Goal: Information Seeking & Learning: Learn about a topic

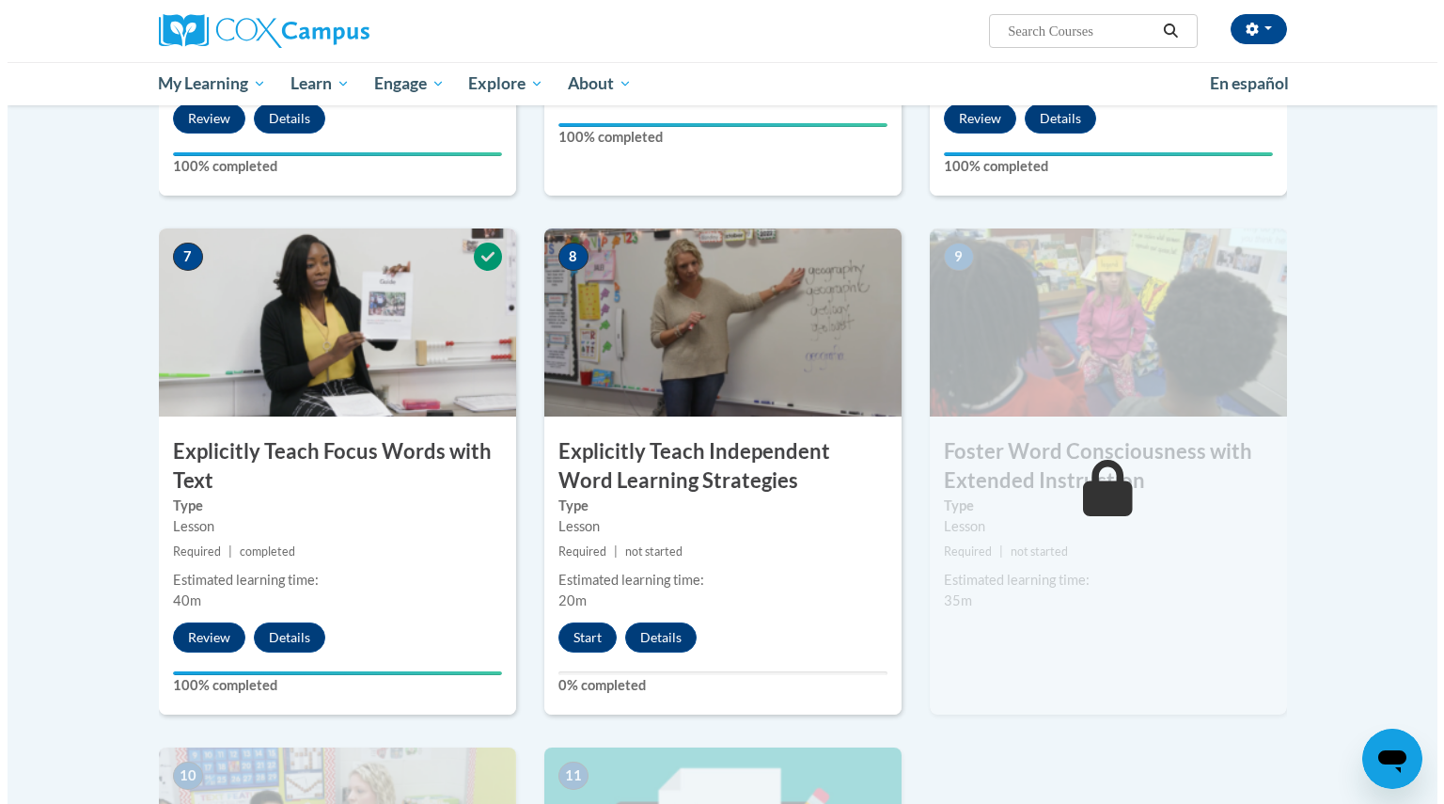
scroll to position [1379, 0]
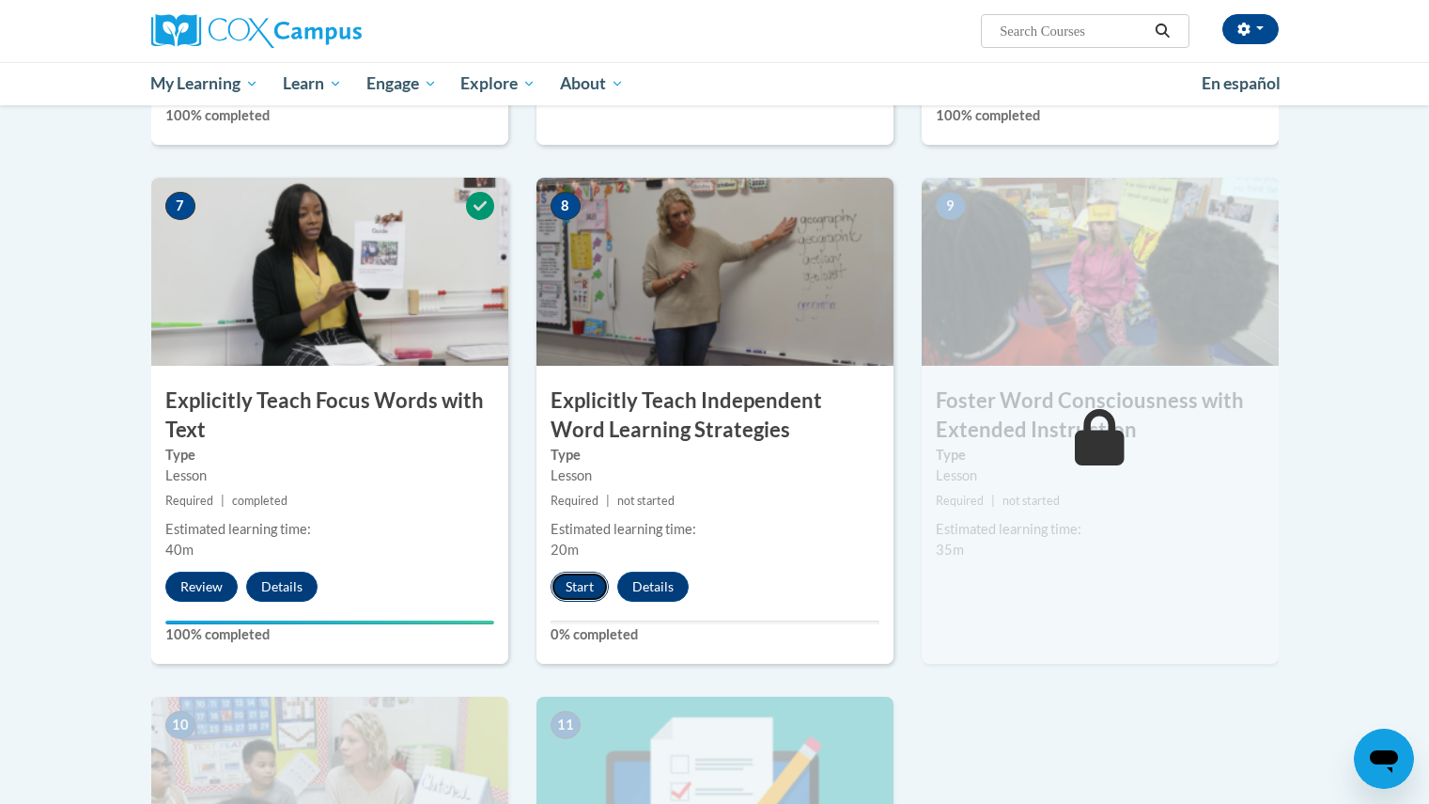
click at [566, 582] on button "Start" at bounding box center [580, 586] width 58 height 30
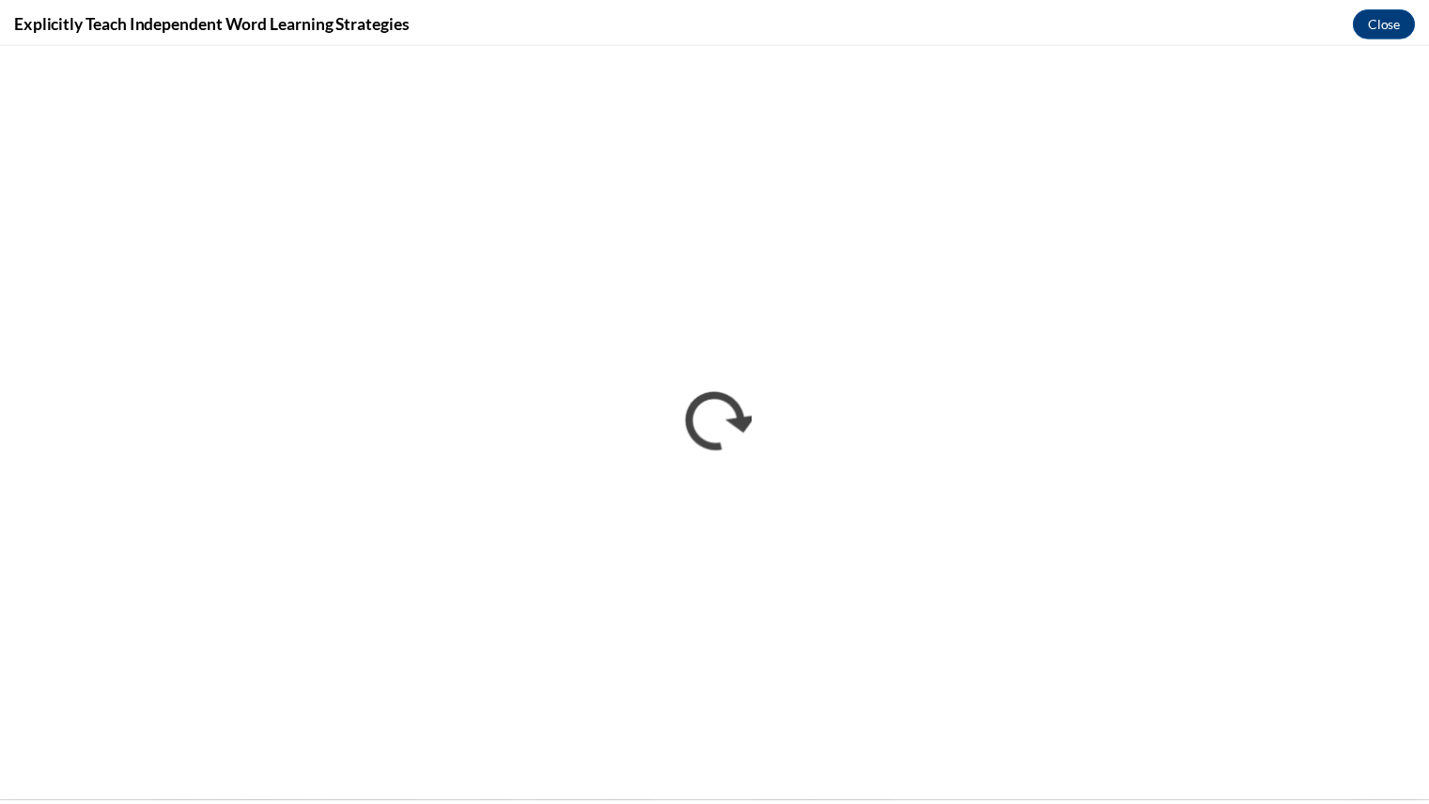
scroll to position [0, 0]
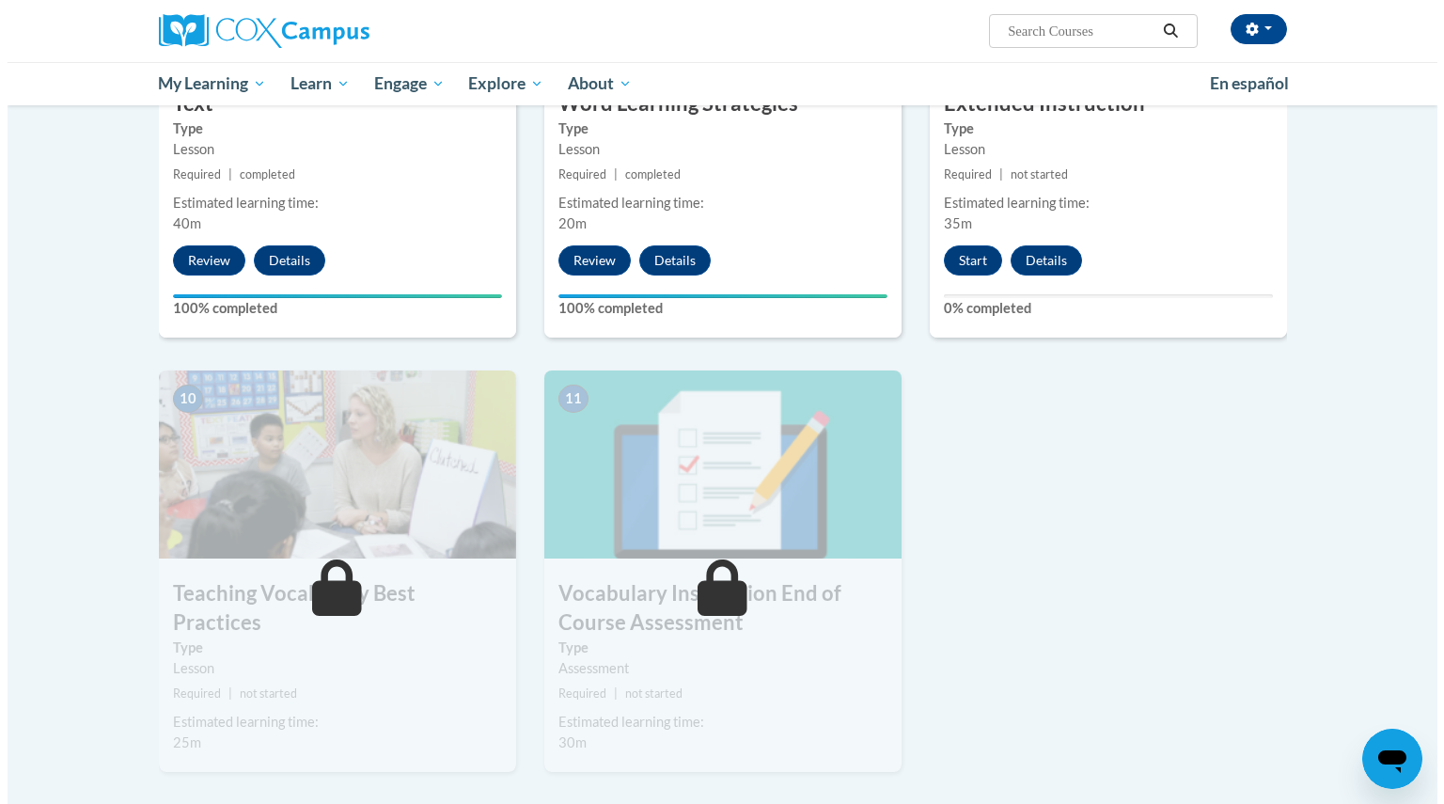
scroll to position [1780, 0]
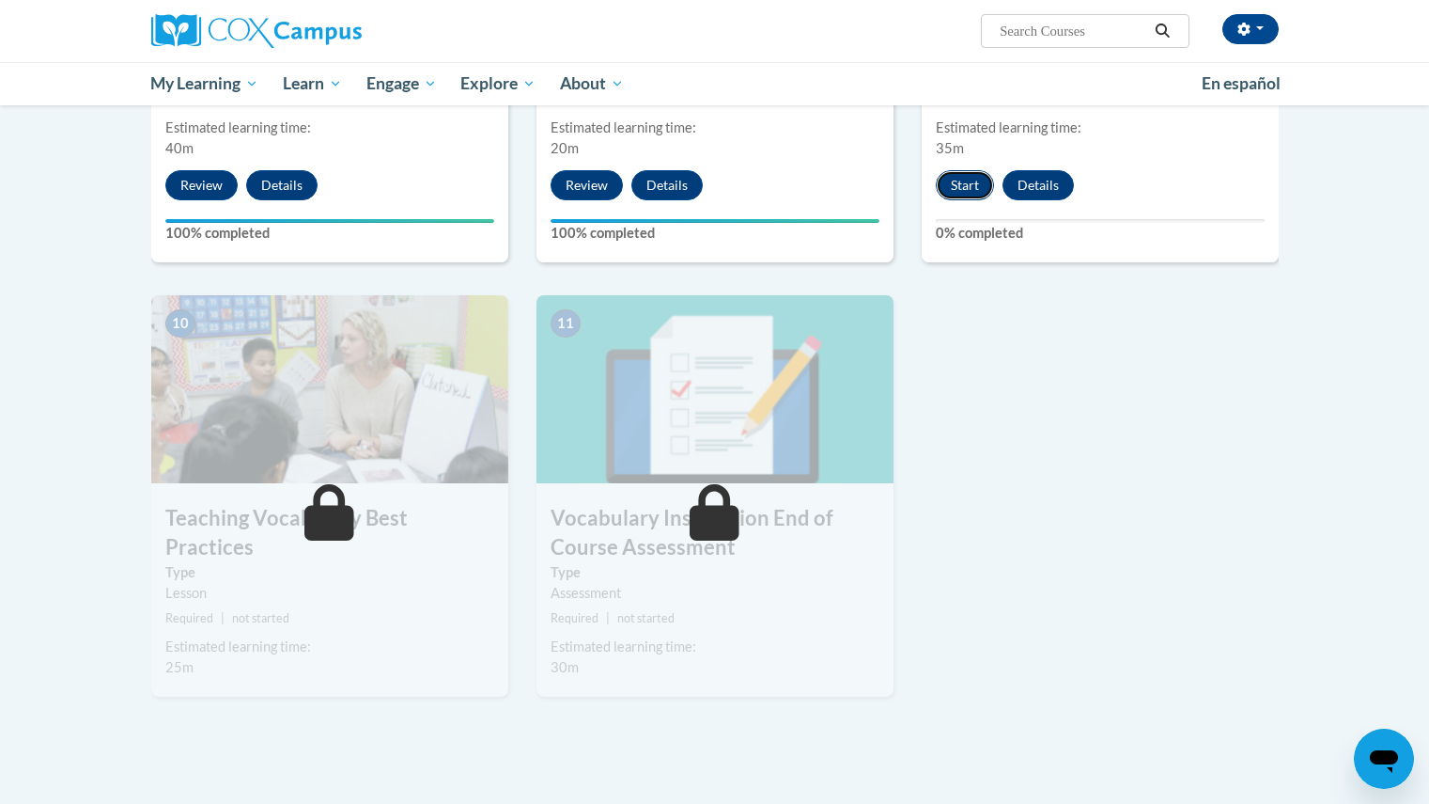
click at [971, 187] on button "Start" at bounding box center [965, 185] width 58 height 30
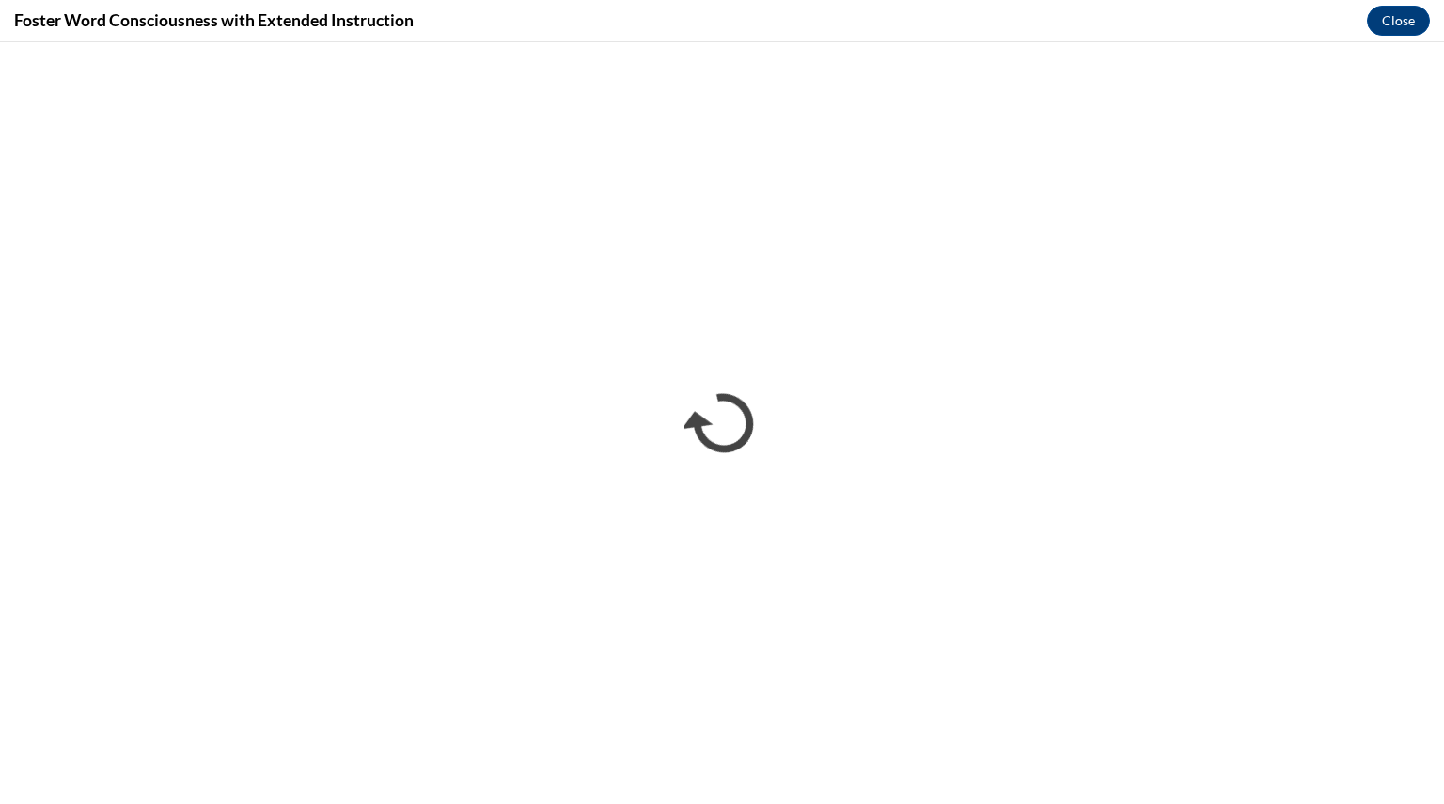
scroll to position [0, 0]
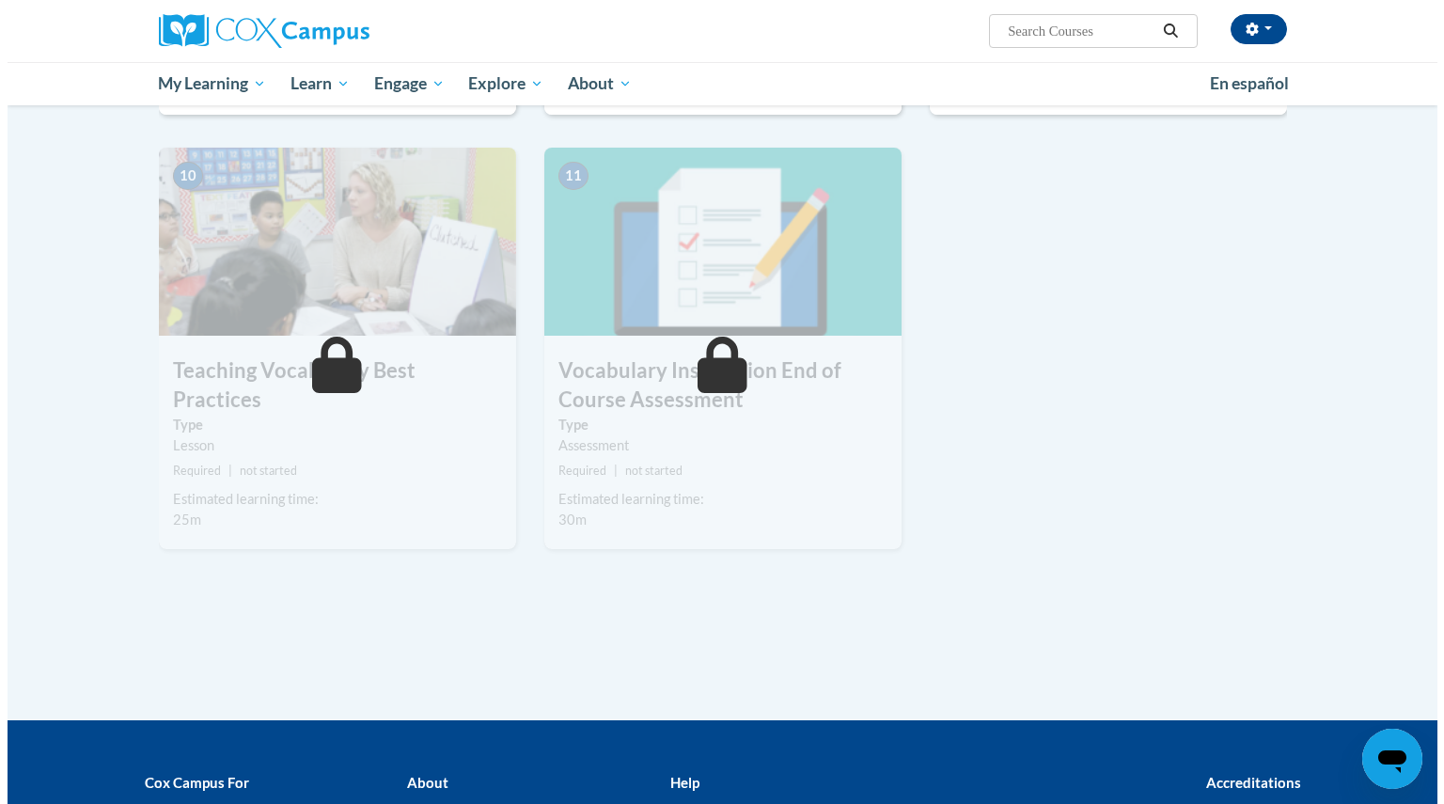
scroll to position [1780, 0]
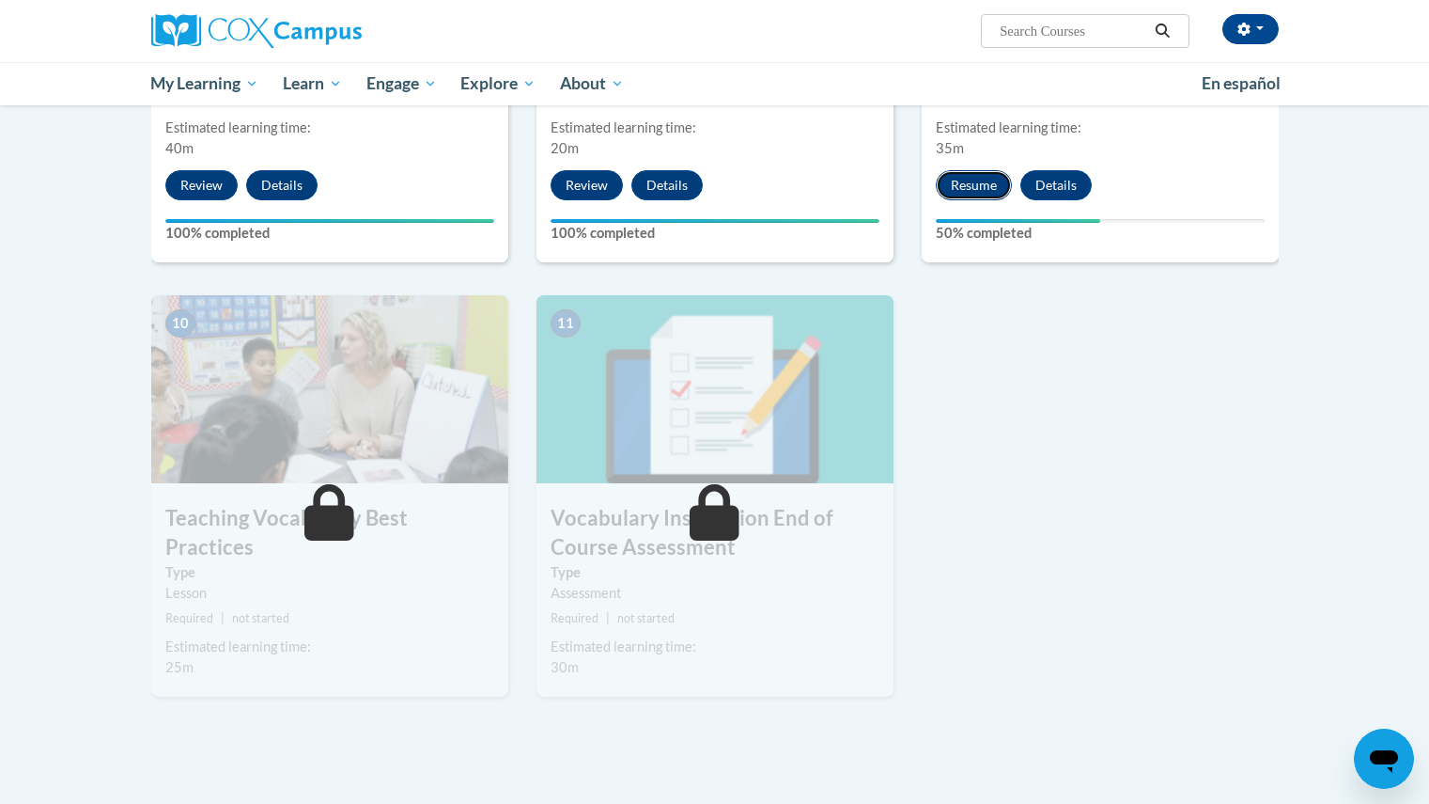
click at [983, 186] on button "Resume" at bounding box center [974, 185] width 76 height 30
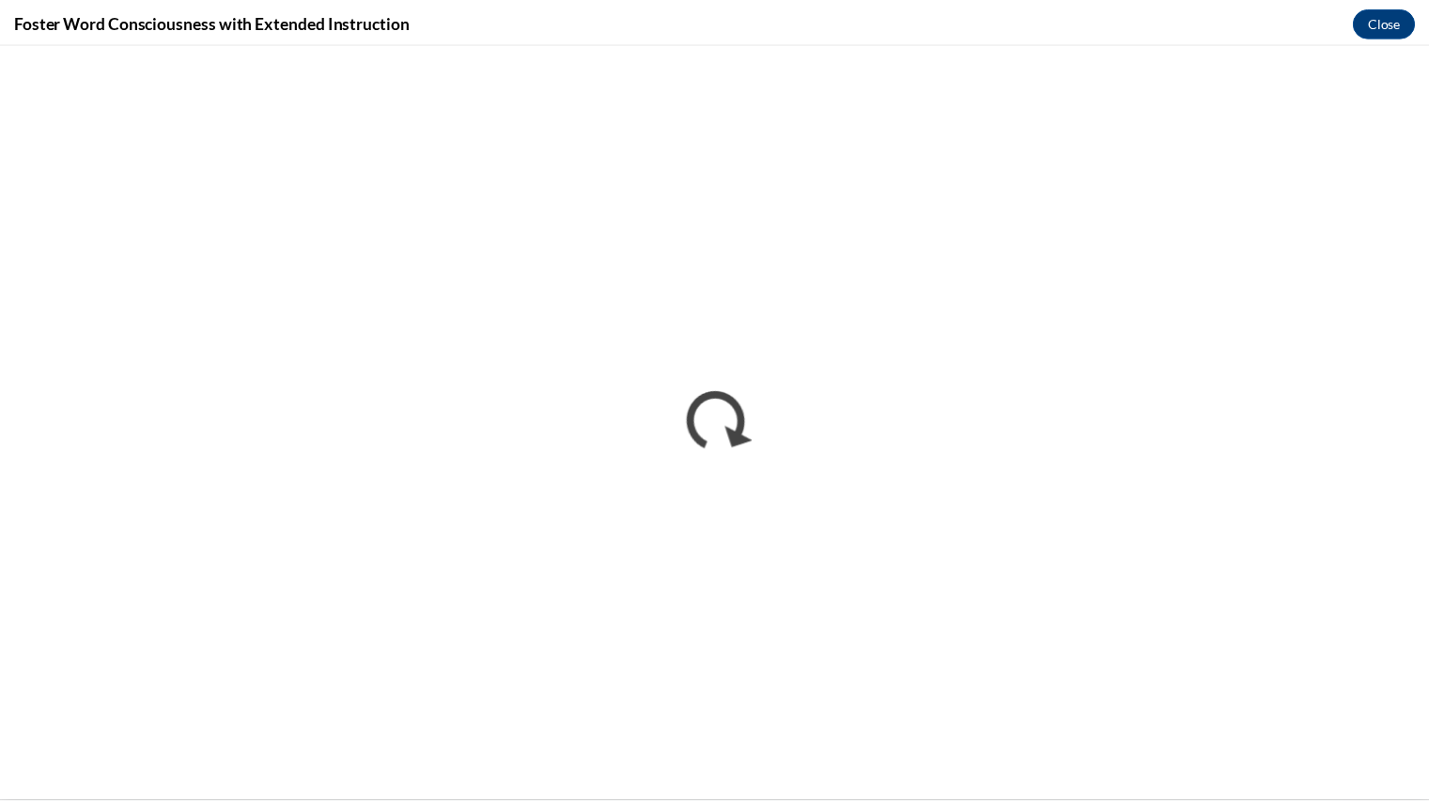
scroll to position [0, 0]
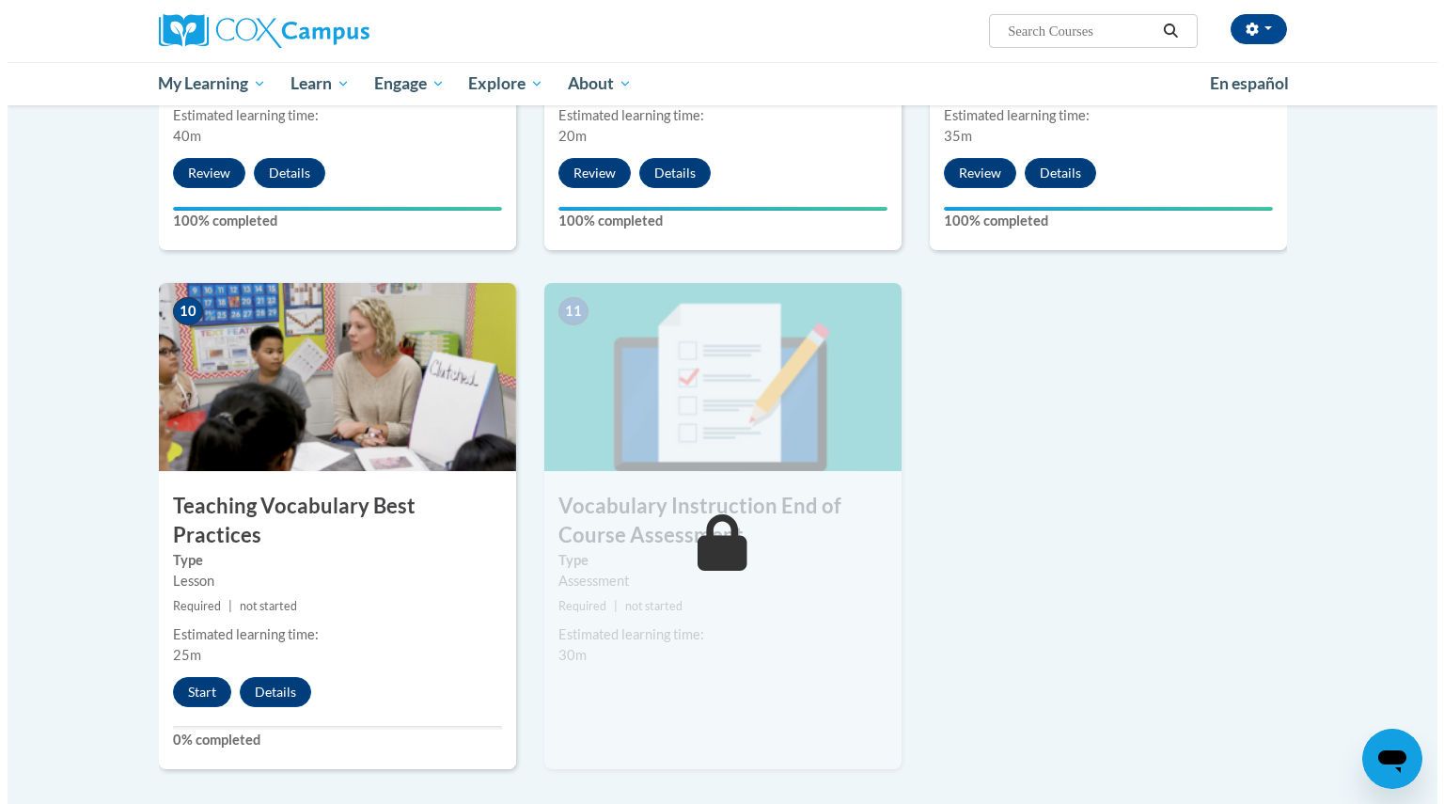
scroll to position [1955, 0]
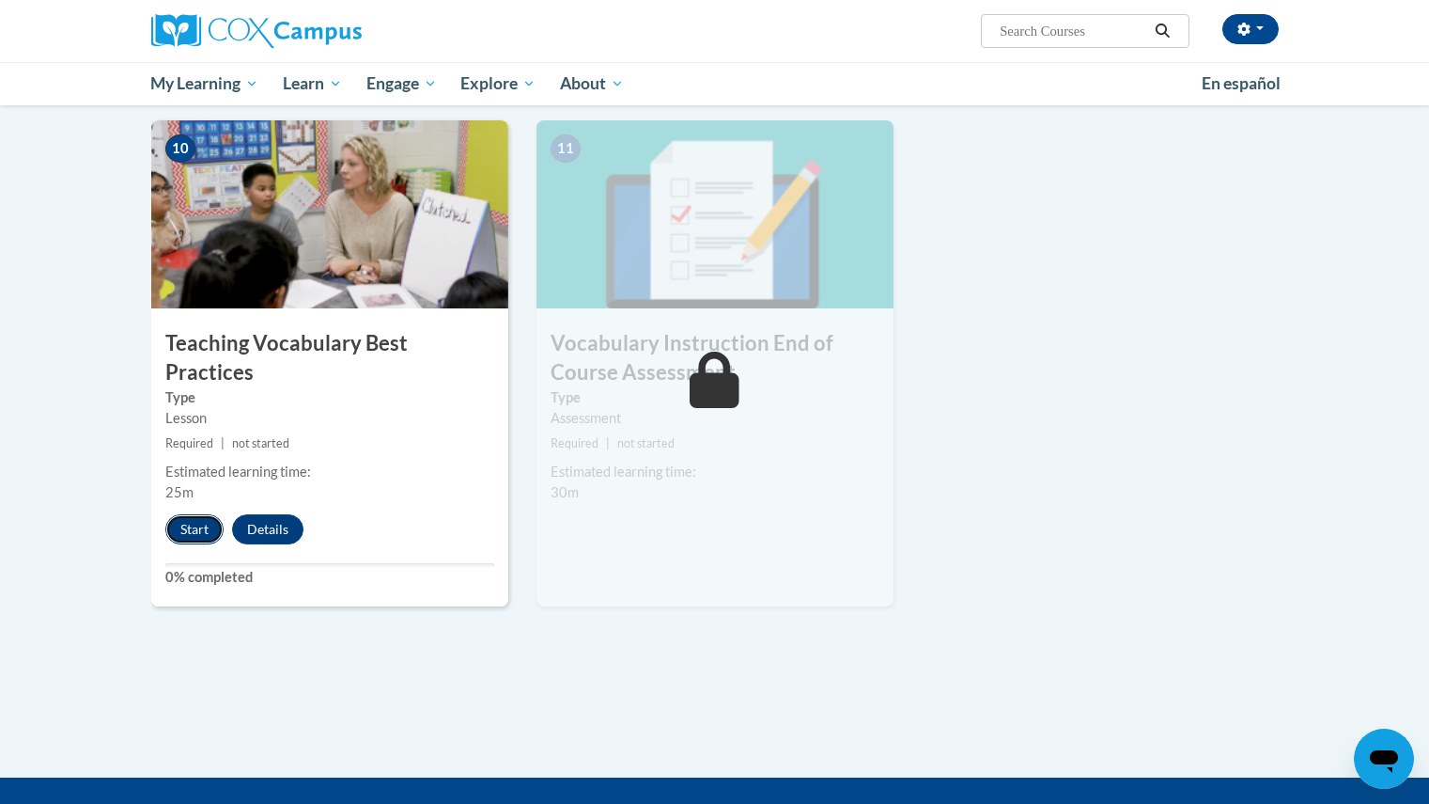
click at [193, 514] on button "Start" at bounding box center [194, 529] width 58 height 30
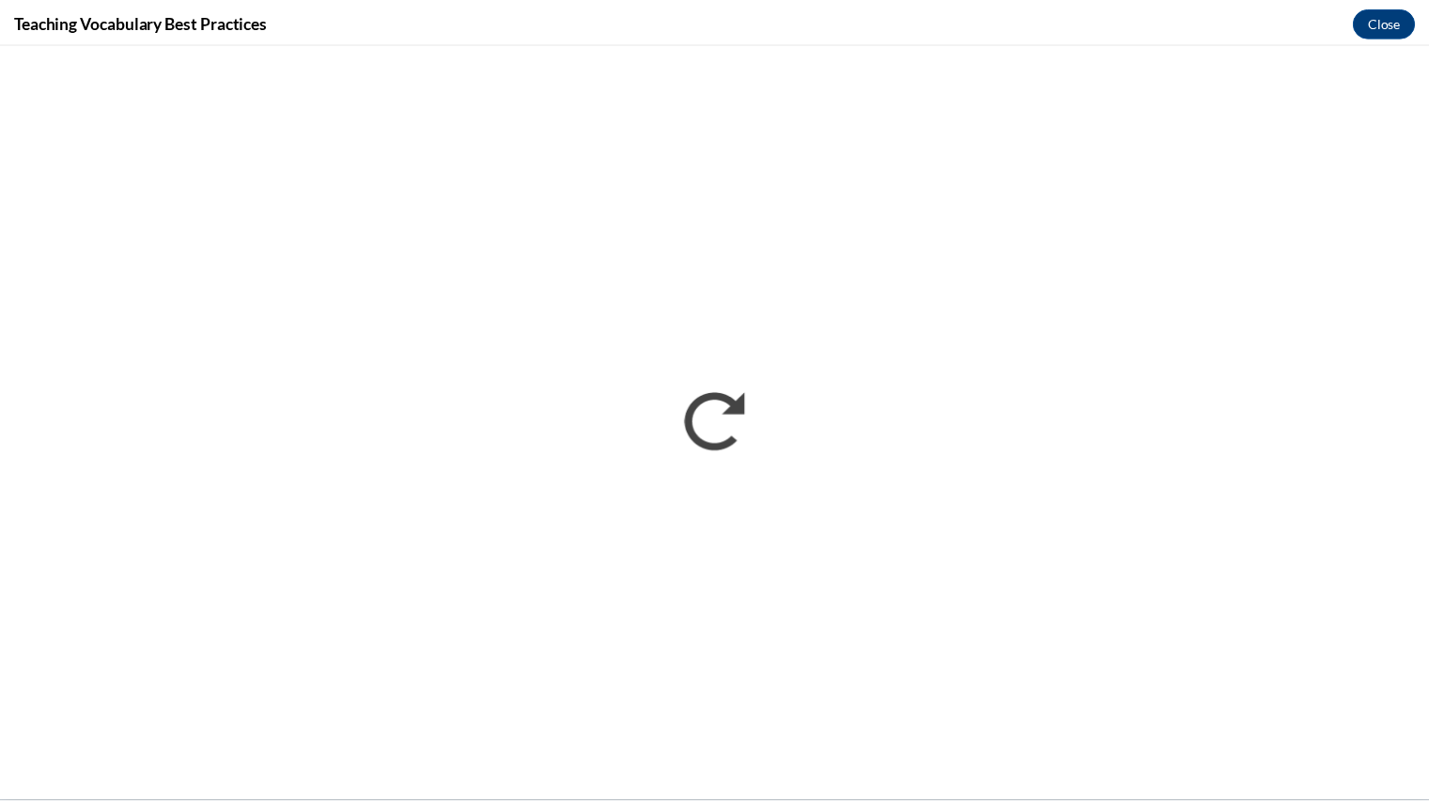
scroll to position [0, 0]
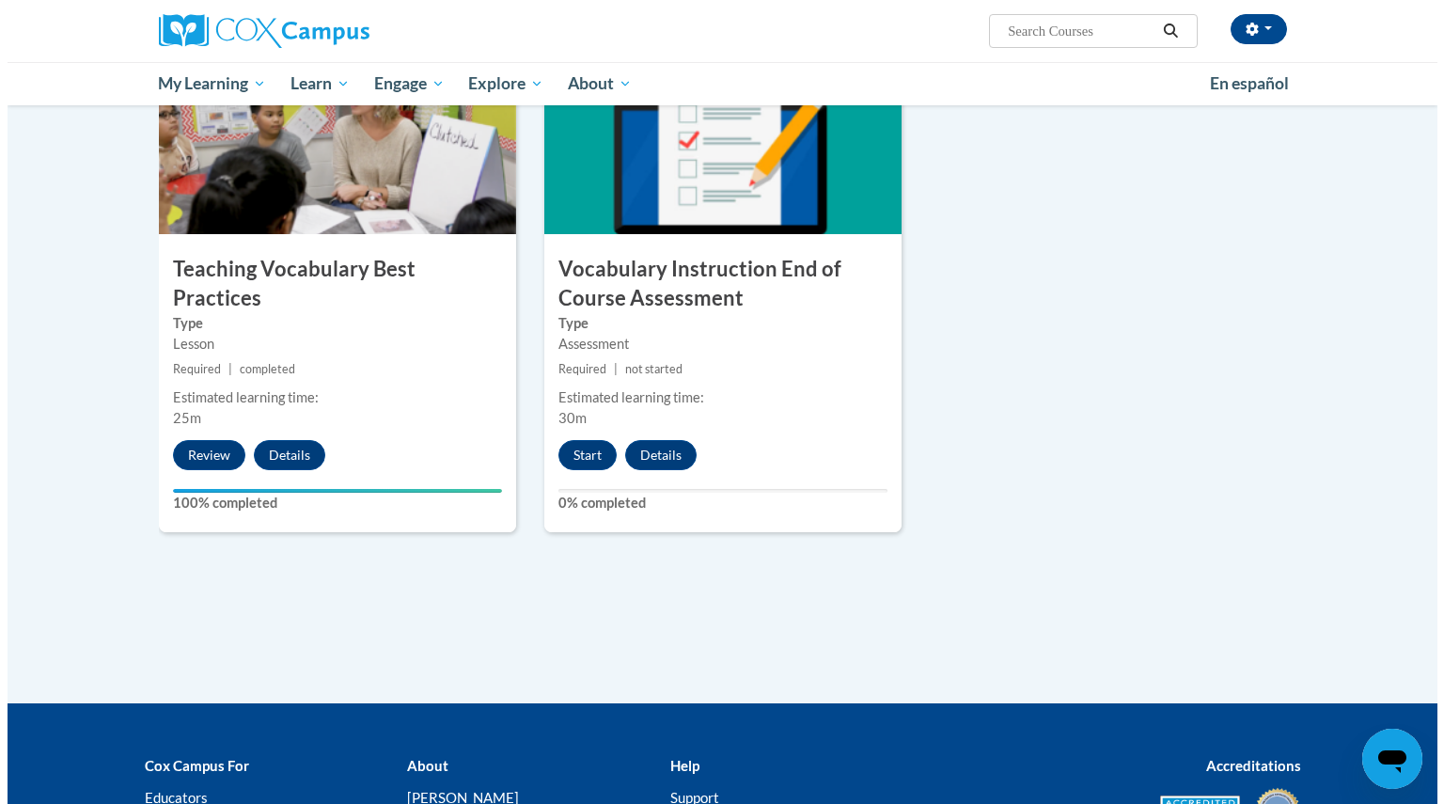
scroll to position [2080, 0]
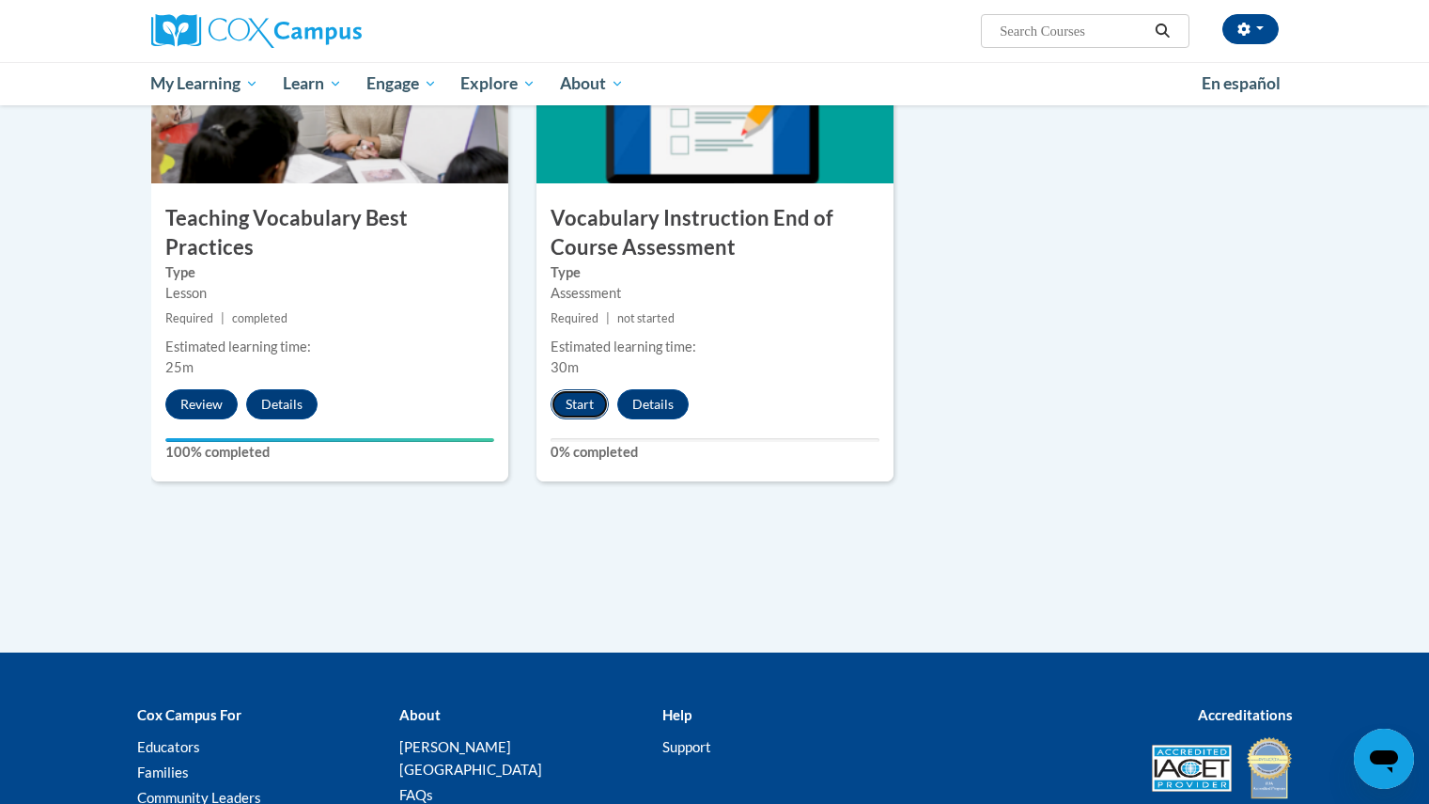
click at [578, 407] on button "Start" at bounding box center [580, 404] width 58 height 30
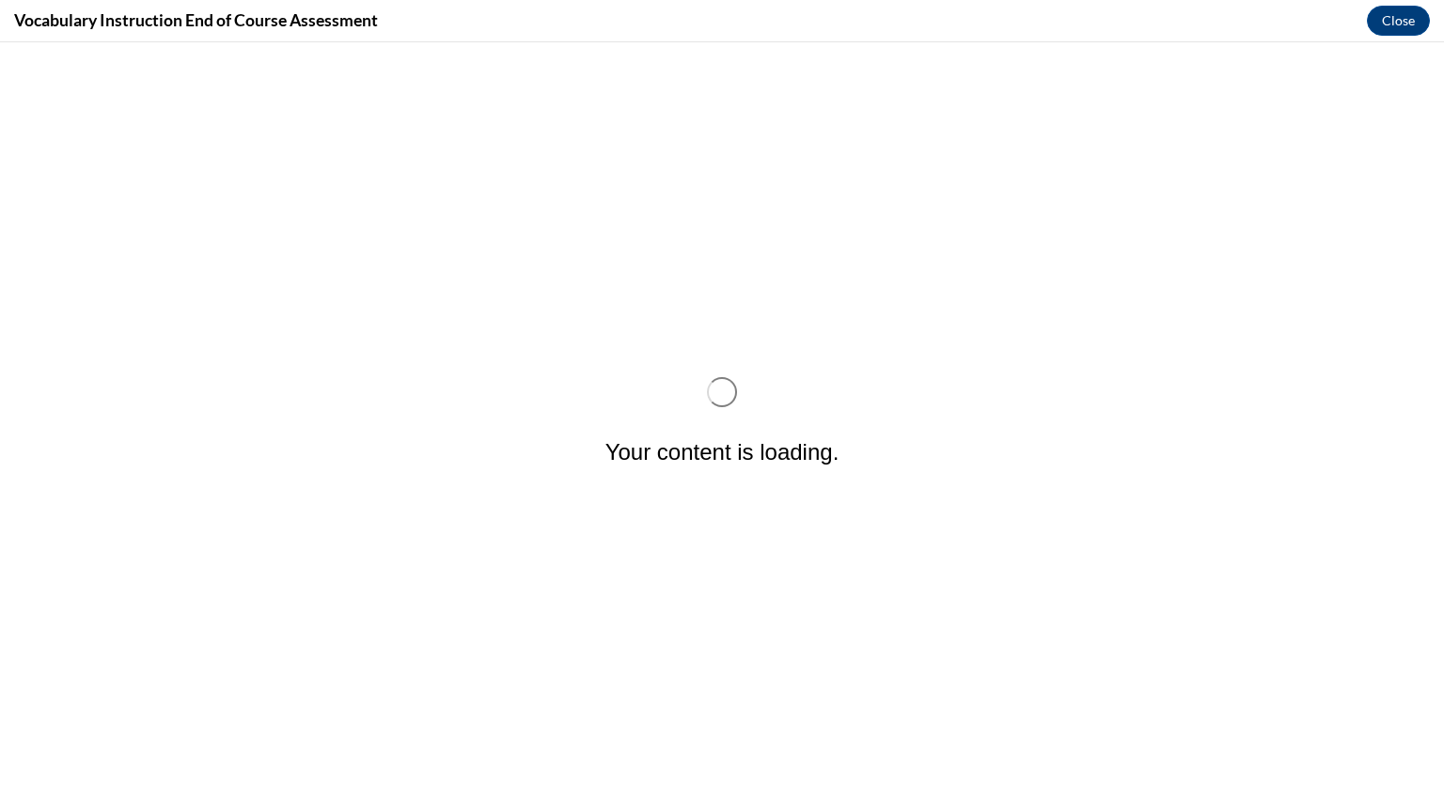
scroll to position [0, 0]
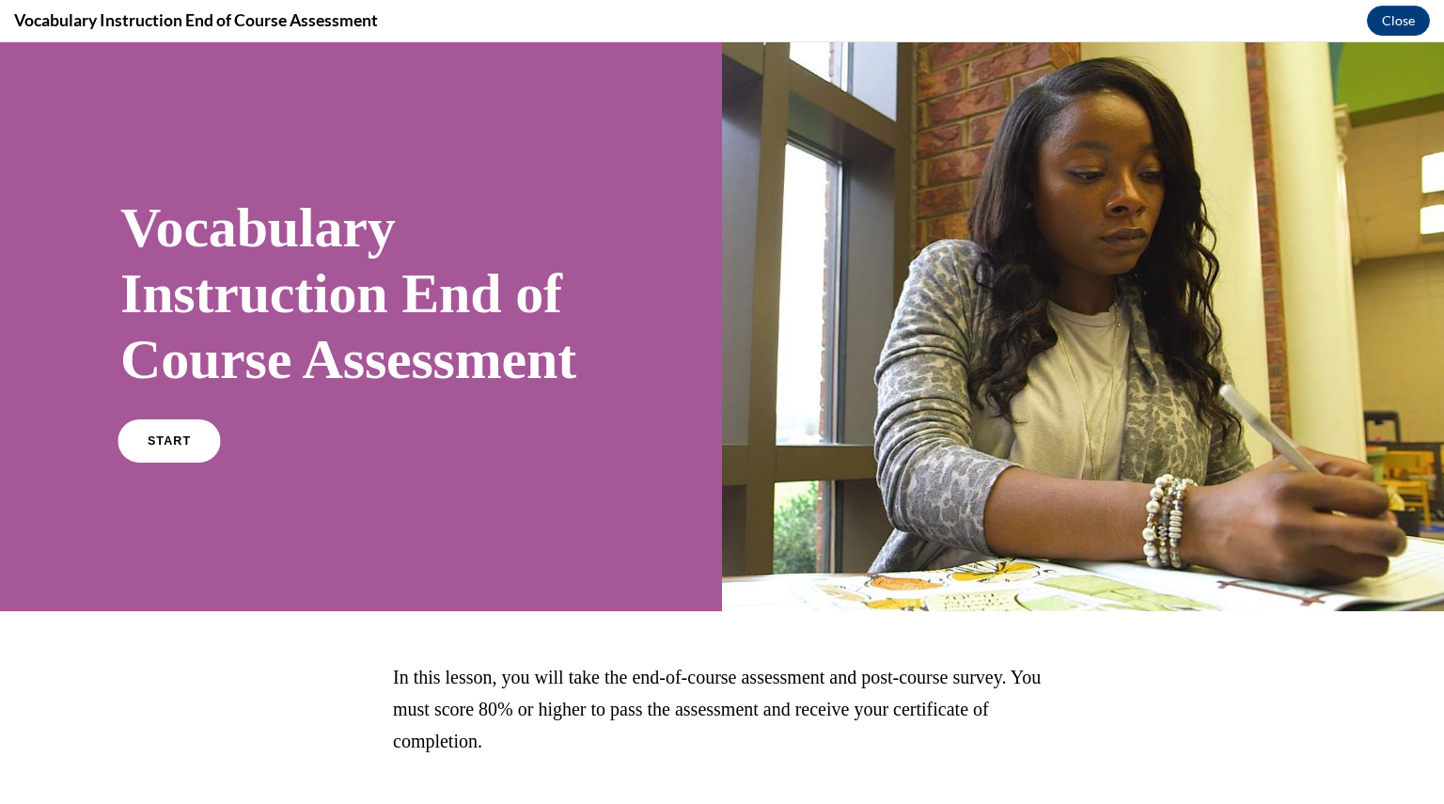
click at [190, 462] on link "START" at bounding box center [168, 440] width 102 height 43
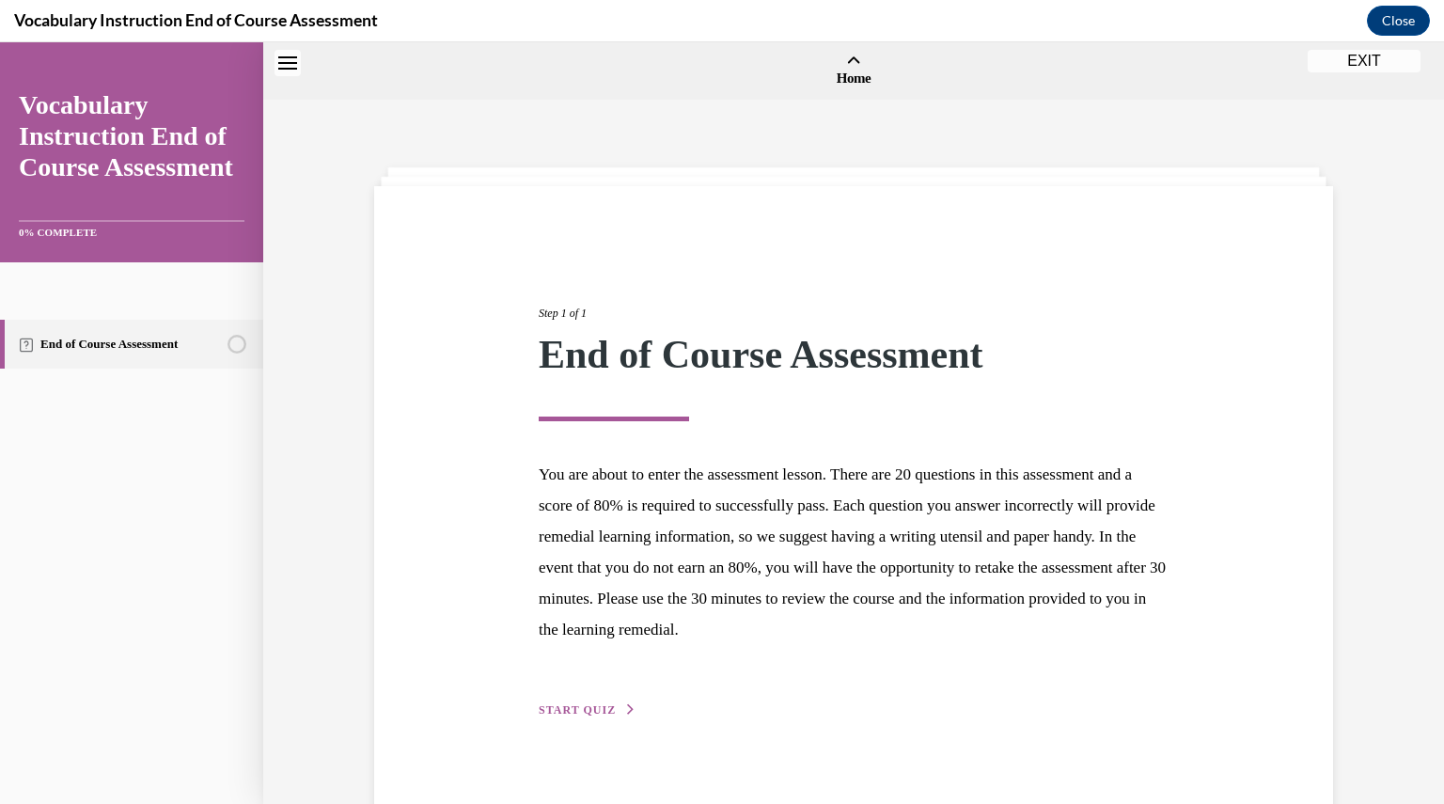
scroll to position [58, 0]
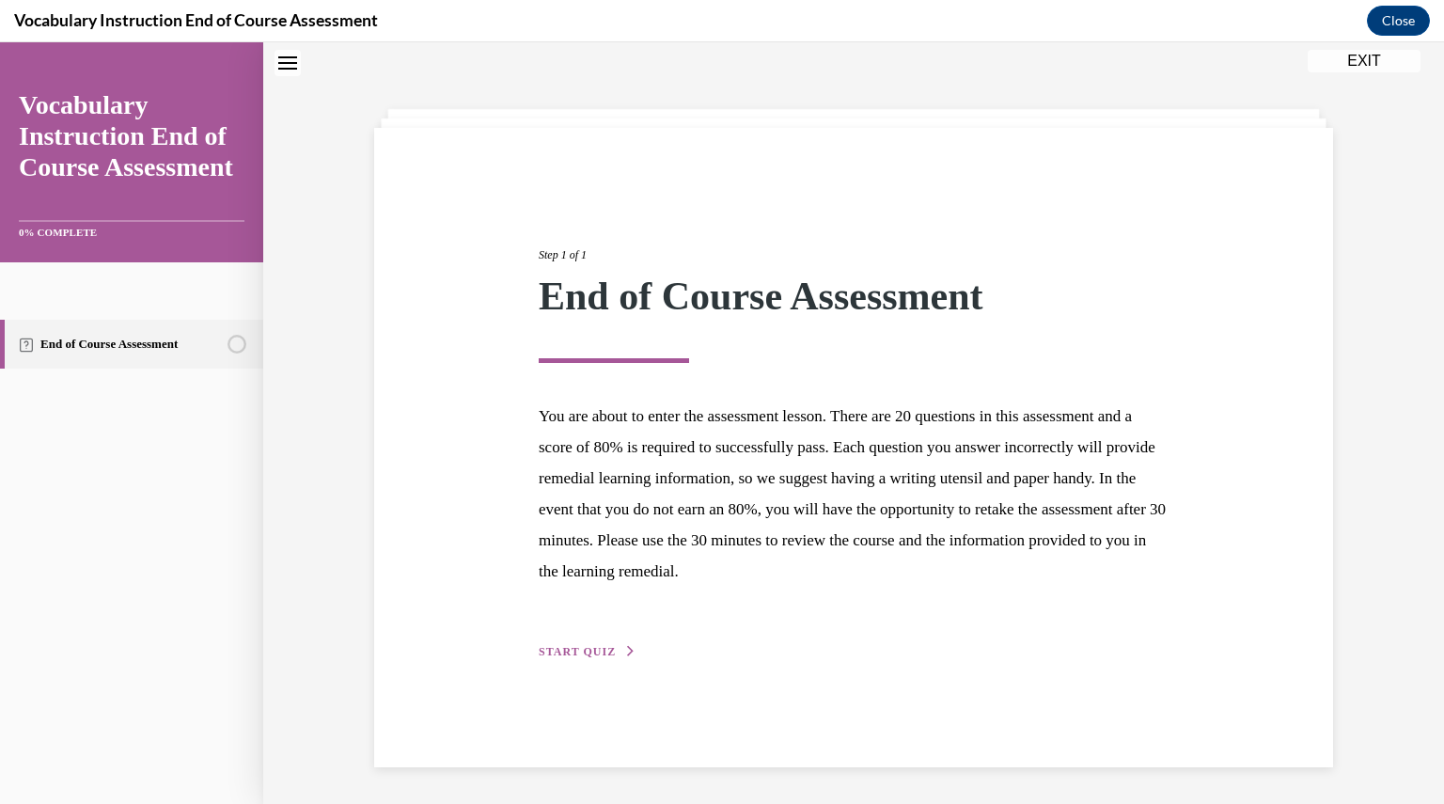
click at [579, 657] on button "START QUIZ" at bounding box center [588, 651] width 98 height 17
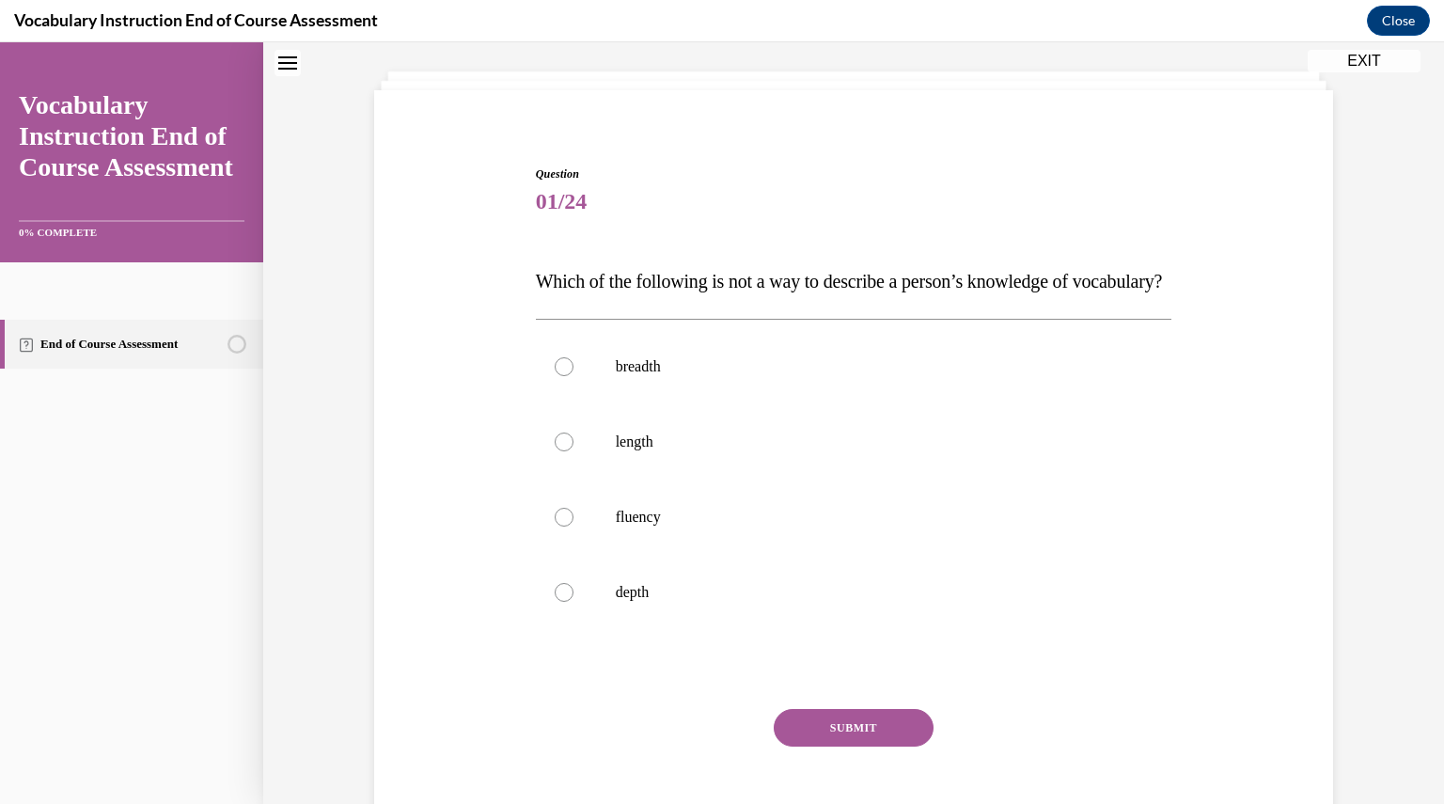
scroll to position [183, 0]
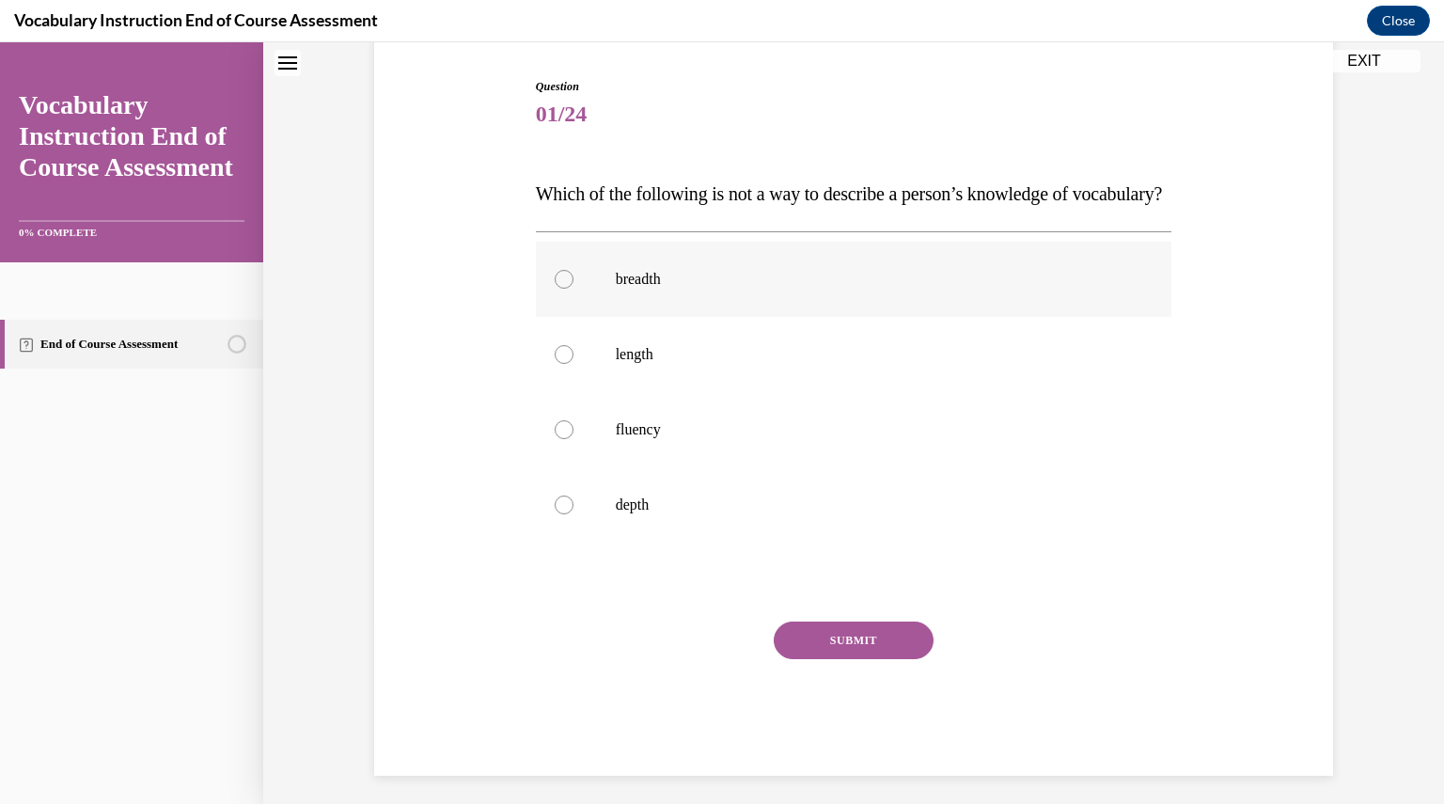
click at [705, 289] on p "breadth" at bounding box center [870, 279] width 509 height 19
click at [573, 289] on input "breadth" at bounding box center [563, 279] width 19 height 19
radio input "true"
click at [856, 659] on button "SUBMIT" at bounding box center [853, 640] width 160 height 38
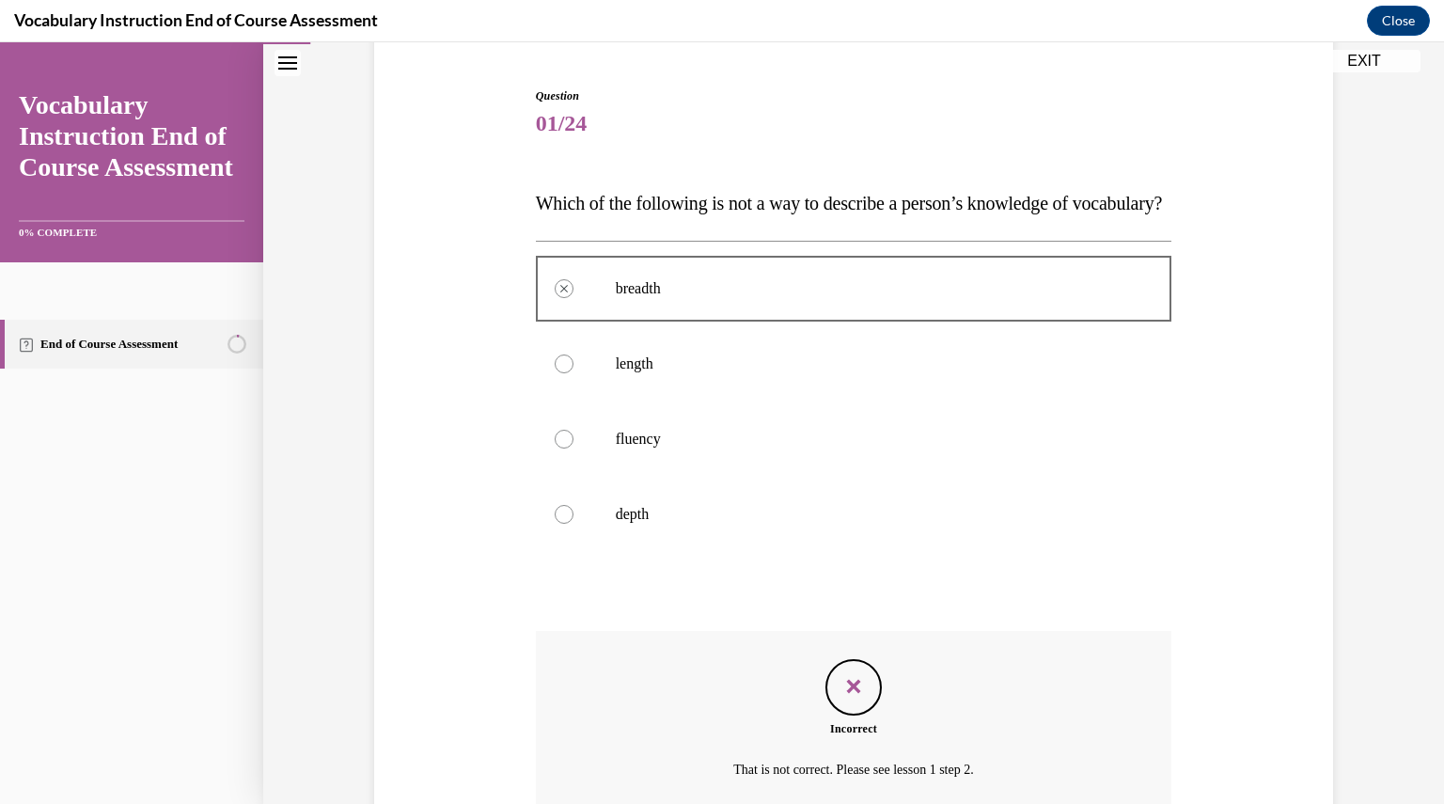
scroll to position [383, 0]
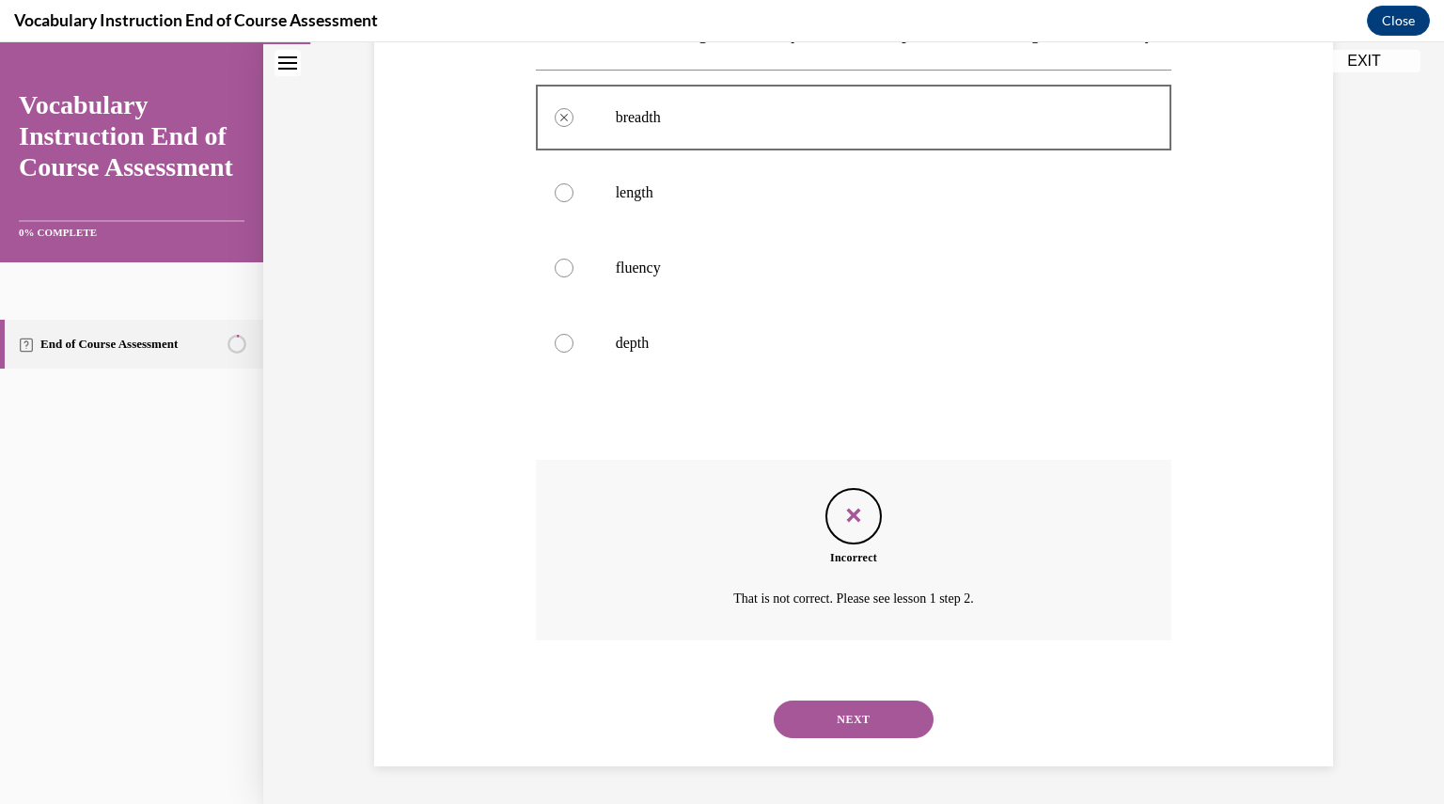
click at [877, 726] on button "NEXT" at bounding box center [853, 719] width 160 height 38
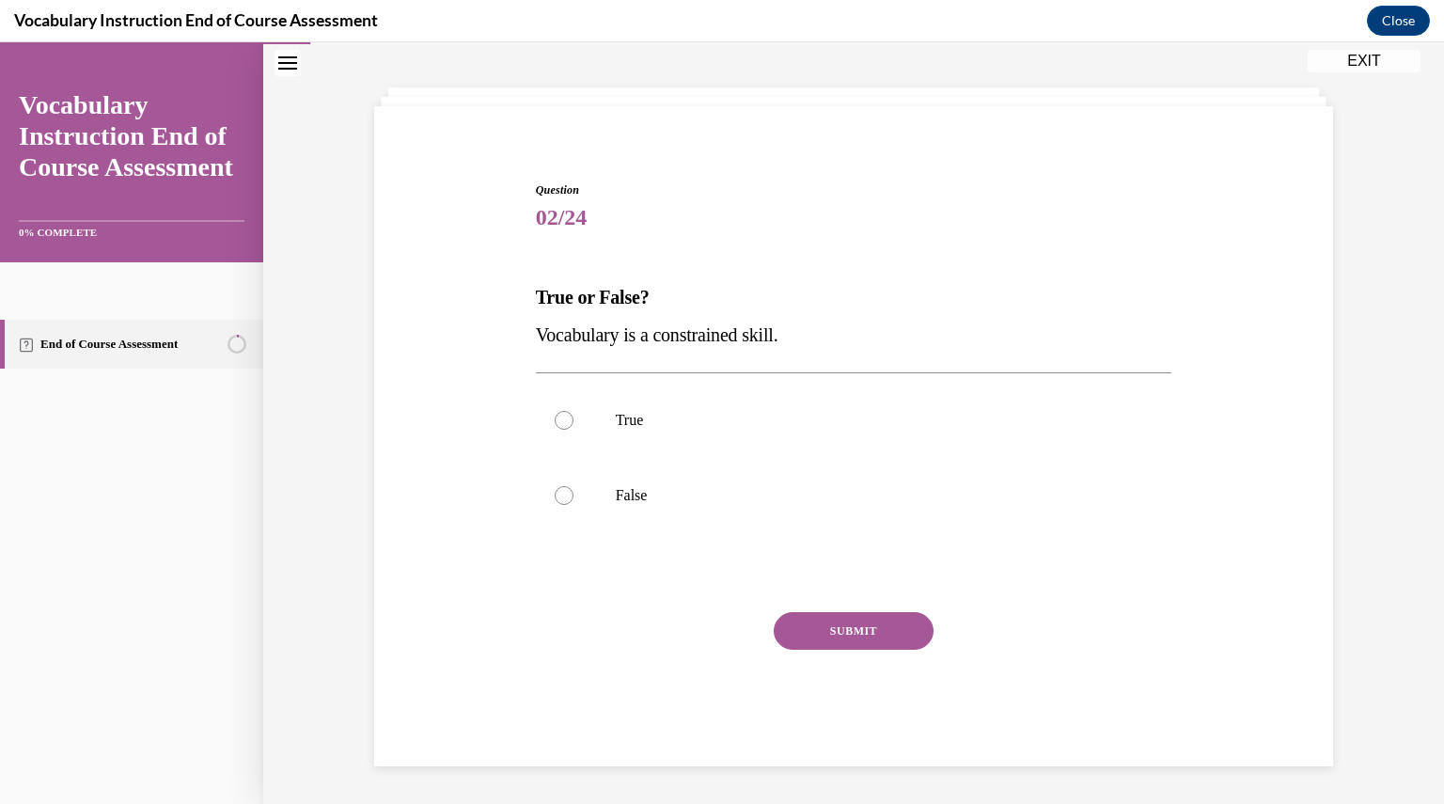
scroll to position [80, 0]
click at [691, 427] on p "True" at bounding box center [870, 420] width 509 height 19
click at [573, 427] on input "True" at bounding box center [563, 420] width 19 height 19
radio input "true"
click at [802, 637] on button "SUBMIT" at bounding box center [853, 631] width 160 height 38
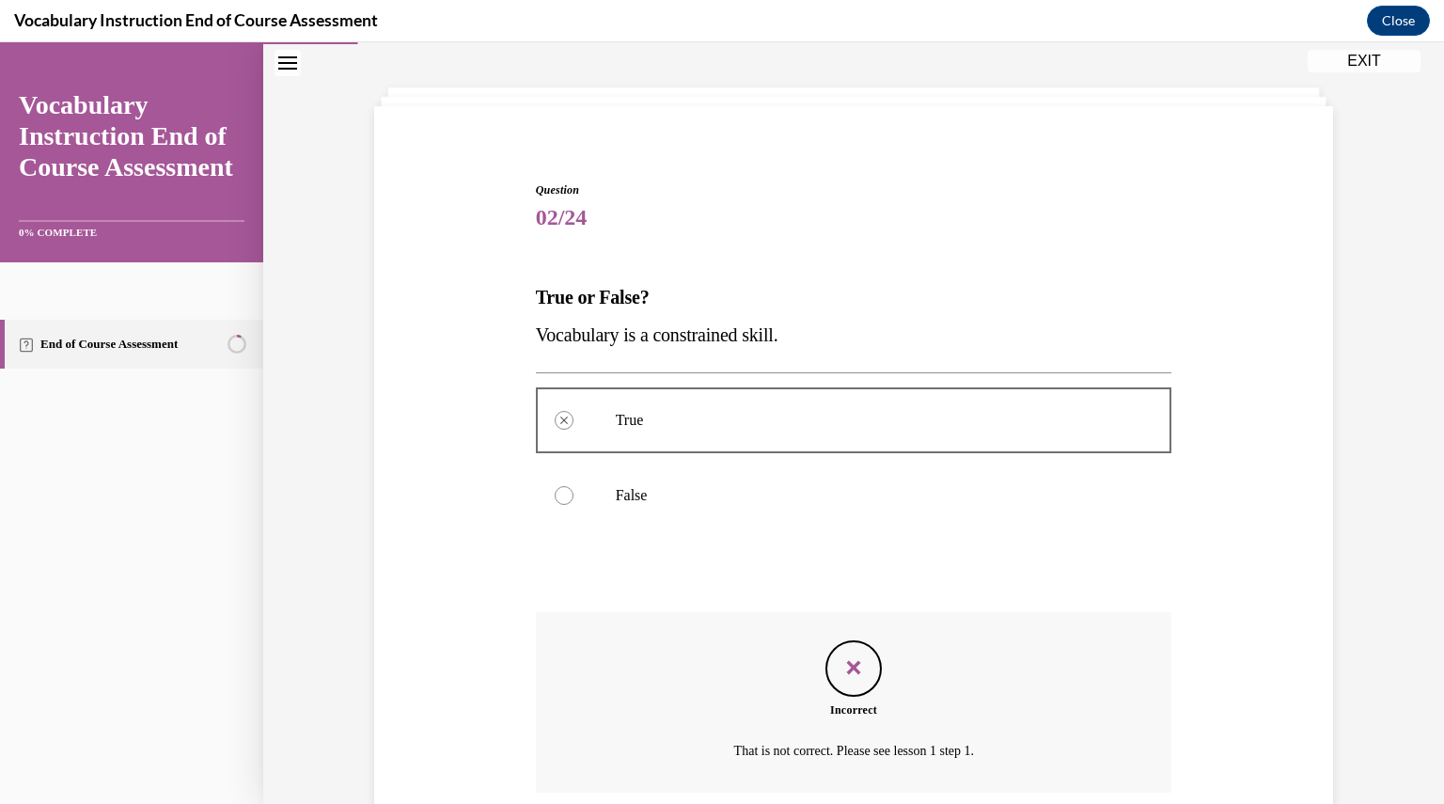
scroll to position [232, 0]
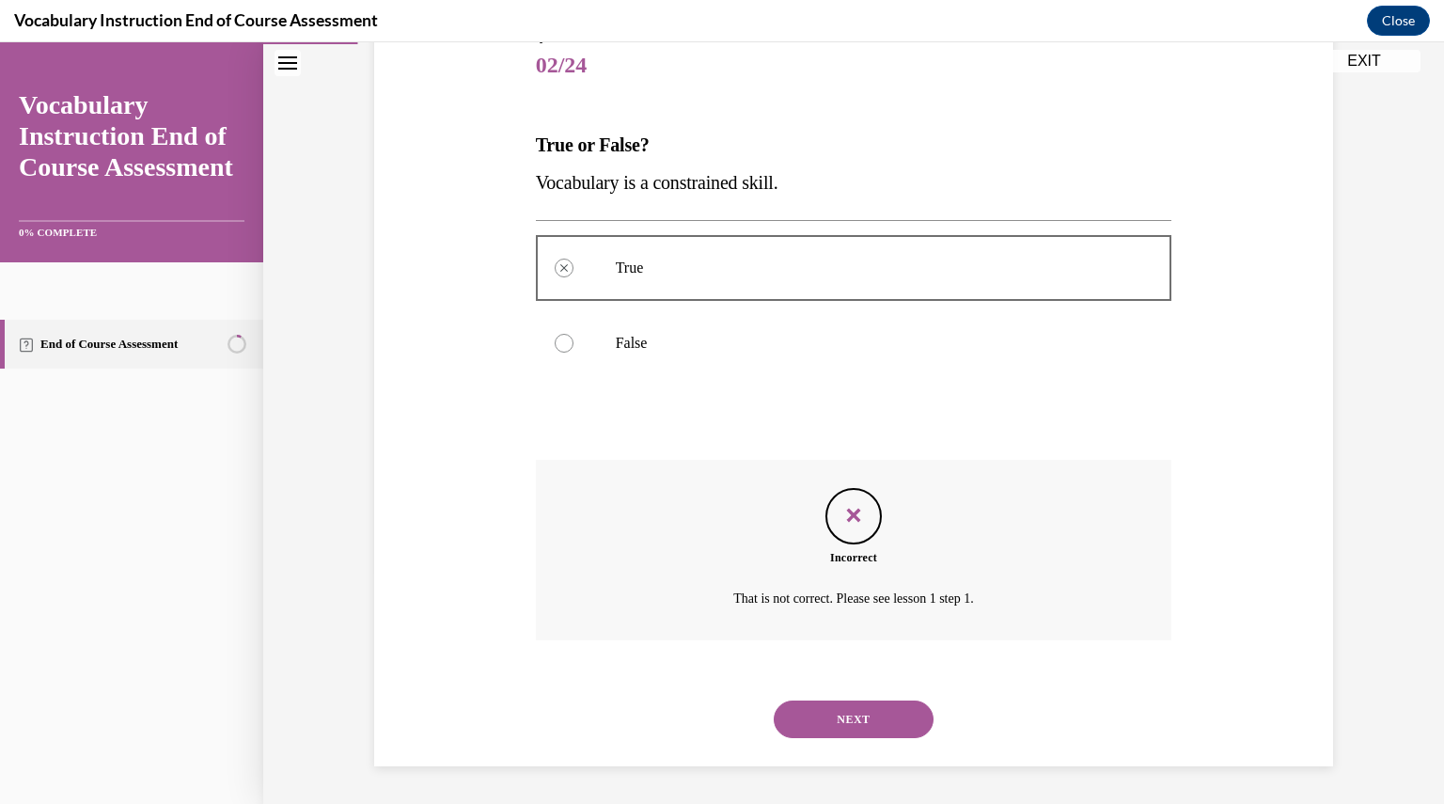
click at [844, 721] on button "NEXT" at bounding box center [853, 719] width 160 height 38
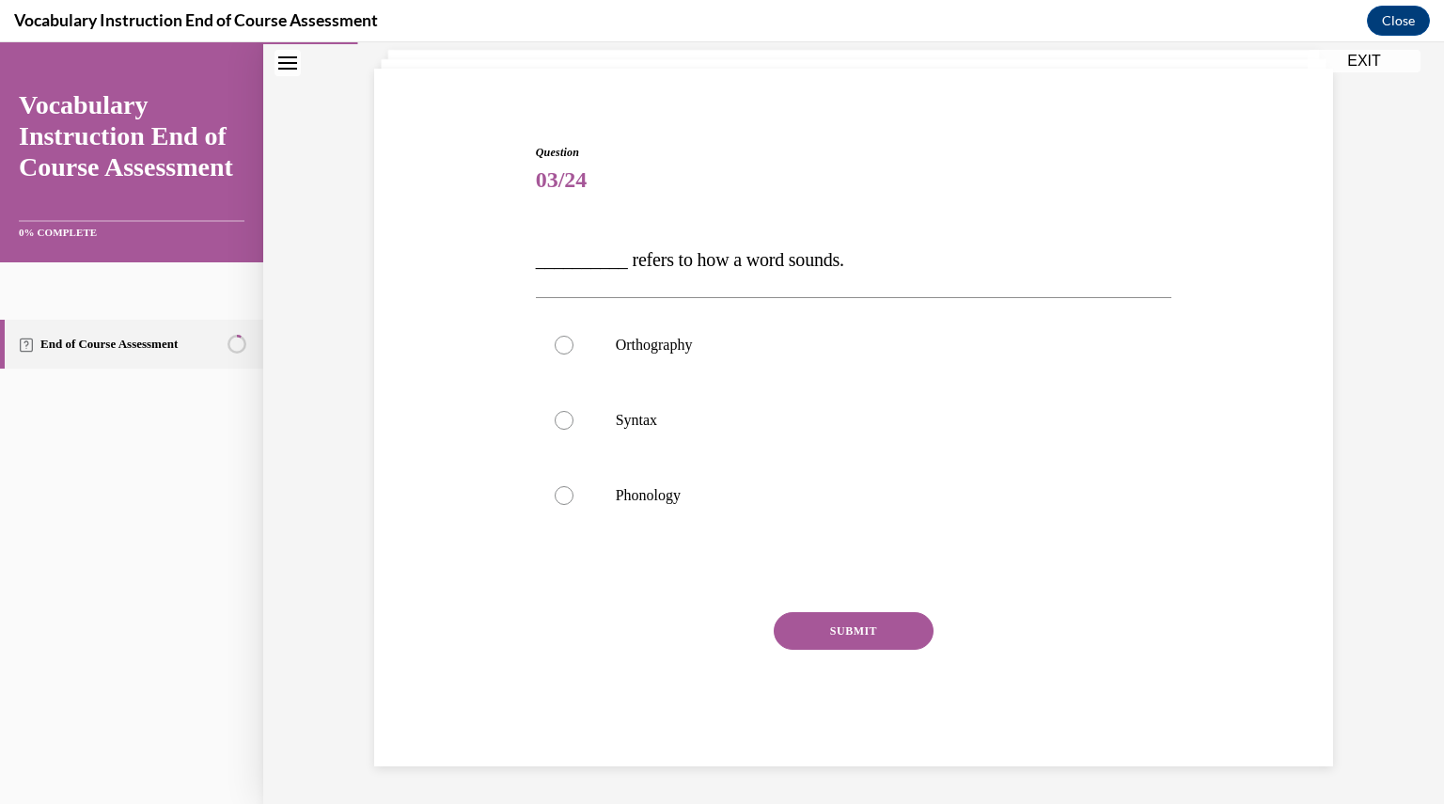
scroll to position [117, 0]
click at [703, 498] on p "Phonology" at bounding box center [870, 495] width 509 height 19
click at [573, 498] on input "Phonology" at bounding box center [563, 495] width 19 height 19
radio input "true"
click at [839, 639] on button "SUBMIT" at bounding box center [853, 631] width 160 height 38
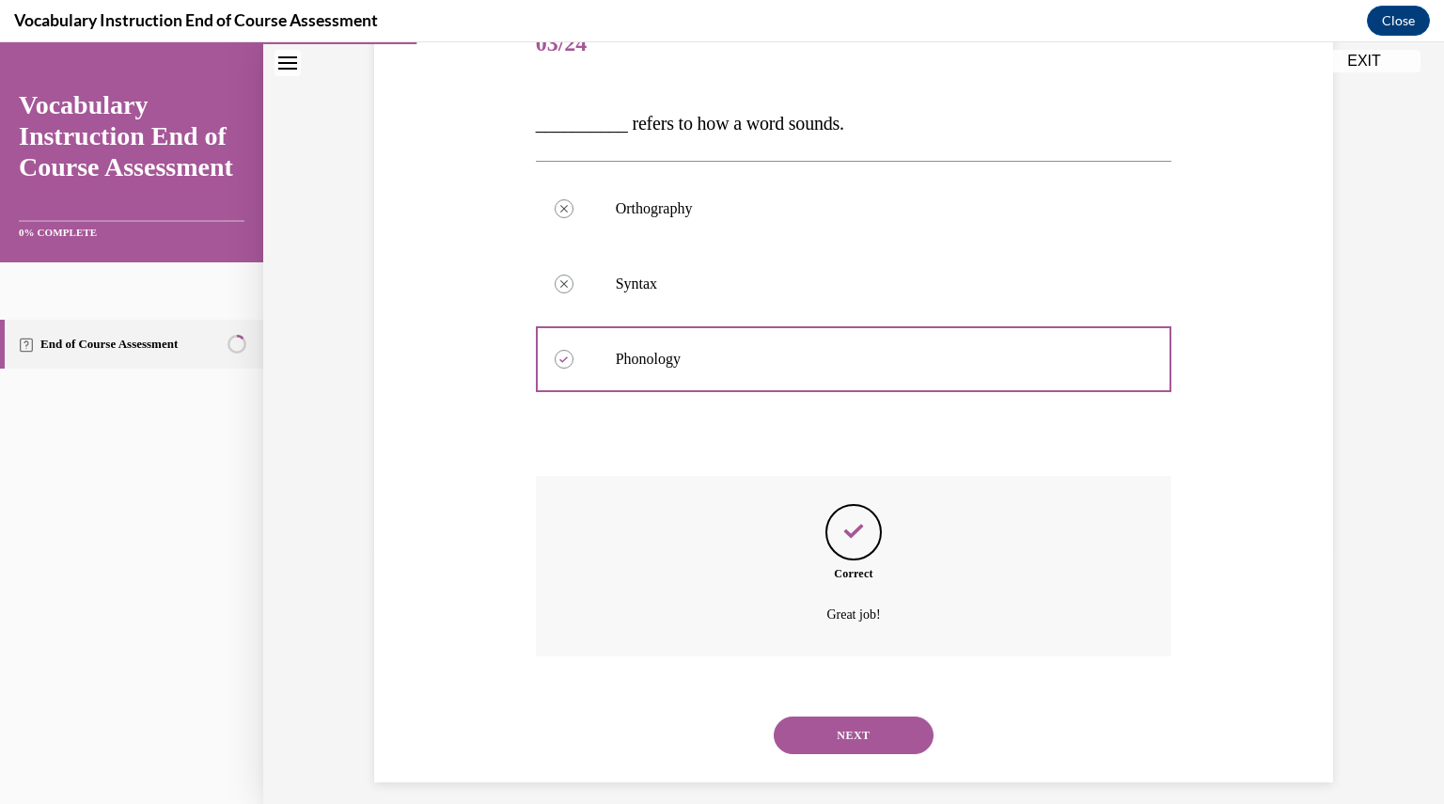
scroll to position [270, 0]
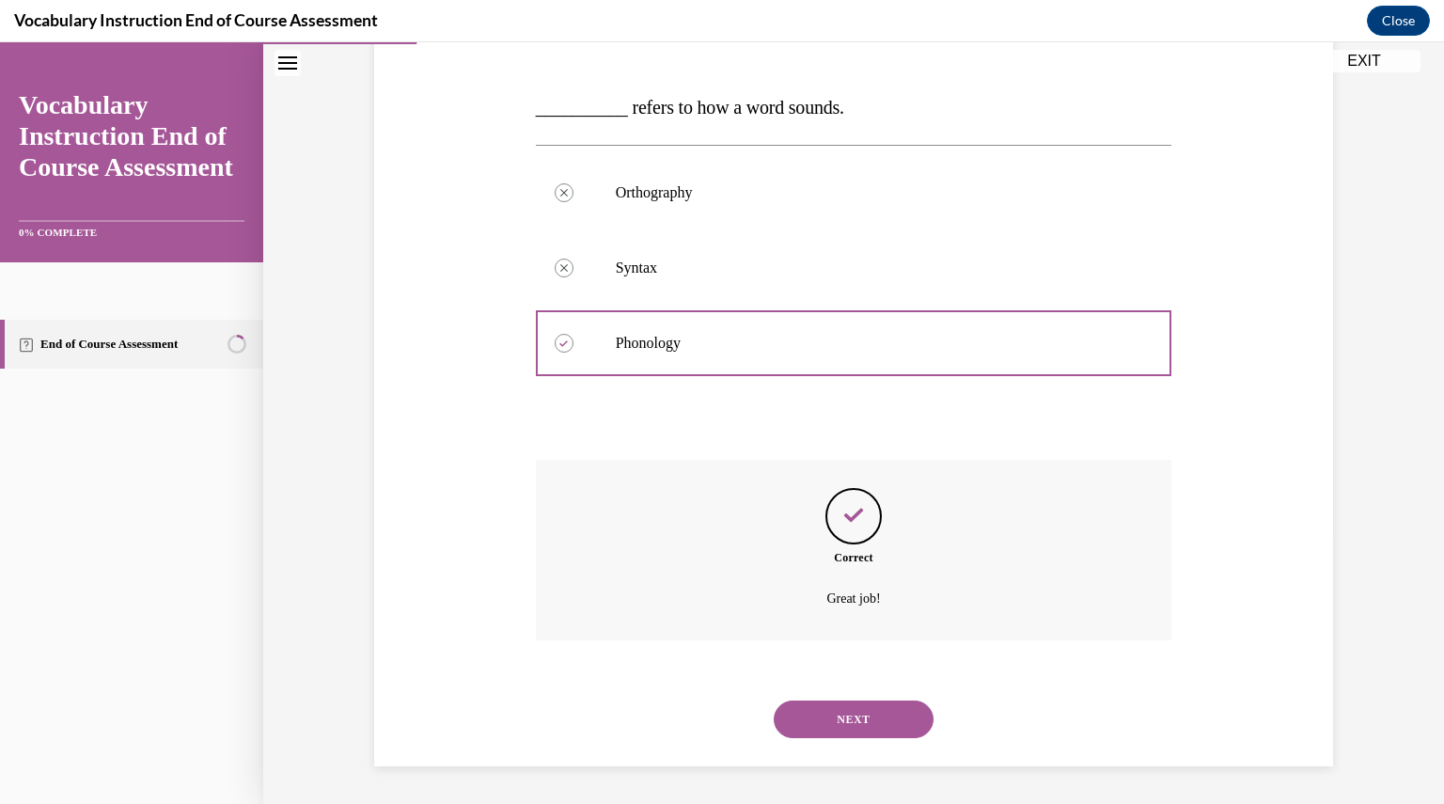
click at [861, 720] on button "NEXT" at bounding box center [853, 719] width 160 height 38
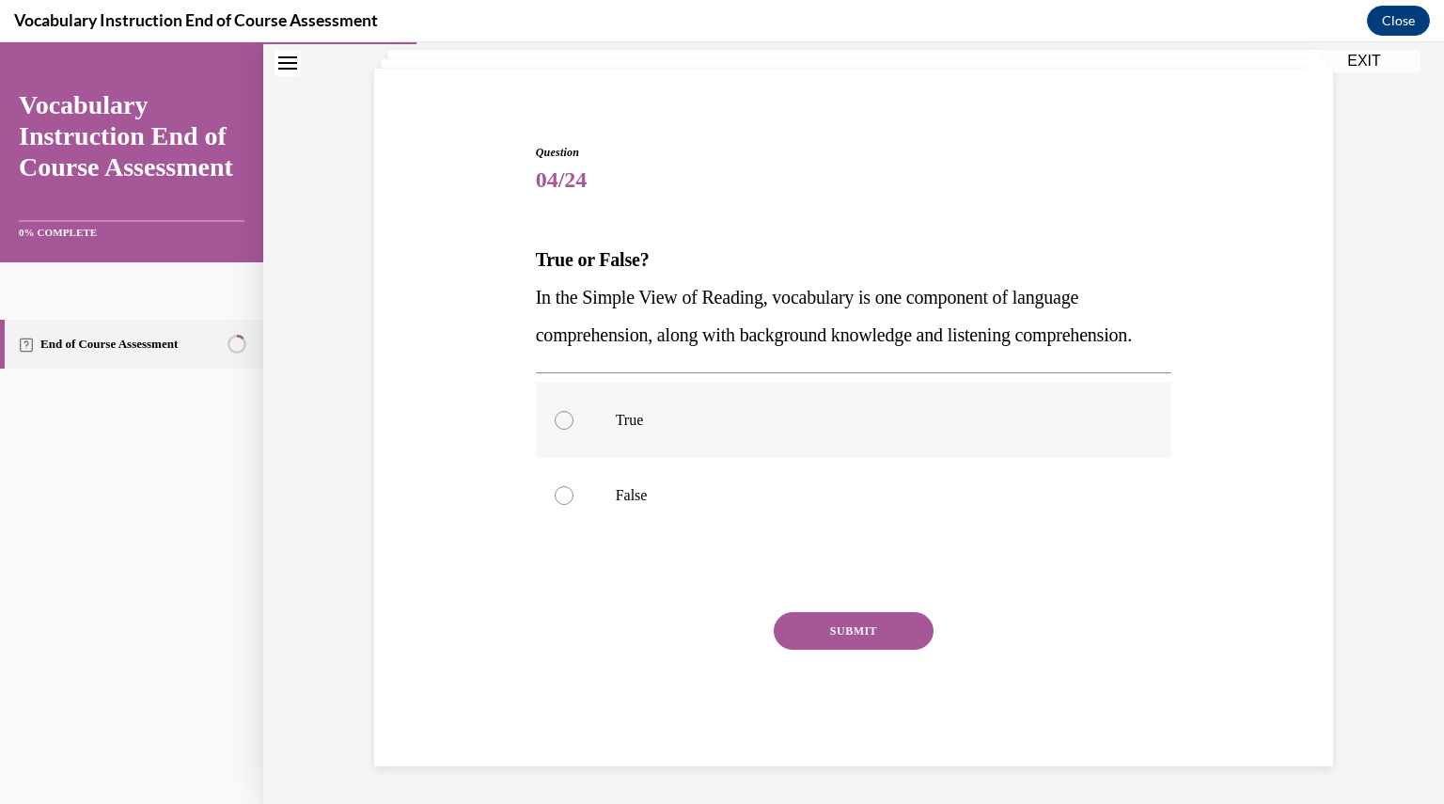
click at [784, 456] on label "True" at bounding box center [854, 420] width 636 height 75
click at [573, 429] on input "True" at bounding box center [563, 420] width 19 height 19
radio input "true"
click at [841, 641] on button "SUBMIT" at bounding box center [853, 631] width 160 height 38
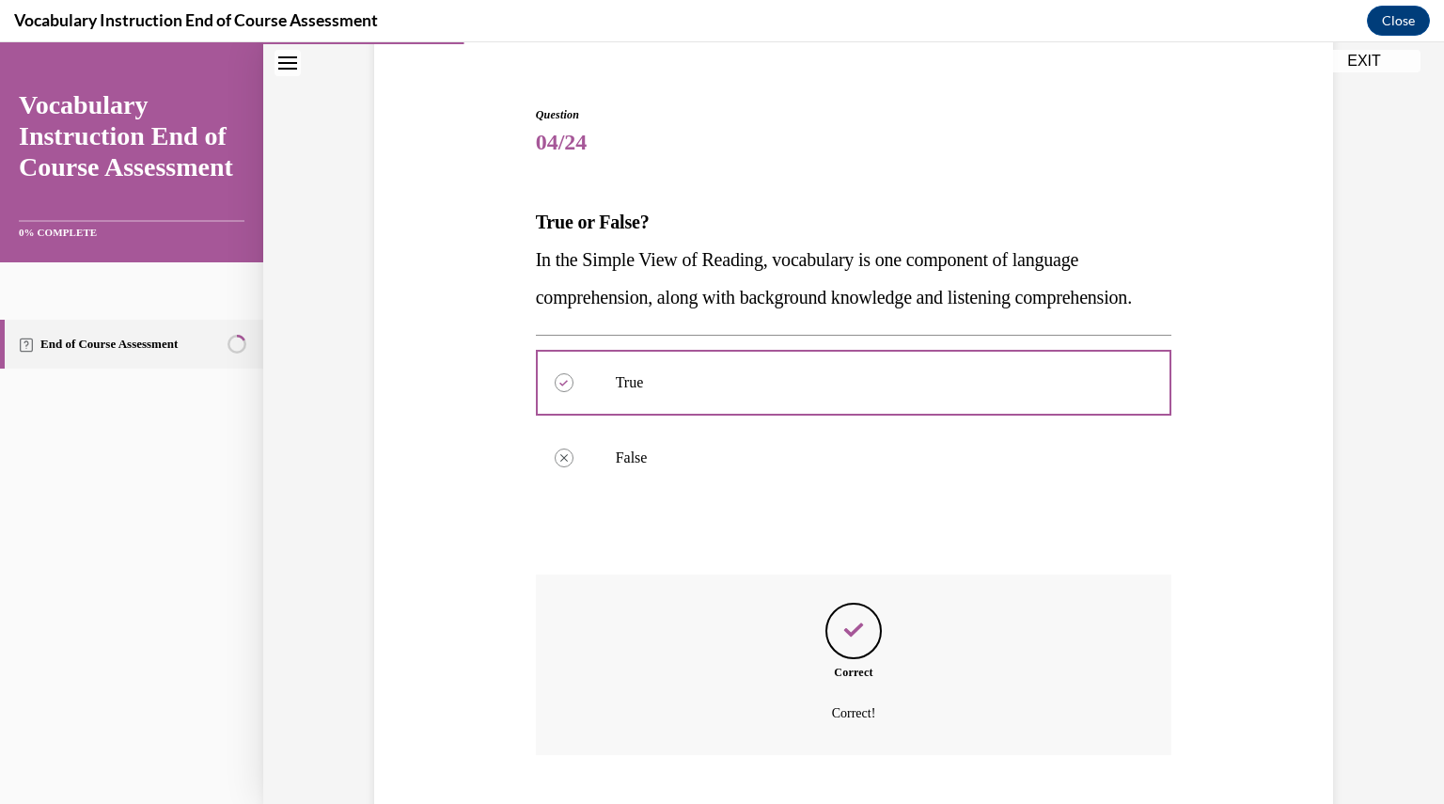
scroll to position [307, 0]
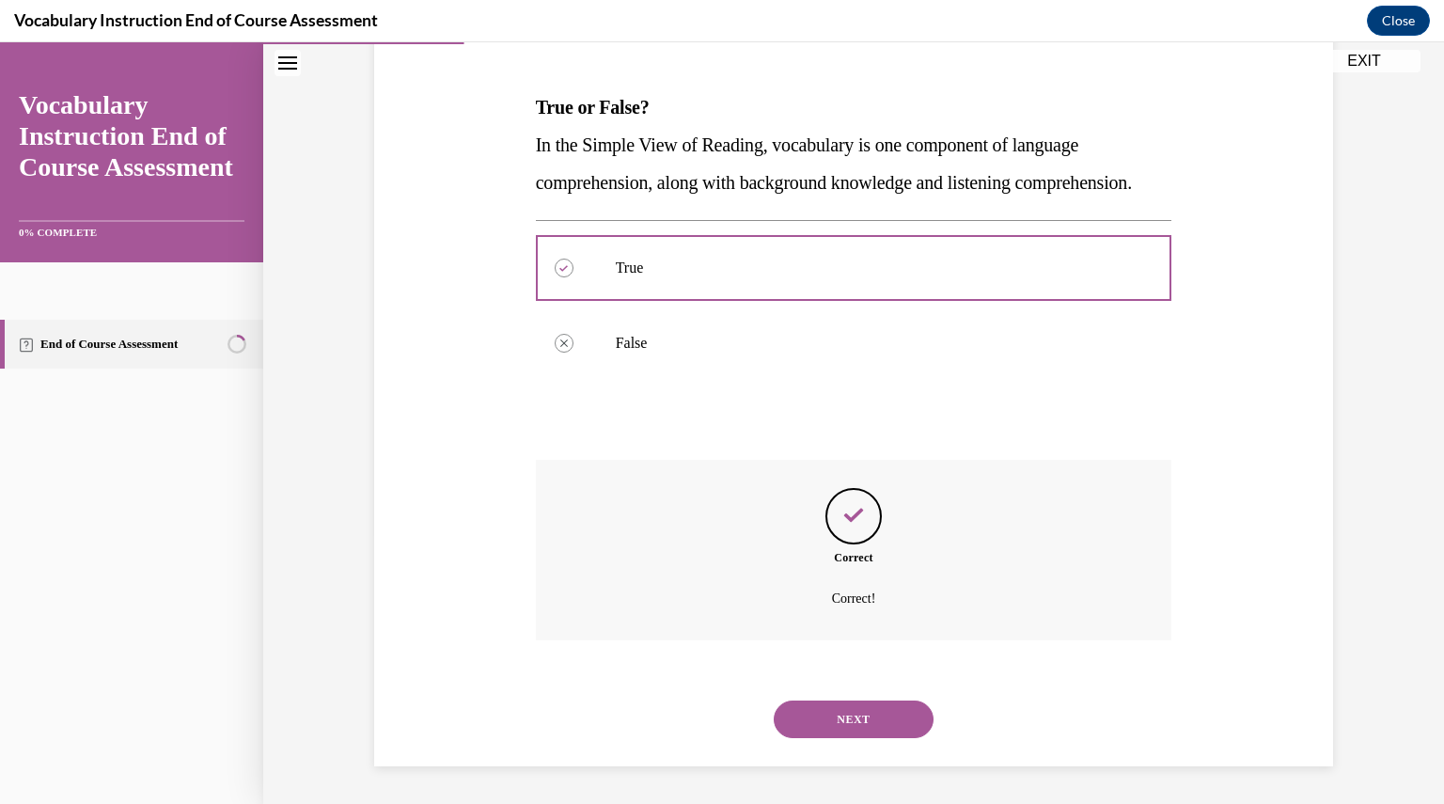
click at [856, 708] on button "NEXT" at bounding box center [853, 719] width 160 height 38
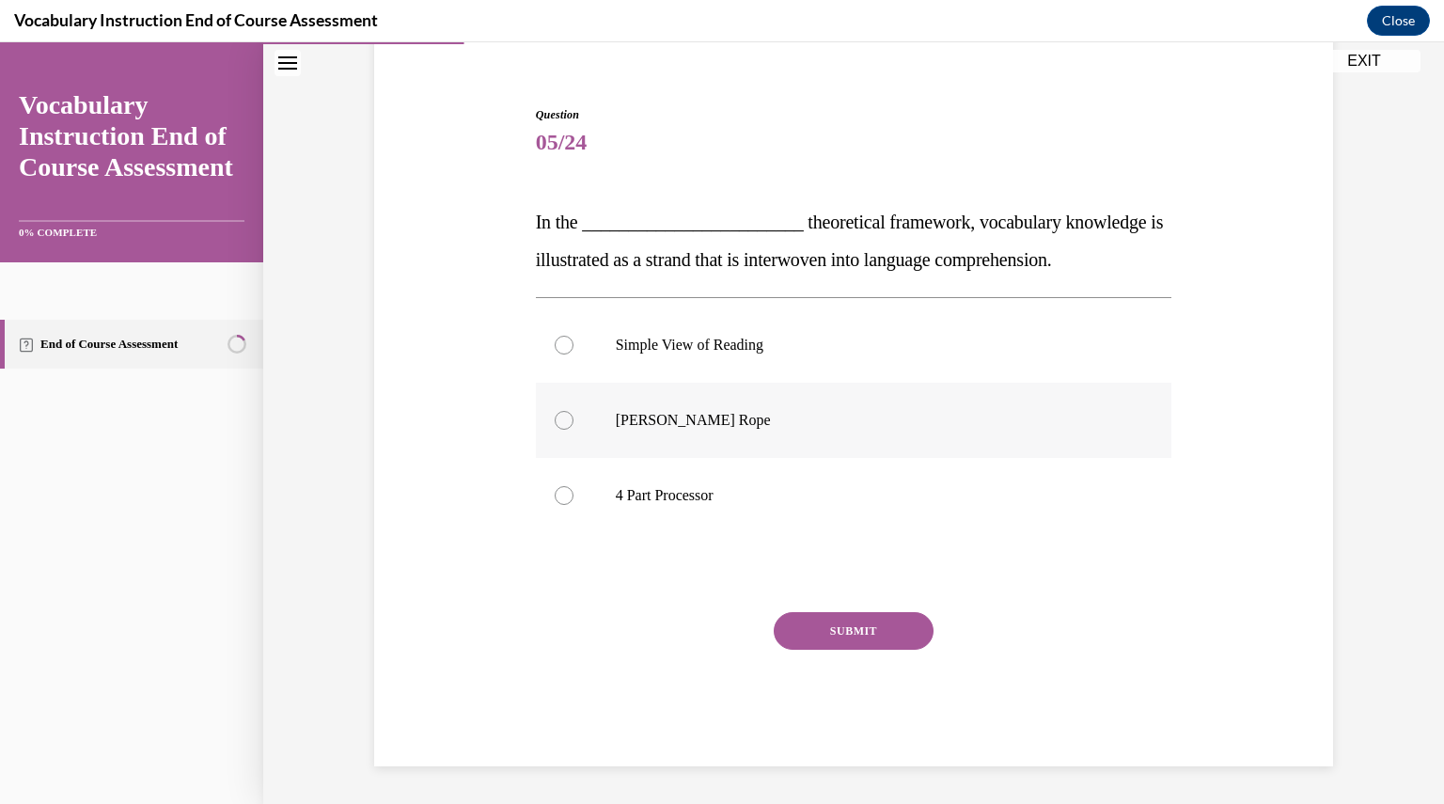
click at [809, 413] on p "Scarborough's Rope" at bounding box center [870, 420] width 509 height 19
click at [573, 413] on input "Scarborough's Rope" at bounding box center [563, 420] width 19 height 19
radio input "true"
click at [857, 636] on button "SUBMIT" at bounding box center [853, 631] width 160 height 38
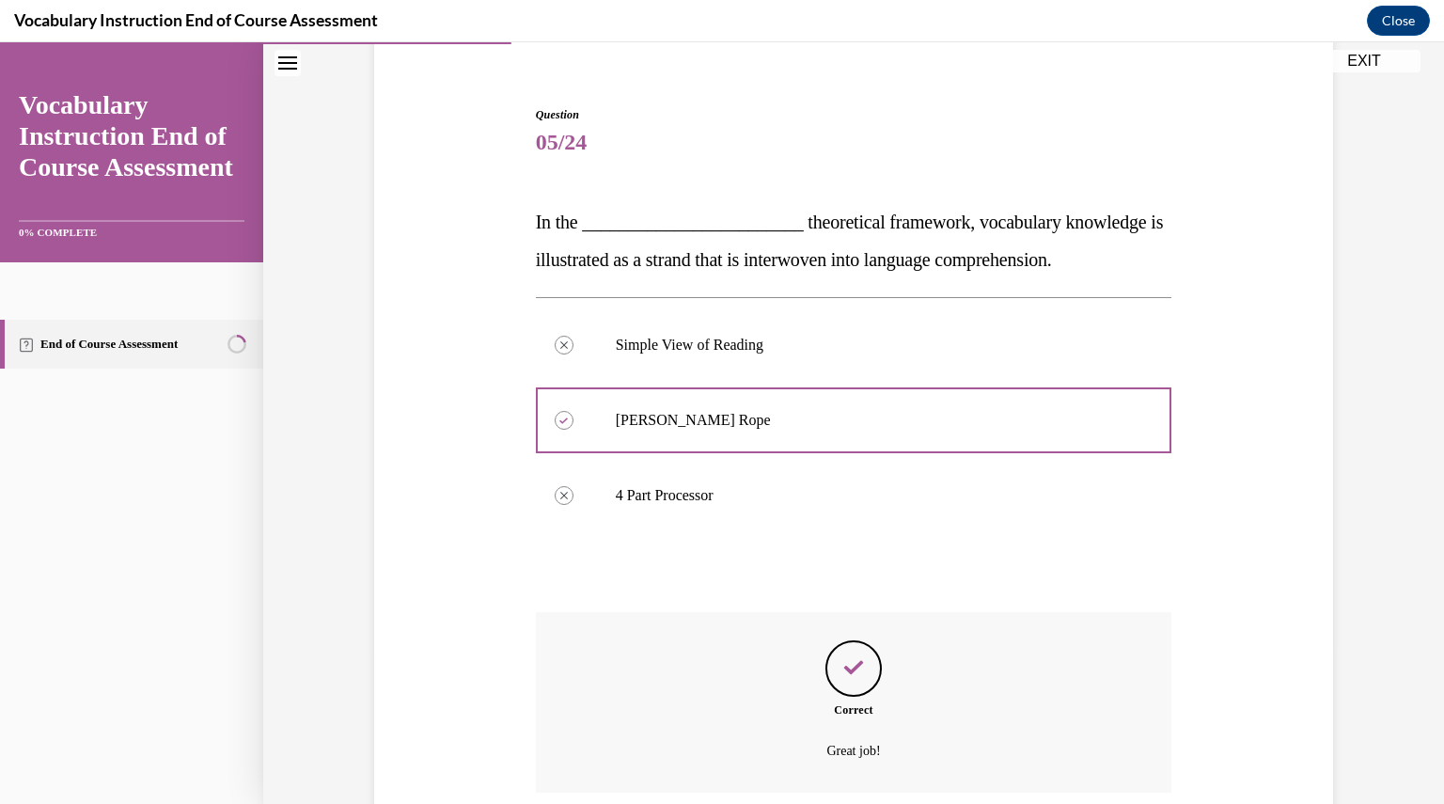
scroll to position [307, 0]
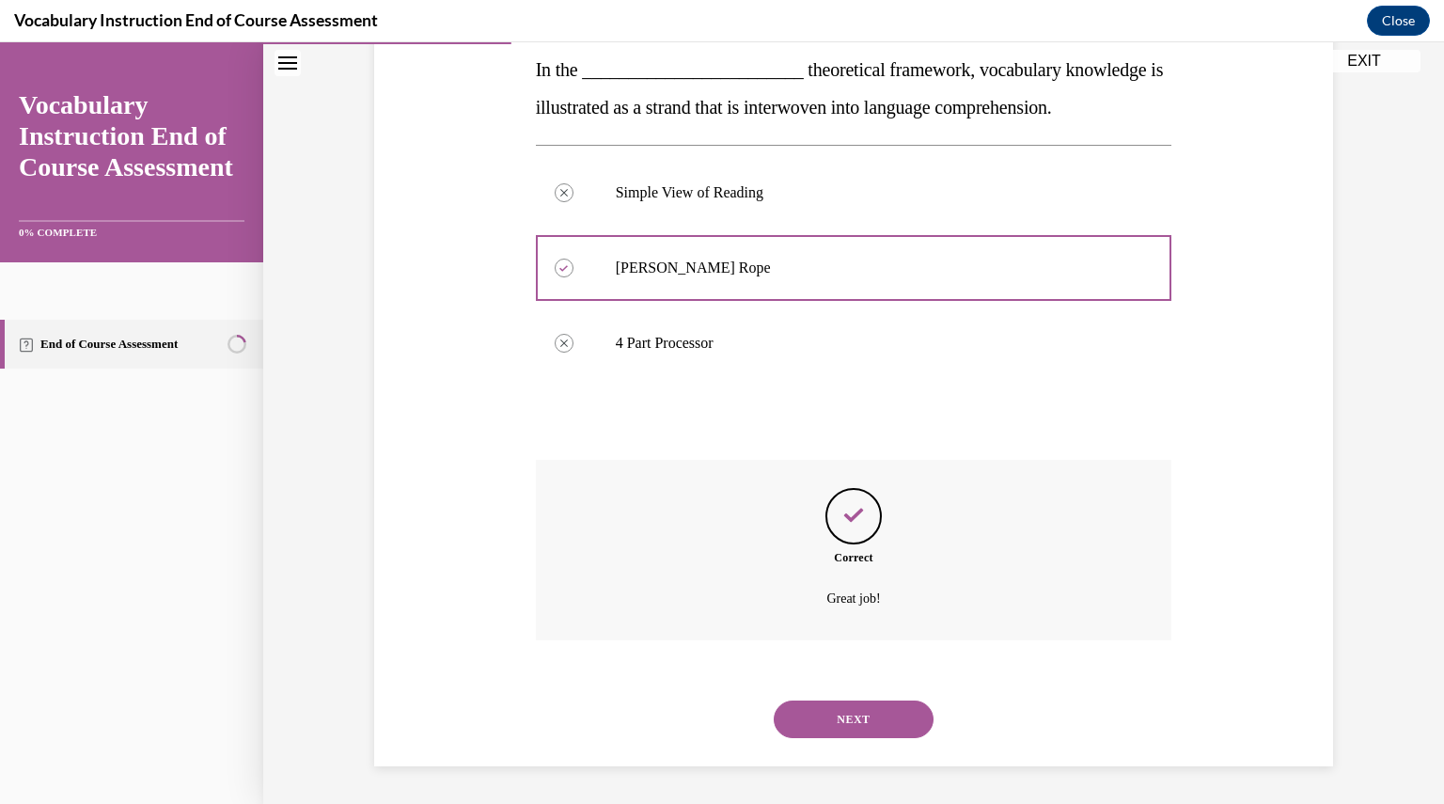
click at [856, 727] on button "NEXT" at bounding box center [853, 719] width 160 height 38
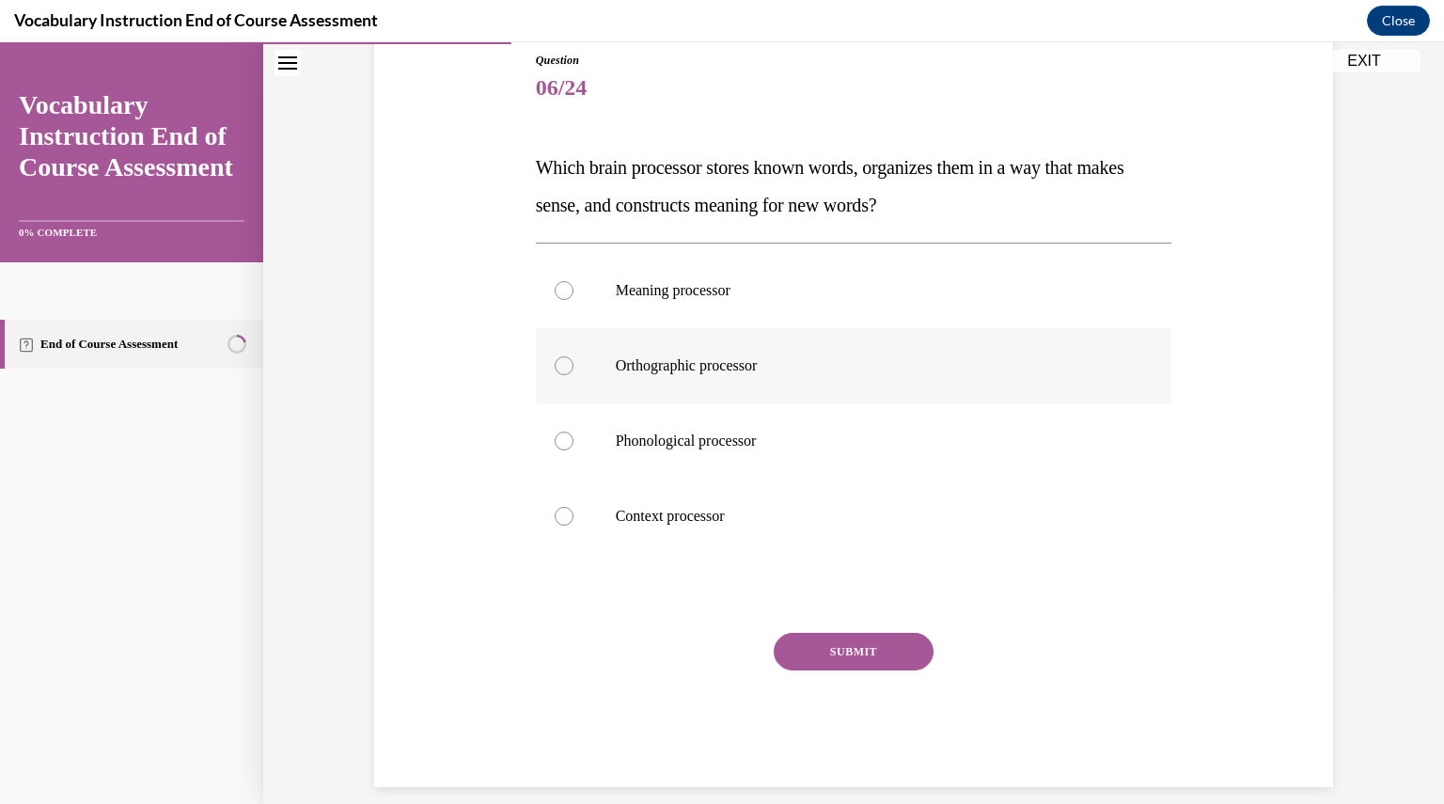
click at [719, 385] on label "Orthographic processor" at bounding box center [854, 365] width 636 height 75
click at [573, 375] on input "Orthographic processor" at bounding box center [563, 365] width 19 height 19
radio input "true"
click at [836, 654] on button "SUBMIT" at bounding box center [853, 651] width 160 height 38
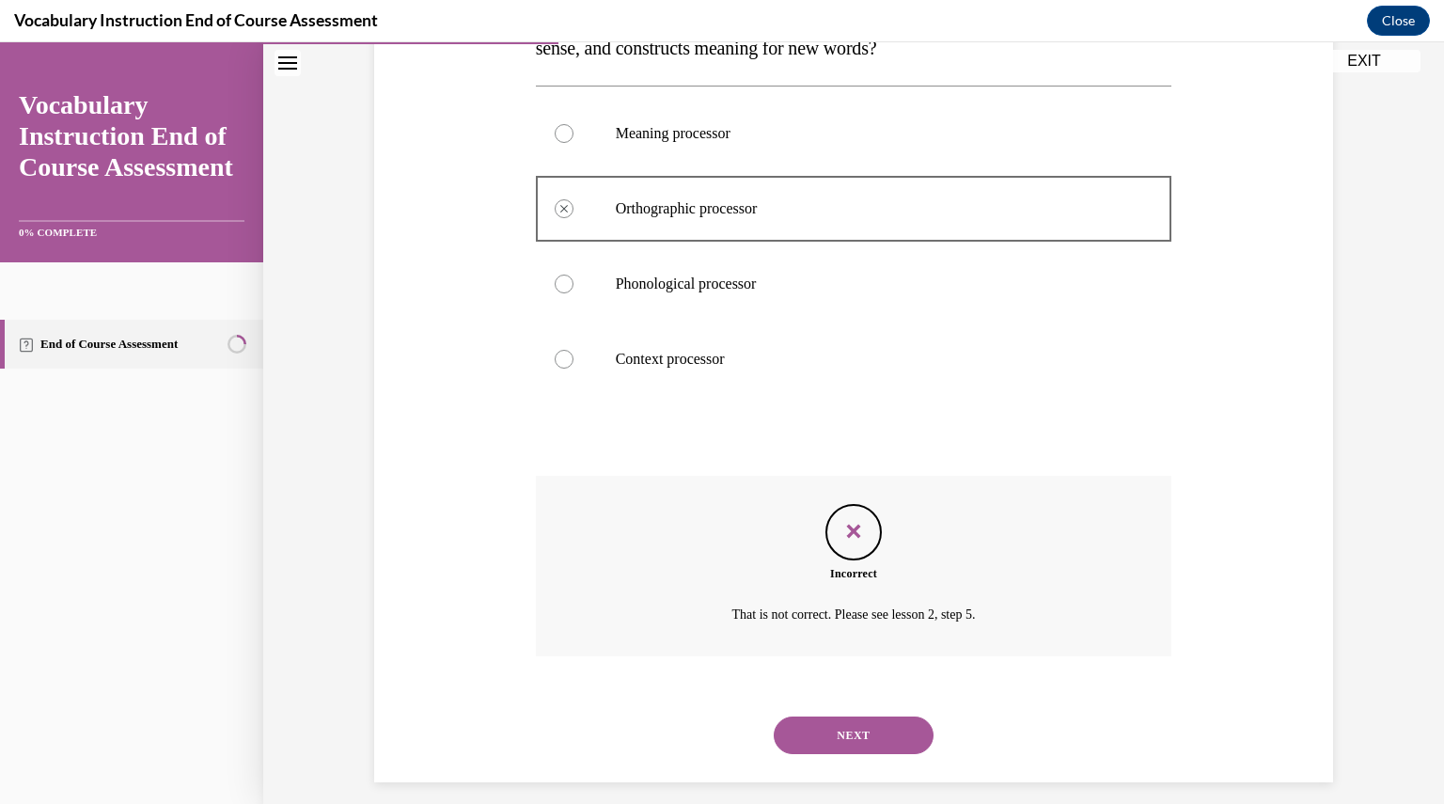
scroll to position [383, 0]
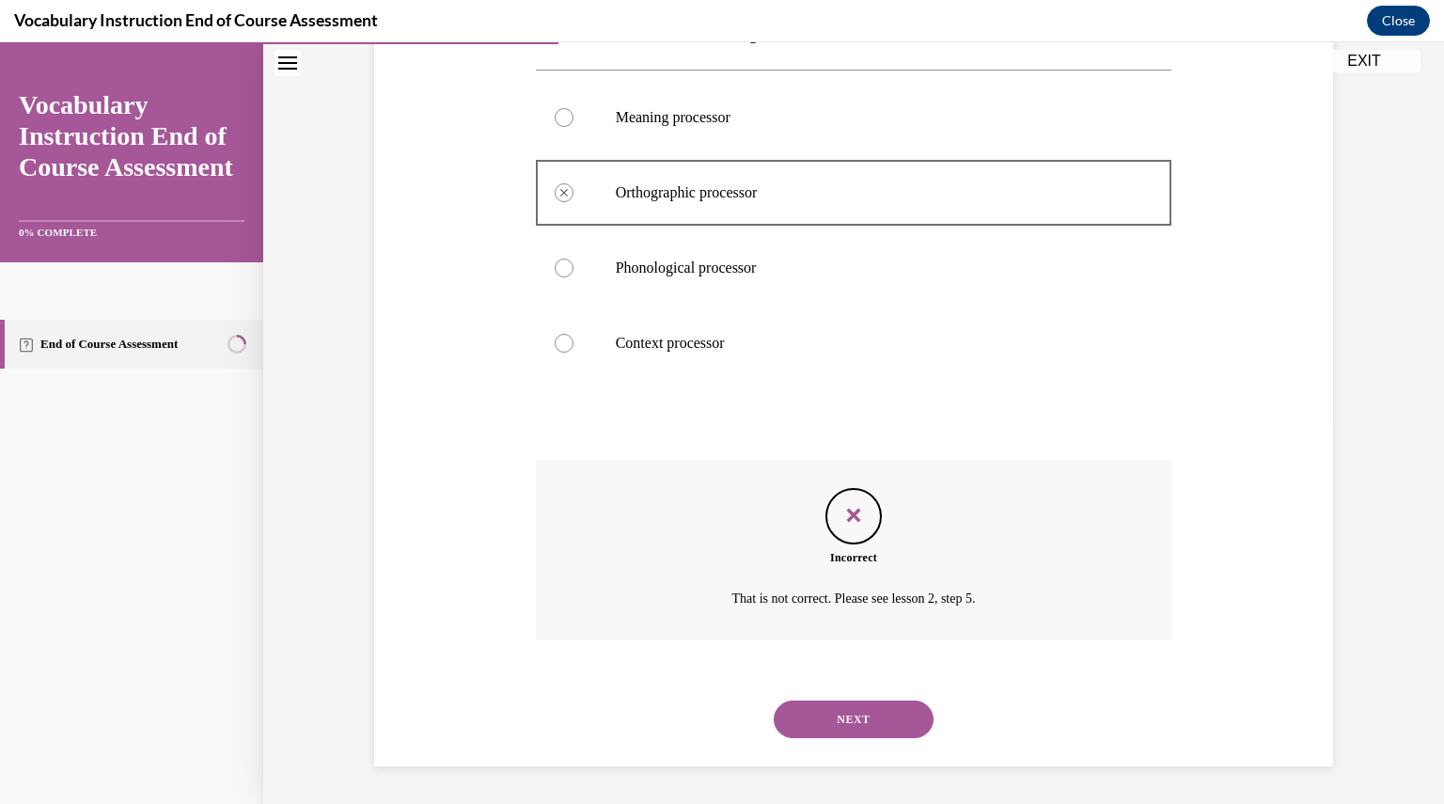
click at [848, 726] on button "NEXT" at bounding box center [853, 719] width 160 height 38
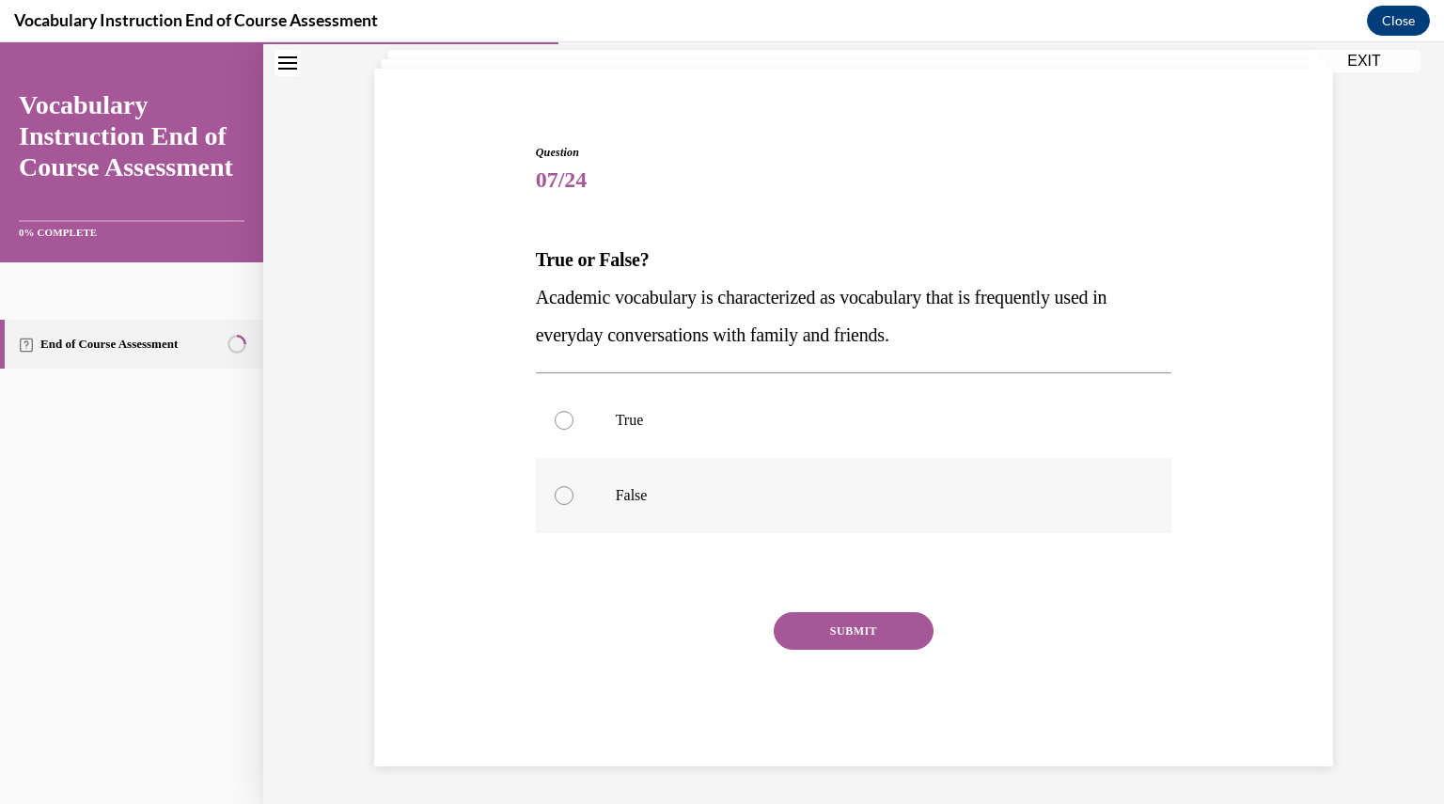
click at [745, 482] on label "False" at bounding box center [854, 495] width 636 height 75
click at [573, 486] on input "False" at bounding box center [563, 495] width 19 height 19
radio input "true"
click at [851, 637] on button "SUBMIT" at bounding box center [853, 631] width 160 height 38
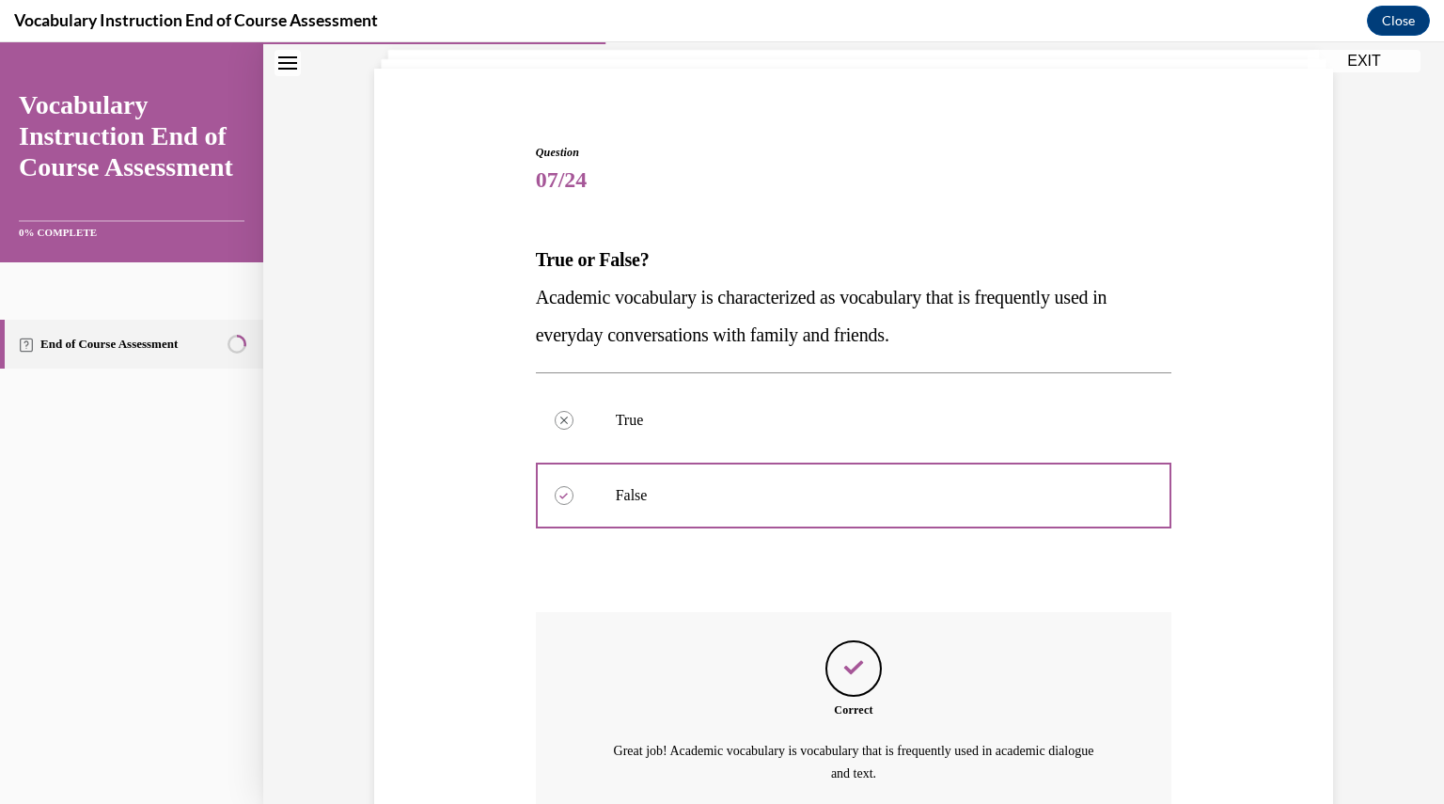
scroll to position [292, 0]
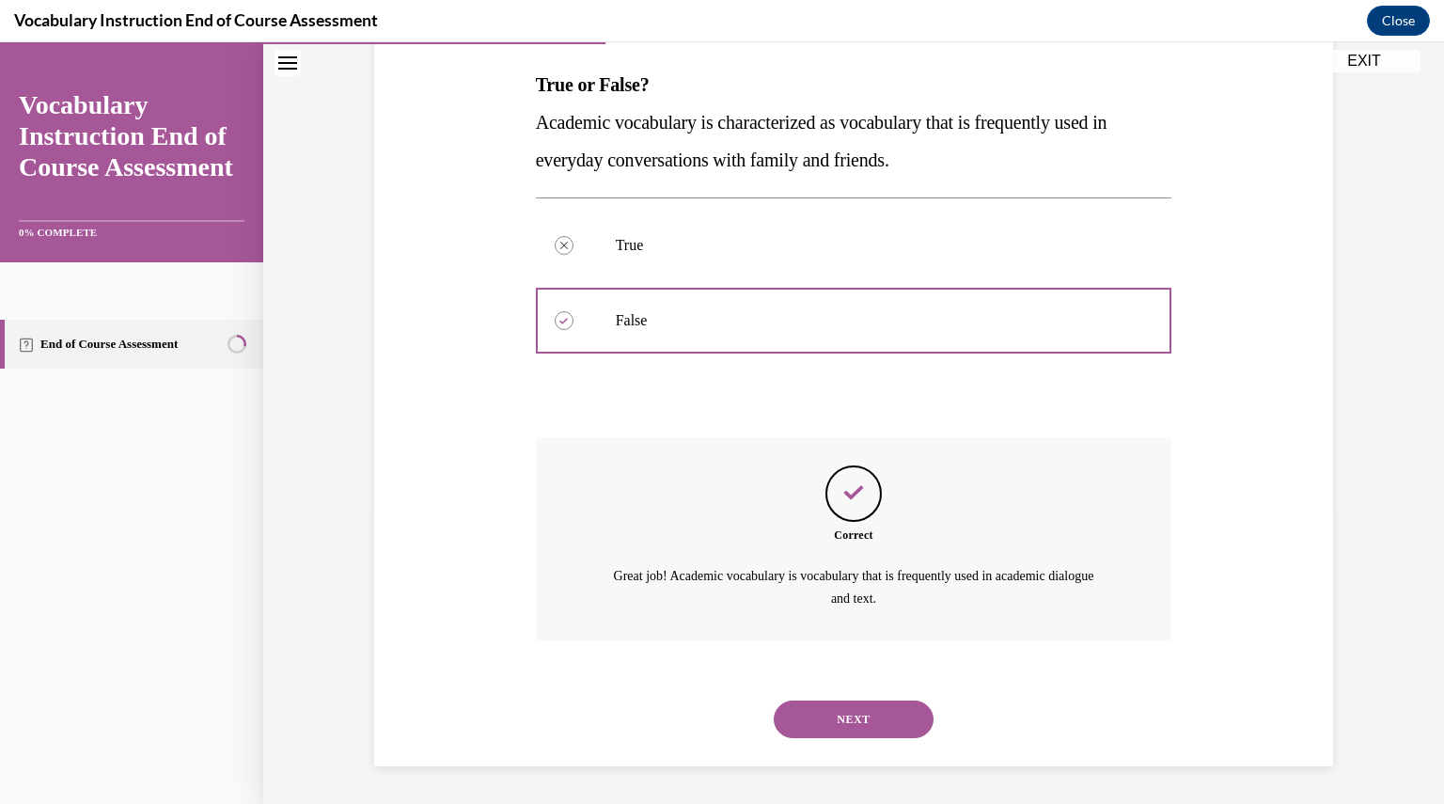
click at [862, 723] on button "NEXT" at bounding box center [853, 719] width 160 height 38
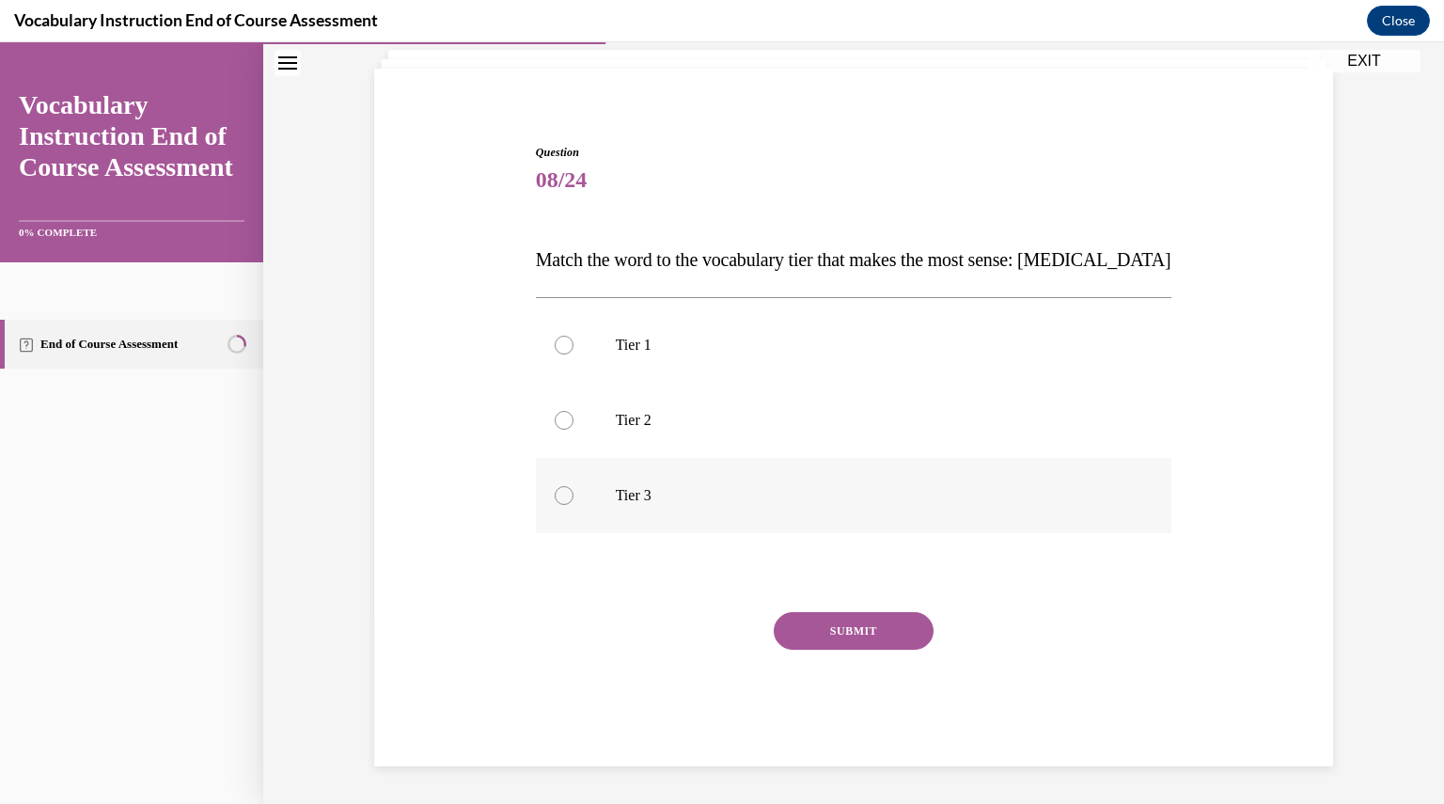
click at [700, 492] on p "Tier 3" at bounding box center [870, 495] width 509 height 19
click at [573, 492] on input "Tier 3" at bounding box center [563, 495] width 19 height 19
radio input "true"
click at [826, 633] on button "SUBMIT" at bounding box center [853, 631] width 160 height 38
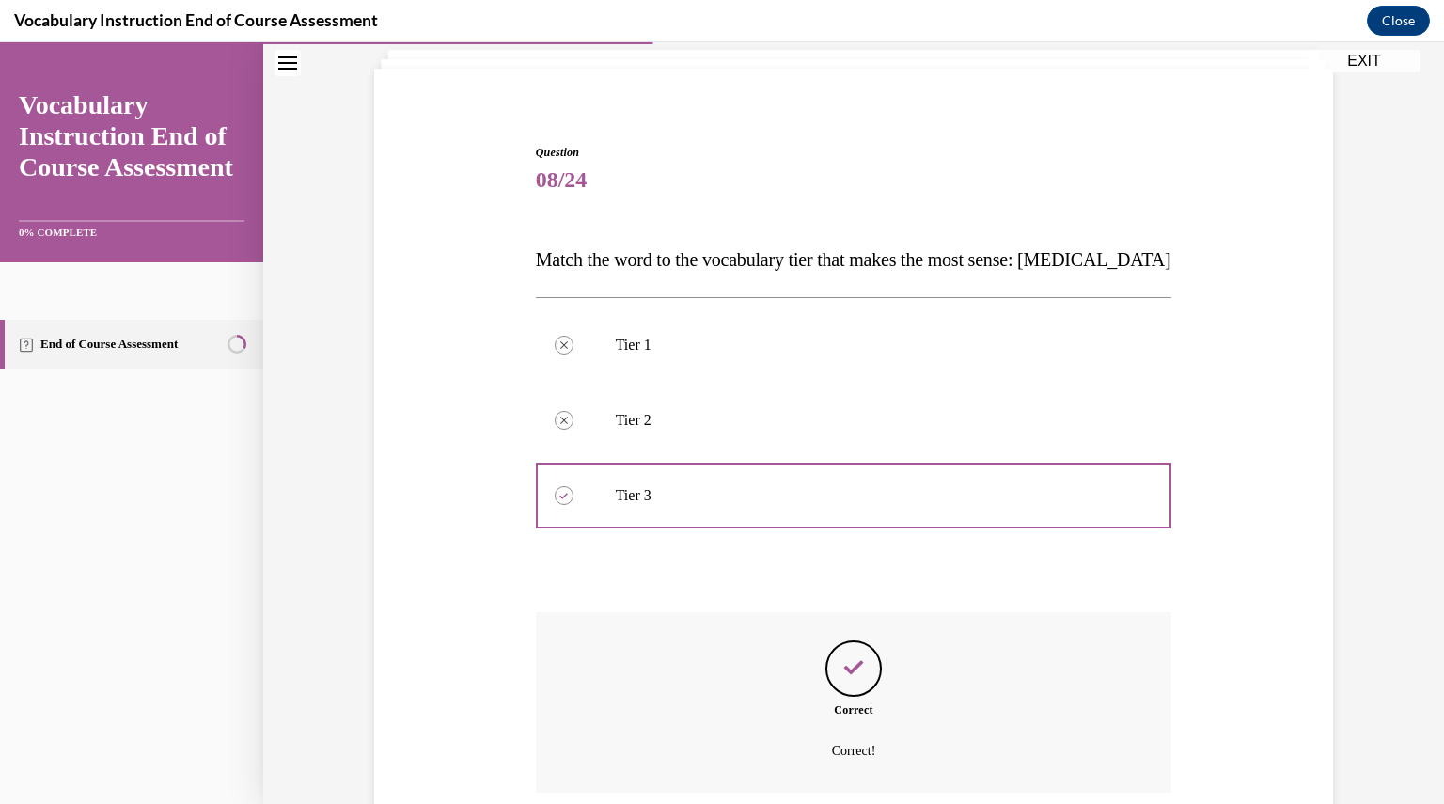
scroll to position [270, 0]
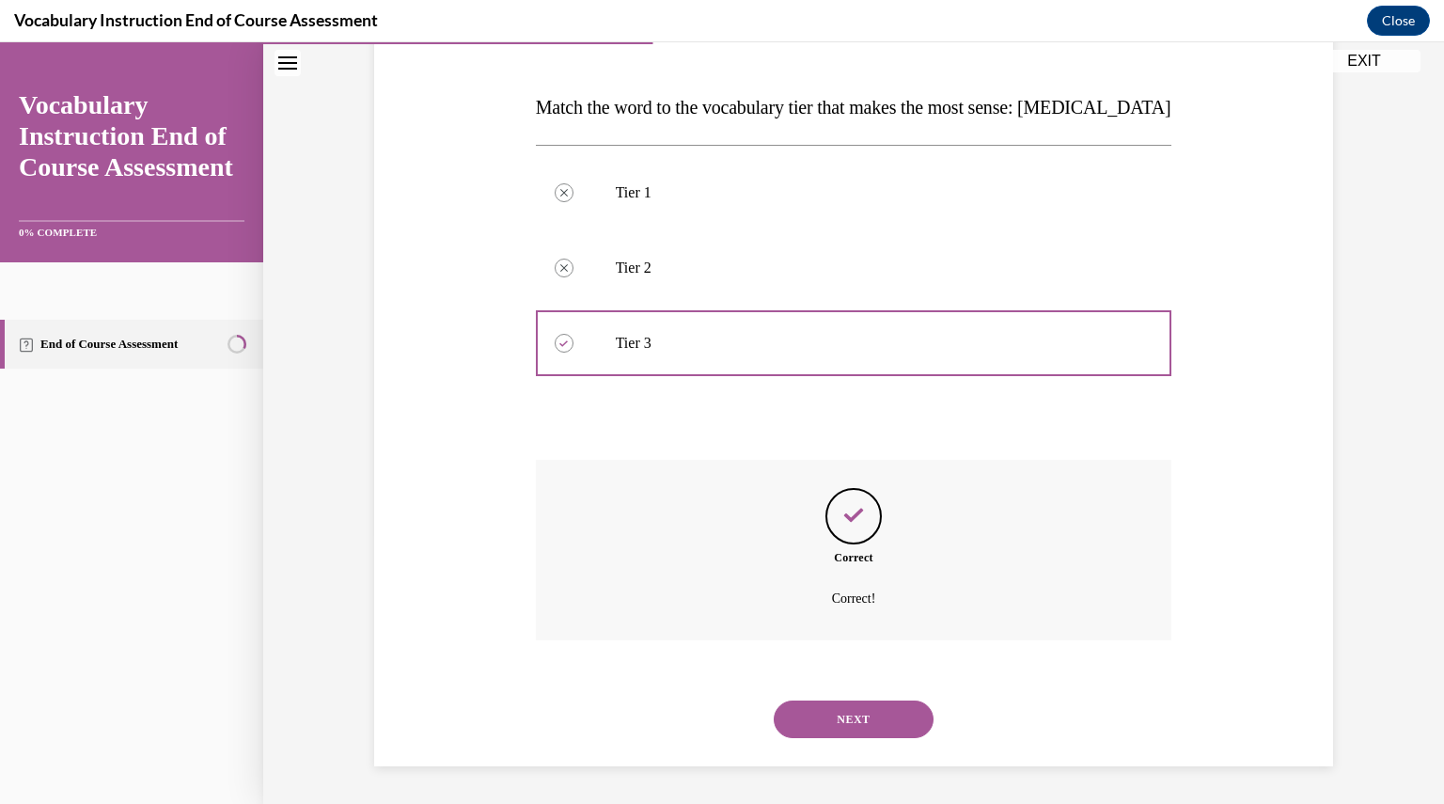
click at [835, 720] on button "NEXT" at bounding box center [853, 719] width 160 height 38
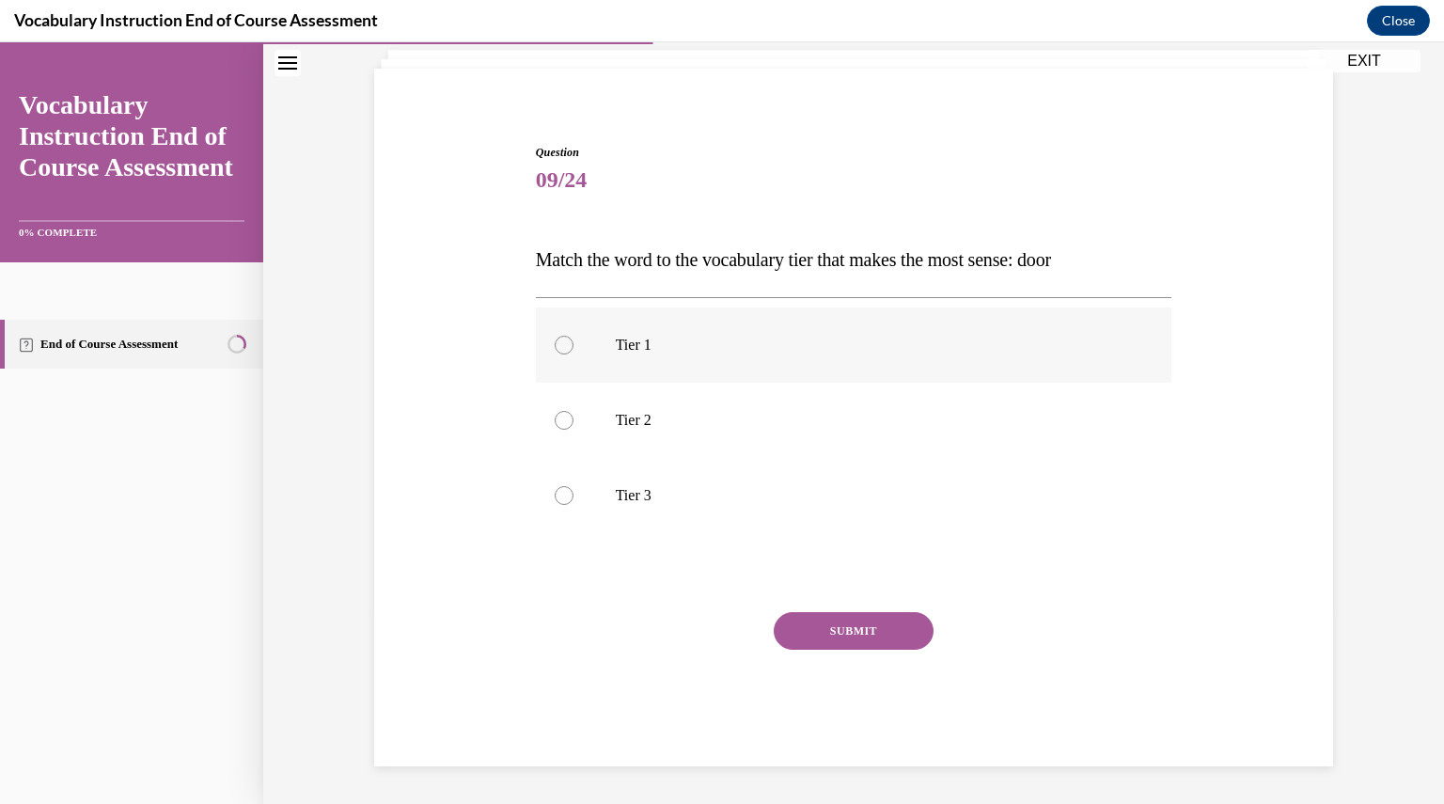
click at [740, 351] on p "Tier 1" at bounding box center [870, 345] width 509 height 19
click at [573, 351] on input "Tier 1" at bounding box center [563, 345] width 19 height 19
radio input "true"
click at [840, 623] on button "SUBMIT" at bounding box center [853, 631] width 160 height 38
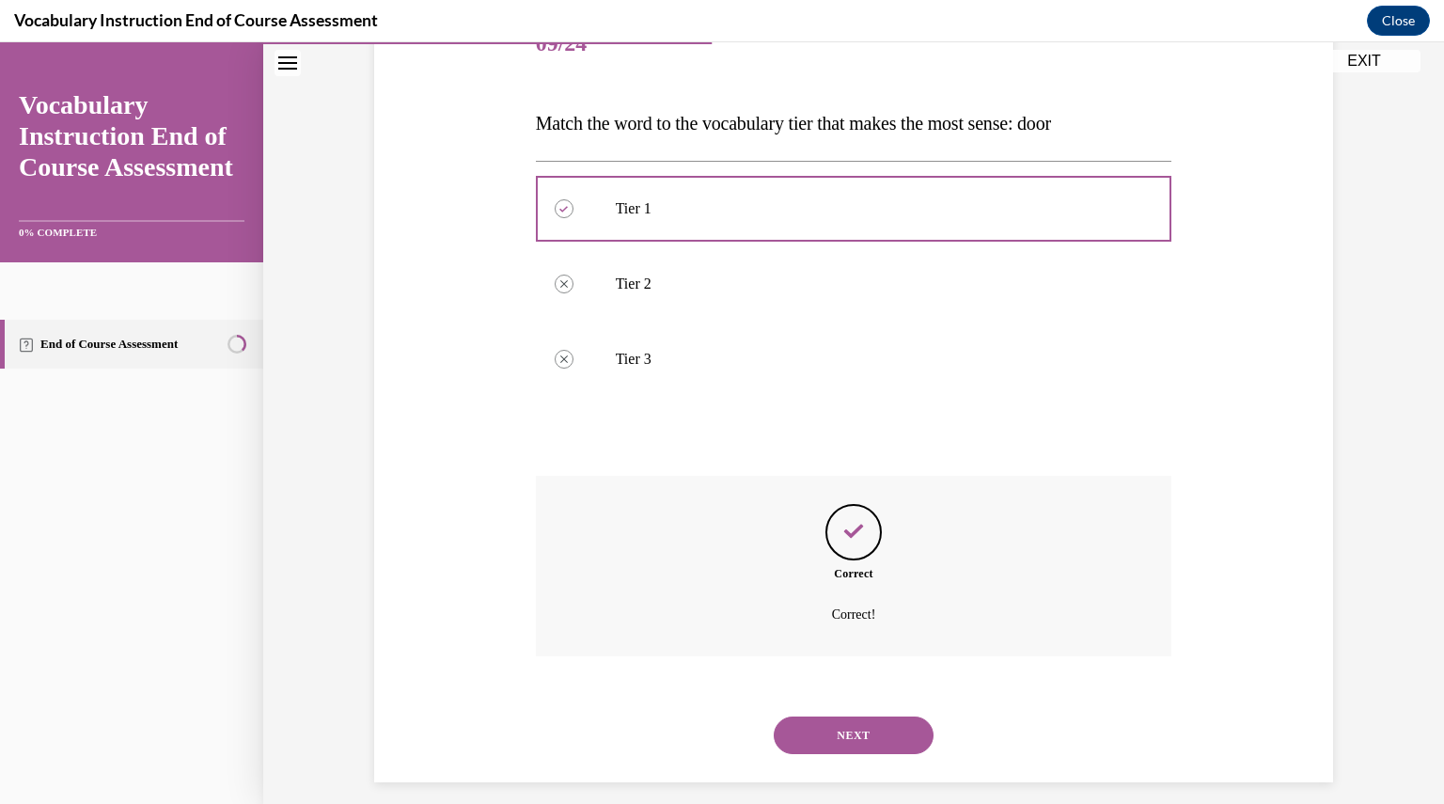
scroll to position [270, 0]
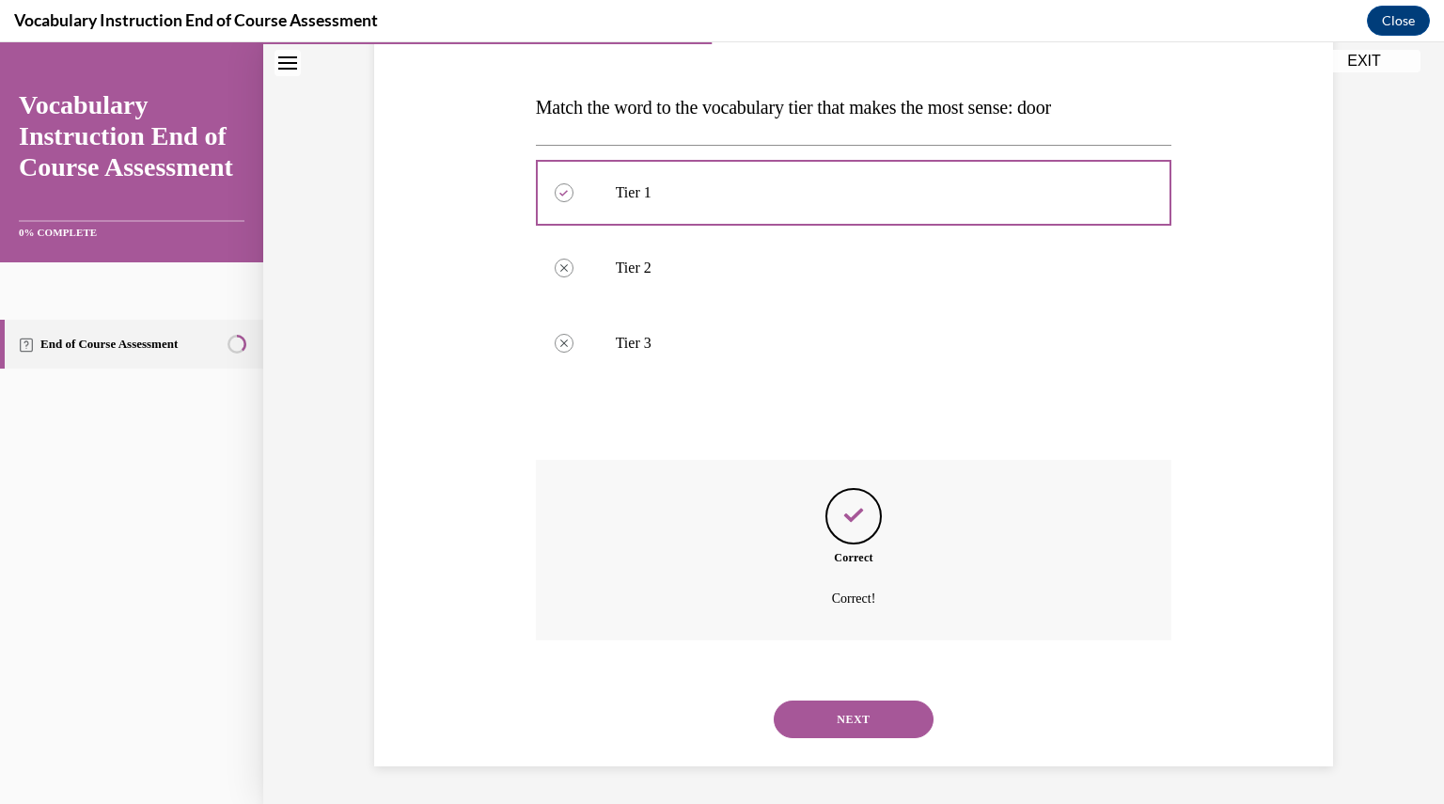
click at [844, 709] on button "NEXT" at bounding box center [853, 719] width 160 height 38
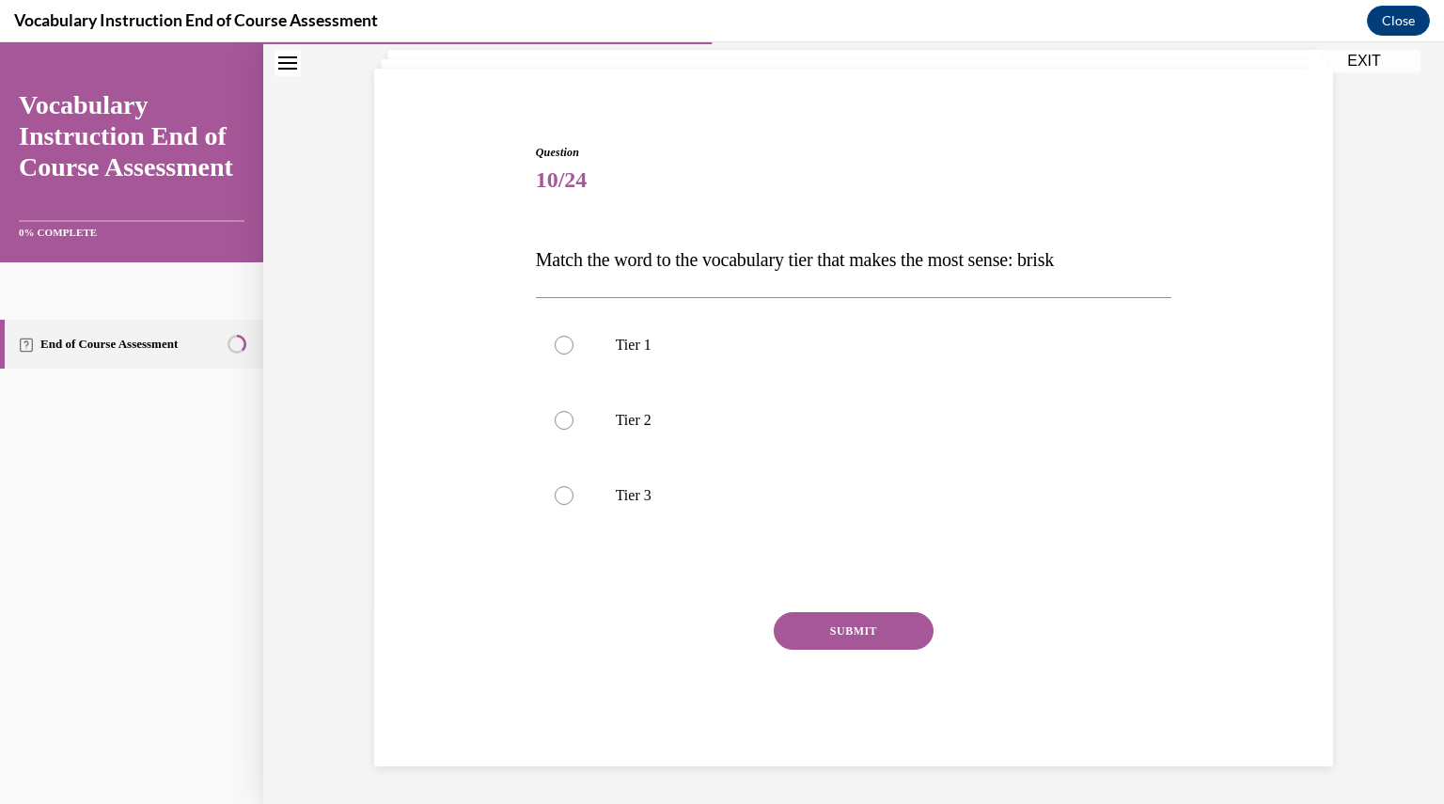
scroll to position [117, 0]
click at [645, 420] on p "Tier 2" at bounding box center [870, 420] width 509 height 19
click at [573, 420] on input "Tier 2" at bounding box center [563, 420] width 19 height 19
radio input "true"
click at [848, 628] on button "SUBMIT" at bounding box center [853, 631] width 160 height 38
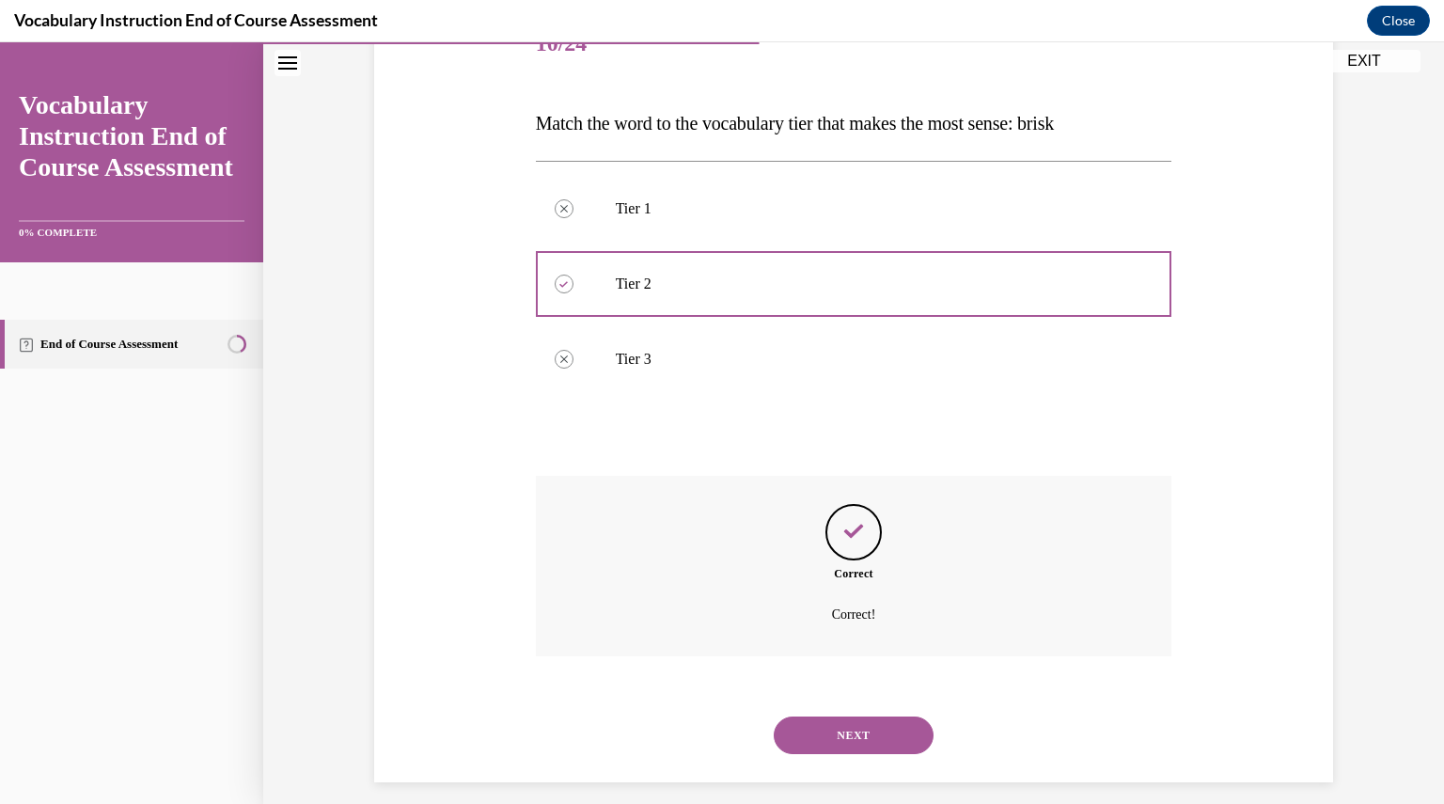
scroll to position [270, 0]
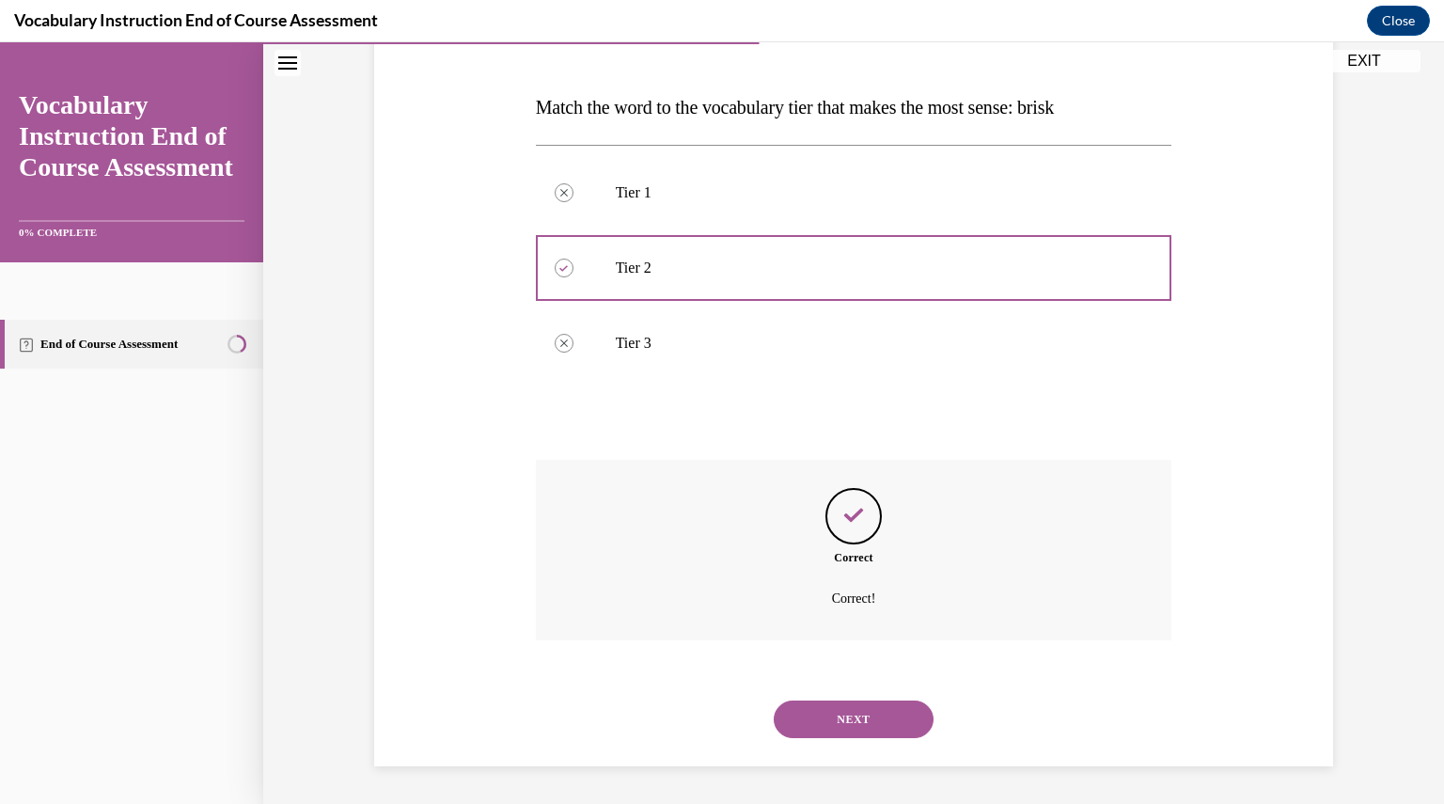
click at [848, 721] on button "NEXT" at bounding box center [853, 719] width 160 height 38
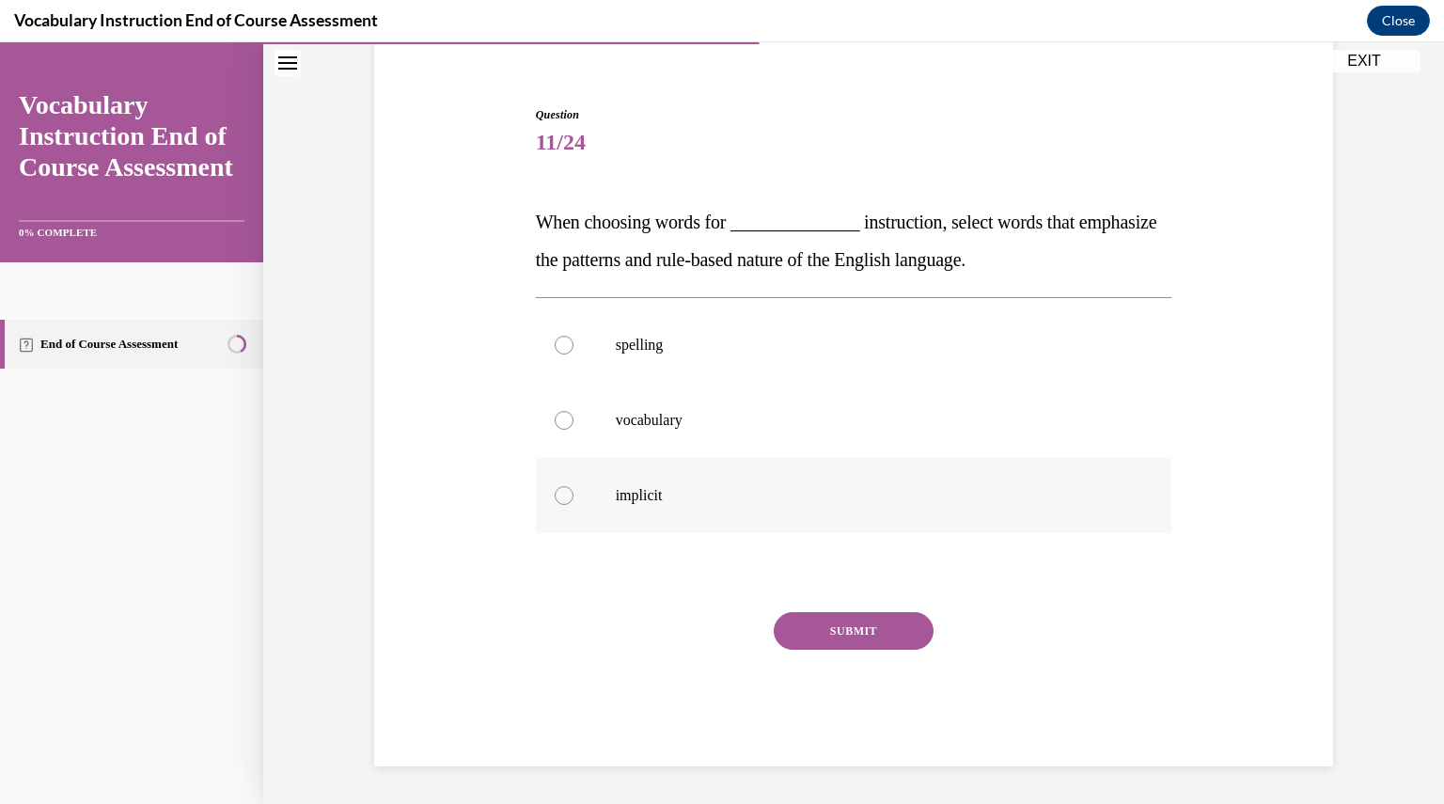
click at [729, 493] on p "implicit" at bounding box center [870, 495] width 509 height 19
click at [573, 493] on input "implicit" at bounding box center [563, 495] width 19 height 19
radio input "true"
click at [833, 645] on button "SUBMIT" at bounding box center [853, 631] width 160 height 38
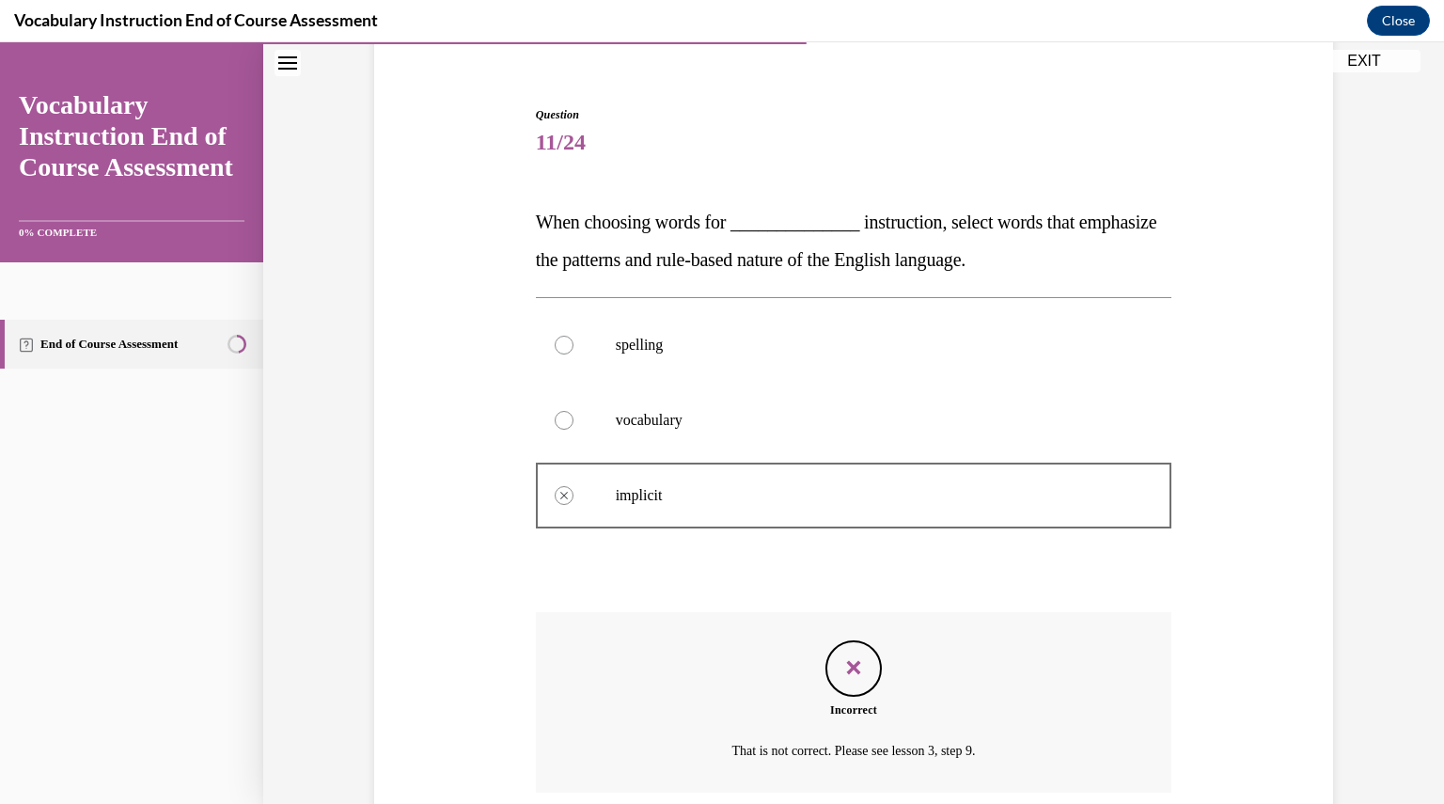
scroll to position [307, 0]
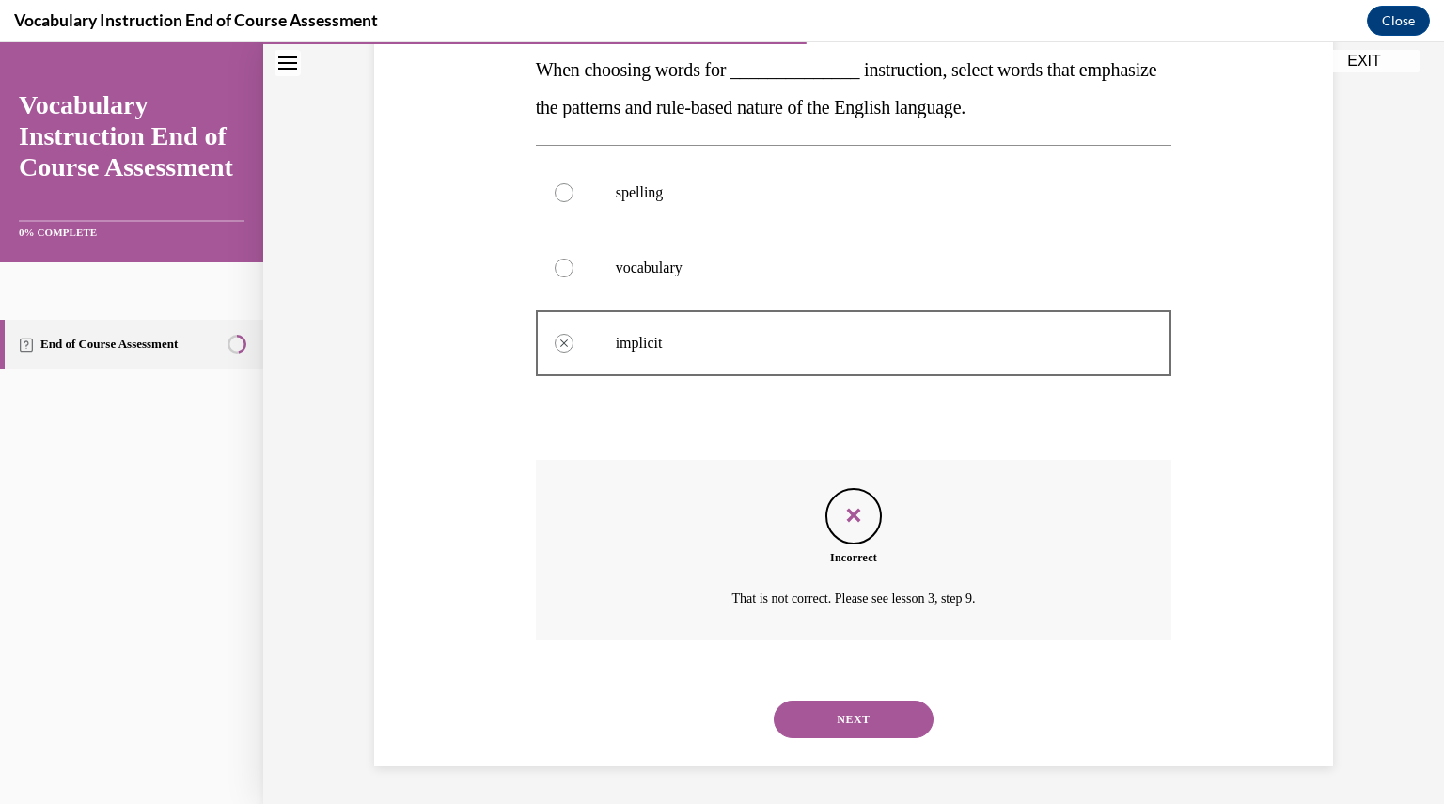
click at [844, 712] on button "NEXT" at bounding box center [853, 719] width 160 height 38
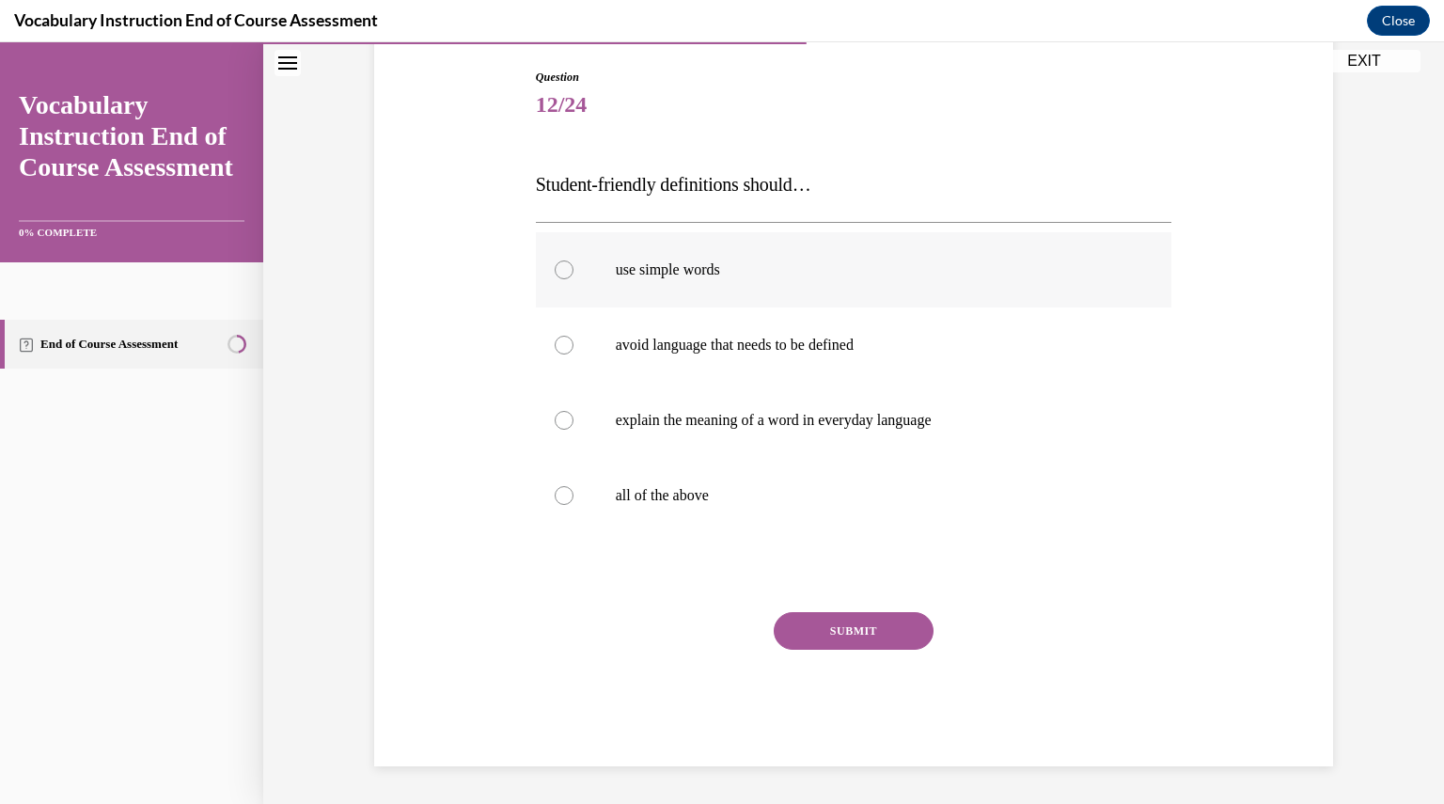
click at [757, 279] on label "use simple words" at bounding box center [854, 269] width 636 height 75
click at [573, 279] on input "use simple words" at bounding box center [563, 269] width 19 height 19
radio input "true"
click at [689, 499] on p "all of the above" at bounding box center [870, 495] width 509 height 19
click at [573, 499] on input "all of the above" at bounding box center [563, 495] width 19 height 19
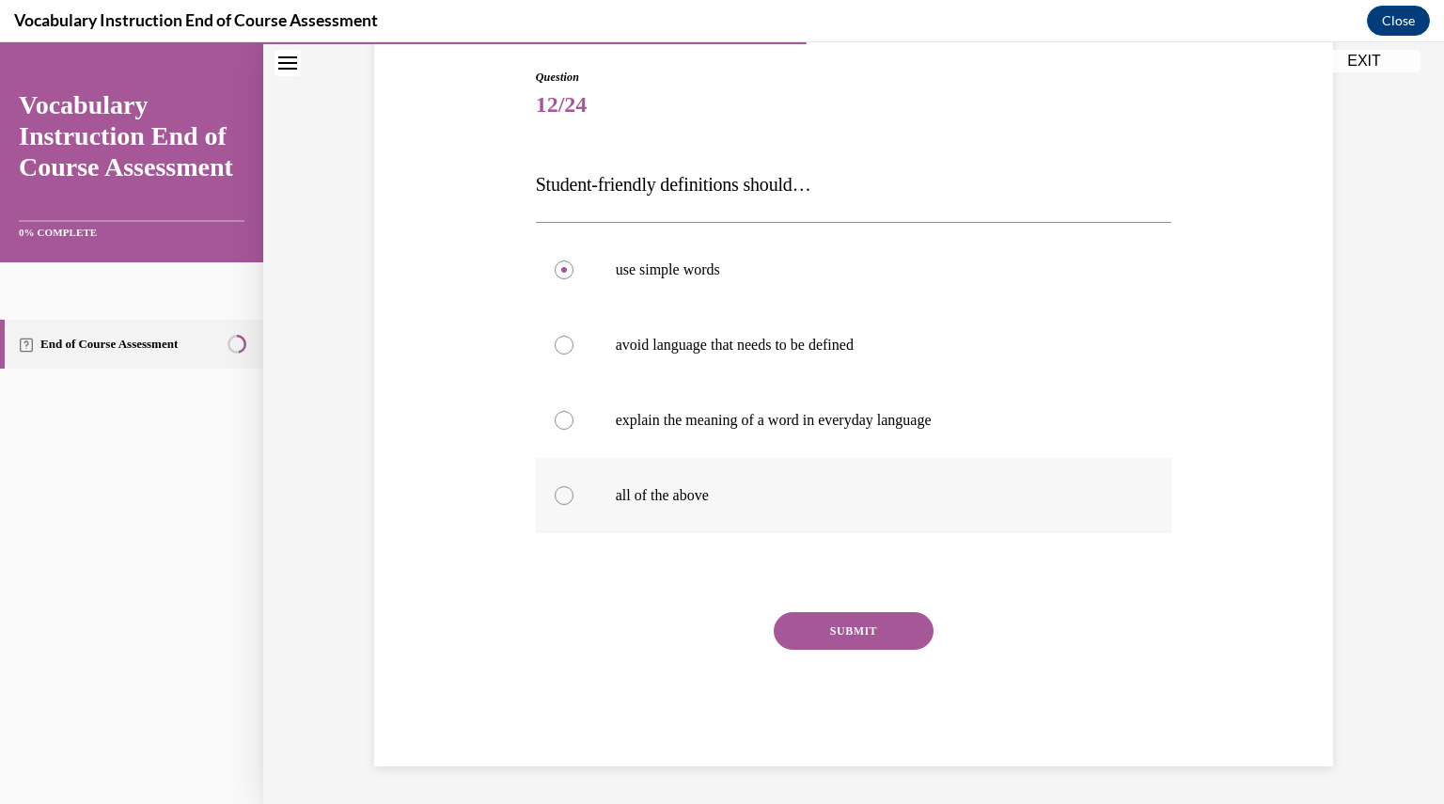
radio input "true"
click at [819, 643] on button "SUBMIT" at bounding box center [853, 631] width 160 height 38
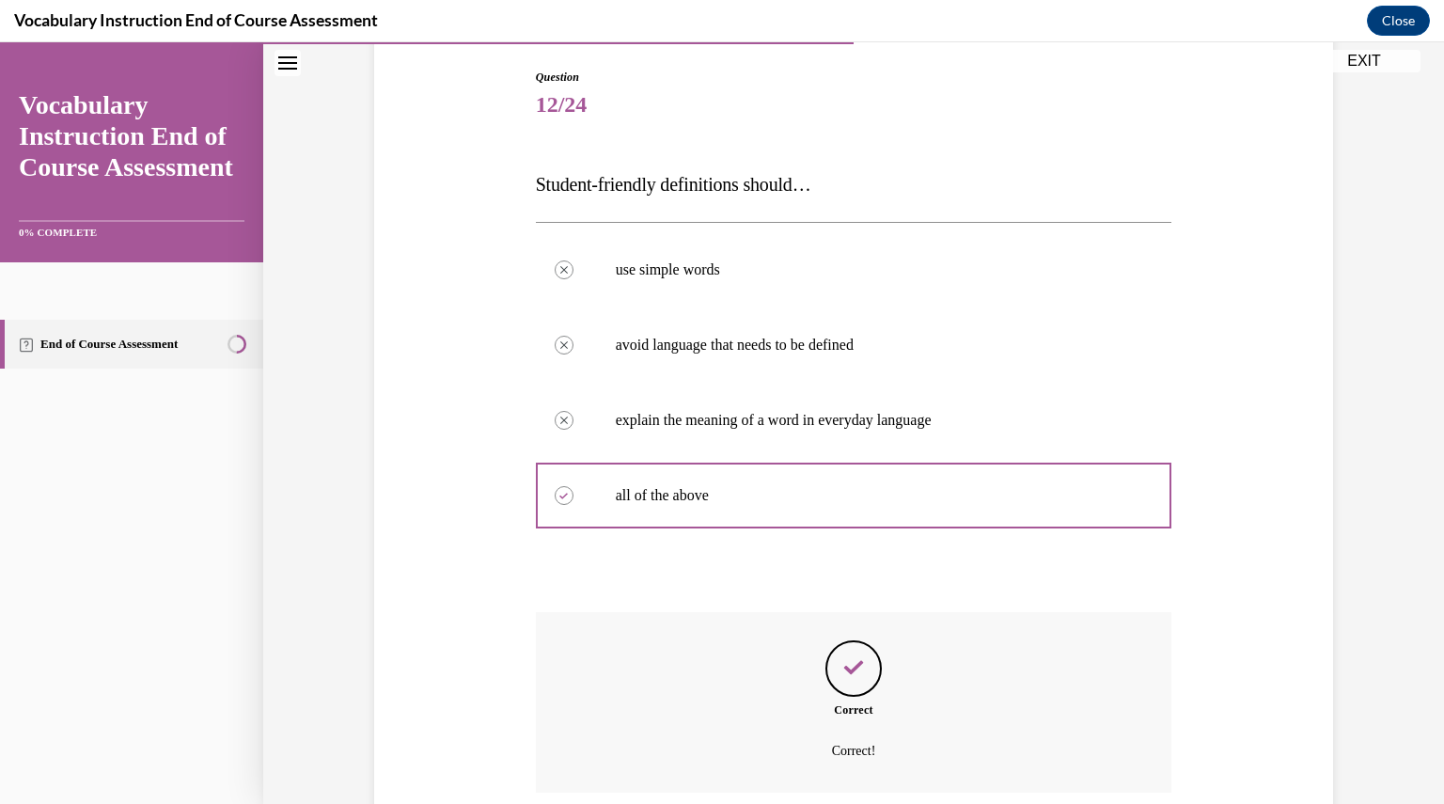
scroll to position [345, 0]
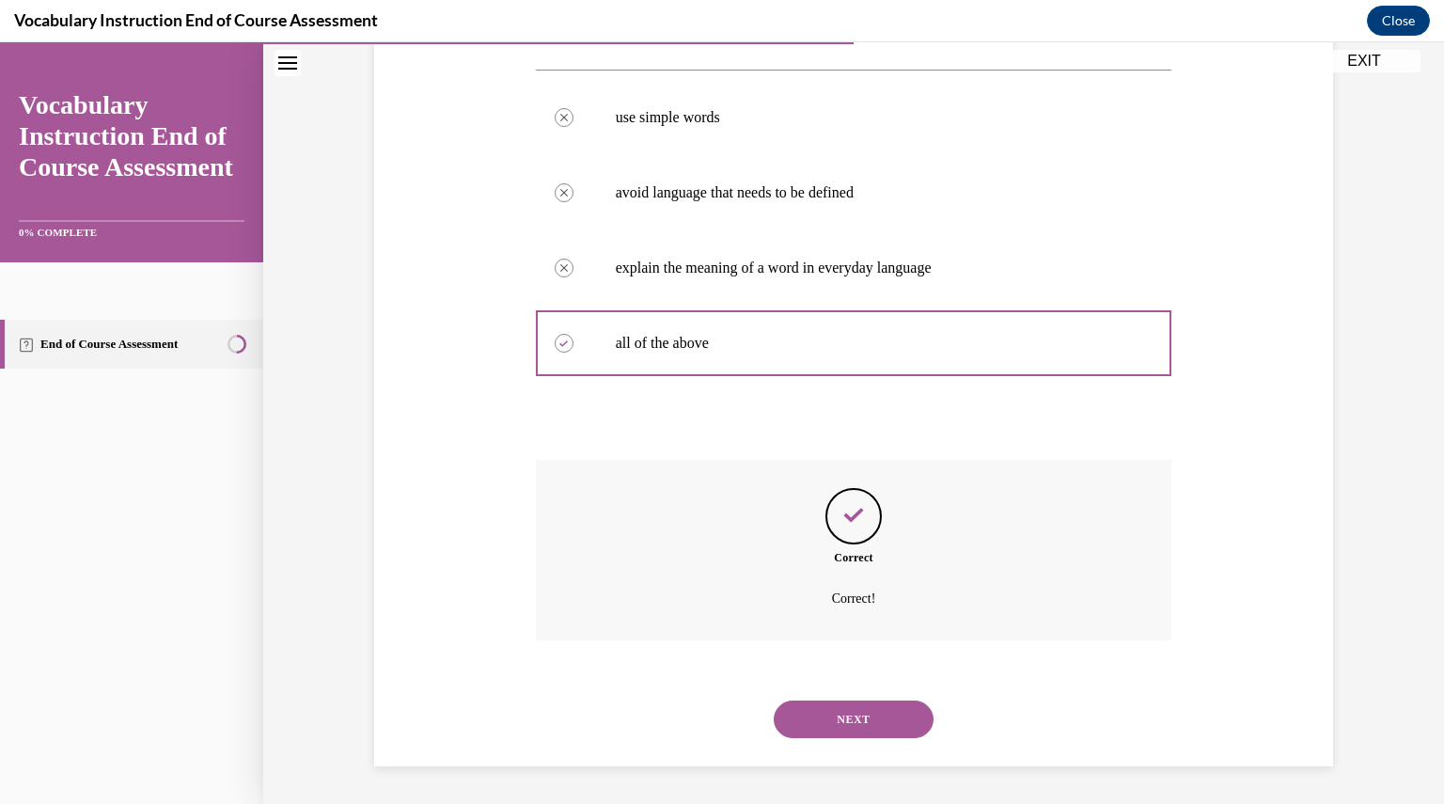
click at [840, 715] on button "NEXT" at bounding box center [853, 719] width 160 height 38
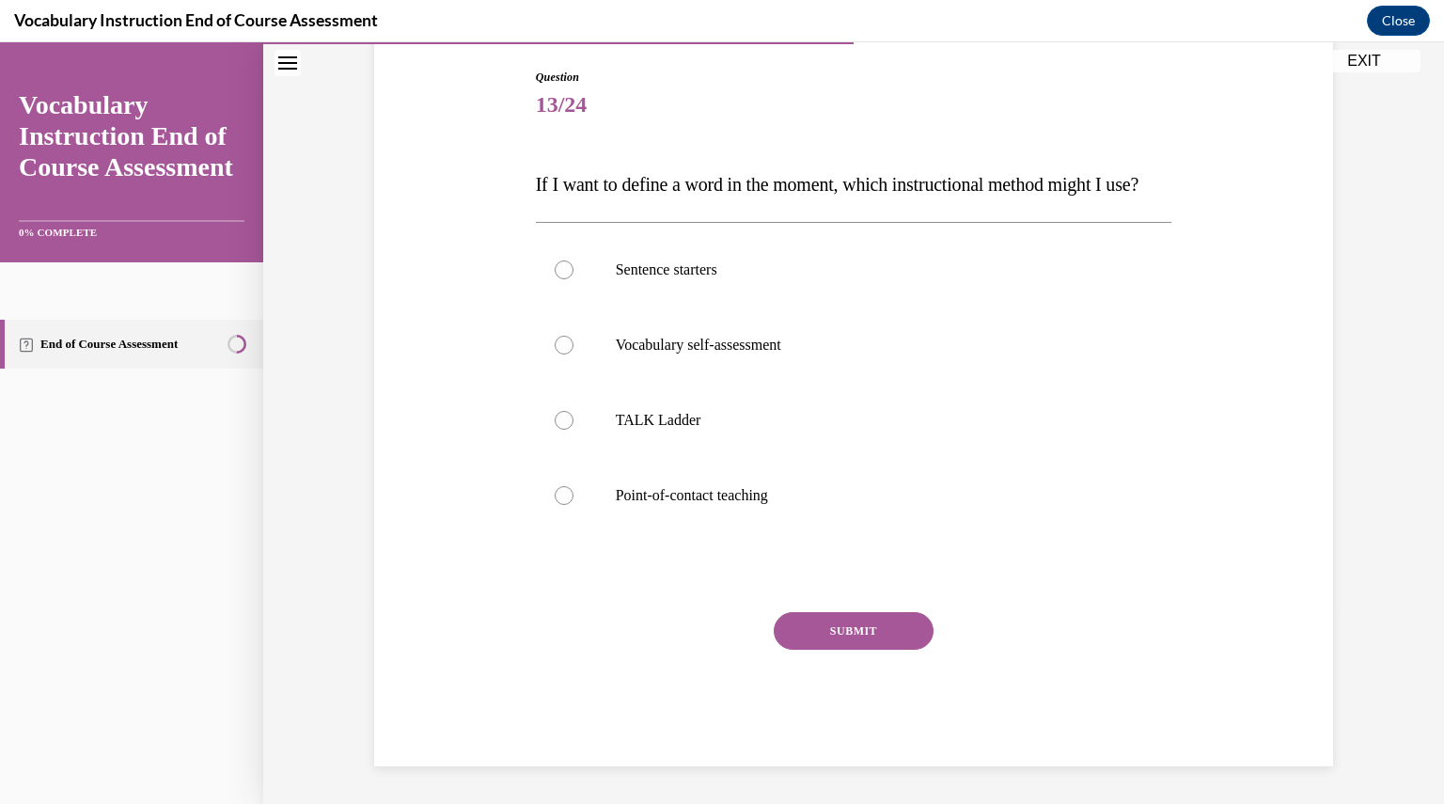
scroll to position [210, 0]
click at [753, 429] on p "TALK Ladder" at bounding box center [870, 420] width 509 height 19
click at [573, 429] on input "TALK Ladder" at bounding box center [563, 420] width 19 height 19
radio input "true"
click at [757, 307] on label "Sentence starters" at bounding box center [854, 269] width 636 height 75
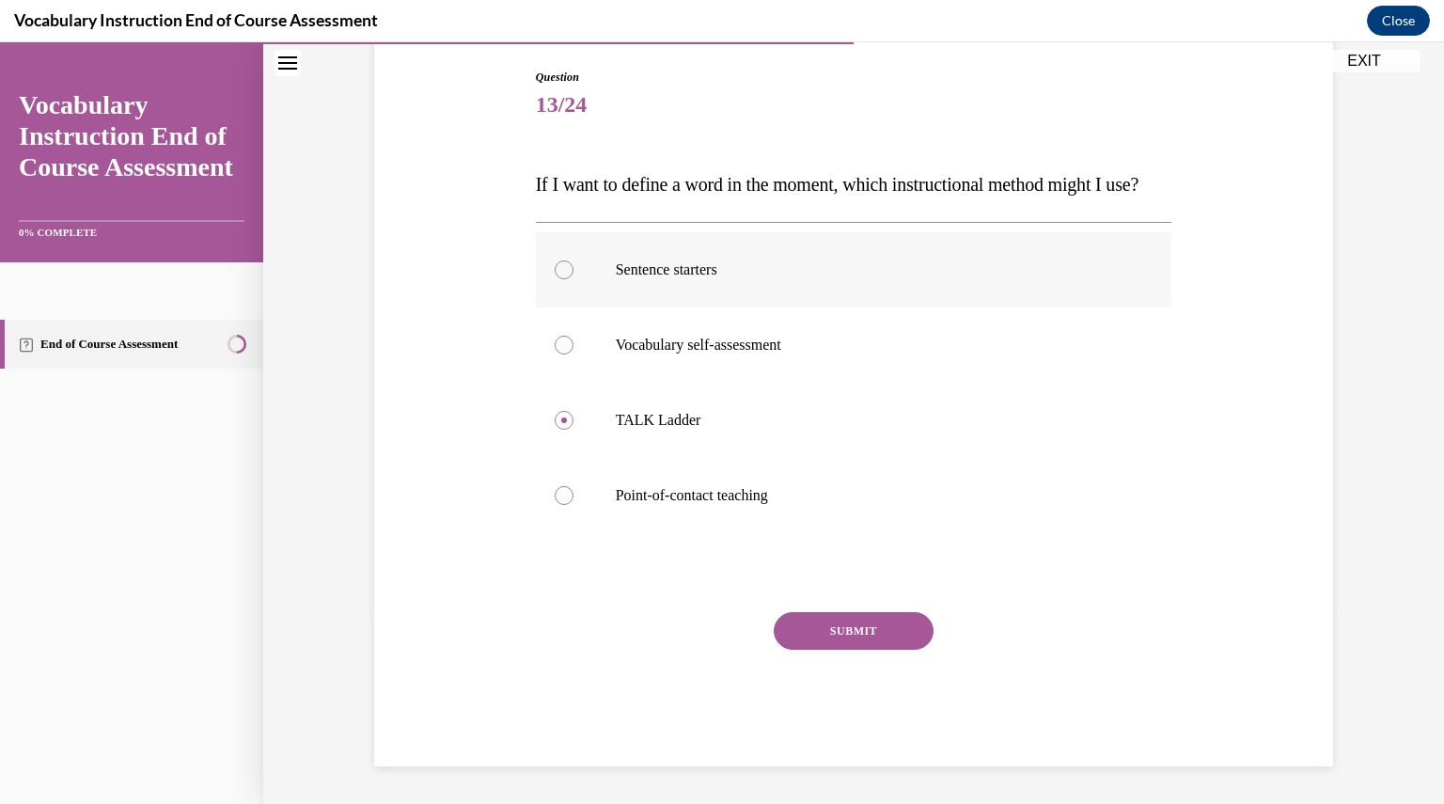
click at [573, 279] on input "Sentence starters" at bounding box center [563, 269] width 19 height 19
radio input "true"
click at [854, 649] on button "SUBMIT" at bounding box center [853, 631] width 160 height 38
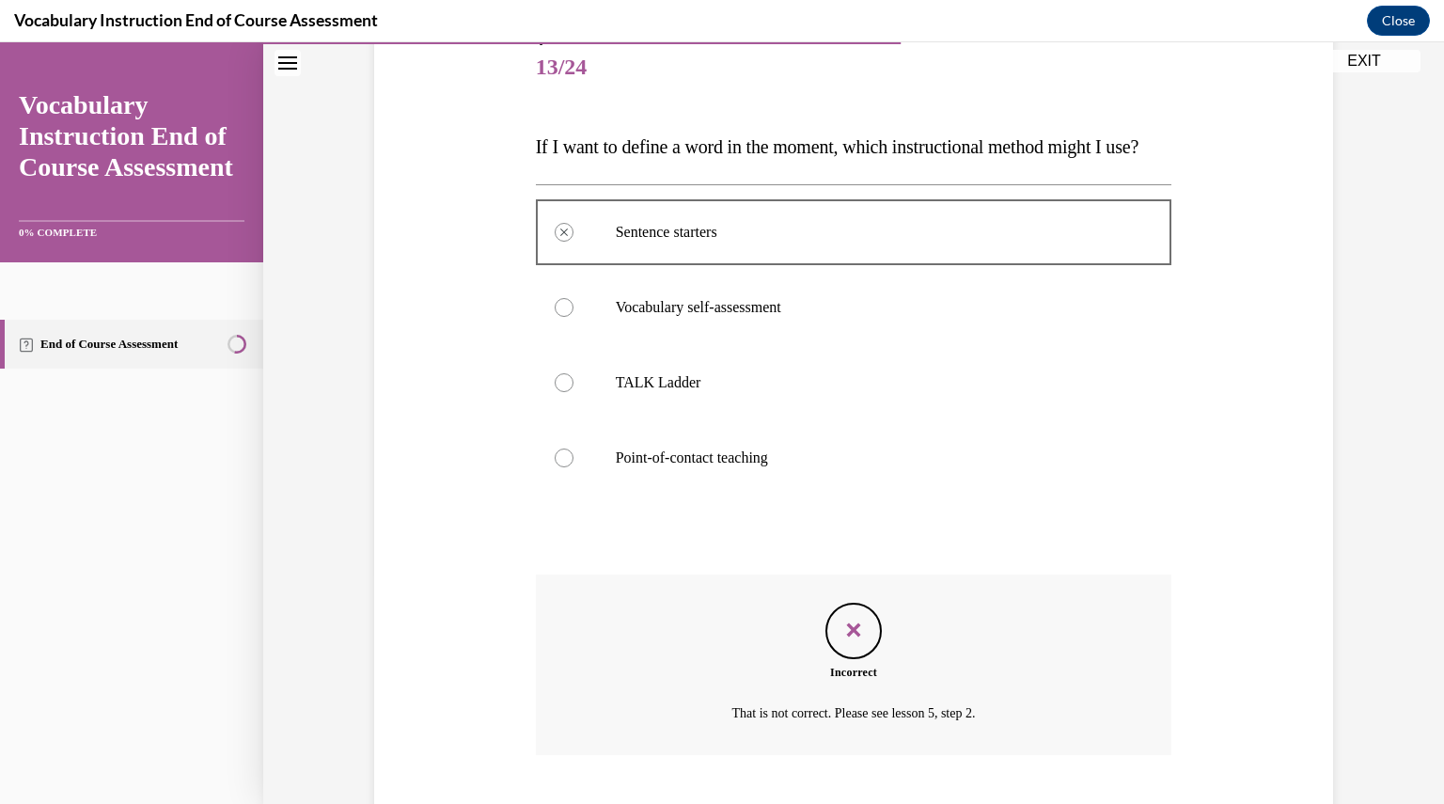
scroll to position [383, 0]
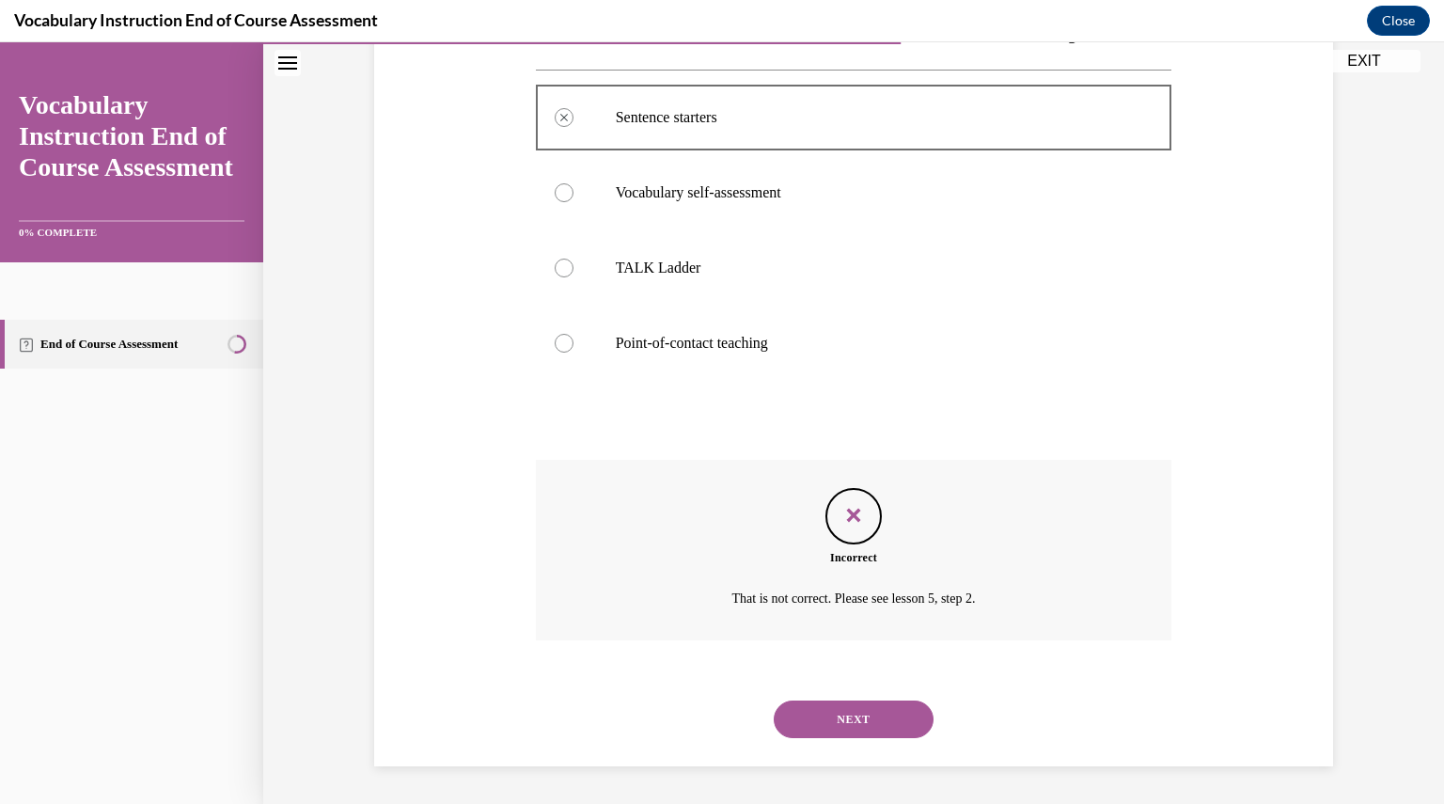
click at [858, 708] on button "NEXT" at bounding box center [853, 719] width 160 height 38
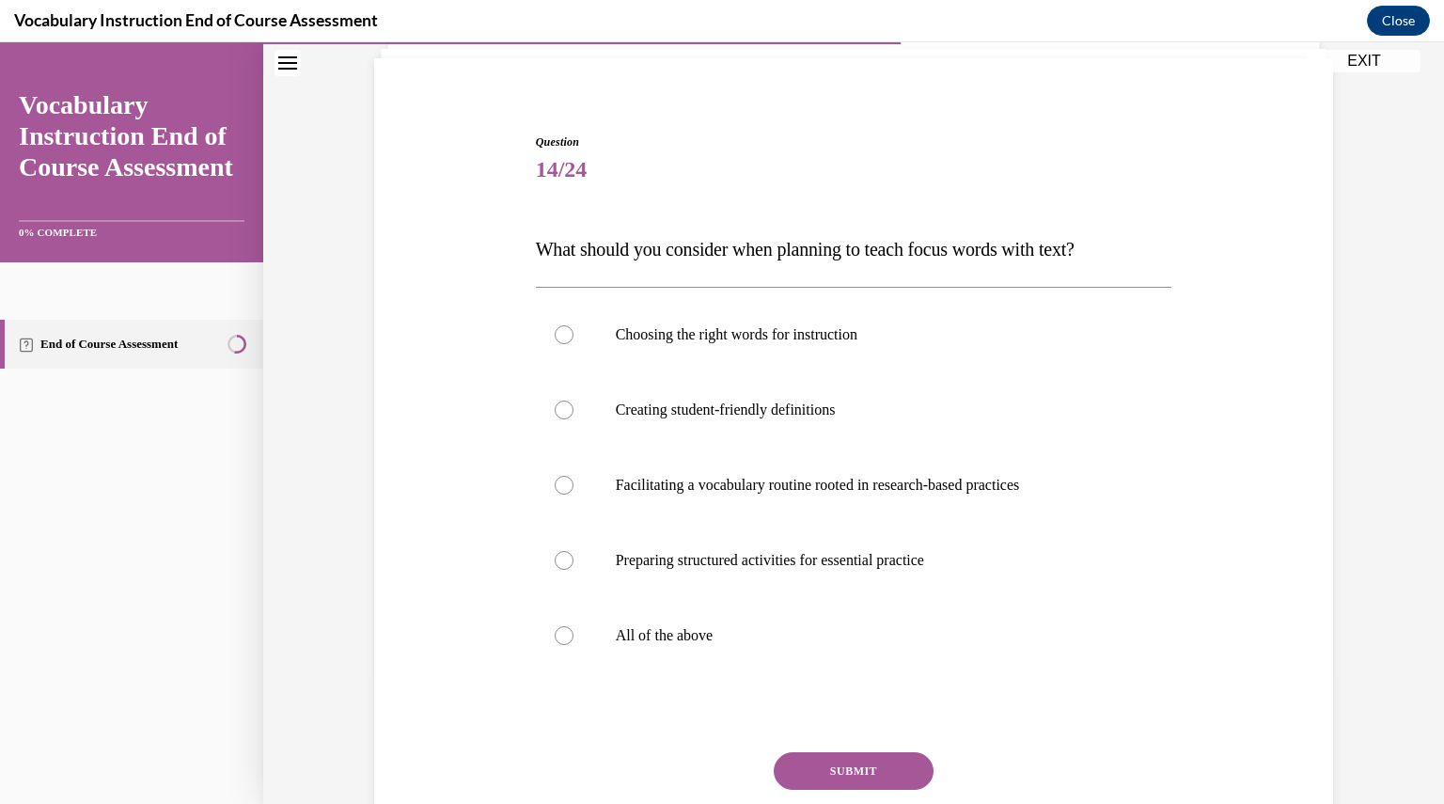
scroll to position [149, 0]
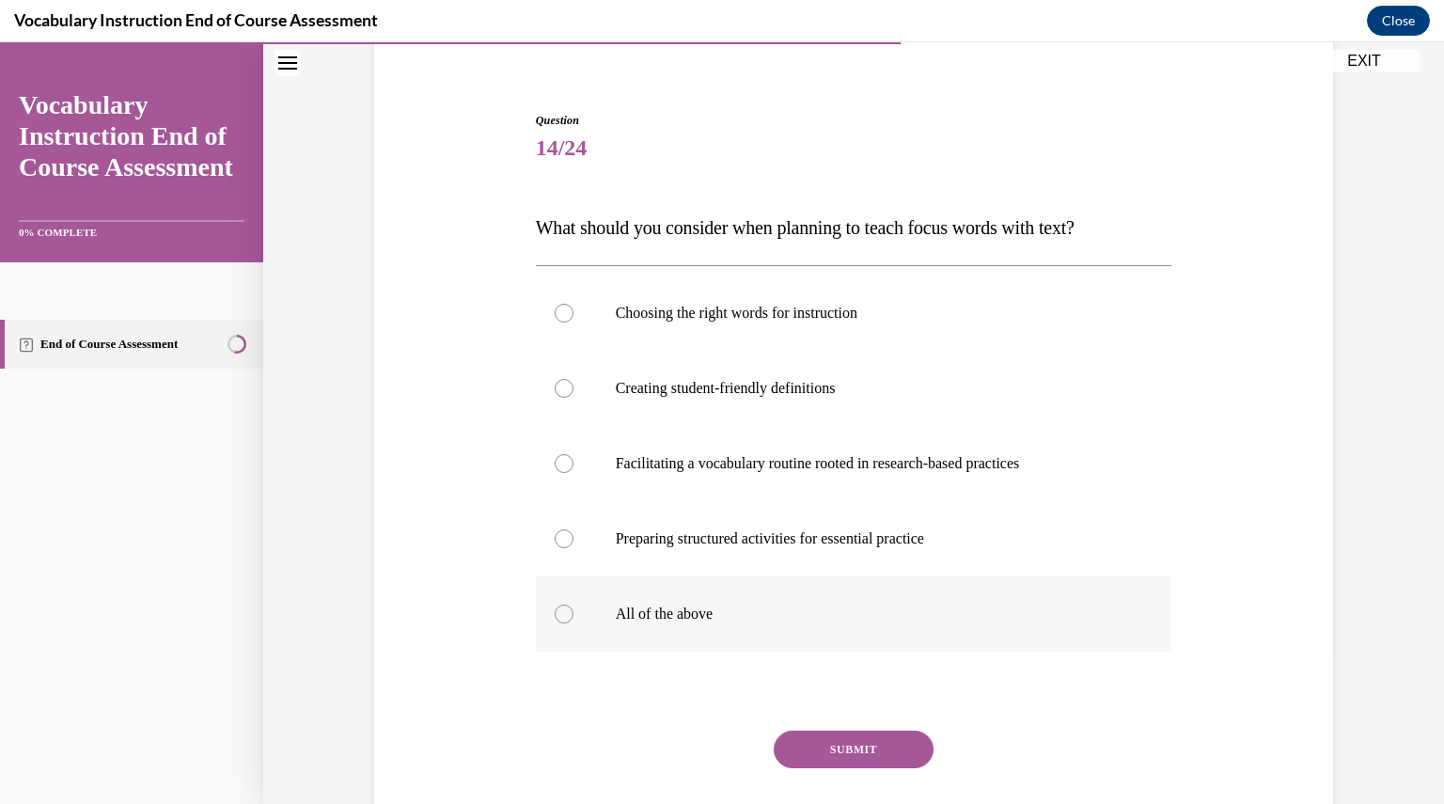
click at [808, 582] on label "All of the above" at bounding box center [854, 613] width 636 height 75
click at [573, 604] on input "All of the above" at bounding box center [563, 613] width 19 height 19
radio input "true"
click at [898, 743] on button "SUBMIT" at bounding box center [853, 749] width 160 height 38
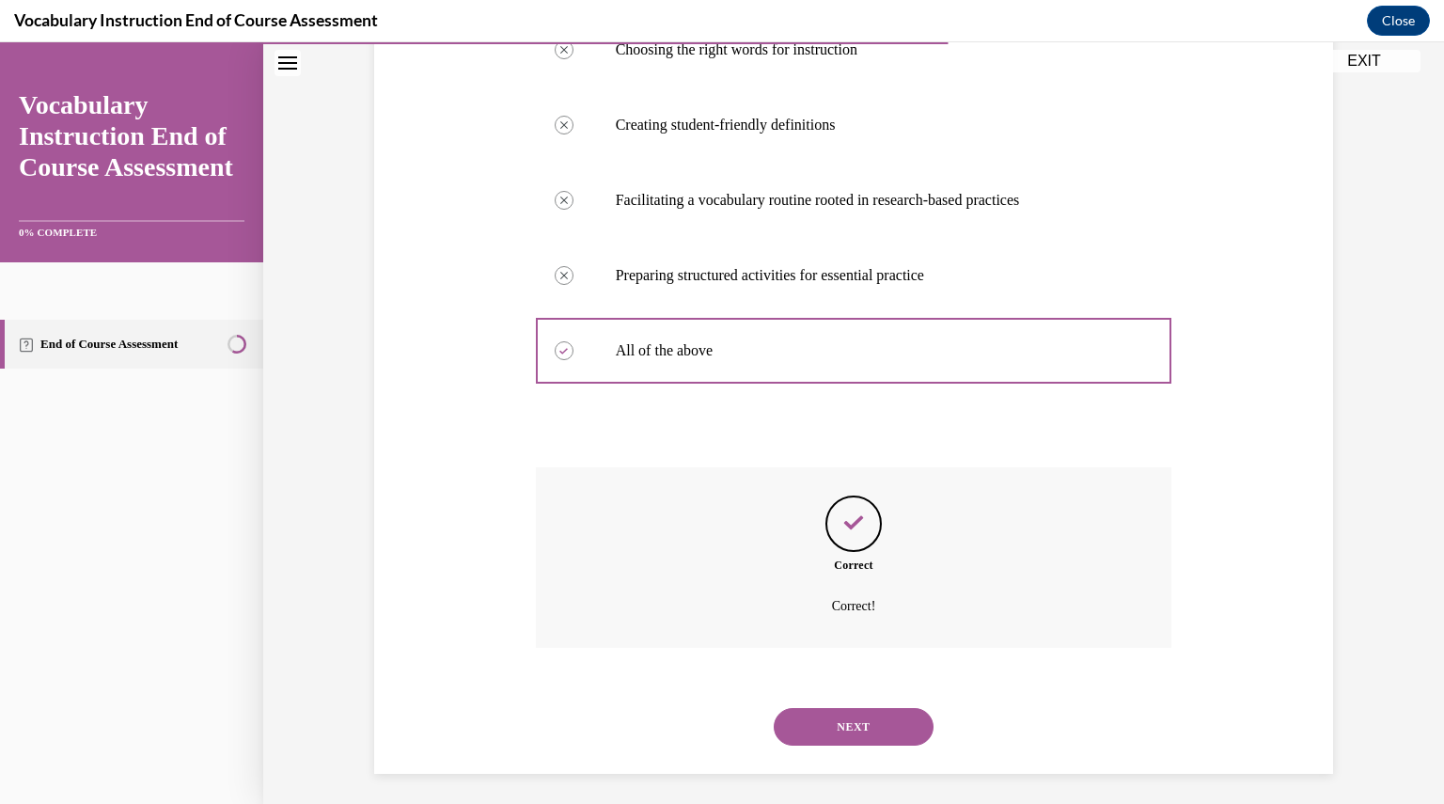
scroll to position [420, 0]
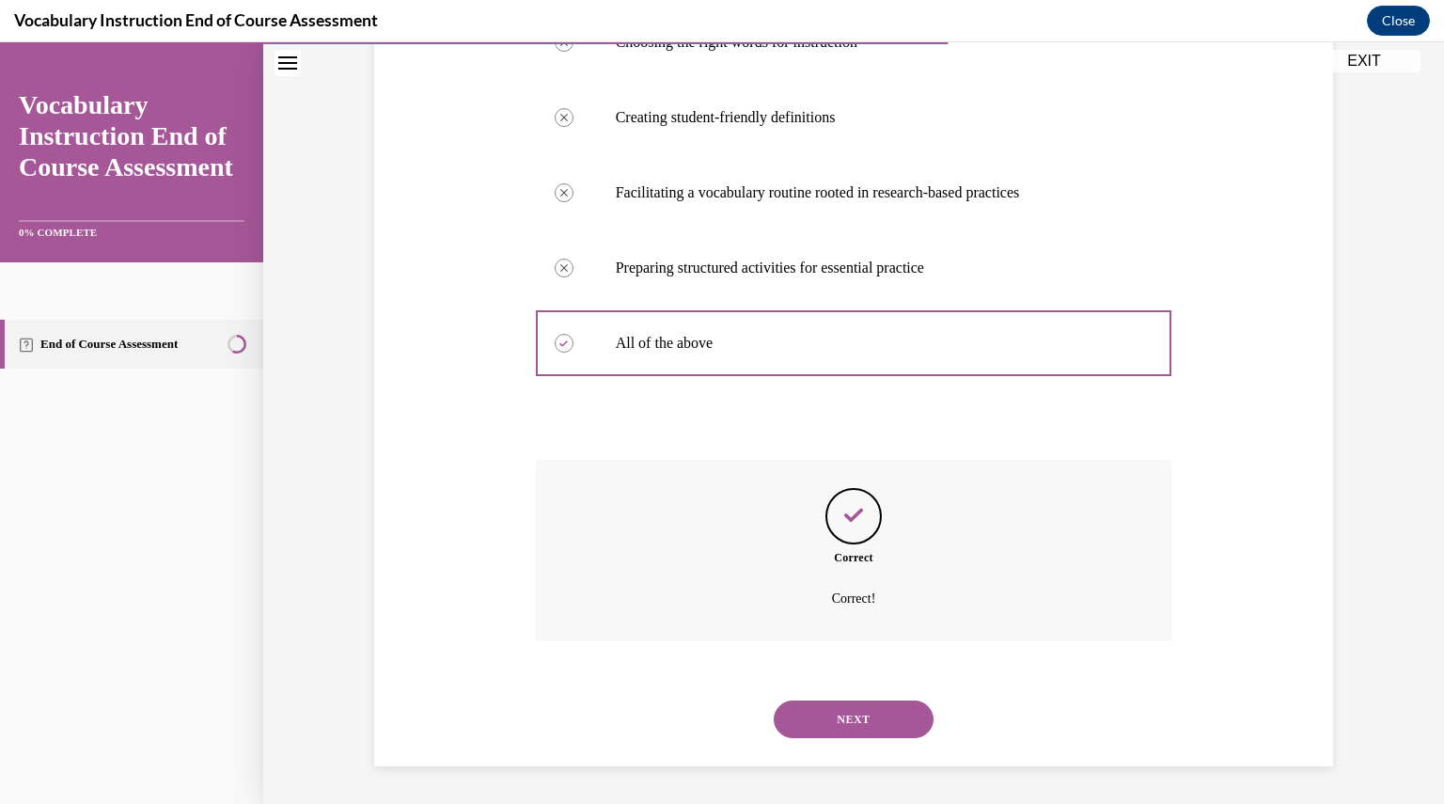
click at [864, 713] on button "NEXT" at bounding box center [853, 719] width 160 height 38
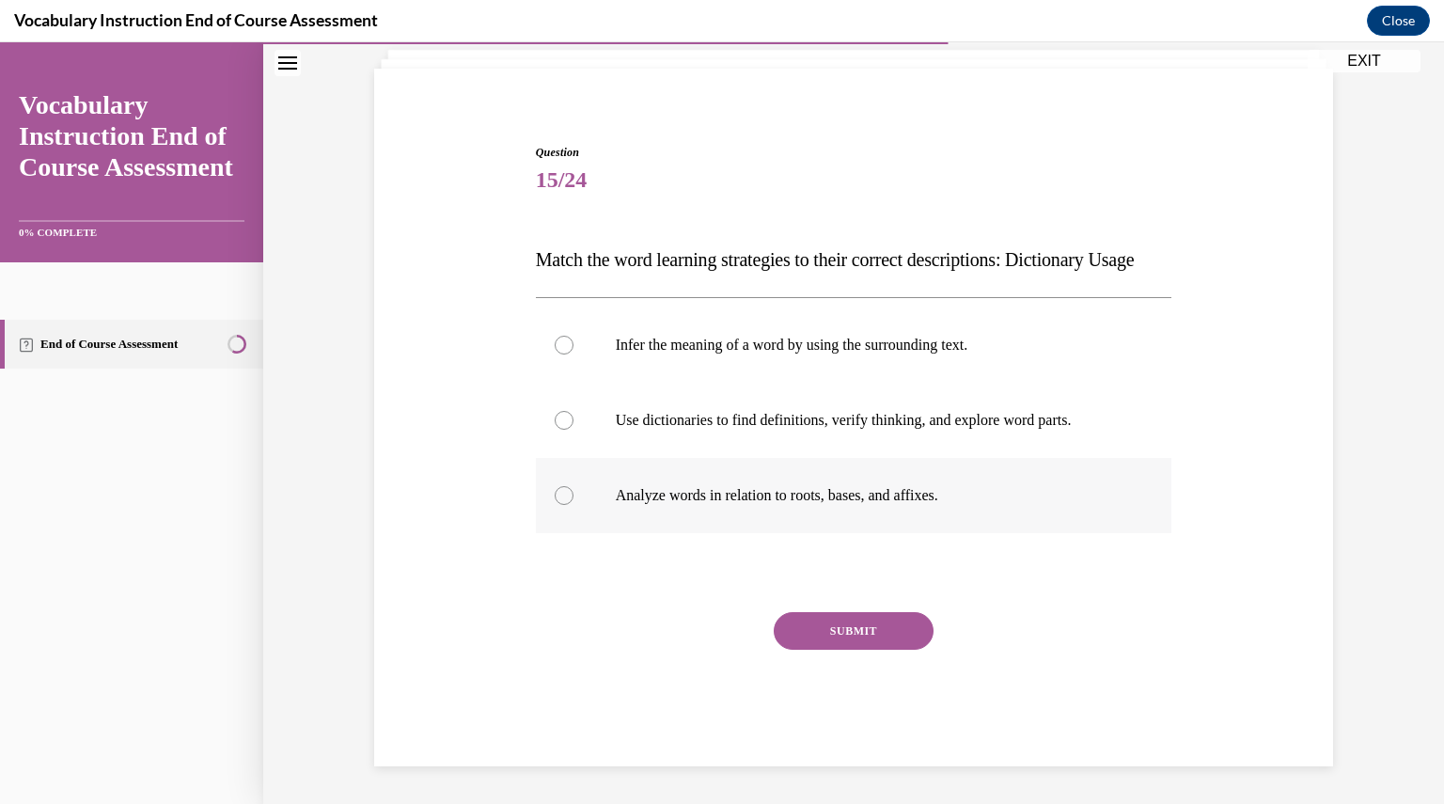
click at [913, 501] on p "Analyze words in relation to roots, bases, and affixes." at bounding box center [870, 495] width 509 height 19
click at [573, 501] on input "Analyze words in relation to roots, bases, and affixes." at bounding box center [563, 495] width 19 height 19
radio input "true"
click at [872, 634] on button "SUBMIT" at bounding box center [853, 631] width 160 height 38
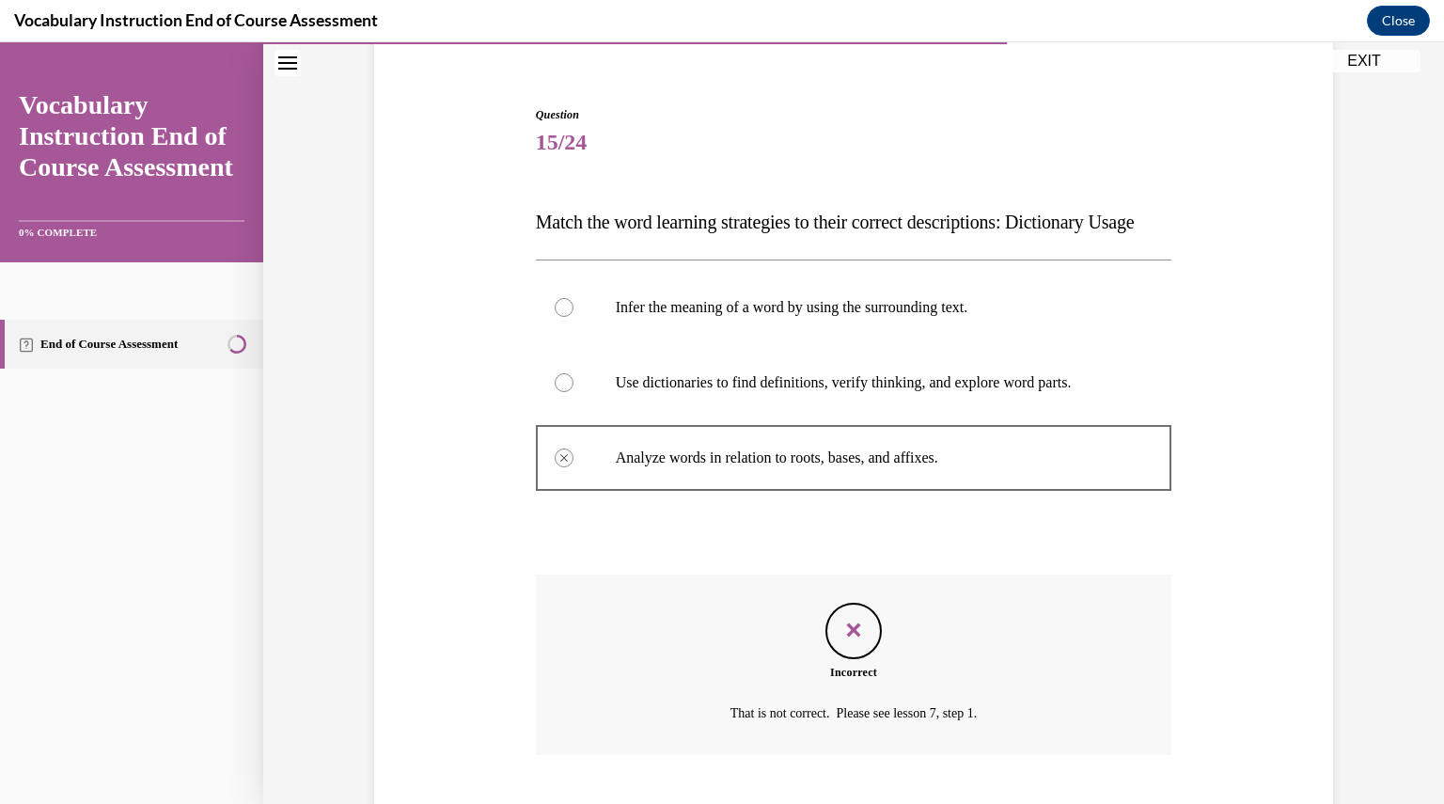
scroll to position [307, 0]
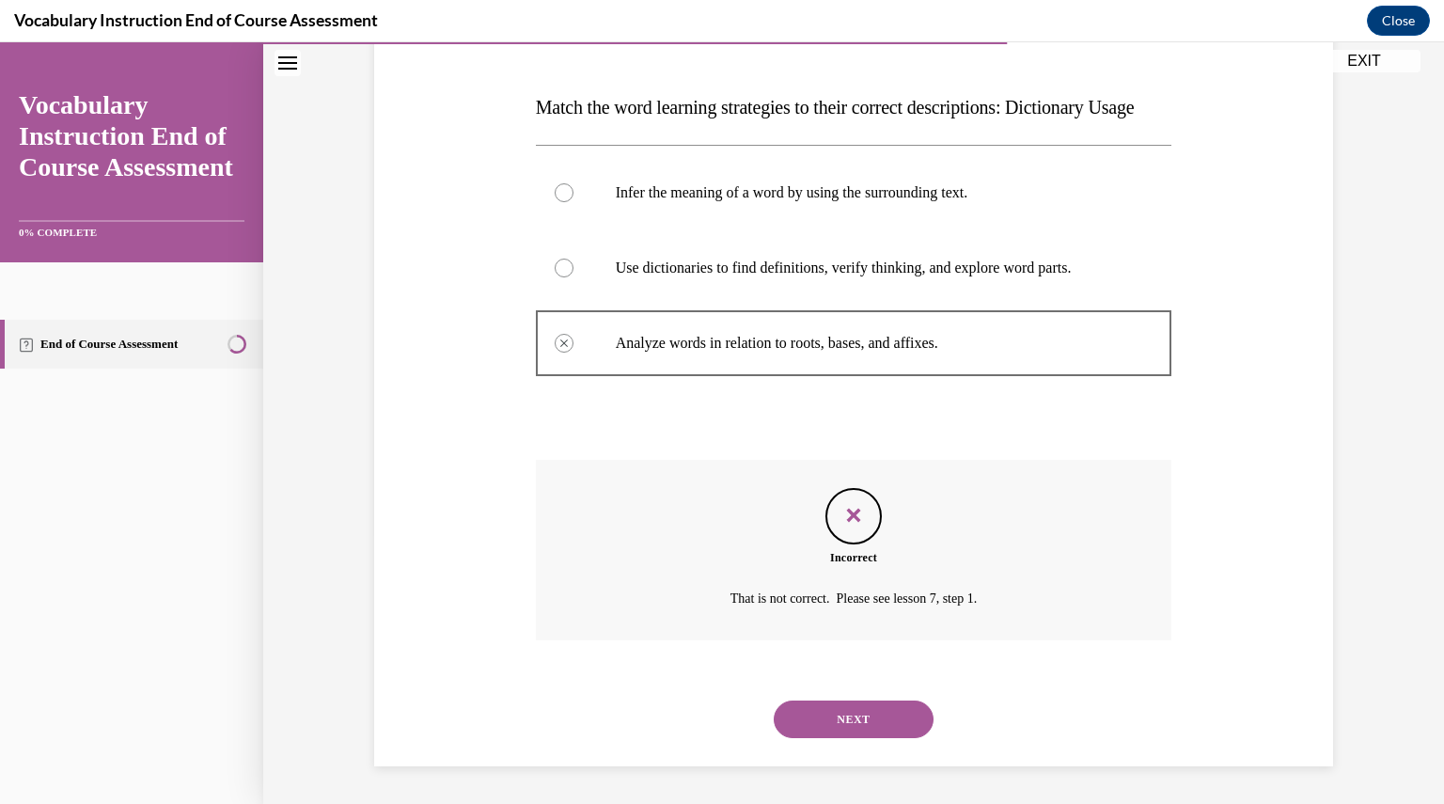
click at [869, 709] on button "NEXT" at bounding box center [853, 719] width 160 height 38
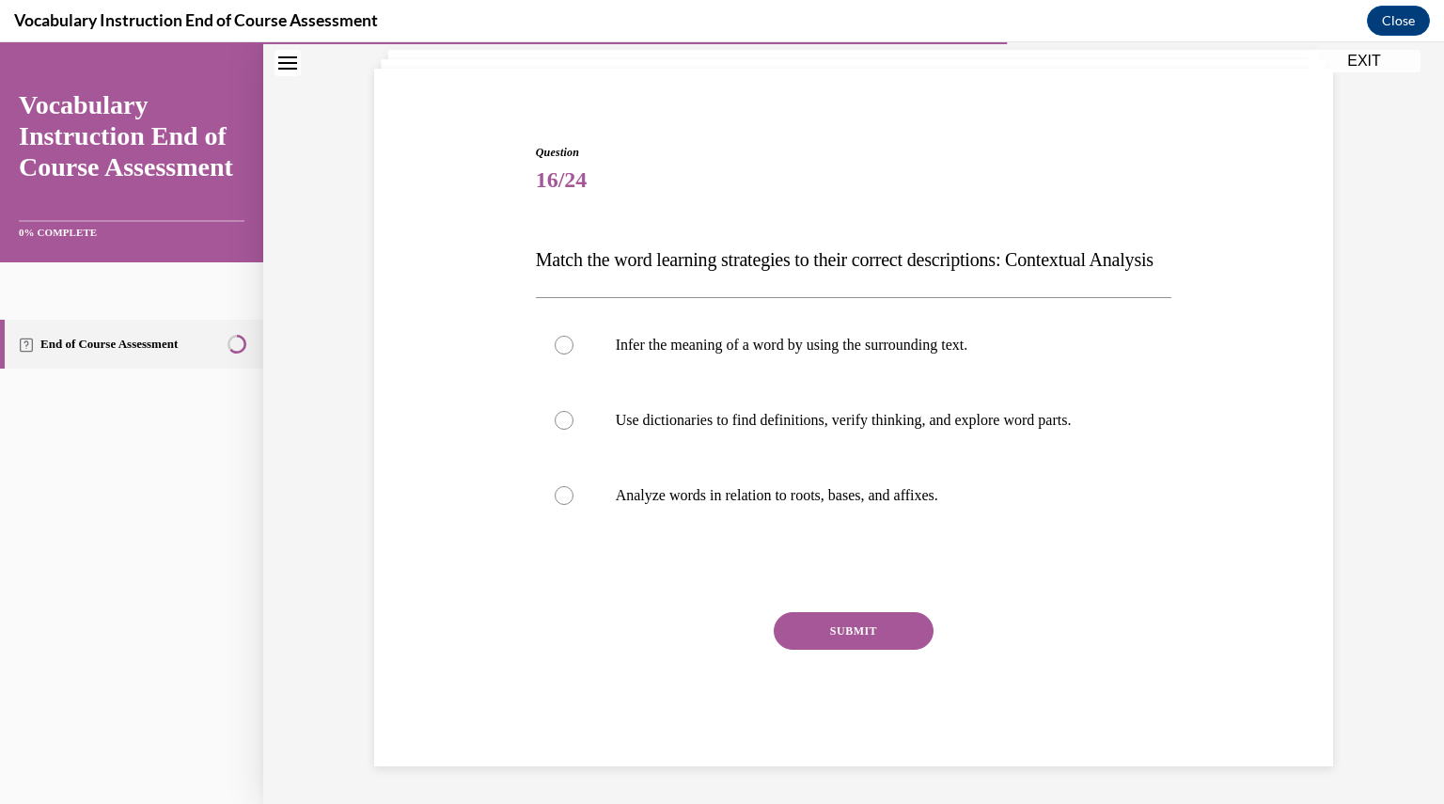
scroll to position [155, 0]
click at [816, 356] on label "Infer the meaning of a word by using the surrounding text." at bounding box center [854, 344] width 636 height 75
click at [573, 354] on input "Infer the meaning of a word by using the surrounding text." at bounding box center [563, 345] width 19 height 19
radio input "true"
click at [874, 633] on button "SUBMIT" at bounding box center [853, 631] width 160 height 38
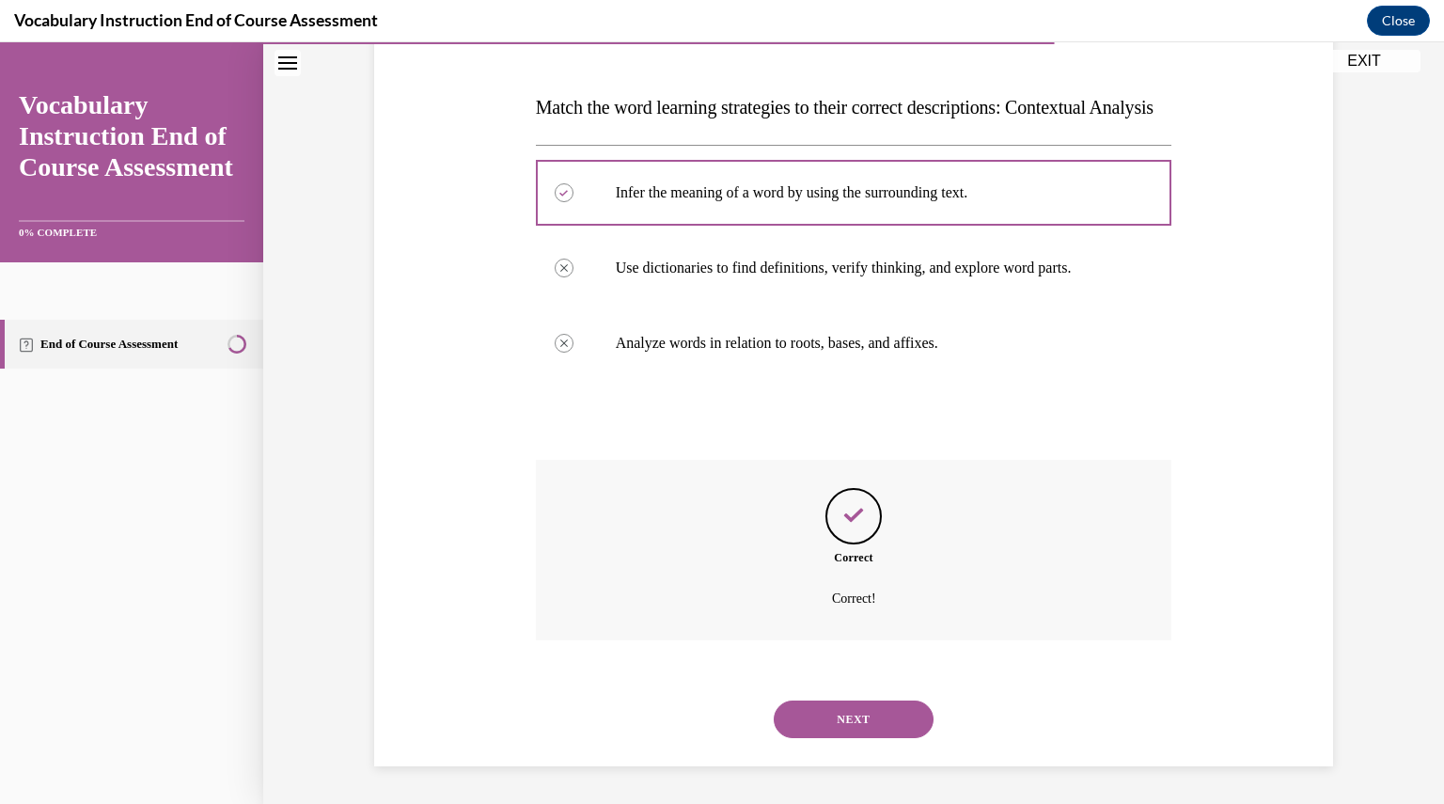
scroll to position [307, 0]
click at [853, 730] on button "NEXT" at bounding box center [853, 719] width 160 height 38
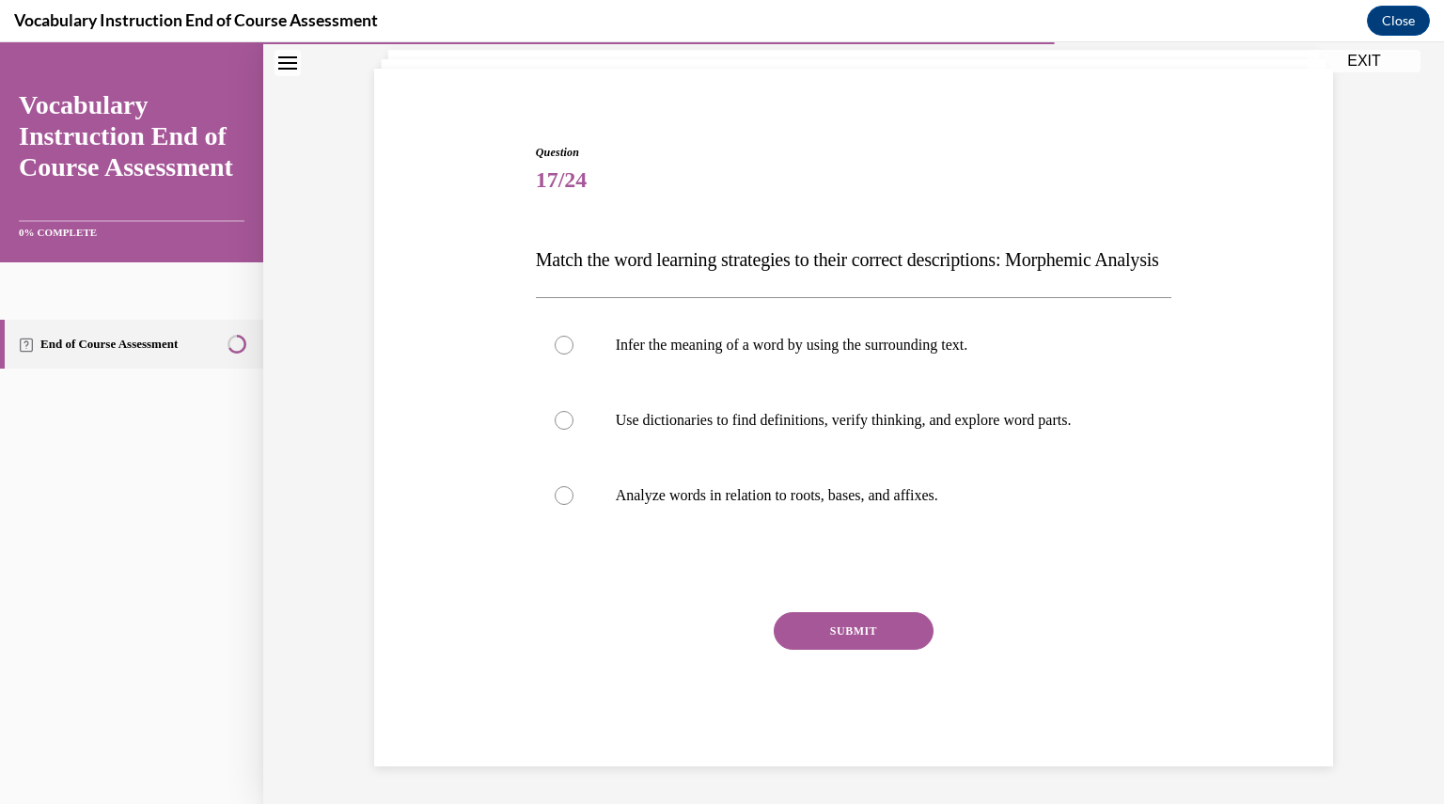
scroll to position [155, 0]
click at [820, 501] on p "Analyze words in relation to roots, bases, and affixes." at bounding box center [870, 495] width 509 height 19
click at [573, 501] on input "Analyze words in relation to roots, bases, and affixes." at bounding box center [563, 495] width 19 height 19
radio input "true"
click at [848, 614] on button "SUBMIT" at bounding box center [853, 631] width 160 height 38
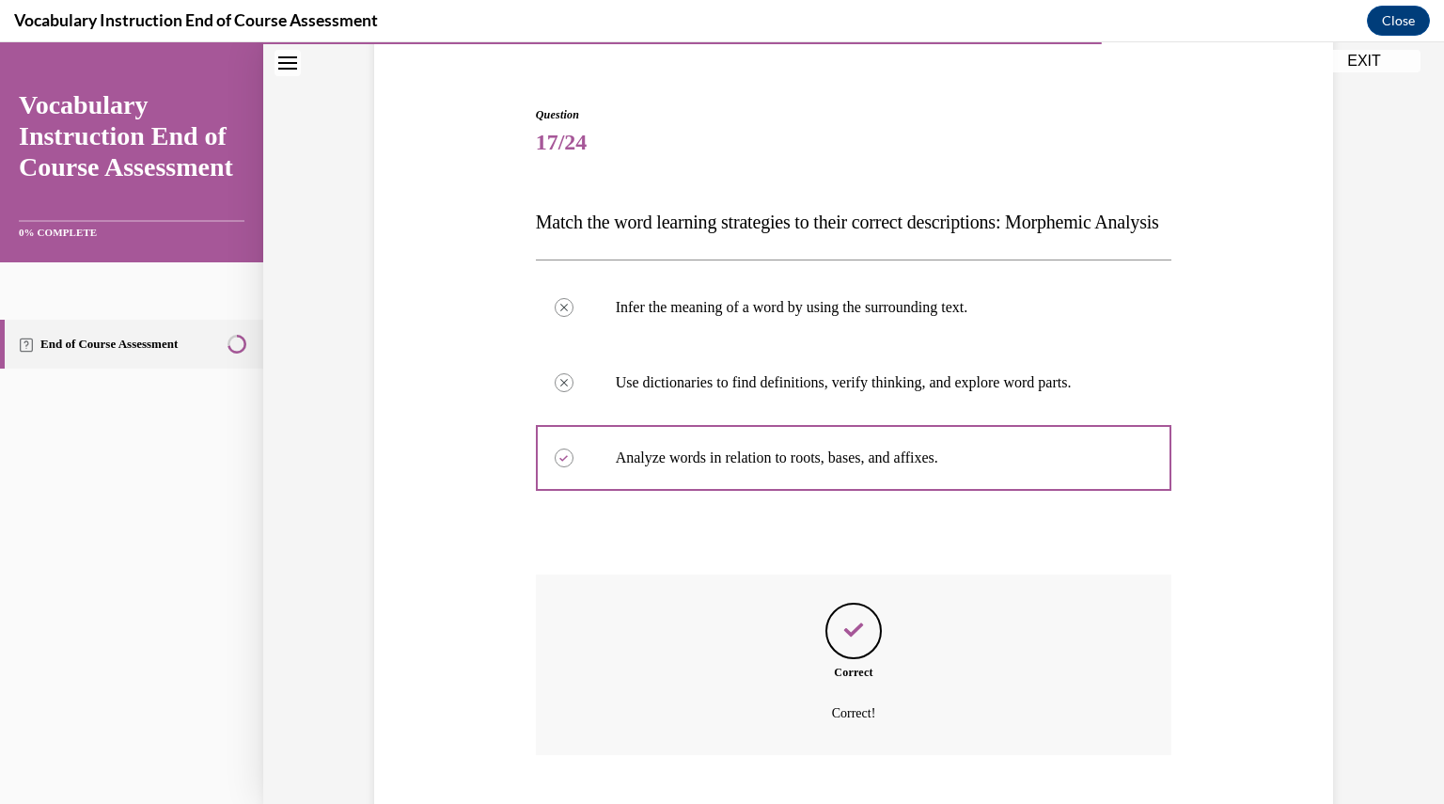
scroll to position [307, 0]
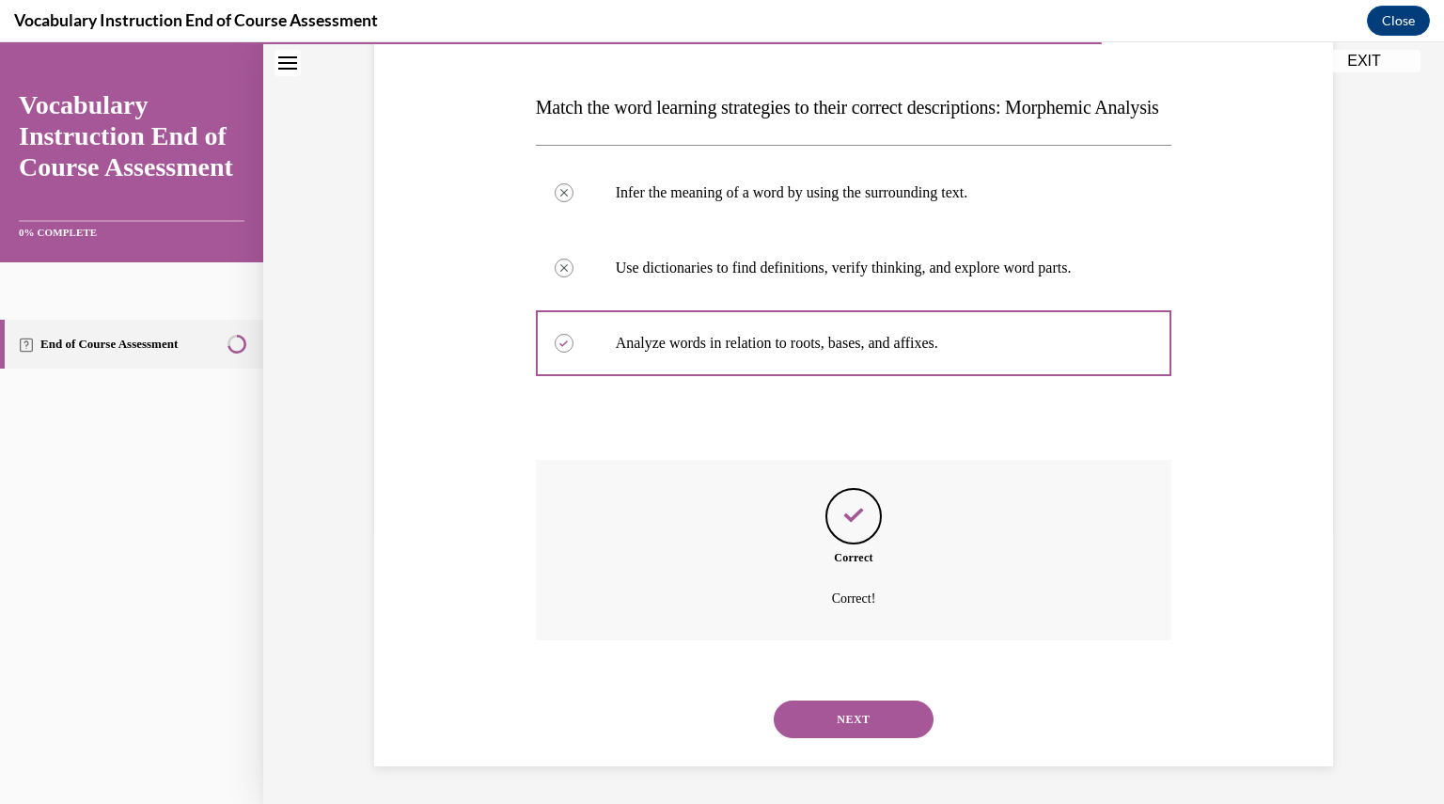
click at [847, 709] on button "NEXT" at bounding box center [853, 719] width 160 height 38
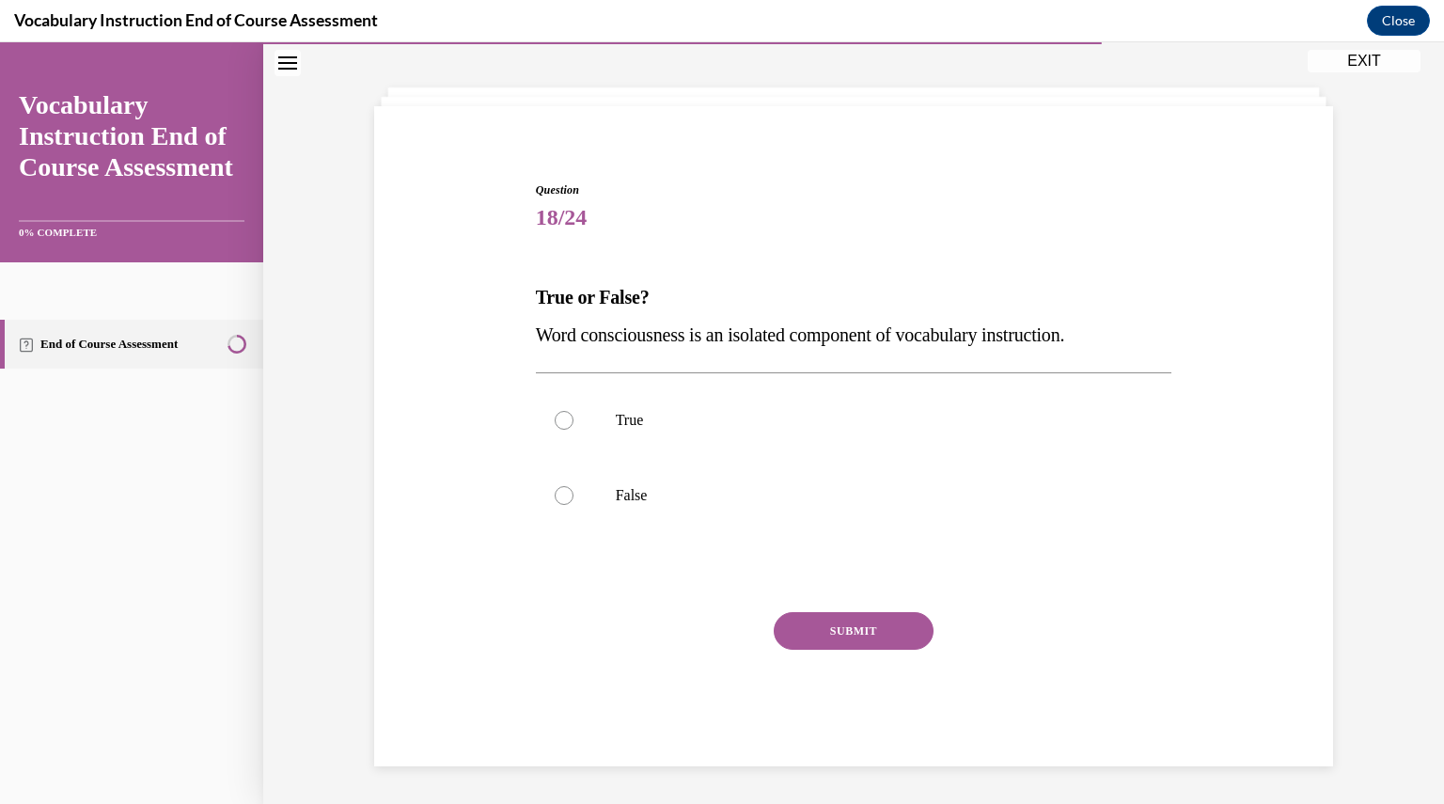
scroll to position [80, 0]
click at [708, 429] on label "True" at bounding box center [854, 420] width 636 height 75
click at [573, 429] on input "True" at bounding box center [563, 420] width 19 height 19
radio input "true"
click at [808, 617] on button "SUBMIT" at bounding box center [853, 631] width 160 height 38
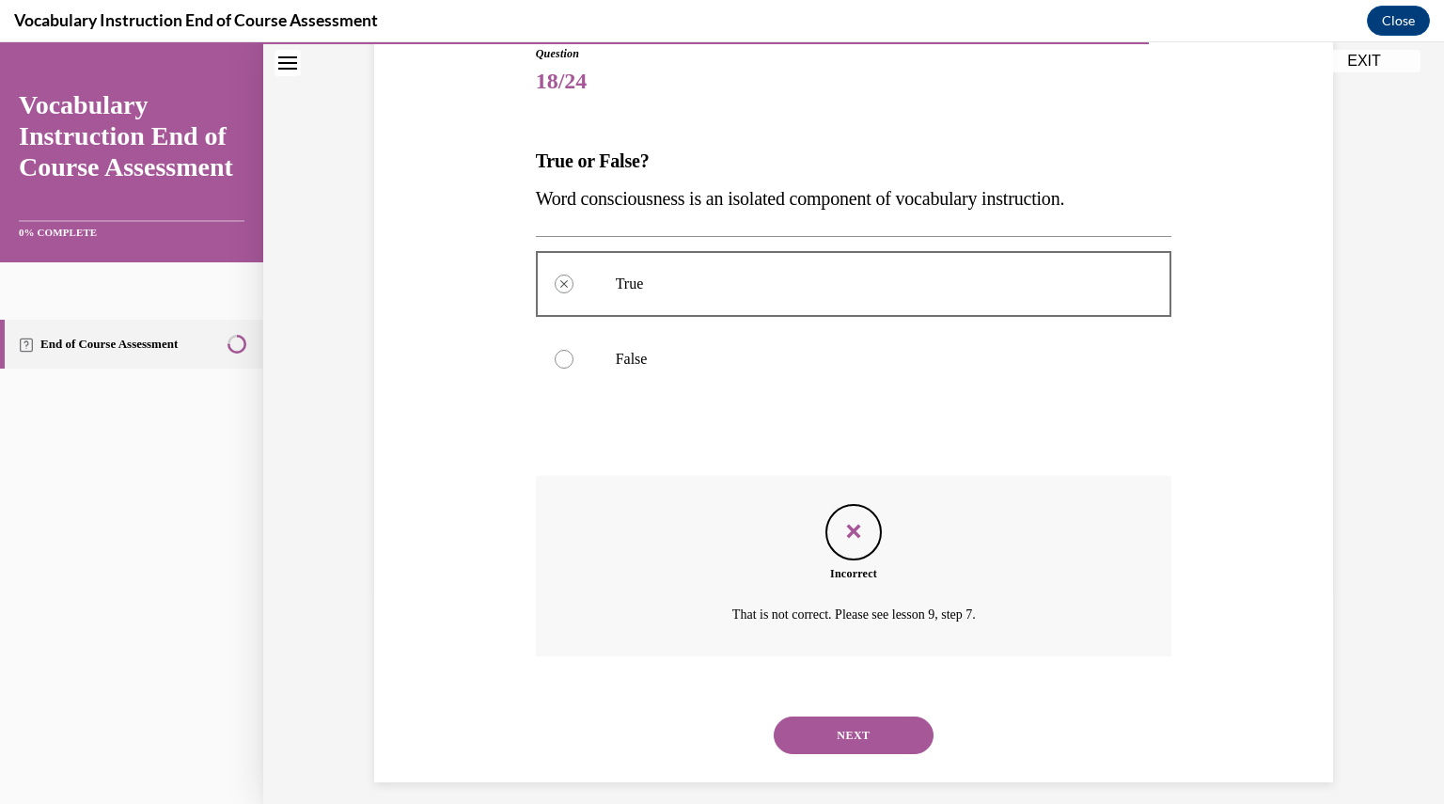
scroll to position [232, 0]
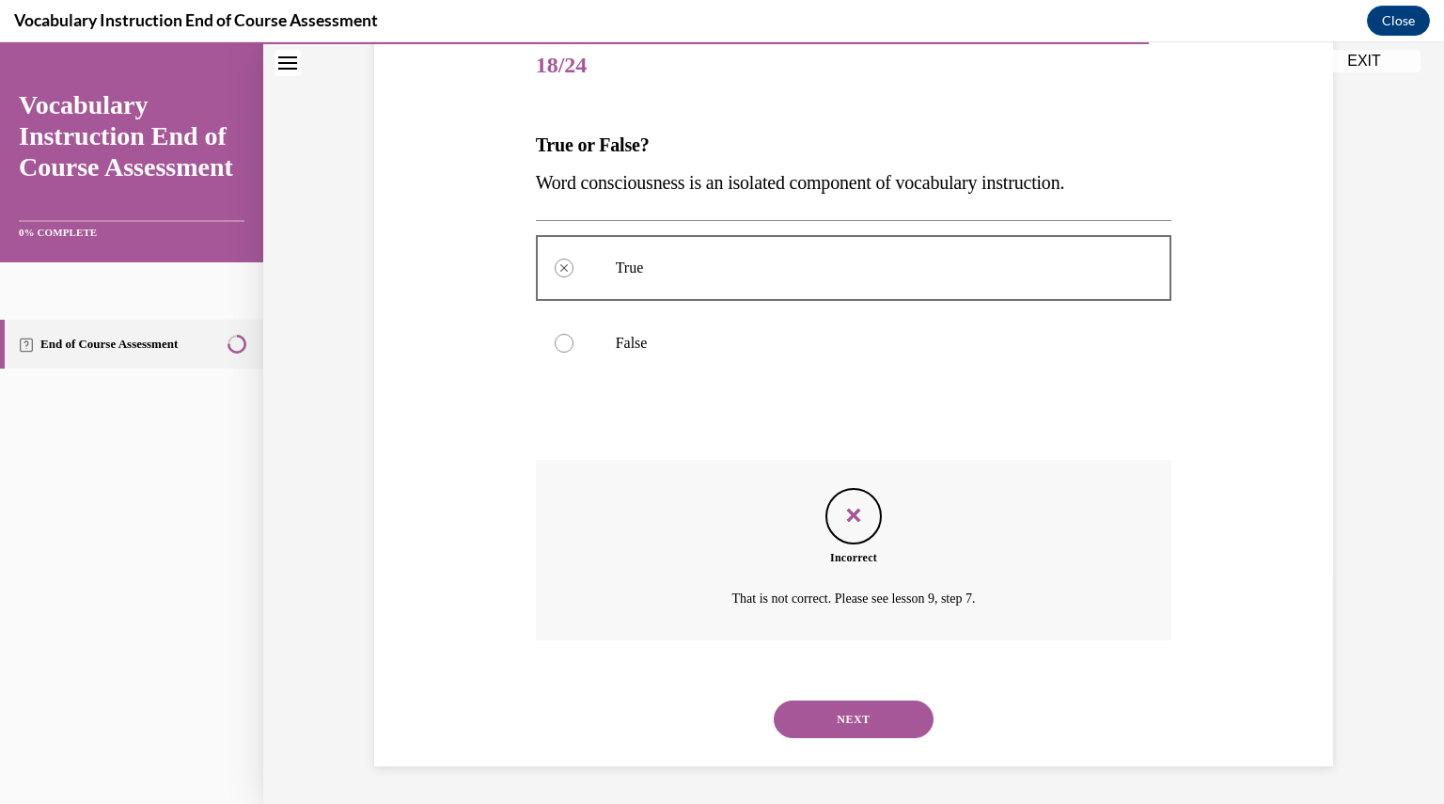
click at [835, 712] on button "NEXT" at bounding box center [853, 719] width 160 height 38
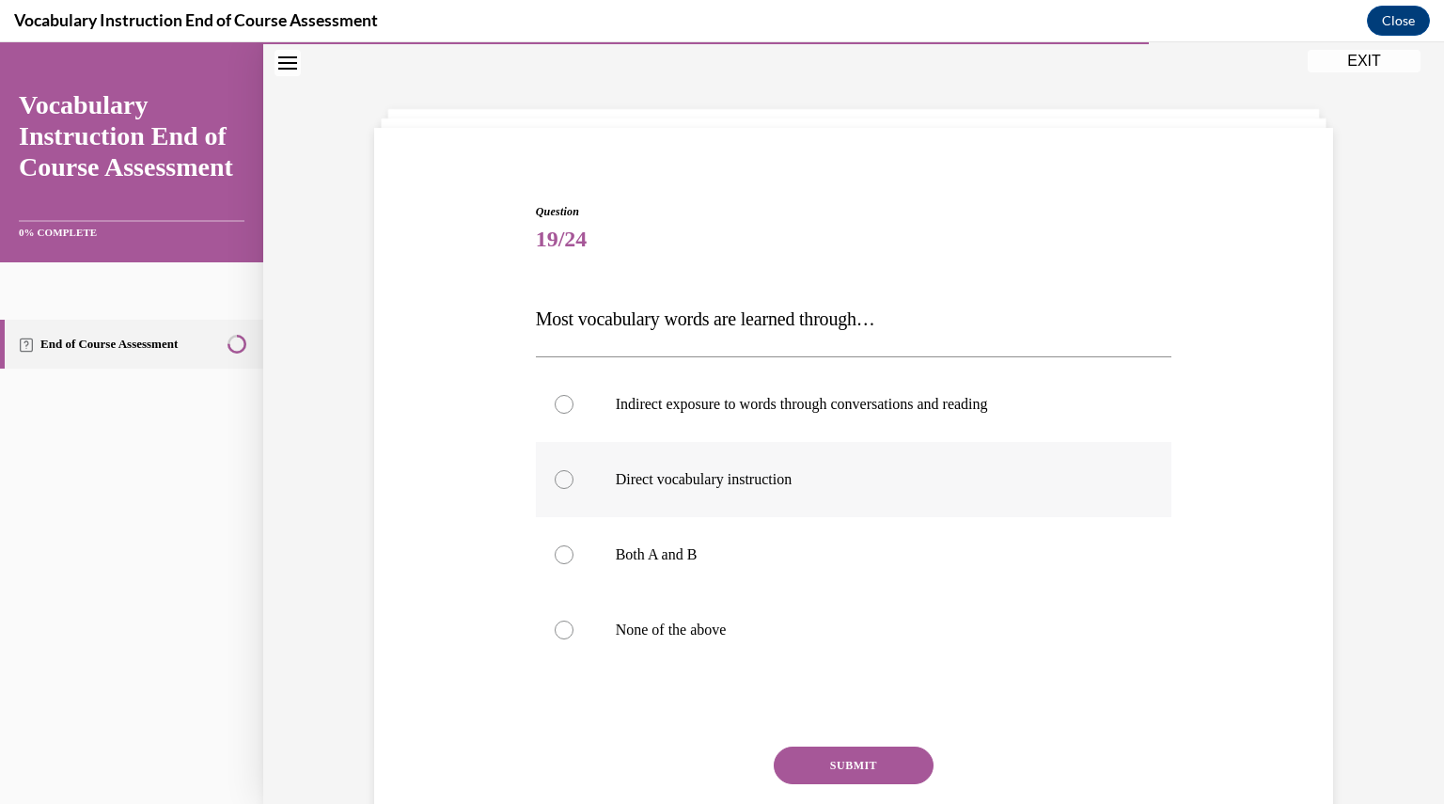
scroll to position [80, 0]
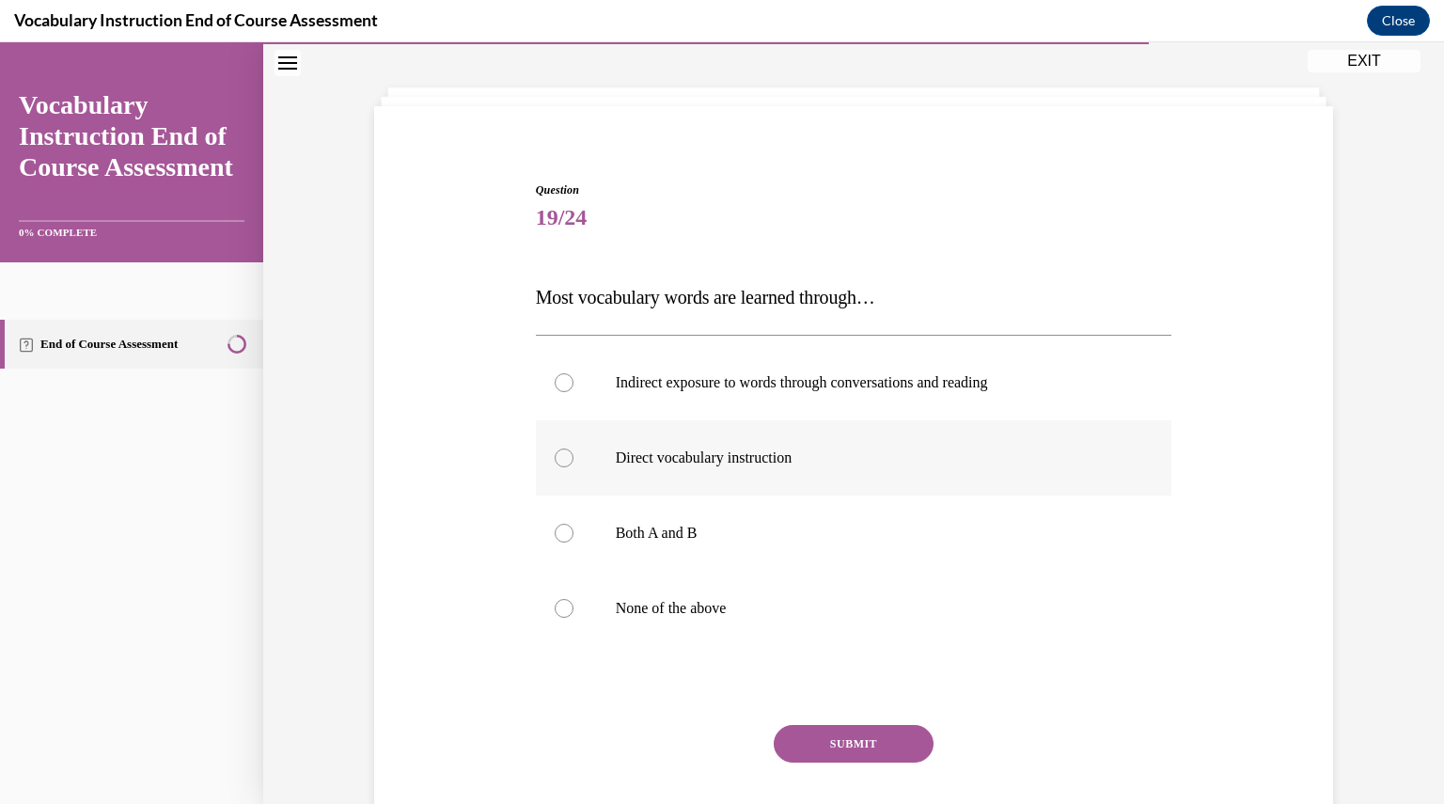
click at [834, 504] on label "Both A and B" at bounding box center [854, 532] width 636 height 75
click at [573, 523] on input "Both A and B" at bounding box center [563, 532] width 19 height 19
radio input "true"
click at [856, 750] on button "SUBMIT" at bounding box center [853, 744] width 160 height 38
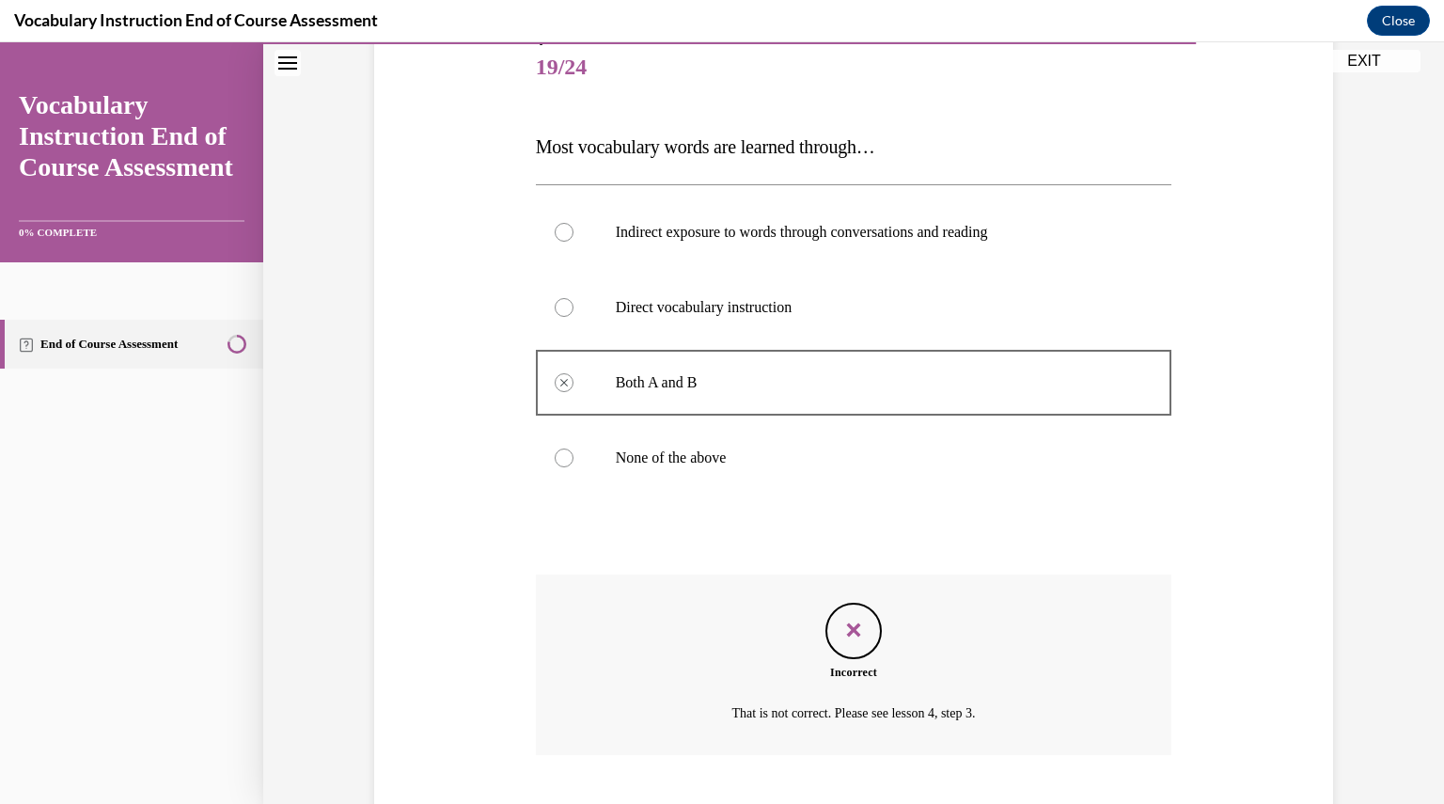
scroll to position [345, 0]
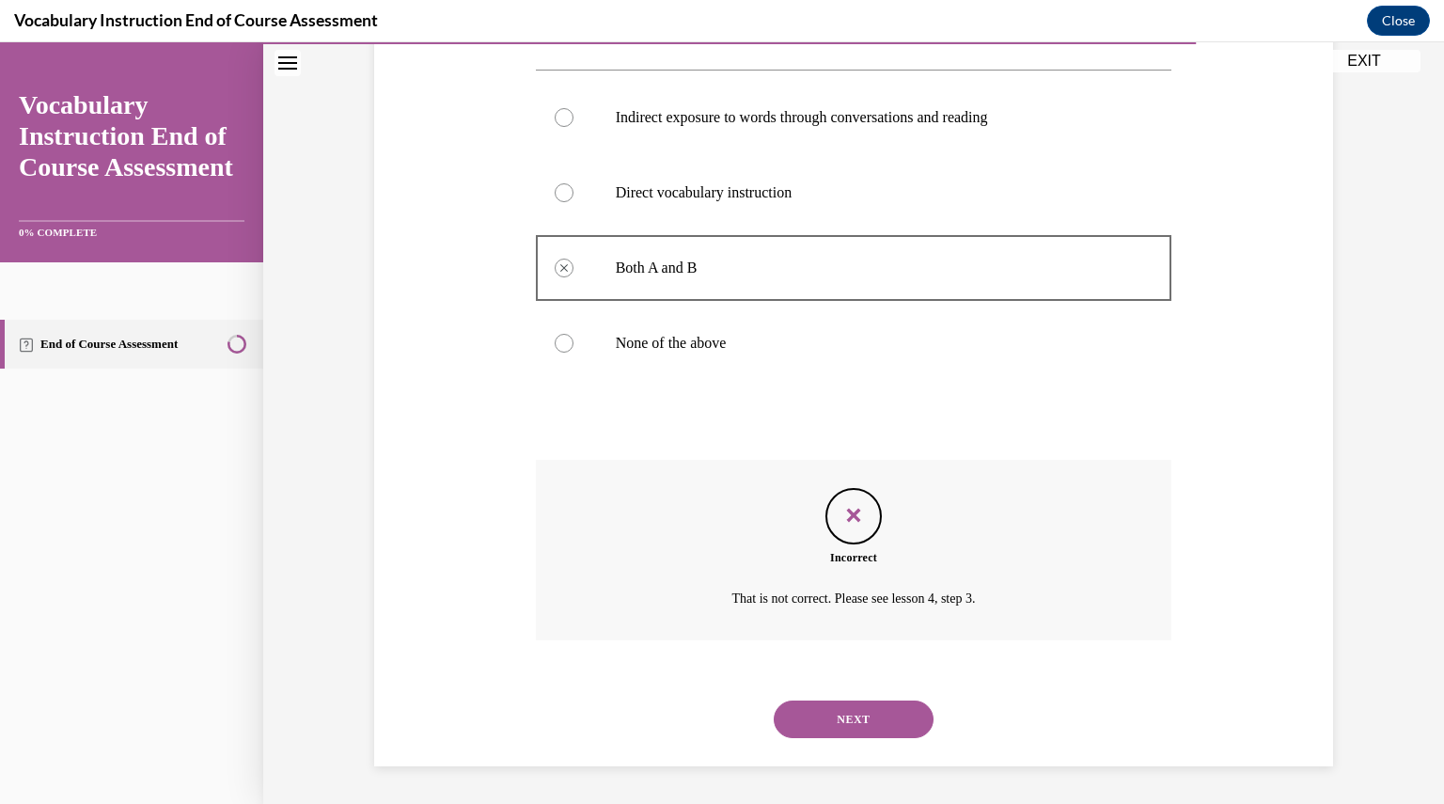
click at [850, 726] on button "NEXT" at bounding box center [853, 719] width 160 height 38
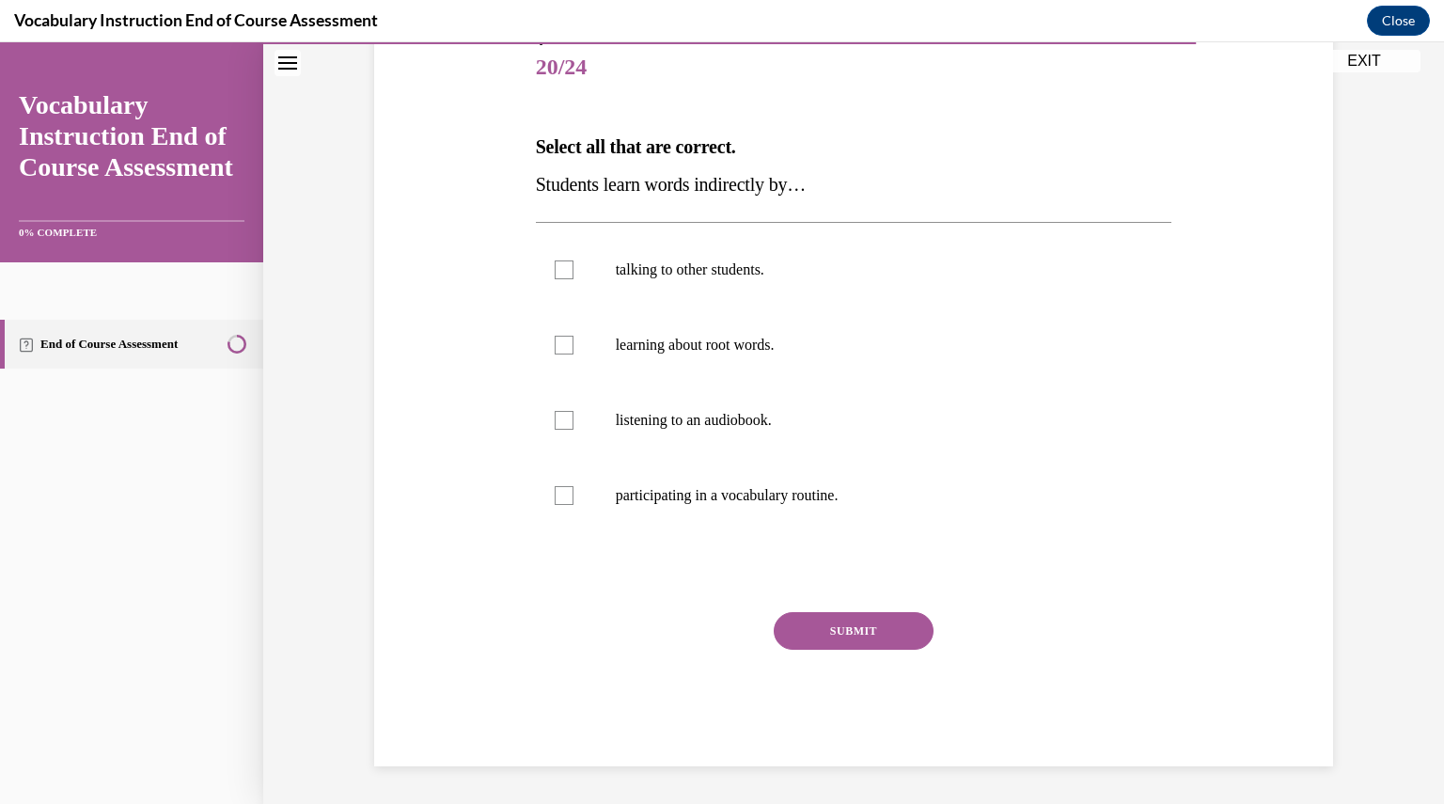
scroll to position [210, 0]
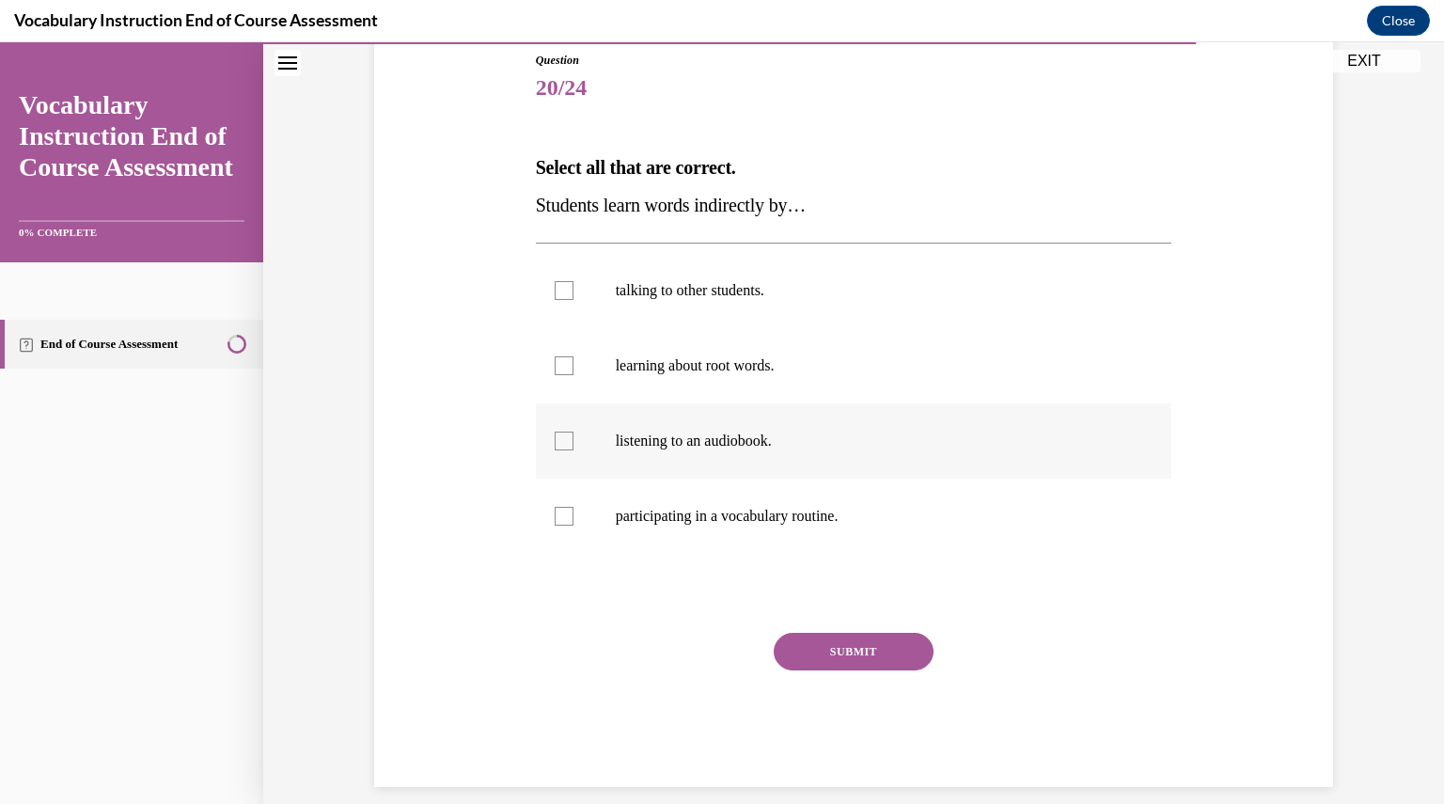
click at [639, 432] on p "listening to an audiobook." at bounding box center [870, 440] width 509 height 19
click at [573, 432] on input "listening to an audiobook." at bounding box center [563, 440] width 19 height 19
checkbox input "true"
click at [636, 383] on label "learning about root words." at bounding box center [854, 365] width 636 height 75
click at [573, 375] on input "learning about root words." at bounding box center [563, 365] width 19 height 19
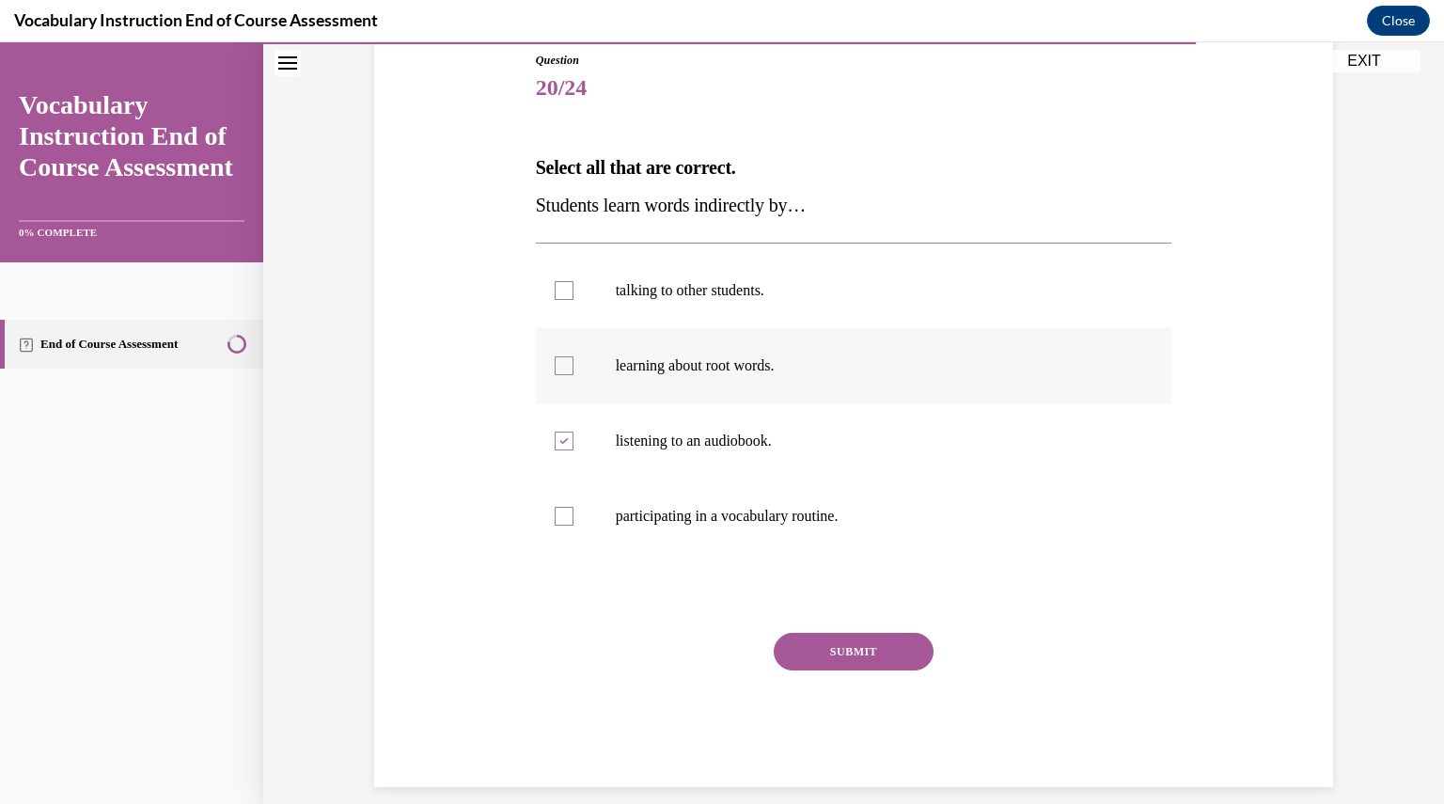
checkbox input "true"
click at [647, 304] on label "talking to other students." at bounding box center [854, 290] width 636 height 75
click at [573, 300] on input "talking to other students." at bounding box center [563, 290] width 19 height 19
checkbox input "true"
click at [844, 652] on button "SUBMIT" at bounding box center [853, 651] width 160 height 38
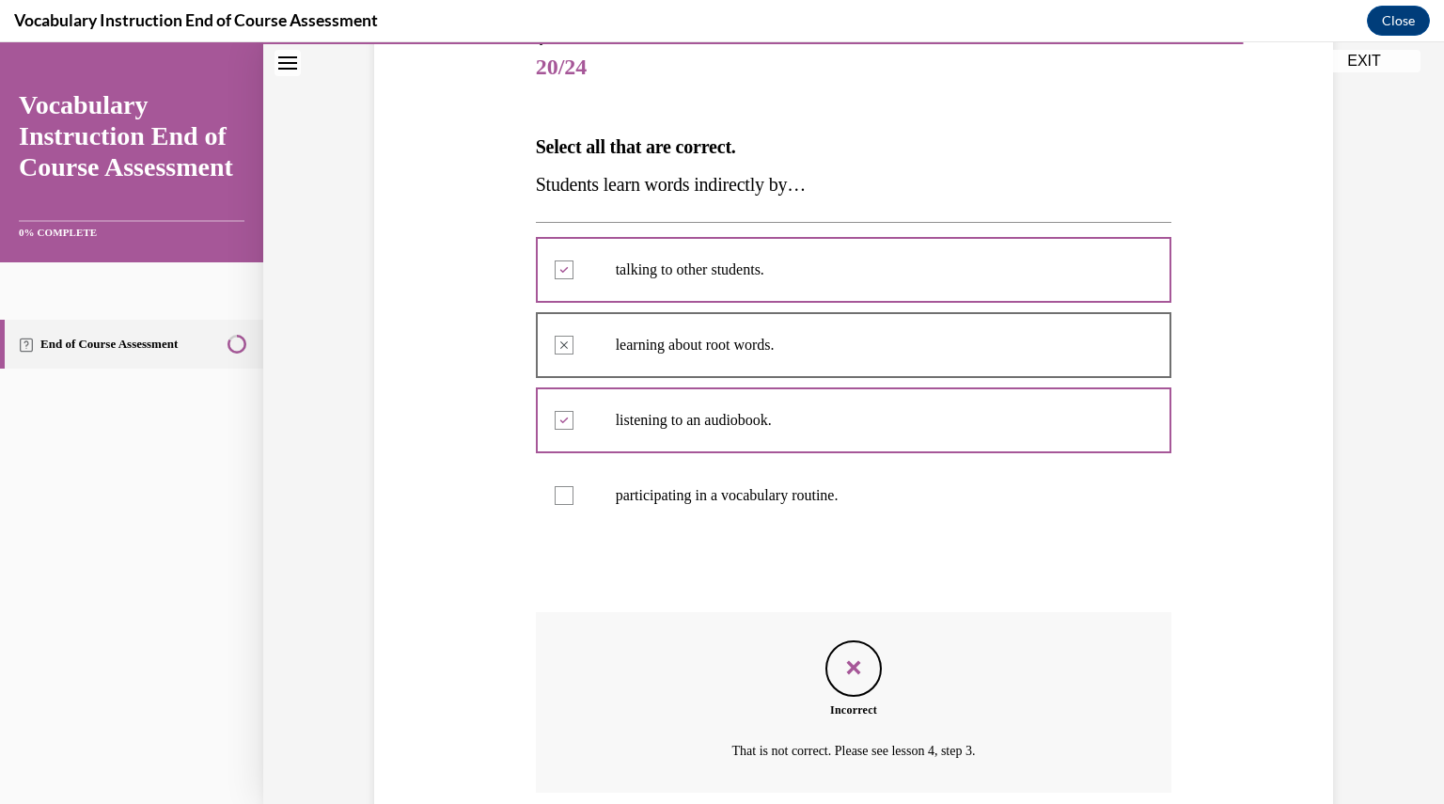
scroll to position [383, 0]
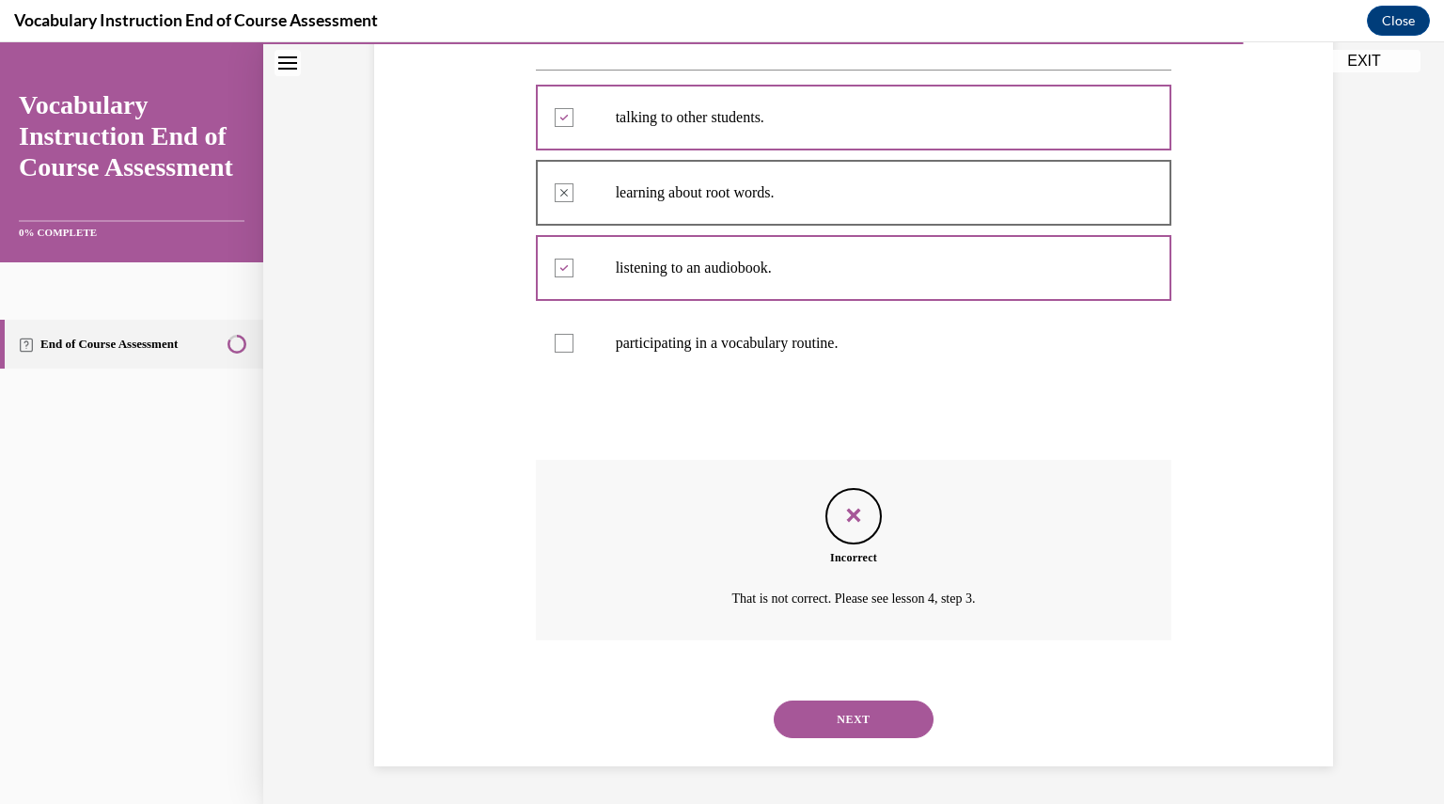
click at [859, 727] on button "NEXT" at bounding box center [853, 719] width 160 height 38
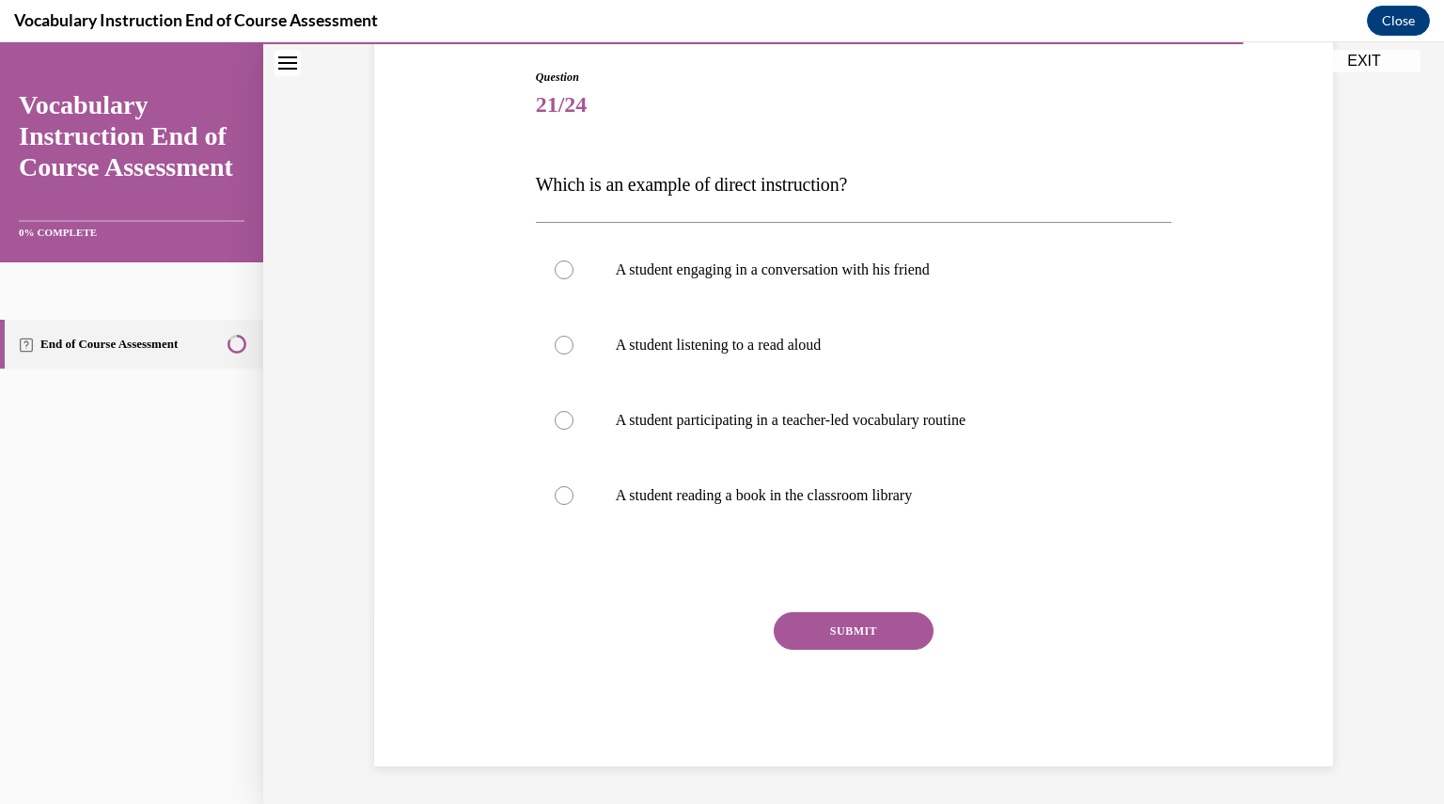
scroll to position [193, 0]
click at [800, 446] on label "A student participating in a teacher-led vocabulary routine" at bounding box center [854, 420] width 636 height 75
click at [573, 429] on input "A student participating in a teacher-led vocabulary routine" at bounding box center [563, 420] width 19 height 19
radio input "true"
click at [830, 646] on button "SUBMIT" at bounding box center [853, 631] width 160 height 38
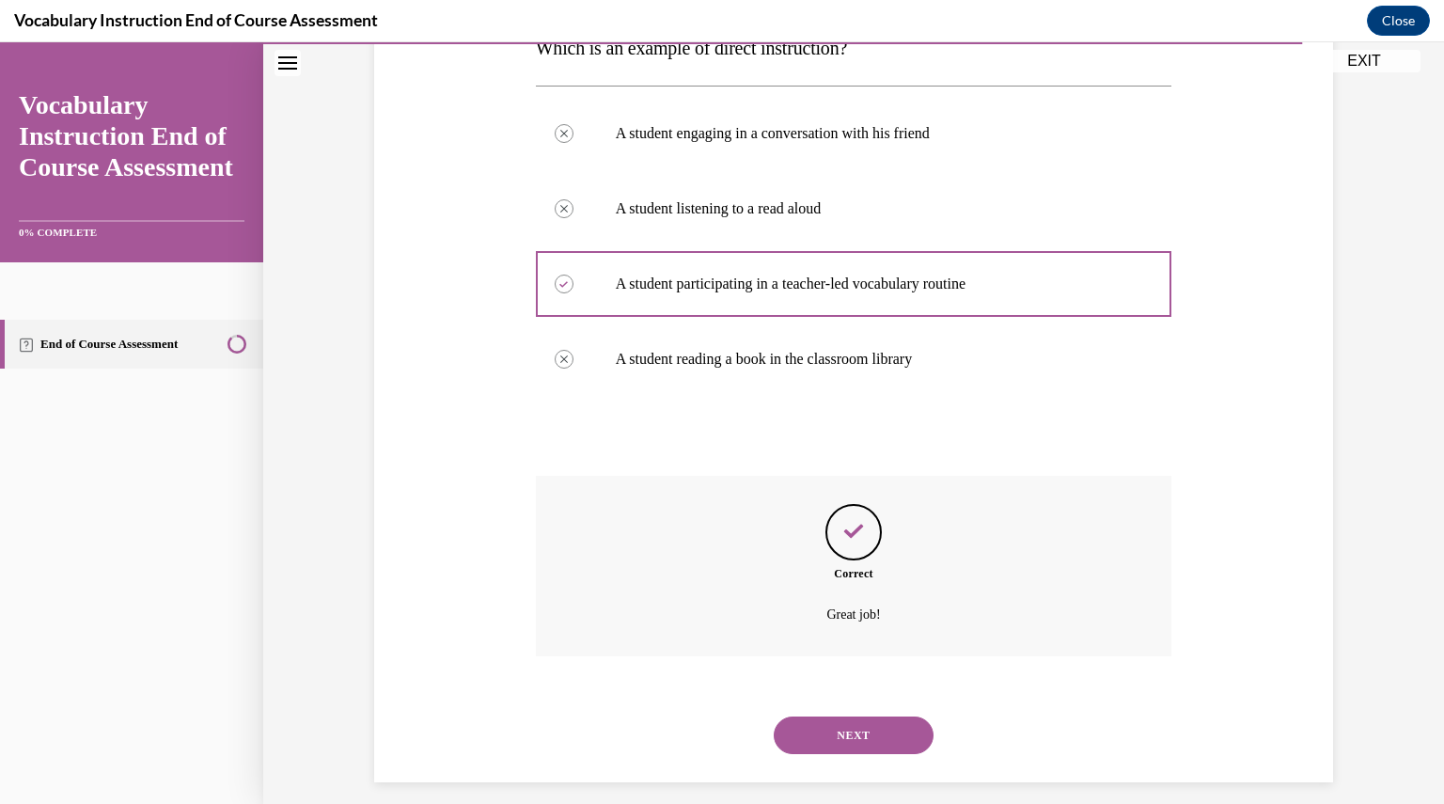
scroll to position [345, 0]
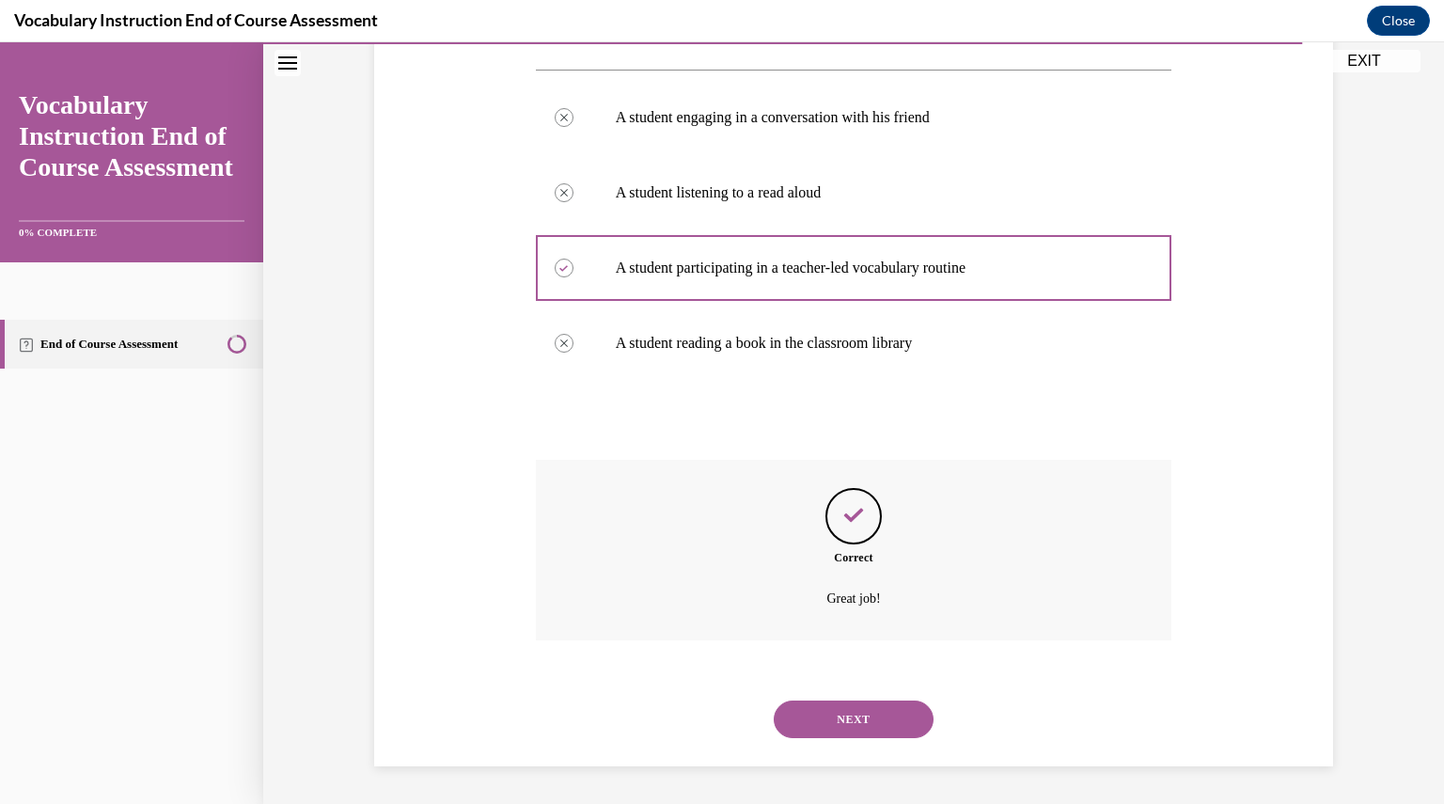
click at [844, 731] on button "NEXT" at bounding box center [853, 719] width 160 height 38
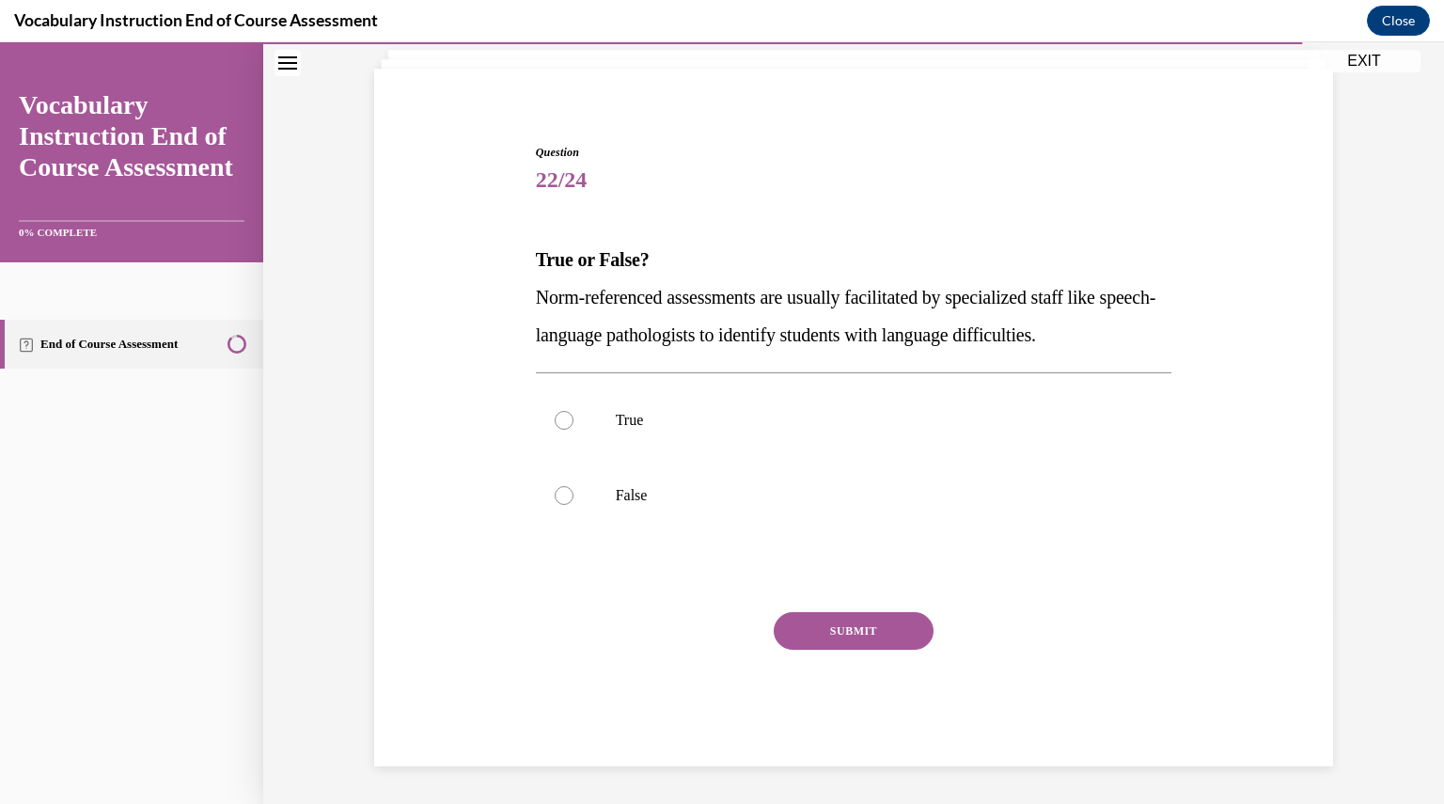
scroll to position [117, 0]
click at [763, 412] on p "True" at bounding box center [870, 420] width 509 height 19
click at [573, 412] on input "True" at bounding box center [563, 420] width 19 height 19
radio input "true"
click at [844, 623] on button "SUBMIT" at bounding box center [853, 631] width 160 height 38
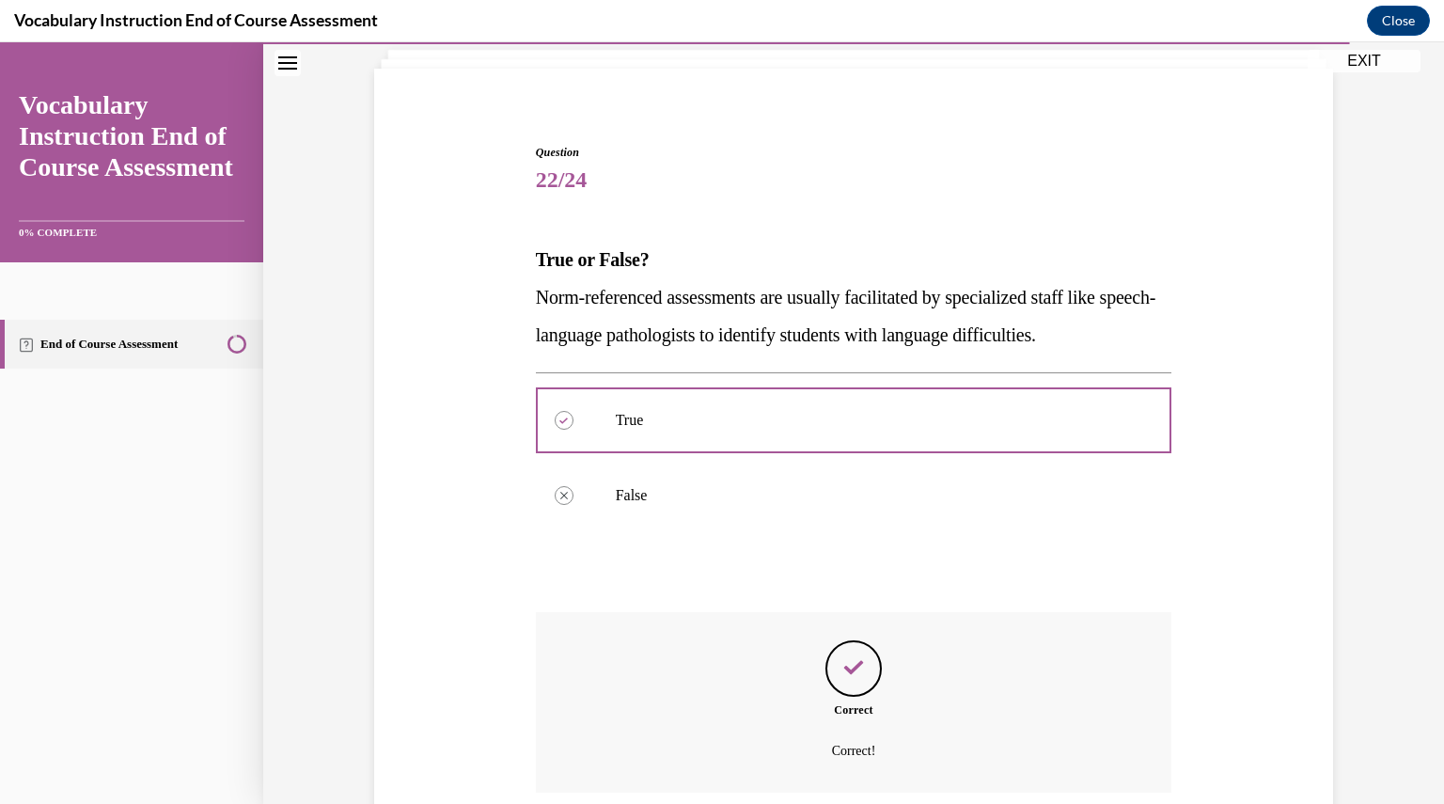
scroll to position [270, 0]
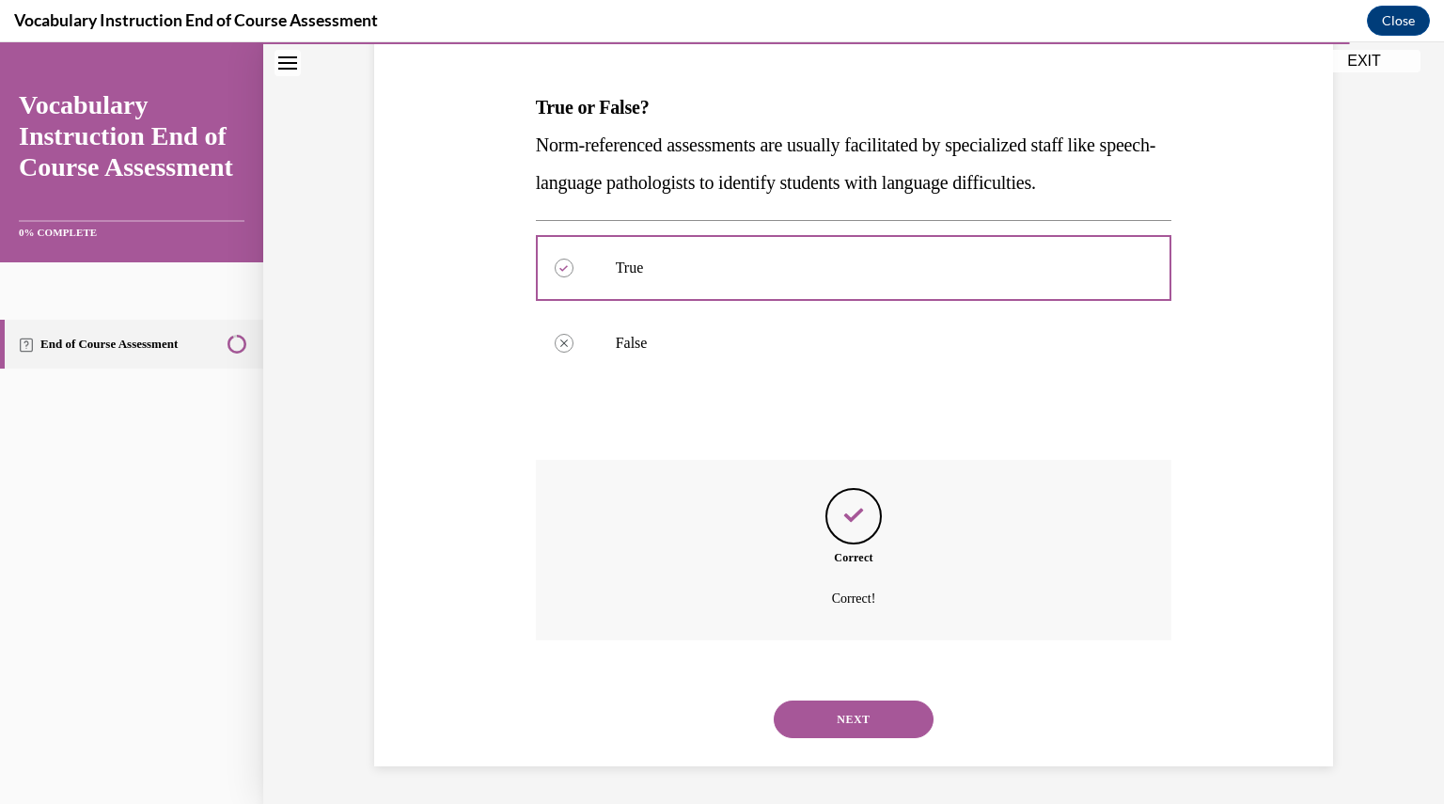
click at [851, 714] on button "NEXT" at bounding box center [853, 719] width 160 height 38
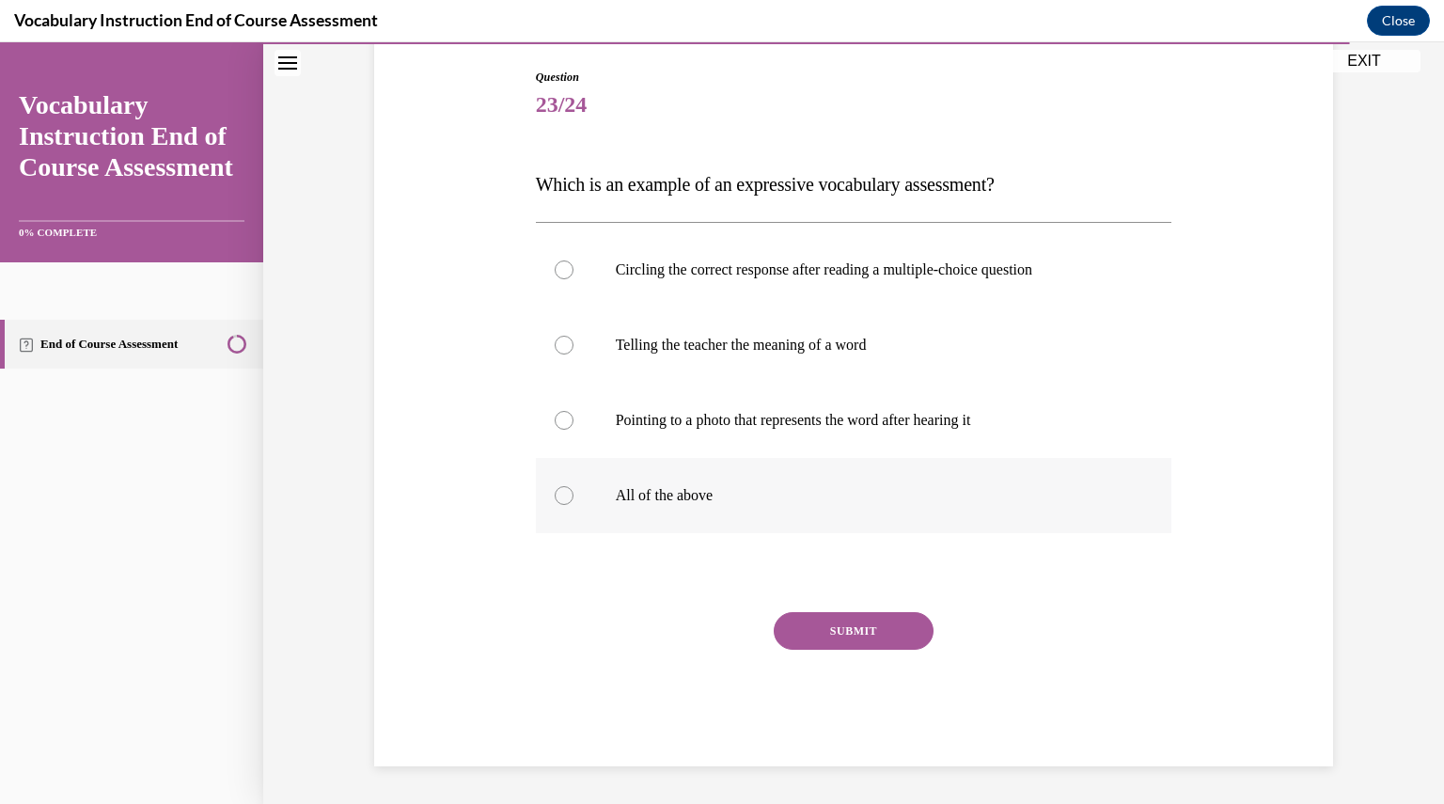
click at [689, 519] on label "All of the above" at bounding box center [854, 495] width 636 height 75
click at [573, 505] on input "All of the above" at bounding box center [563, 495] width 19 height 19
radio input "true"
click at [808, 647] on button "SUBMIT" at bounding box center [853, 631] width 160 height 38
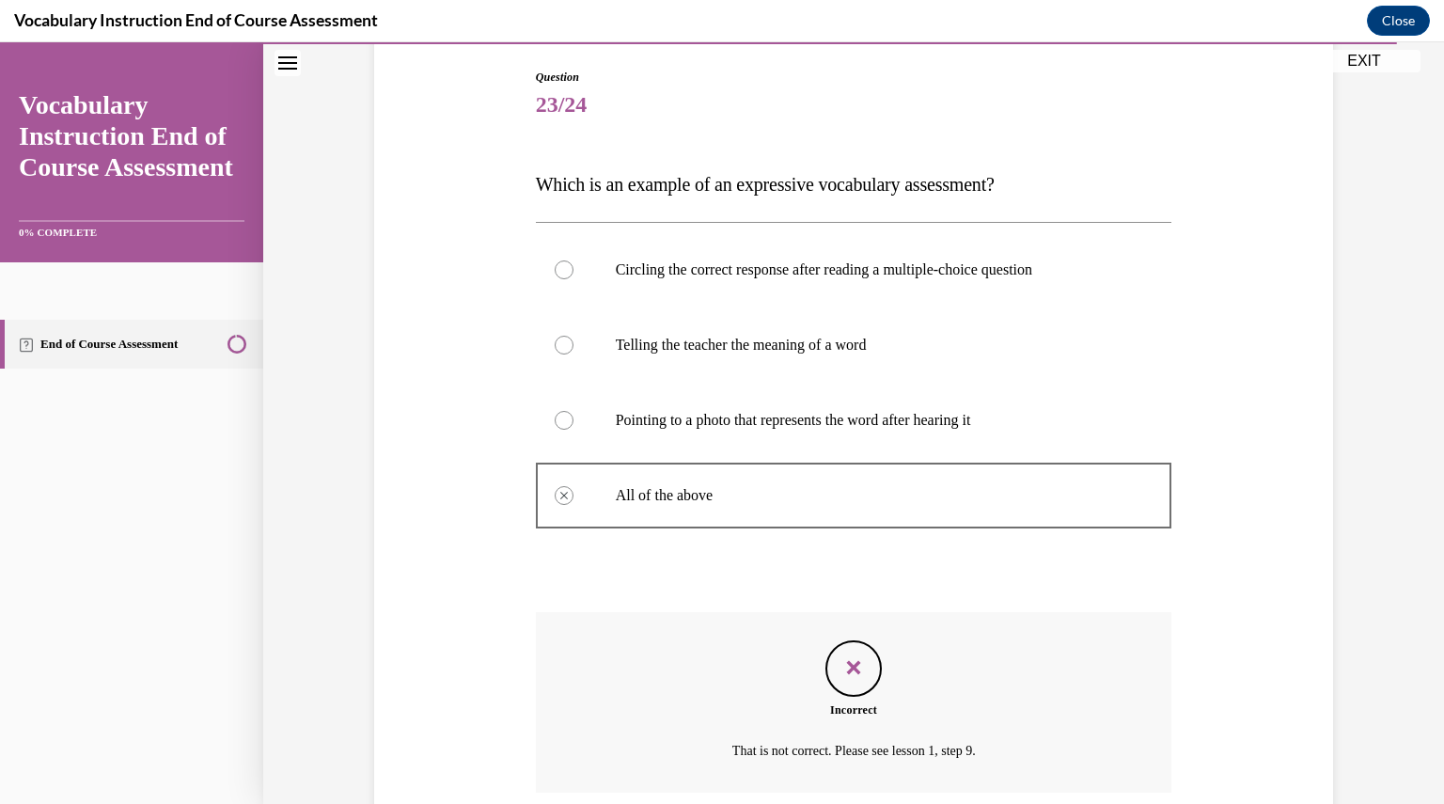
scroll to position [345, 0]
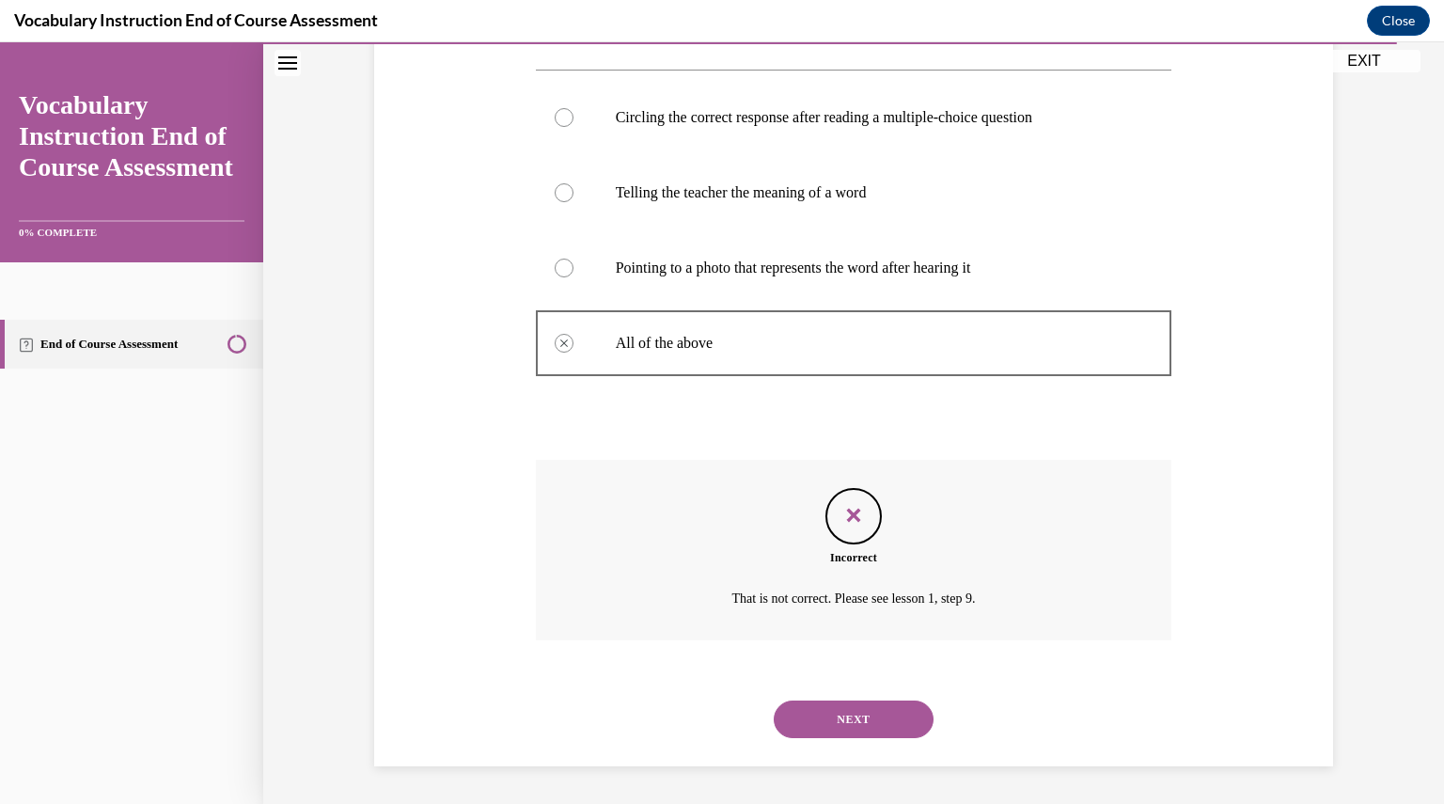
click at [827, 695] on div "NEXT" at bounding box center [854, 718] width 636 height 75
click at [830, 717] on button "NEXT" at bounding box center [853, 719] width 160 height 38
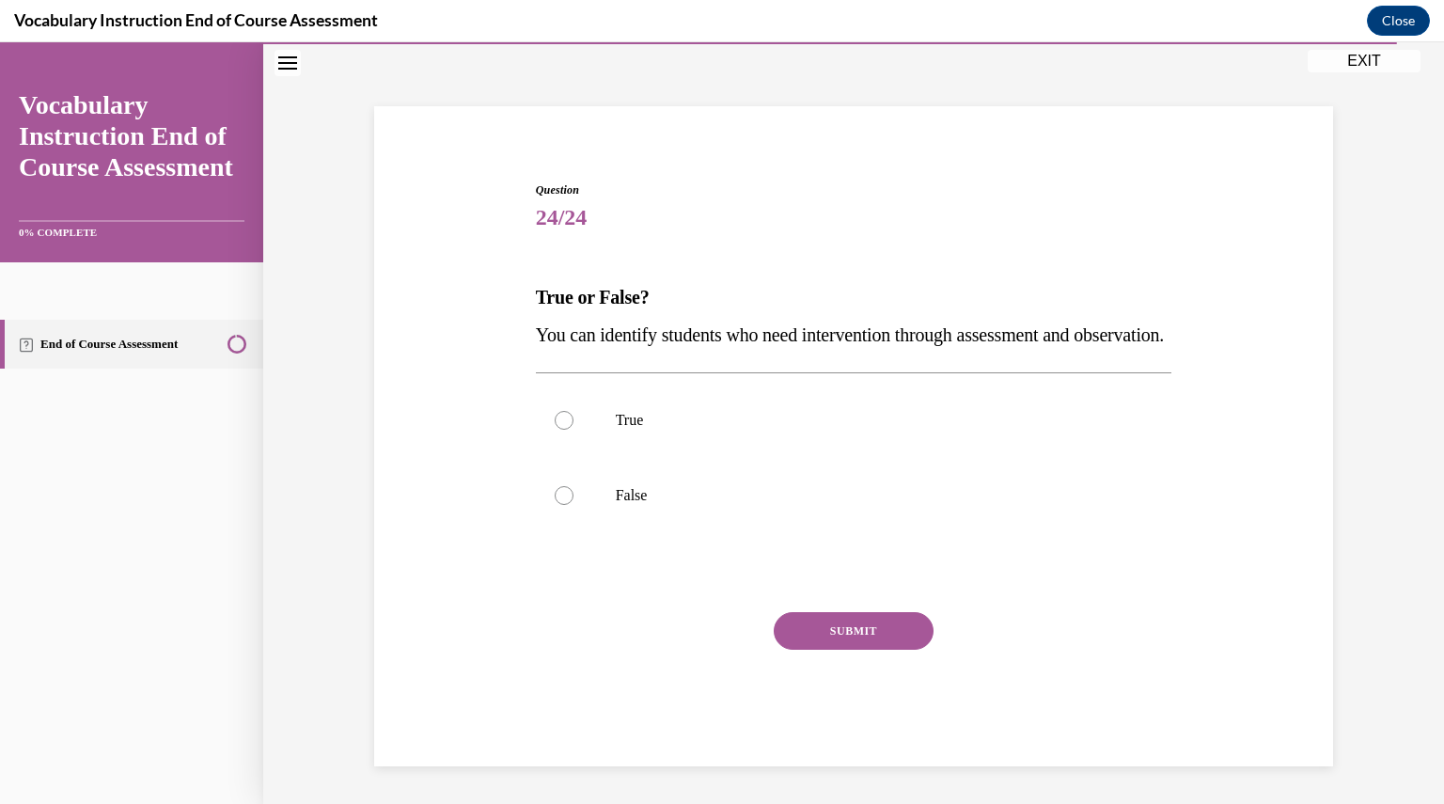
scroll to position [117, 0]
click at [742, 391] on label "True" at bounding box center [854, 420] width 636 height 75
click at [573, 411] on input "True" at bounding box center [563, 420] width 19 height 19
radio input "true"
click at [851, 642] on button "SUBMIT" at bounding box center [853, 631] width 160 height 38
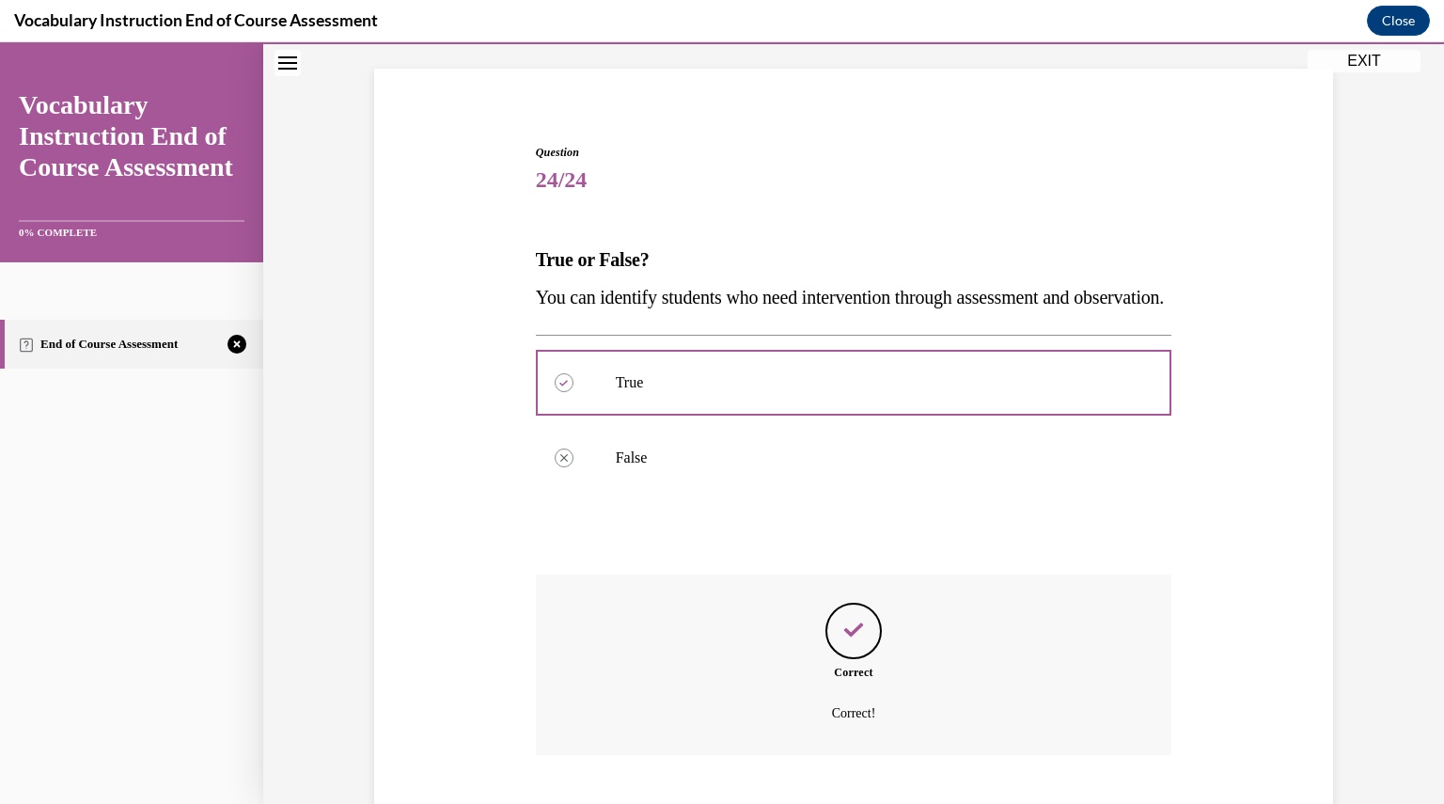
scroll to position [270, 0]
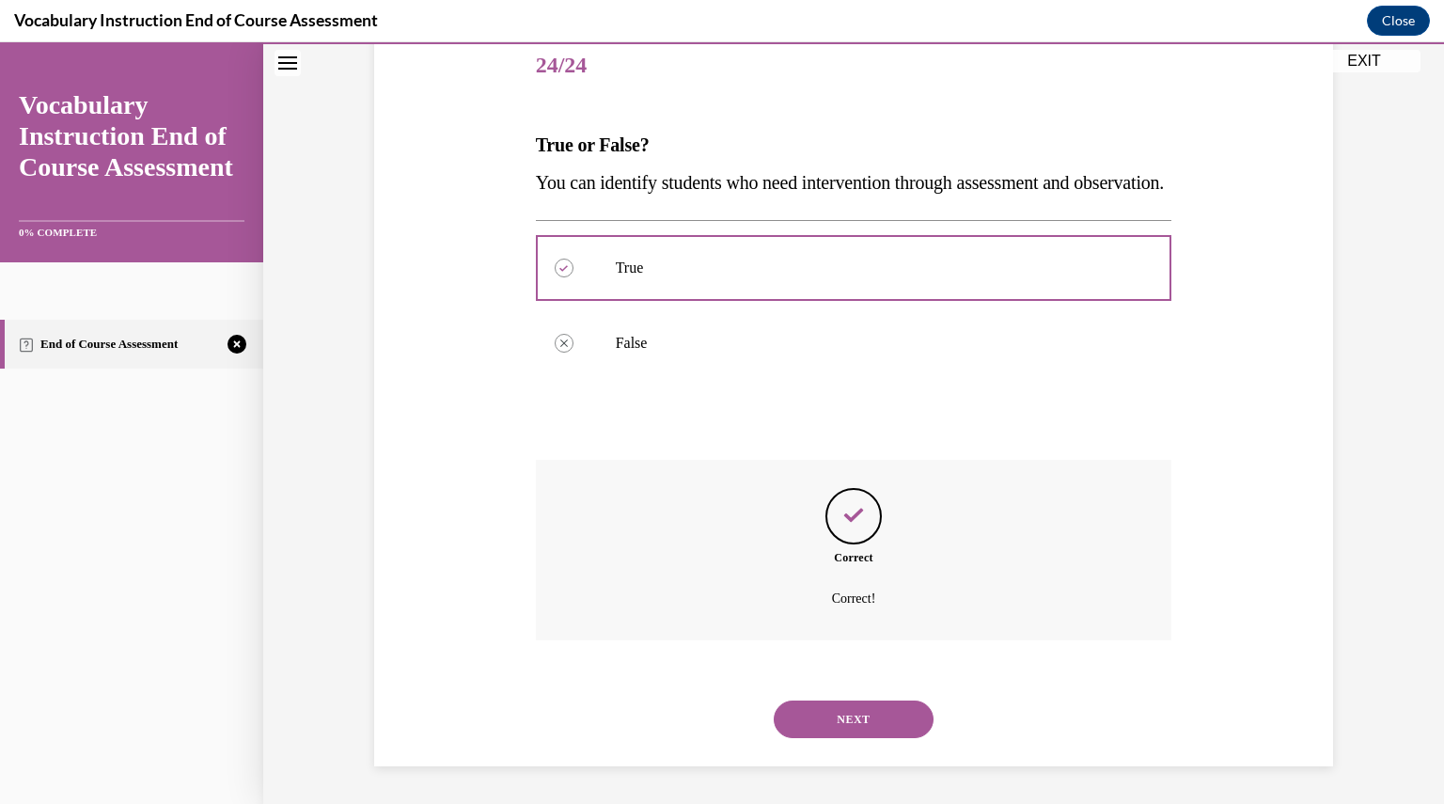
click at [867, 722] on button "NEXT" at bounding box center [853, 719] width 160 height 38
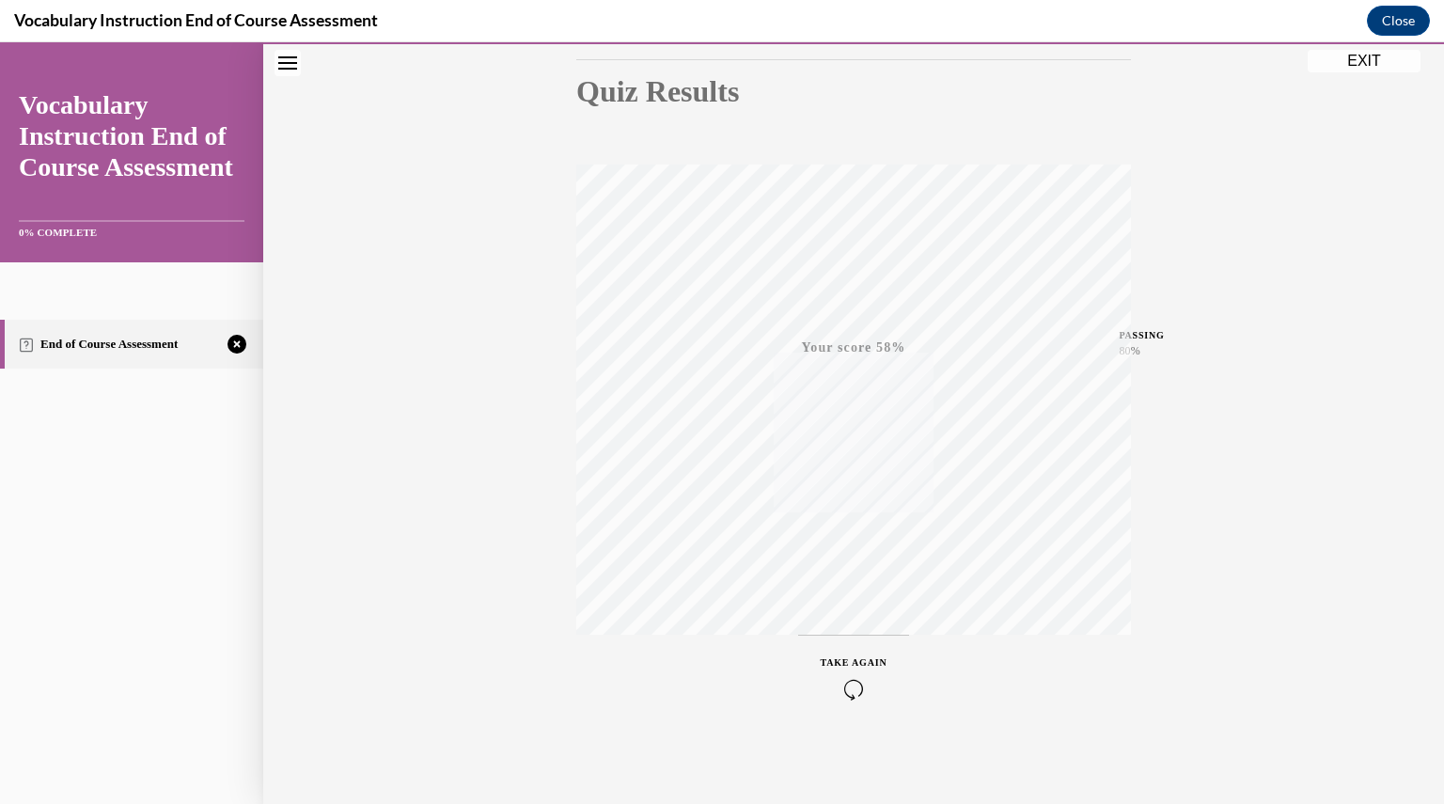
click at [851, 679] on icon "button" at bounding box center [853, 689] width 67 height 21
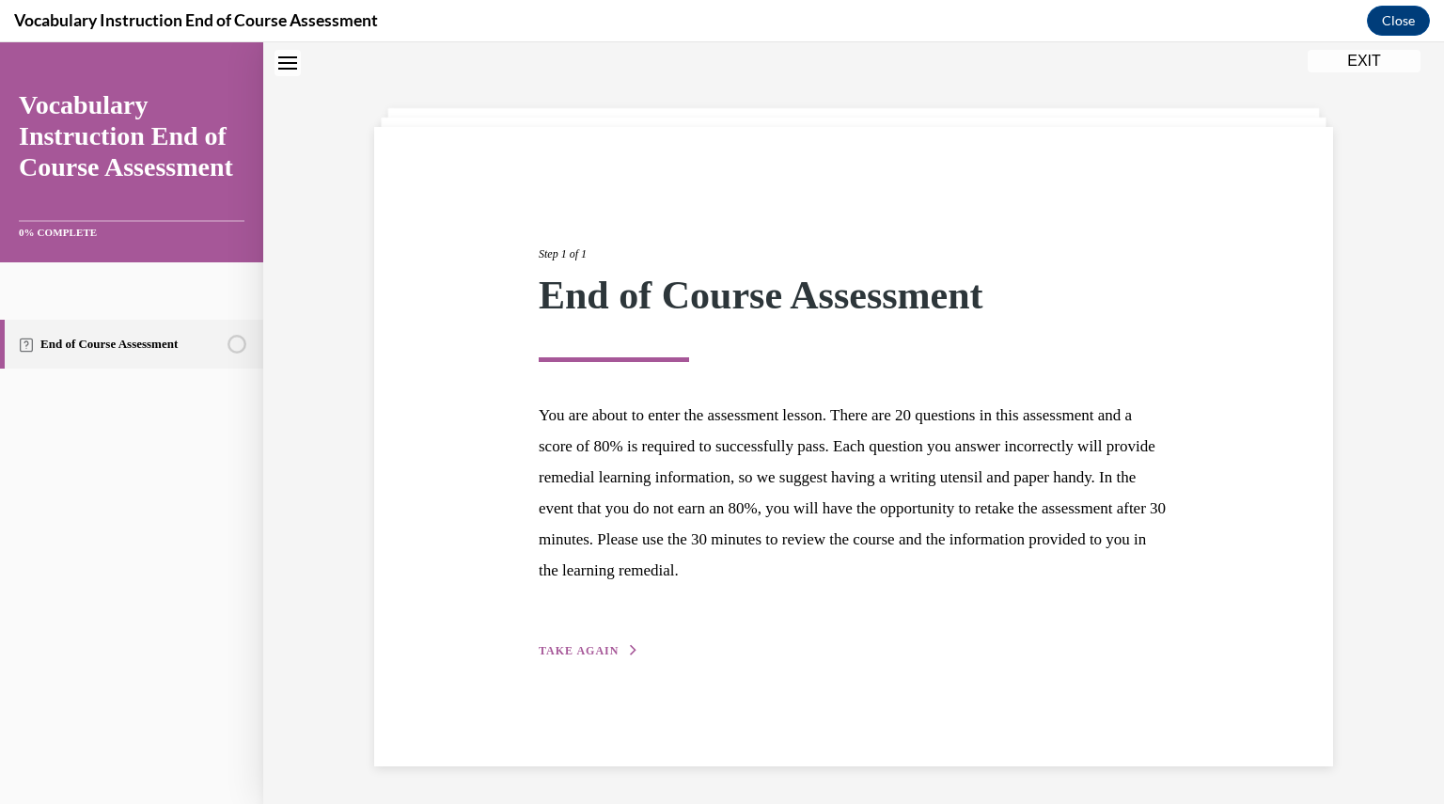
click at [562, 666] on div "Step 1 of 1 End of Course Assessment You are about to enter the assessment less…" at bounding box center [853, 446] width 959 height 639
click at [571, 649] on span "TAKE AGAIN" at bounding box center [579, 650] width 80 height 13
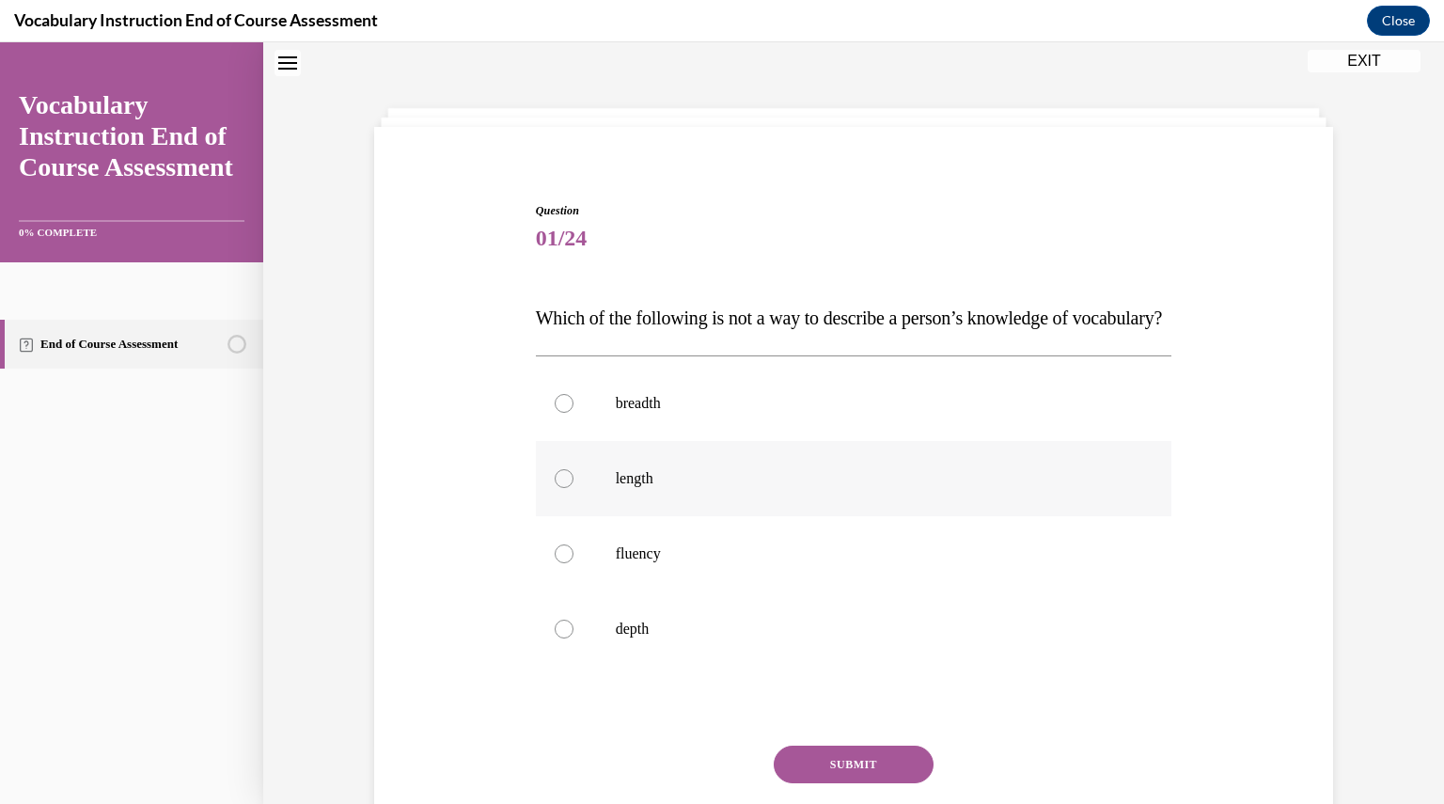
drag, startPoint x: 645, startPoint y: 495, endPoint x: 598, endPoint y: 524, distance: 55.3
drag, startPoint x: 598, startPoint y: 524, endPoint x: 583, endPoint y: 515, distance: 17.7
click at [583, 515] on label "length" at bounding box center [854, 478] width 636 height 75
click at [573, 488] on input "length" at bounding box center [563, 478] width 19 height 19
radio input "true"
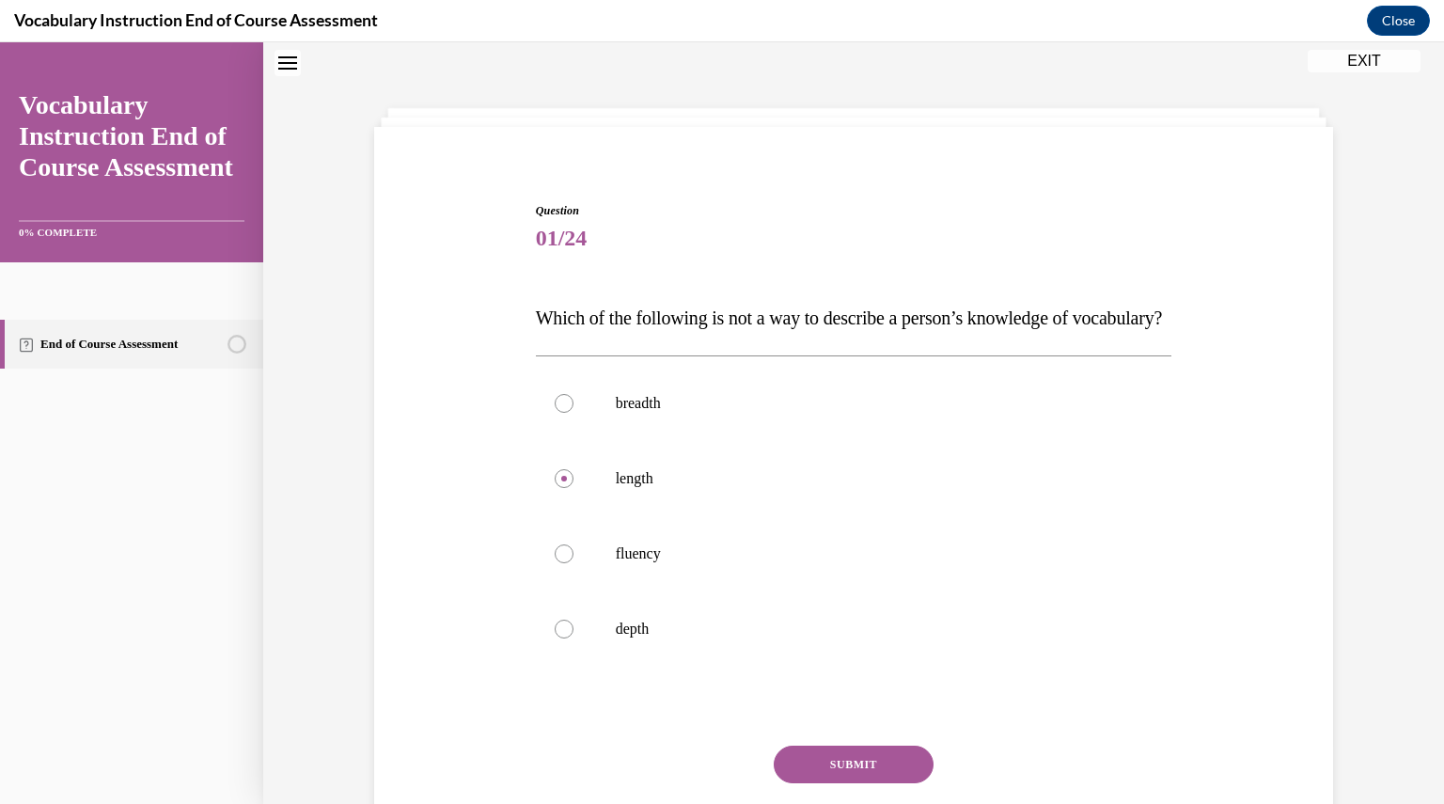
drag, startPoint x: 888, startPoint y: 800, endPoint x: 835, endPoint y: 787, distance: 55.2
click at [835, 783] on button "SUBMIT" at bounding box center [853, 764] width 160 height 38
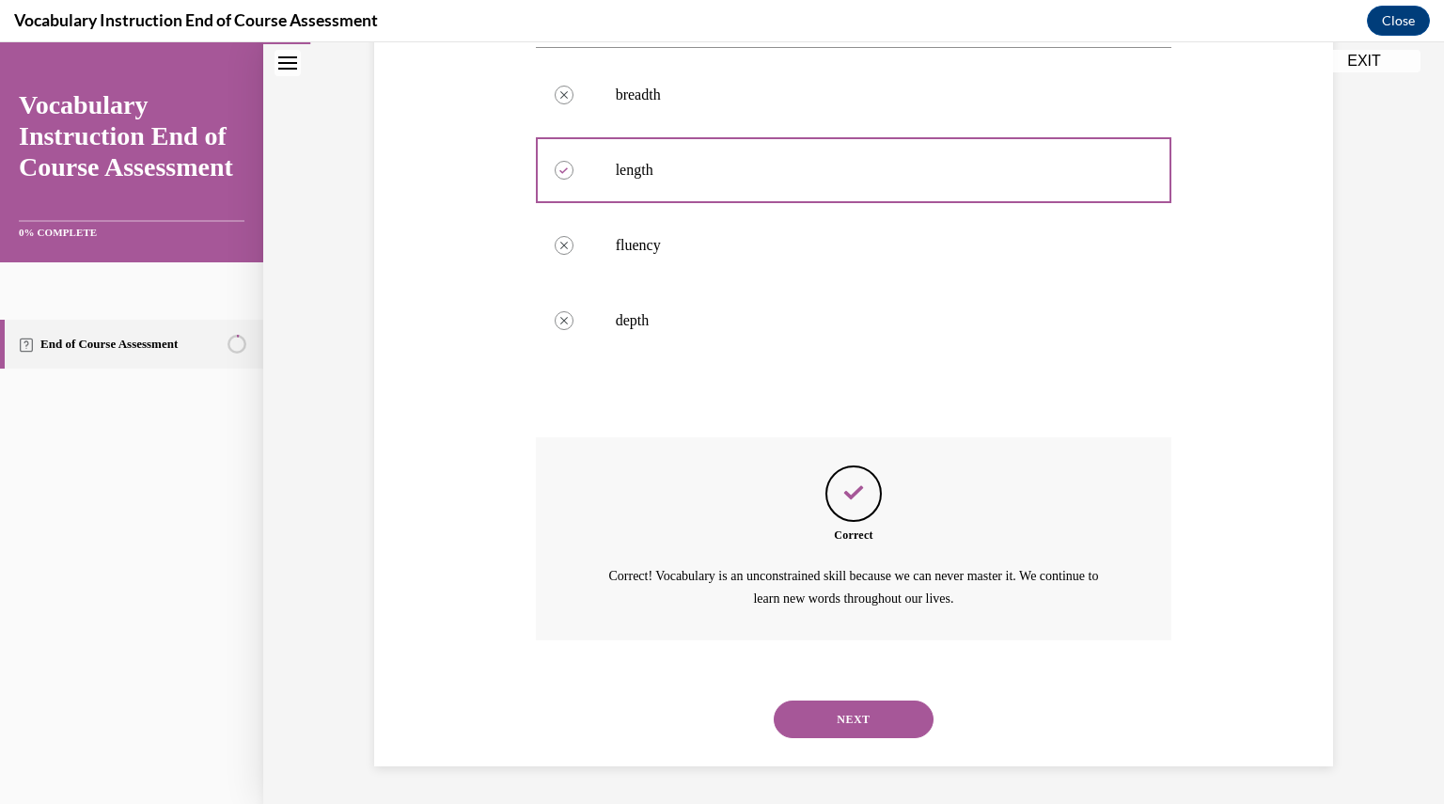
scroll to position [405, 0]
click at [861, 711] on button "NEXT" at bounding box center [853, 719] width 160 height 38
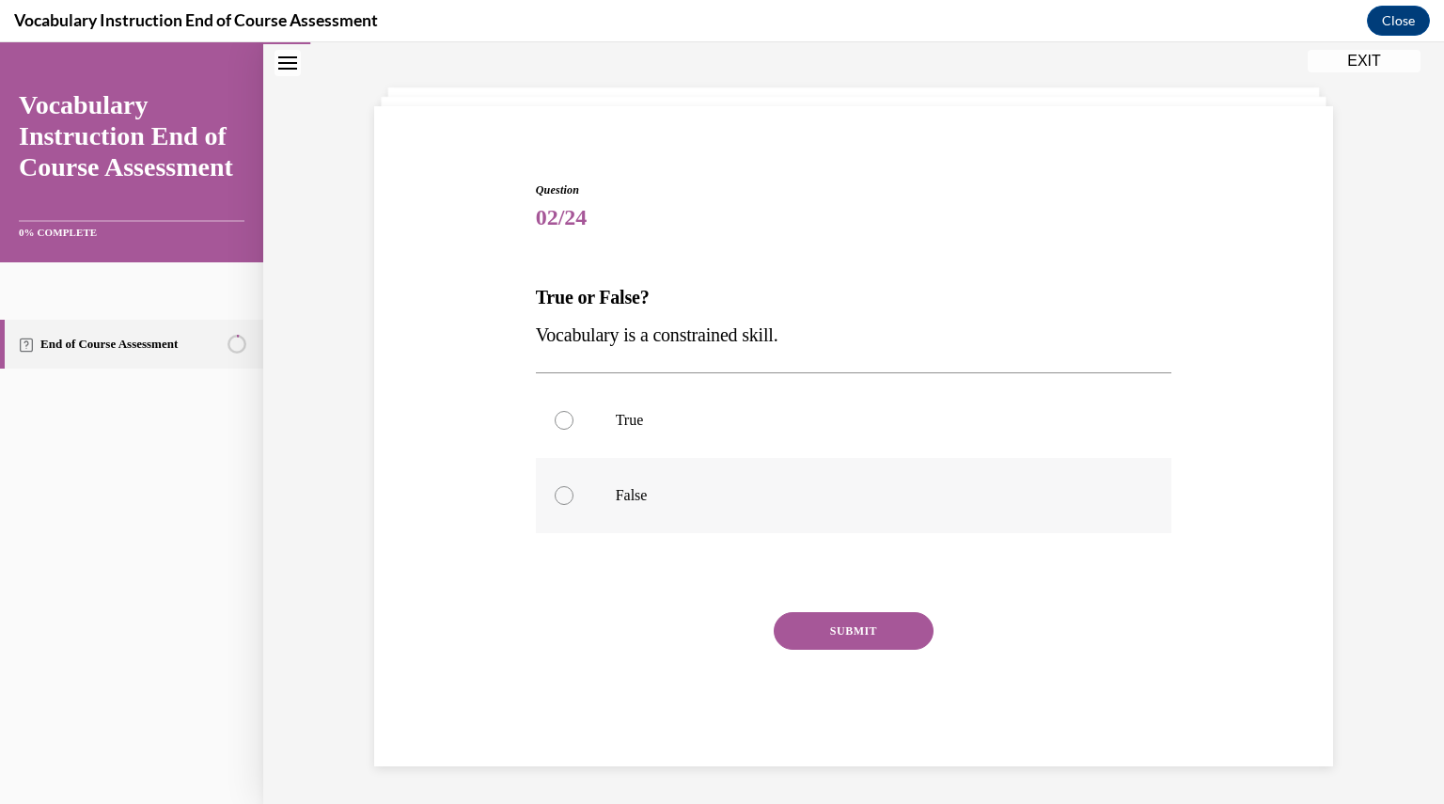
drag, startPoint x: 648, startPoint y: 495, endPoint x: 594, endPoint y: 508, distance: 55.2
click at [594, 508] on label "False" at bounding box center [854, 495] width 636 height 75
click at [573, 505] on input "False" at bounding box center [563, 495] width 19 height 19
radio input "true"
click at [833, 631] on button "SUBMIT" at bounding box center [853, 631] width 160 height 38
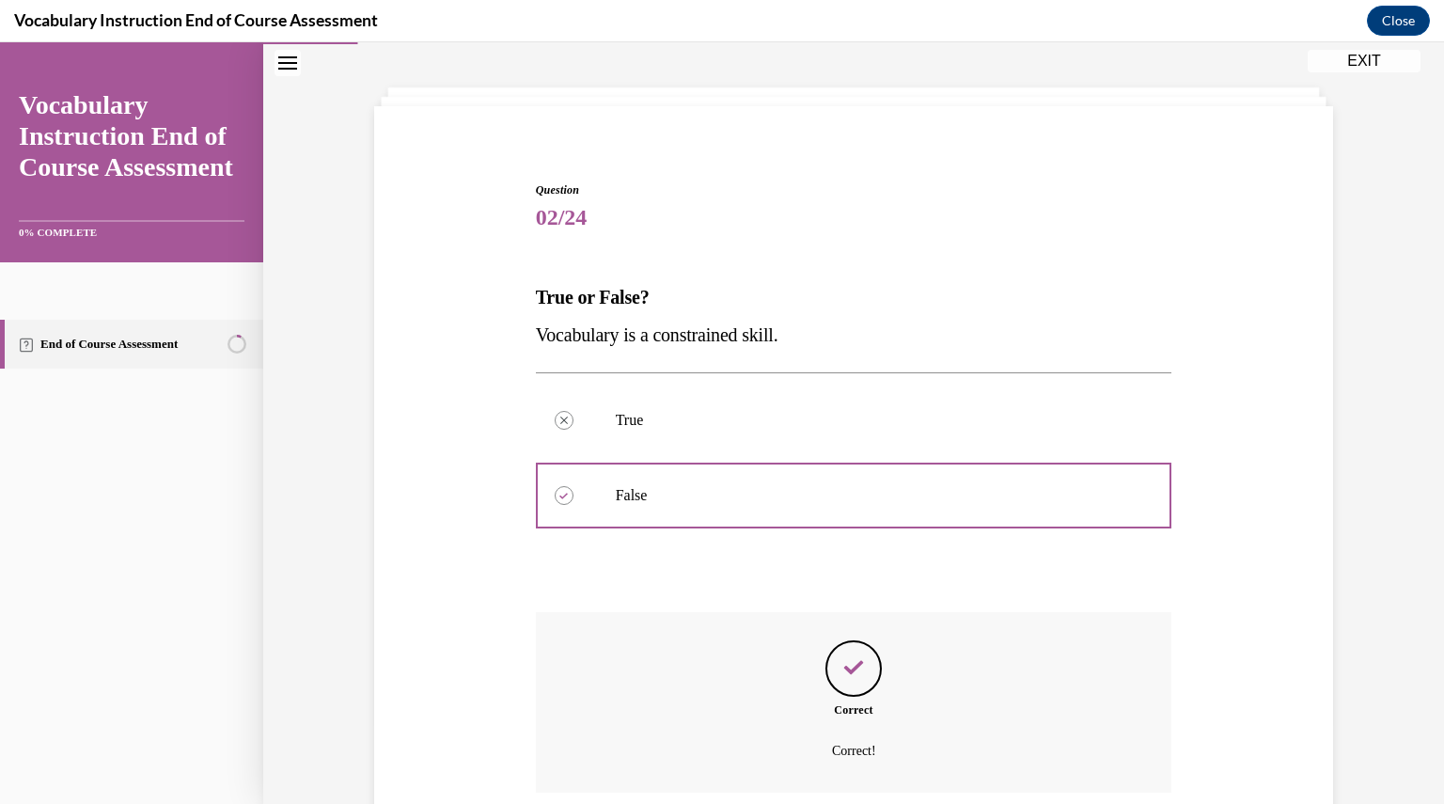
click at [833, 631] on div "Question 02/24 True or False? Vocabulary is a constrained skill. True Correctly…" at bounding box center [854, 549] width 636 height 737
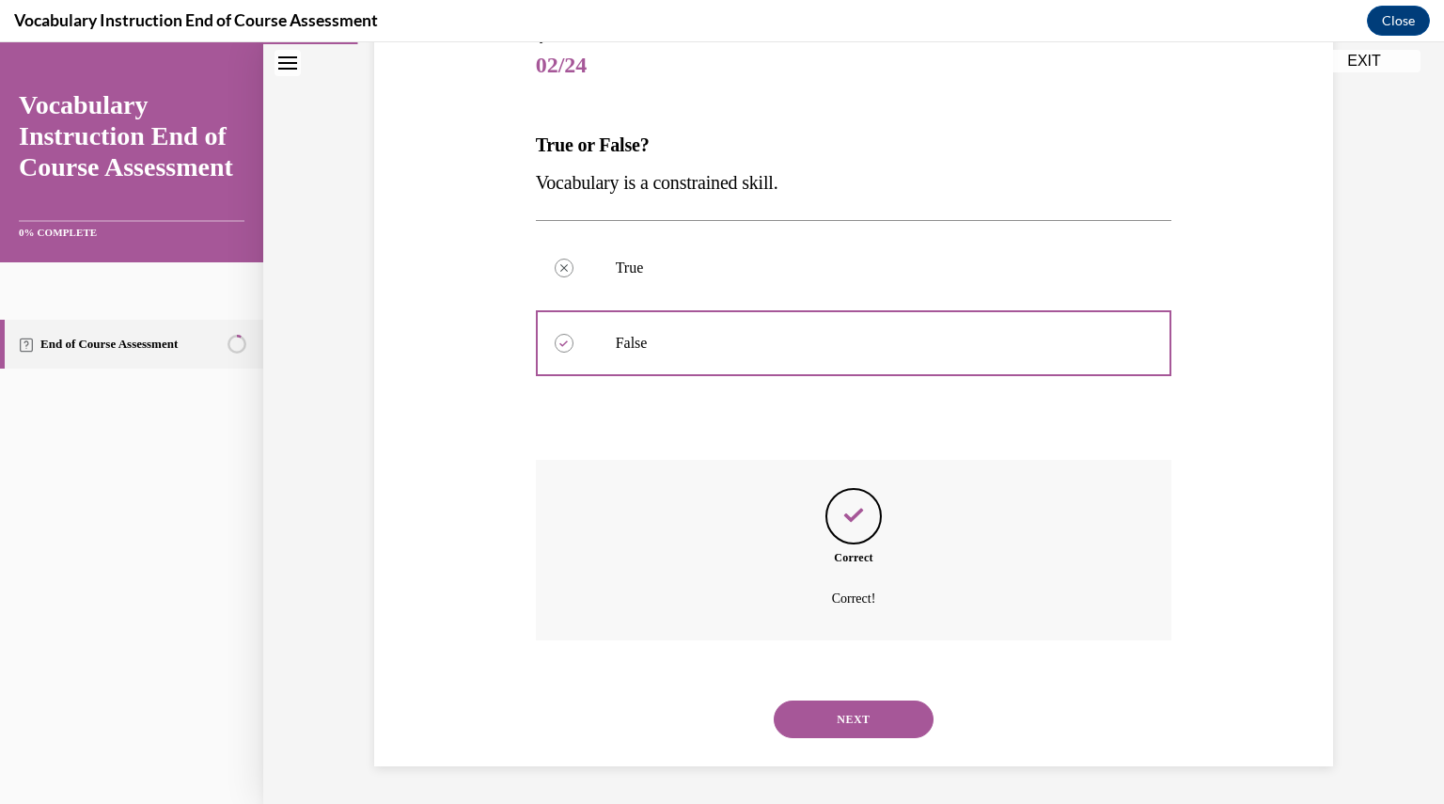
click at [846, 718] on button "NEXT" at bounding box center [853, 719] width 160 height 38
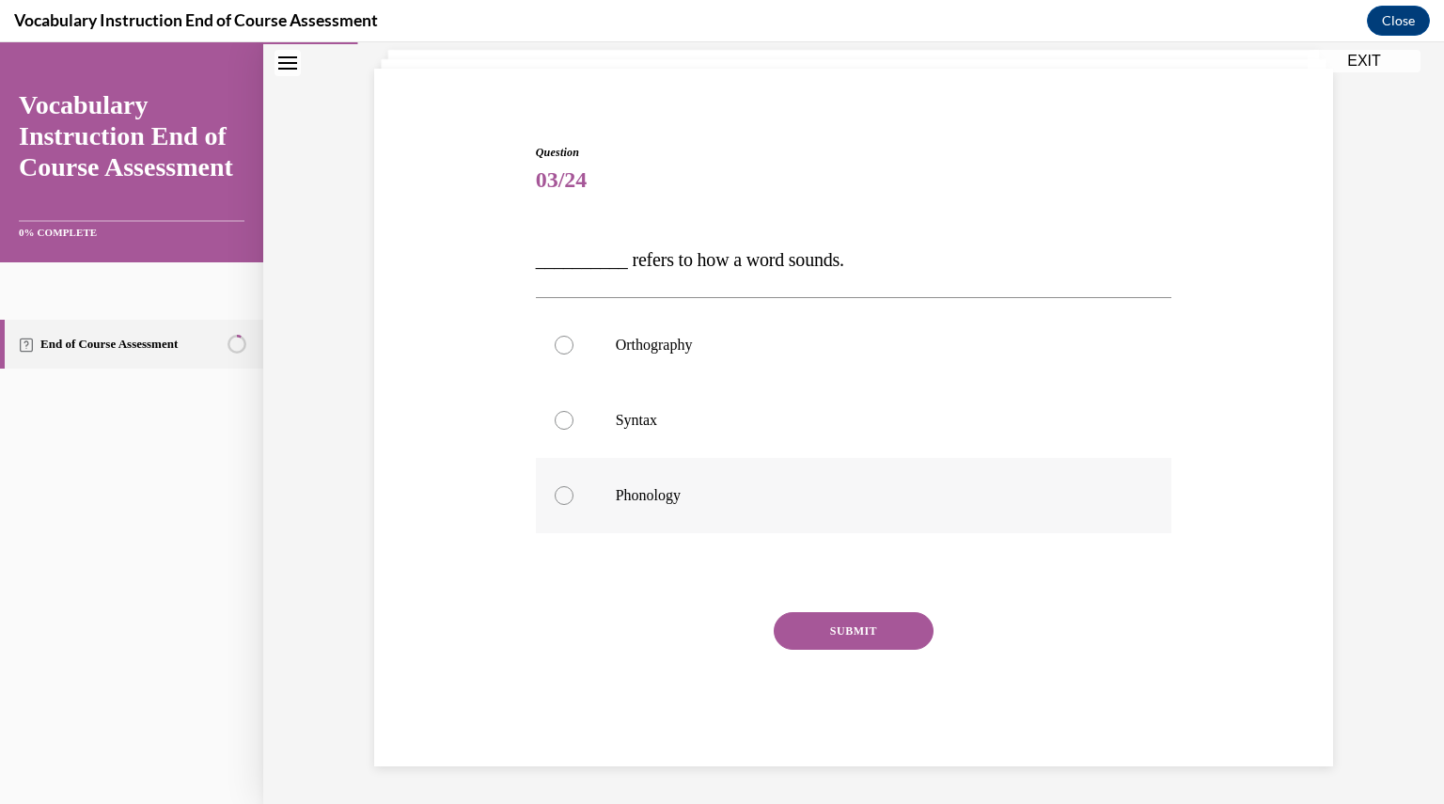
click at [660, 489] on p "Phonology" at bounding box center [870, 495] width 509 height 19
click at [573, 489] on input "Phonology" at bounding box center [563, 495] width 19 height 19
radio input "true"
click at [846, 624] on button "SUBMIT" at bounding box center [853, 631] width 160 height 38
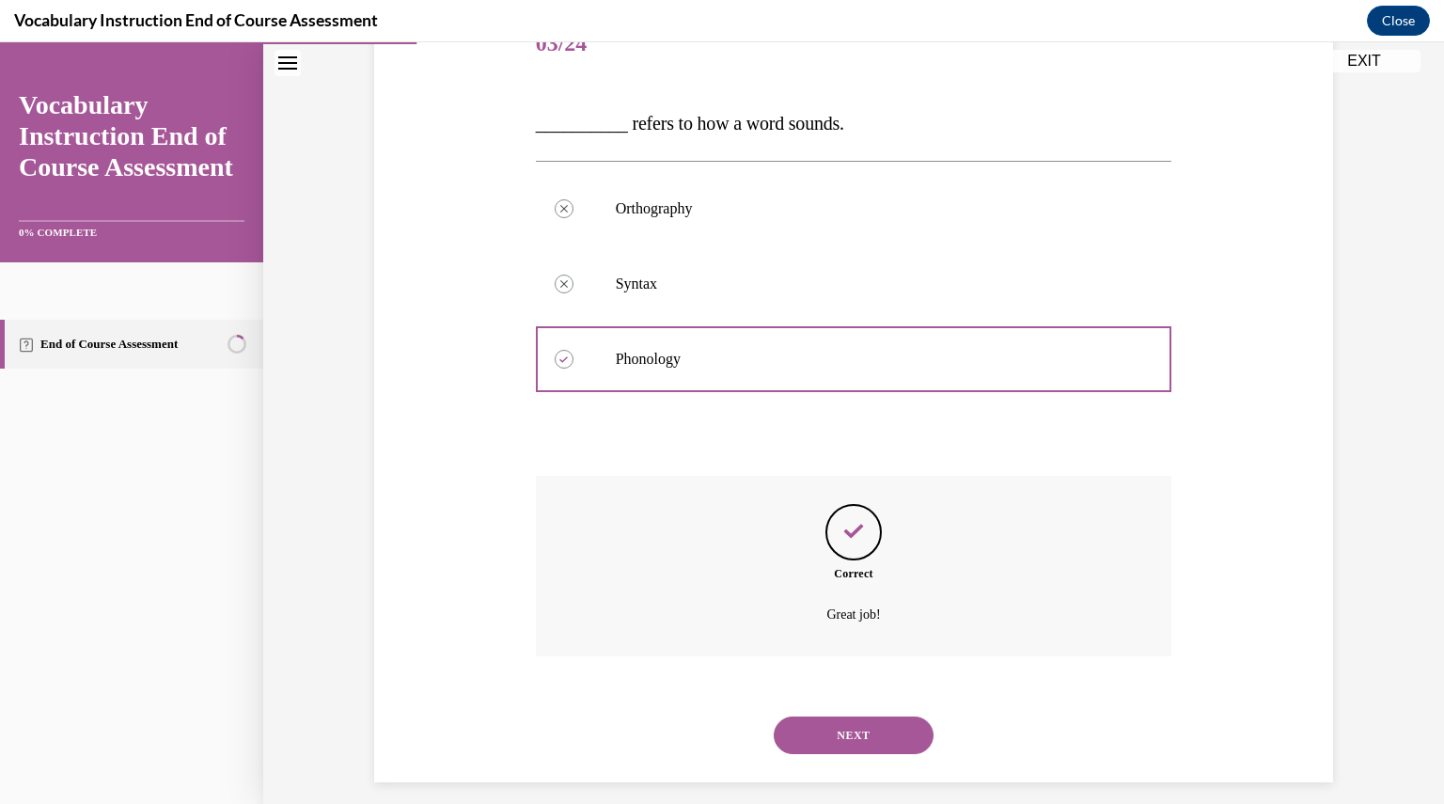
scroll to position [270, 0]
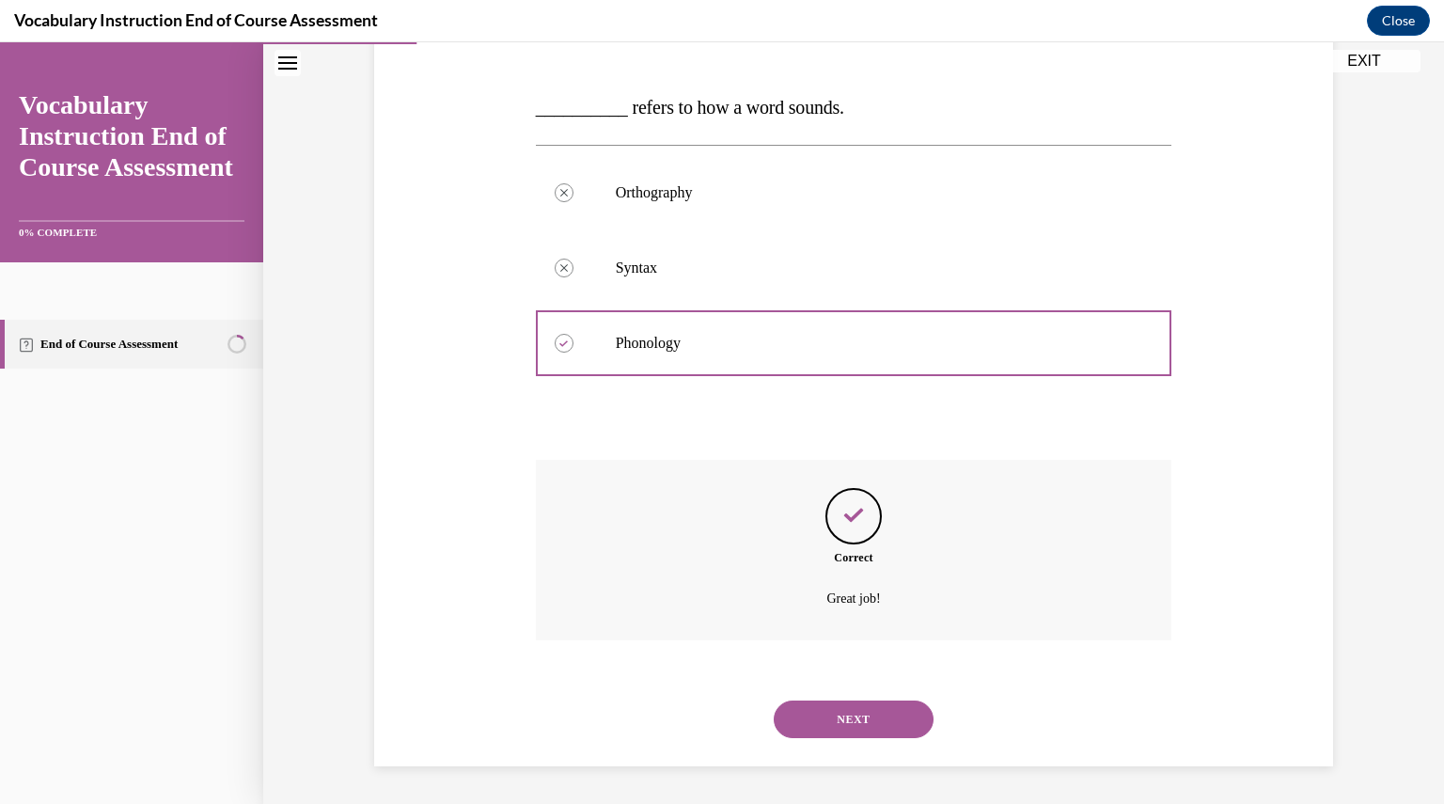
click at [849, 726] on button "NEXT" at bounding box center [853, 719] width 160 height 38
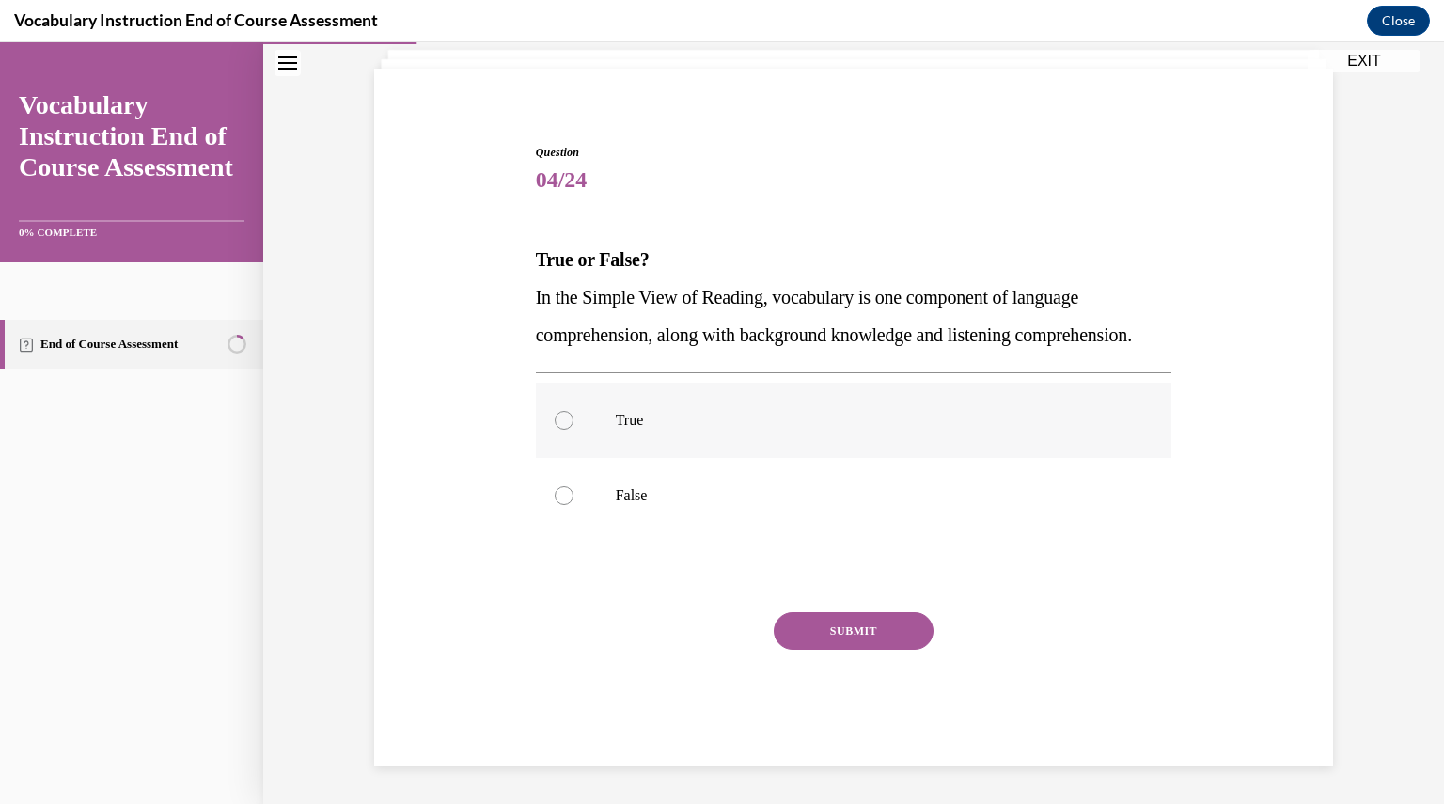
click at [706, 421] on p "True" at bounding box center [870, 420] width 509 height 19
click at [573, 421] on input "True" at bounding box center [563, 420] width 19 height 19
radio input "true"
click at [829, 632] on button "SUBMIT" at bounding box center [853, 631] width 160 height 38
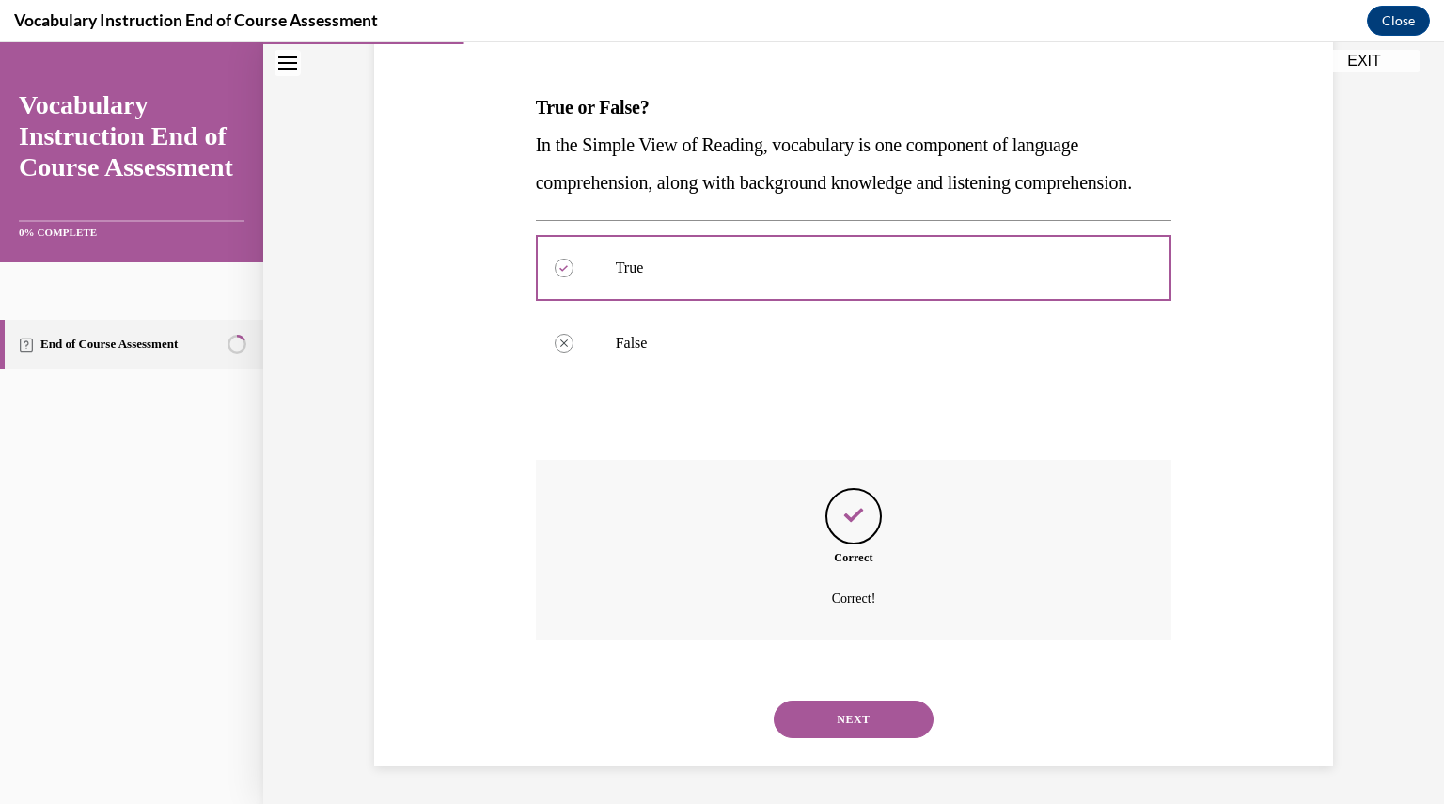
scroll to position [307, 0]
click at [852, 710] on button "NEXT" at bounding box center [853, 719] width 160 height 38
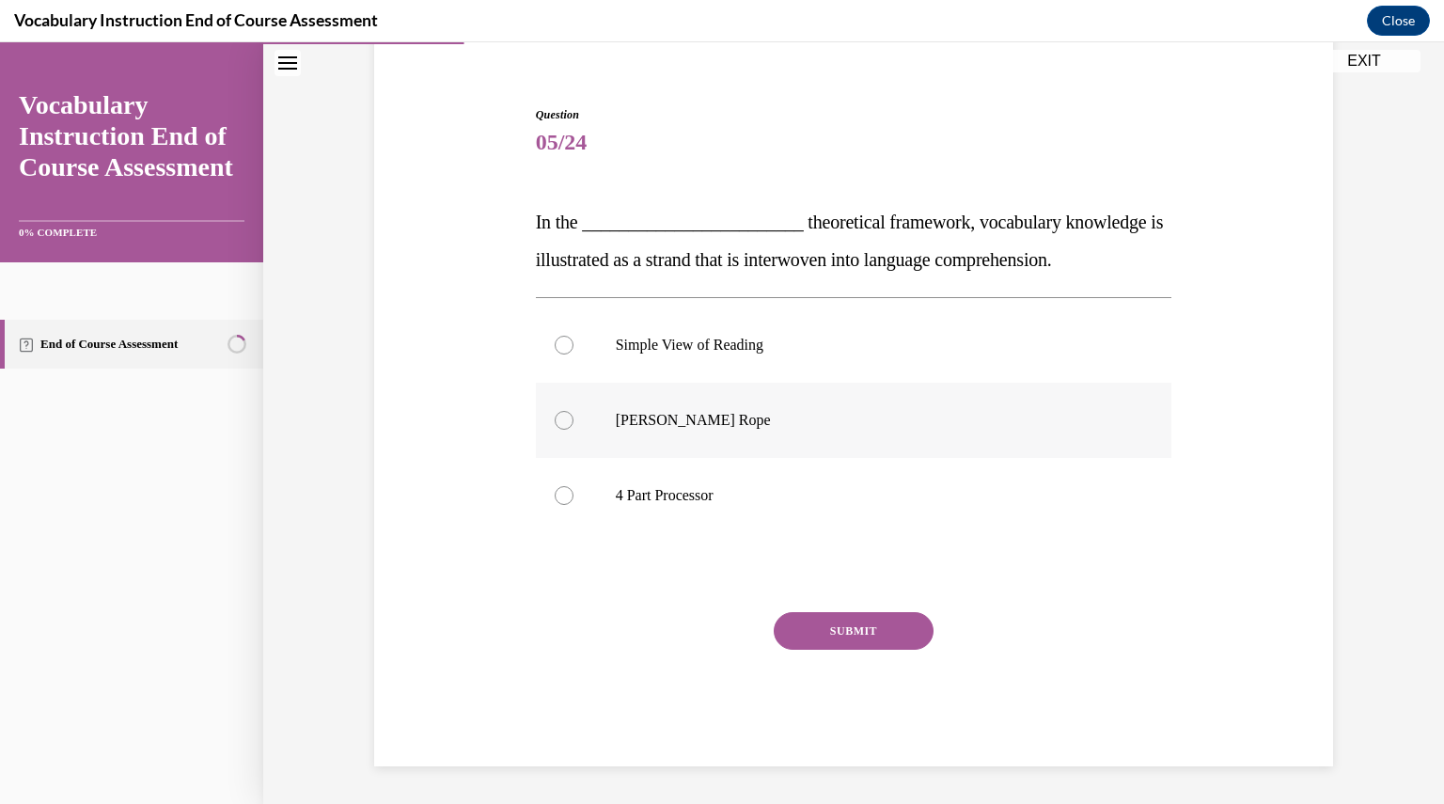
click at [715, 425] on p "Scarborough's Rope" at bounding box center [870, 420] width 509 height 19
click at [573, 425] on input "Scarborough's Rope" at bounding box center [563, 420] width 19 height 19
radio input "true"
click at [856, 624] on button "SUBMIT" at bounding box center [853, 631] width 160 height 38
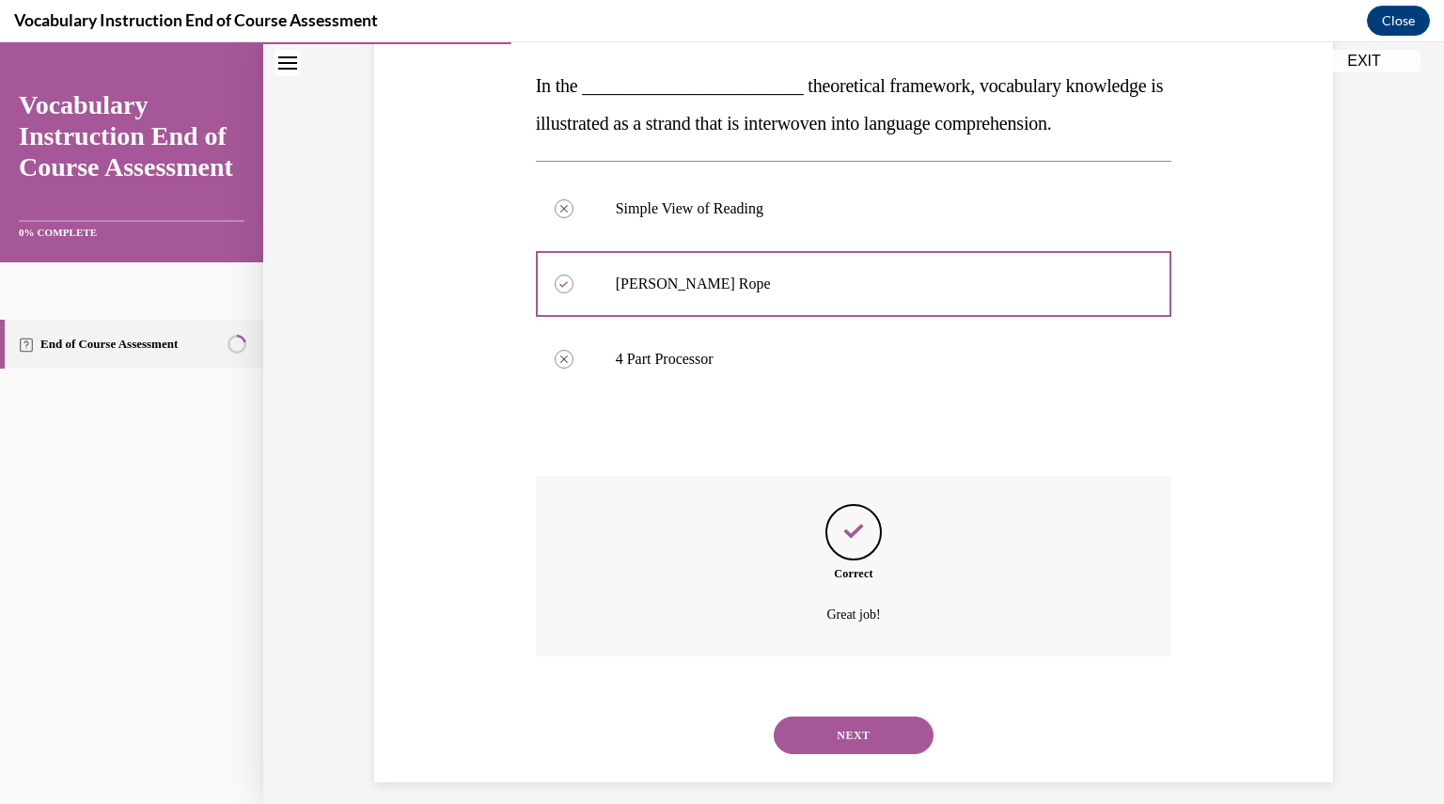
scroll to position [307, 0]
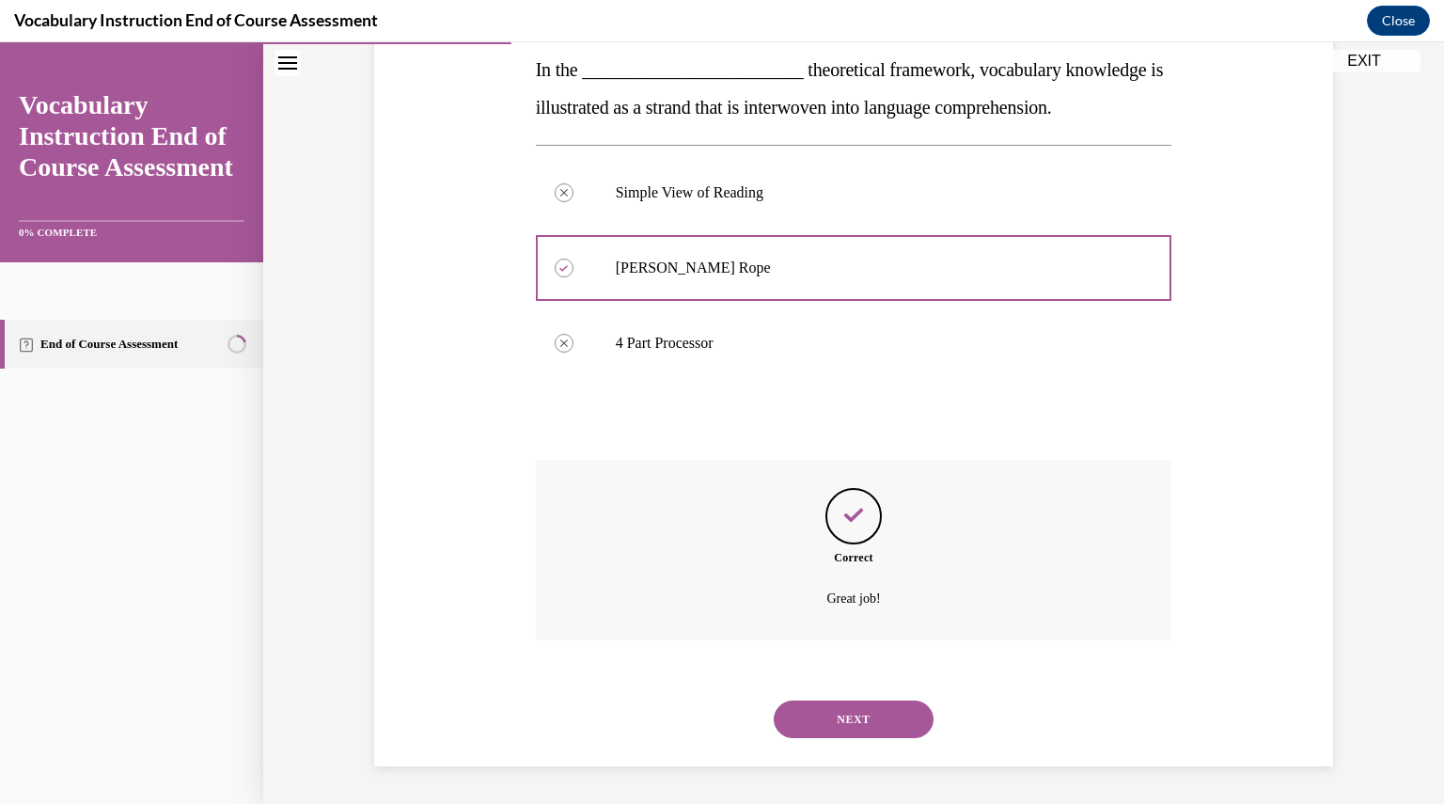
click at [870, 715] on button "NEXT" at bounding box center [853, 719] width 160 height 38
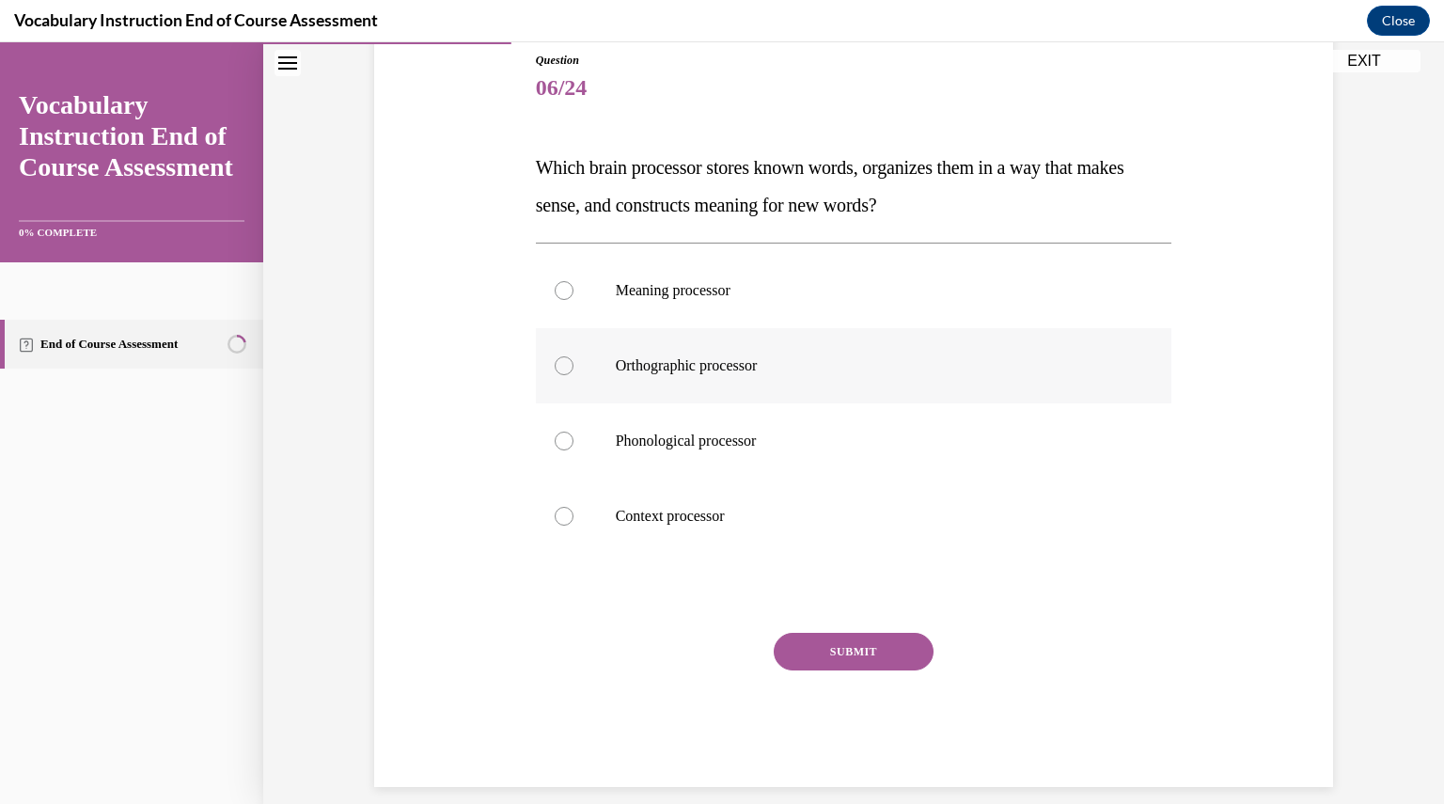
click at [773, 401] on label "Orthographic processor" at bounding box center [854, 365] width 636 height 75
click at [573, 375] on input "Orthographic processor" at bounding box center [563, 365] width 19 height 19
radio input "true"
click at [830, 649] on button "SUBMIT" at bounding box center [853, 651] width 160 height 38
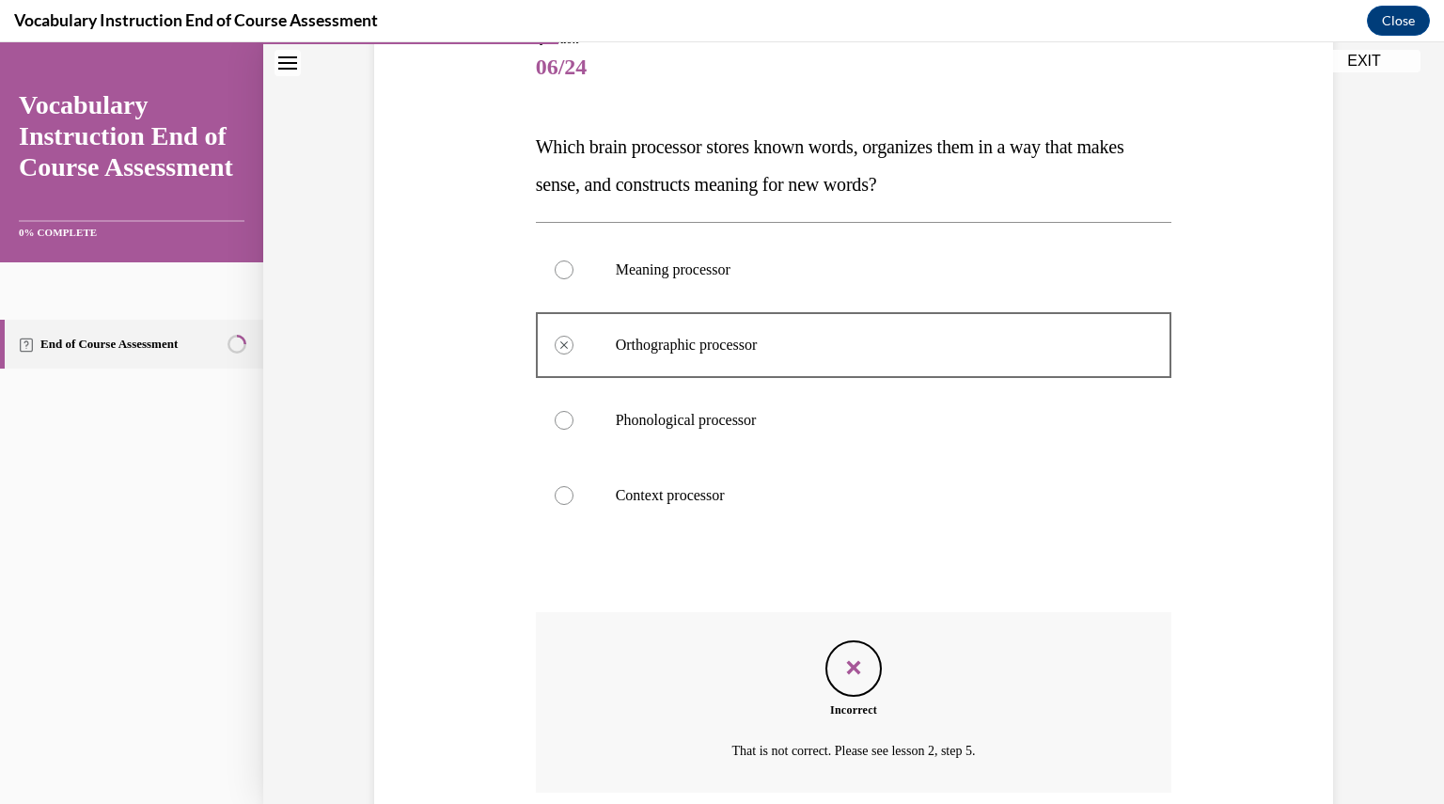
scroll to position [383, 0]
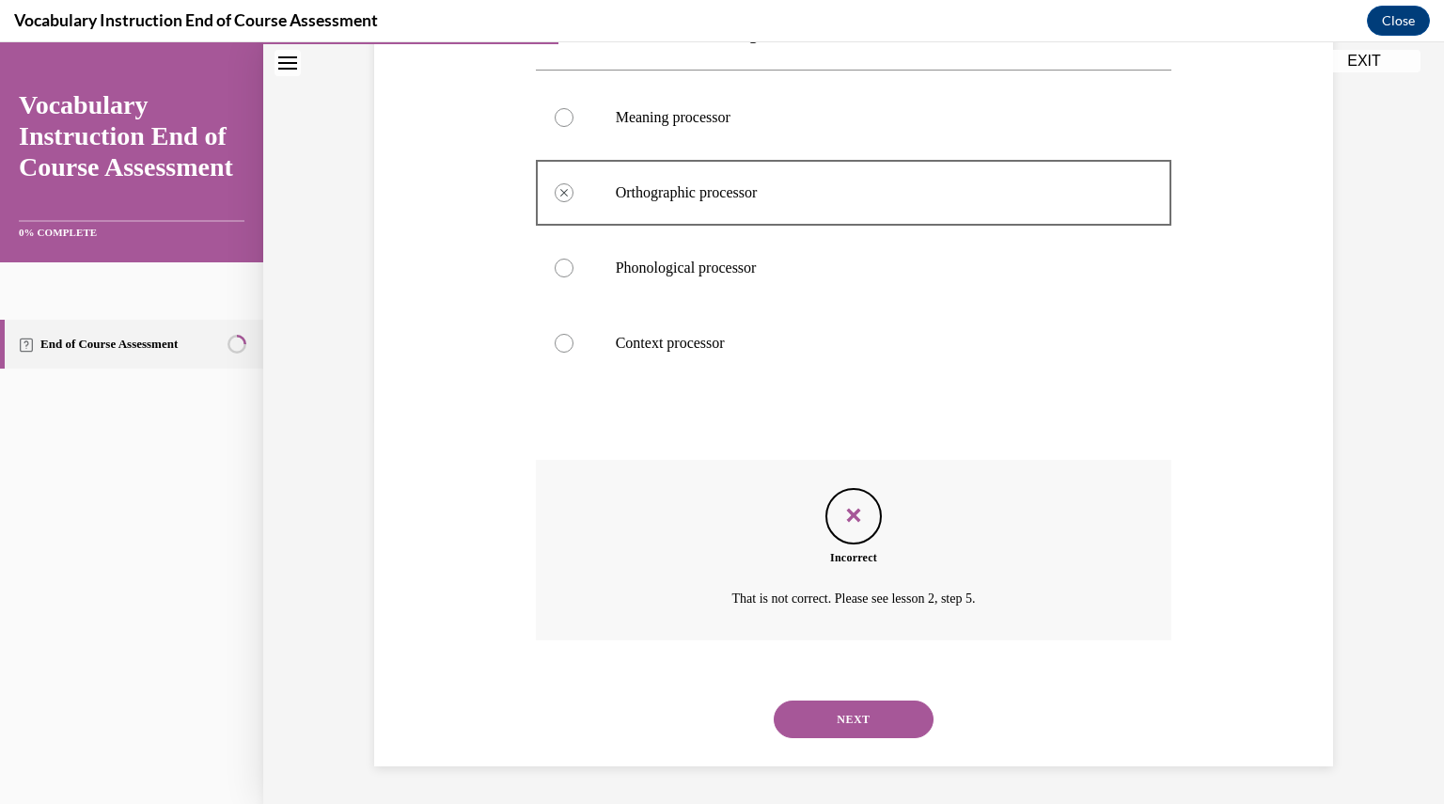
click at [845, 731] on button "NEXT" at bounding box center [853, 719] width 160 height 38
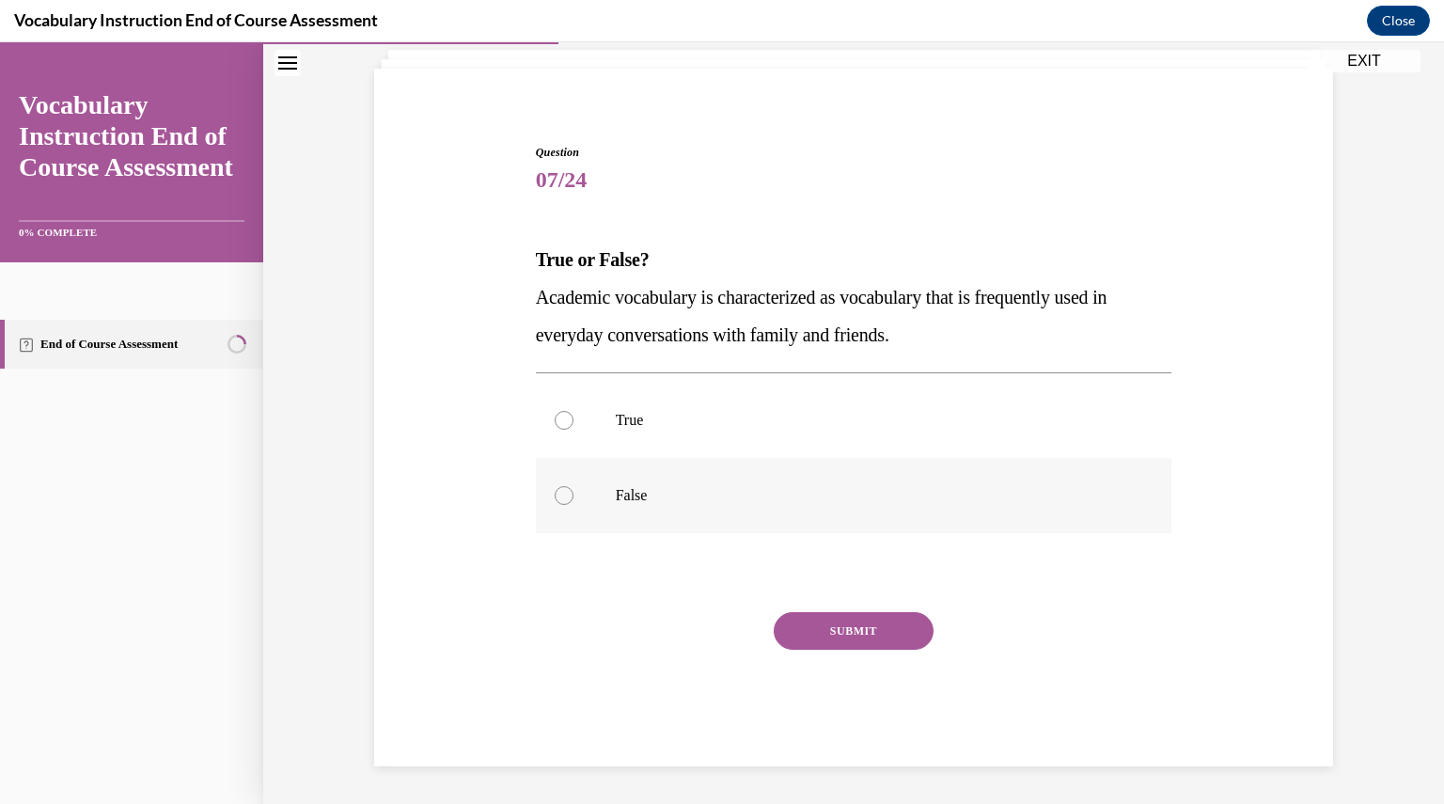
click at [664, 482] on label "False" at bounding box center [854, 495] width 636 height 75
click at [573, 486] on input "False" at bounding box center [563, 495] width 19 height 19
radio input "true"
click at [822, 624] on button "SUBMIT" at bounding box center [853, 631] width 160 height 38
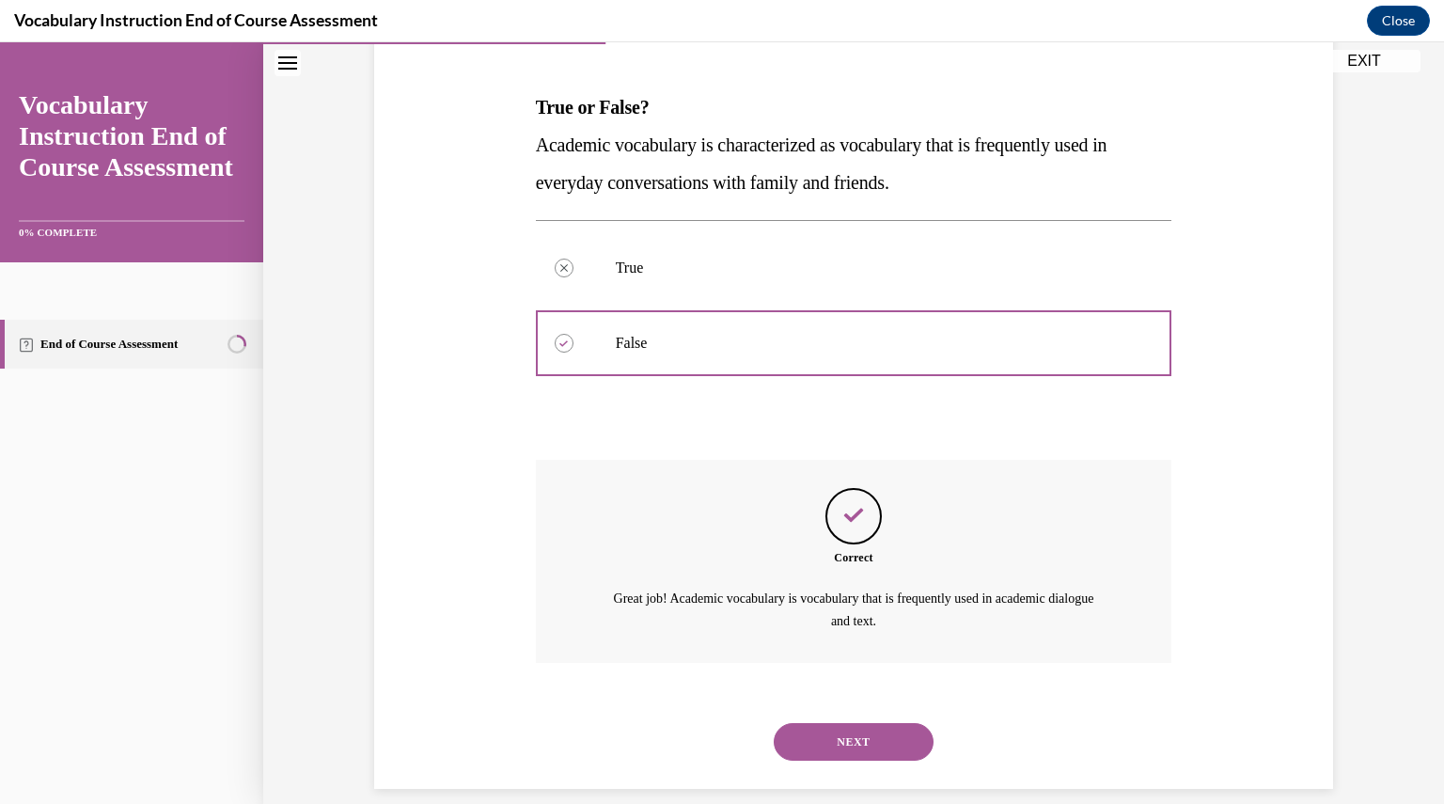
scroll to position [292, 0]
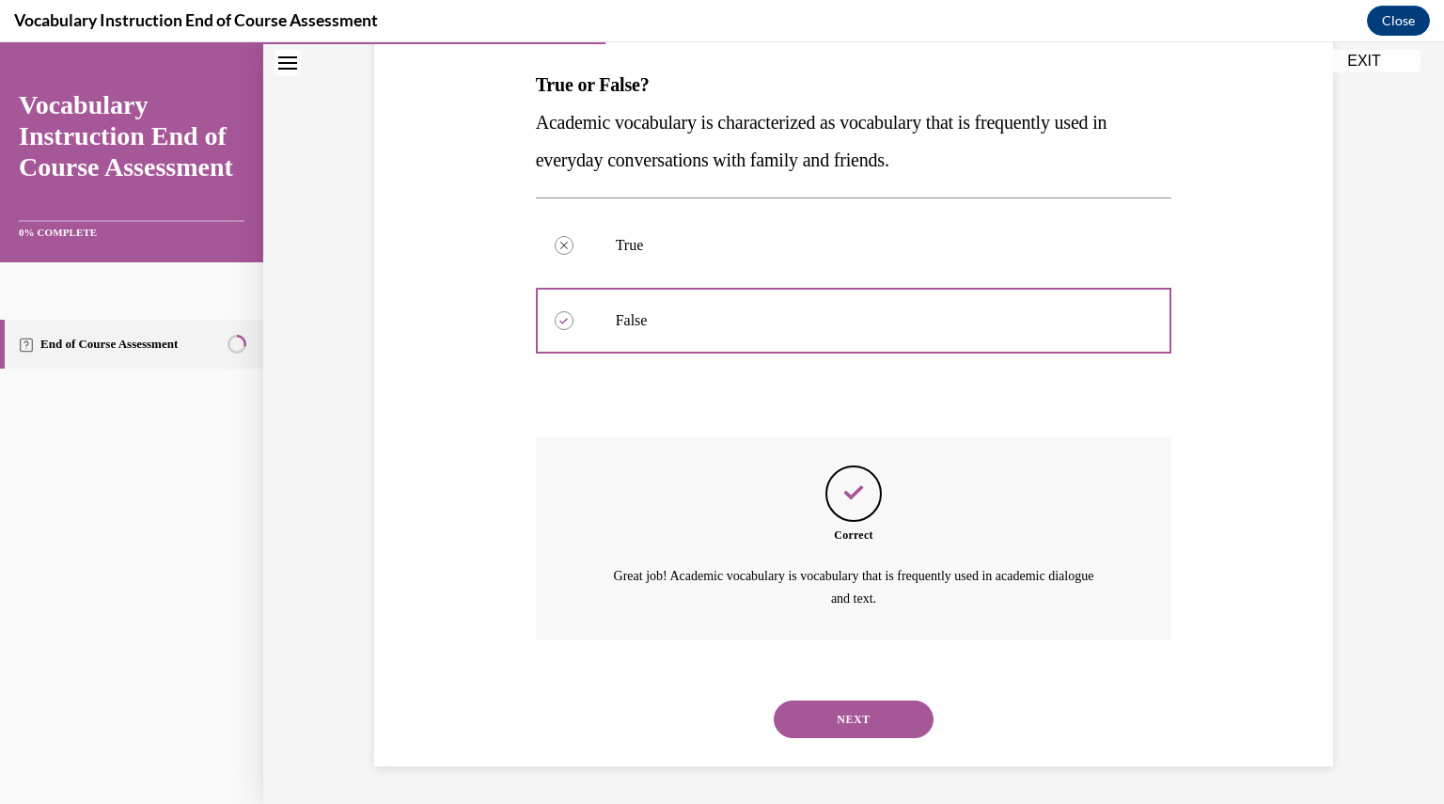
click at [850, 718] on button "NEXT" at bounding box center [853, 719] width 160 height 38
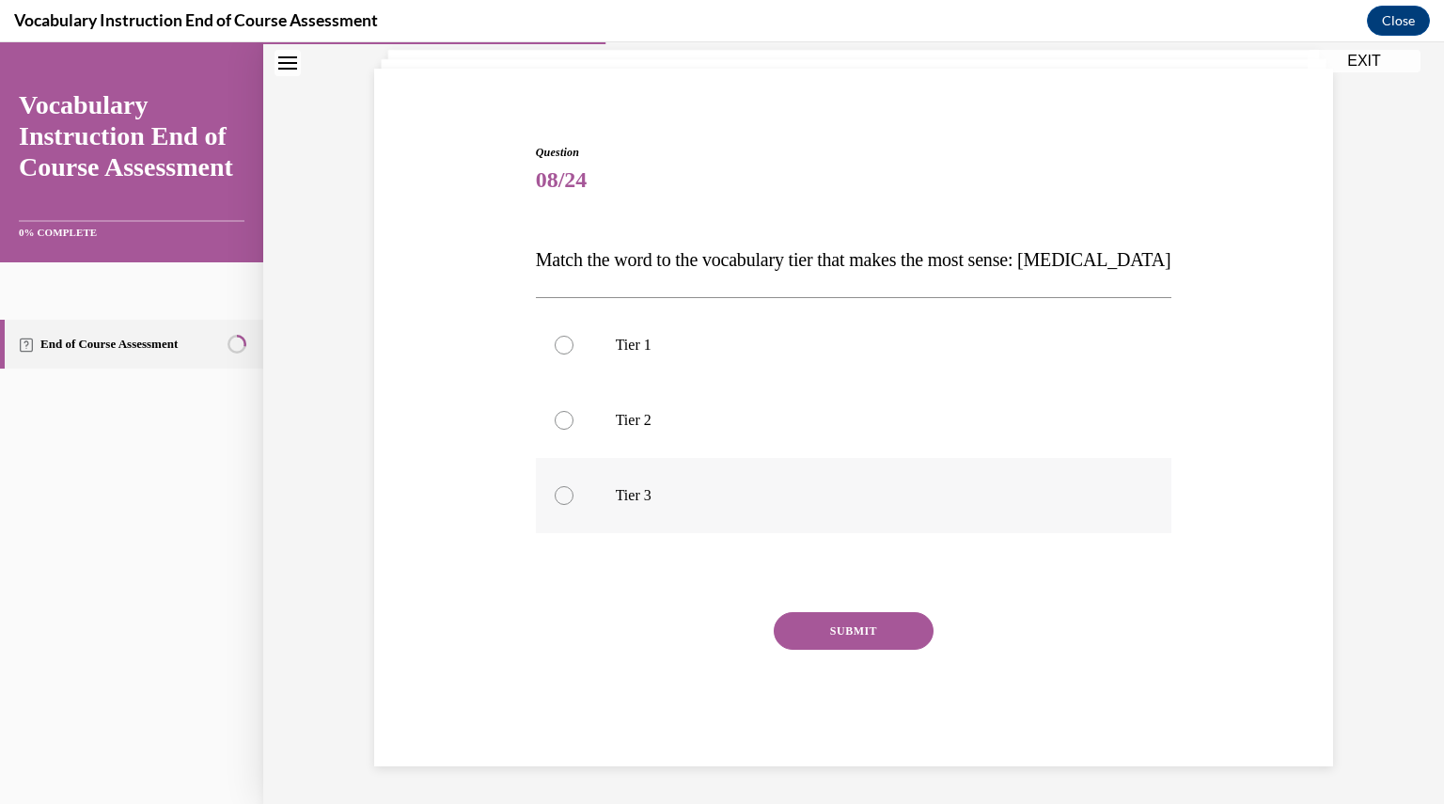
click at [629, 500] on p "Tier 3" at bounding box center [870, 495] width 509 height 19
click at [573, 500] on input "Tier 3" at bounding box center [563, 495] width 19 height 19
radio input "true"
click at [836, 634] on button "SUBMIT" at bounding box center [853, 631] width 160 height 38
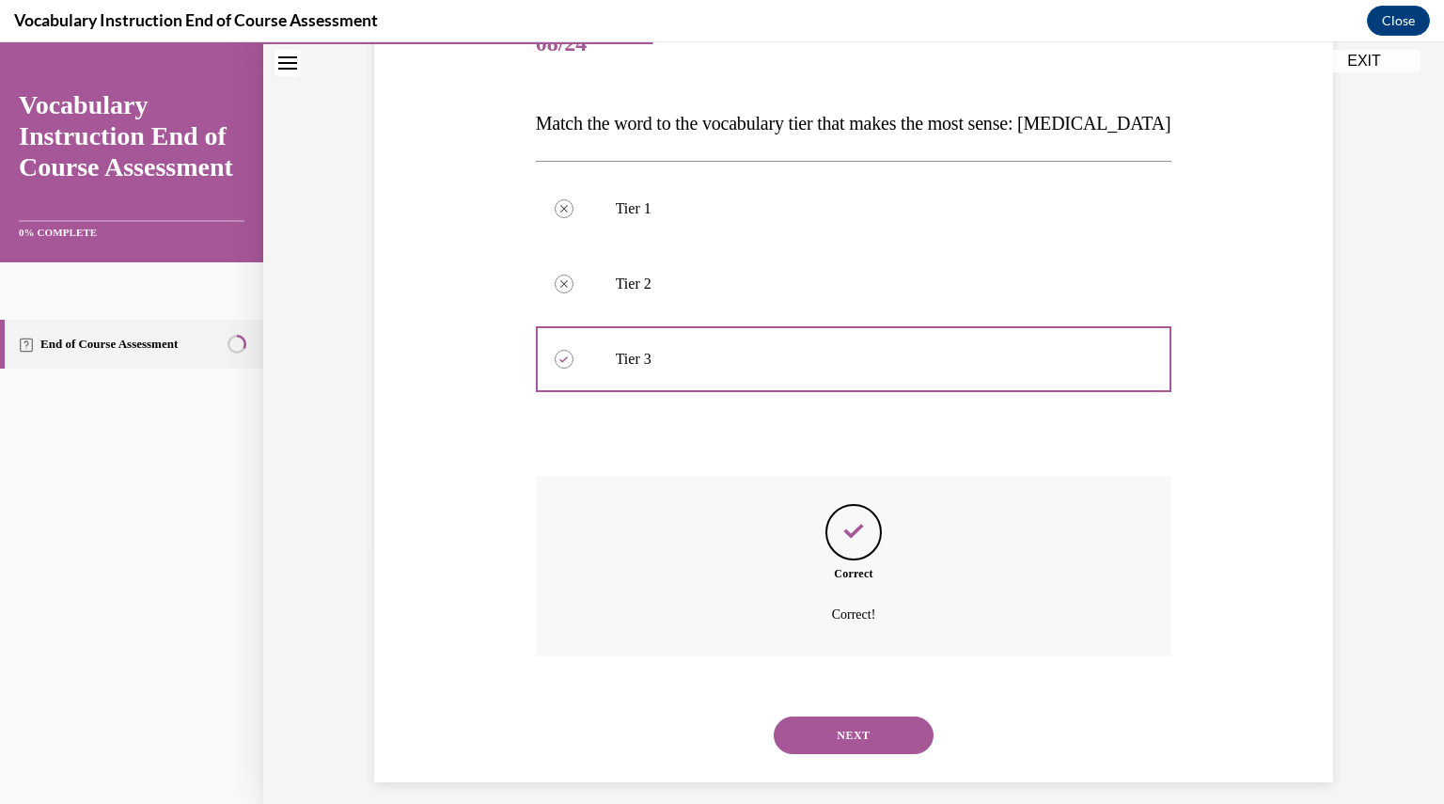
scroll to position [270, 0]
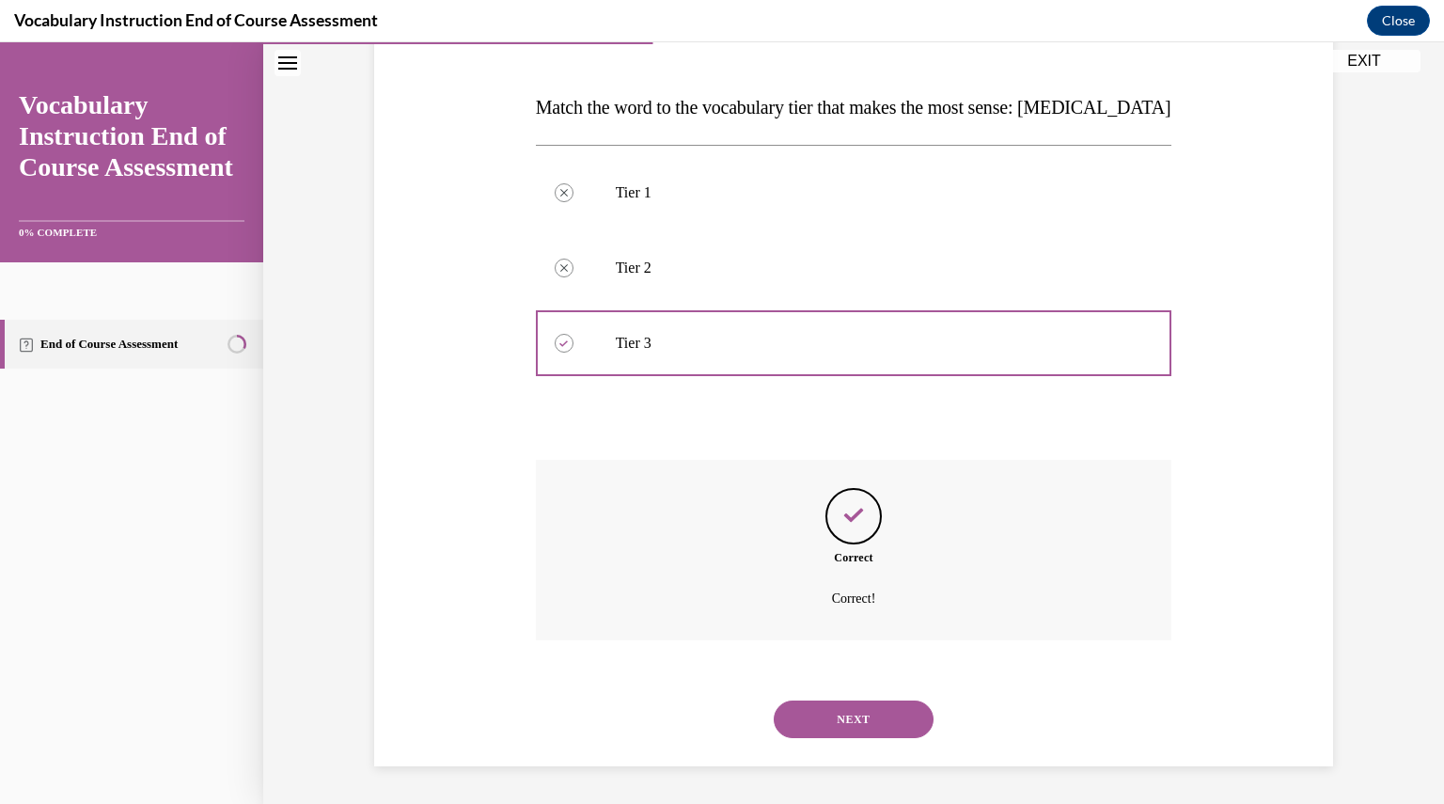
click at [855, 715] on button "NEXT" at bounding box center [853, 719] width 160 height 38
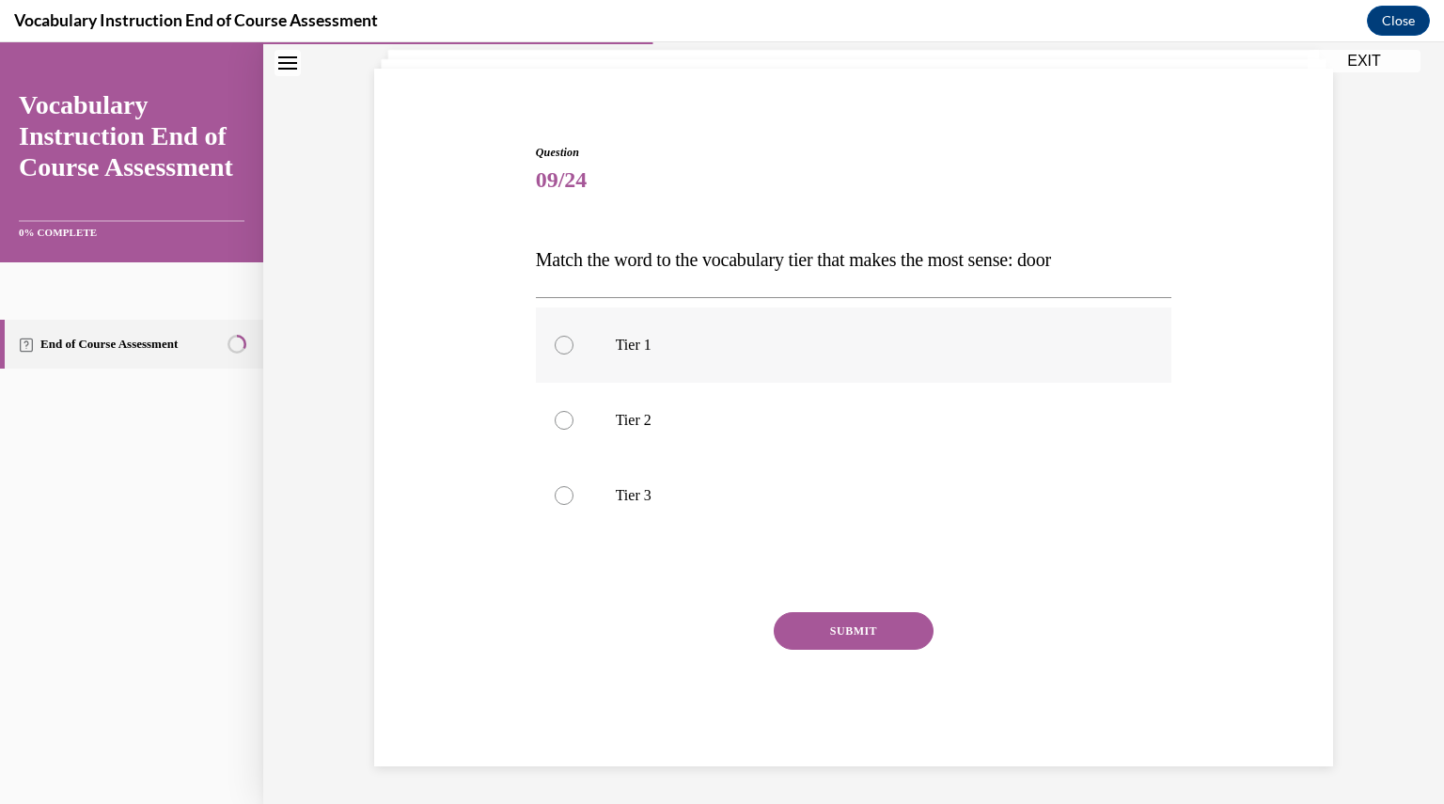
click at [718, 366] on label "Tier 1" at bounding box center [854, 344] width 636 height 75
click at [573, 354] on input "Tier 1" at bounding box center [563, 345] width 19 height 19
radio input "true"
click at [859, 633] on button "SUBMIT" at bounding box center [853, 631] width 160 height 38
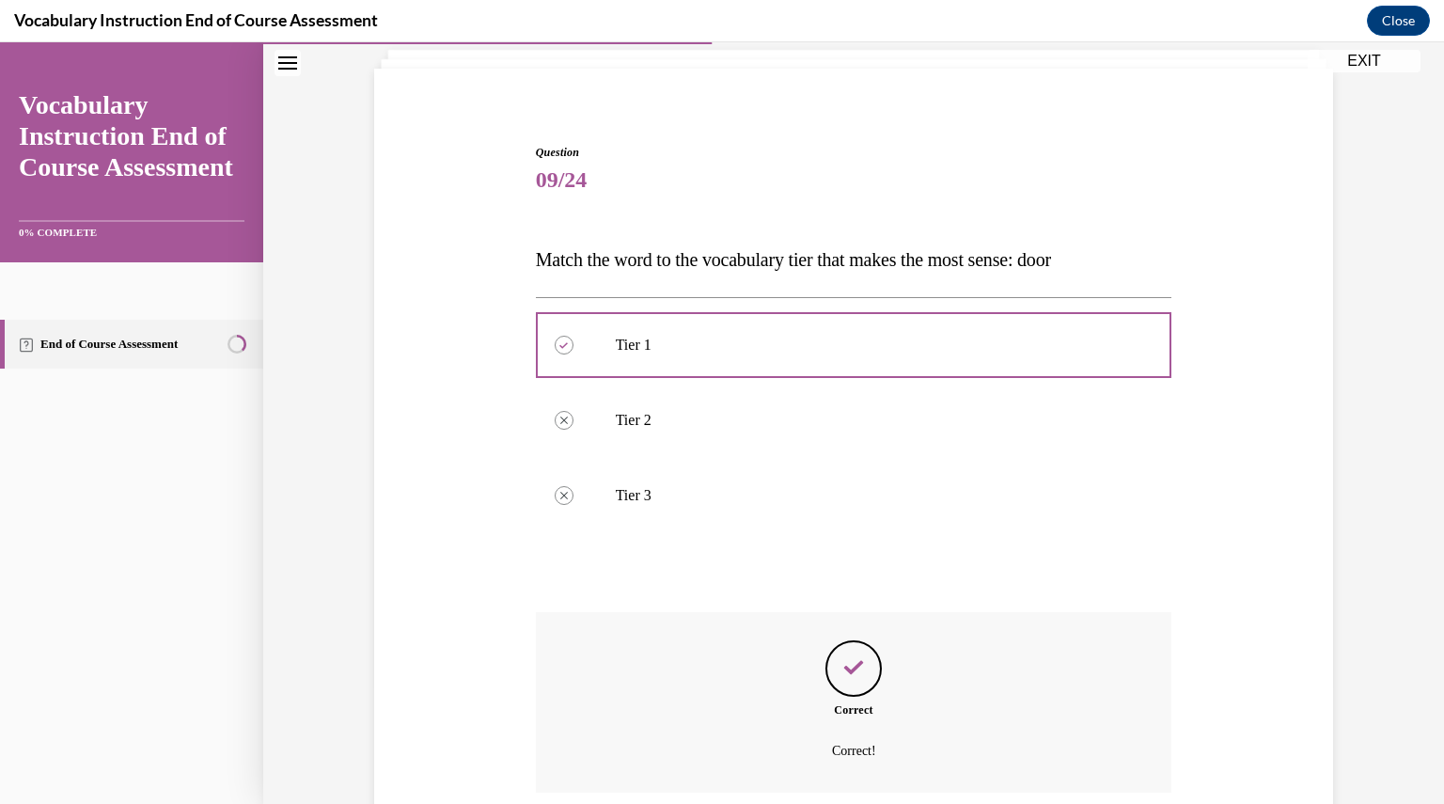
scroll to position [270, 0]
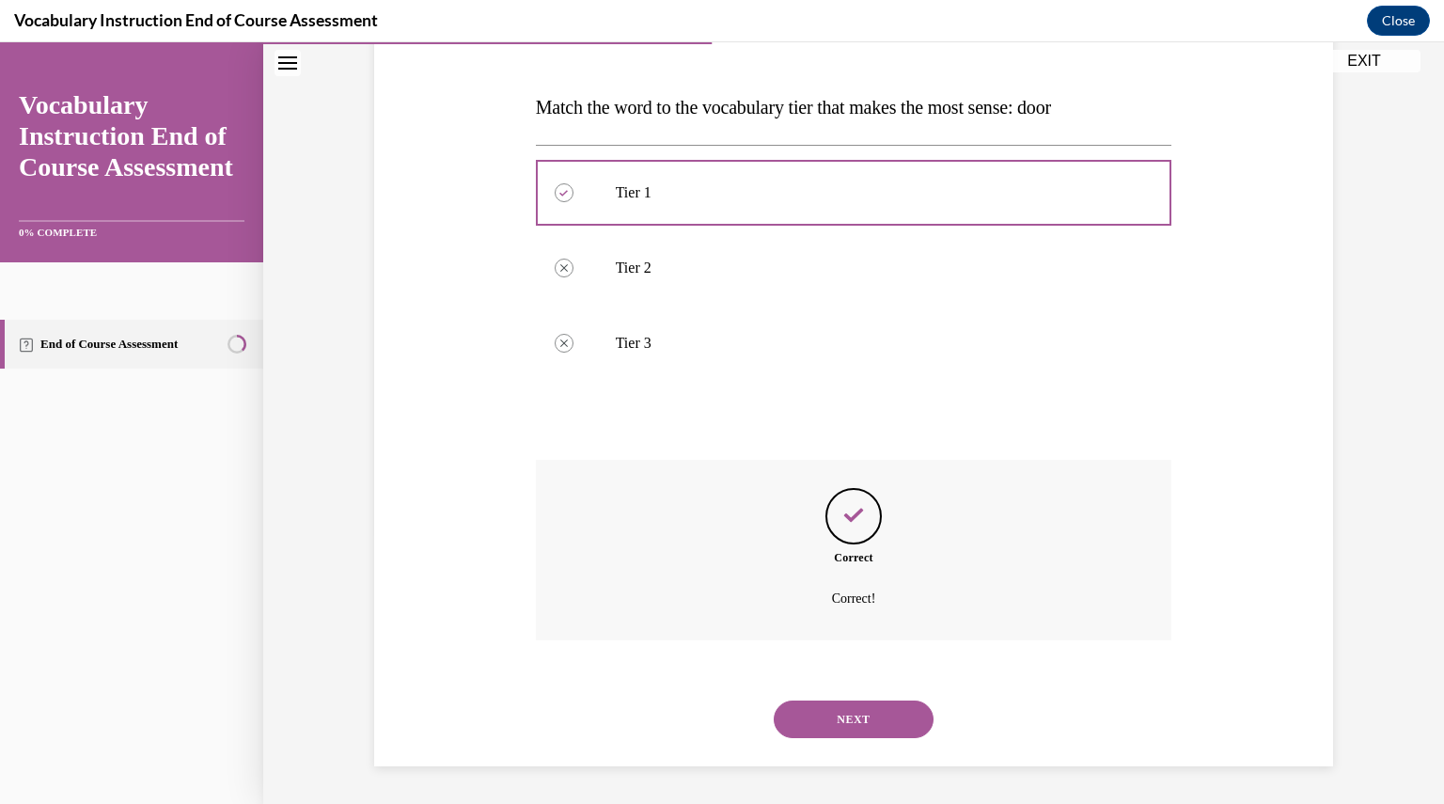
click at [861, 734] on button "NEXT" at bounding box center [853, 719] width 160 height 38
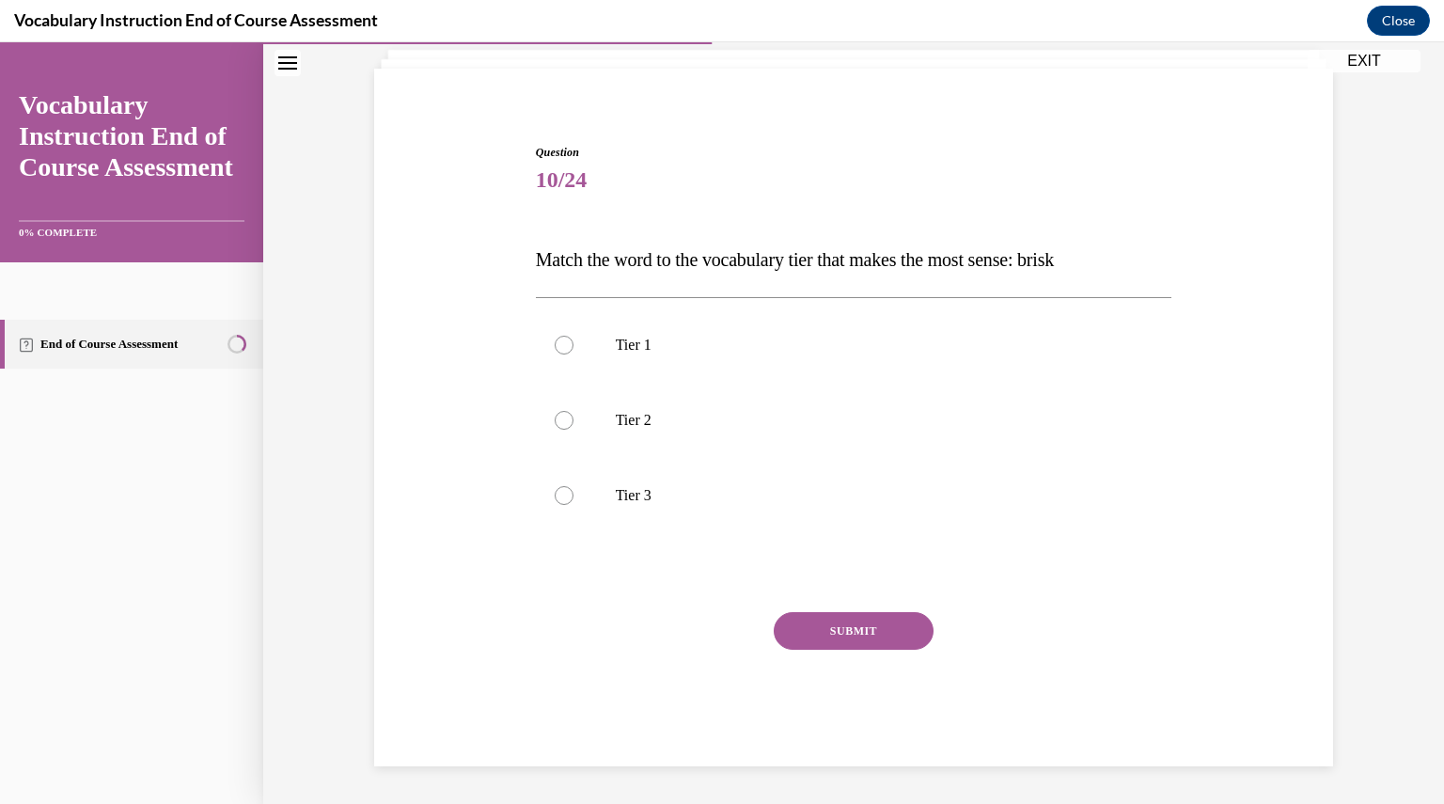
scroll to position [117, 0]
click at [664, 428] on p "Tier 2" at bounding box center [870, 420] width 509 height 19
click at [573, 428] on input "Tier 2" at bounding box center [563, 420] width 19 height 19
radio input "true"
click at [828, 628] on button "SUBMIT" at bounding box center [853, 631] width 160 height 38
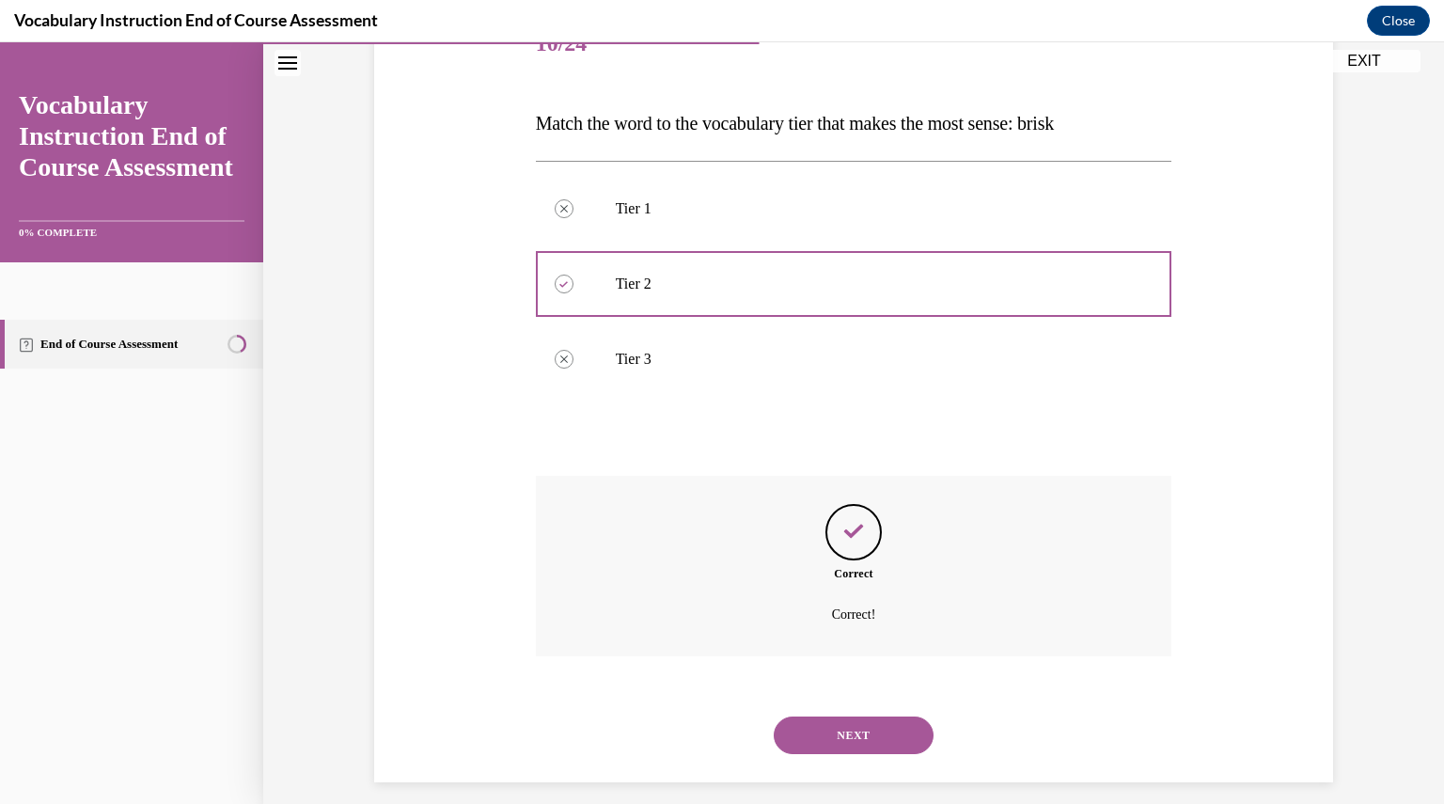
scroll to position [270, 0]
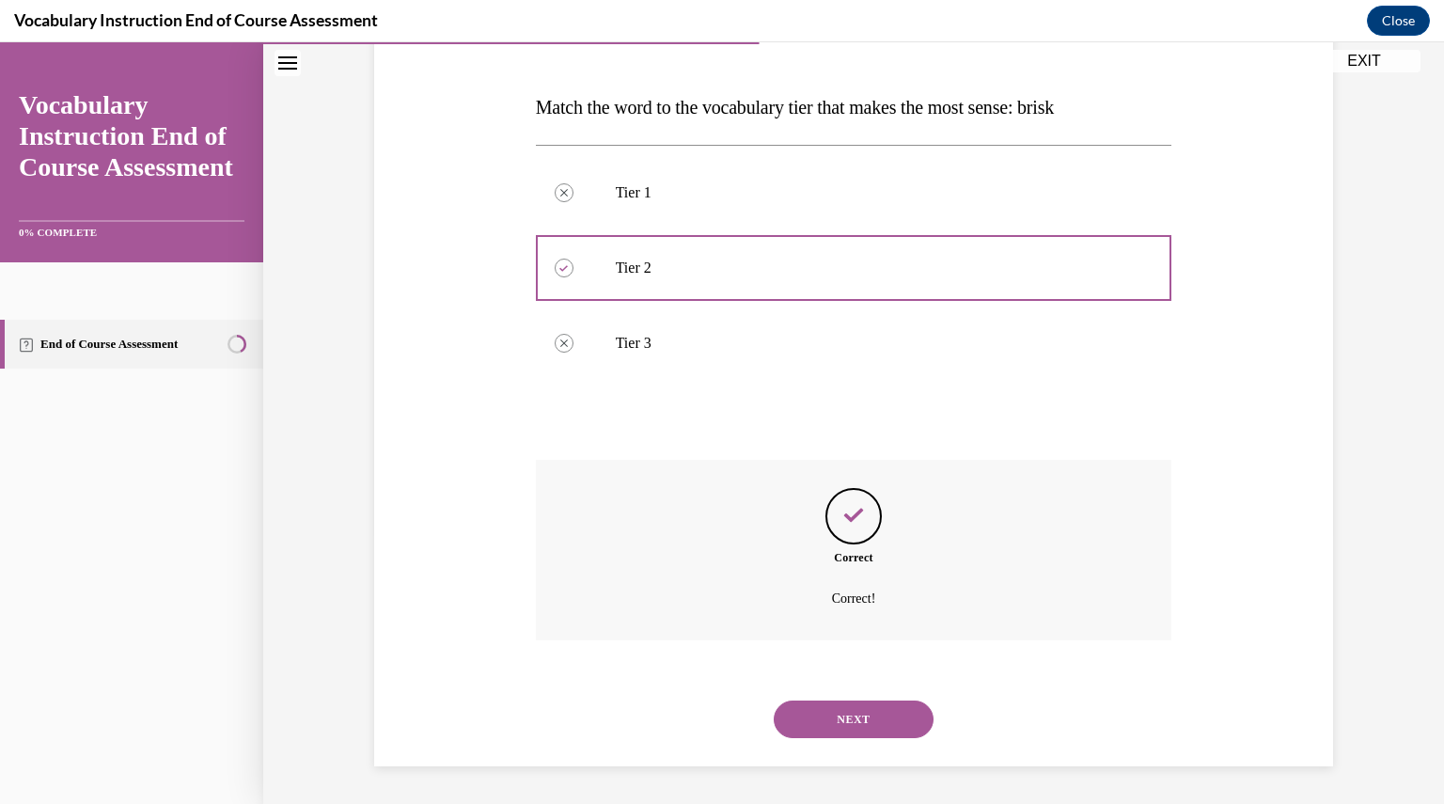
click at [851, 715] on button "NEXT" at bounding box center [853, 719] width 160 height 38
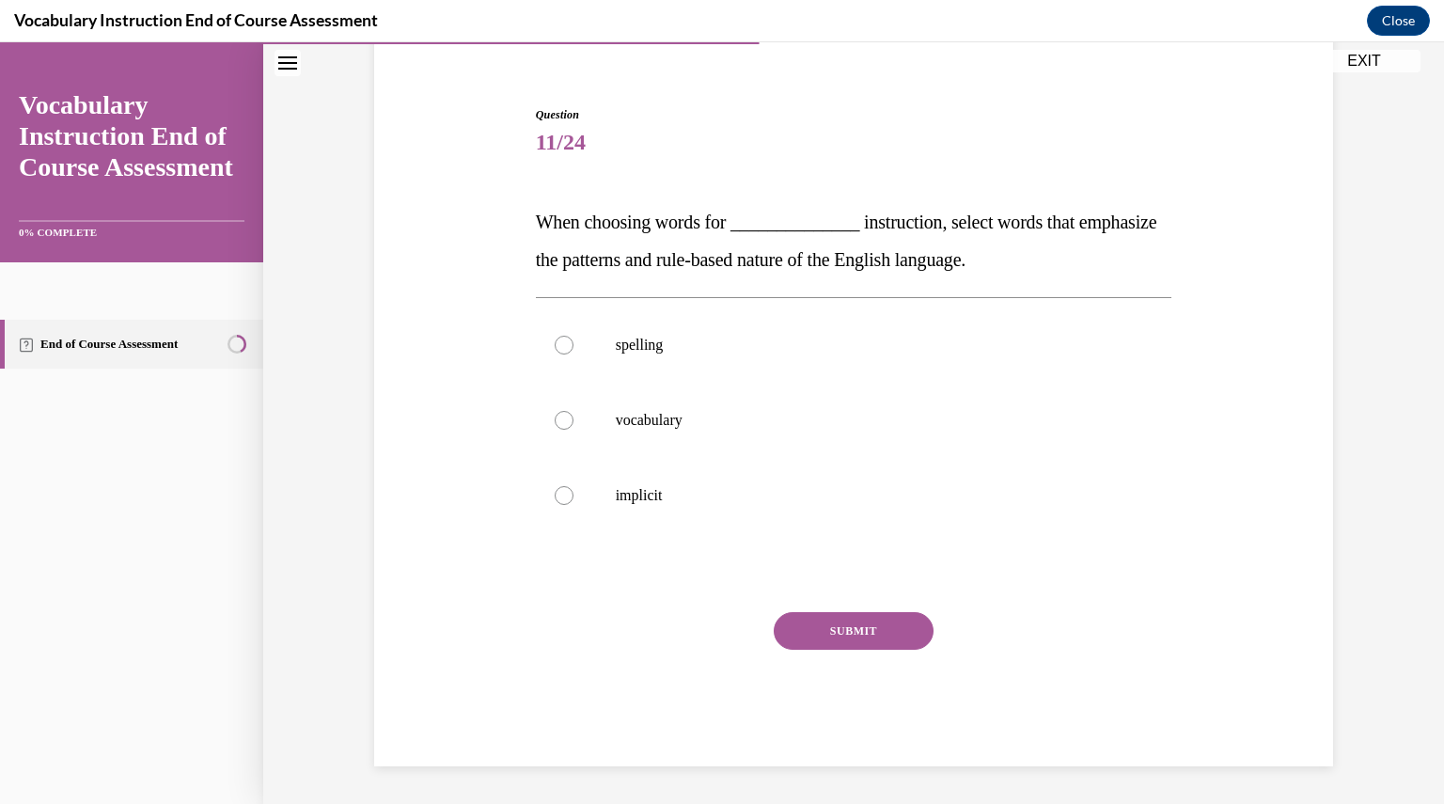
scroll to position [155, 0]
click at [732, 421] on p "vocabulary" at bounding box center [870, 420] width 509 height 19
click at [573, 421] on input "vocabulary" at bounding box center [563, 420] width 19 height 19
radio input "true"
click at [884, 629] on button "SUBMIT" at bounding box center [853, 631] width 160 height 38
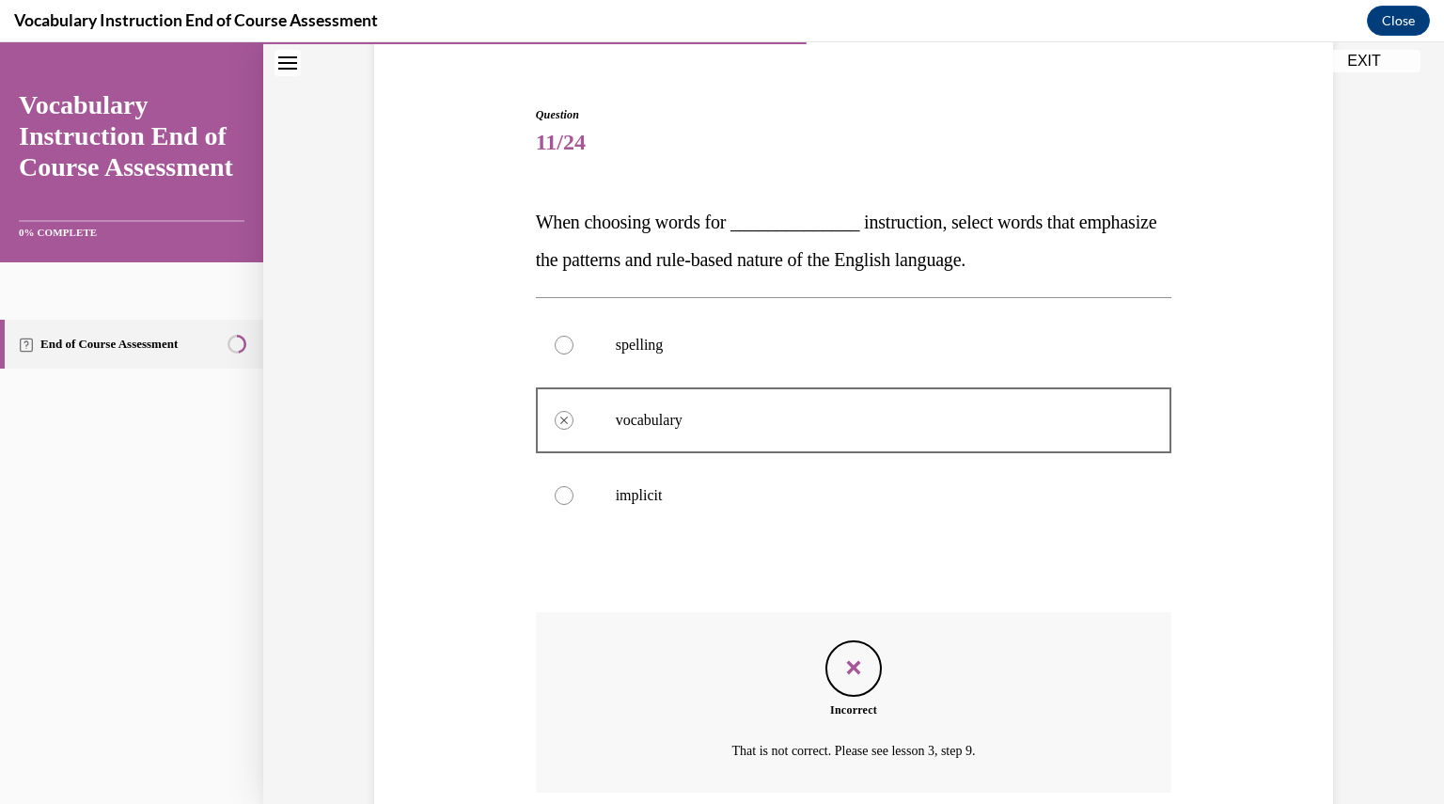
scroll to position [307, 0]
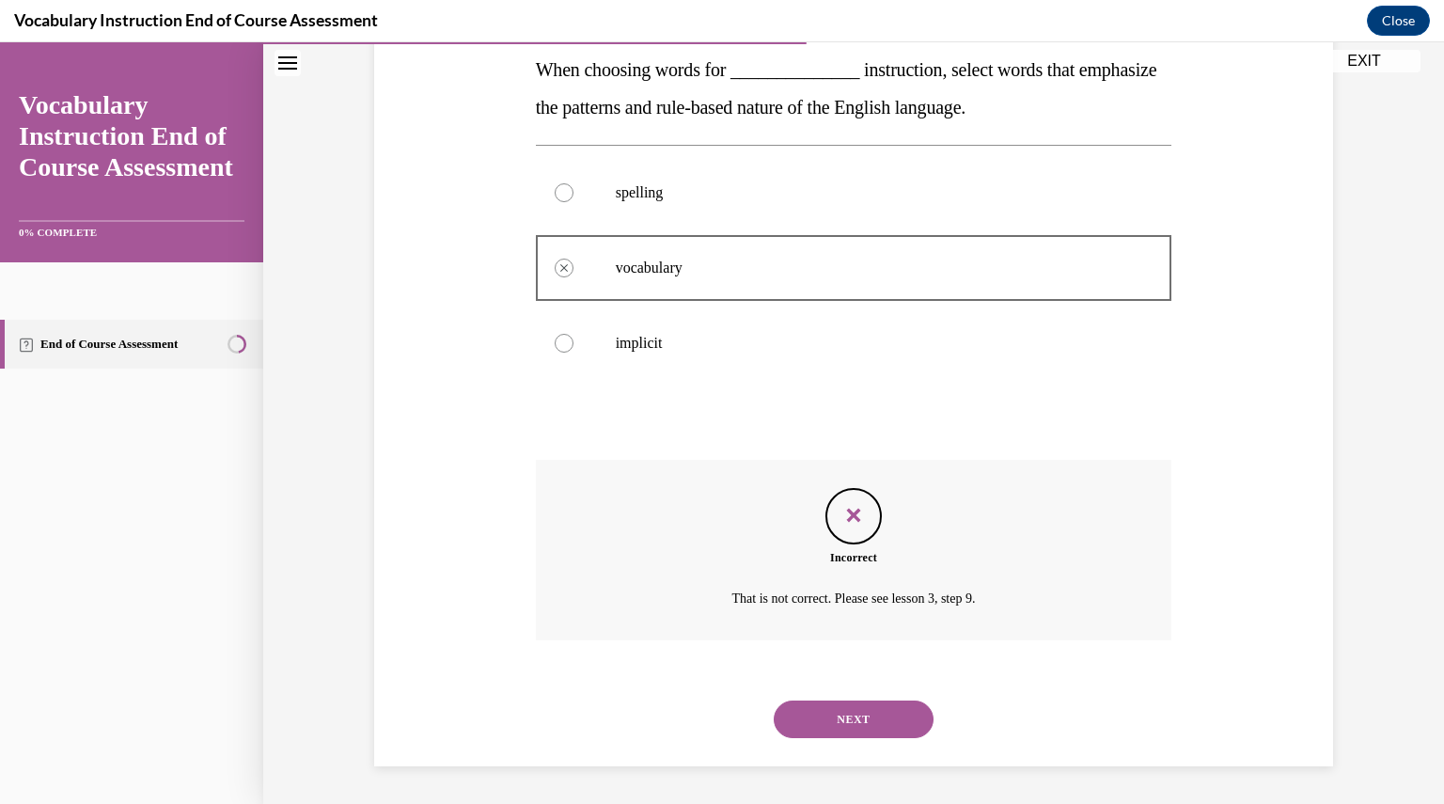
click at [869, 723] on button "NEXT" at bounding box center [853, 719] width 160 height 38
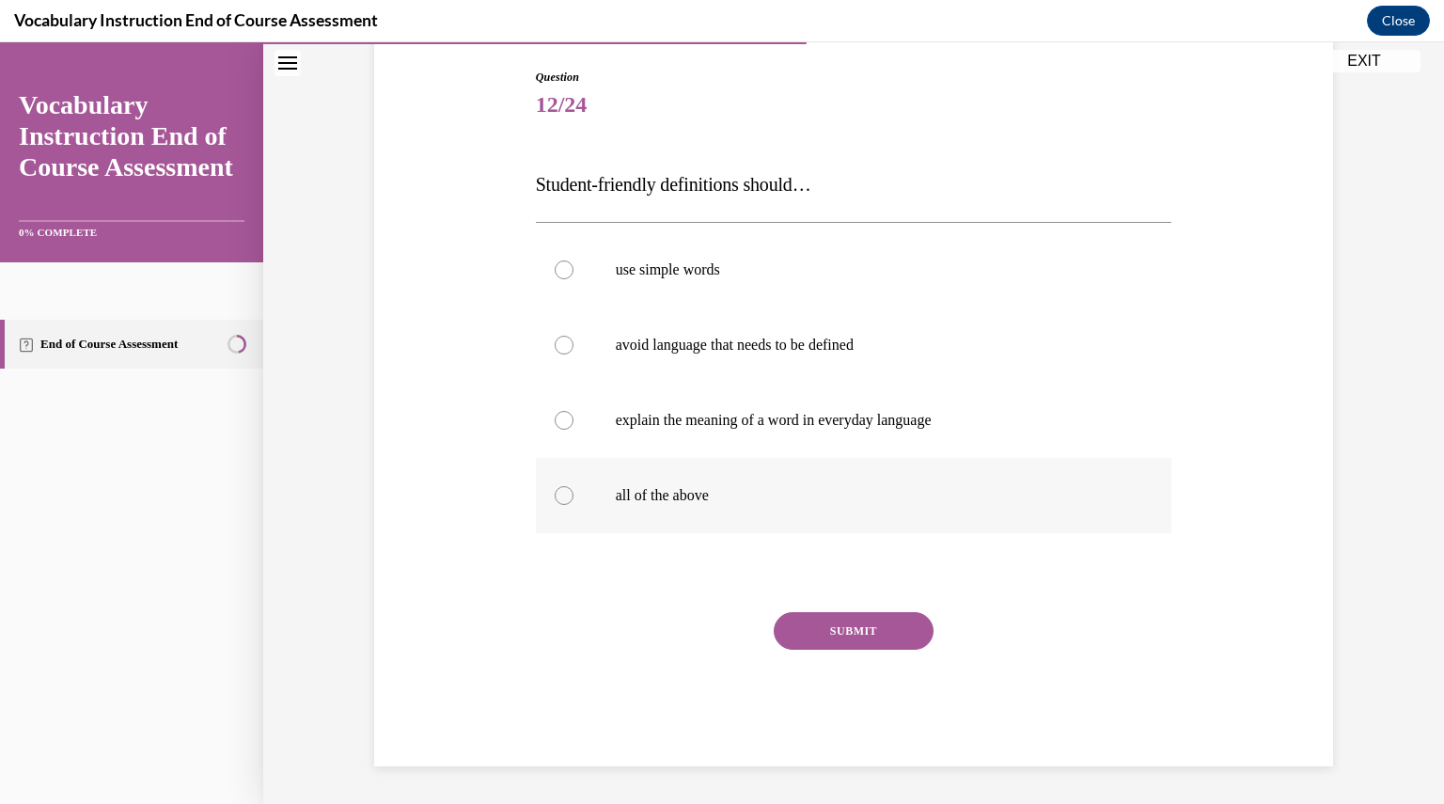
click at [713, 498] on p "all of the above" at bounding box center [870, 495] width 509 height 19
click at [573, 498] on input "all of the above" at bounding box center [563, 495] width 19 height 19
radio input "true"
click at [891, 632] on button "SUBMIT" at bounding box center [853, 631] width 160 height 38
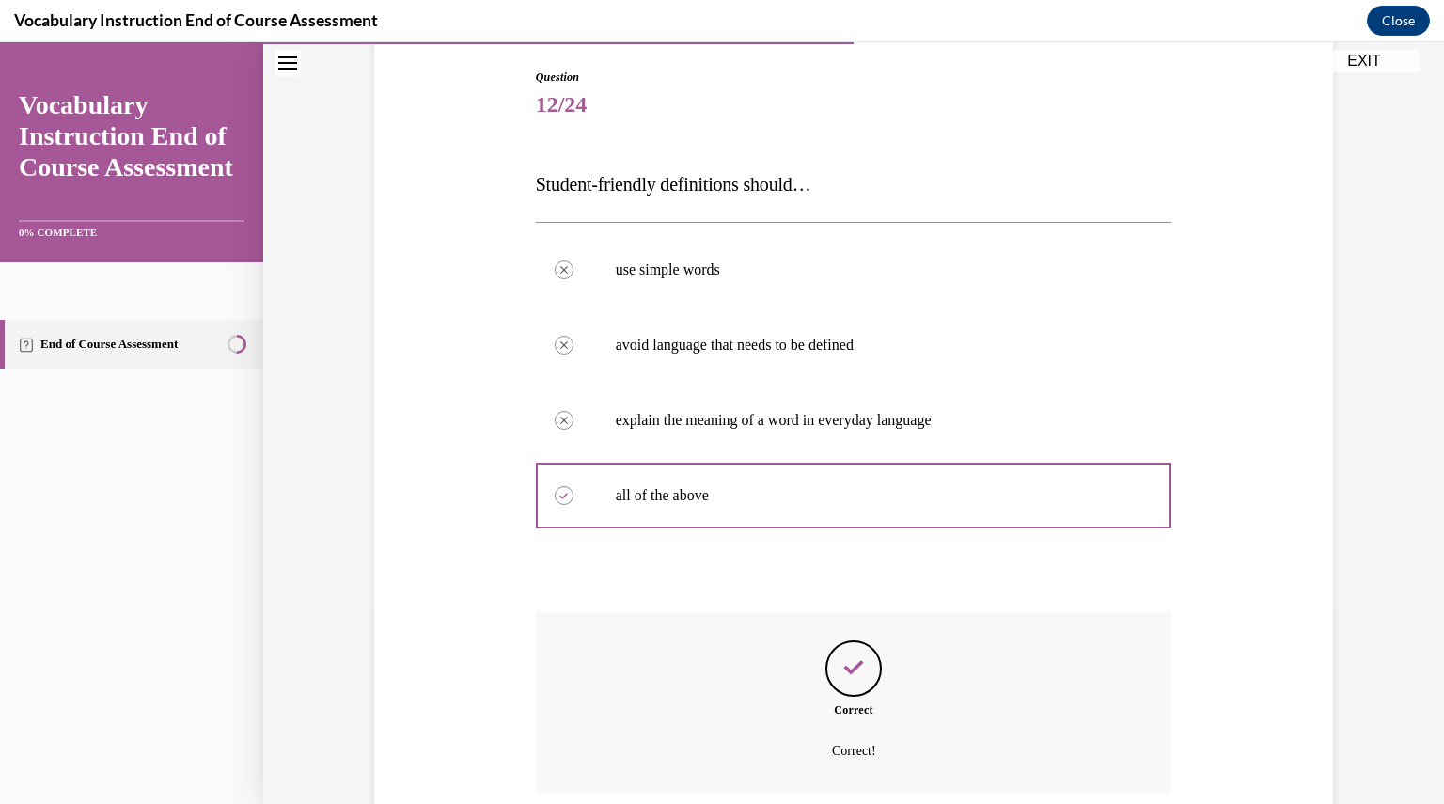
scroll to position [345, 0]
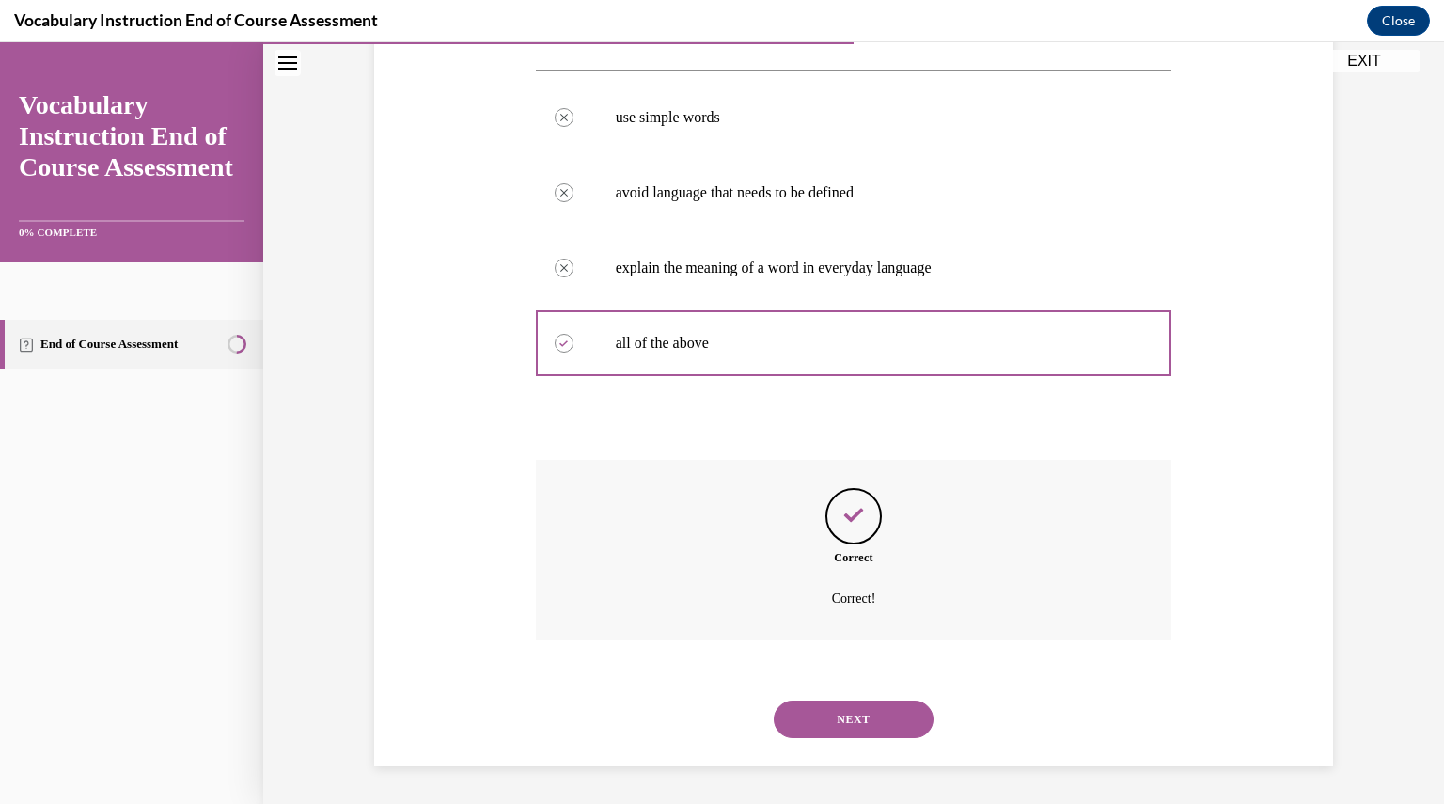
click at [875, 716] on button "NEXT" at bounding box center [853, 719] width 160 height 38
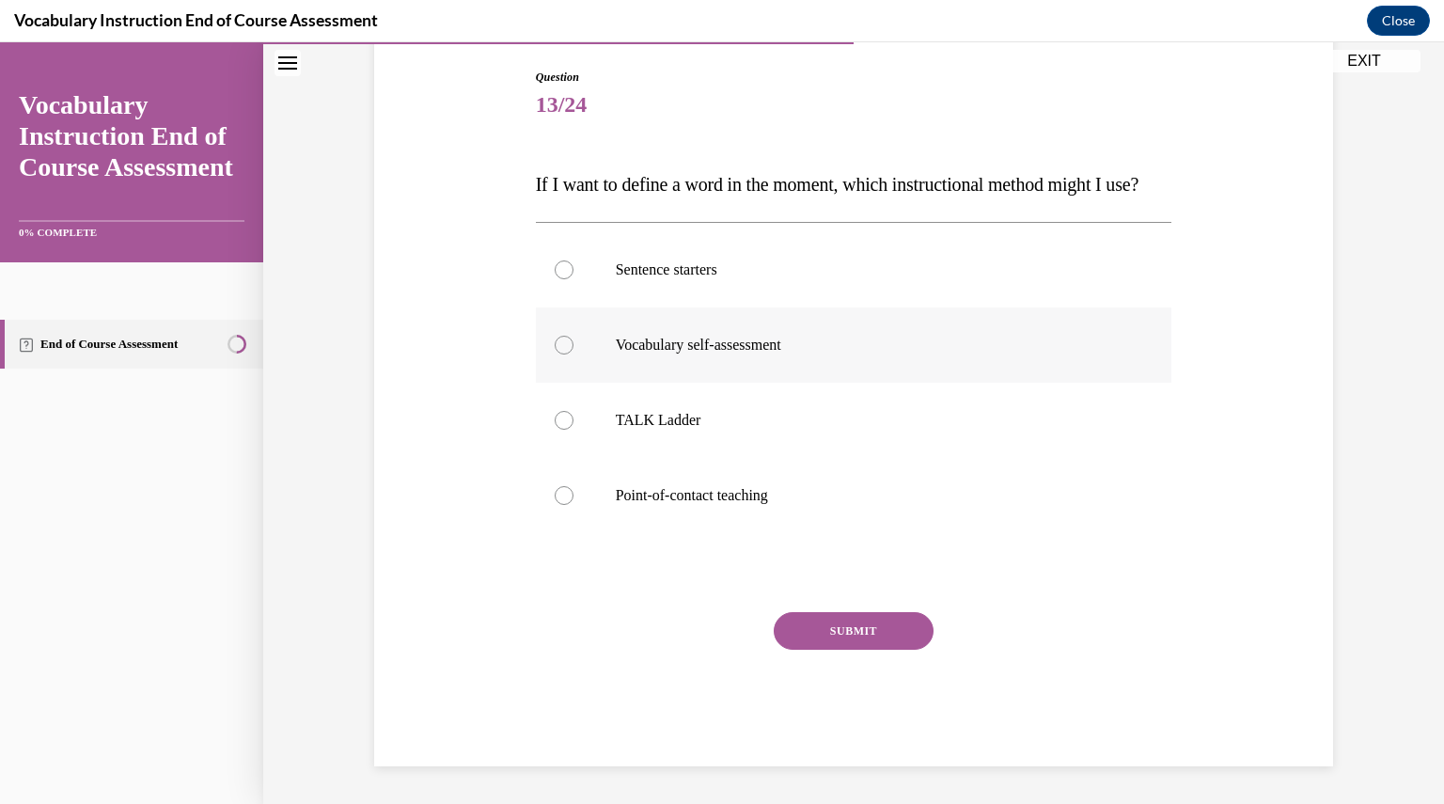
click at [789, 354] on p "Vocabulary self-assessment" at bounding box center [870, 345] width 509 height 19
click at [573, 354] on input "Vocabulary self-assessment" at bounding box center [563, 345] width 19 height 19
radio input "true"
click at [764, 458] on label "TALK Ladder" at bounding box center [854, 420] width 636 height 75
click at [573, 429] on input "TALK Ladder" at bounding box center [563, 420] width 19 height 19
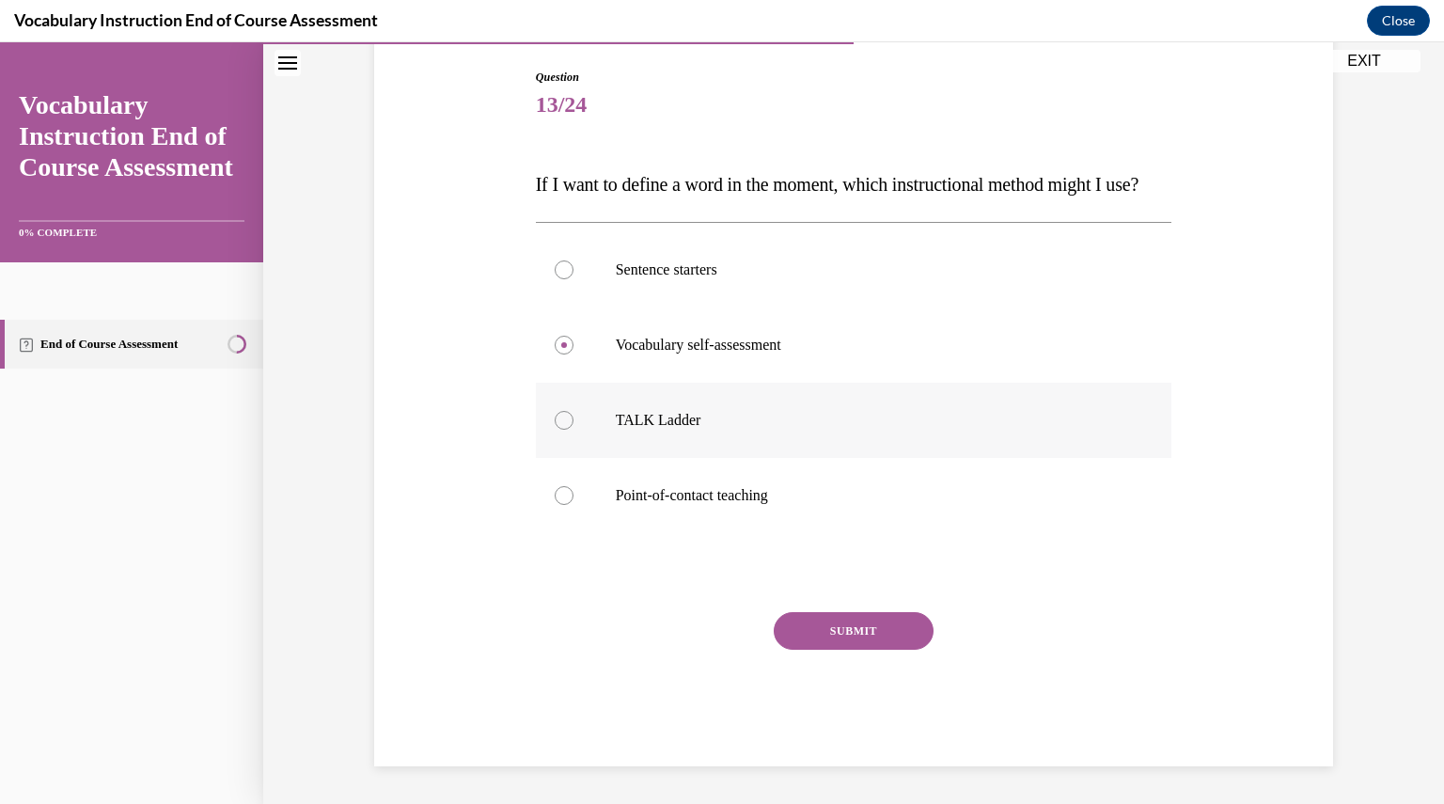
radio input "true"
click at [856, 649] on button "SUBMIT" at bounding box center [853, 631] width 160 height 38
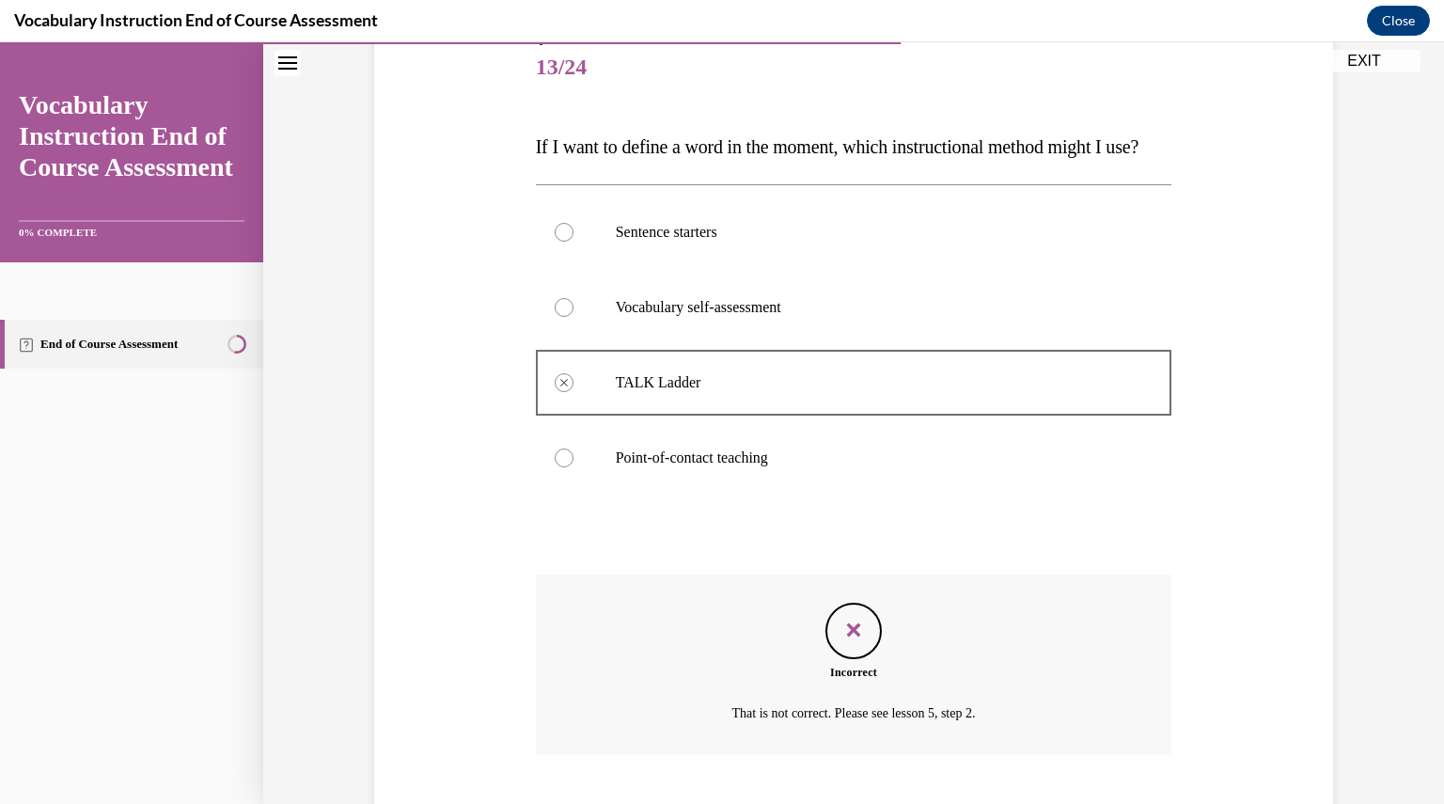
scroll to position [383, 0]
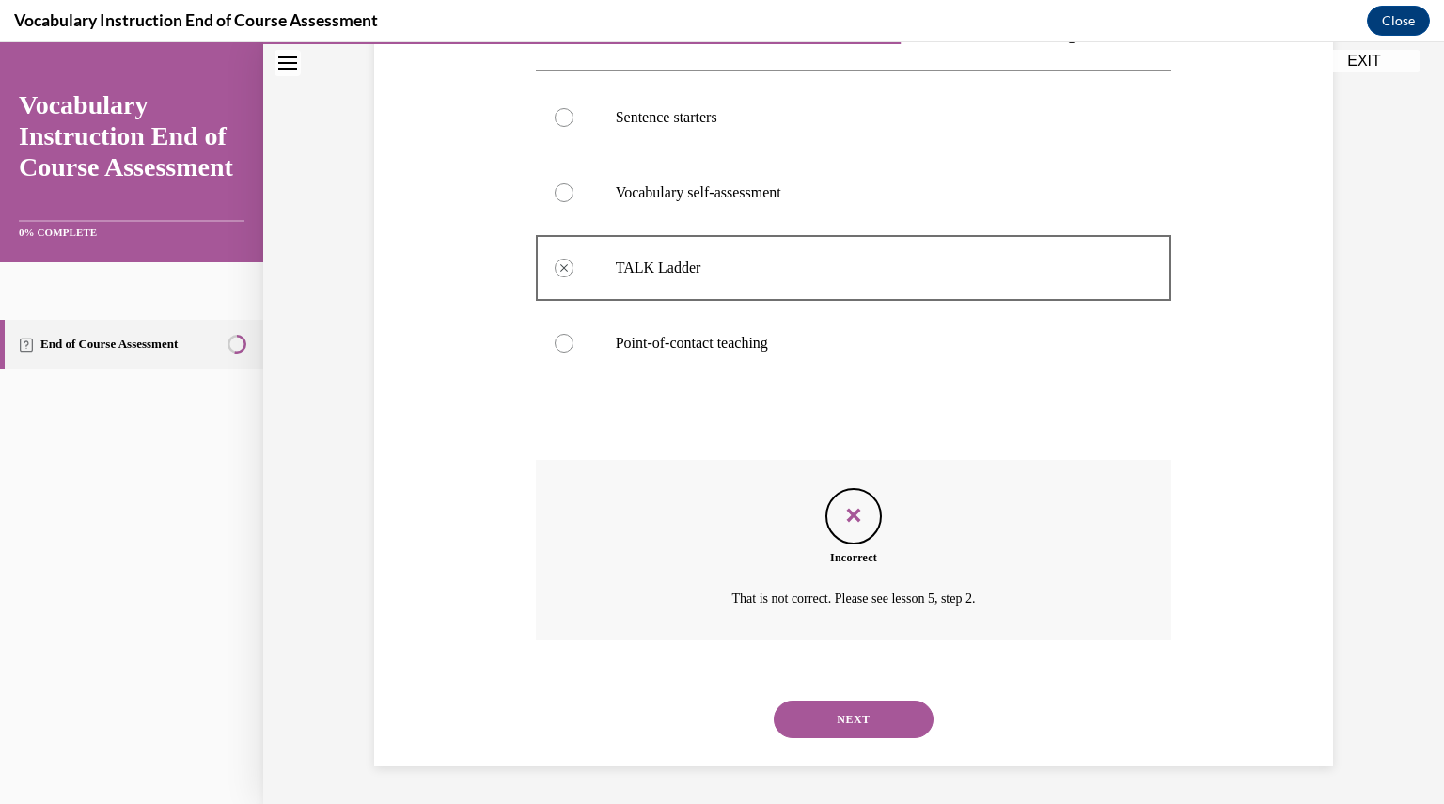
click at [852, 711] on button "NEXT" at bounding box center [853, 719] width 160 height 38
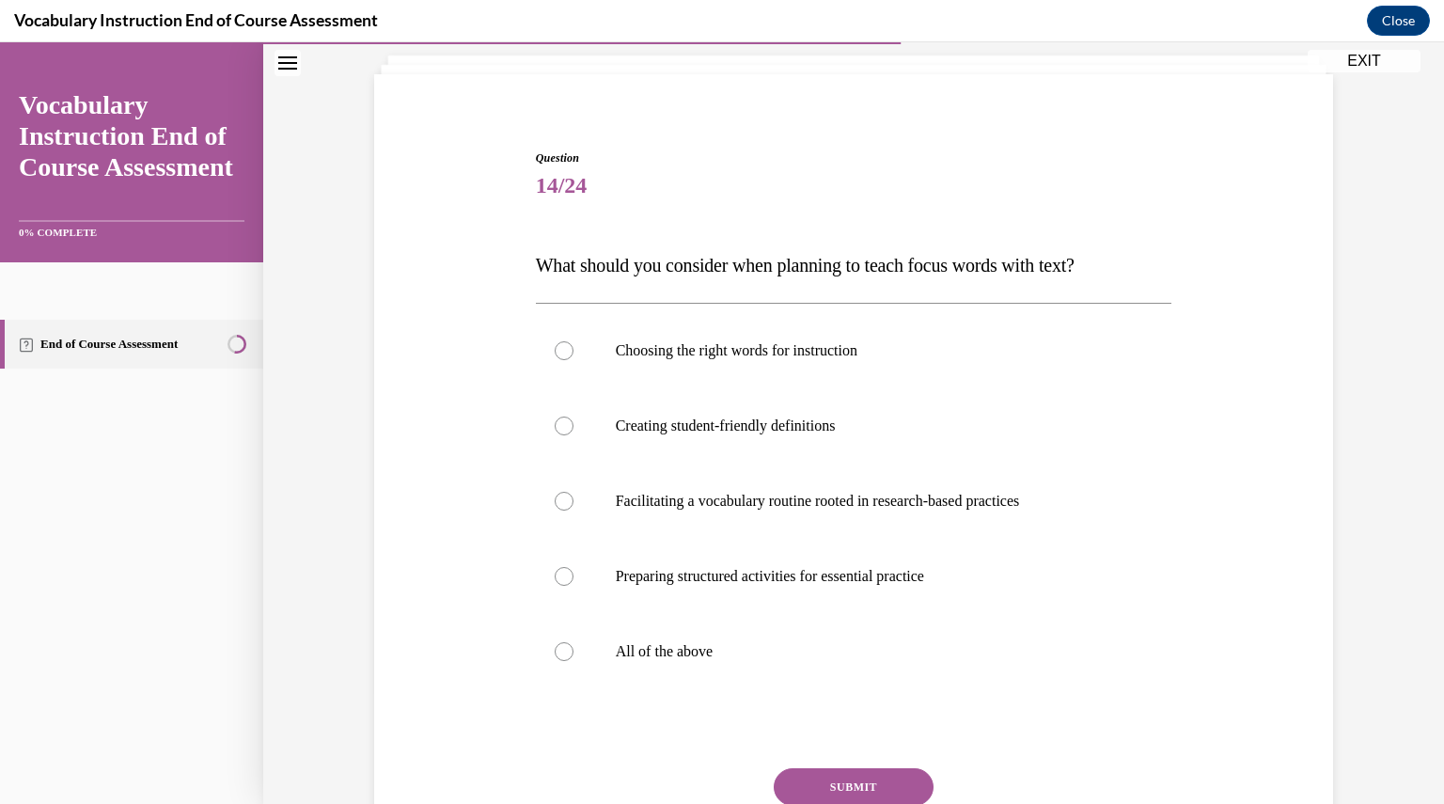
scroll to position [160, 0]
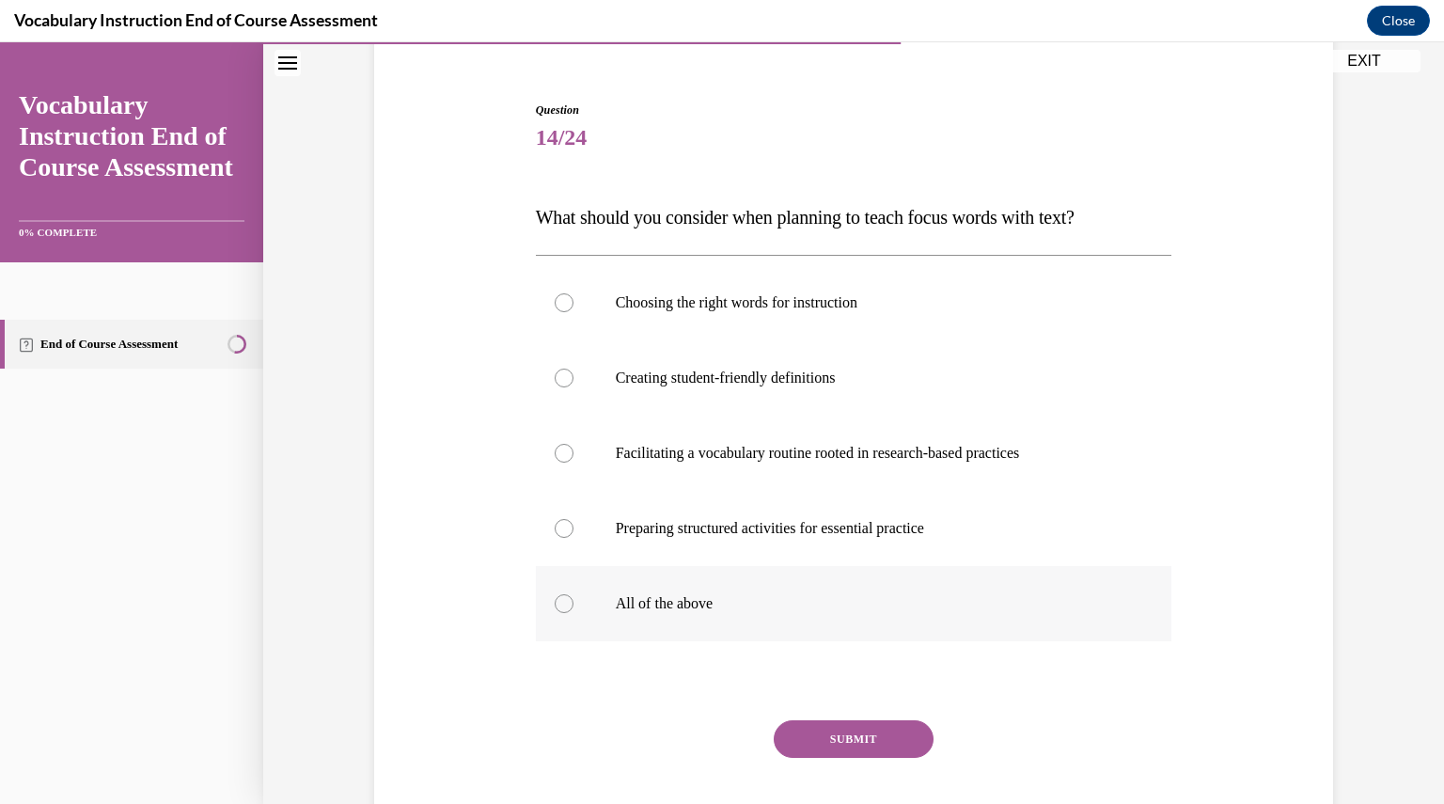
click at [753, 596] on p "All of the above" at bounding box center [870, 603] width 509 height 19
click at [573, 596] on input "All of the above" at bounding box center [563, 603] width 19 height 19
radio input "true"
click at [837, 728] on button "SUBMIT" at bounding box center [853, 739] width 160 height 38
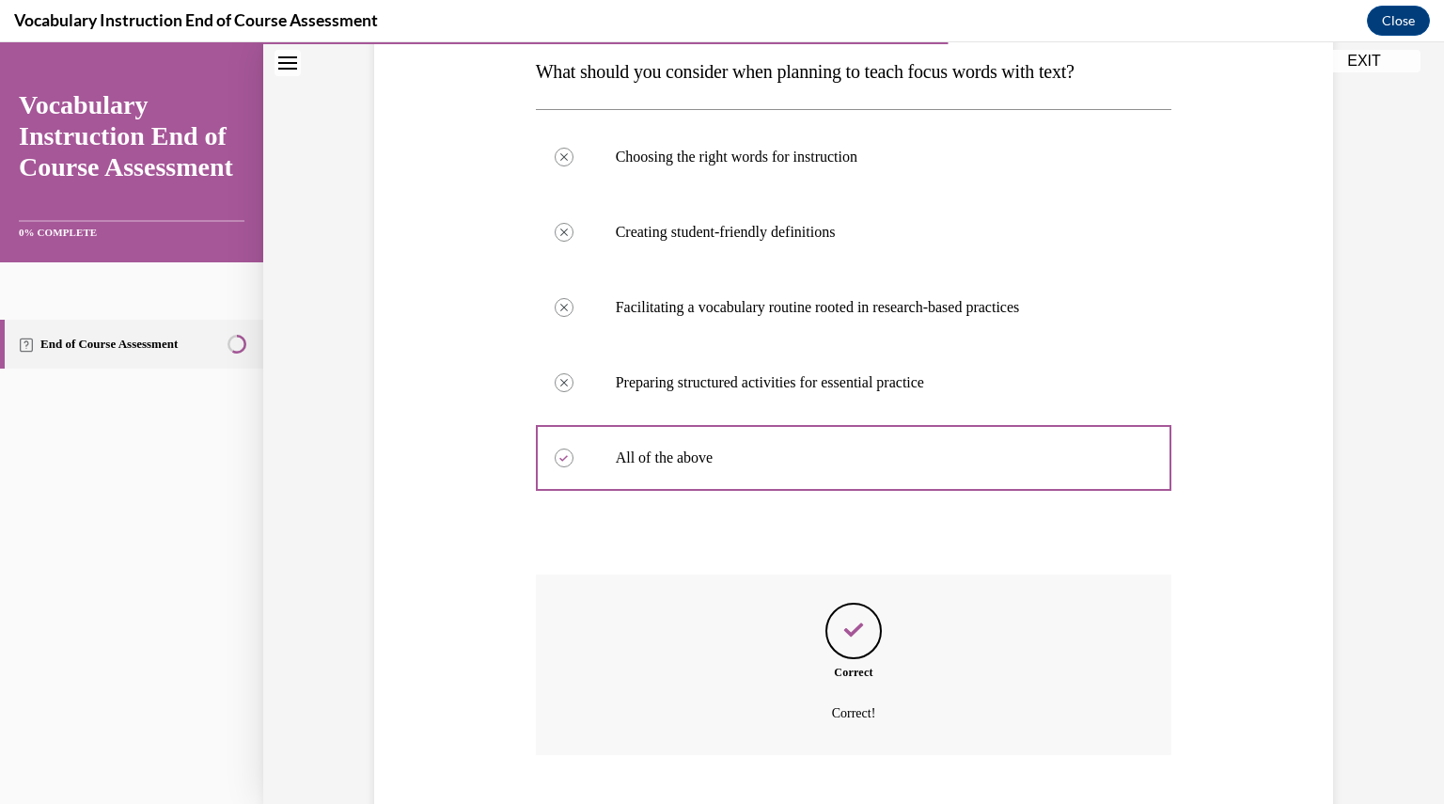
scroll to position [420, 0]
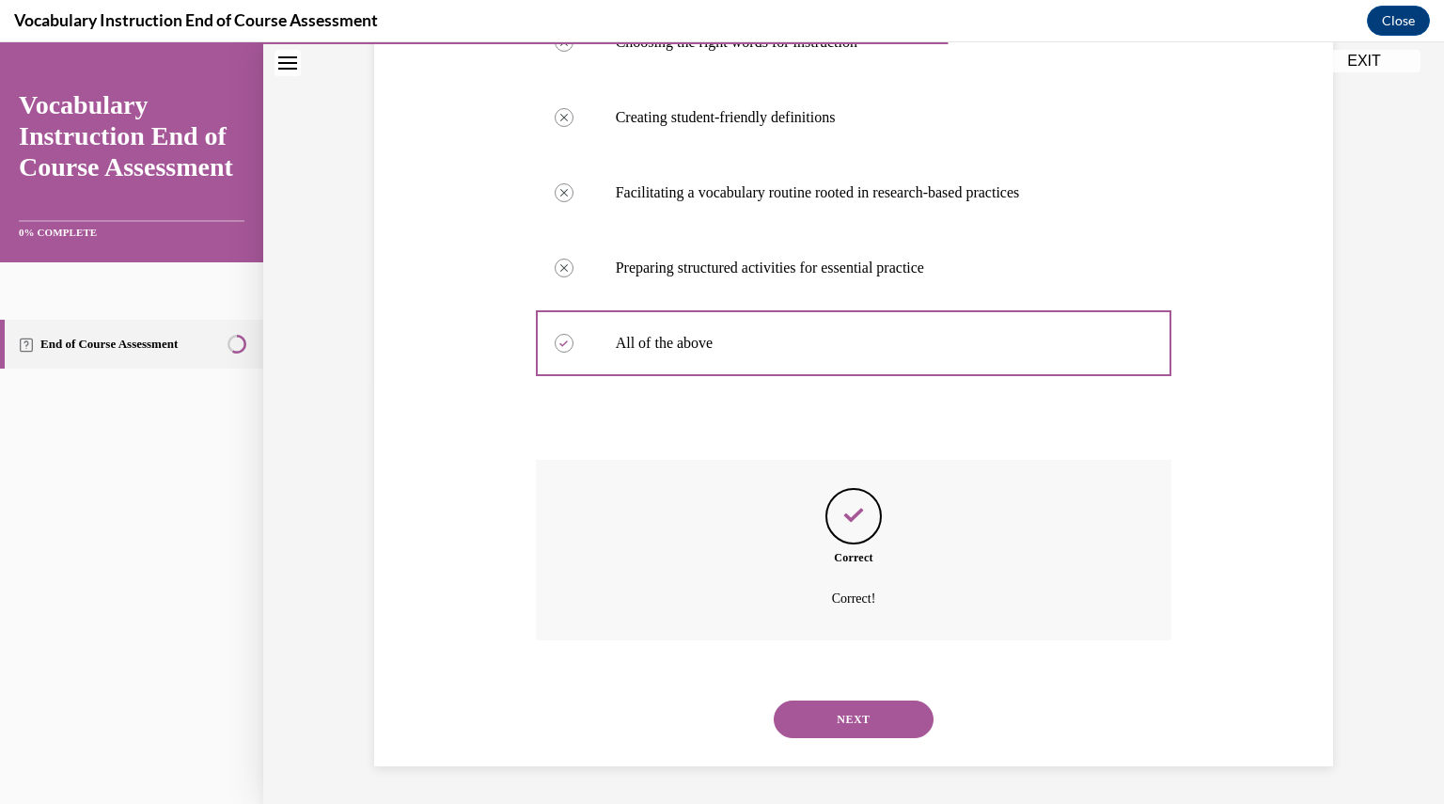
click at [840, 734] on button "NEXT" at bounding box center [853, 719] width 160 height 38
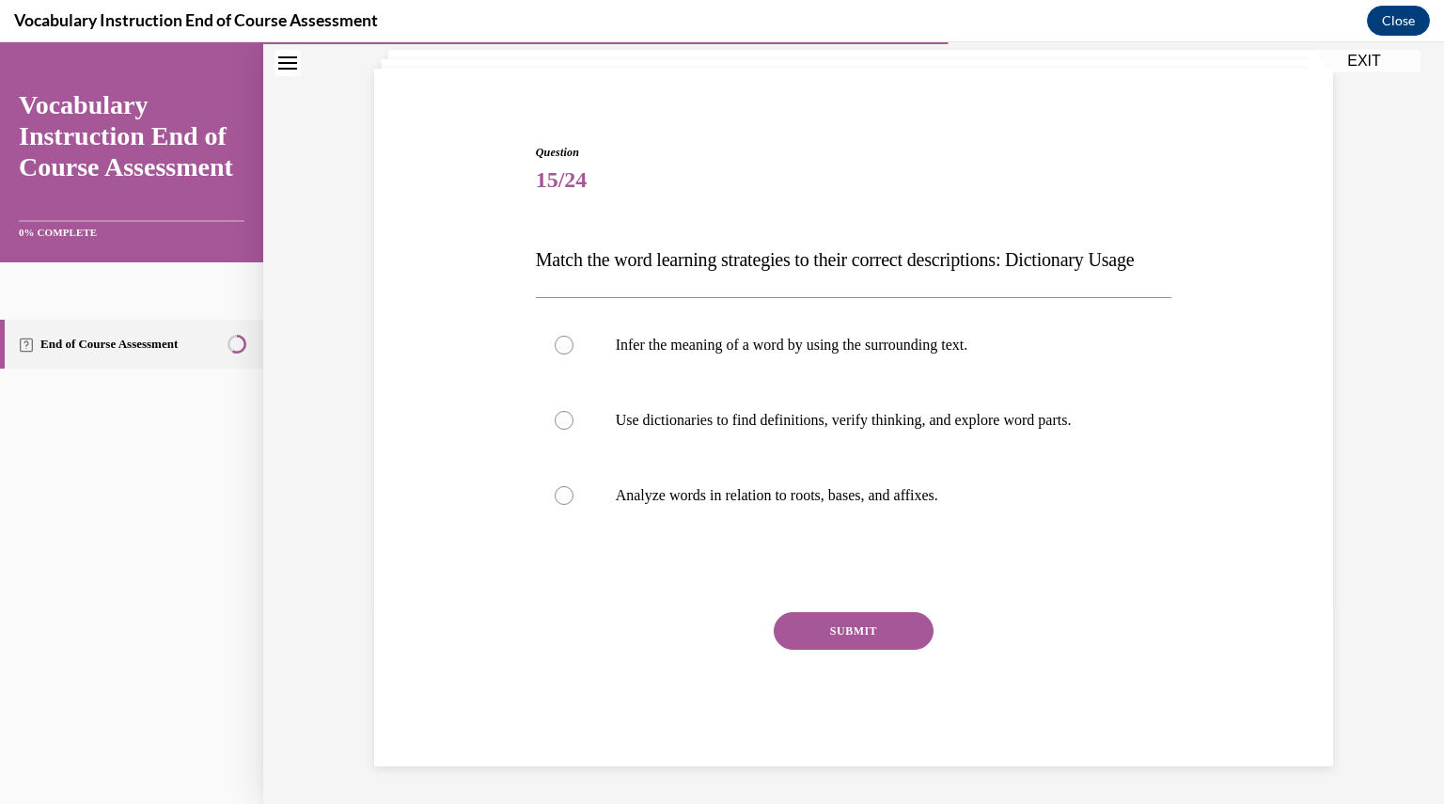
scroll to position [155, 0]
click at [920, 414] on p "Use dictionaries to find definitions, verify thinking, and explore word parts." at bounding box center [870, 420] width 509 height 19
click at [573, 414] on input "Use dictionaries to find definitions, verify thinking, and explore word parts." at bounding box center [563, 420] width 19 height 19
radio input "true"
click at [893, 625] on button "SUBMIT" at bounding box center [853, 631] width 160 height 38
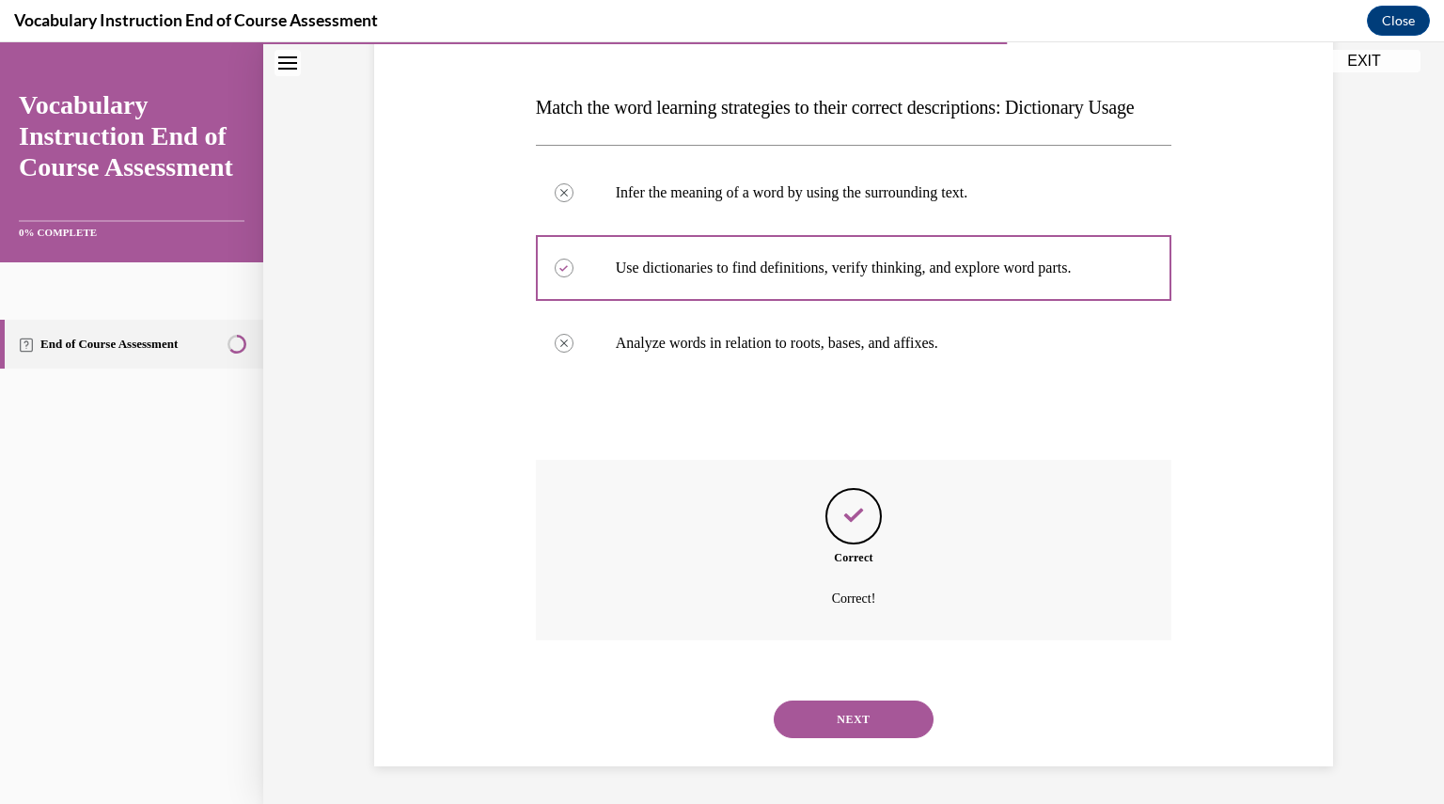
scroll to position [307, 0]
click at [857, 715] on button "NEXT" at bounding box center [853, 719] width 160 height 38
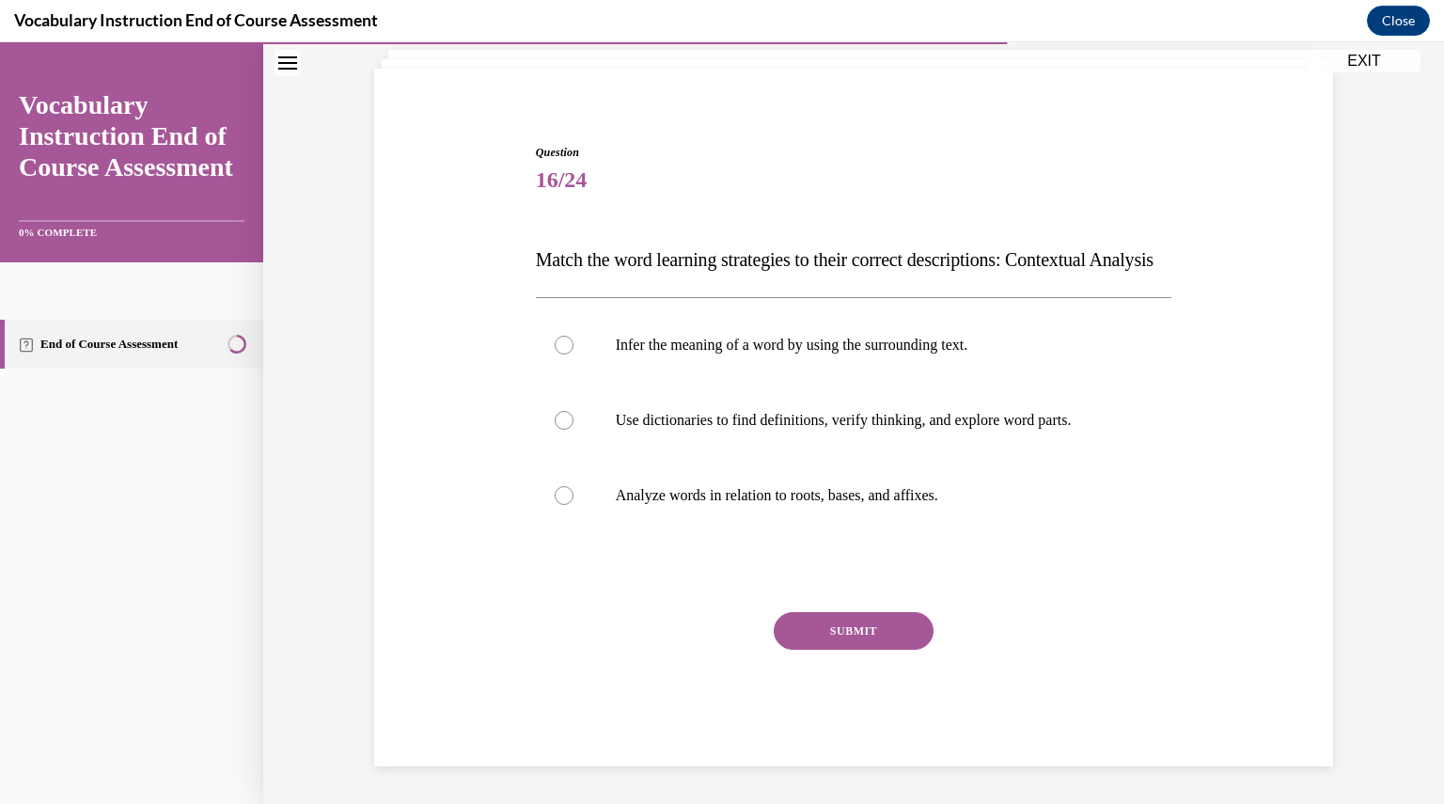
scroll to position [155, 0]
click at [808, 361] on label "Infer the meaning of a word by using the surrounding text." at bounding box center [854, 344] width 636 height 75
click at [573, 354] on input "Infer the meaning of a word by using the surrounding text." at bounding box center [563, 345] width 19 height 19
radio input "true"
click at [868, 636] on button "SUBMIT" at bounding box center [853, 631] width 160 height 38
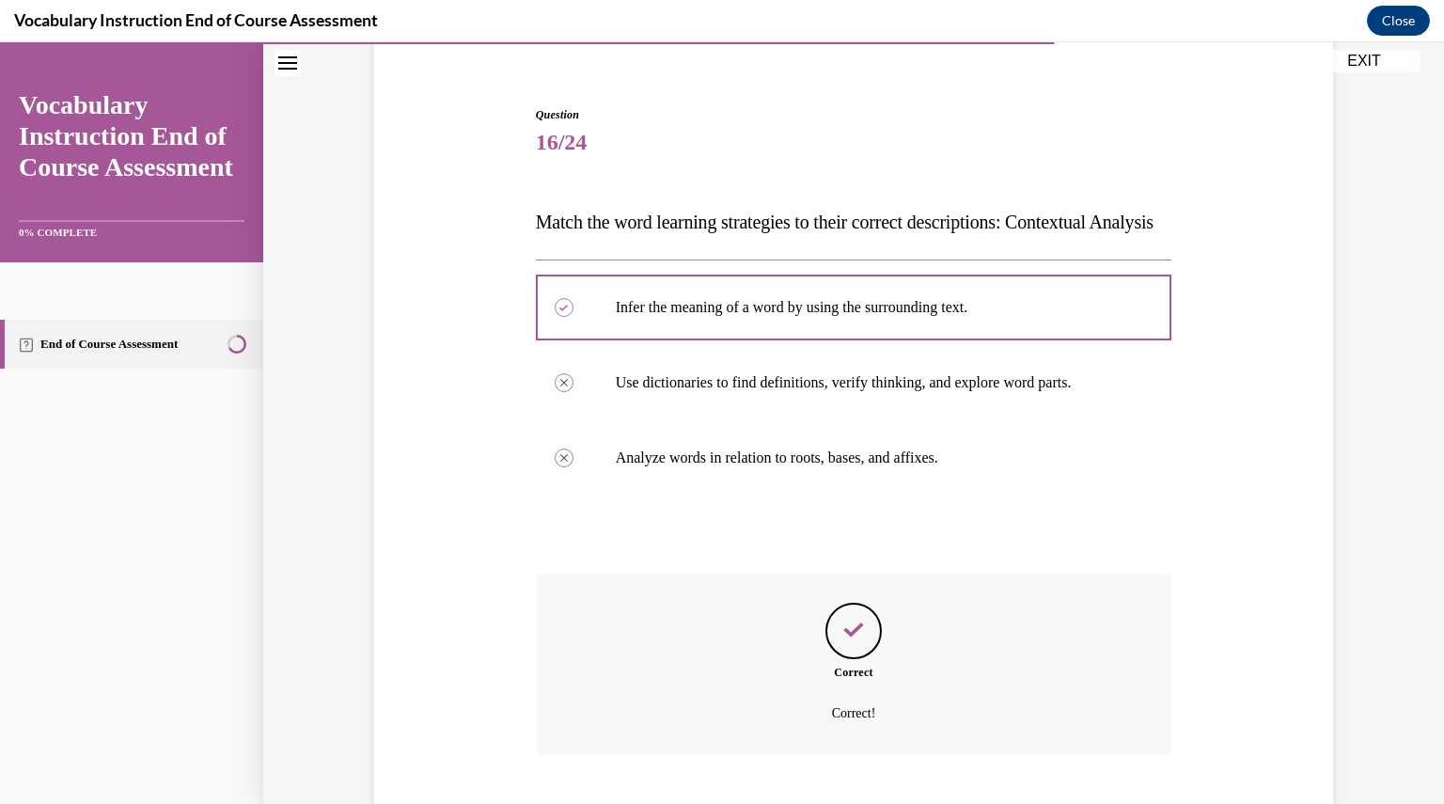
scroll to position [307, 0]
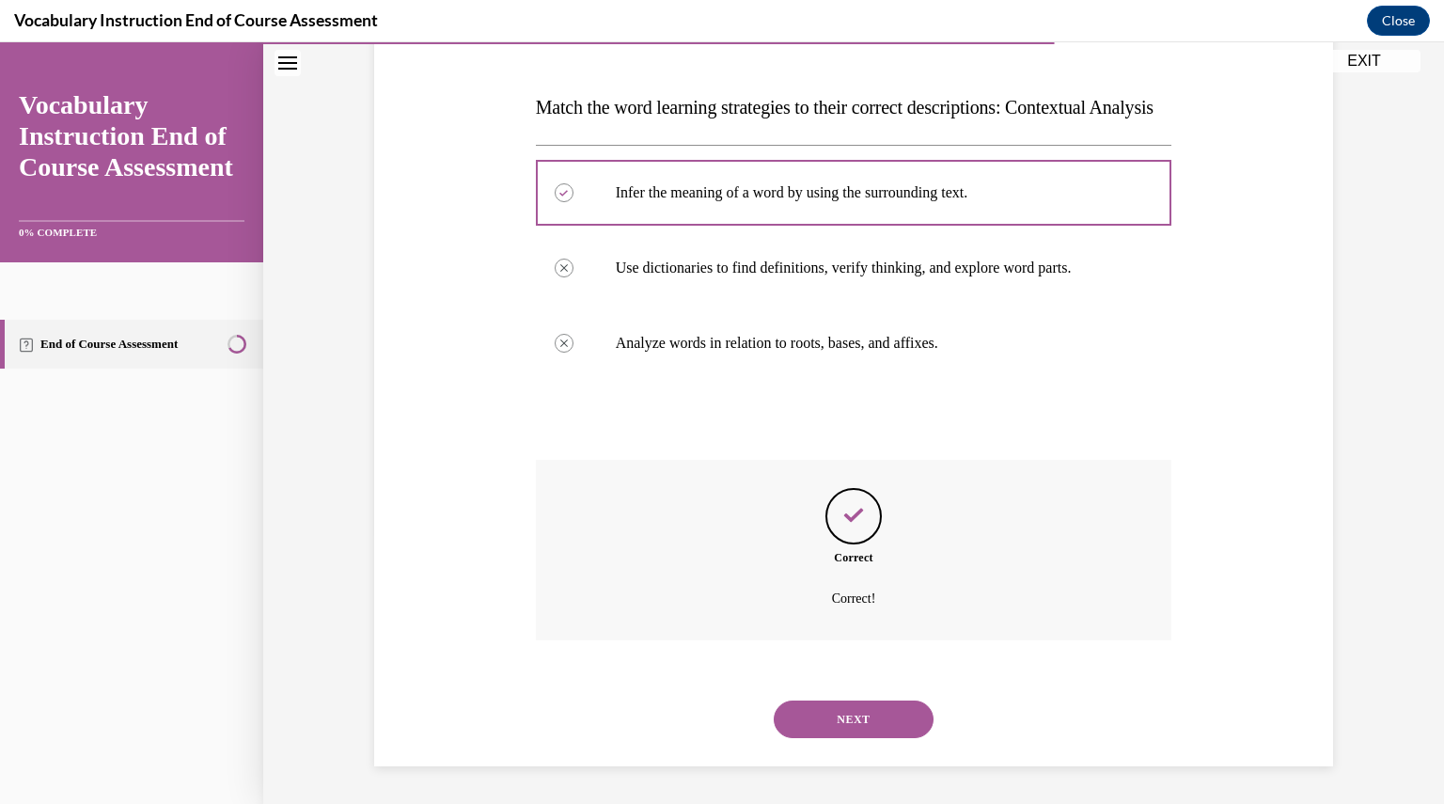
click at [871, 710] on button "NEXT" at bounding box center [853, 719] width 160 height 38
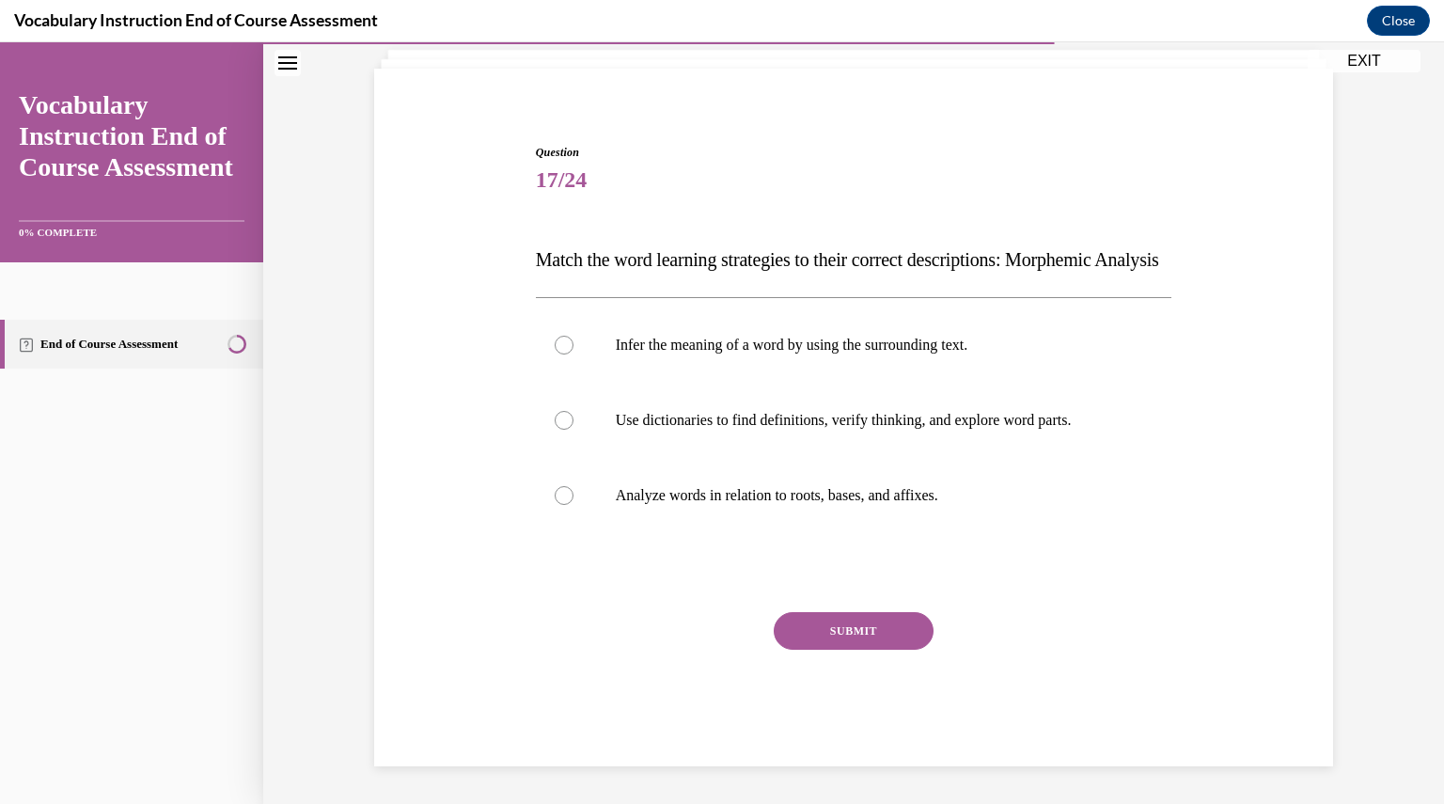
scroll to position [155, 0]
click at [777, 496] on p "Analyze words in relation to roots, bases, and affixes." at bounding box center [870, 495] width 509 height 19
click at [573, 496] on input "Analyze words in relation to roots, bases, and affixes." at bounding box center [563, 495] width 19 height 19
radio input "true"
click at [842, 631] on button "SUBMIT" at bounding box center [853, 631] width 160 height 38
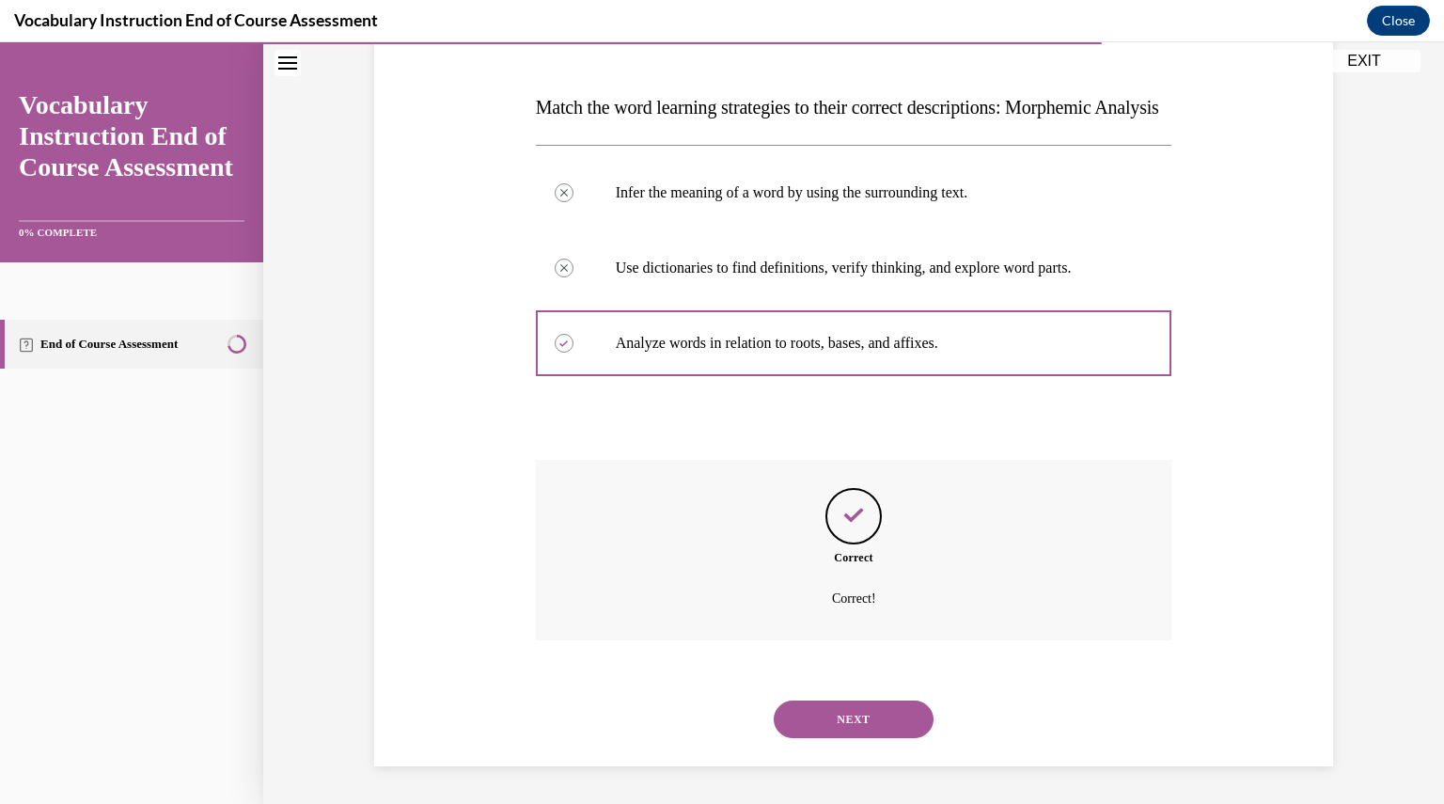
scroll to position [307, 0]
click at [861, 731] on button "NEXT" at bounding box center [853, 719] width 160 height 38
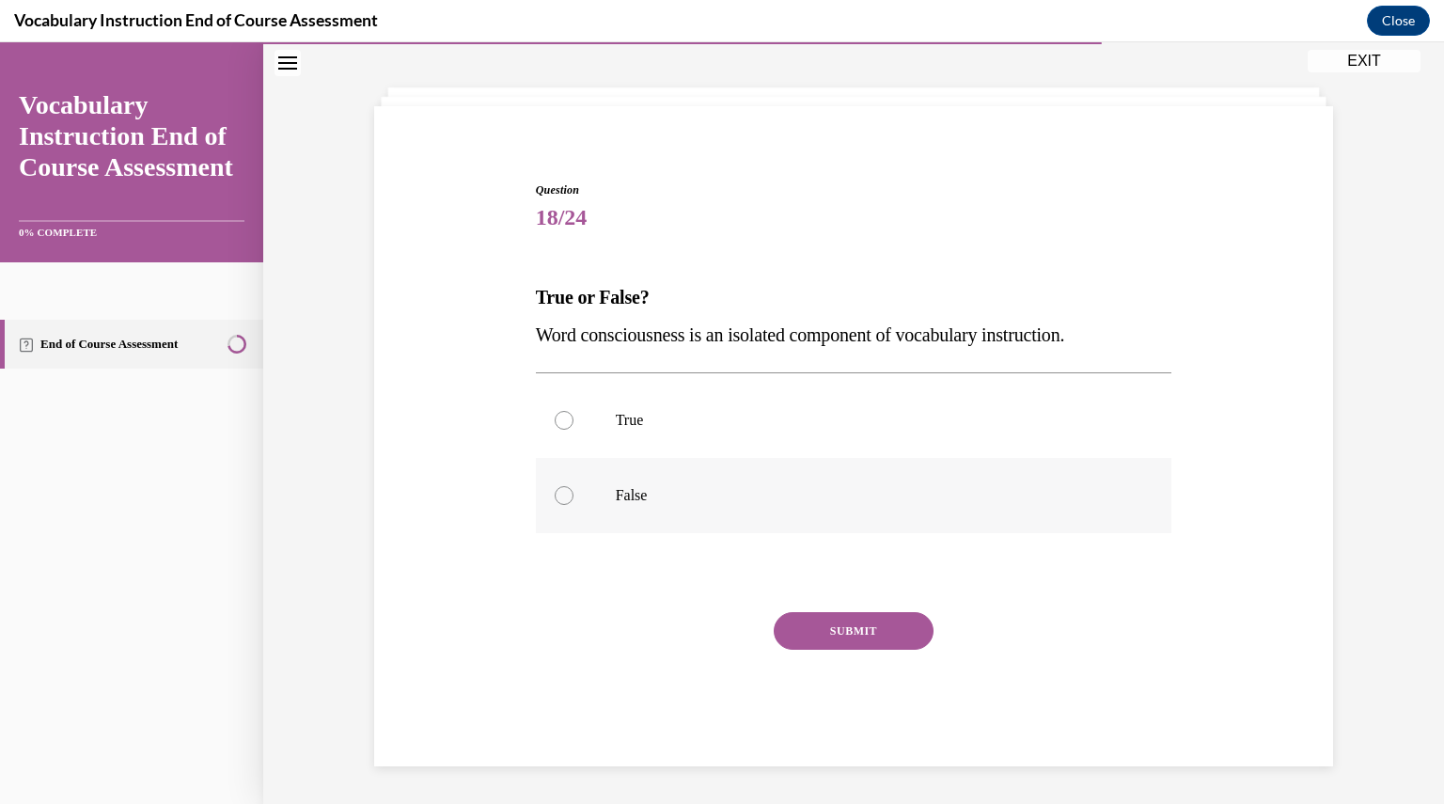
click at [734, 483] on label "False" at bounding box center [854, 495] width 636 height 75
click at [573, 486] on input "False" at bounding box center [563, 495] width 19 height 19
radio input "true"
click at [830, 625] on button "SUBMIT" at bounding box center [853, 631] width 160 height 38
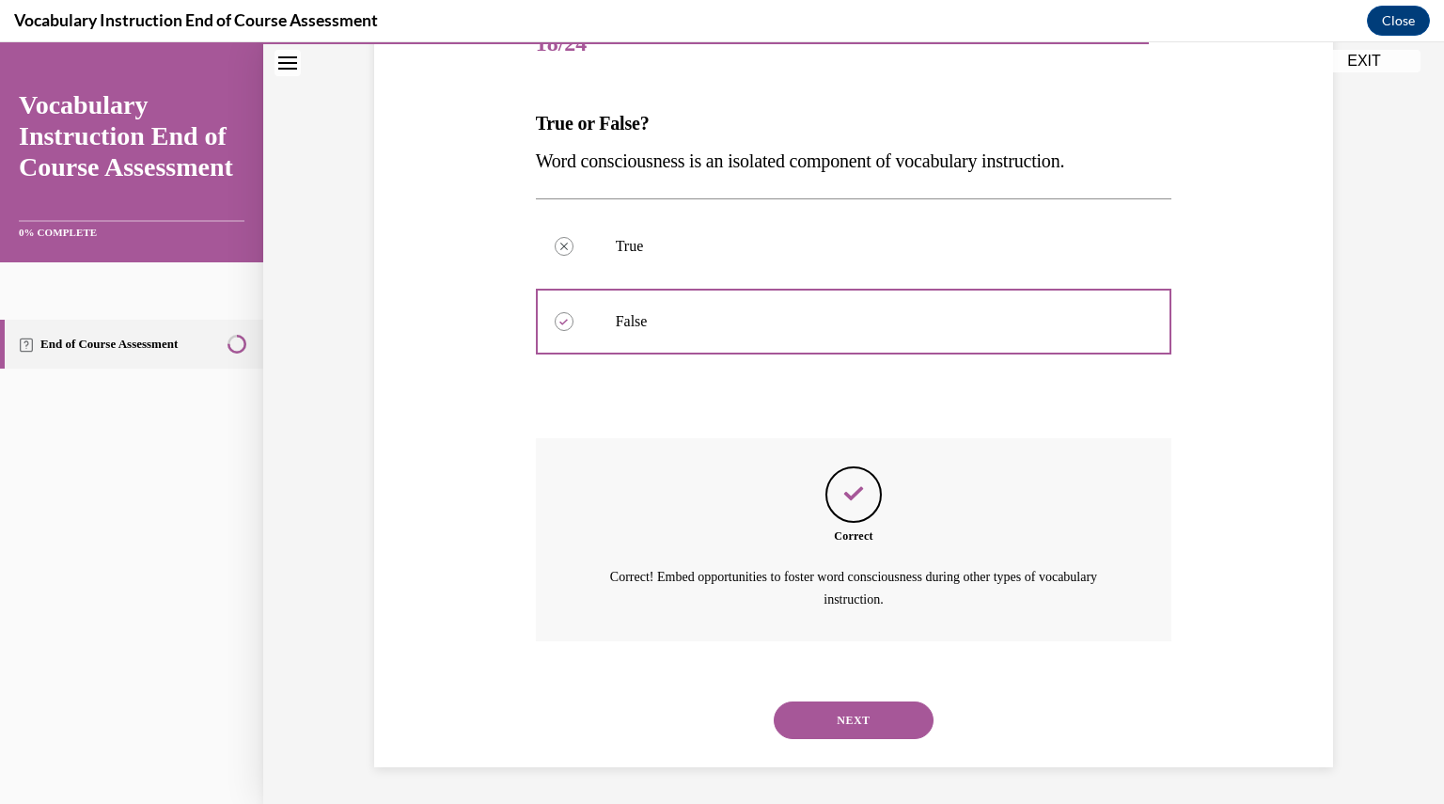
scroll to position [255, 0]
click at [841, 707] on button "NEXT" at bounding box center [853, 719] width 160 height 38
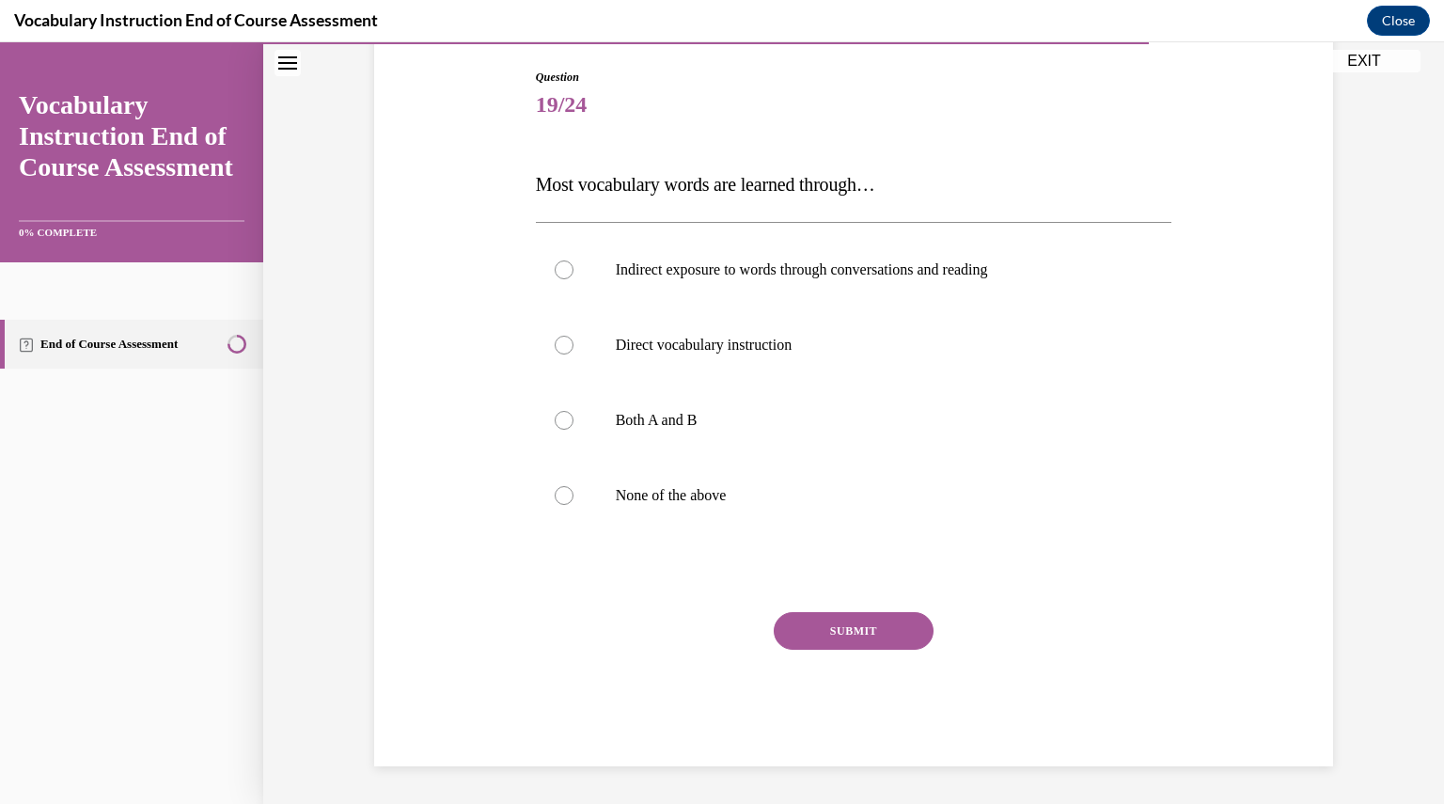
scroll to position [193, 0]
click at [808, 364] on label "Direct vocabulary instruction" at bounding box center [854, 344] width 636 height 75
click at [573, 354] on input "Direct vocabulary instruction" at bounding box center [563, 345] width 19 height 19
radio input "true"
click at [867, 634] on button "SUBMIT" at bounding box center [853, 631] width 160 height 38
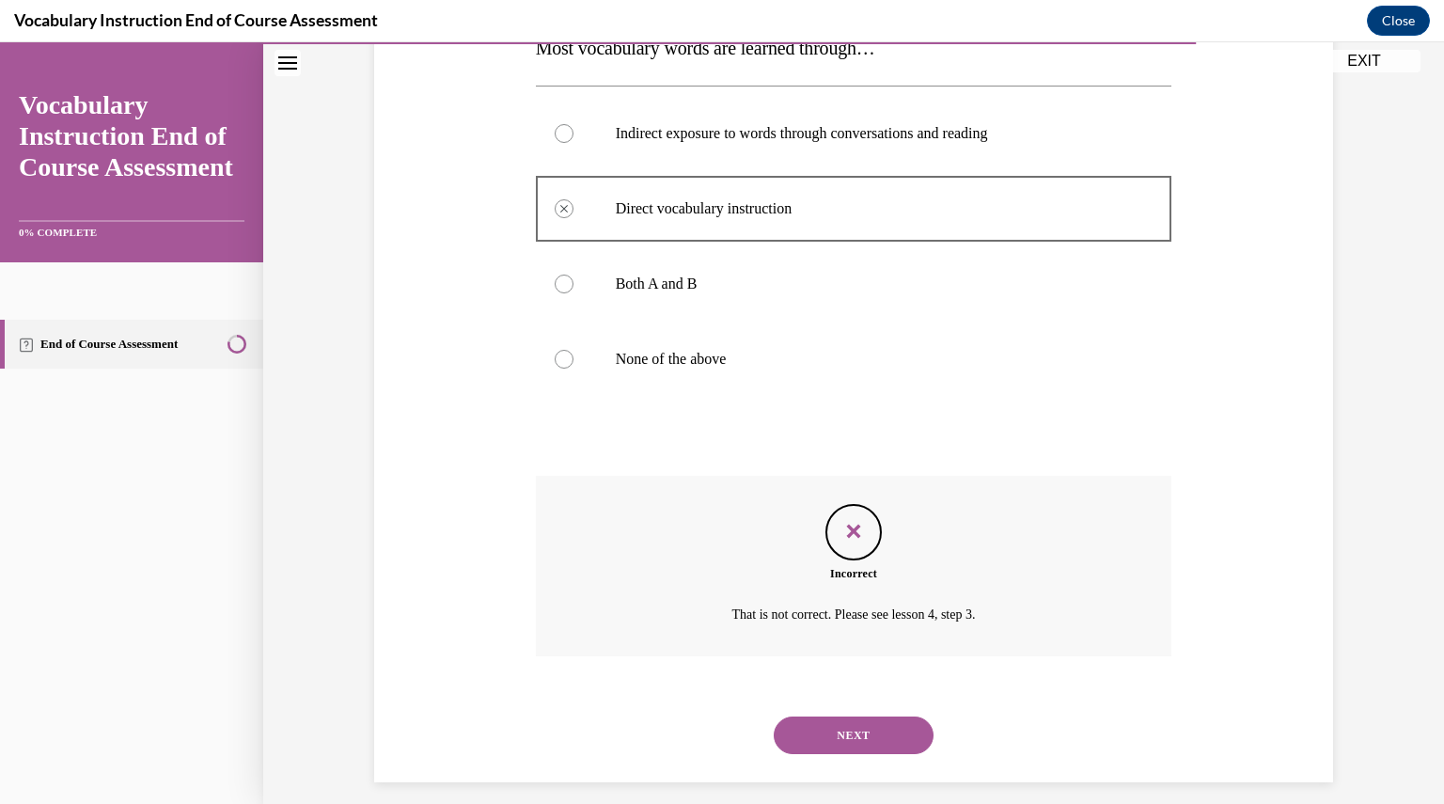
scroll to position [345, 0]
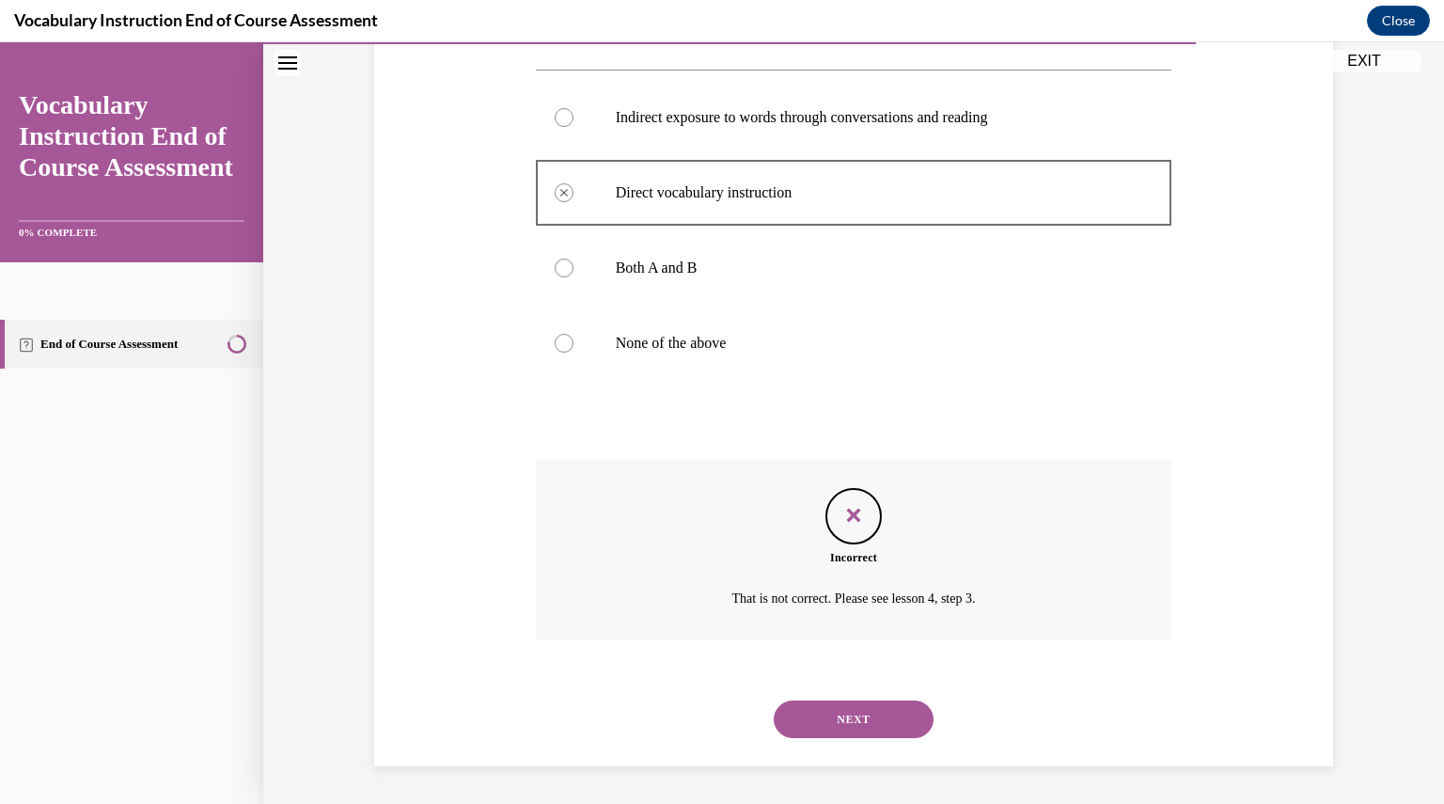
click at [862, 726] on button "NEXT" at bounding box center [853, 719] width 160 height 38
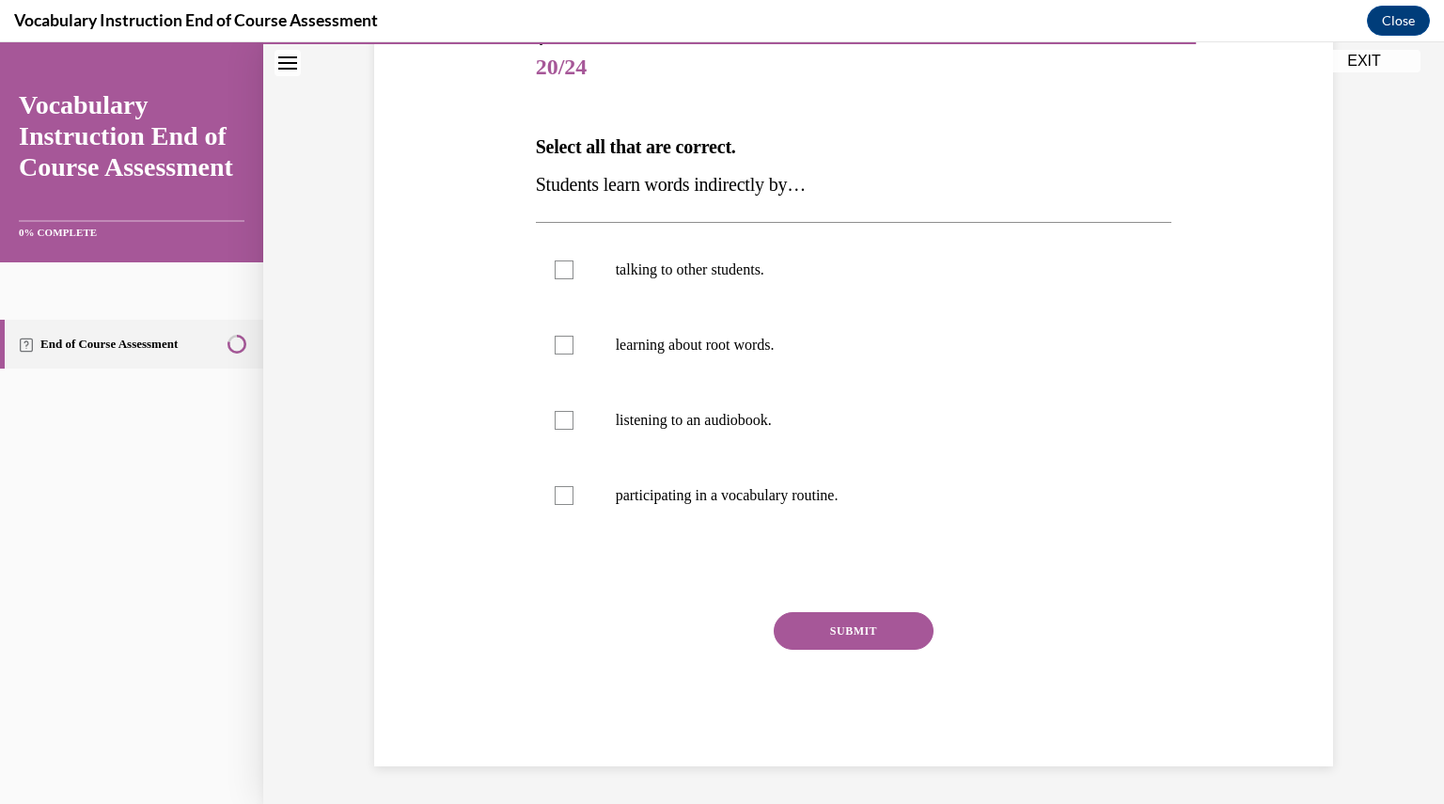
scroll to position [210, 0]
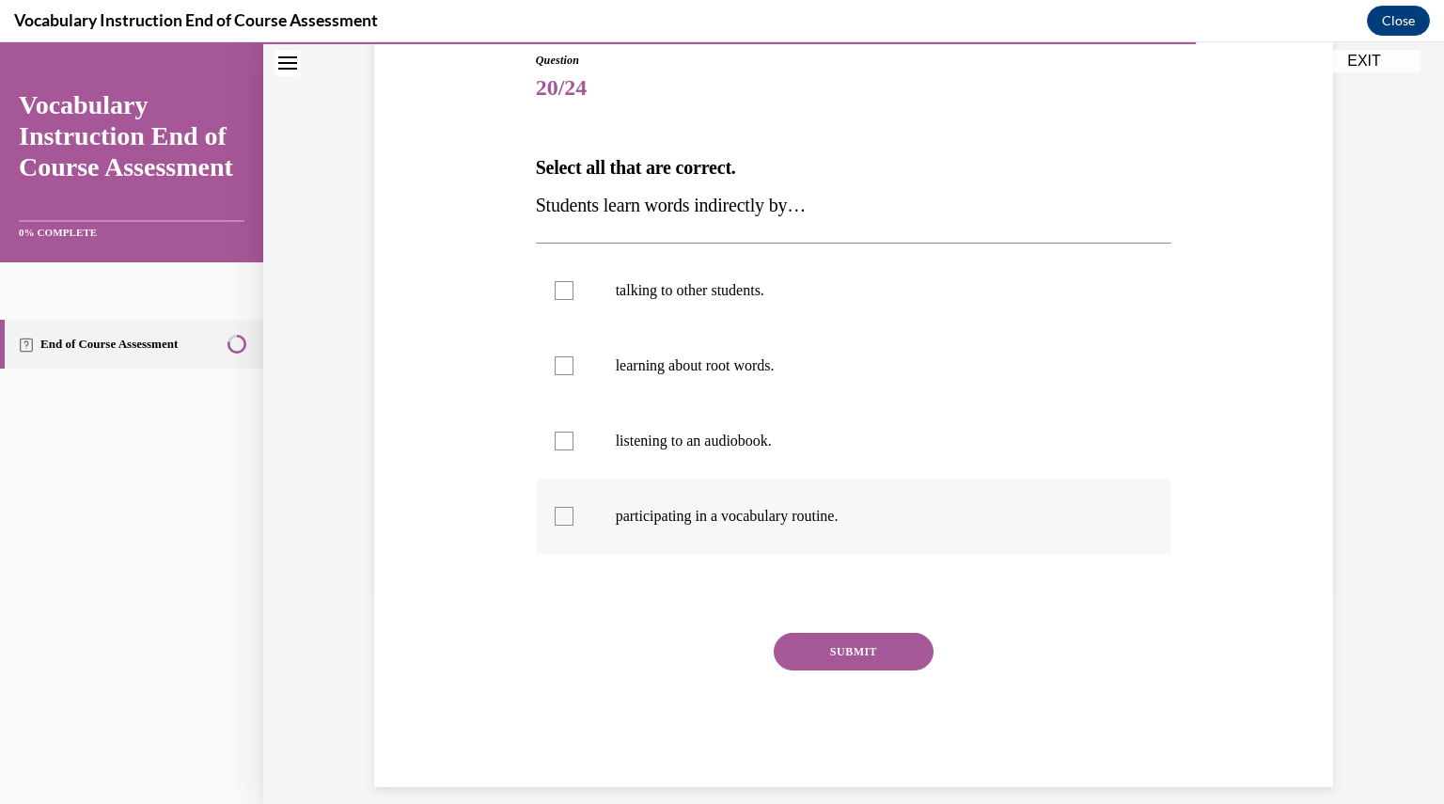
click at [716, 531] on label "participating in a vocabulary routine." at bounding box center [854, 515] width 636 height 75
click at [573, 525] on input "participating in a vocabulary routine." at bounding box center [563, 516] width 19 height 19
checkbox input "true"
click at [684, 323] on label "talking to other students." at bounding box center [854, 290] width 636 height 75
click at [573, 300] on input "talking to other students." at bounding box center [563, 290] width 19 height 19
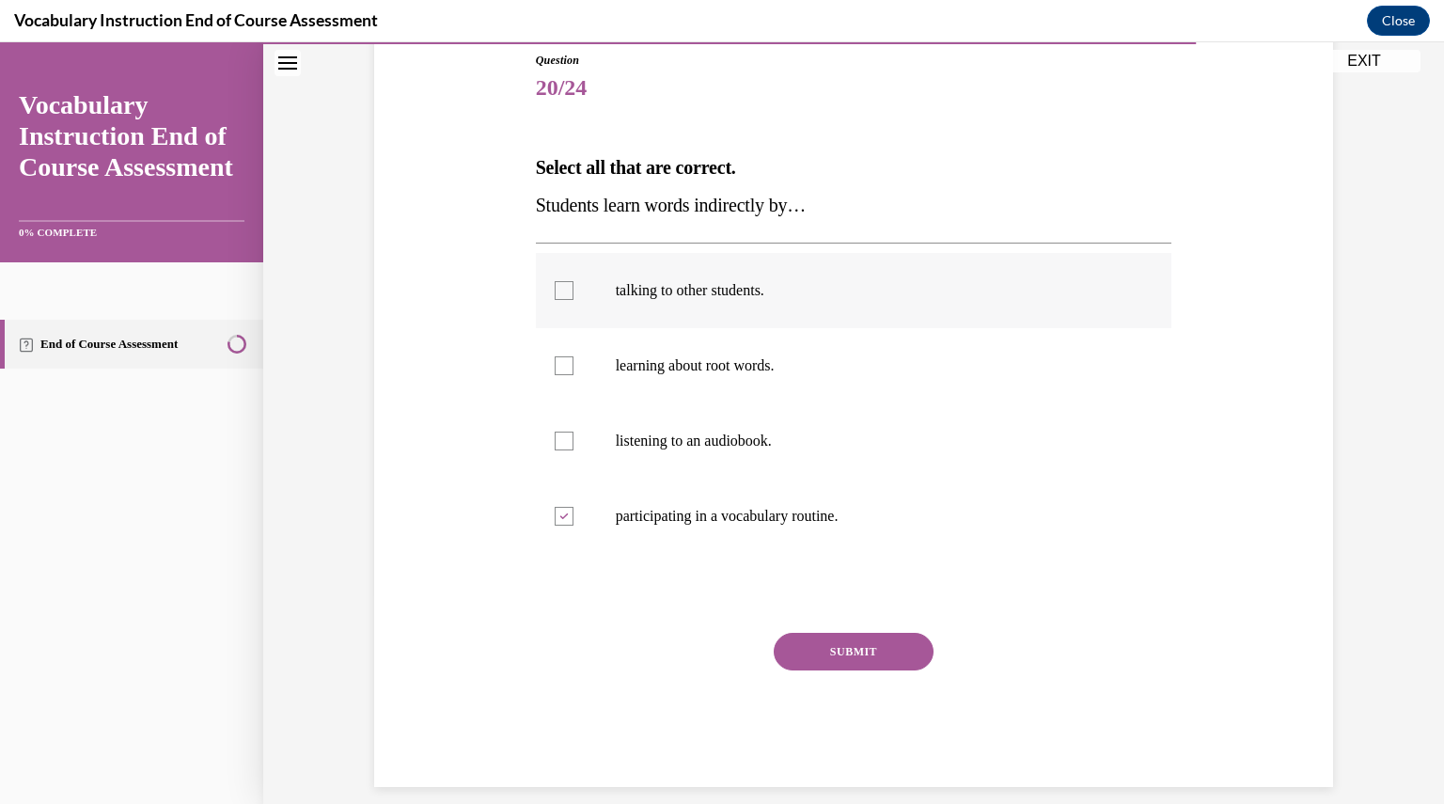
checkbox input "true"
click at [709, 527] on label "participating in a vocabulary routine." at bounding box center [854, 515] width 636 height 75
click at [573, 525] on input "participating in a vocabulary routine." at bounding box center [563, 516] width 19 height 19
checkbox input "false"
click at [803, 631] on div "Question 20/24 Select all that are correct. Students learn words indirectly by……" at bounding box center [854, 419] width 636 height 735
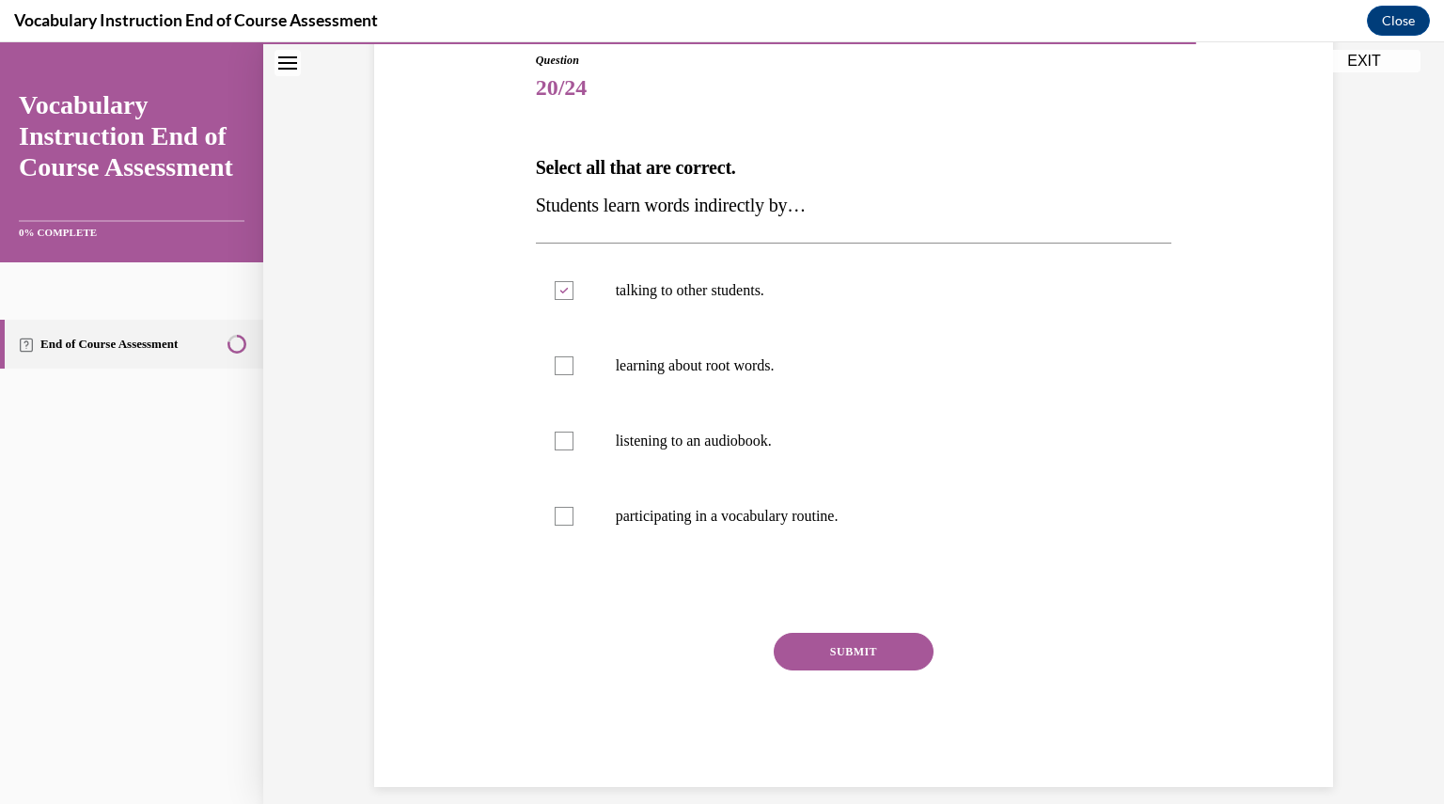
click at [811, 652] on button "SUBMIT" at bounding box center [853, 651] width 160 height 38
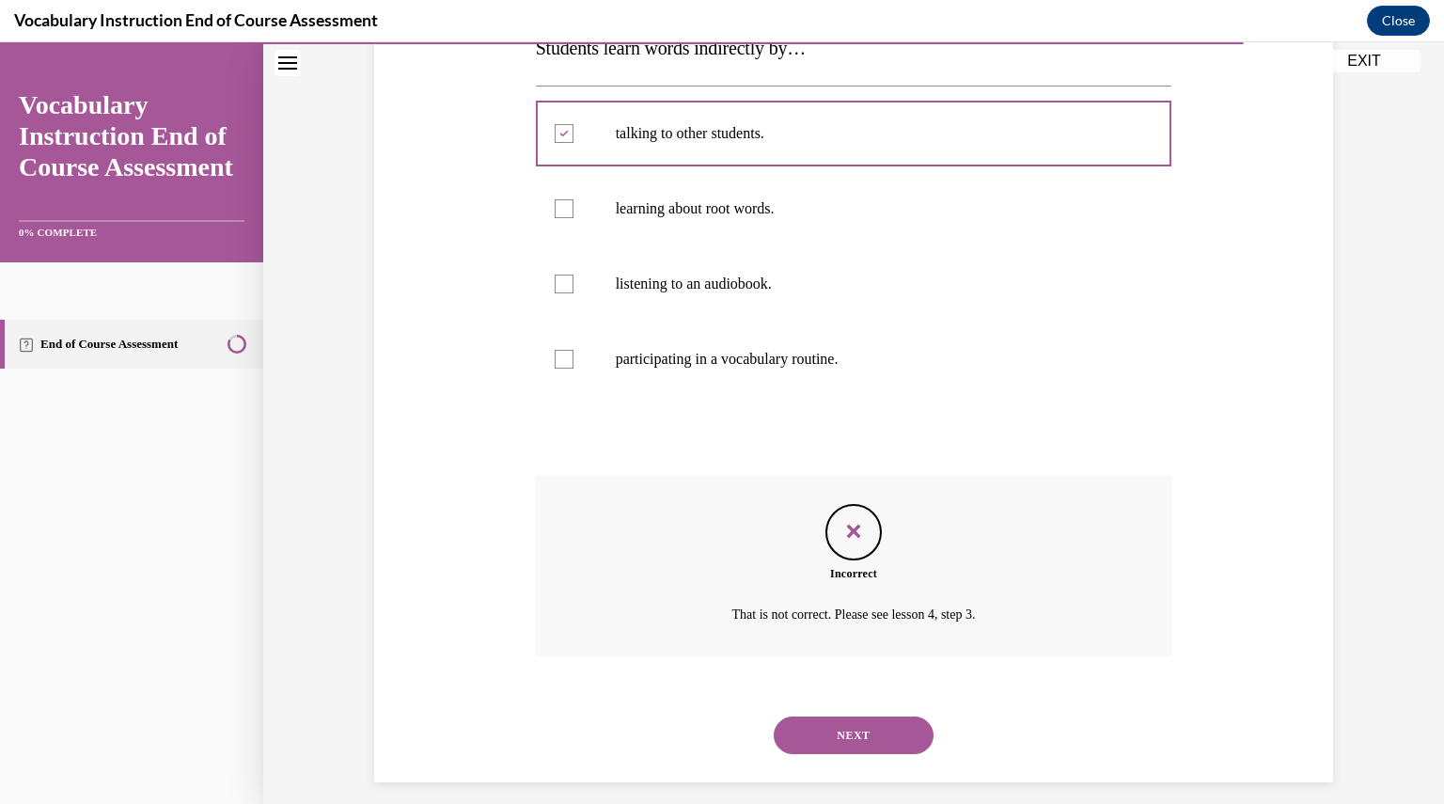
scroll to position [383, 0]
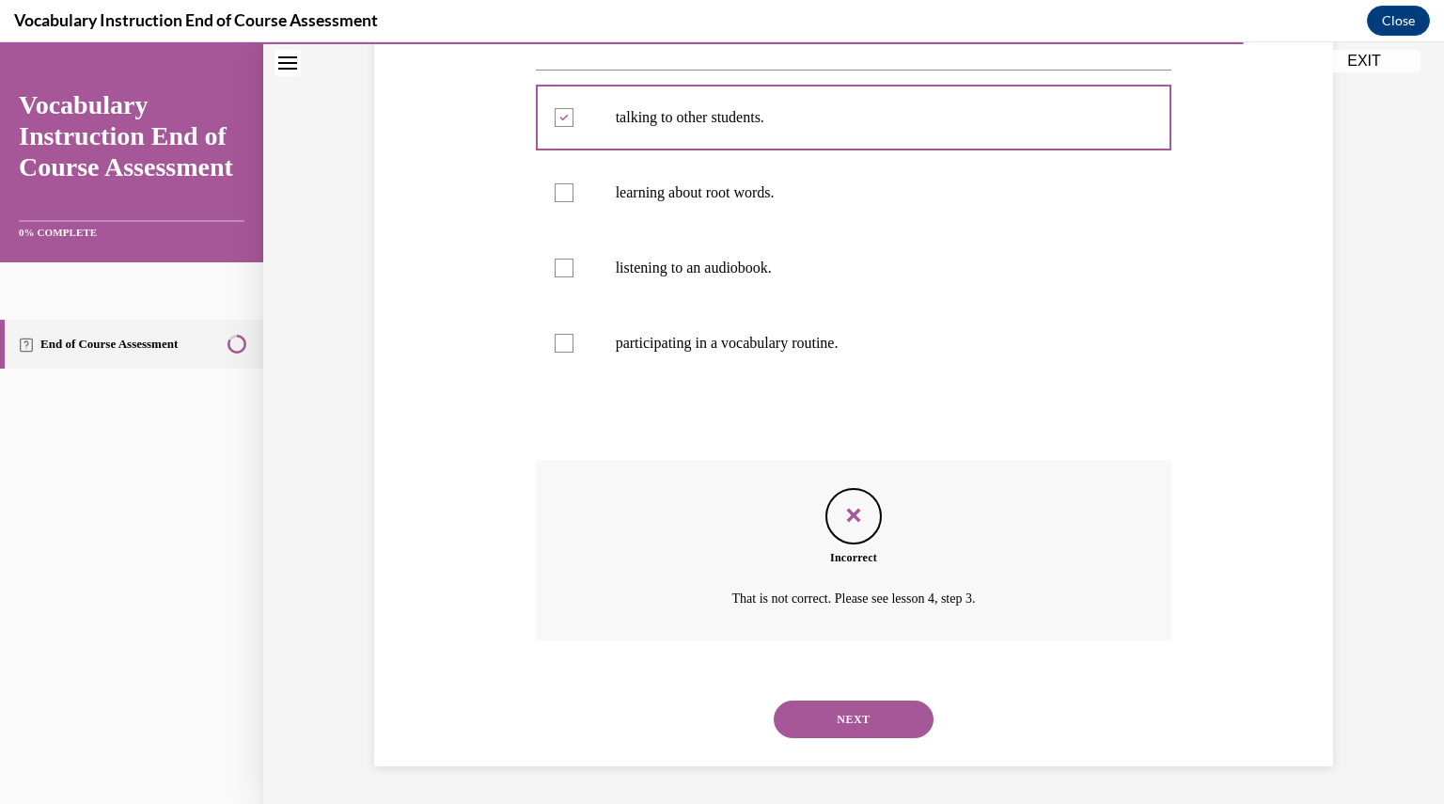
click at [828, 716] on button "NEXT" at bounding box center [853, 719] width 160 height 38
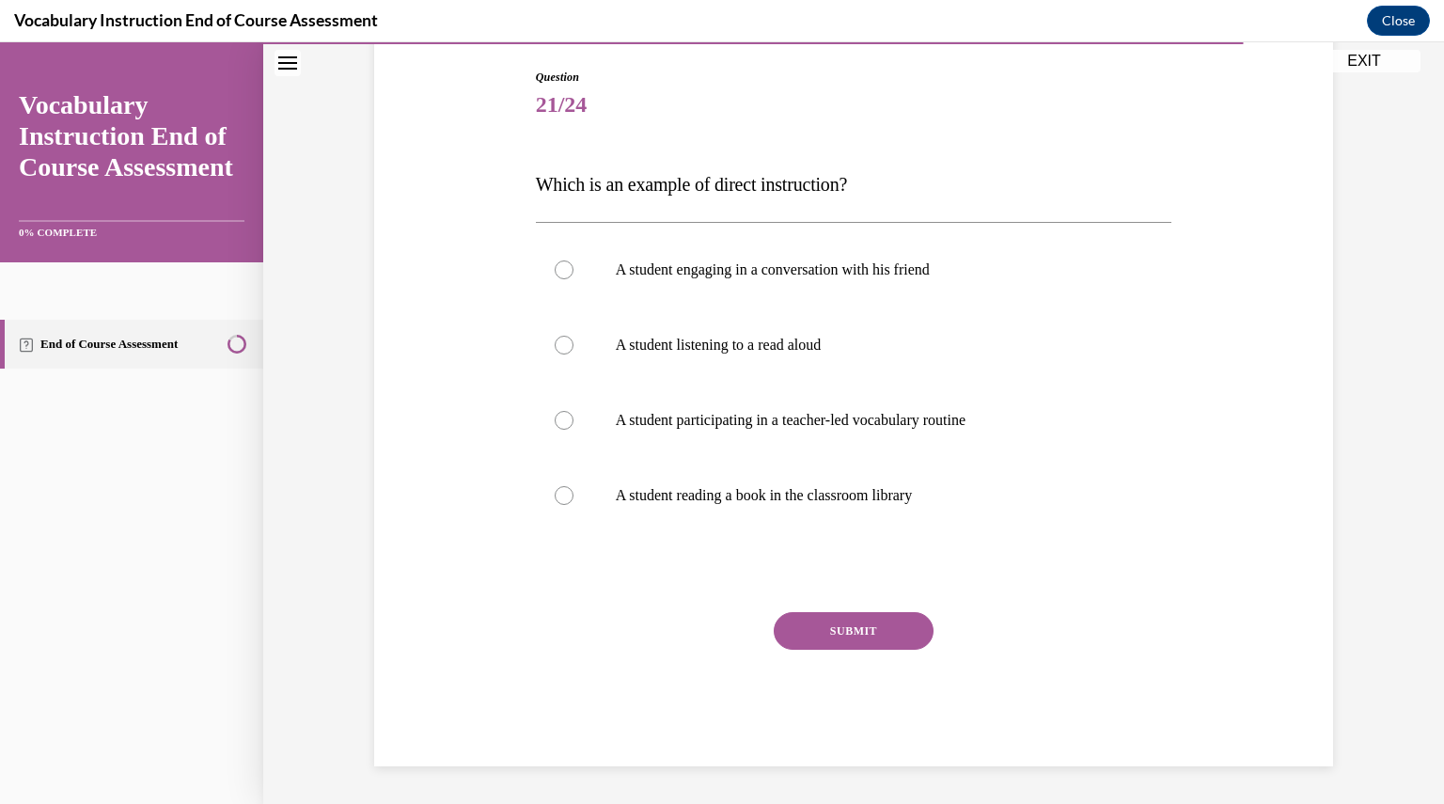
scroll to position [193, 0]
click at [828, 420] on p "A student participating in a teacher-led vocabulary routine" at bounding box center [870, 420] width 509 height 19
click at [573, 420] on input "A student participating in a teacher-led vocabulary routine" at bounding box center [563, 420] width 19 height 19
radio input "true"
click at [863, 611] on div "Question 21/24 Which is an example of direct instruction? A student engaging in…" at bounding box center [854, 417] width 636 height 697
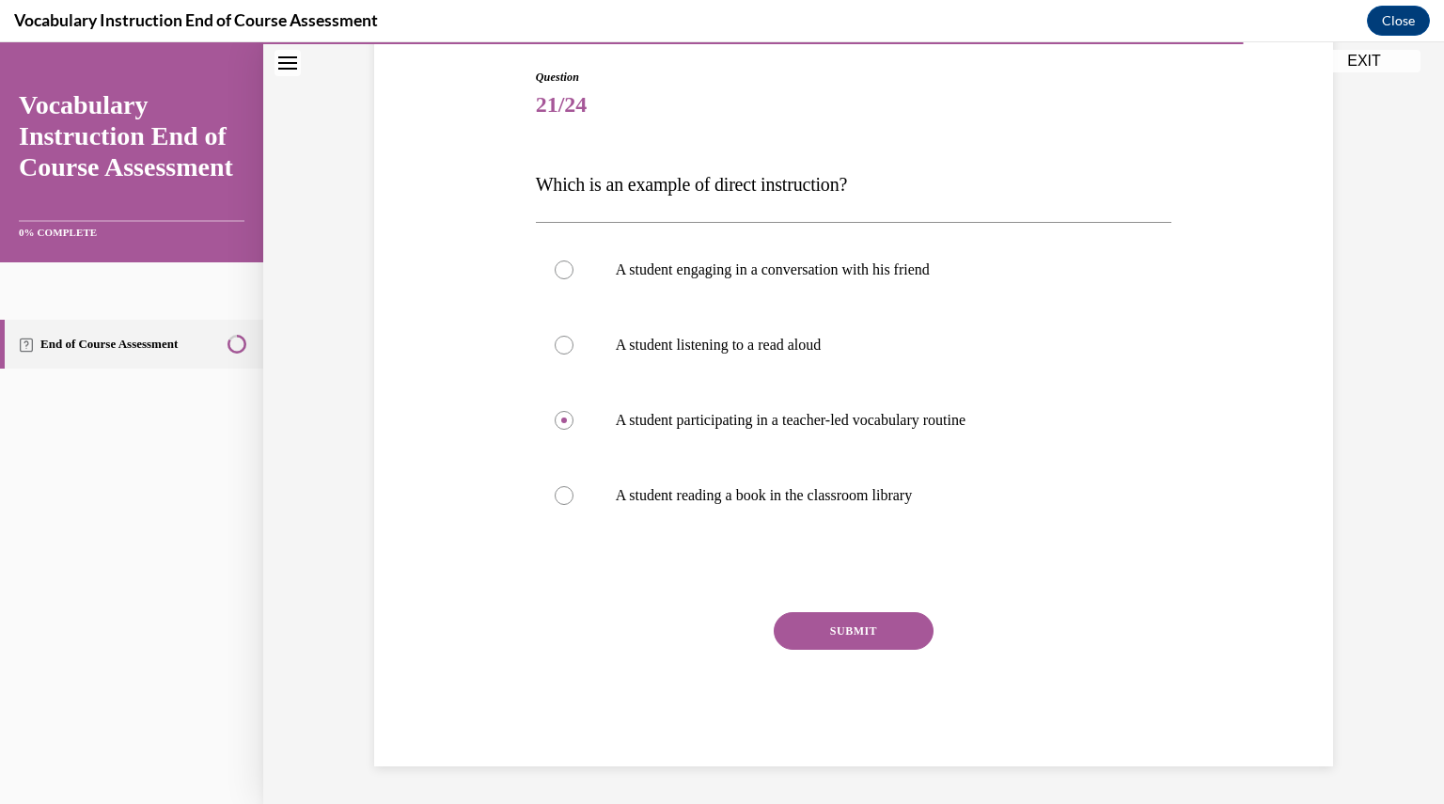
click at [865, 634] on button "SUBMIT" at bounding box center [853, 631] width 160 height 38
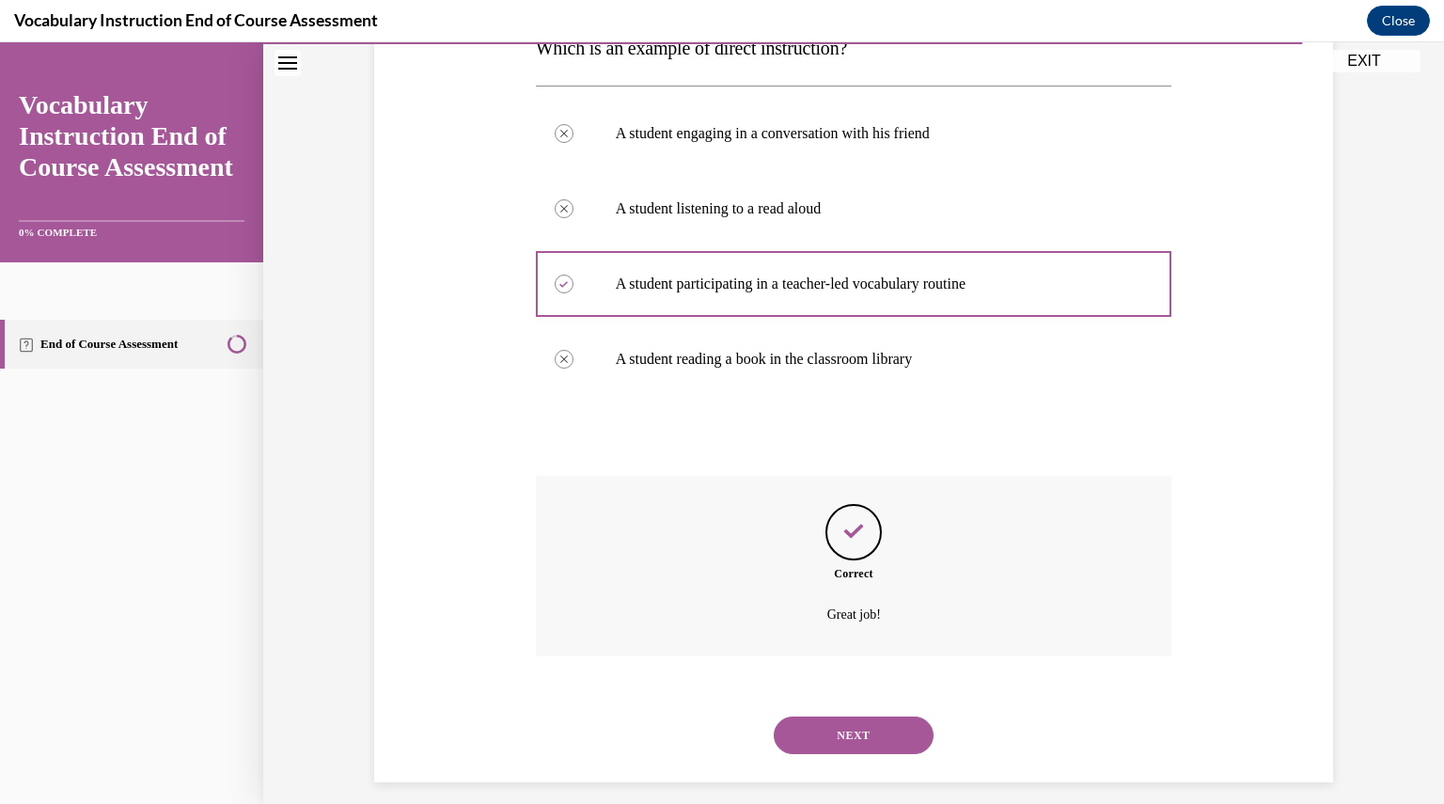
scroll to position [345, 0]
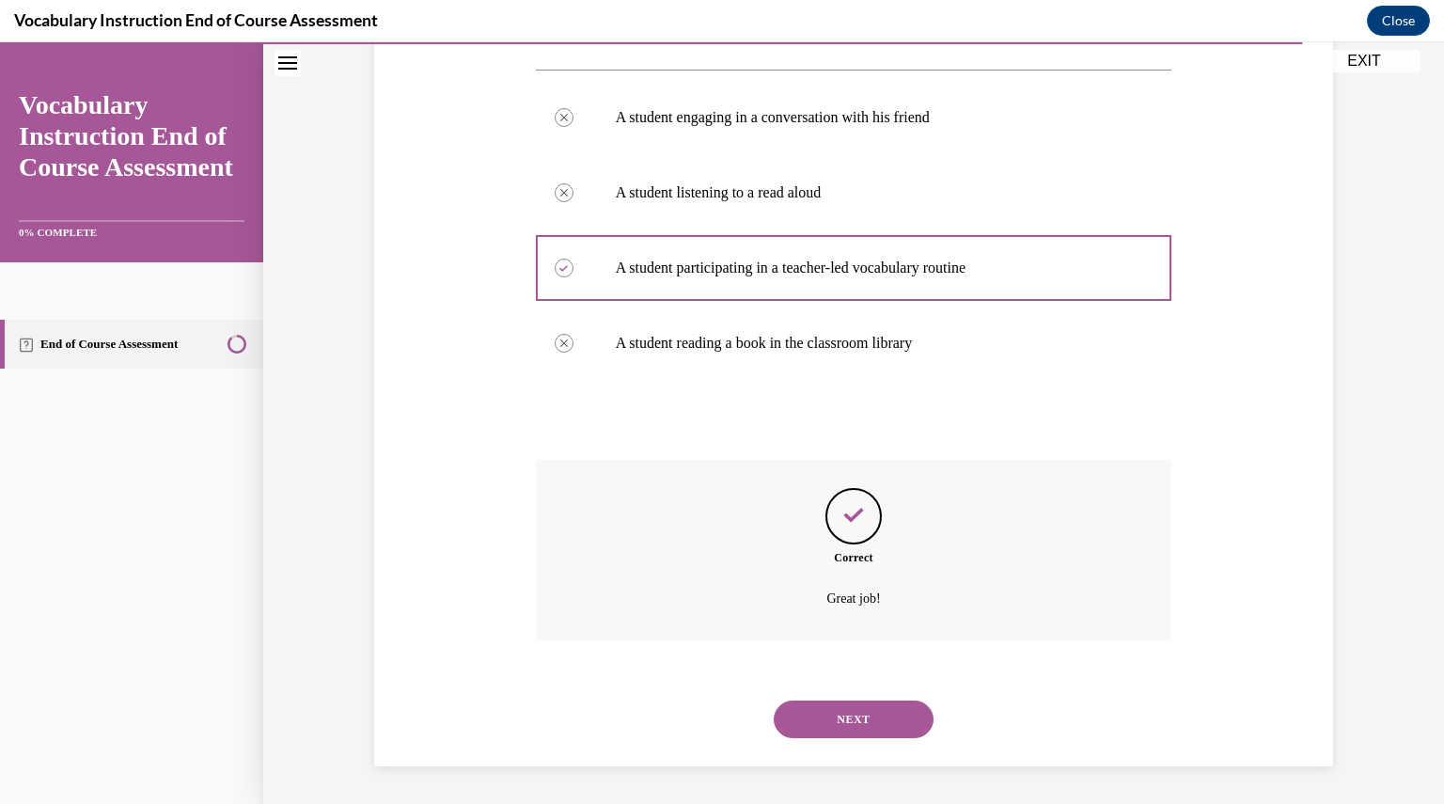
click at [866, 724] on button "NEXT" at bounding box center [853, 719] width 160 height 38
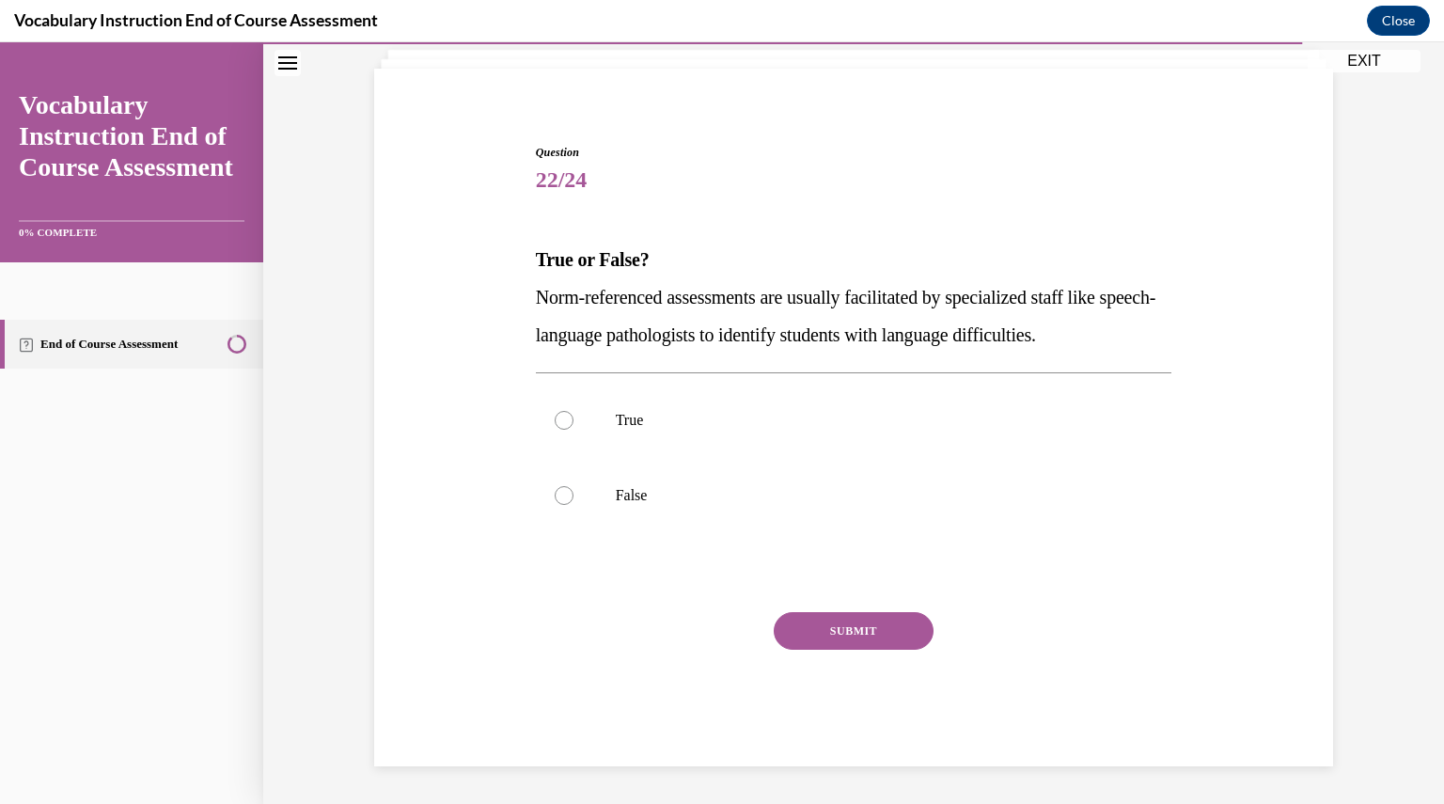
scroll to position [117, 0]
click at [668, 483] on label "False" at bounding box center [854, 495] width 636 height 75
click at [573, 486] on input "False" at bounding box center [563, 495] width 19 height 19
radio input "true"
click at [845, 621] on button "SUBMIT" at bounding box center [853, 631] width 160 height 38
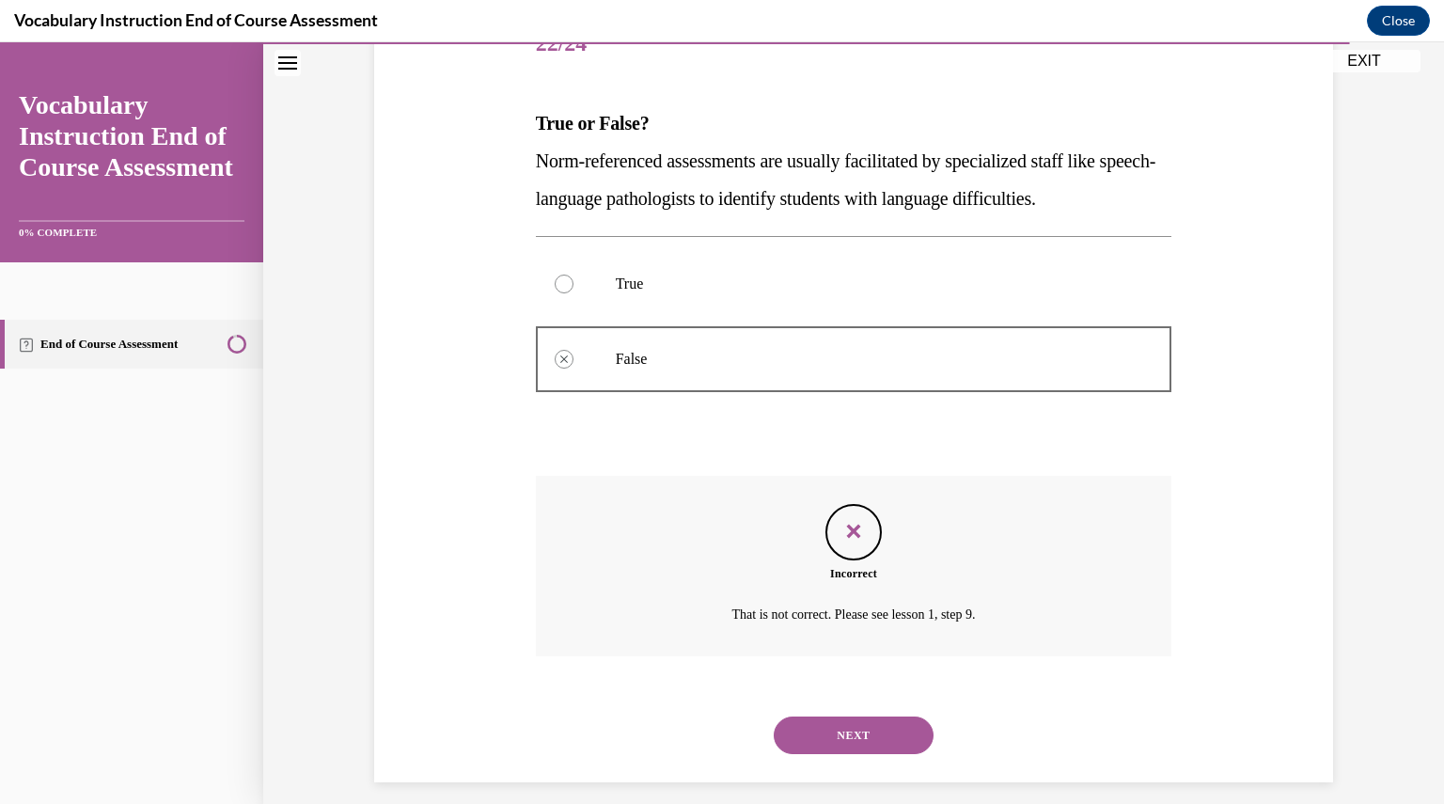
scroll to position [270, 0]
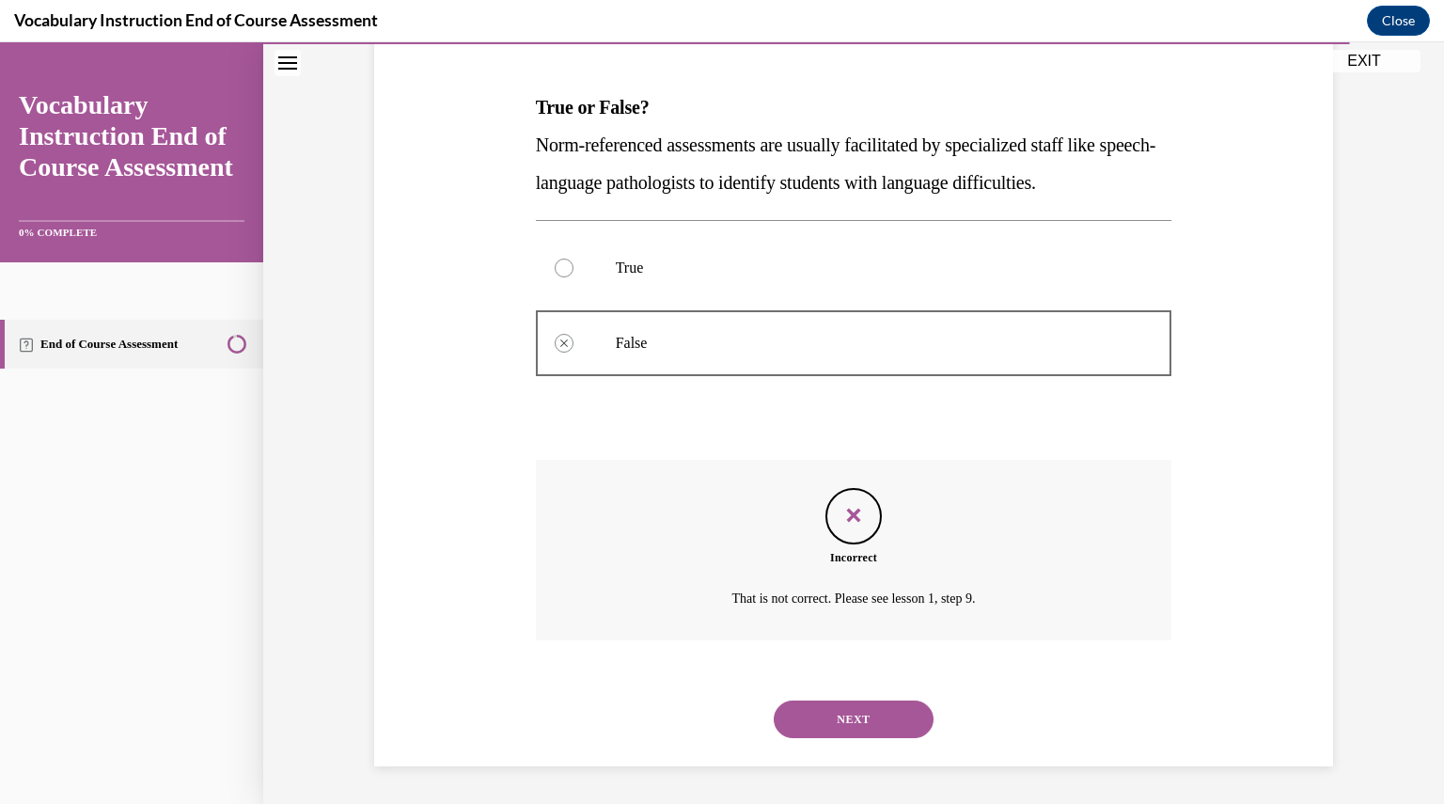
click at [857, 728] on button "NEXT" at bounding box center [853, 719] width 160 height 38
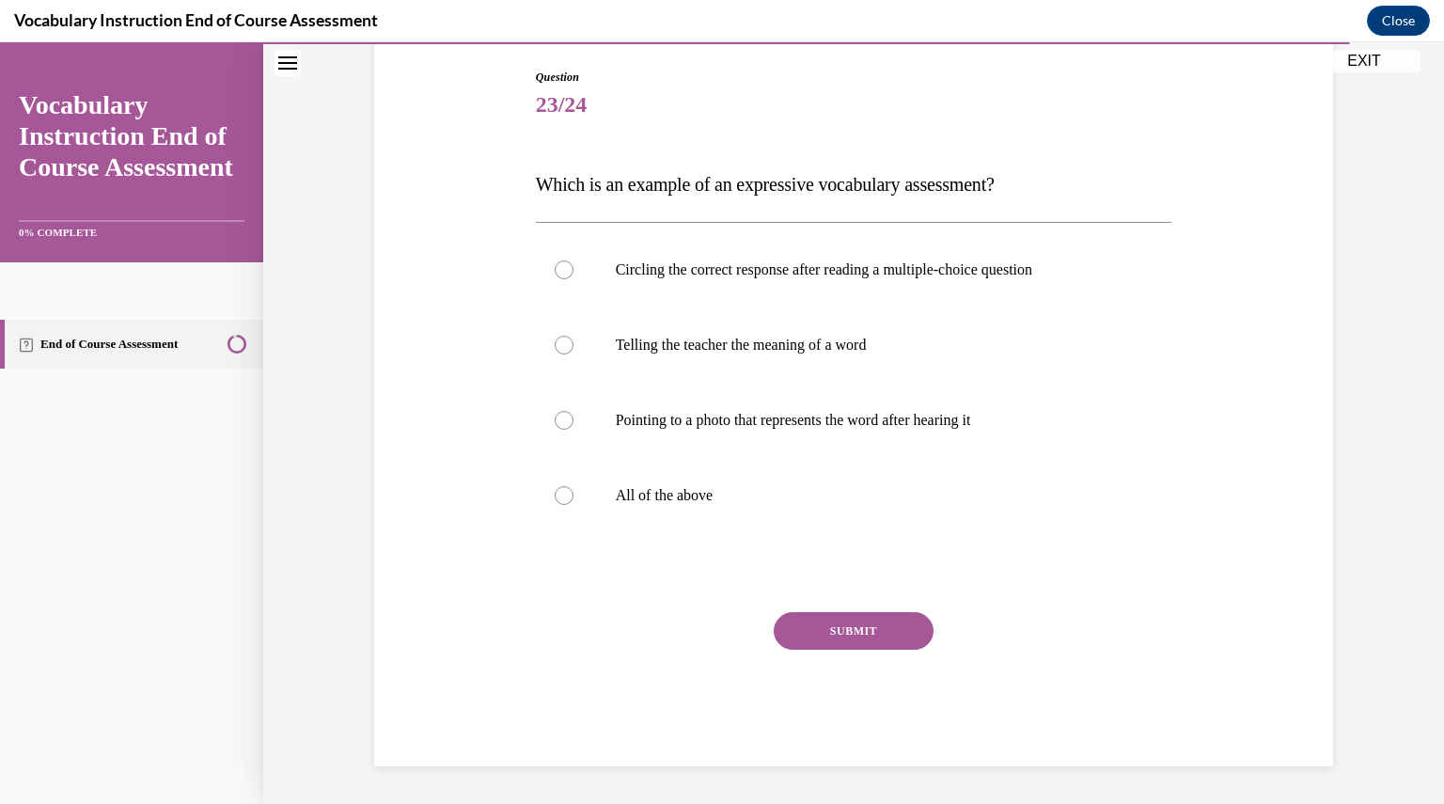
scroll to position [193, 0]
click at [770, 436] on label "Pointing to a photo that represents the word after hearing it" at bounding box center [854, 420] width 636 height 75
click at [573, 429] on input "Pointing to a photo that represents the word after hearing it" at bounding box center [563, 420] width 19 height 19
radio input "true"
click at [843, 628] on button "SUBMIT" at bounding box center [853, 631] width 160 height 38
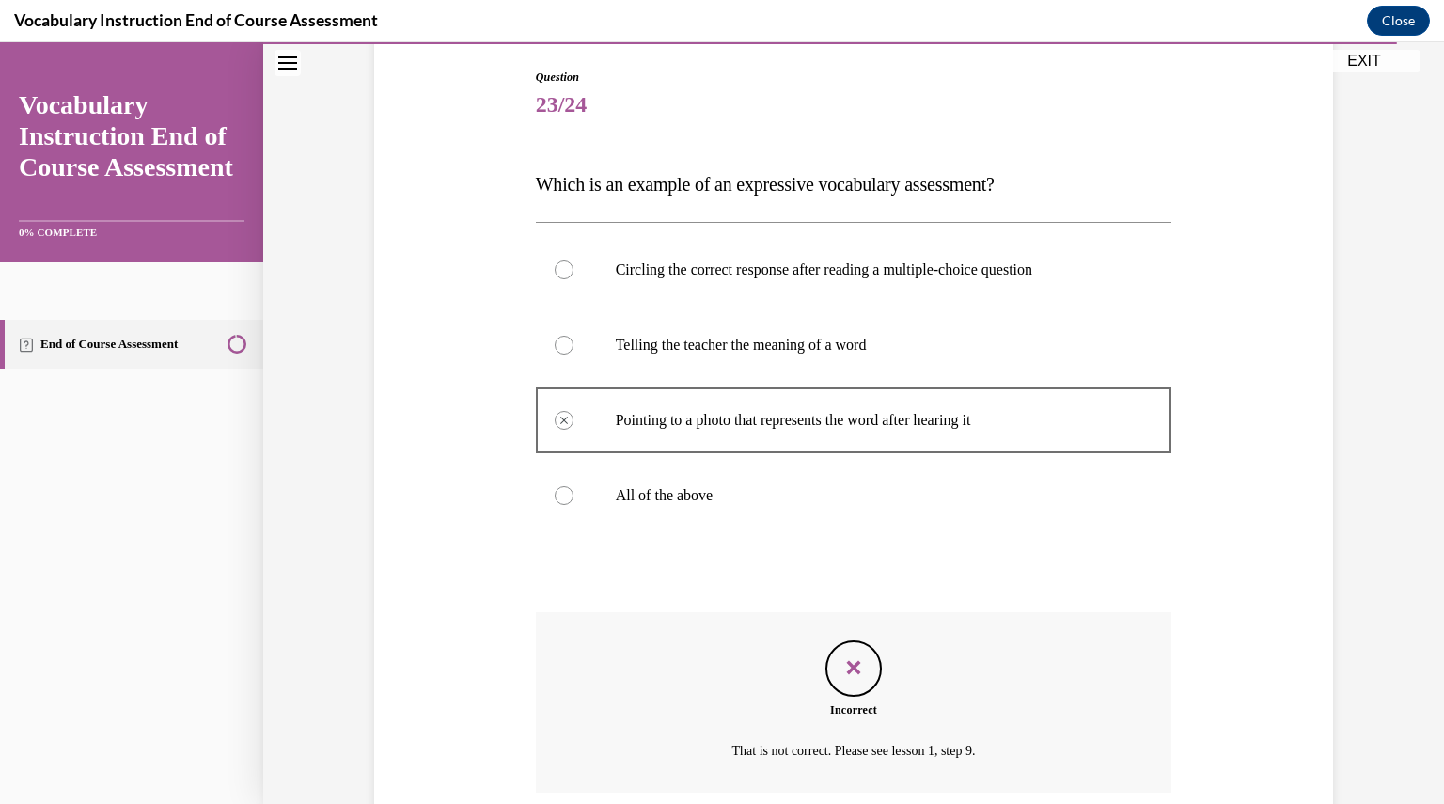
scroll to position [345, 0]
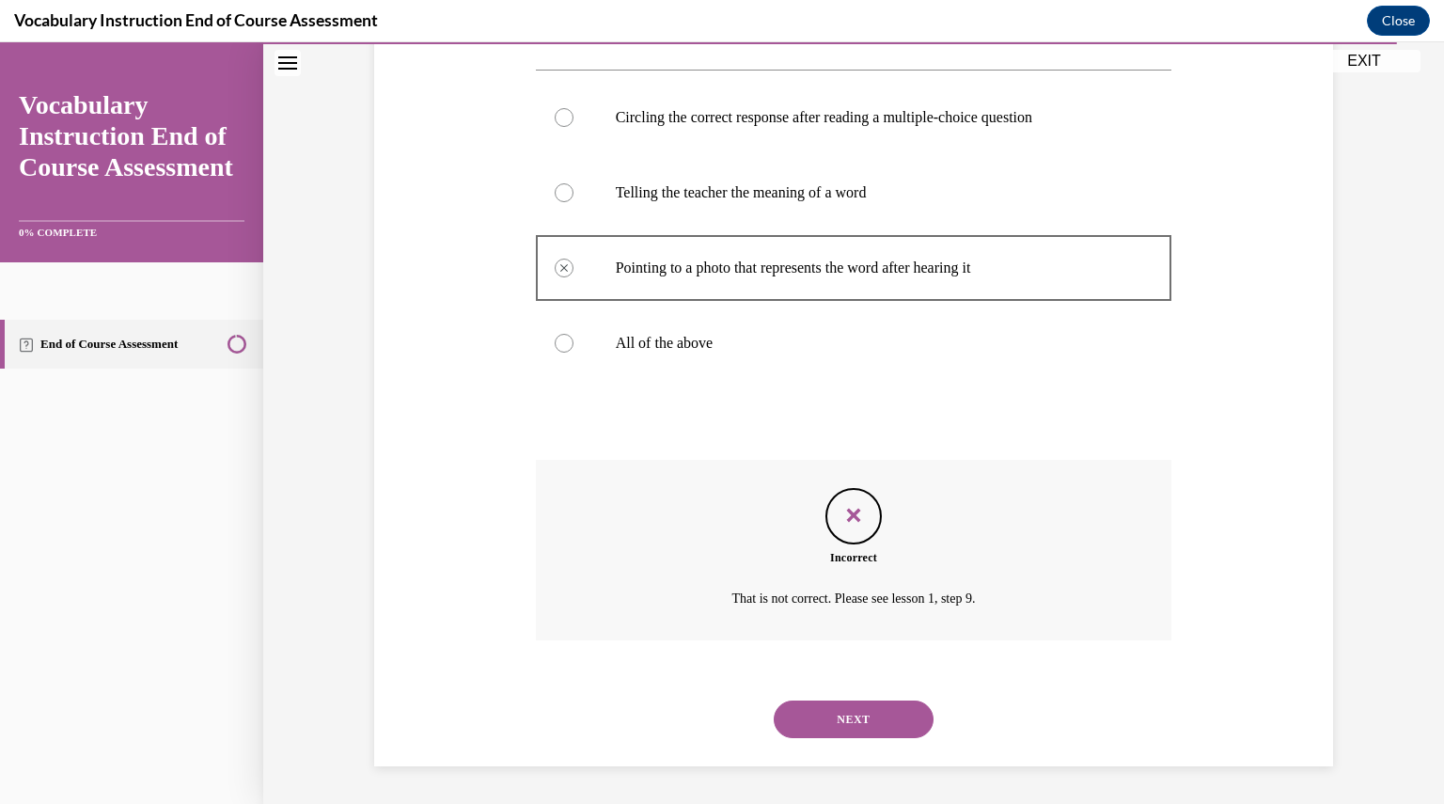
click at [852, 722] on button "NEXT" at bounding box center [853, 719] width 160 height 38
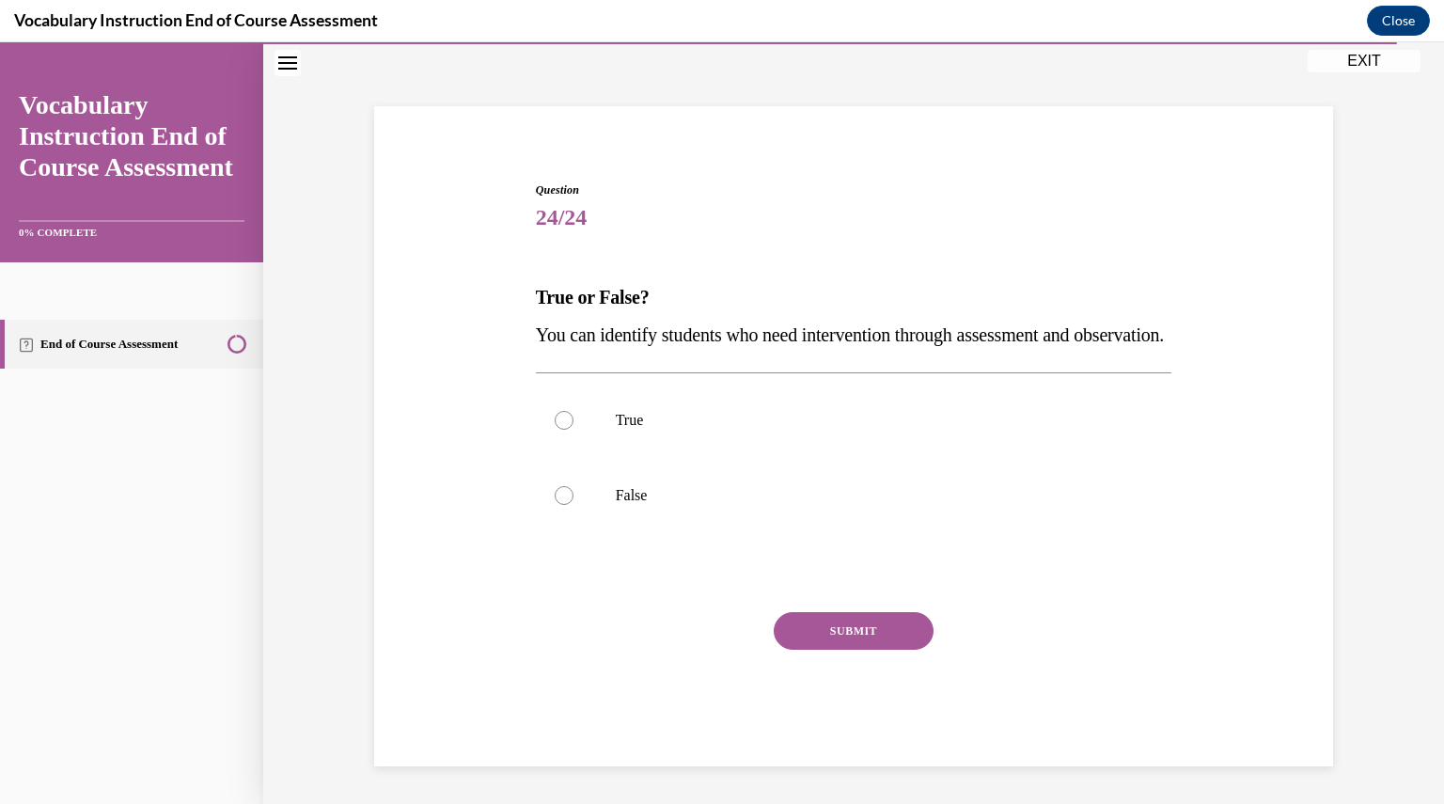
scroll to position [117, 0]
click at [630, 432] on label "True" at bounding box center [854, 420] width 636 height 75
click at [573, 429] on input "True" at bounding box center [563, 420] width 19 height 19
radio input "true"
click at [841, 639] on button "SUBMIT" at bounding box center [853, 631] width 160 height 38
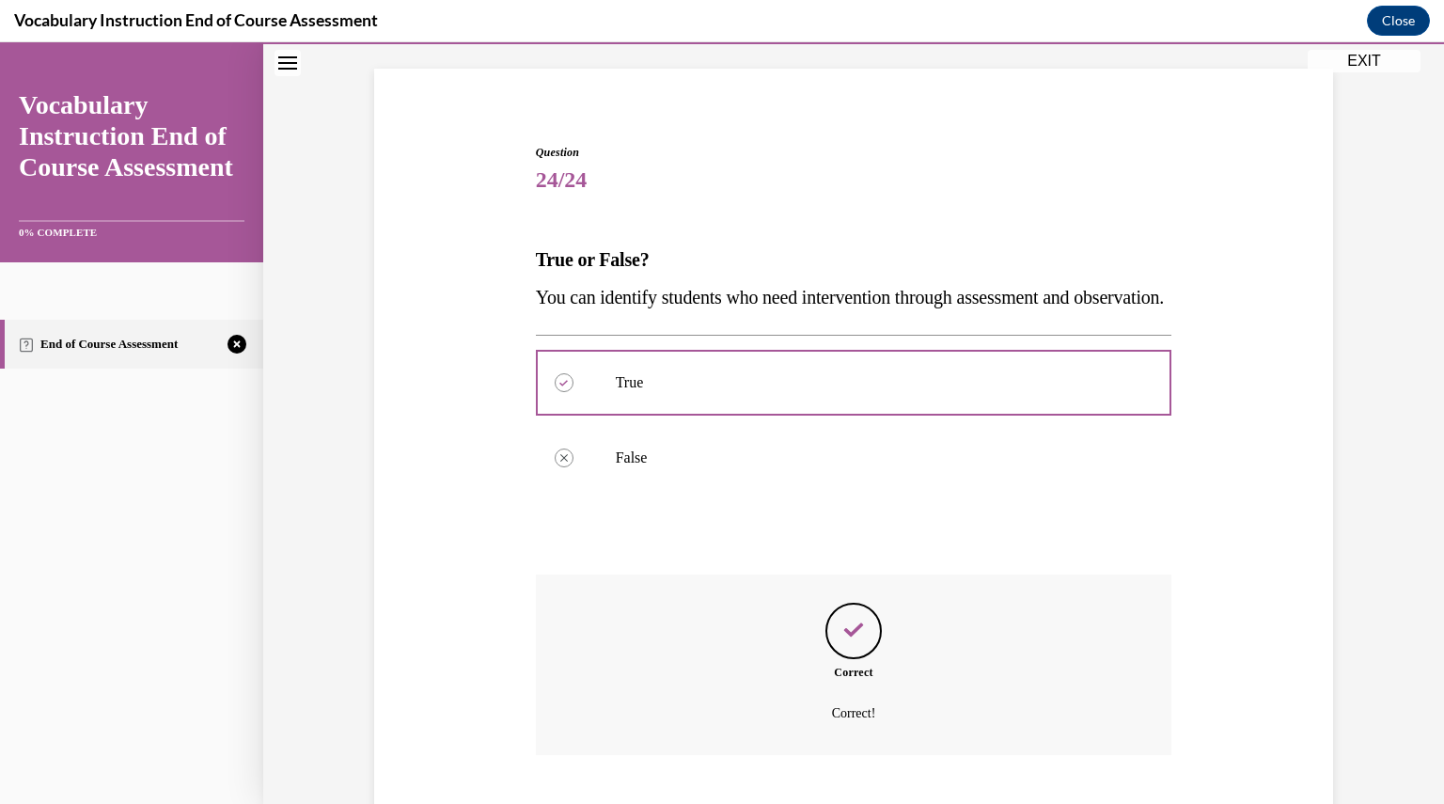
scroll to position [270, 0]
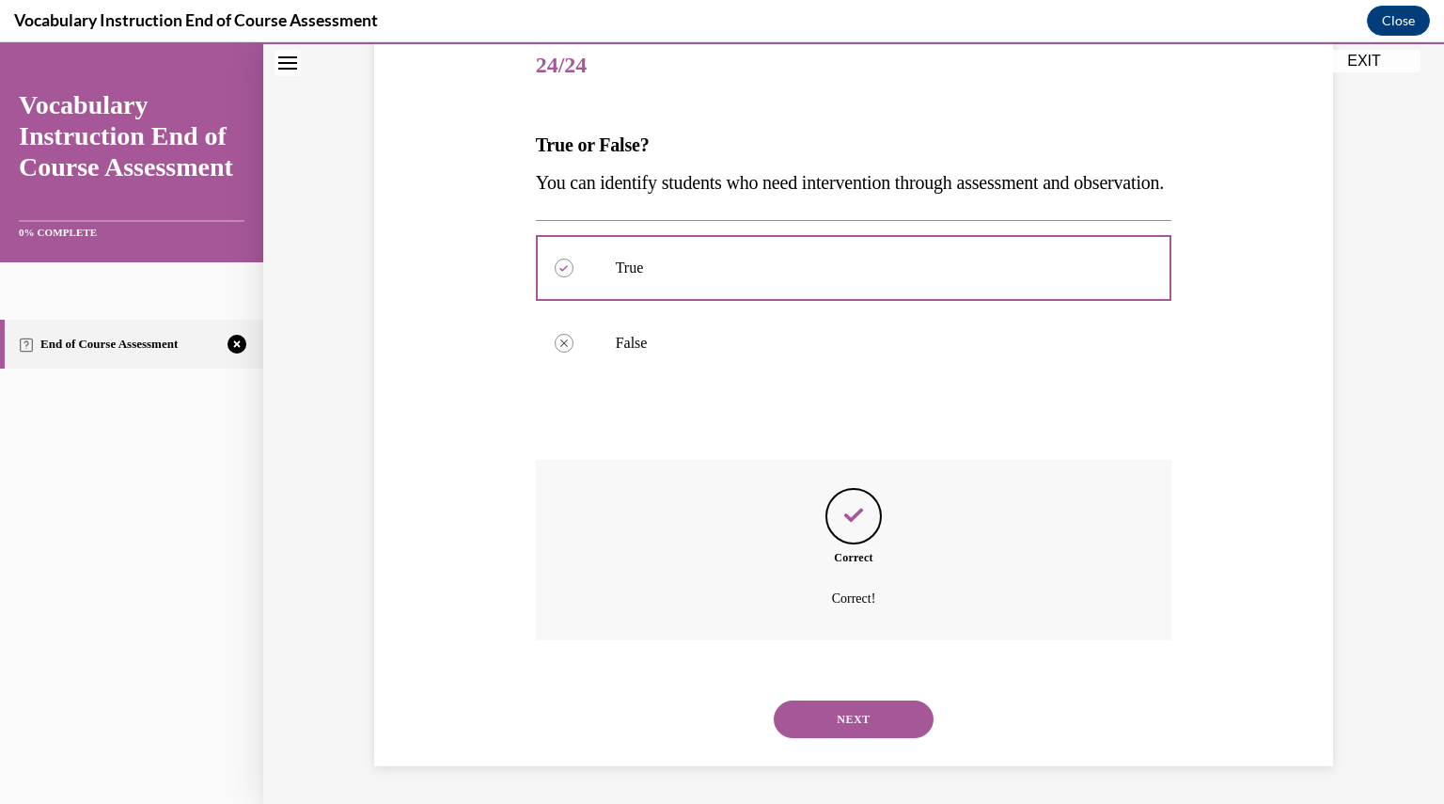
click at [848, 716] on button "NEXT" at bounding box center [853, 719] width 160 height 38
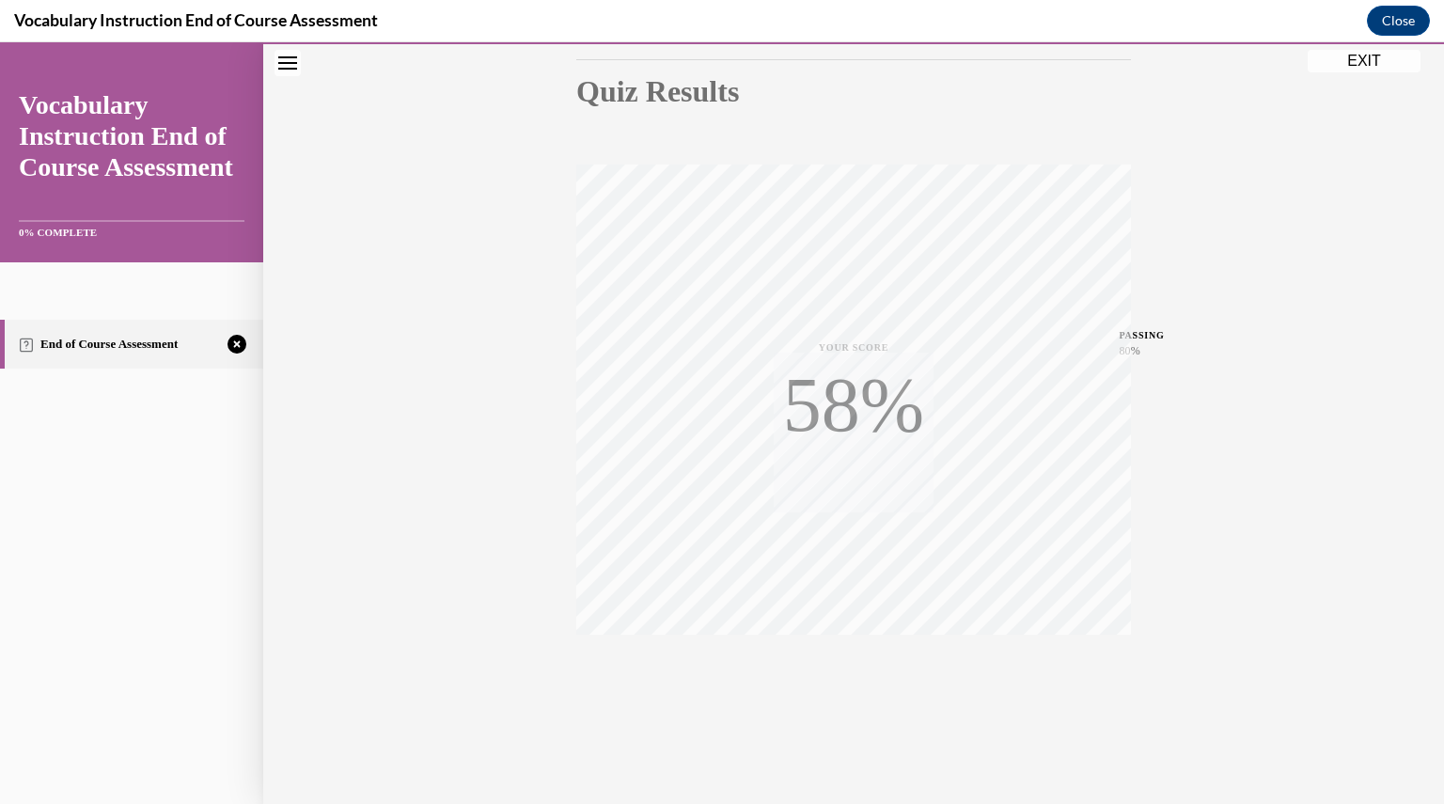
scroll to position [202, 0]
click at [852, 687] on icon "button" at bounding box center [853, 689] width 67 height 21
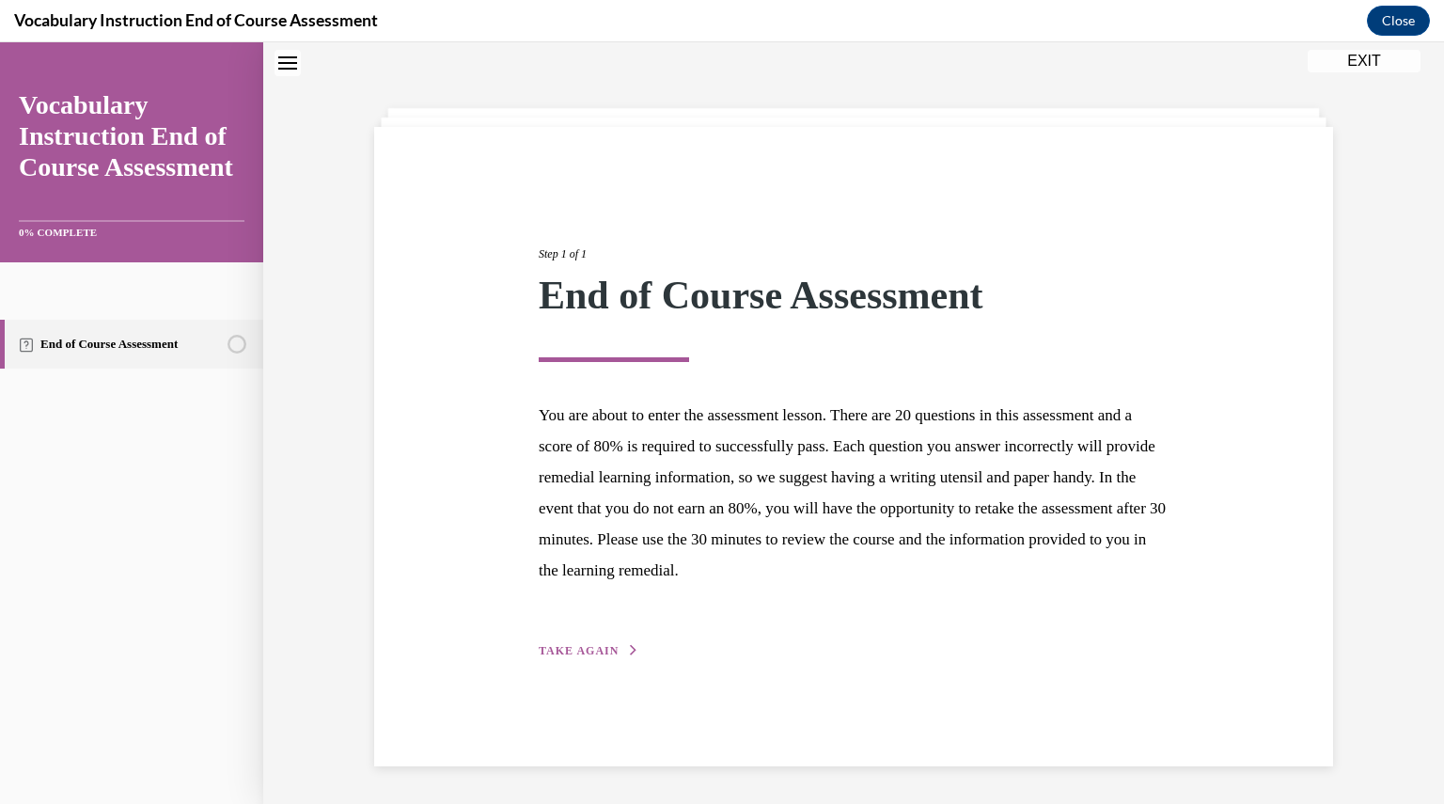
click at [582, 657] on button "TAKE AGAIN" at bounding box center [589, 650] width 101 height 17
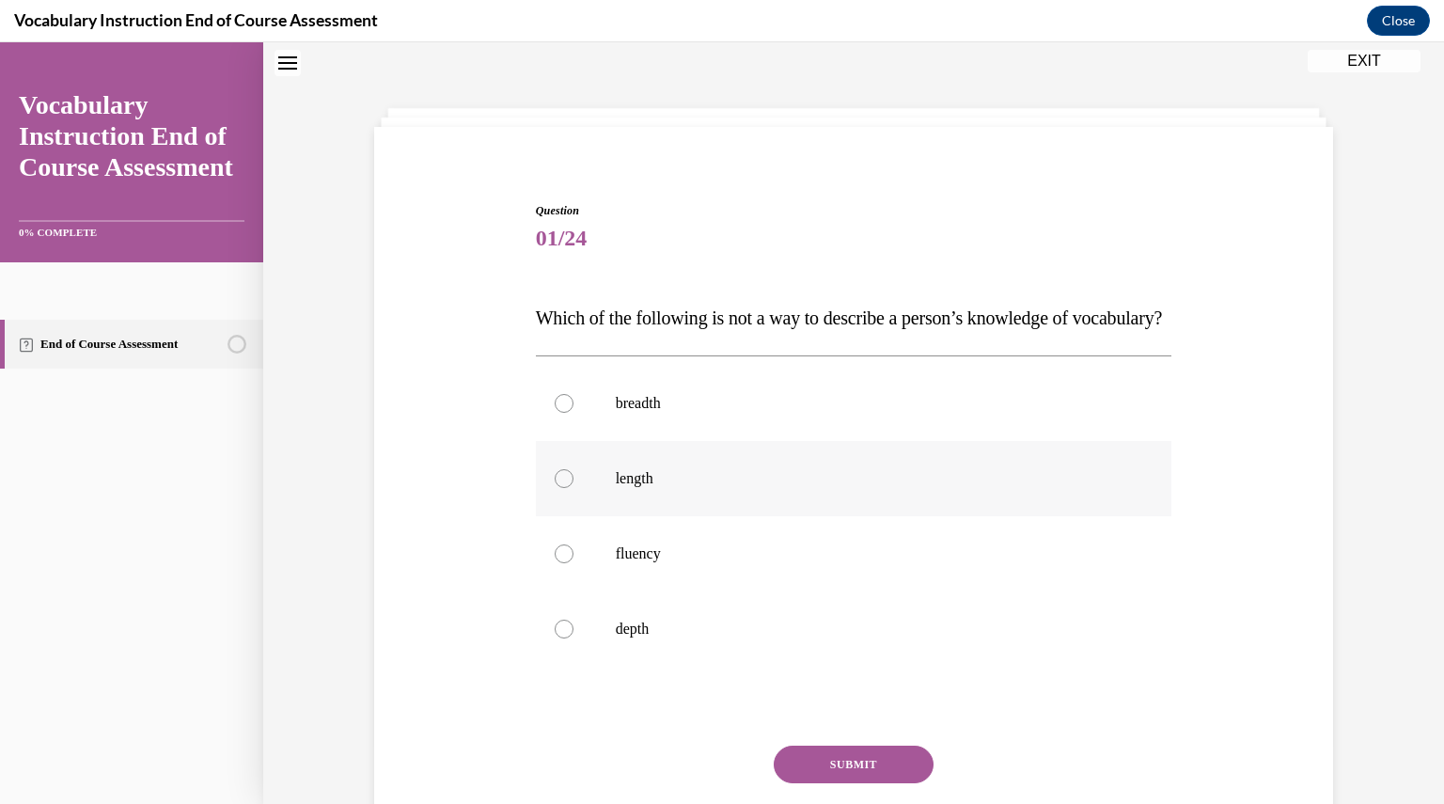
click at [601, 510] on label "length" at bounding box center [854, 478] width 636 height 75
click at [573, 488] on input "length" at bounding box center [563, 478] width 19 height 19
radio input "true"
click at [848, 783] on button "SUBMIT" at bounding box center [853, 764] width 160 height 38
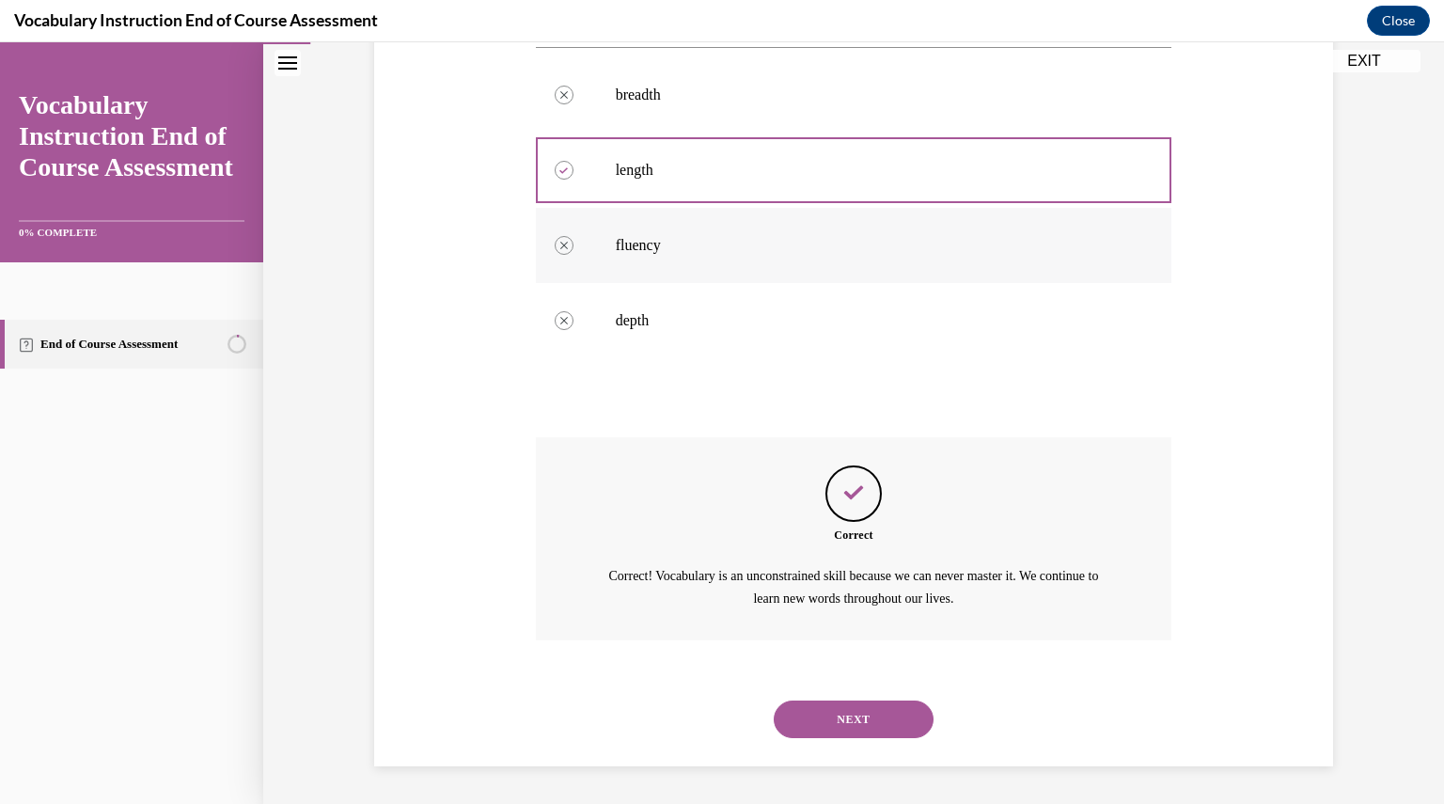
scroll to position [405, 0]
click at [864, 726] on button "NEXT" at bounding box center [853, 719] width 160 height 38
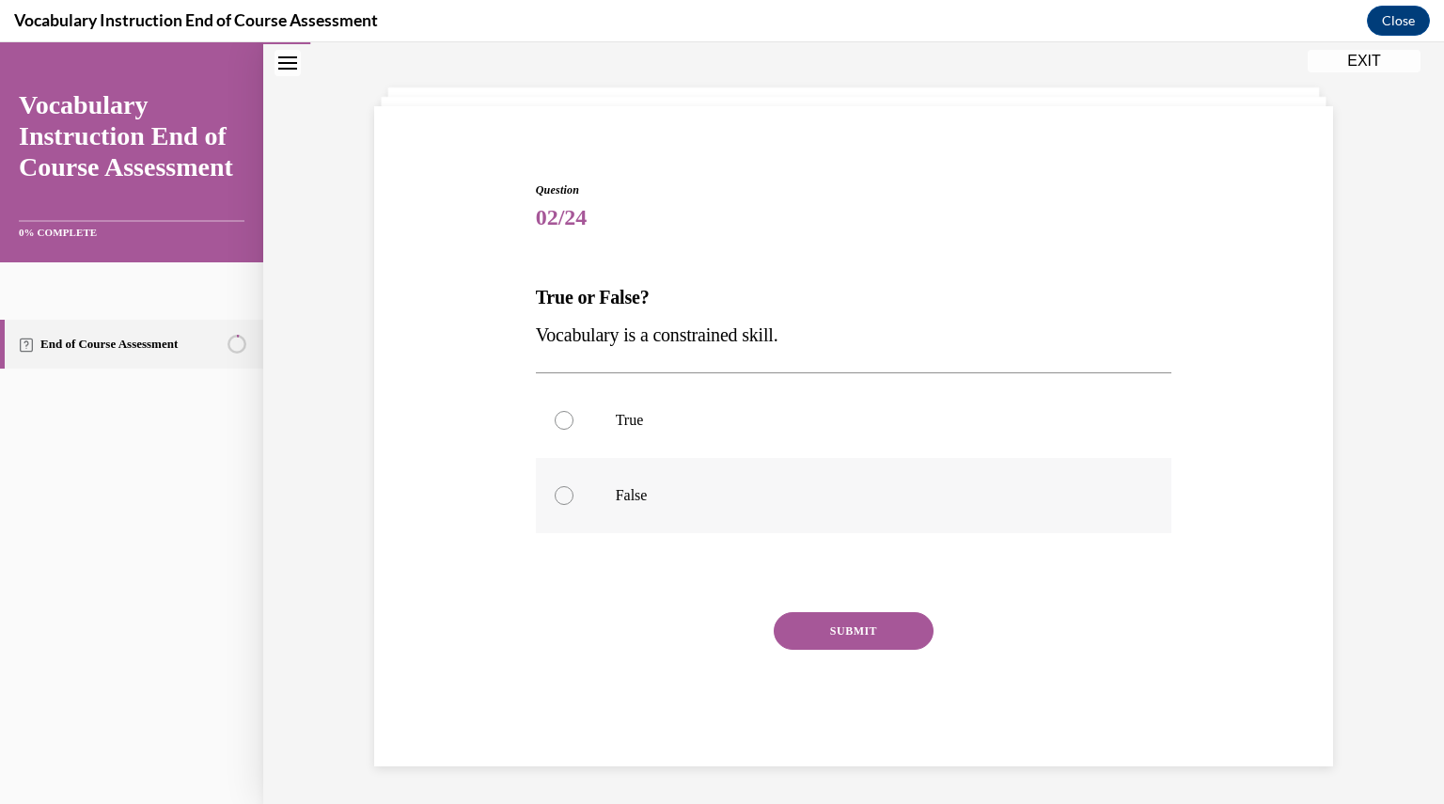
click at [736, 486] on p "False" at bounding box center [870, 495] width 509 height 19
click at [573, 486] on input "False" at bounding box center [563, 495] width 19 height 19
radio input "true"
click at [838, 641] on button "SUBMIT" at bounding box center [853, 631] width 160 height 38
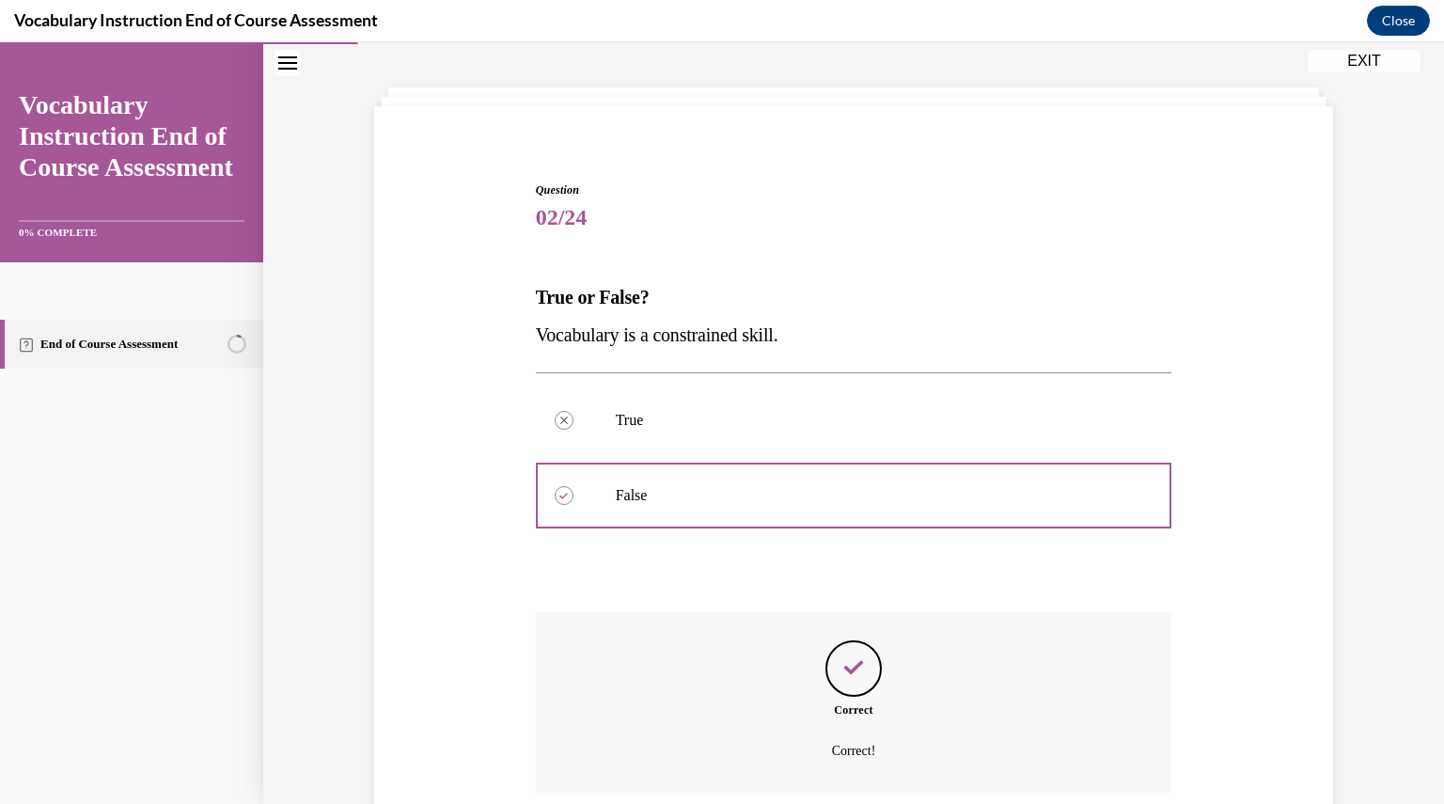
scroll to position [232, 0]
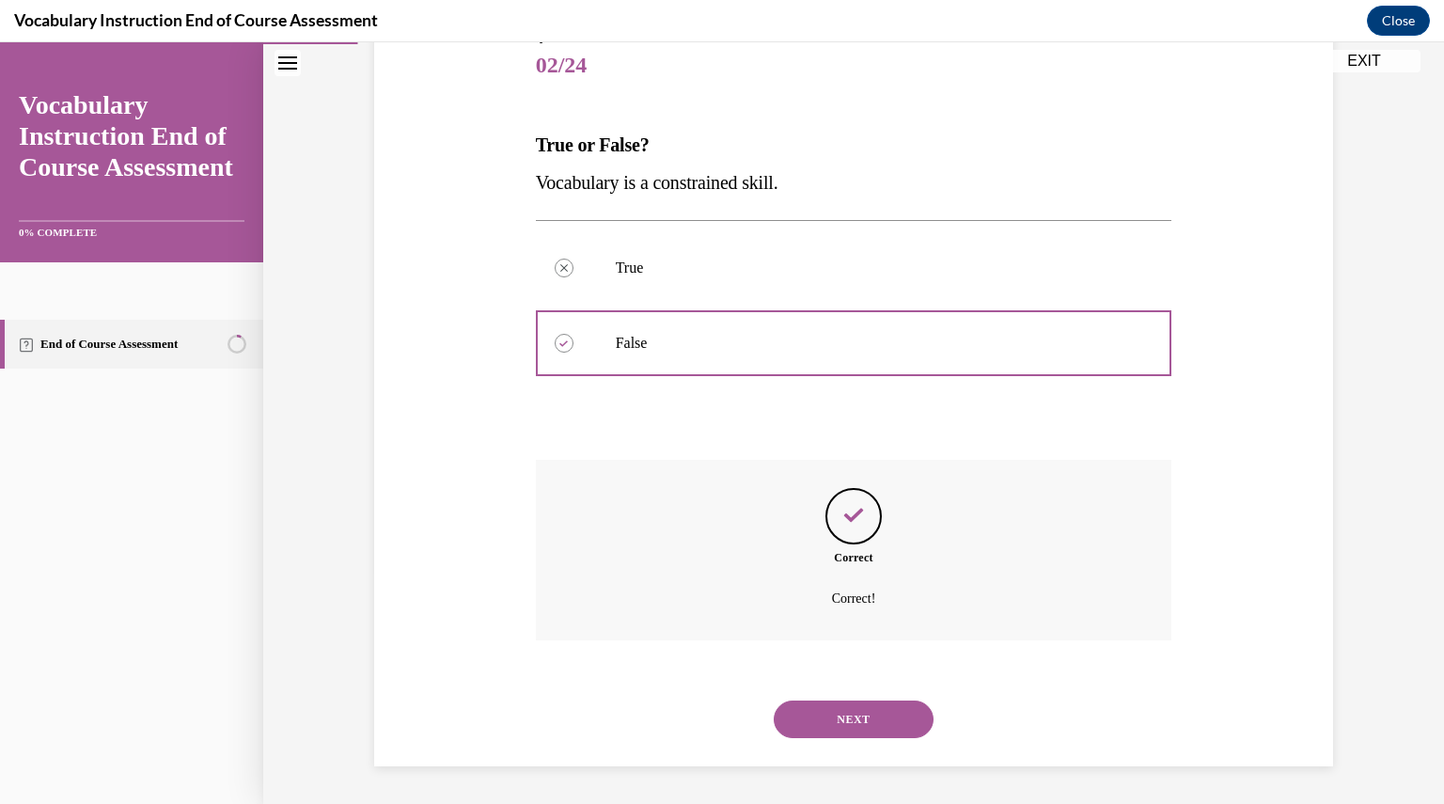
click at [856, 725] on button "NEXT" at bounding box center [853, 719] width 160 height 38
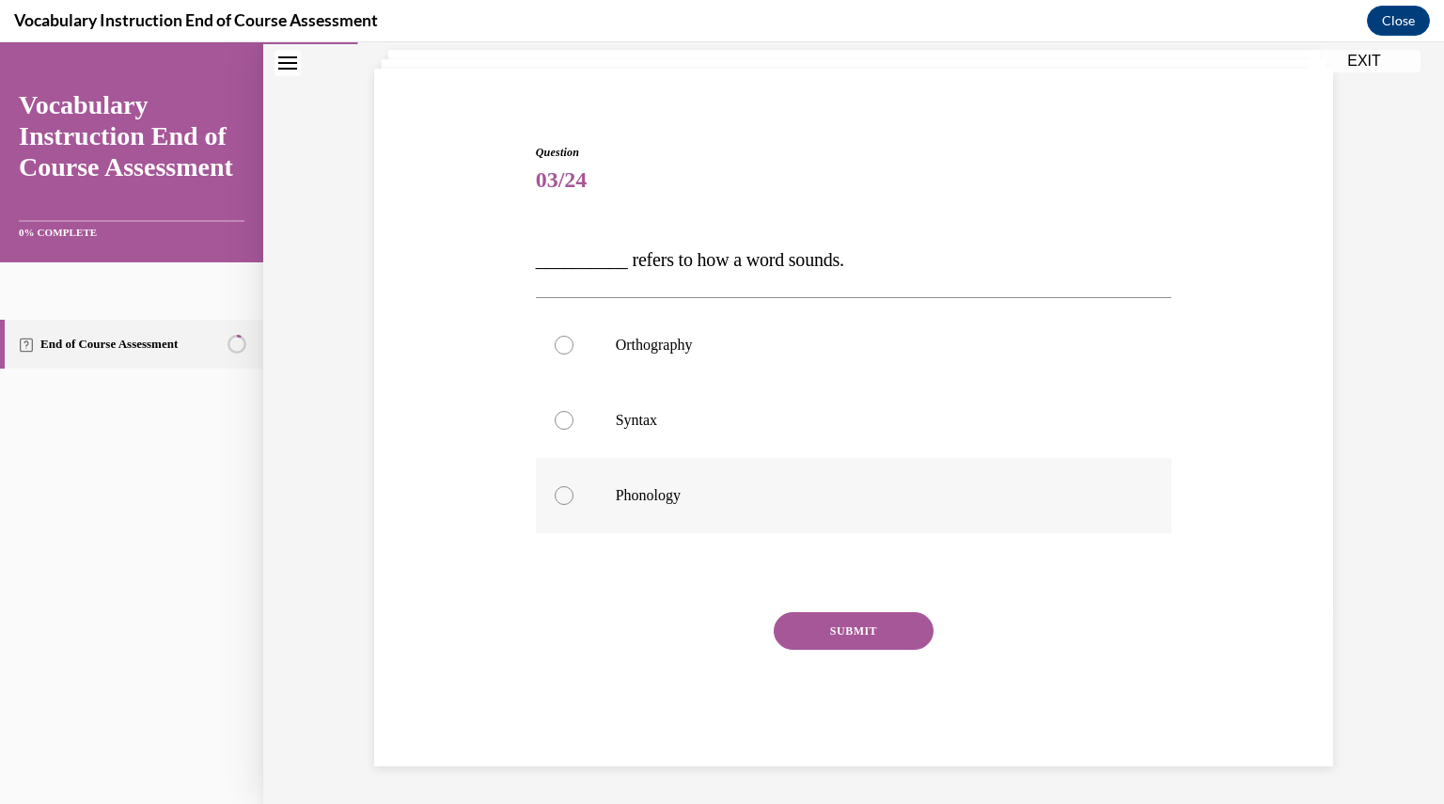
click at [687, 495] on p "Phonology" at bounding box center [870, 495] width 509 height 19
click at [573, 495] on input "Phonology" at bounding box center [563, 495] width 19 height 19
radio input "true"
click at [823, 642] on button "SUBMIT" at bounding box center [853, 631] width 160 height 38
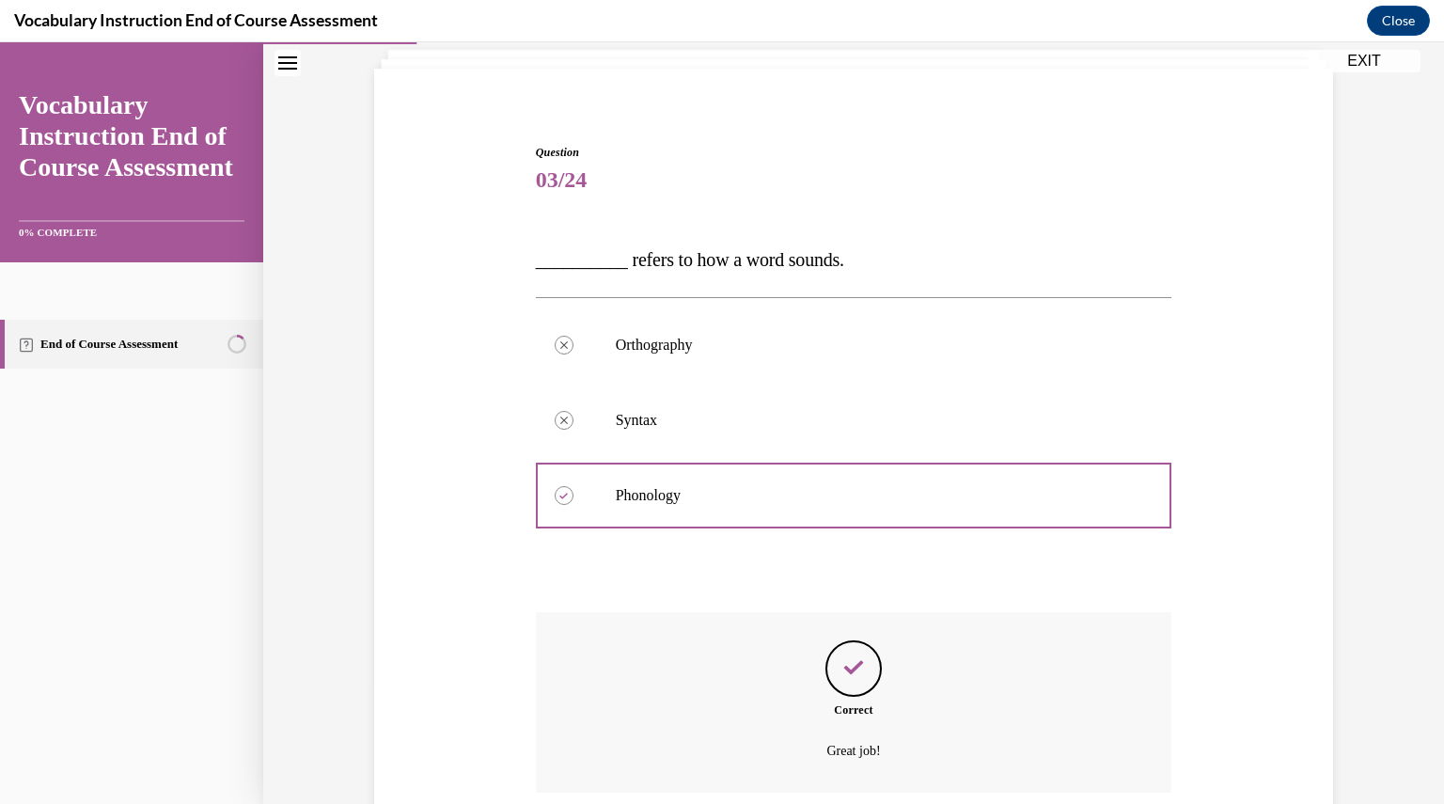
scroll to position [270, 0]
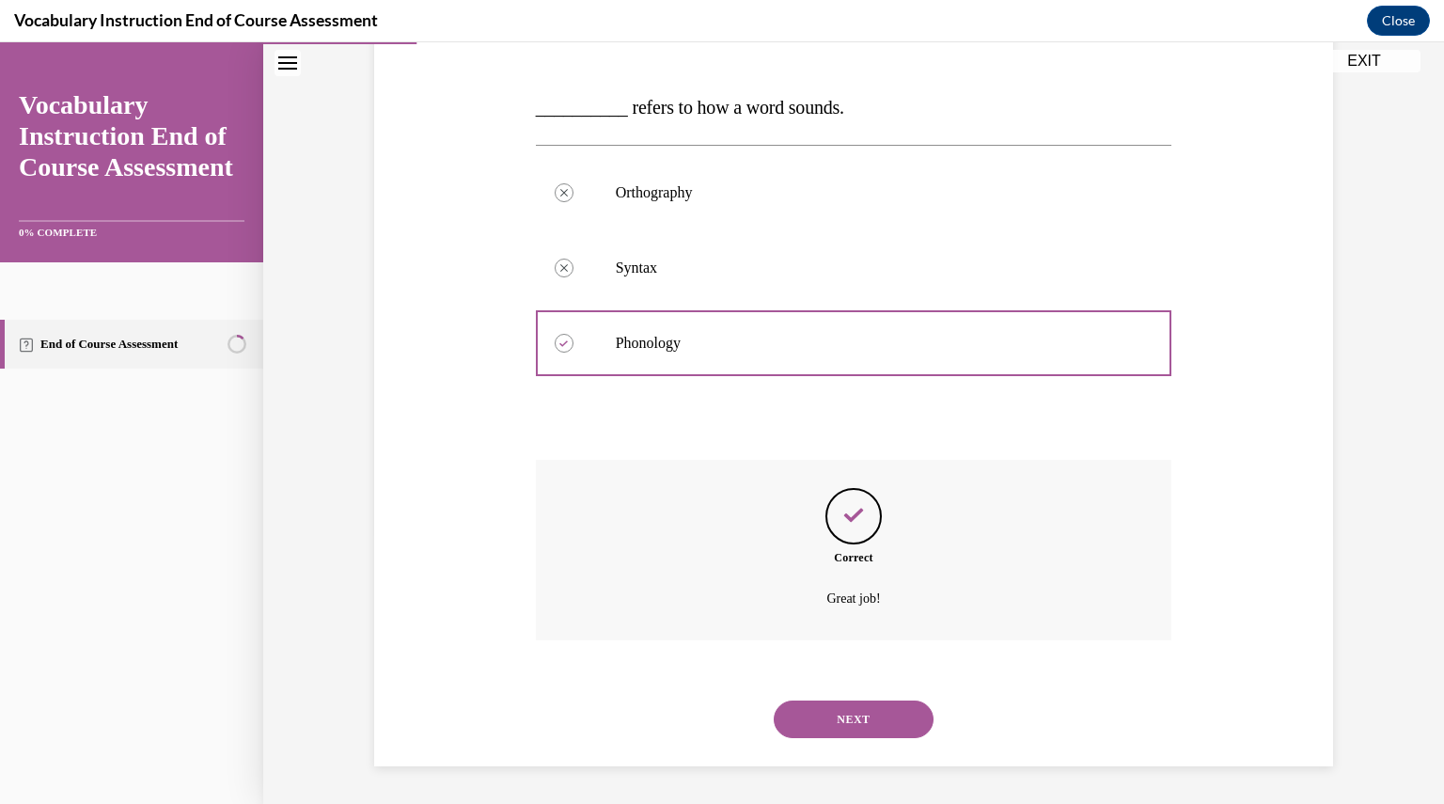
click at [853, 737] on button "NEXT" at bounding box center [853, 719] width 160 height 38
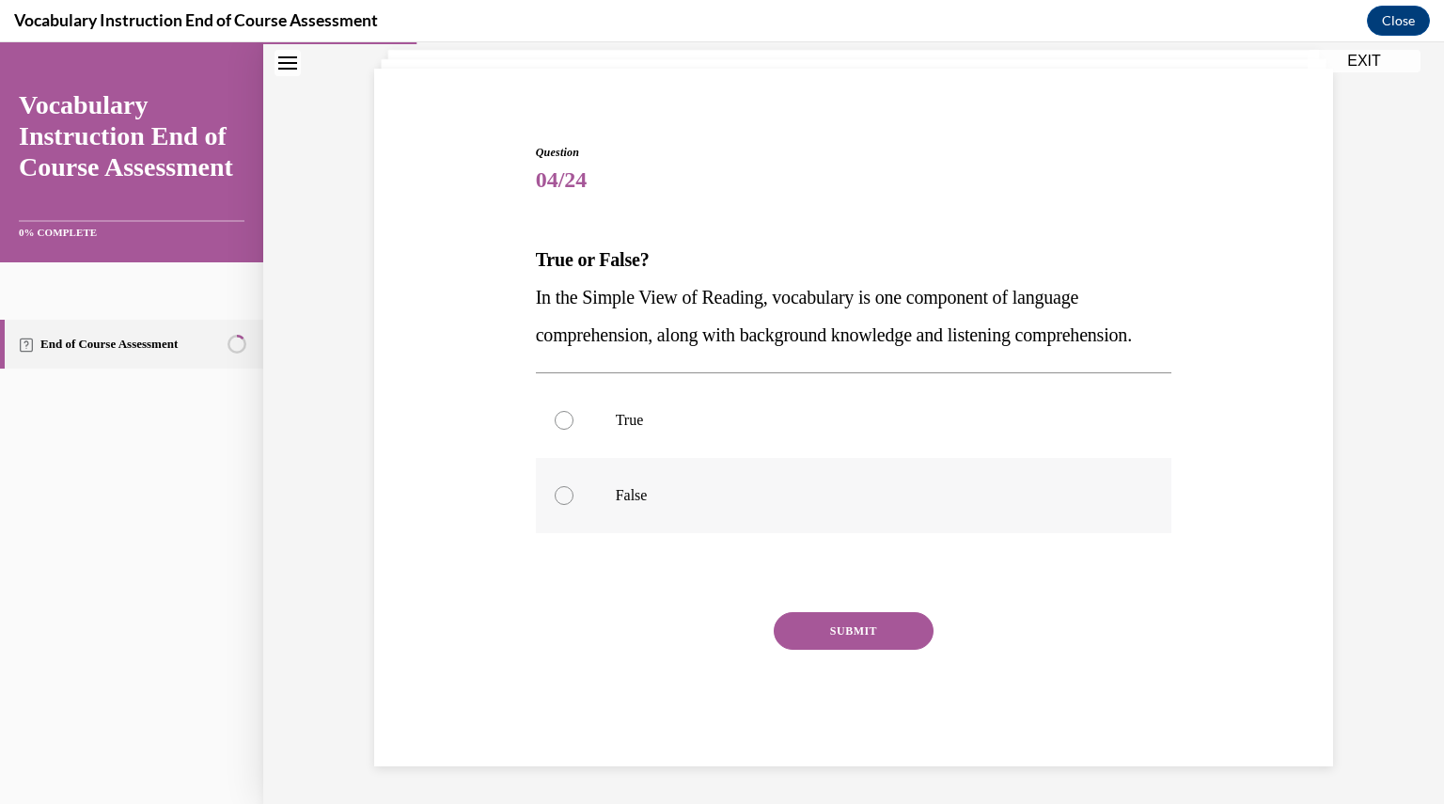
click at [661, 502] on p "False" at bounding box center [870, 495] width 509 height 19
click at [573, 502] on input "False" at bounding box center [563, 495] width 19 height 19
radio input "true"
click at [641, 420] on p "True" at bounding box center [870, 420] width 509 height 19
click at [573, 420] on input "True" at bounding box center [563, 420] width 19 height 19
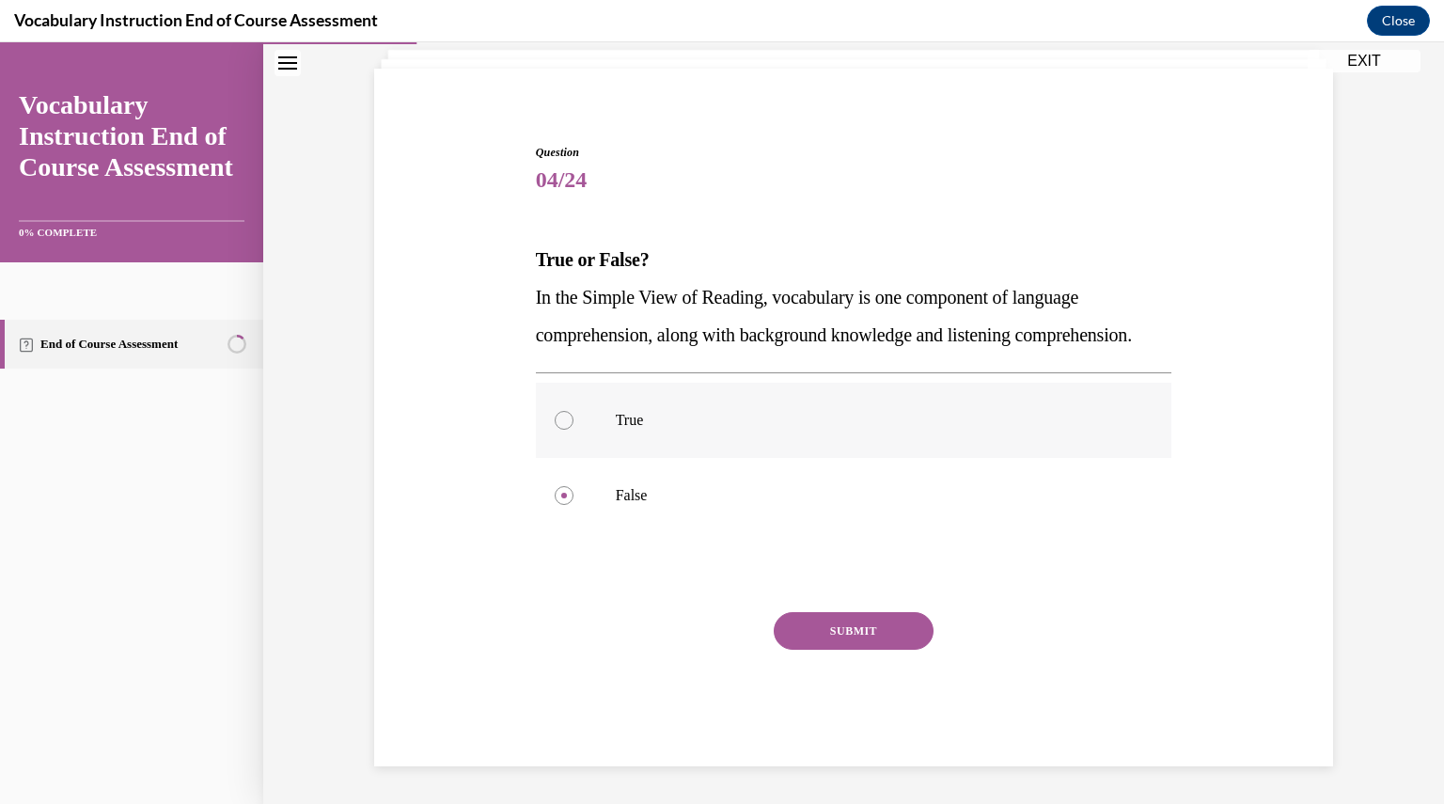
radio input "true"
click at [820, 647] on button "SUBMIT" at bounding box center [853, 631] width 160 height 38
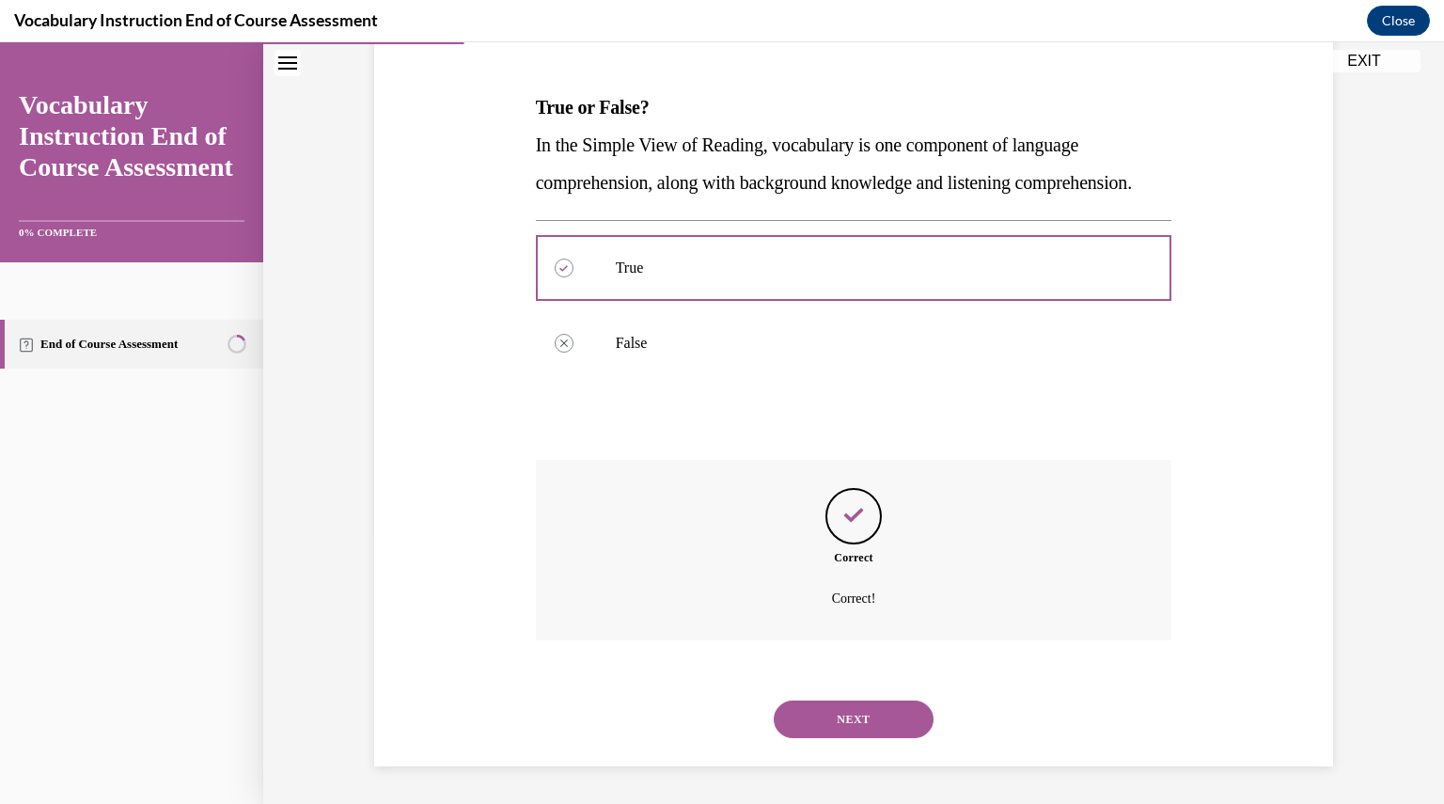
scroll to position [307, 0]
click at [835, 716] on button "NEXT" at bounding box center [853, 719] width 160 height 38
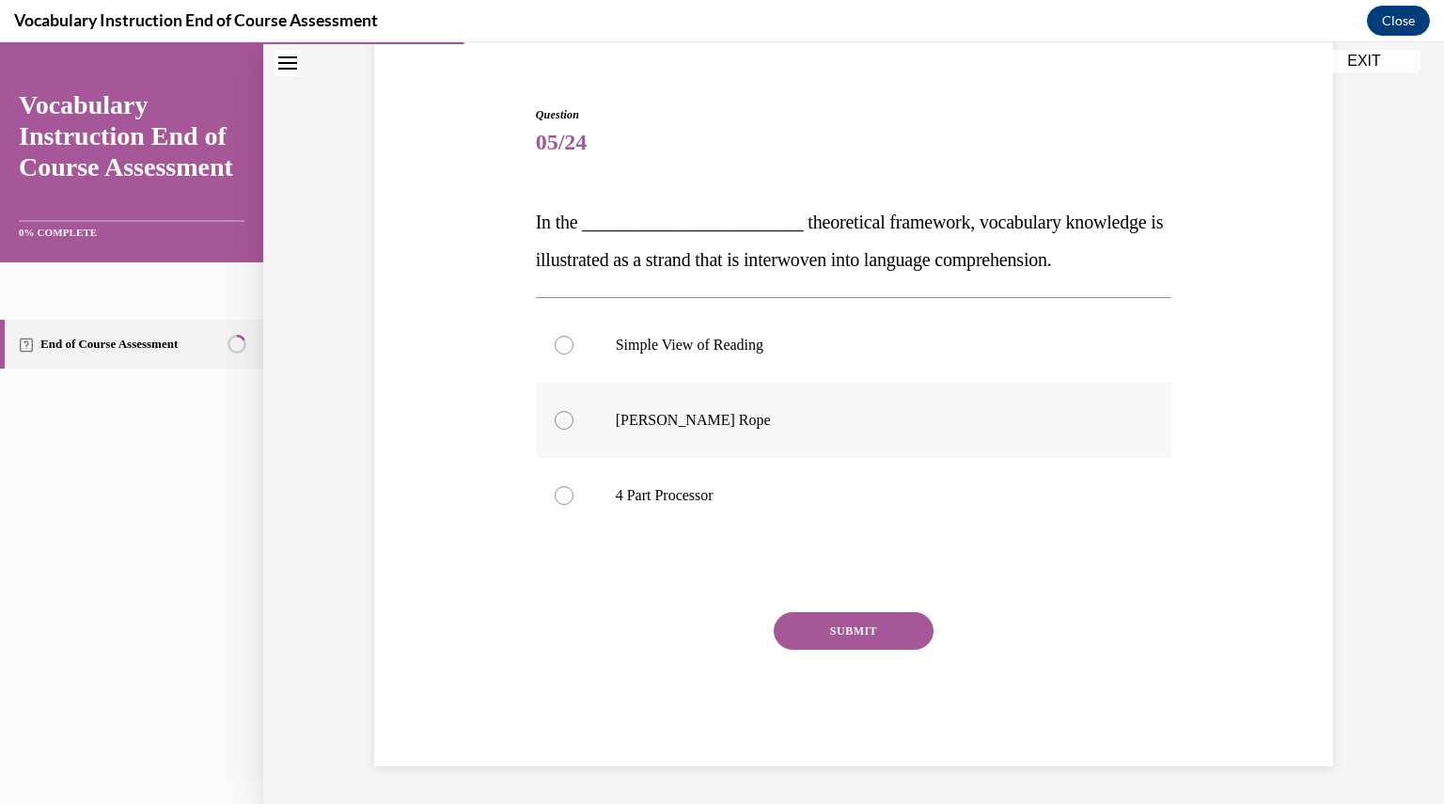
click at [735, 440] on label "Scarborough's Rope" at bounding box center [854, 420] width 636 height 75
click at [573, 429] on input "Scarborough's Rope" at bounding box center [563, 420] width 19 height 19
radio input "true"
click at [844, 632] on button "SUBMIT" at bounding box center [853, 631] width 160 height 38
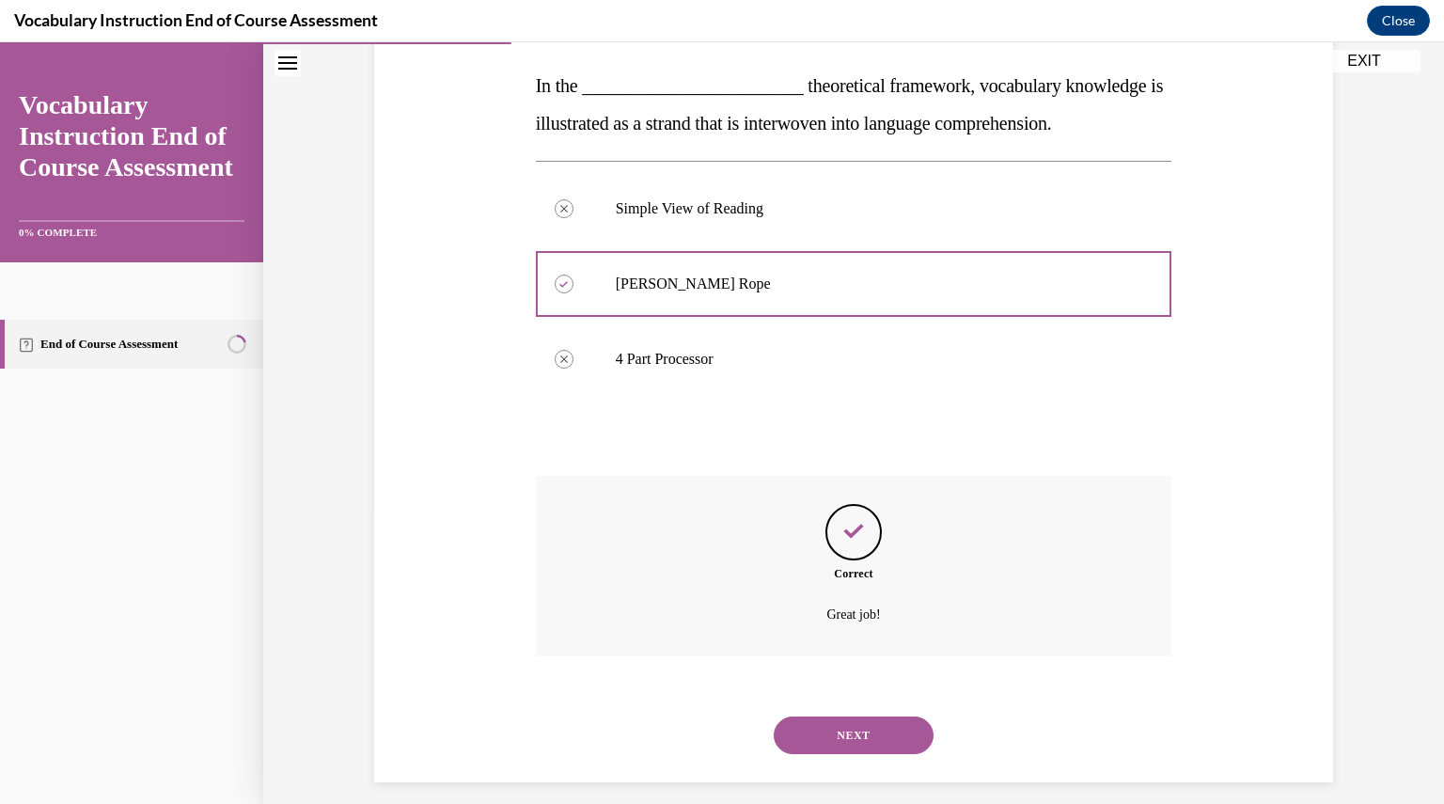
scroll to position [307, 0]
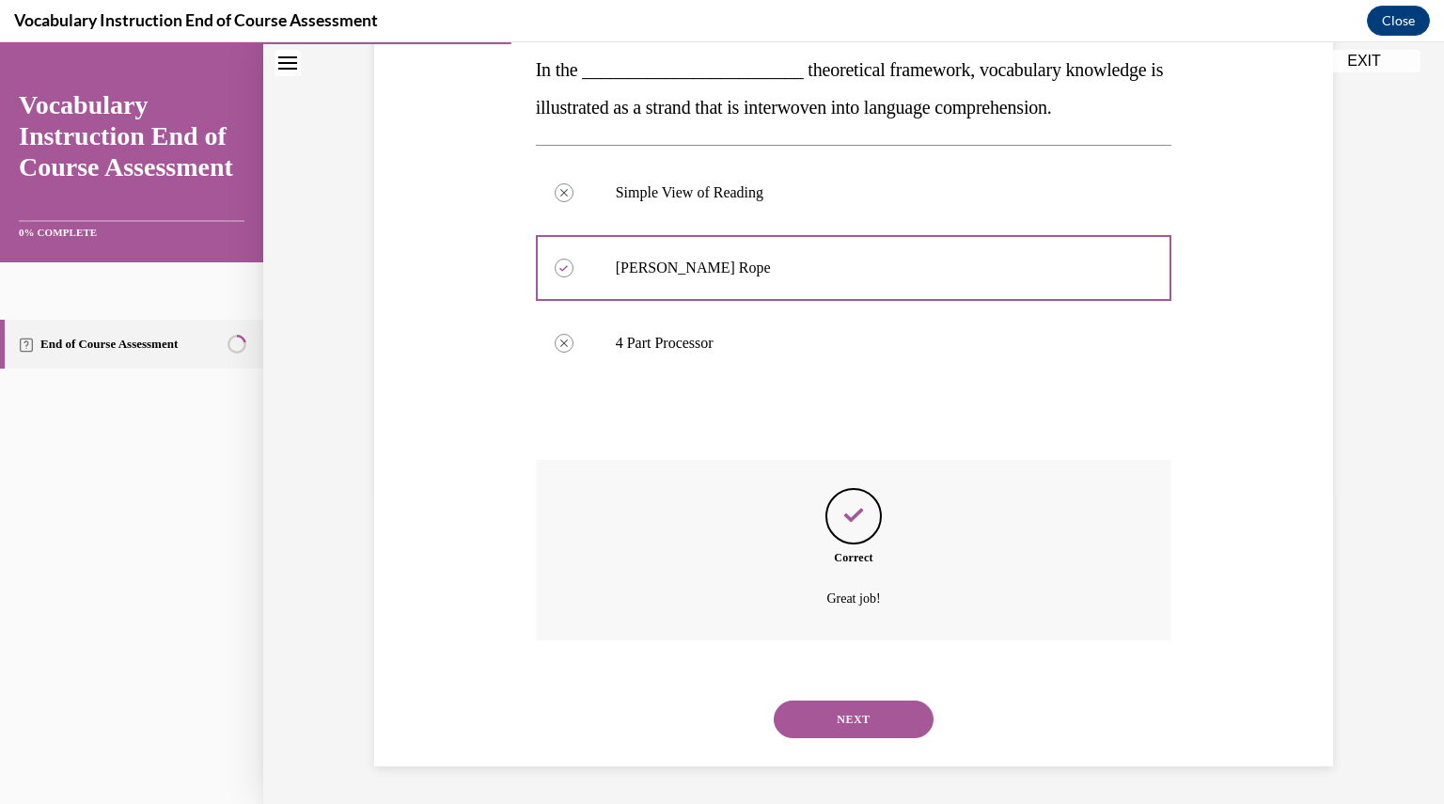
click at [867, 726] on button "NEXT" at bounding box center [853, 719] width 160 height 38
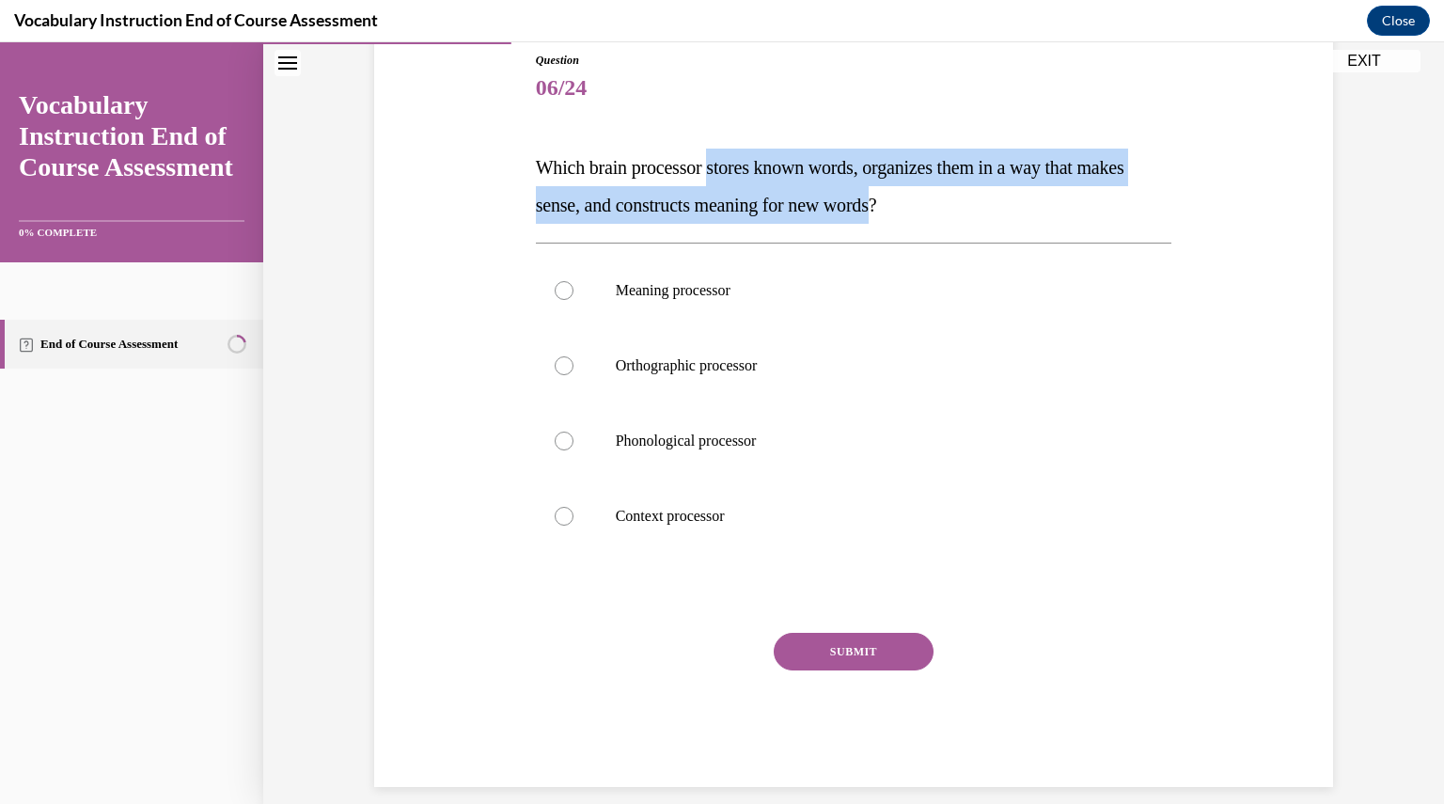
drag, startPoint x: 714, startPoint y: 170, endPoint x: 949, endPoint y: 210, distance: 238.2
click at [949, 210] on span "Which brain processor stores known words, organizes them in a way that makes se…" at bounding box center [830, 186] width 588 height 58
copy span "stores known words, organizes them in a way that makes sense, and constructs me…"
click at [871, 199] on span "Which brain processor stores known words, organizes them in a way that makes se…" at bounding box center [830, 186] width 588 height 58
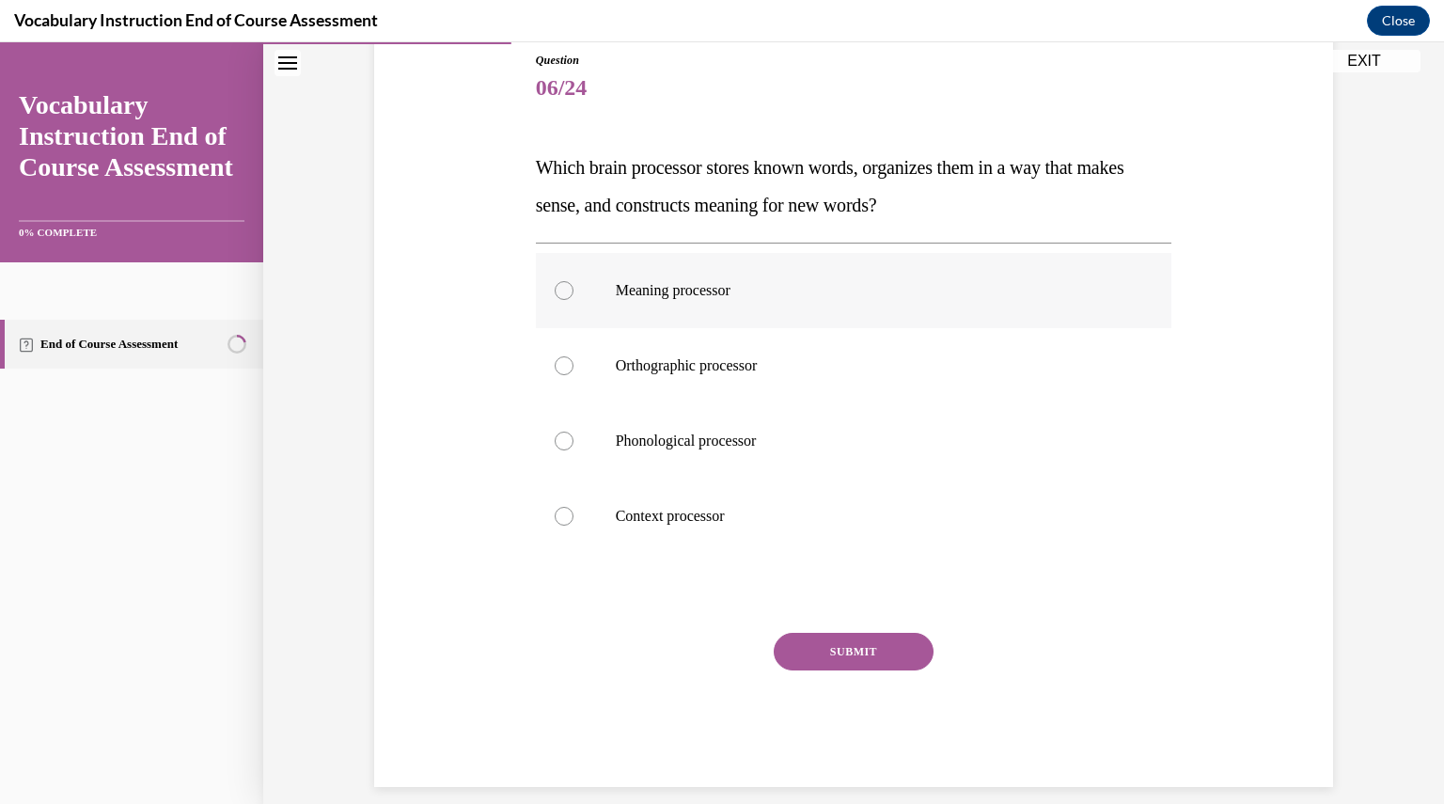
click at [572, 293] on label "Meaning processor" at bounding box center [854, 290] width 636 height 75
click at [572, 293] on input "Meaning processor" at bounding box center [563, 290] width 19 height 19
radio input "true"
click at [858, 642] on button "SUBMIT" at bounding box center [853, 651] width 160 height 38
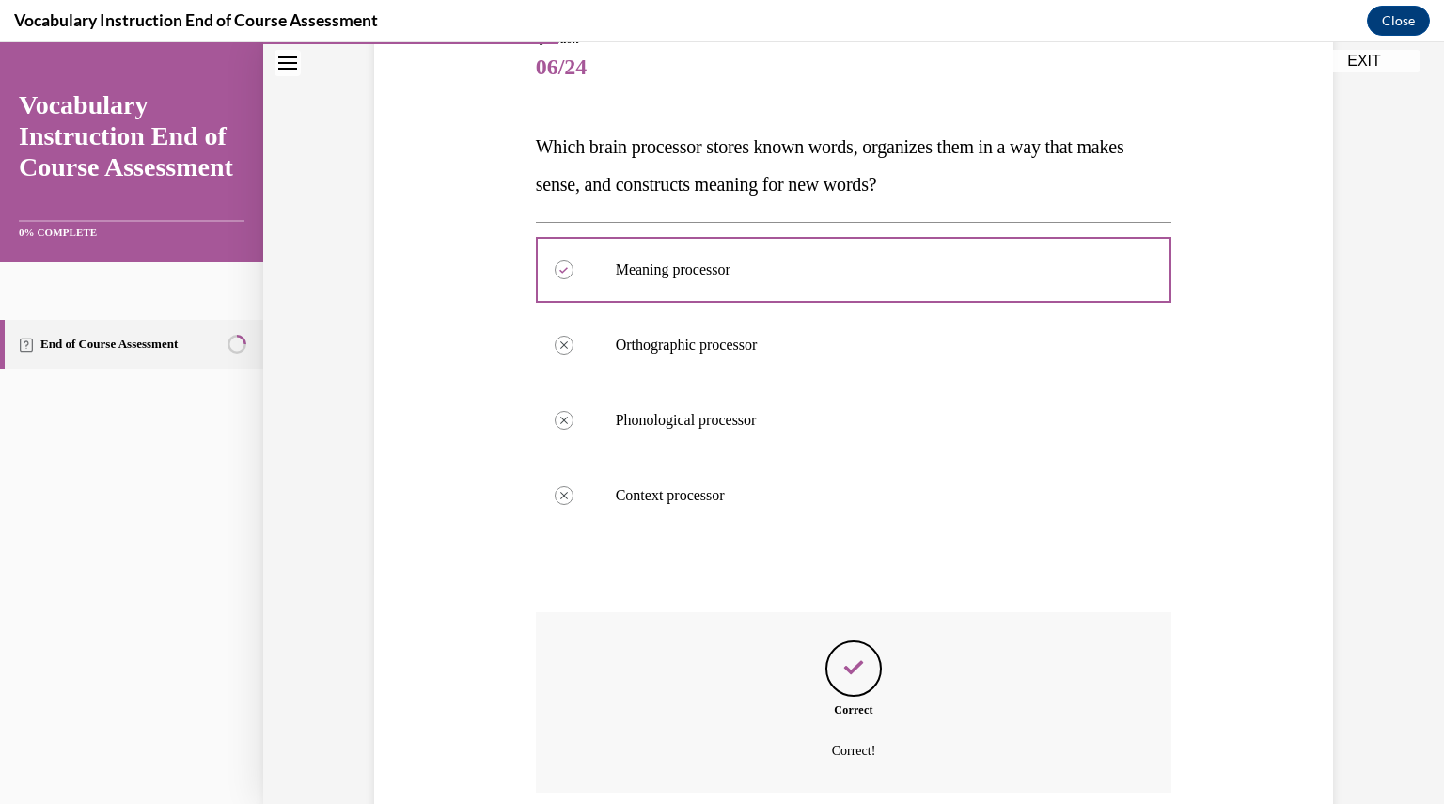
scroll to position [383, 0]
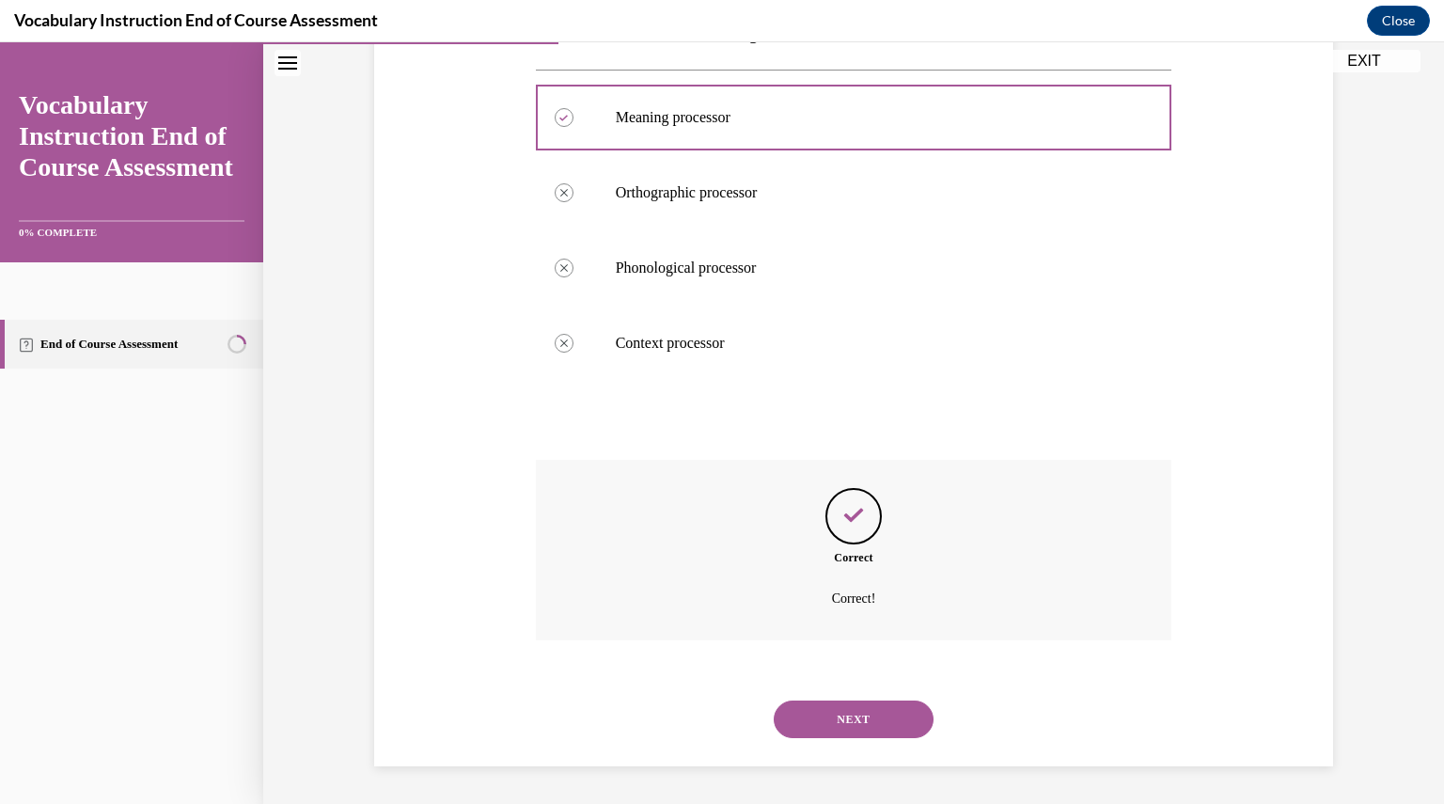
click at [856, 735] on button "NEXT" at bounding box center [853, 719] width 160 height 38
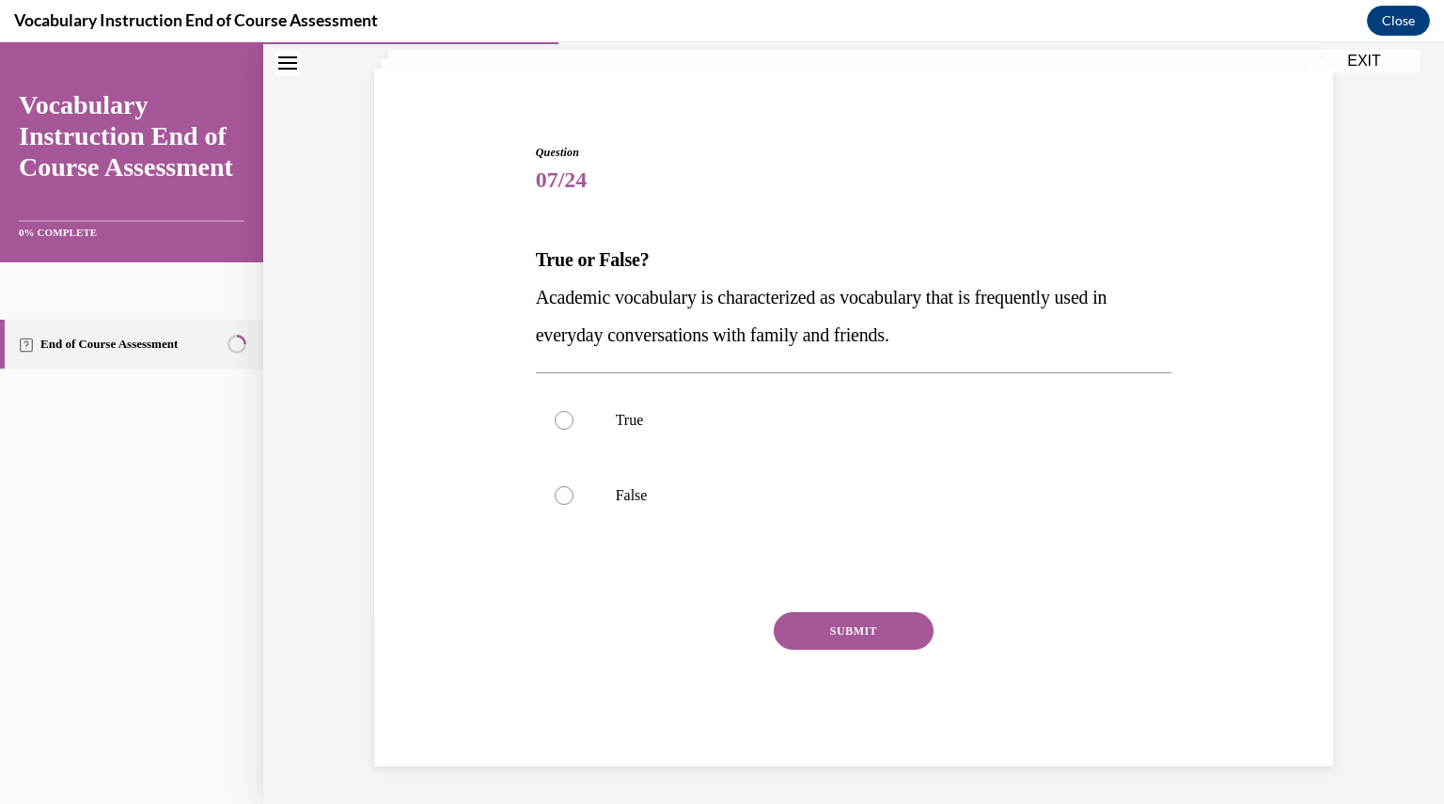
scroll to position [117, 0]
click at [678, 495] on p "False" at bounding box center [870, 495] width 509 height 19
click at [573, 495] on input "False" at bounding box center [563, 495] width 19 height 19
radio input "true"
click at [861, 629] on button "SUBMIT" at bounding box center [853, 631] width 160 height 38
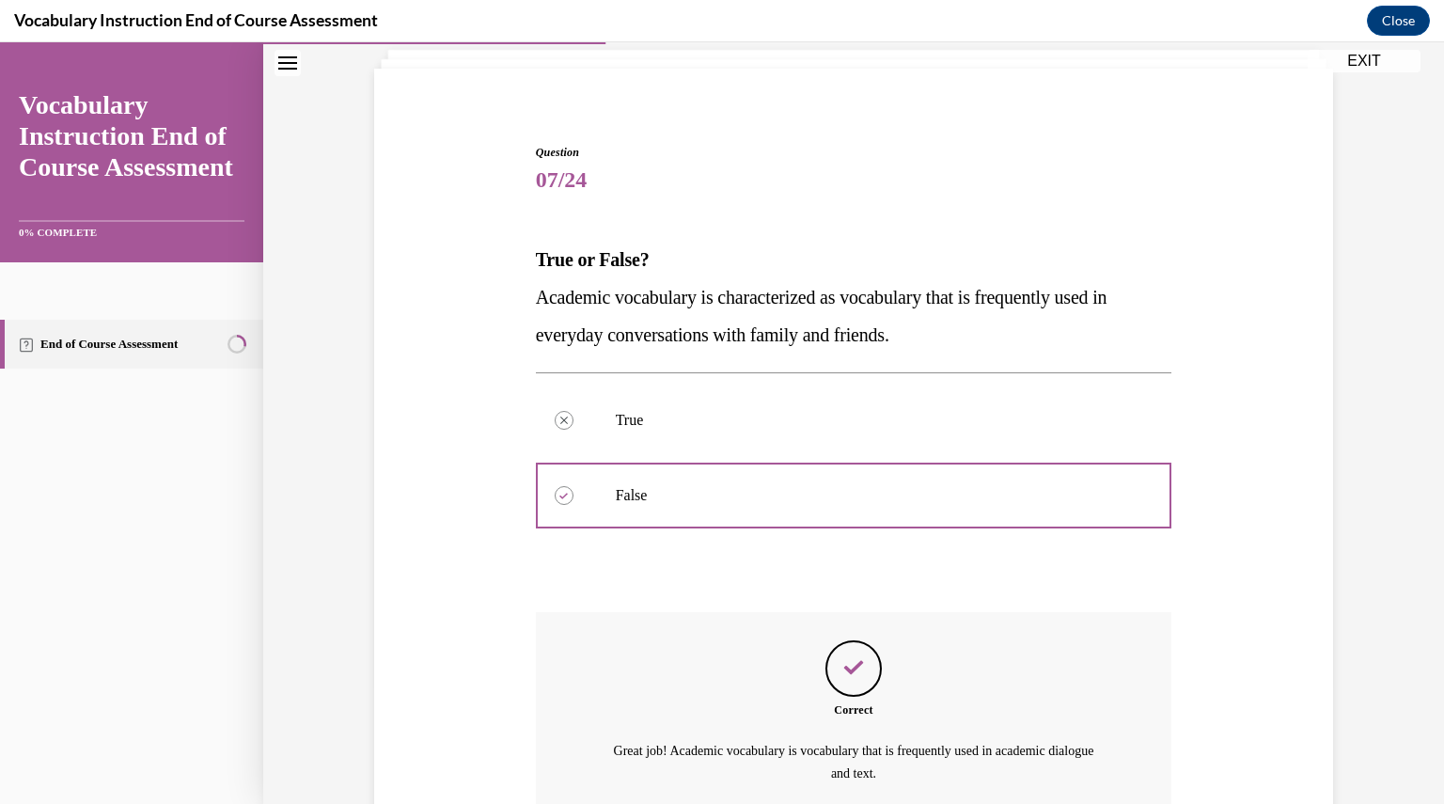
scroll to position [292, 0]
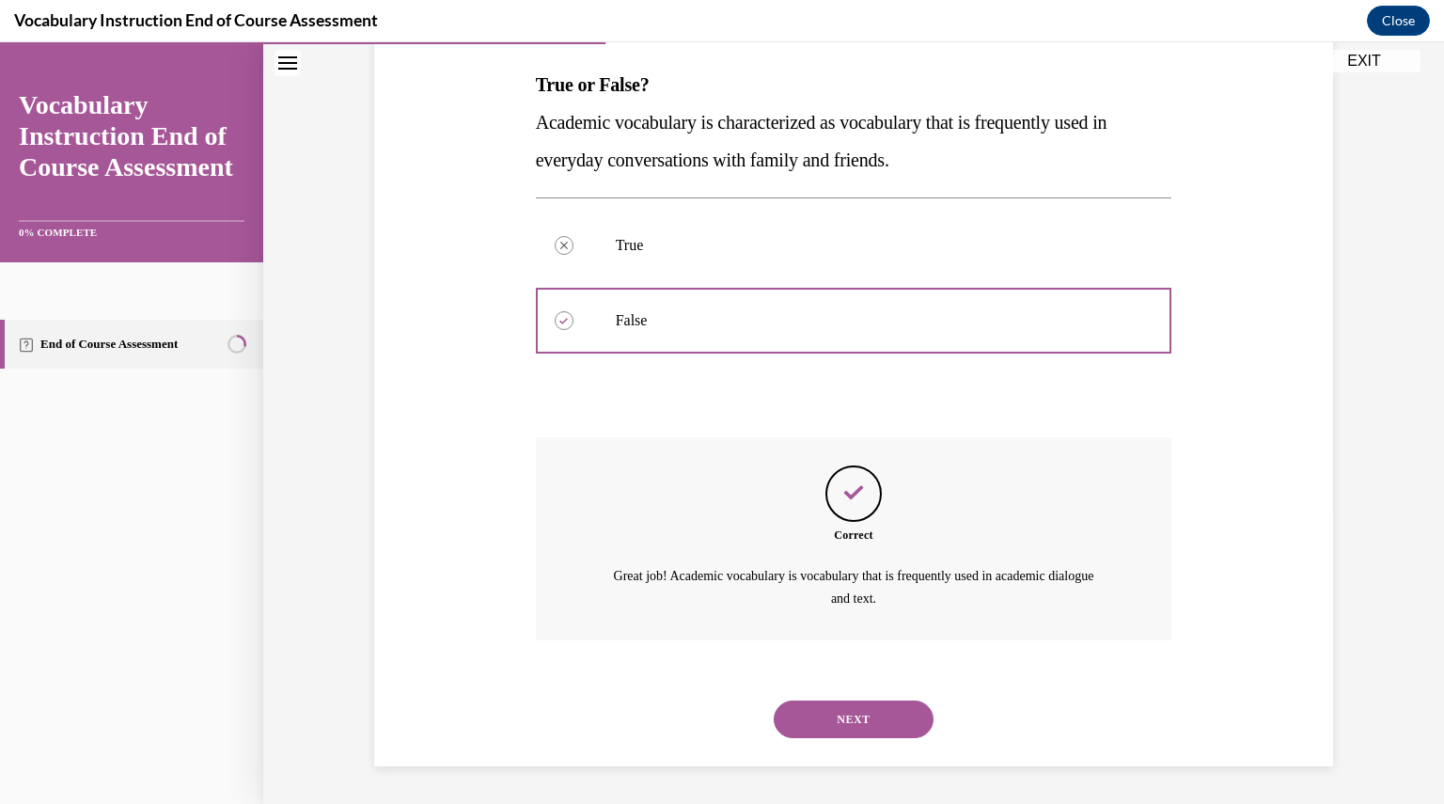
click at [873, 716] on button "NEXT" at bounding box center [853, 719] width 160 height 38
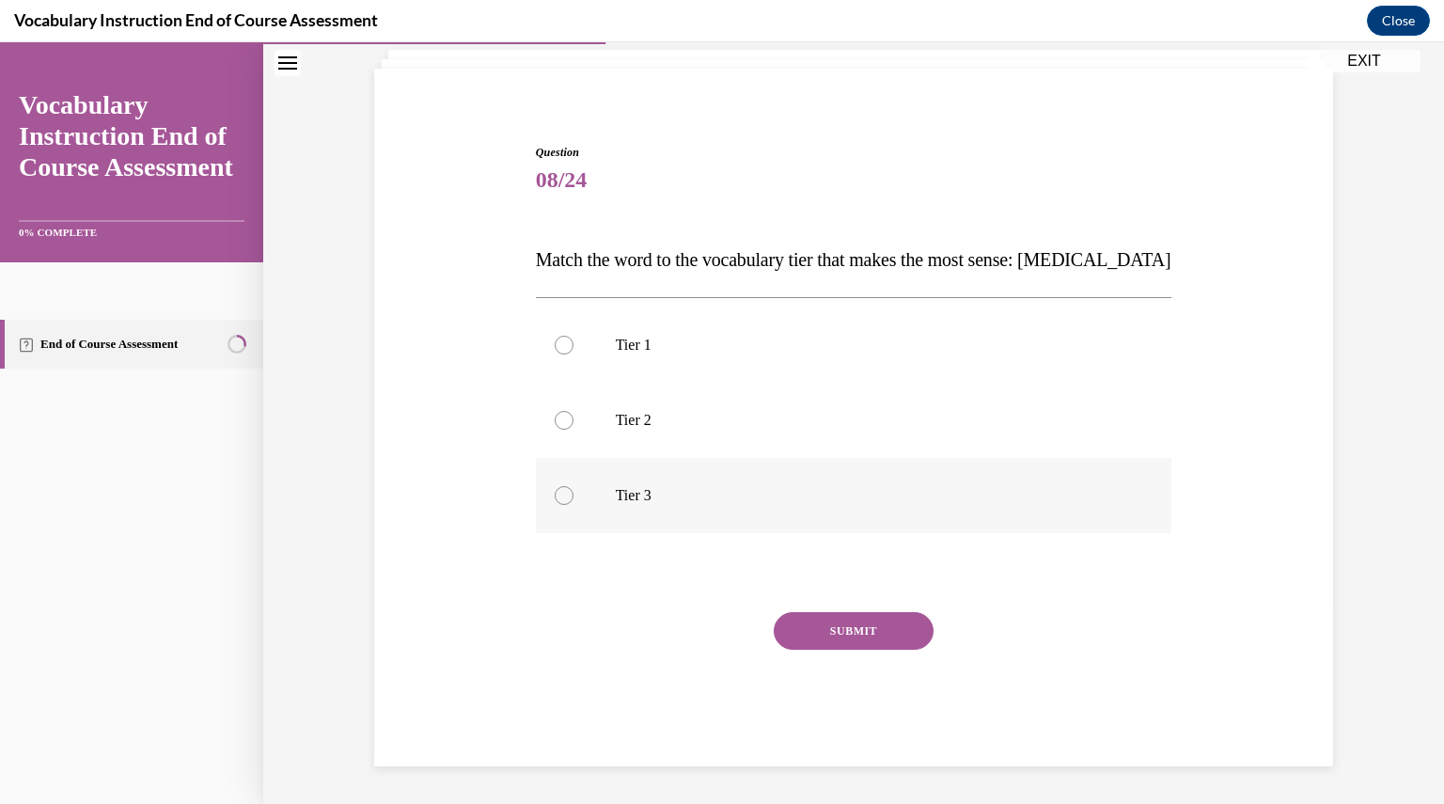
click at [590, 502] on label "Tier 3" at bounding box center [854, 495] width 636 height 75
click at [573, 502] on input "Tier 3" at bounding box center [563, 495] width 19 height 19
radio input "true"
click at [877, 630] on button "SUBMIT" at bounding box center [853, 631] width 160 height 38
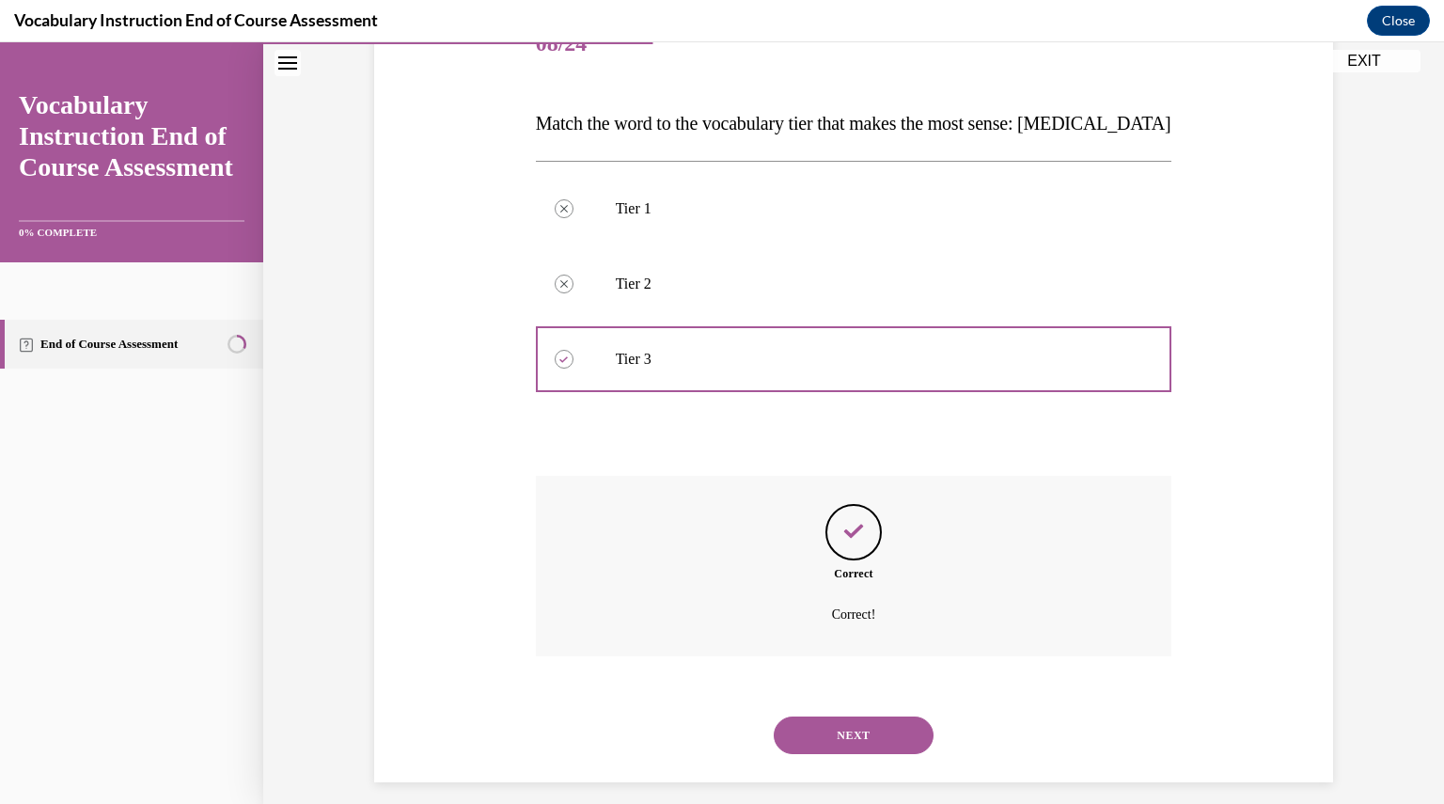
scroll to position [270, 0]
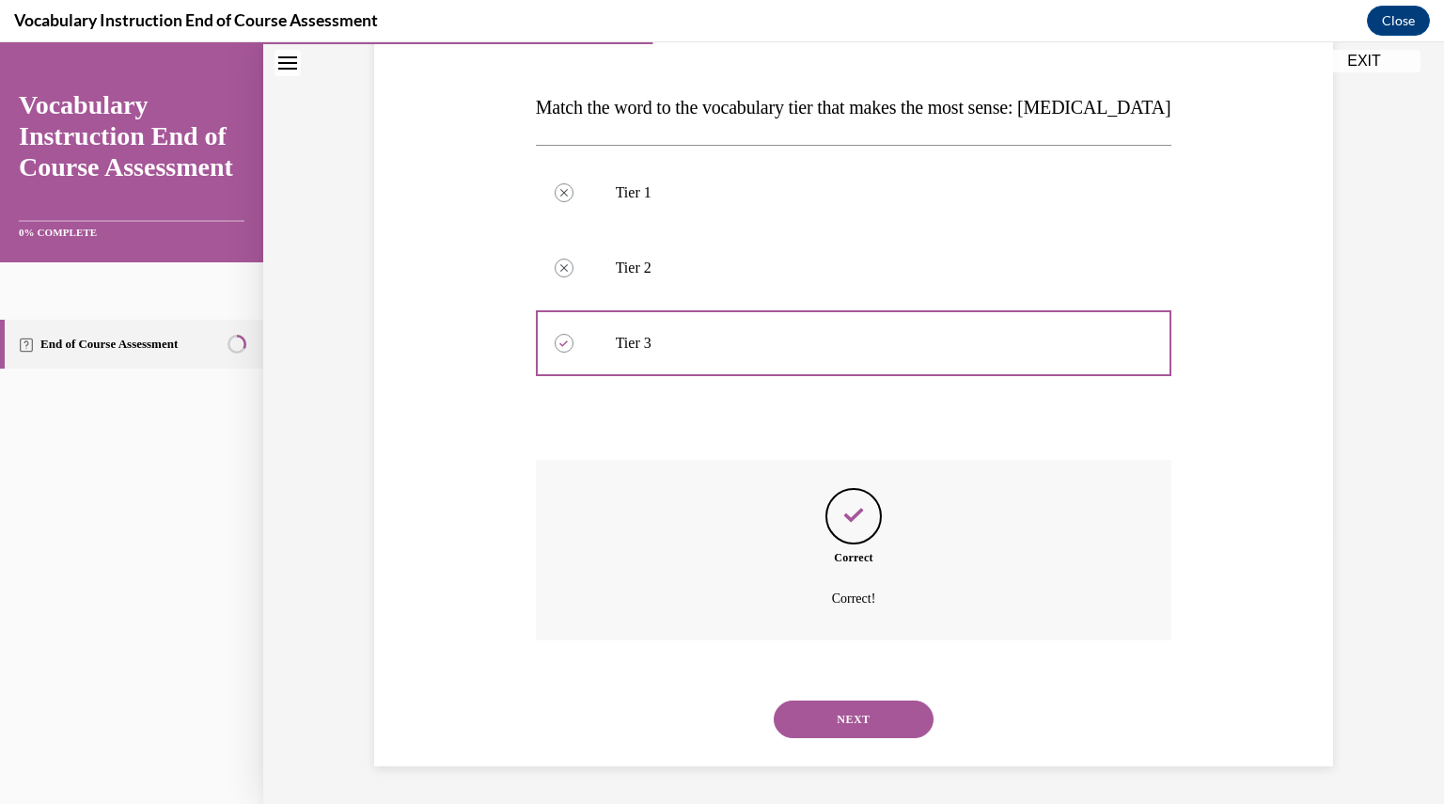
click at [865, 723] on button "NEXT" at bounding box center [853, 719] width 160 height 38
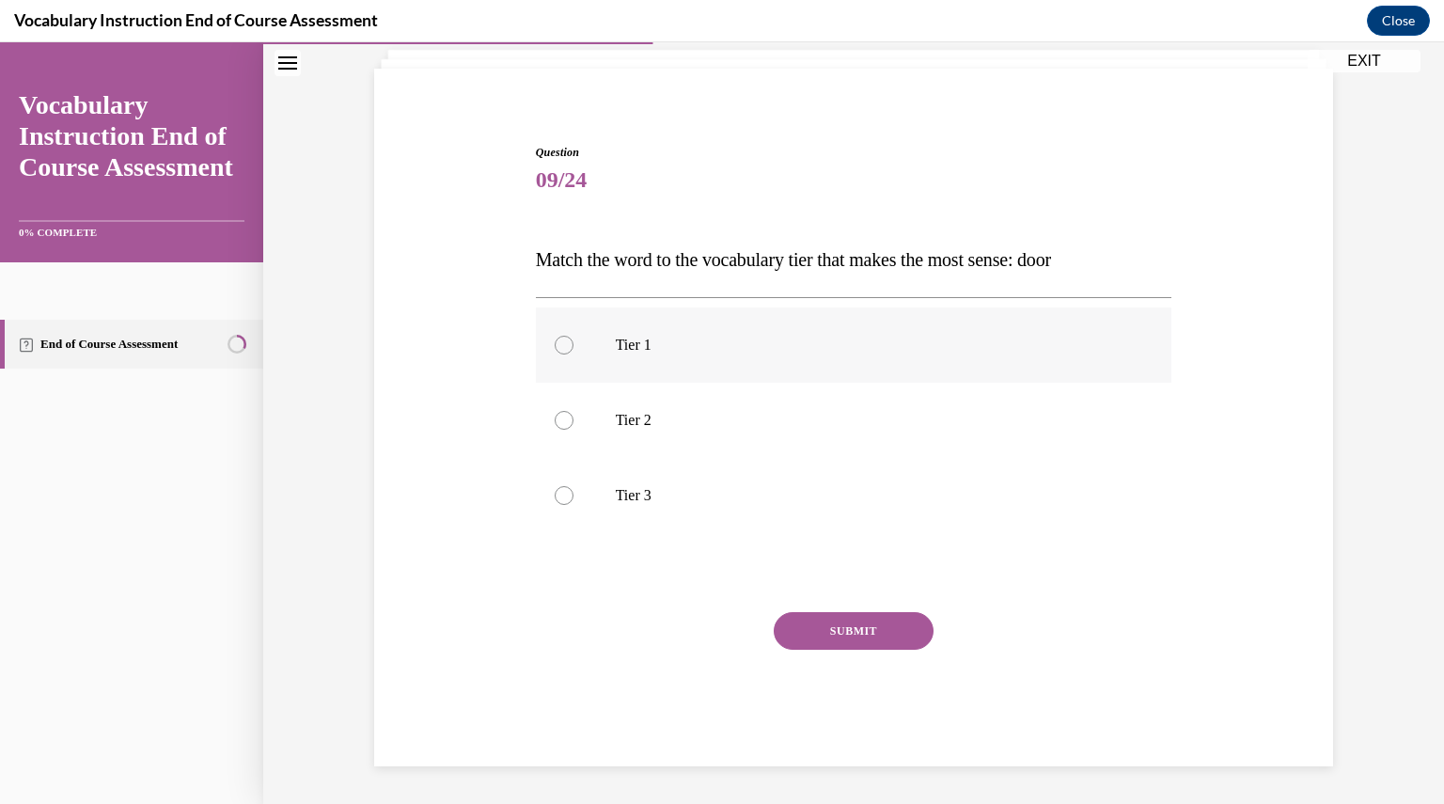
click at [639, 359] on label "Tier 1" at bounding box center [854, 344] width 636 height 75
click at [573, 354] on input "Tier 1" at bounding box center [563, 345] width 19 height 19
radio input "true"
click at [848, 628] on button "SUBMIT" at bounding box center [853, 631] width 160 height 38
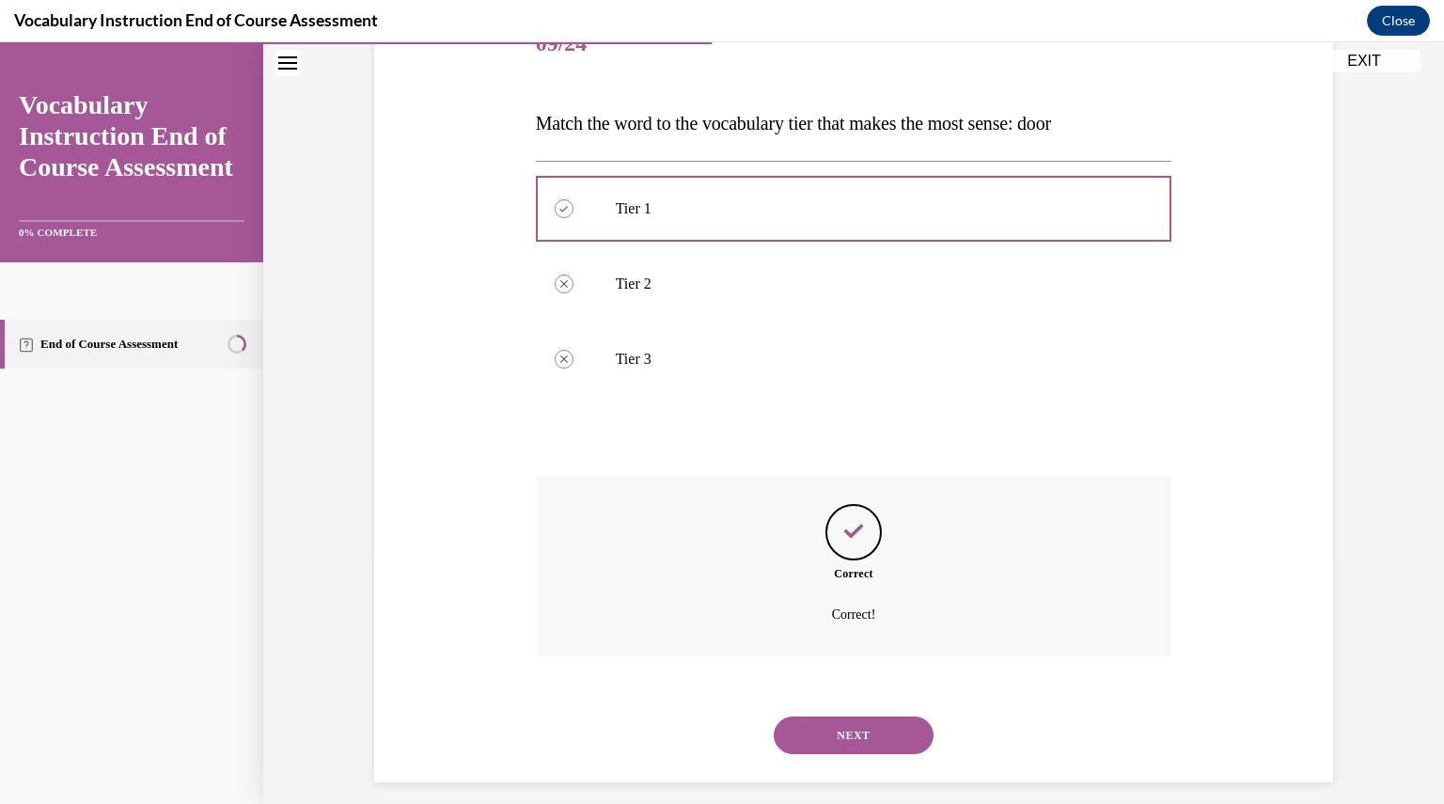
scroll to position [270, 0]
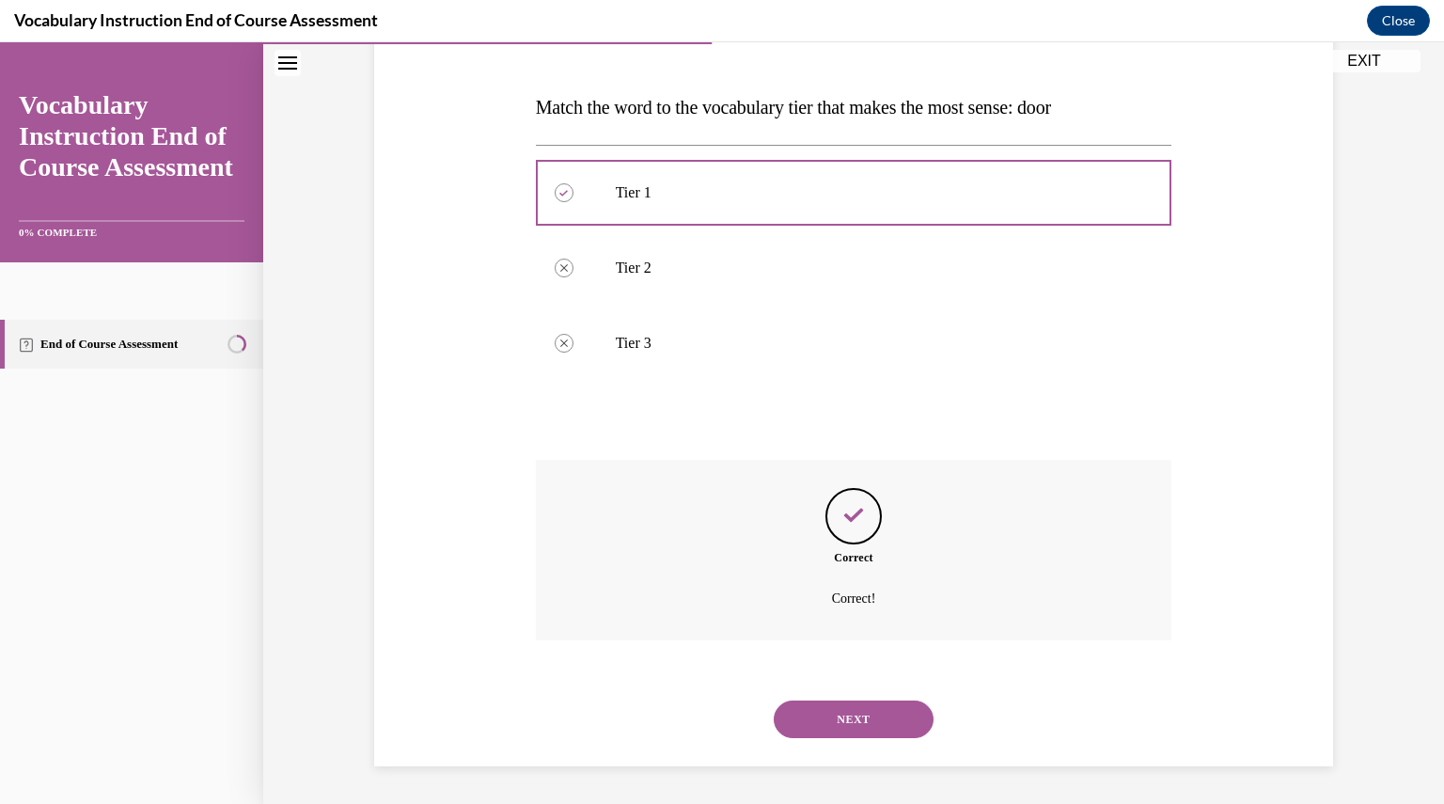
click at [866, 727] on button "NEXT" at bounding box center [853, 719] width 160 height 38
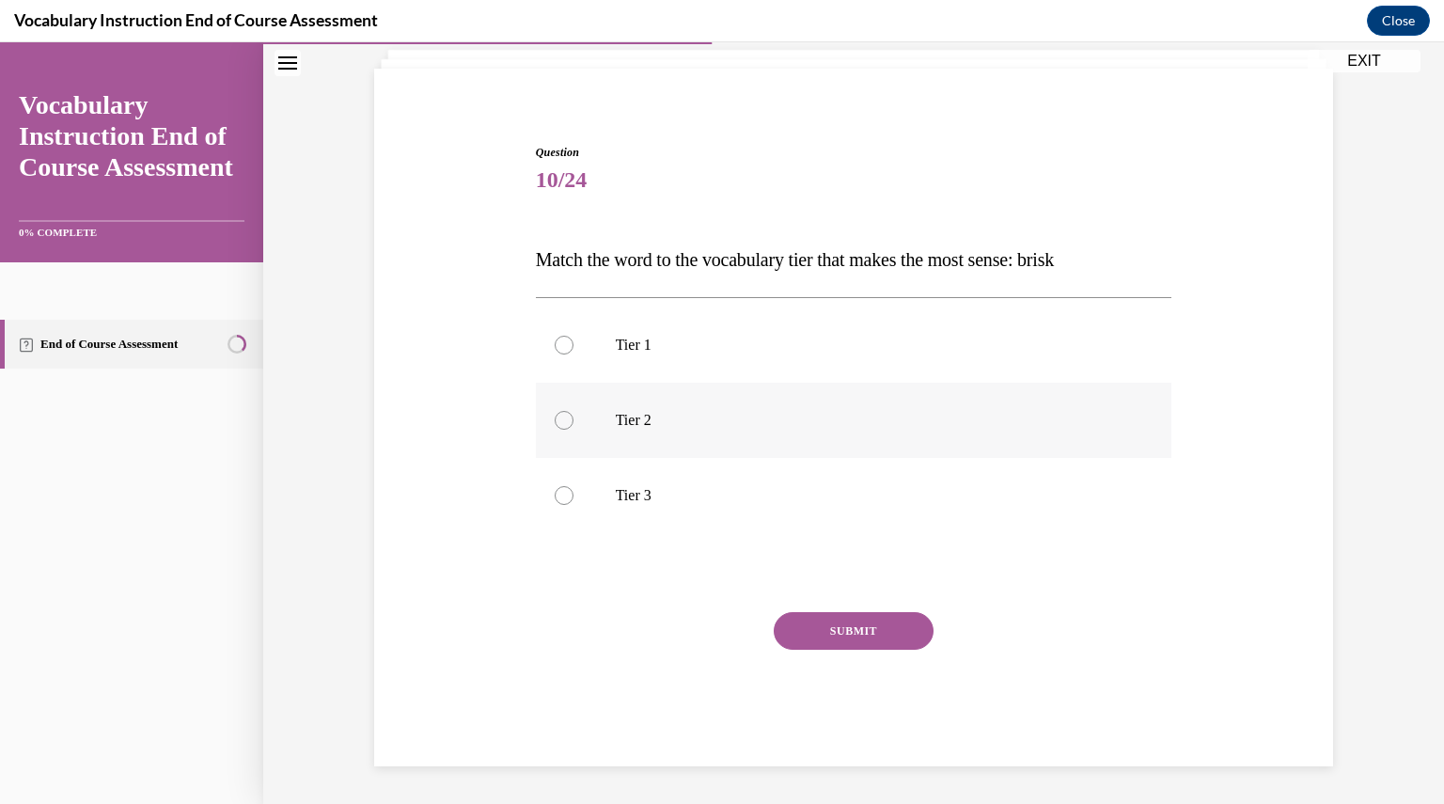
click at [717, 396] on label "Tier 2" at bounding box center [854, 420] width 636 height 75
click at [573, 411] on input "Tier 2" at bounding box center [563, 420] width 19 height 19
radio input "true"
click at [866, 624] on button "SUBMIT" at bounding box center [853, 631] width 160 height 38
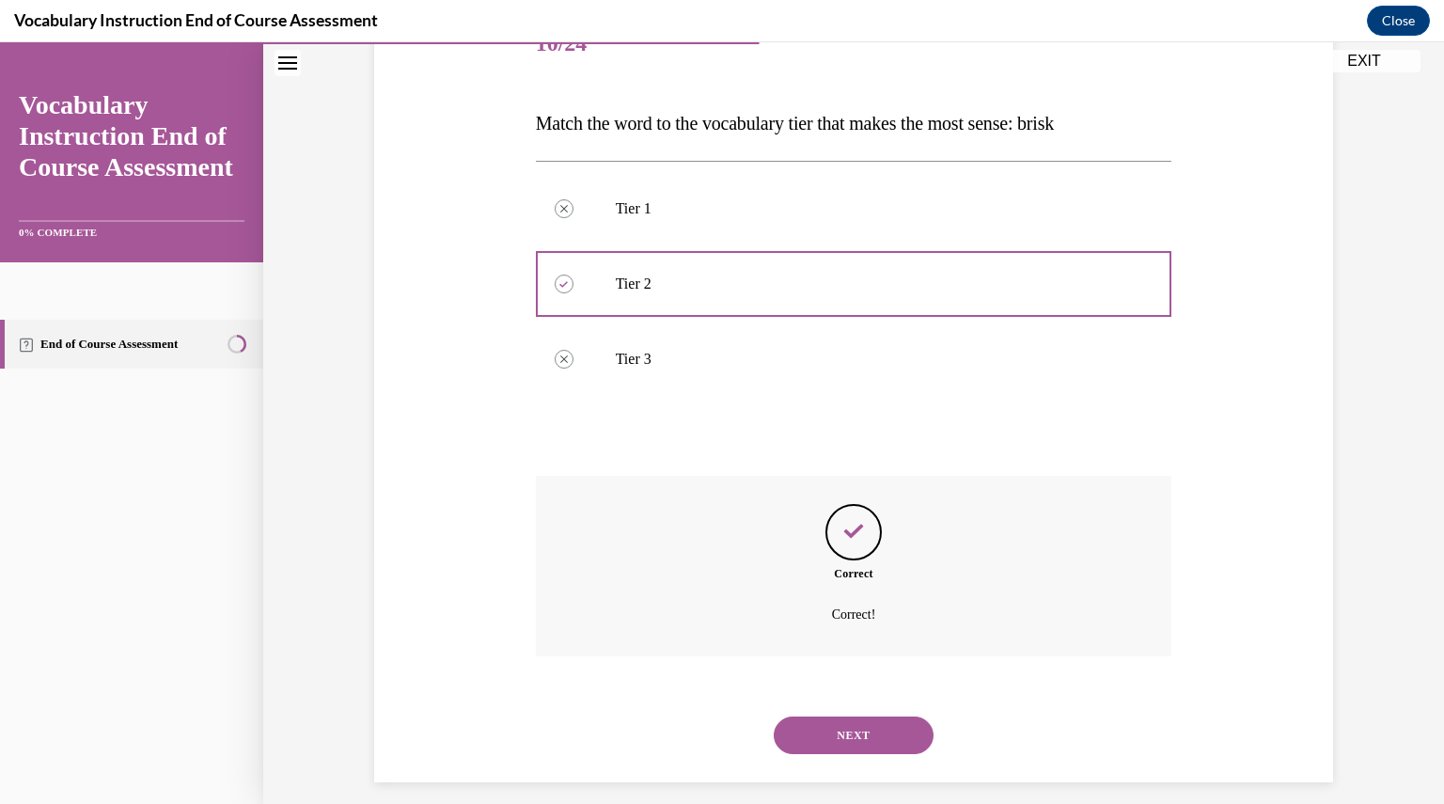
scroll to position [270, 0]
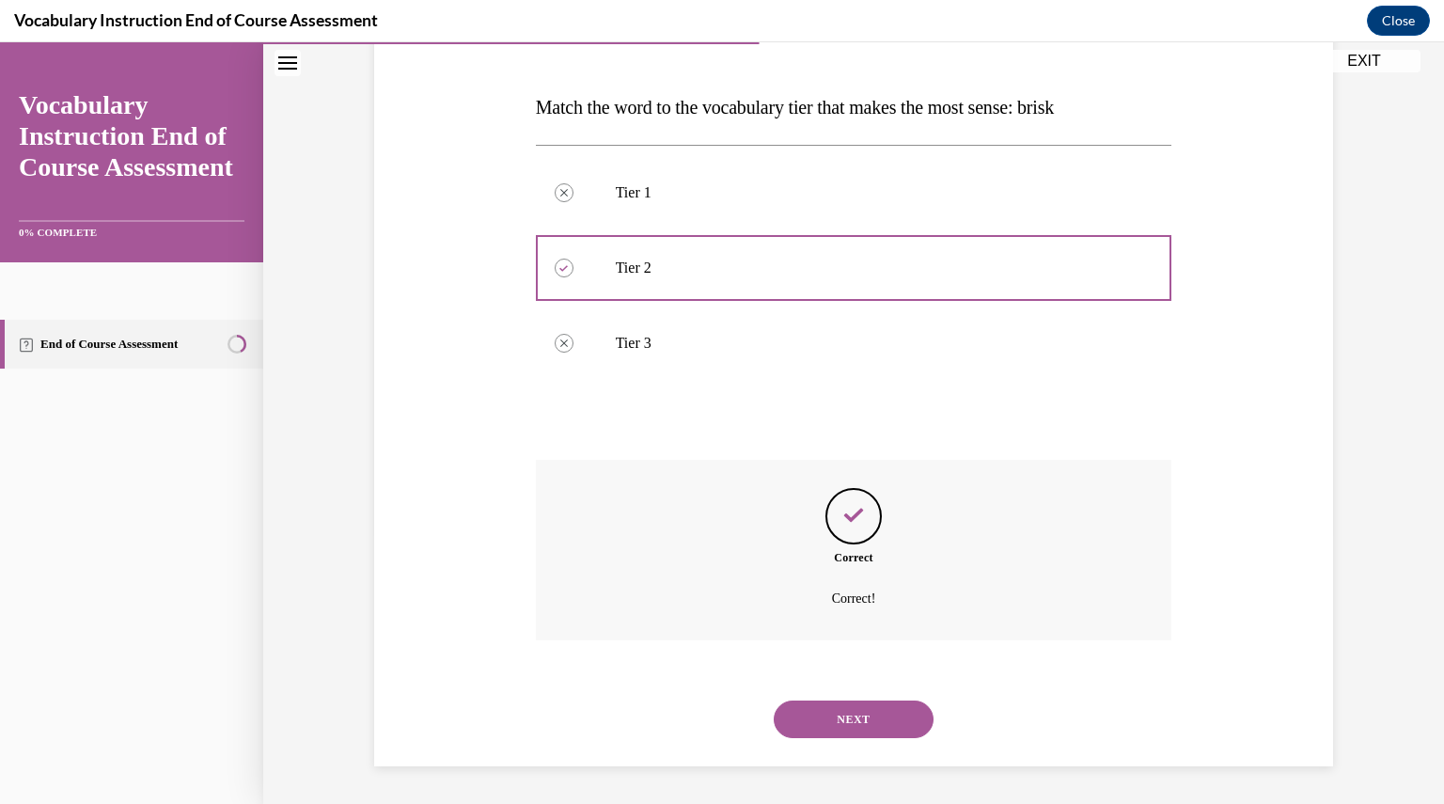
click at [871, 725] on button "NEXT" at bounding box center [853, 719] width 160 height 38
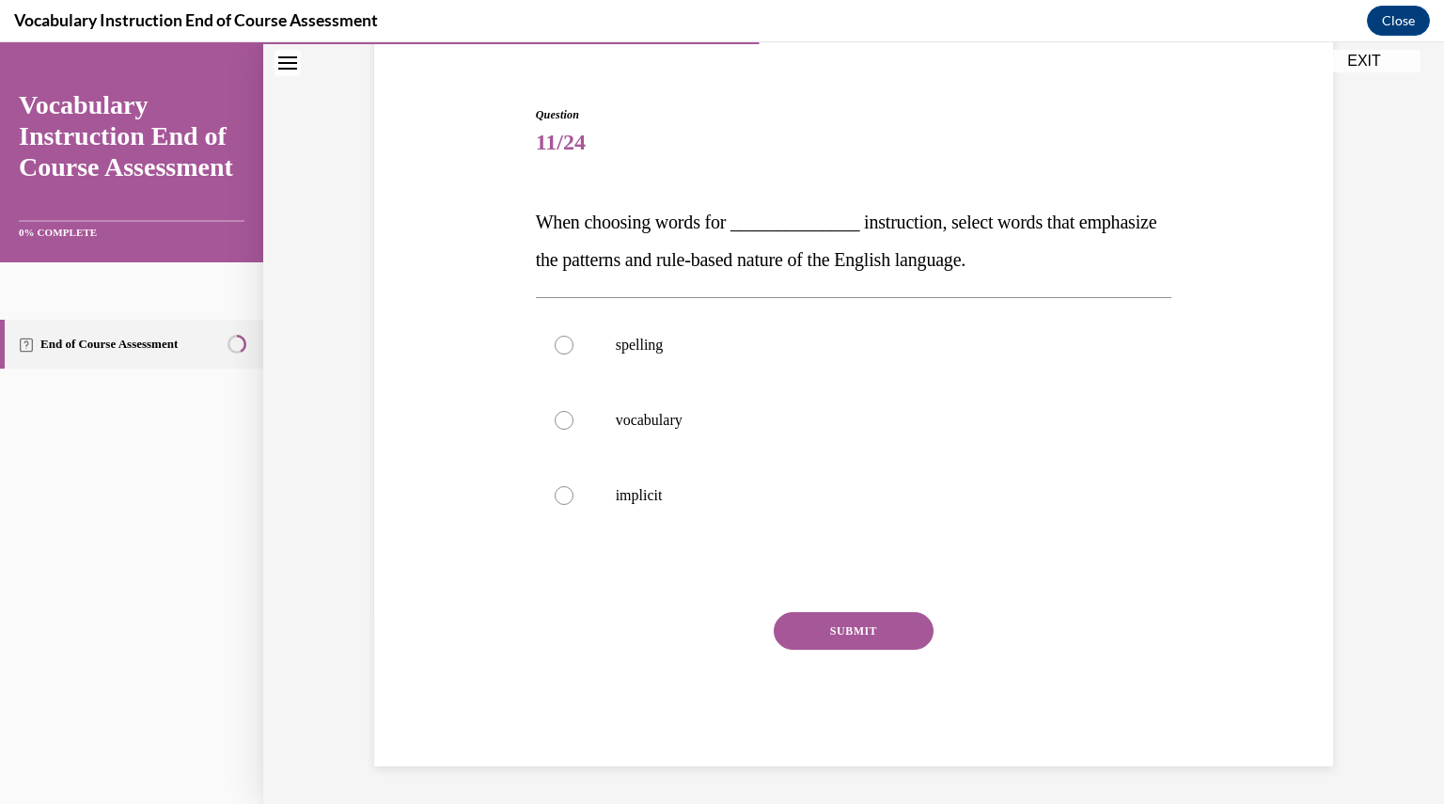
scroll to position [155, 0]
click at [632, 419] on p "vocabulary" at bounding box center [870, 420] width 509 height 19
click at [573, 419] on input "vocabulary" at bounding box center [563, 420] width 19 height 19
radio input "true"
click at [850, 626] on button "SUBMIT" at bounding box center [853, 631] width 160 height 38
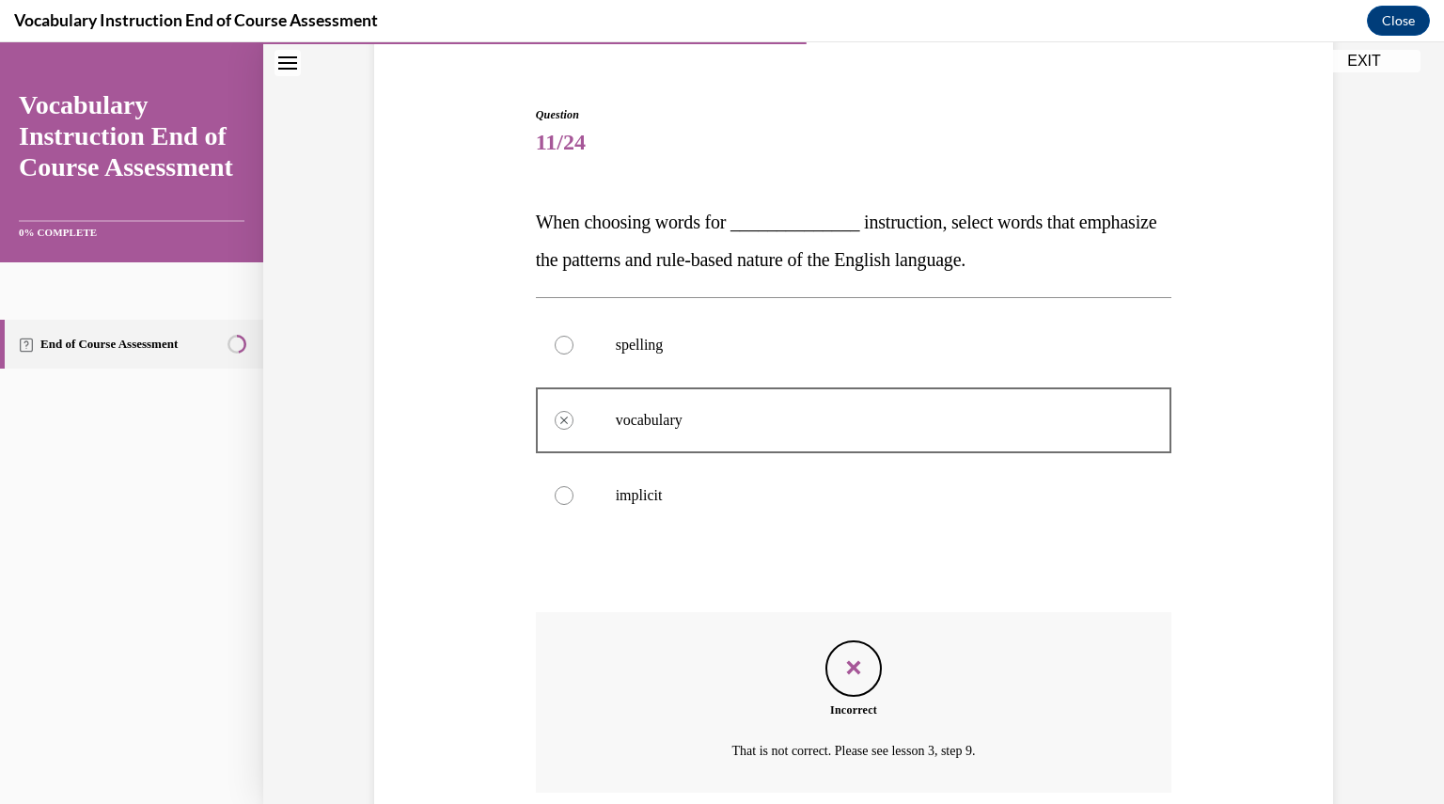
scroll to position [307, 0]
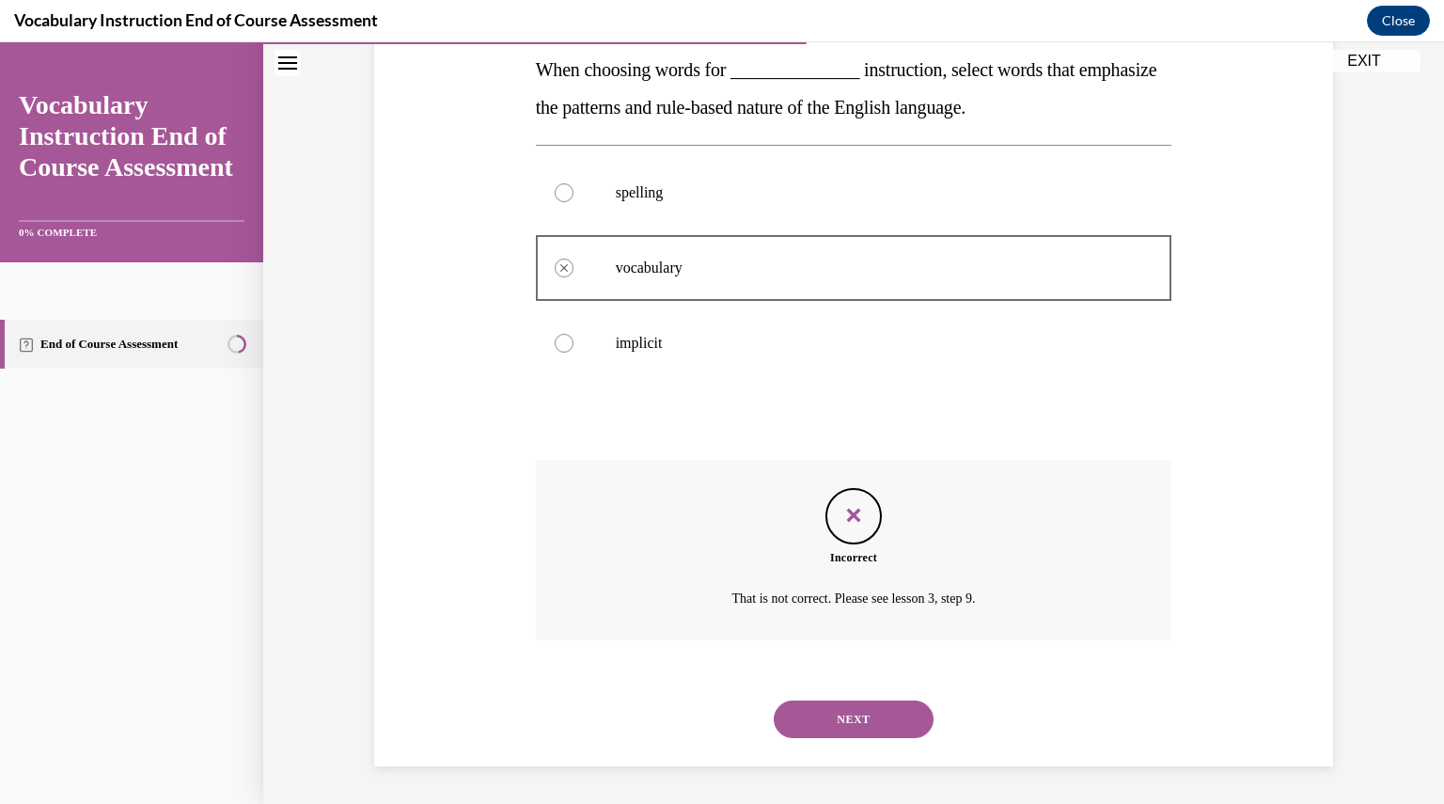
click at [860, 717] on button "NEXT" at bounding box center [853, 719] width 160 height 38
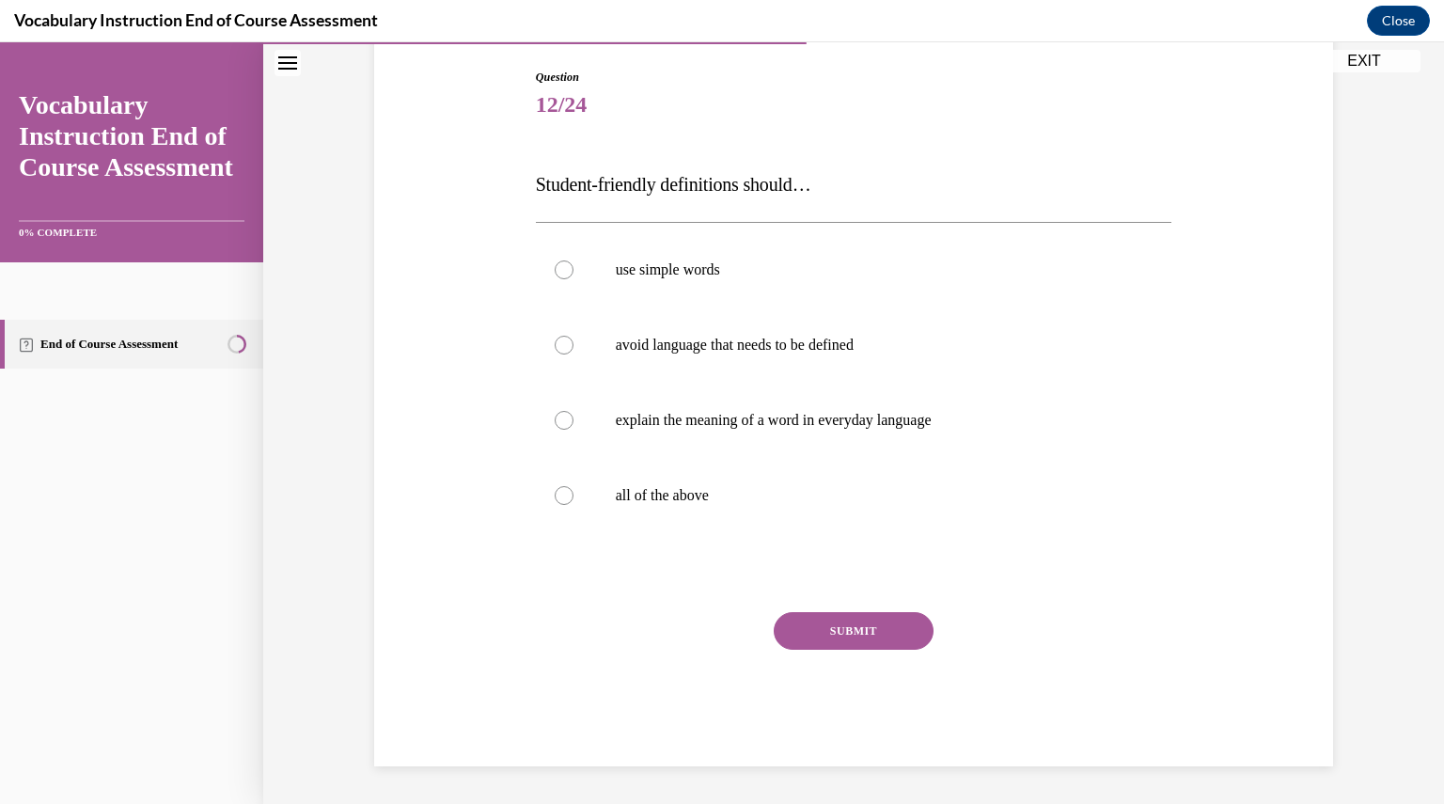
scroll to position [193, 0]
click at [700, 499] on p "all of the above" at bounding box center [870, 495] width 509 height 19
click at [573, 499] on input "all of the above" at bounding box center [563, 495] width 19 height 19
radio input "true"
click at [844, 634] on button "SUBMIT" at bounding box center [853, 631] width 160 height 38
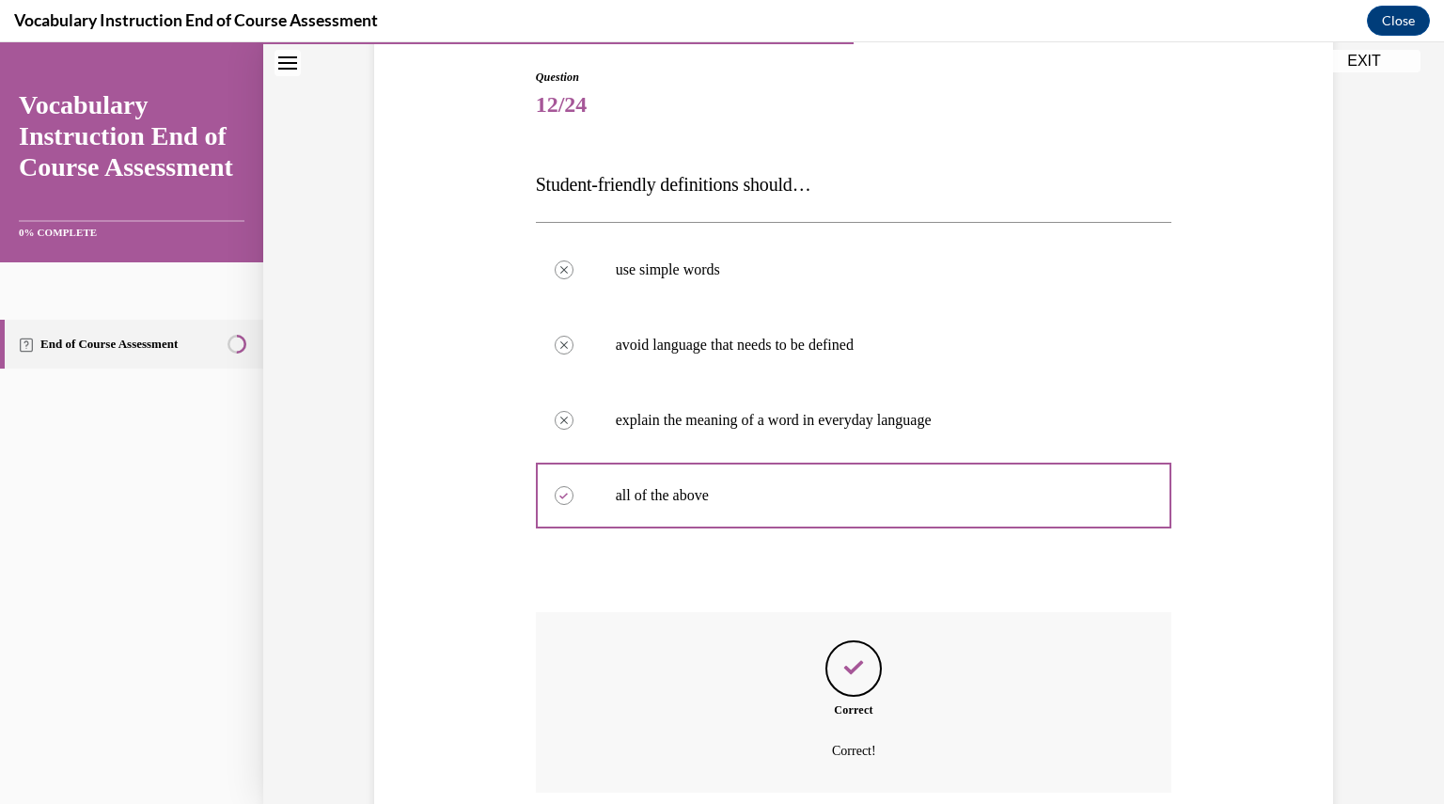
scroll to position [345, 0]
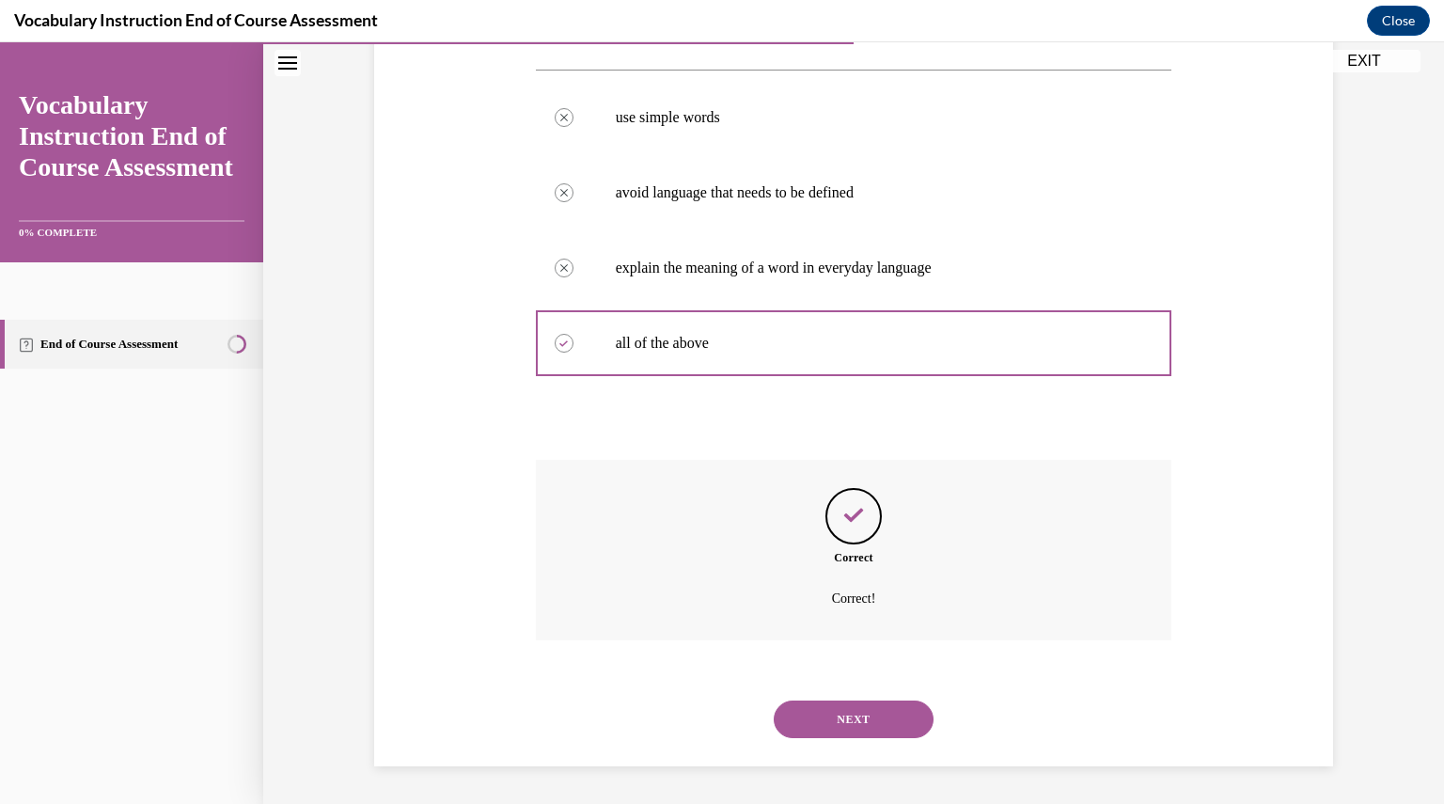
click at [865, 726] on button "NEXT" at bounding box center [853, 719] width 160 height 38
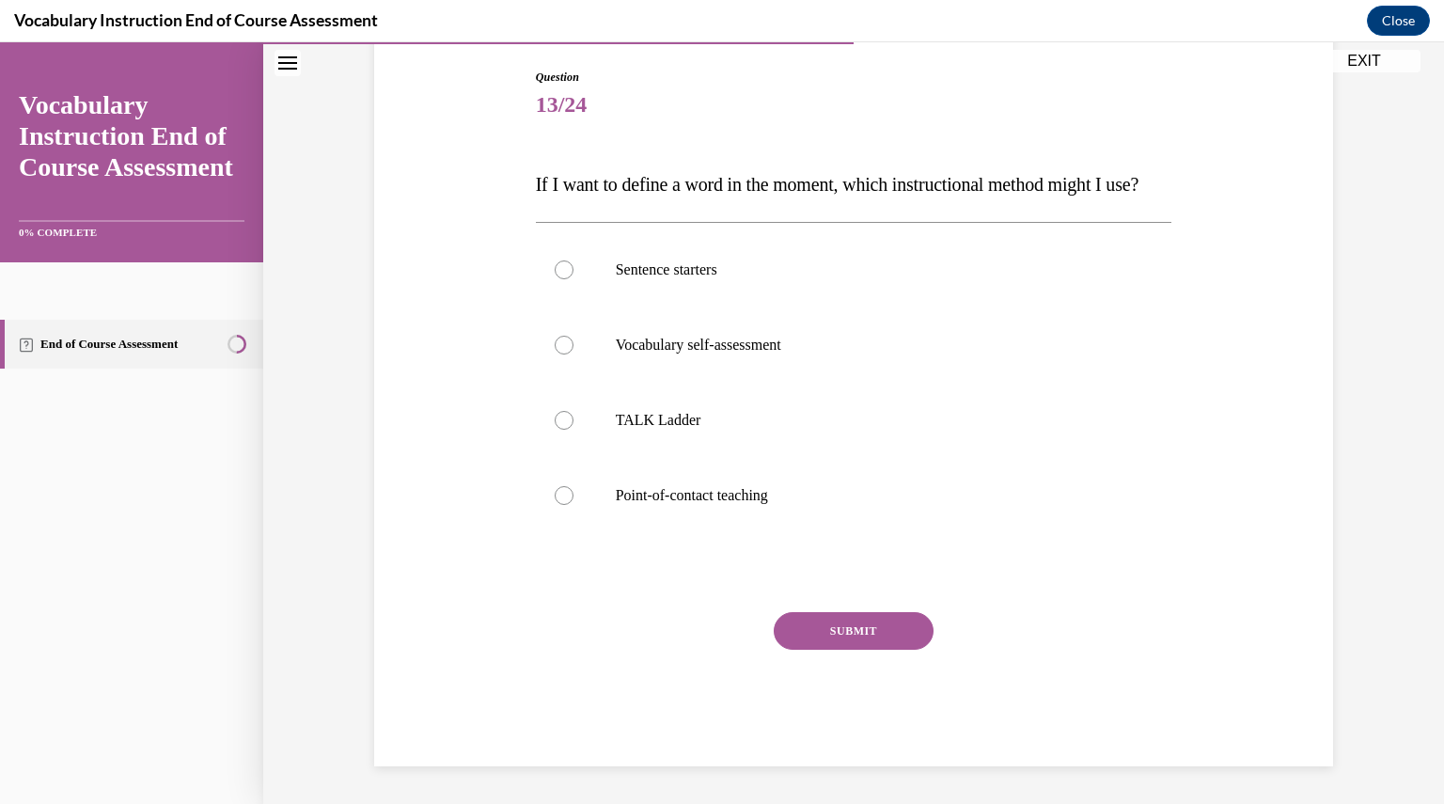
scroll to position [210, 0]
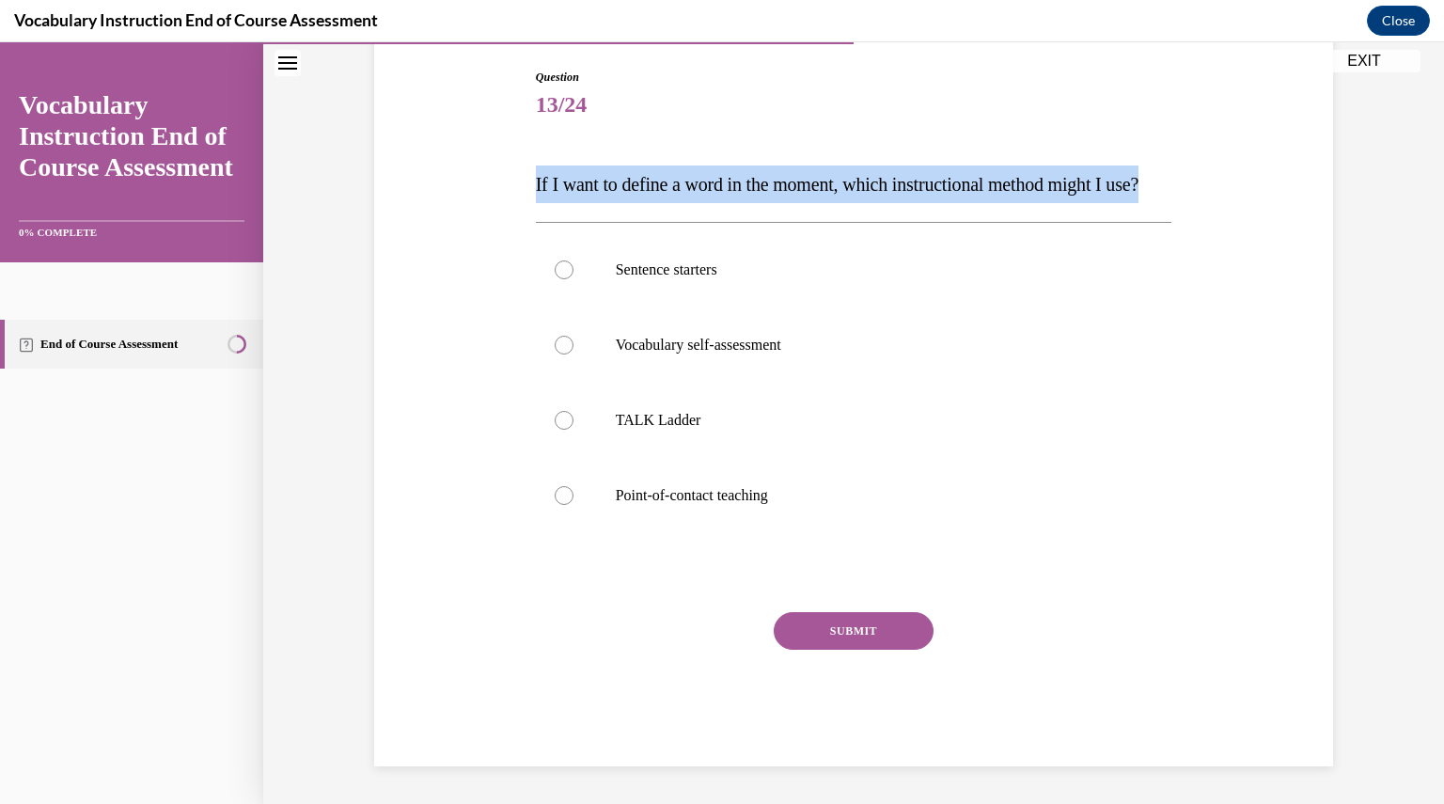
drag, startPoint x: 526, startPoint y: 167, endPoint x: 576, endPoint y: 200, distance: 59.7
click at [576, 200] on div "Question 13/24 If I want to define a word in the moment, which instructional me…" at bounding box center [854, 403] width 646 height 726
copy span "If I want to define a word in the moment, which instructional method might I us…"
click at [574, 203] on p "If I want to define a word in the moment, which instructional method might I us…" at bounding box center [854, 184] width 636 height 38
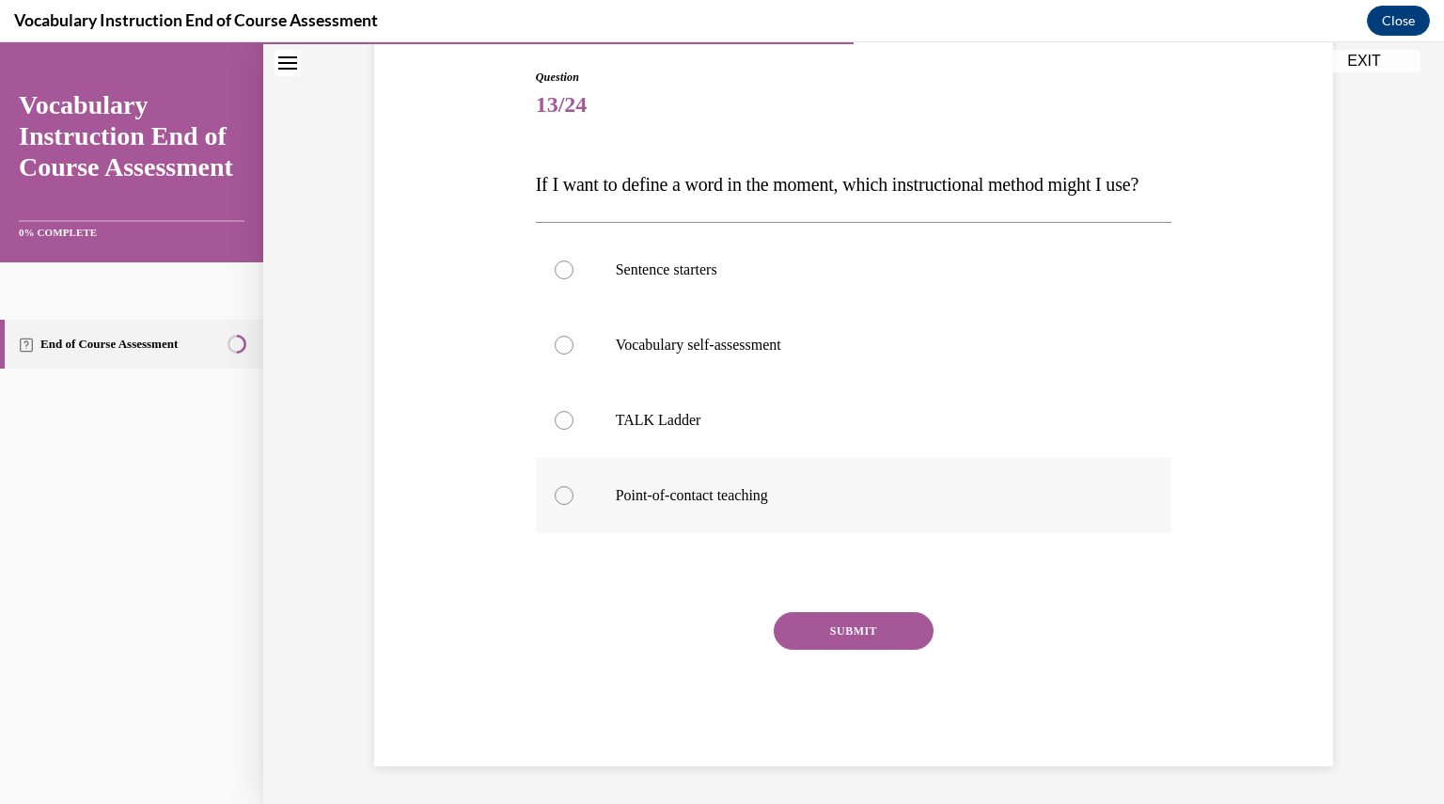
click at [671, 502] on label "Point-of-contact teaching" at bounding box center [854, 495] width 636 height 75
click at [573, 502] on input "Point-of-contact teaching" at bounding box center [563, 495] width 19 height 19
radio input "true"
click at [876, 649] on button "SUBMIT" at bounding box center [853, 631] width 160 height 38
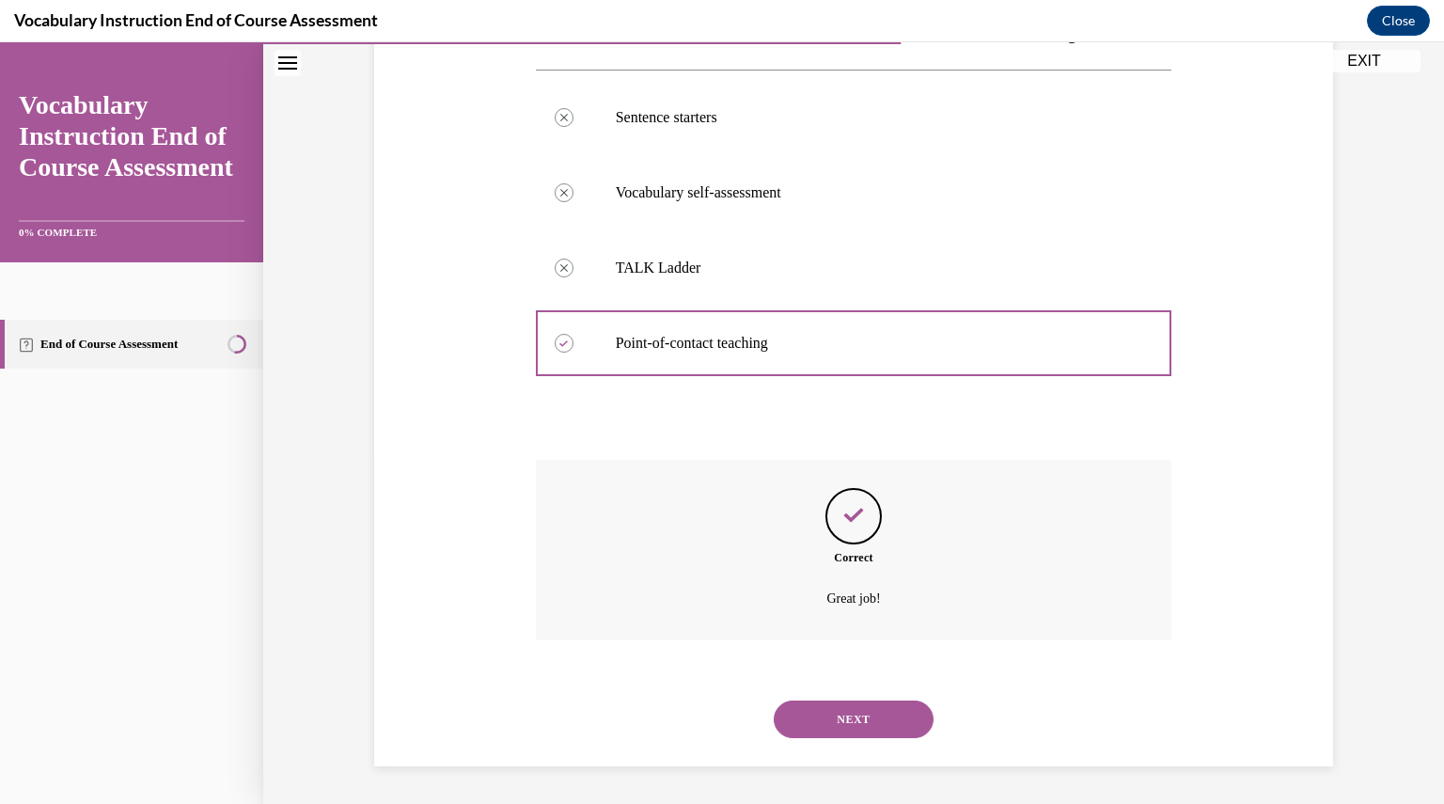
scroll to position [383, 0]
click at [850, 727] on button "NEXT" at bounding box center [853, 719] width 160 height 38
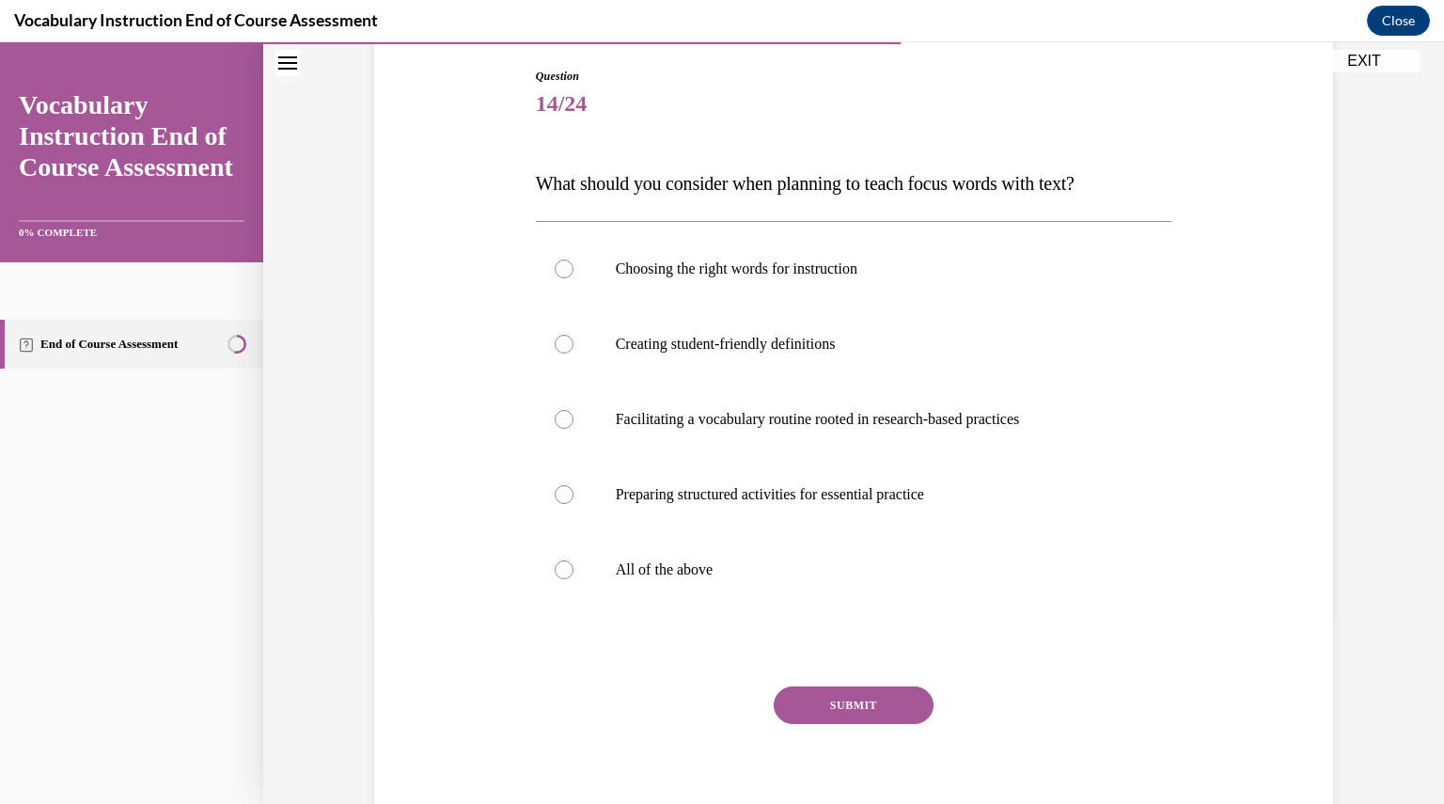
scroll to position [195, 0]
click at [729, 584] on label "All of the above" at bounding box center [854, 568] width 636 height 75
click at [573, 578] on input "All of the above" at bounding box center [563, 568] width 19 height 19
radio input "true"
click at [868, 700] on button "SUBMIT" at bounding box center [853, 704] width 160 height 38
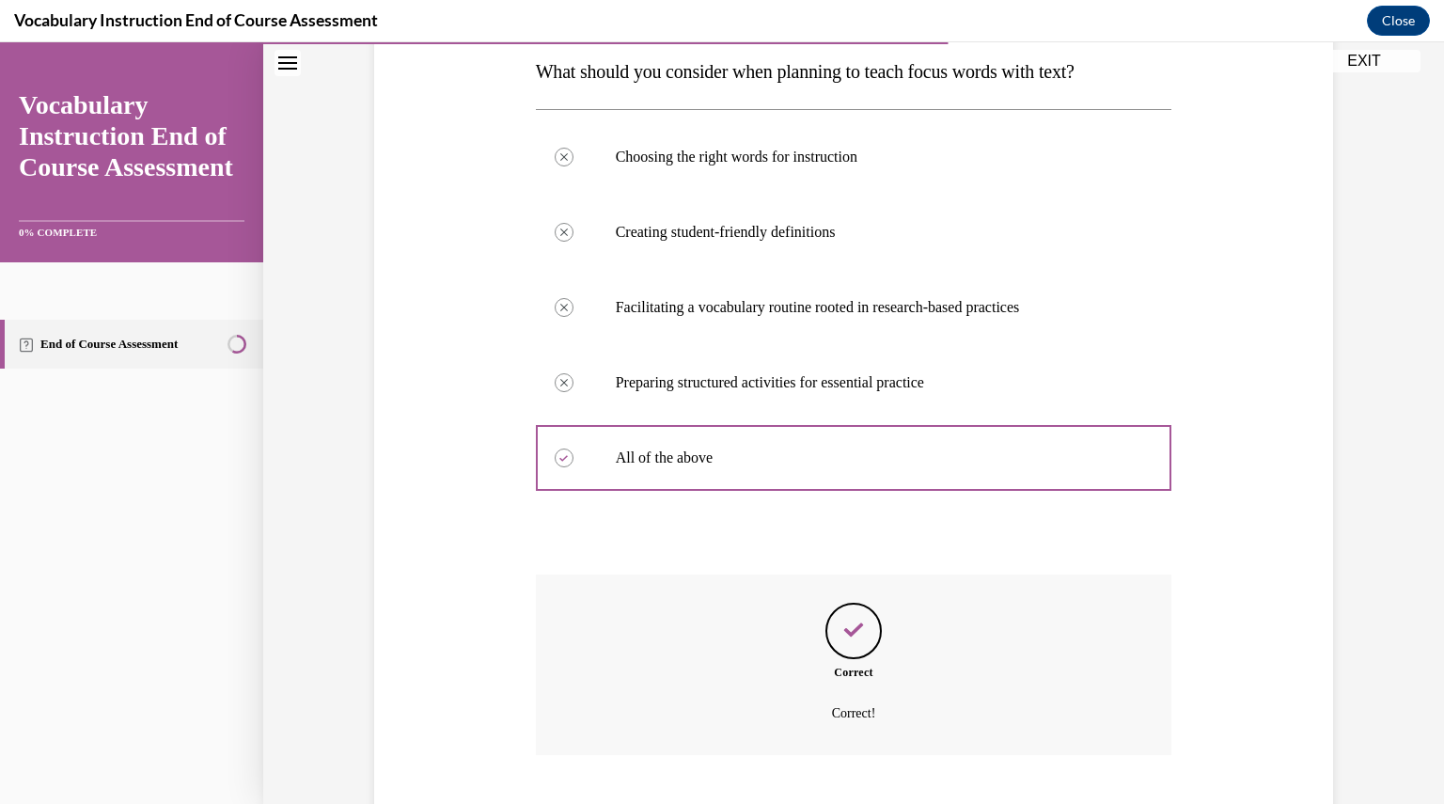
scroll to position [420, 0]
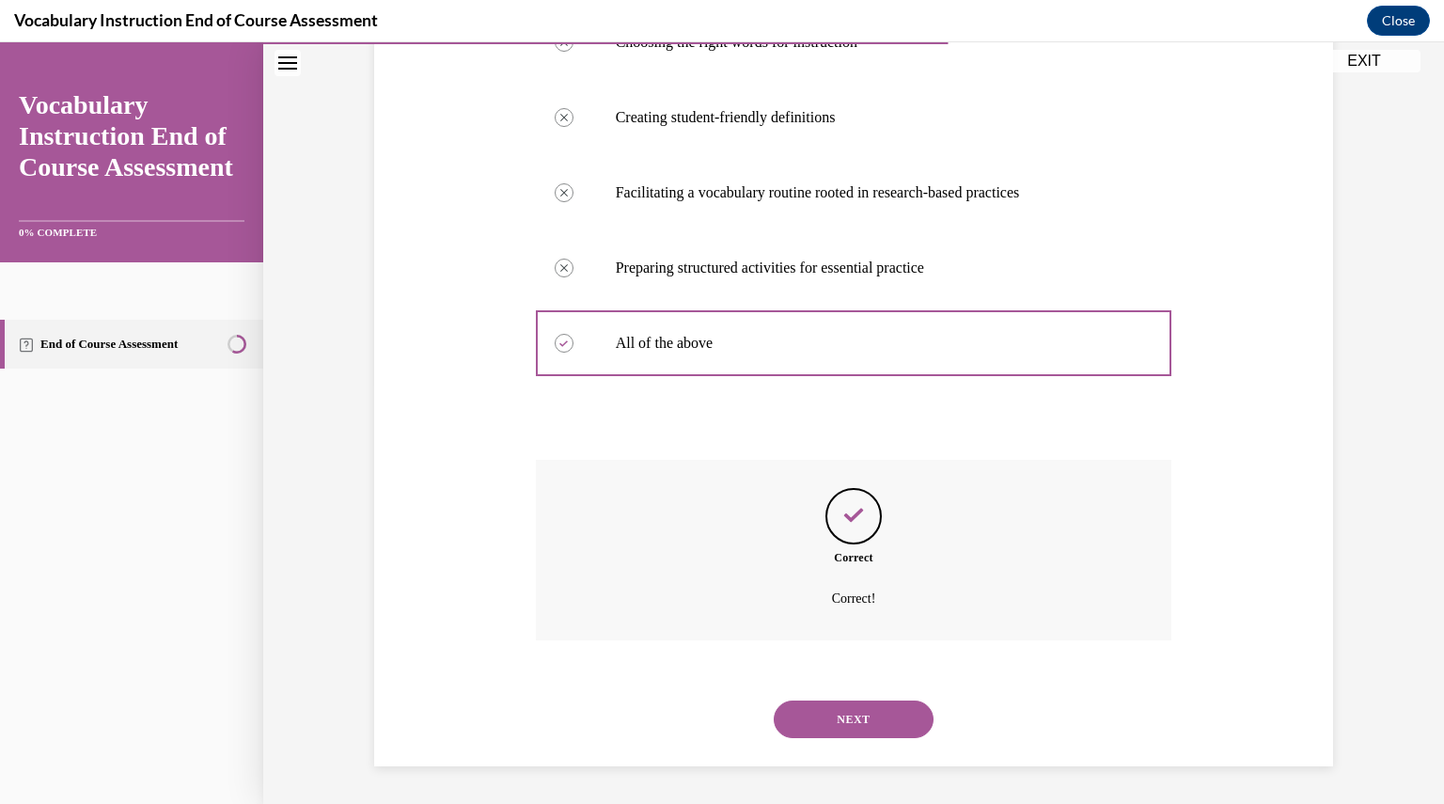
click at [868, 715] on button "NEXT" at bounding box center [853, 719] width 160 height 38
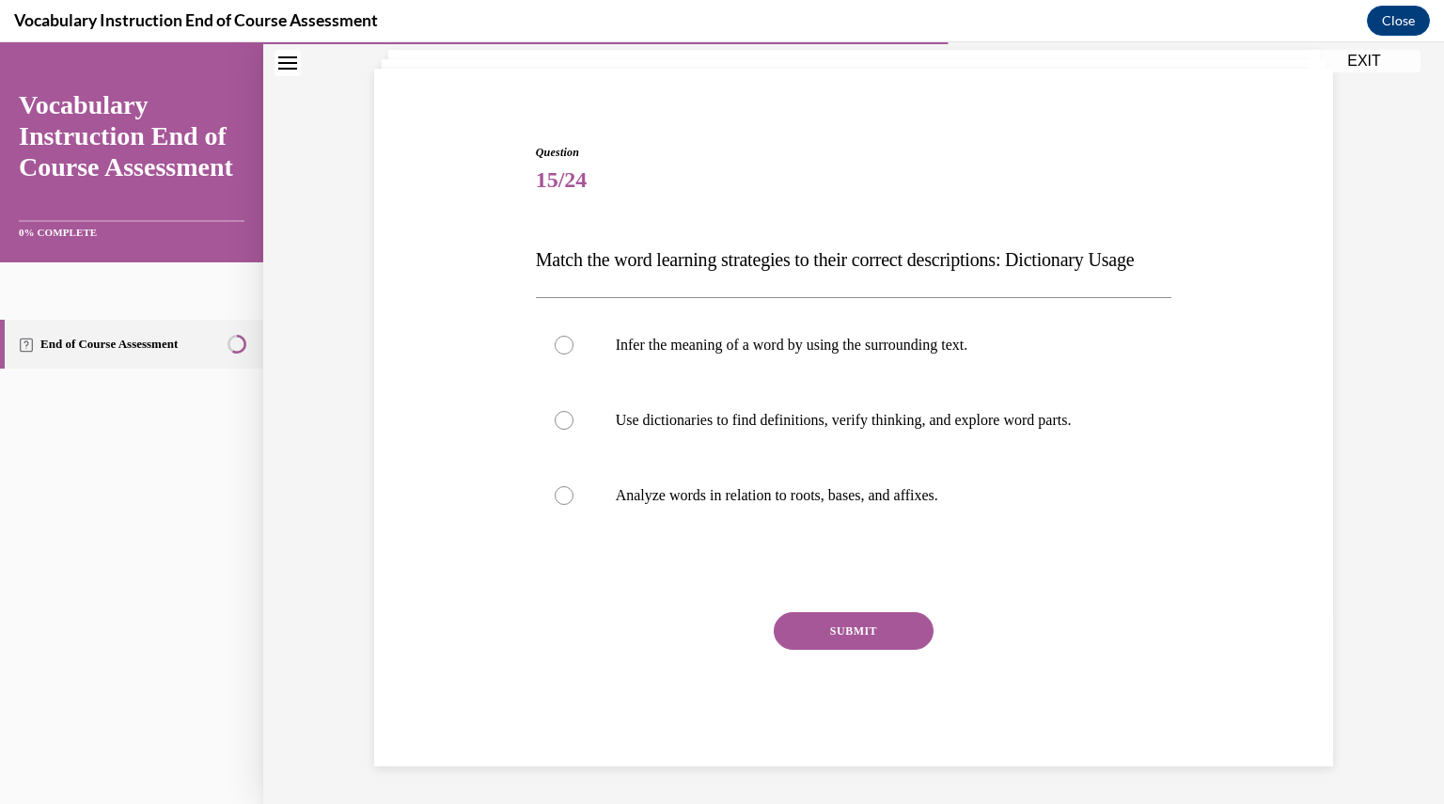
scroll to position [155, 0]
click at [920, 403] on label "Use dictionaries to find definitions, verify thinking, and explore word parts." at bounding box center [854, 420] width 636 height 75
click at [573, 411] on input "Use dictionaries to find definitions, verify thinking, and explore word parts." at bounding box center [563, 420] width 19 height 19
radio input "true"
click at [880, 625] on button "SUBMIT" at bounding box center [853, 631] width 160 height 38
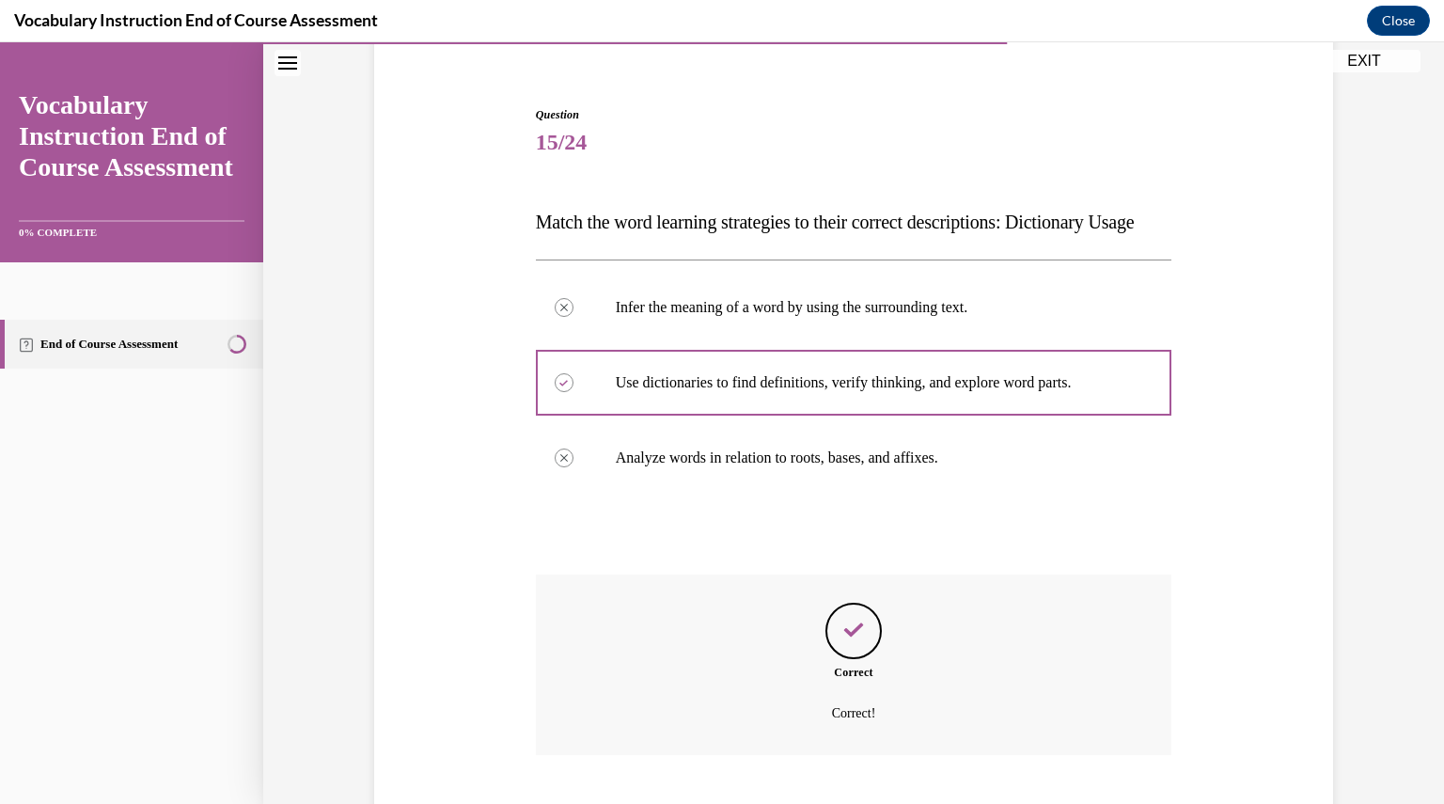
scroll to position [307, 0]
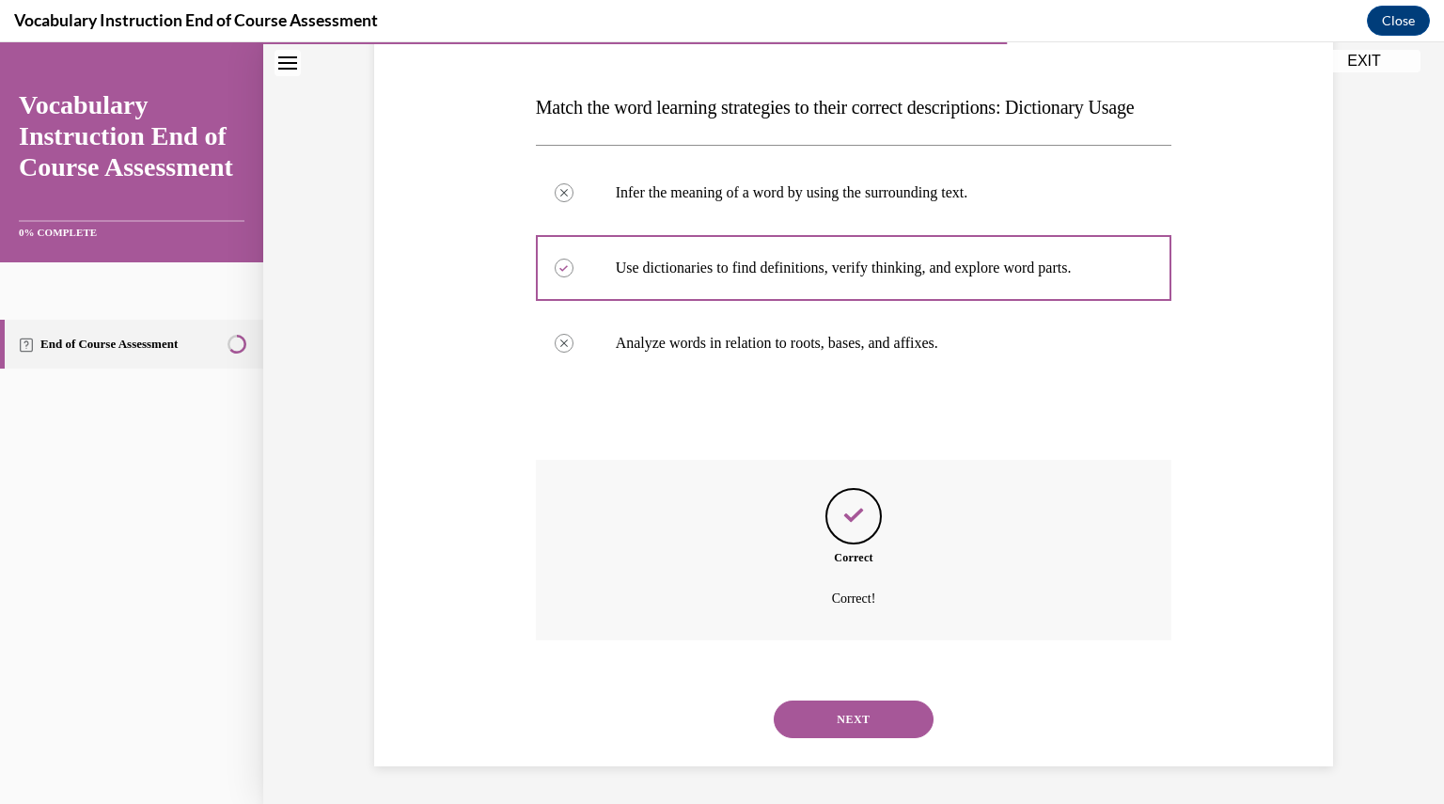
click at [856, 720] on button "NEXT" at bounding box center [853, 719] width 160 height 38
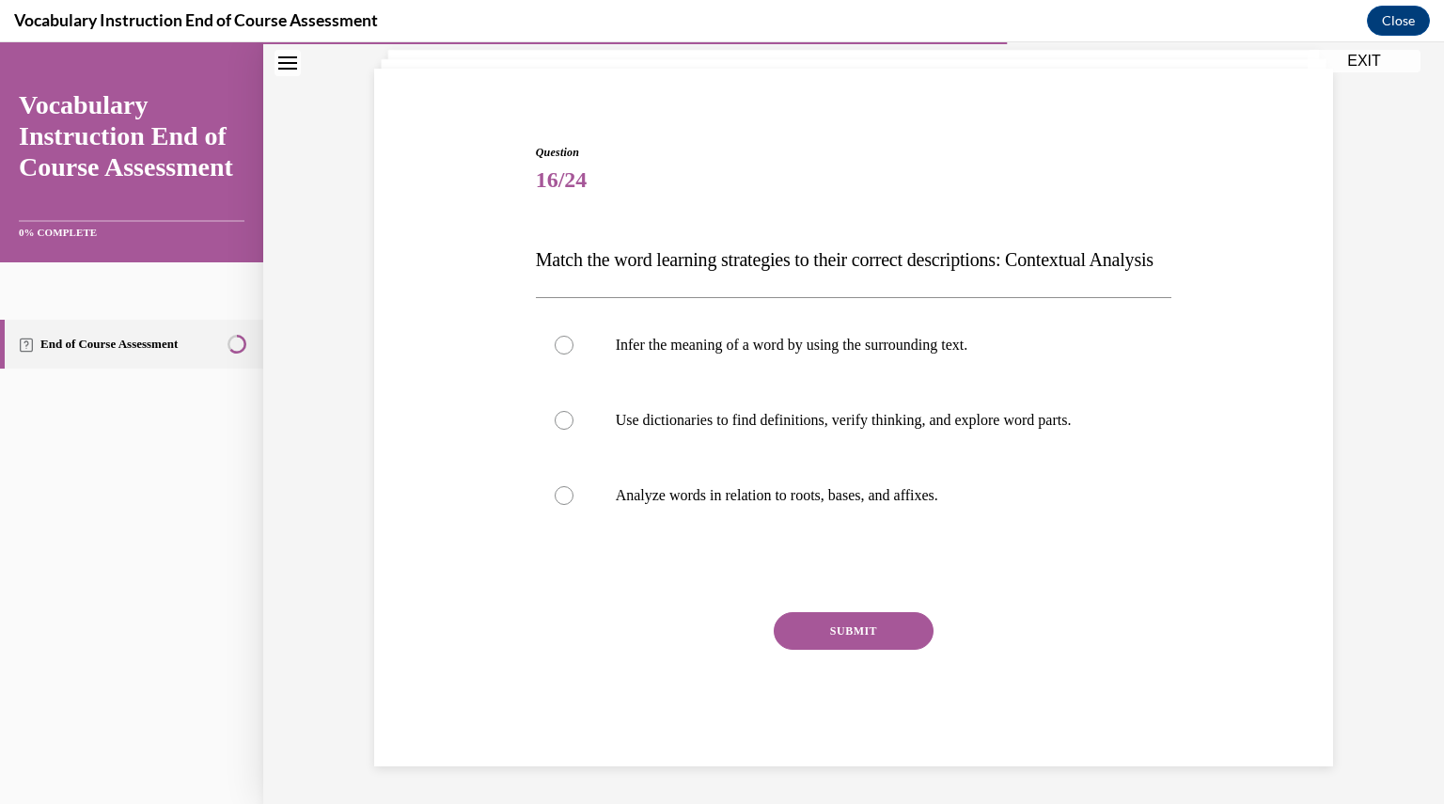
scroll to position [155, 0]
click at [819, 351] on p "Infer the meaning of a word by using the surrounding text." at bounding box center [870, 345] width 509 height 19
click at [573, 351] on input "Infer the meaning of a word by using the surrounding text." at bounding box center [563, 345] width 19 height 19
radio input "true"
click at [875, 636] on button "SUBMIT" at bounding box center [853, 631] width 160 height 38
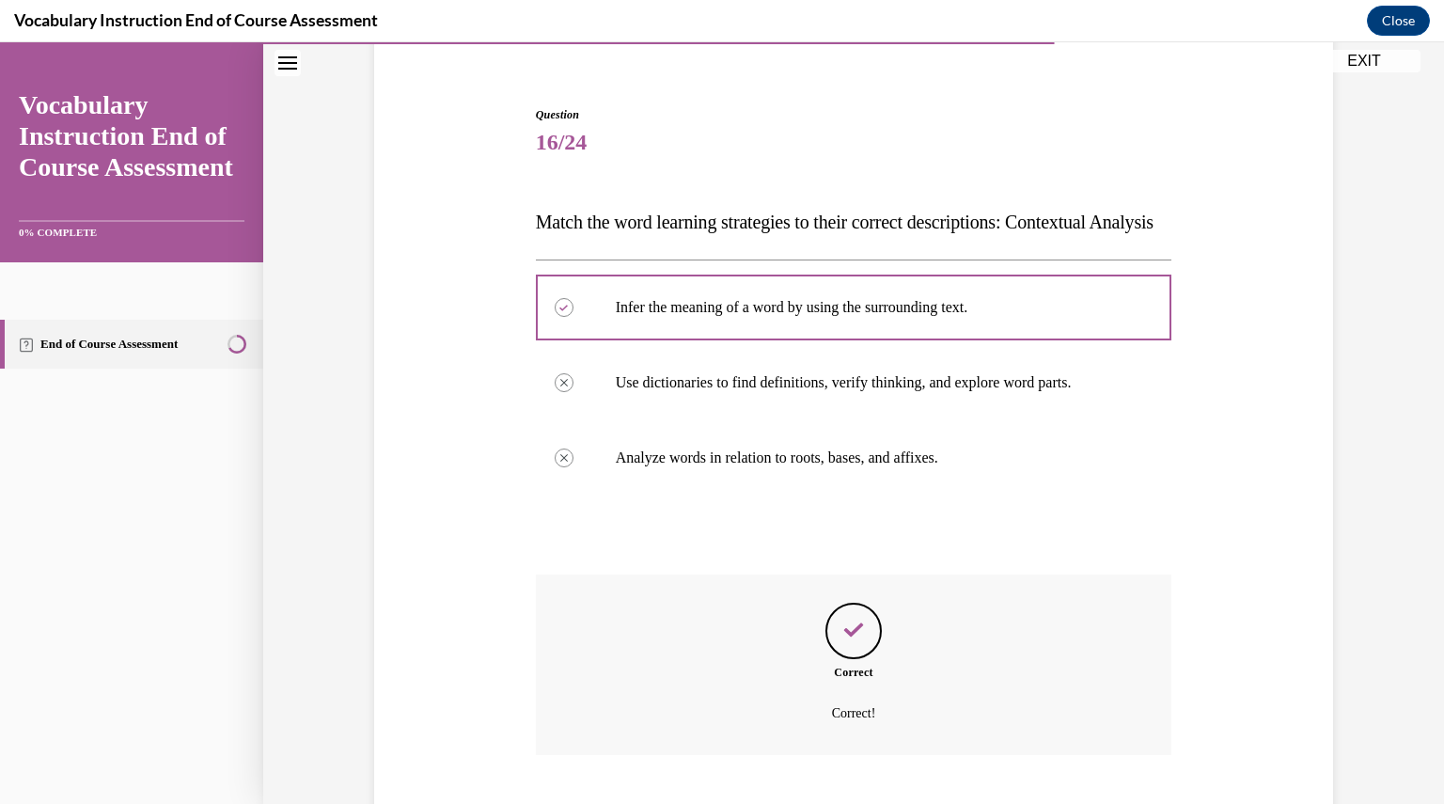
scroll to position [307, 0]
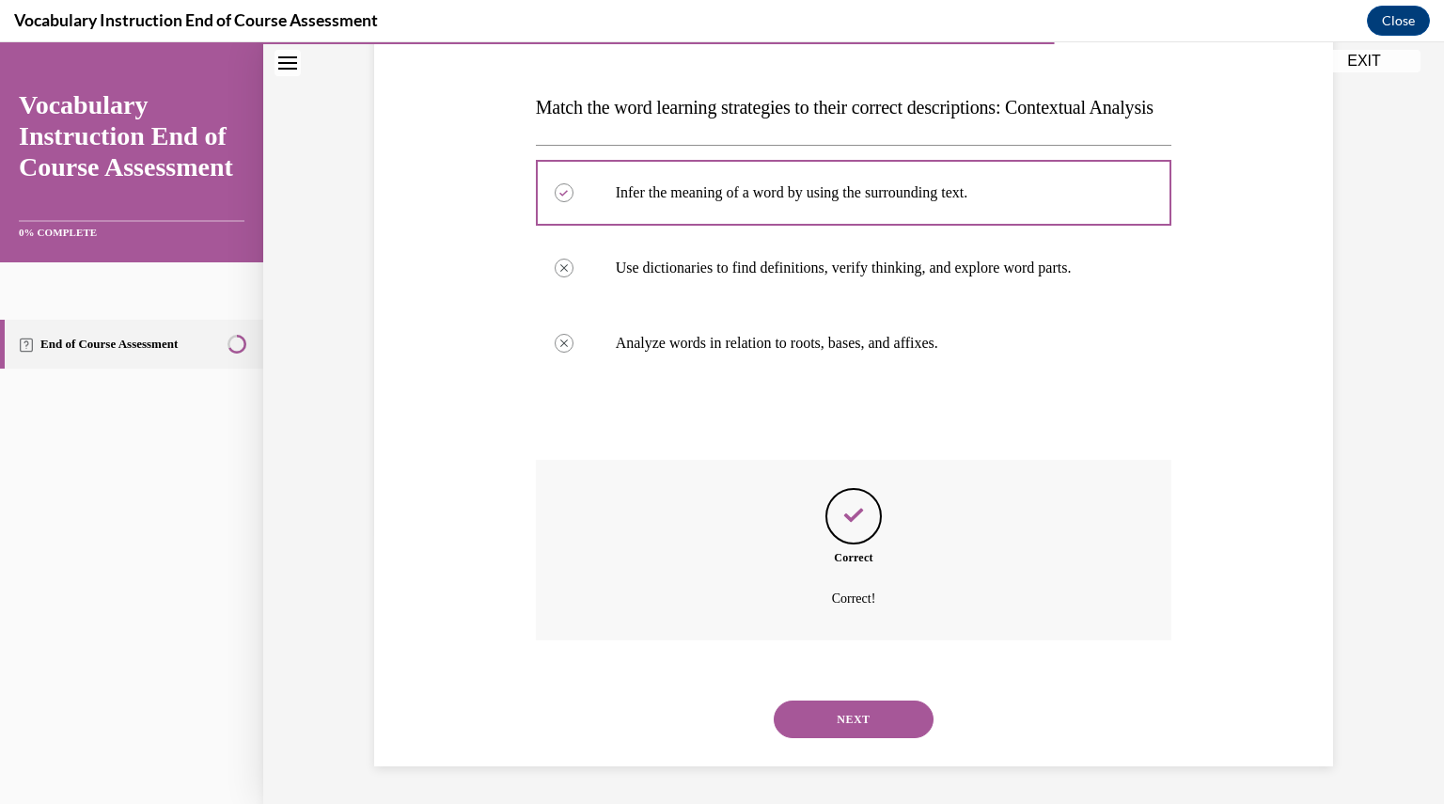
click at [862, 738] on div "NEXT" at bounding box center [854, 718] width 636 height 75
click at [854, 724] on button "NEXT" at bounding box center [853, 719] width 160 height 38
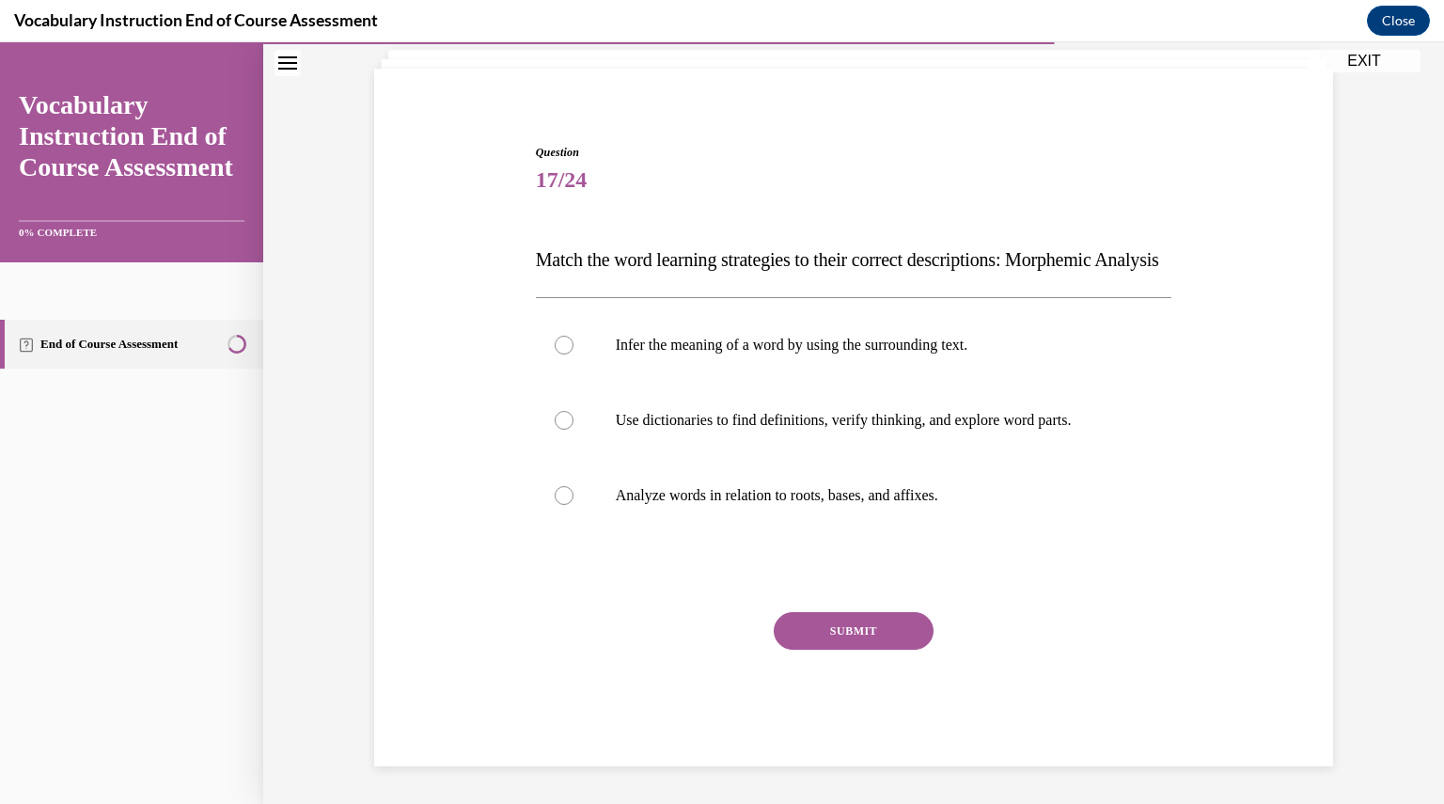
scroll to position [155, 0]
click at [785, 501] on p "Analyze words in relation to roots, bases, and affixes." at bounding box center [870, 495] width 509 height 19
click at [573, 501] on input "Analyze words in relation to roots, bases, and affixes." at bounding box center [563, 495] width 19 height 19
radio input "true"
click at [848, 635] on button "SUBMIT" at bounding box center [853, 631] width 160 height 38
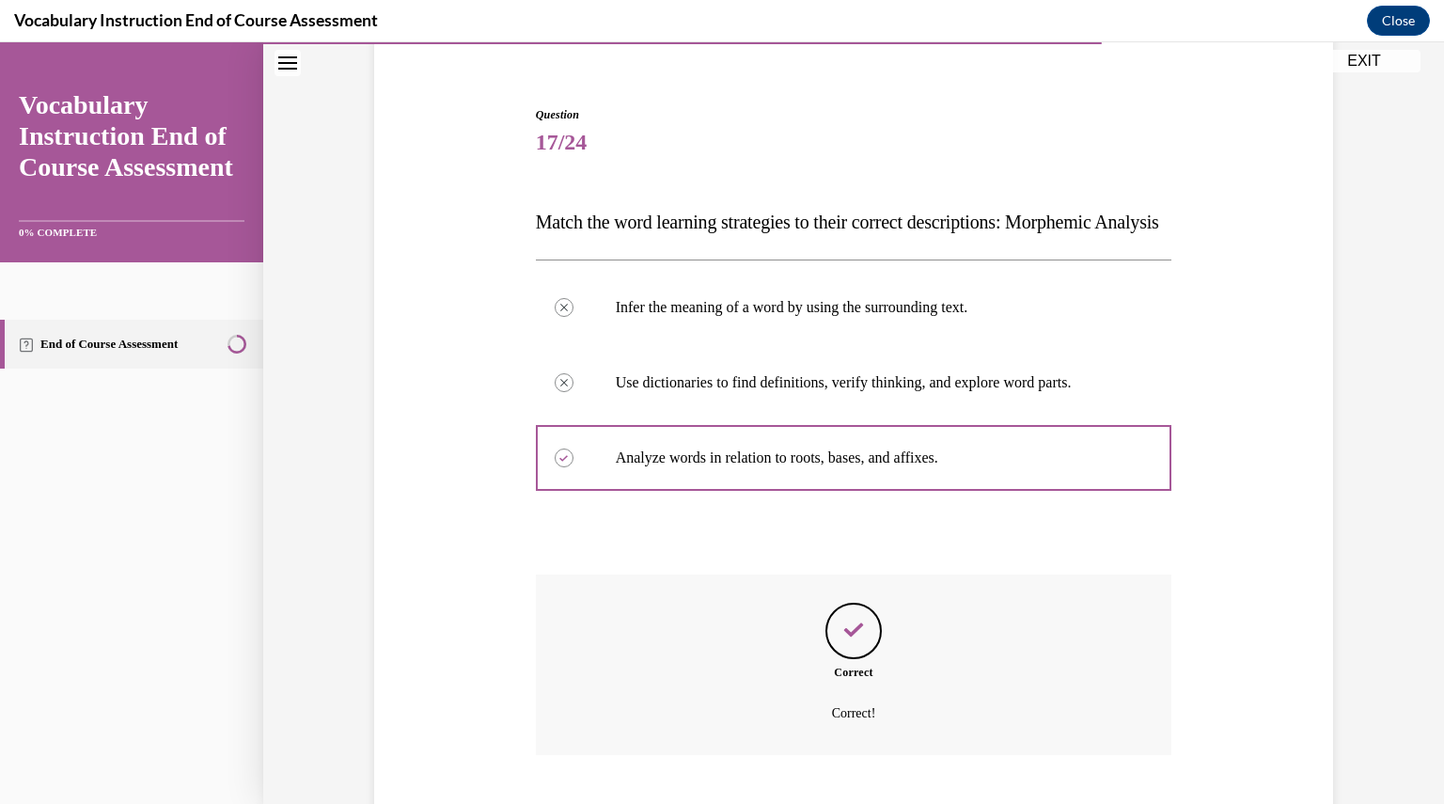
scroll to position [307, 0]
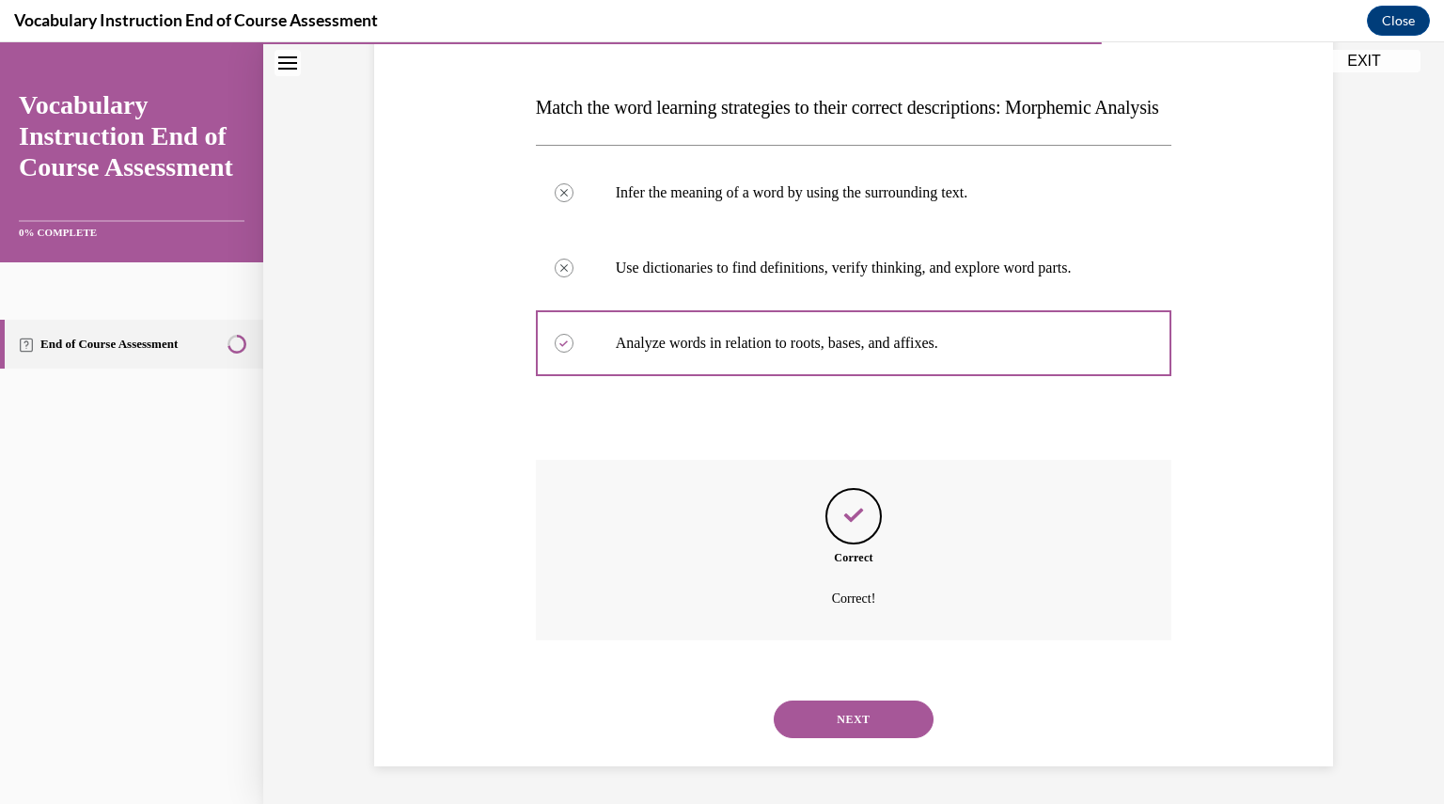
click at [867, 727] on button "NEXT" at bounding box center [853, 719] width 160 height 38
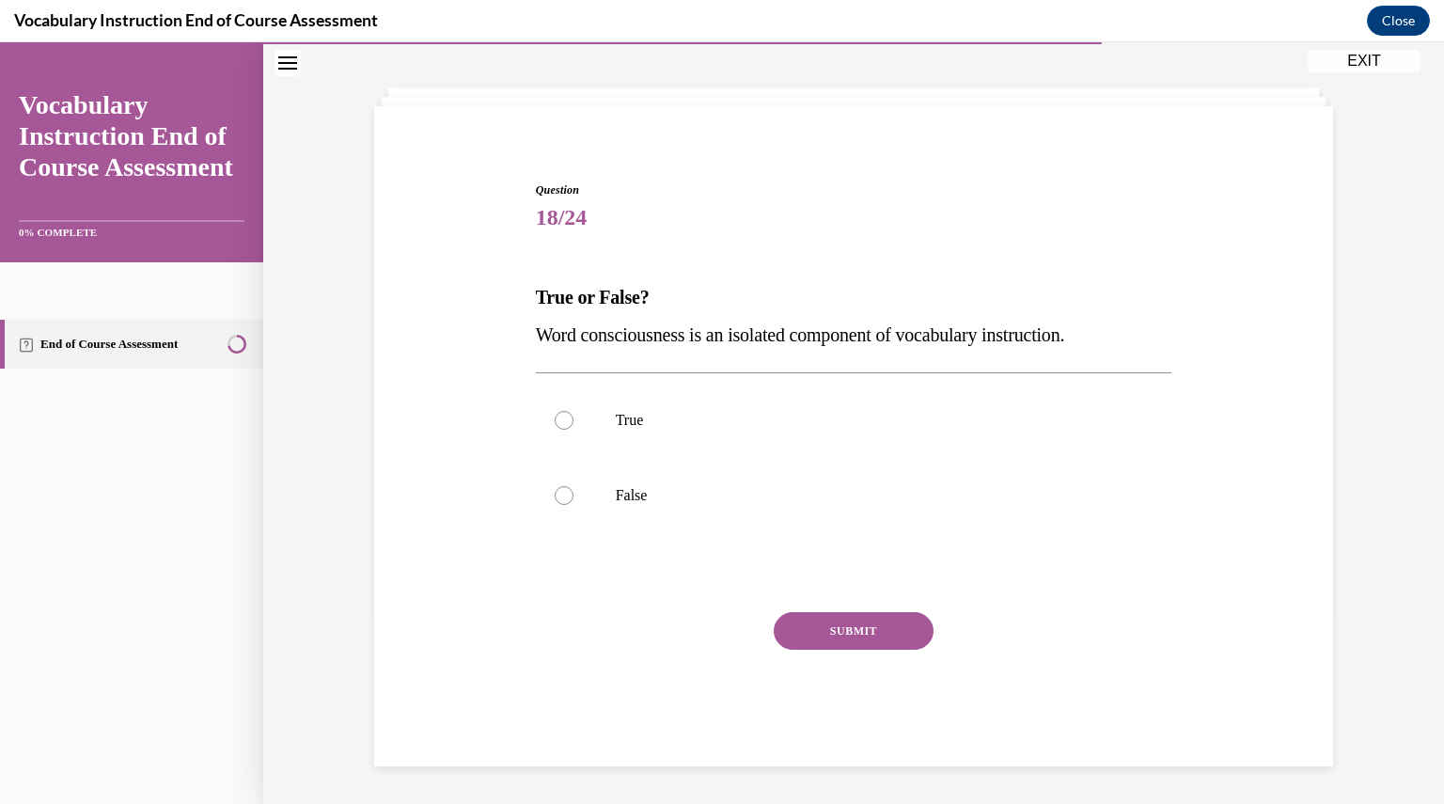
scroll to position [80, 0]
drag, startPoint x: 535, startPoint y: 340, endPoint x: 1146, endPoint y: 322, distance: 611.1
click at [1146, 322] on p "Word consciousness is an isolated component of vocabulary instruction." at bounding box center [854, 335] width 636 height 38
copy span "Word consciousness is an isolated component of vocabulary instruction."
click at [467, 400] on div "Question 18/24 True or False? Word consciousness is an isolated component of vo…" at bounding box center [853, 445] width 968 height 641
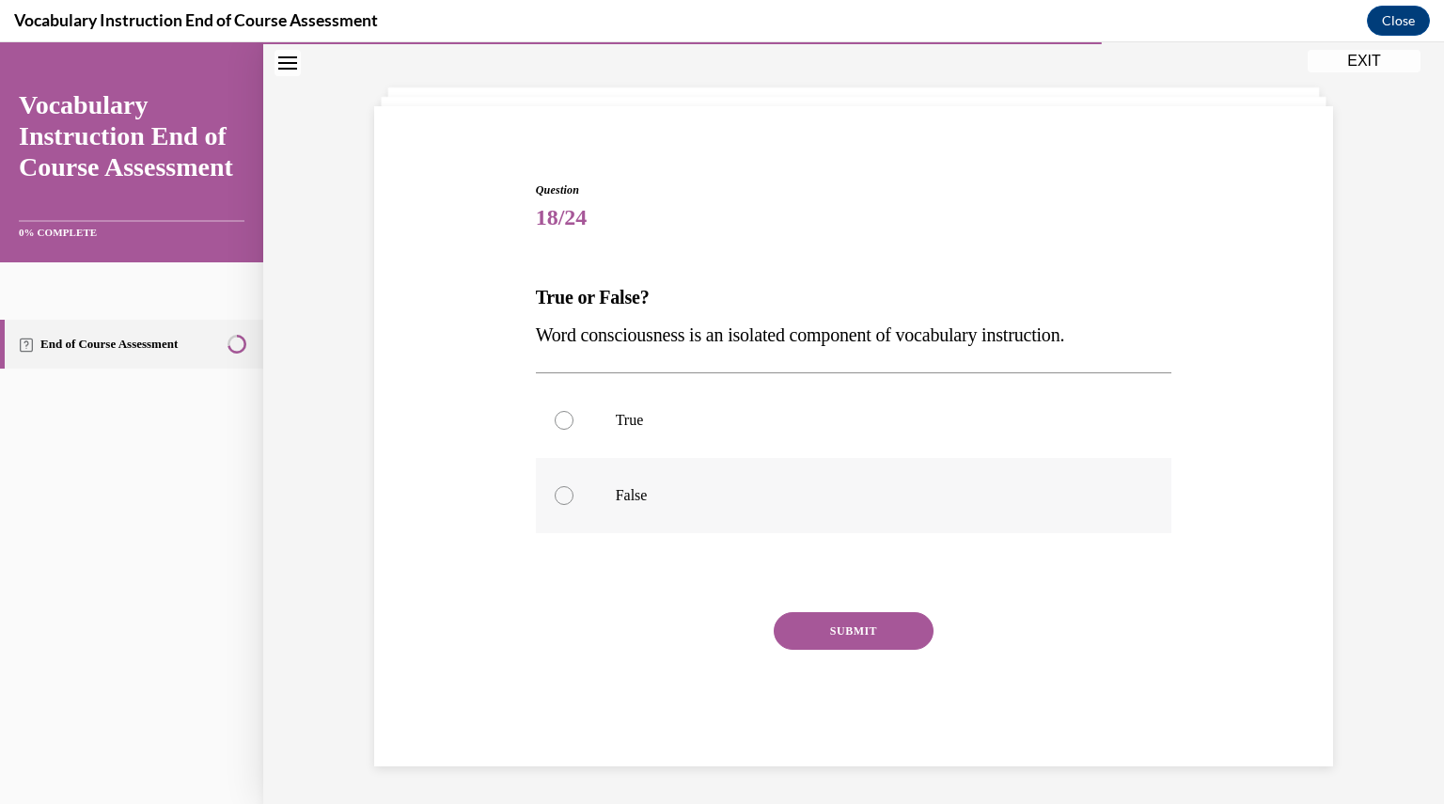
click at [564, 492] on div at bounding box center [563, 495] width 19 height 19
click at [564, 492] on input "False" at bounding box center [563, 495] width 19 height 19
radio input "true"
click at [851, 631] on button "SUBMIT" at bounding box center [853, 631] width 160 height 38
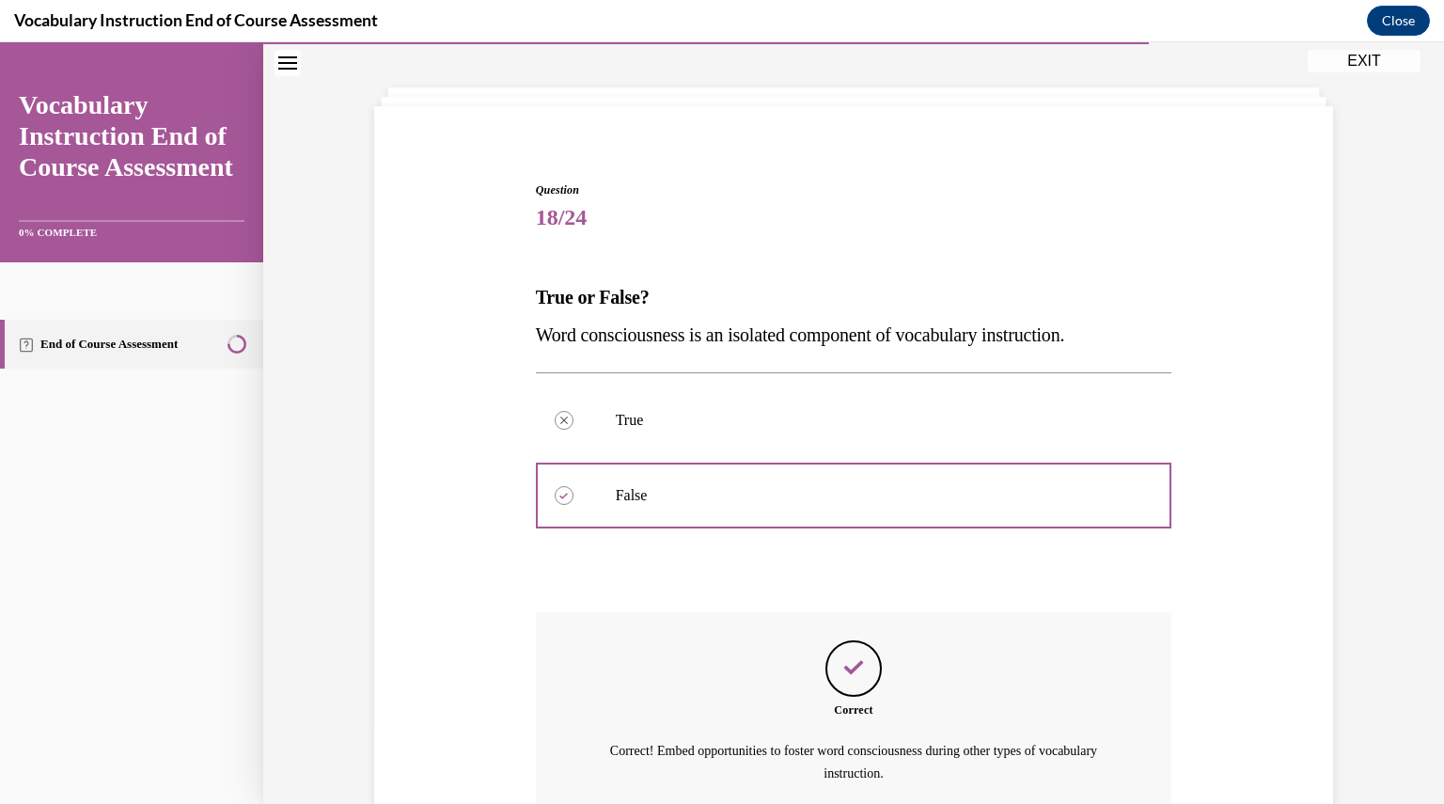
scroll to position [255, 0]
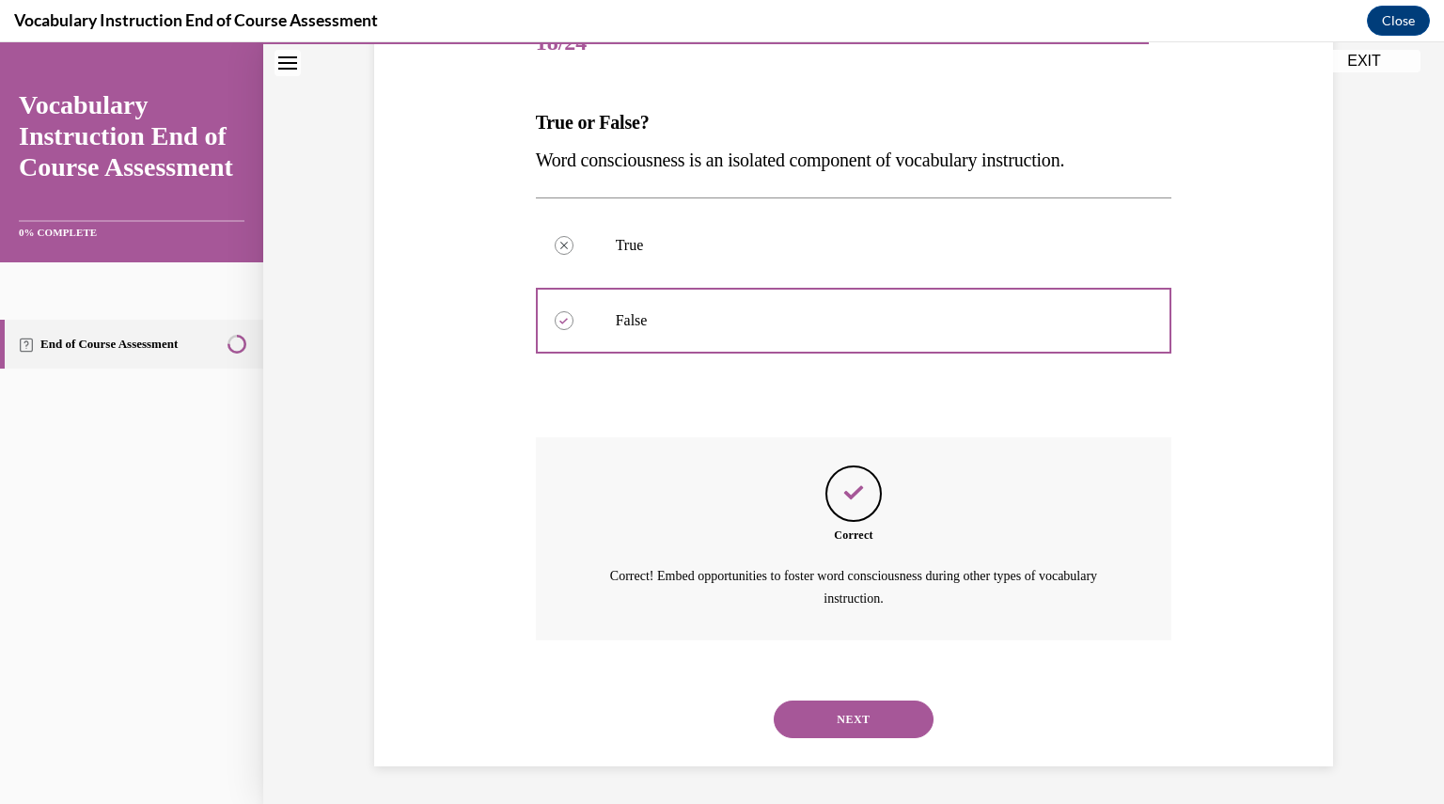
click at [842, 711] on button "NEXT" at bounding box center [853, 719] width 160 height 38
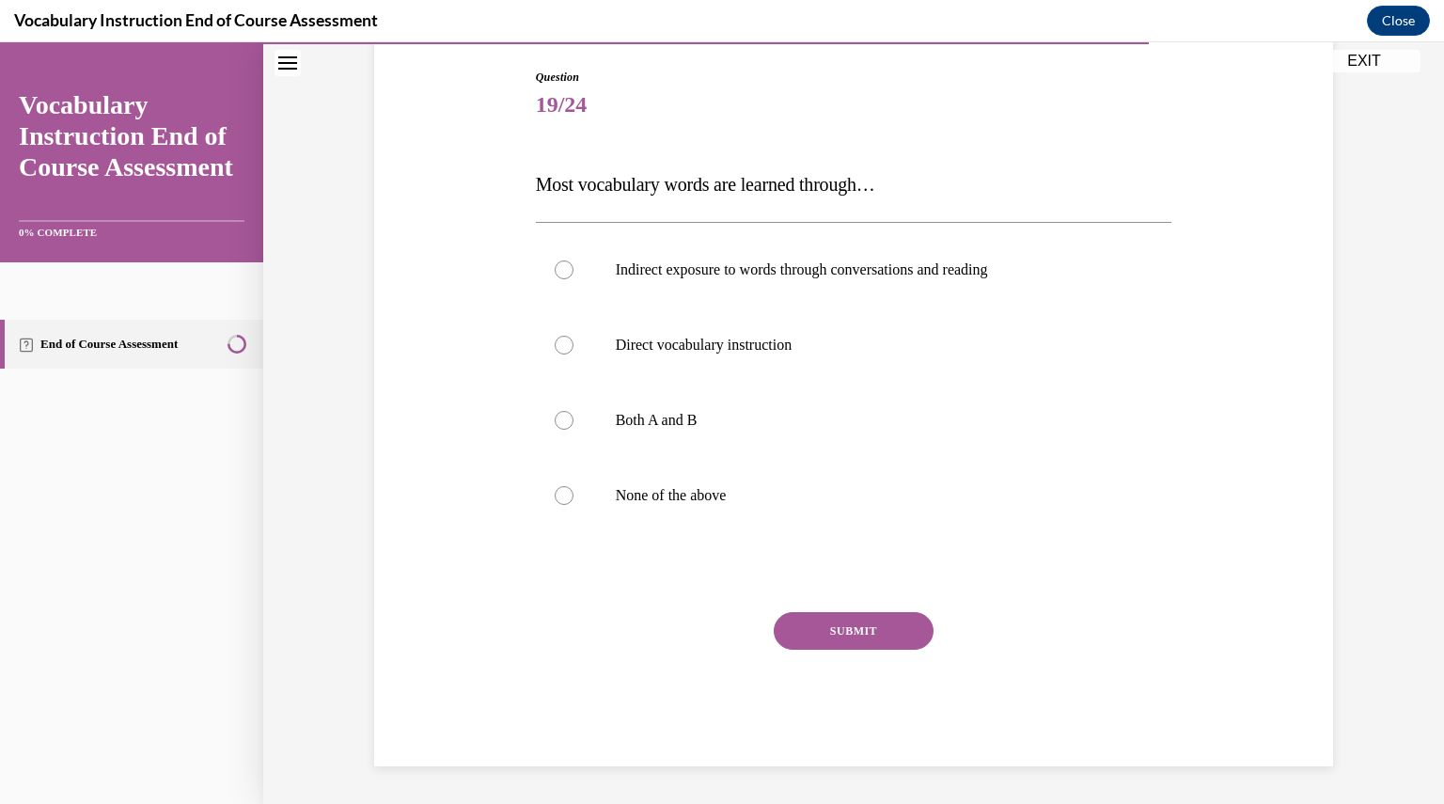
scroll to position [193, 0]
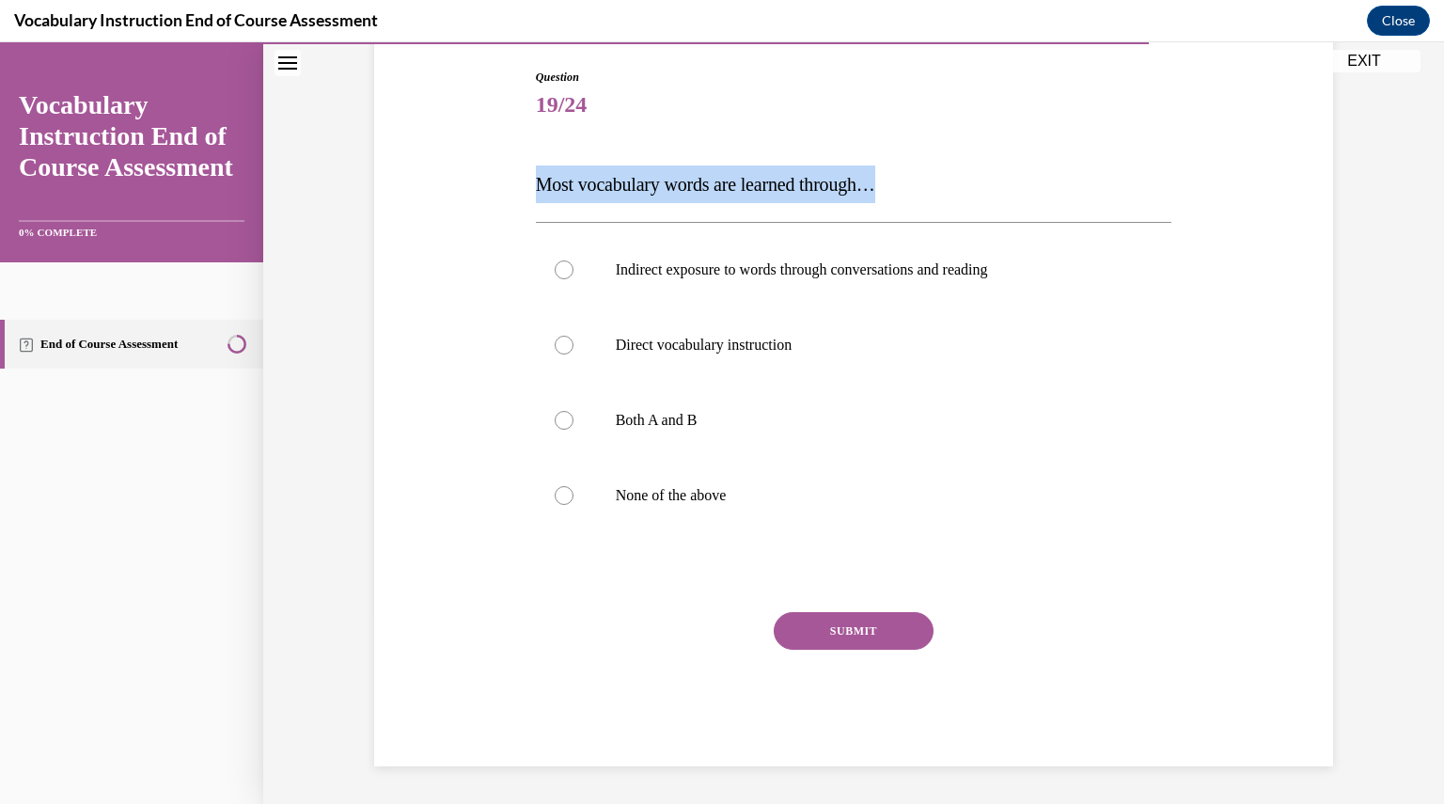
drag, startPoint x: 529, startPoint y: 178, endPoint x: 895, endPoint y: 172, distance: 365.6
click at [895, 172] on p "Most vocabulary words are learned through…" at bounding box center [854, 184] width 636 height 38
copy span "Most vocabulary words are learned through…"
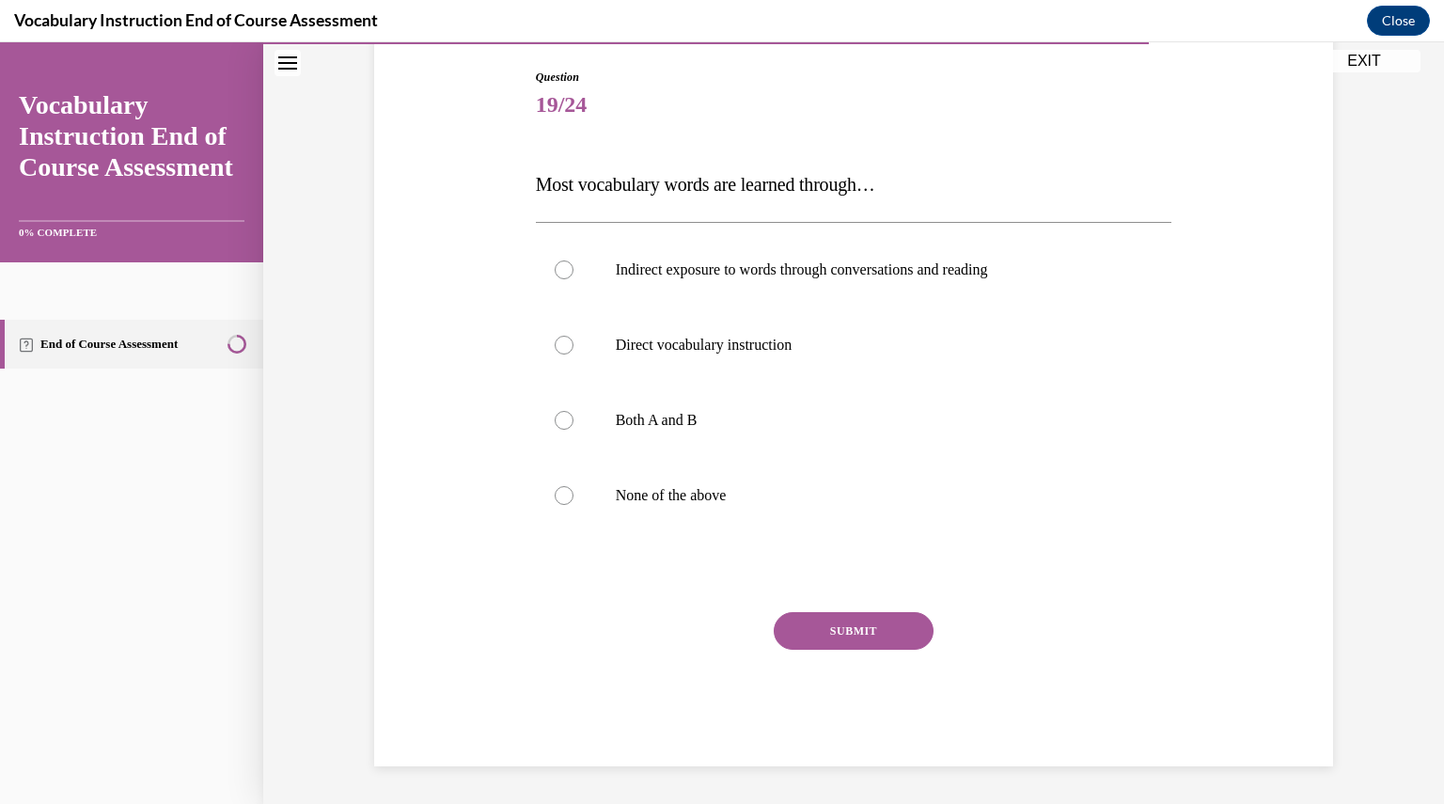
click at [821, 214] on div "Question 19/24 Most vocabulary words are learned through… Indirect exposure to …" at bounding box center [854, 417] width 636 height 697
click at [609, 285] on label "Indirect exposure to words through conversations and reading" at bounding box center [854, 269] width 636 height 75
click at [573, 279] on input "Indirect exposure to words through conversations and reading" at bounding box center [563, 269] width 19 height 19
radio input "true"
click at [874, 620] on button "SUBMIT" at bounding box center [853, 631] width 160 height 38
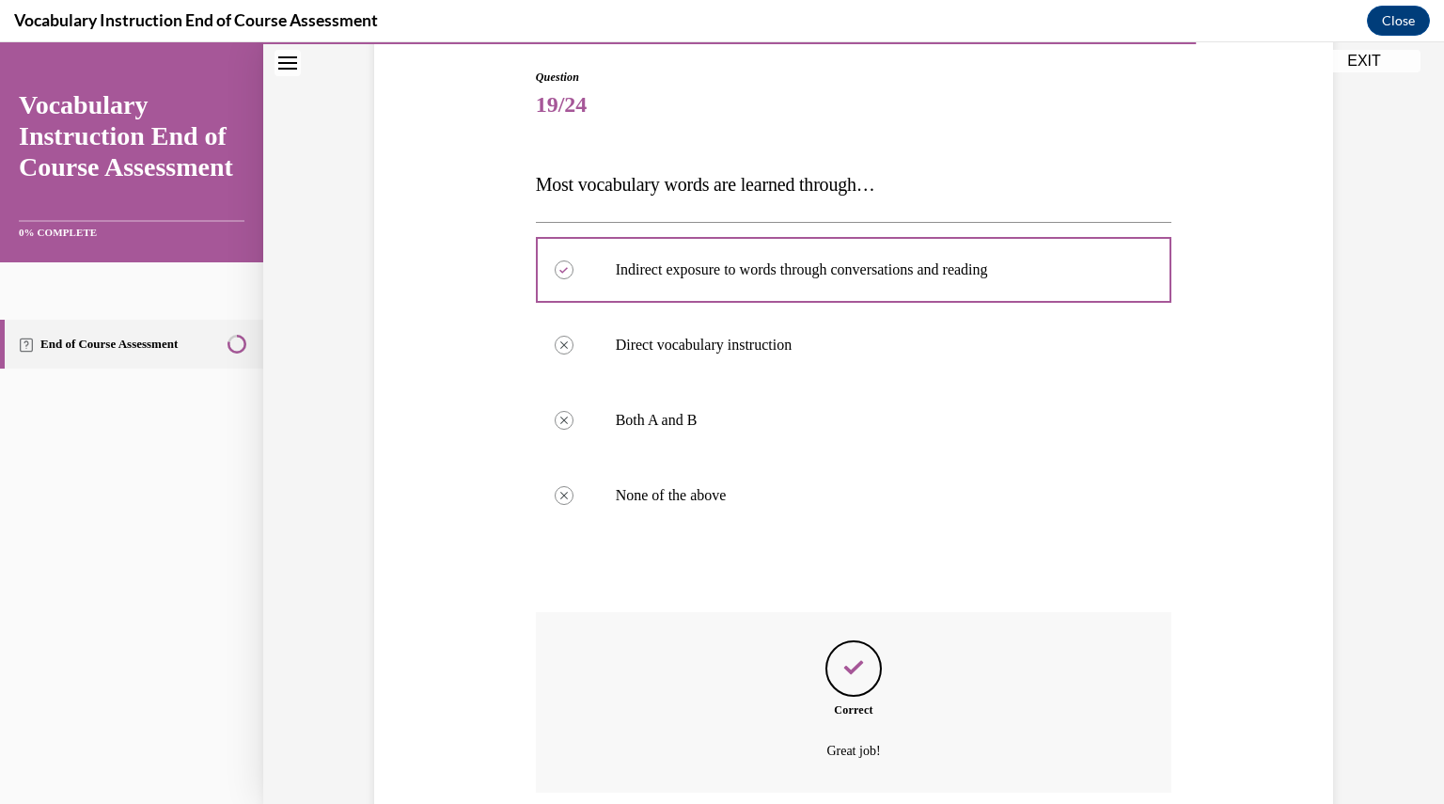
scroll to position [345, 0]
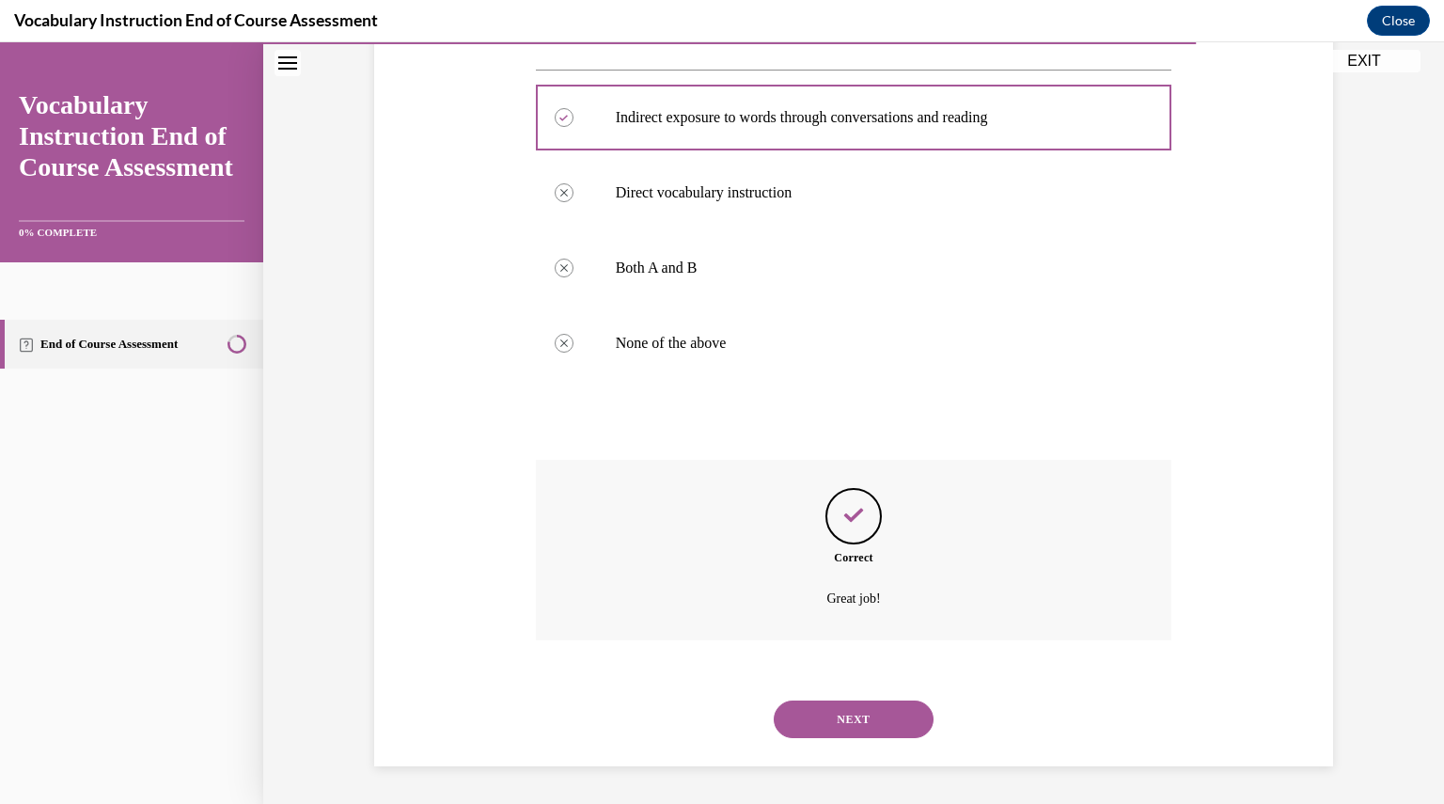
click at [859, 716] on button "NEXT" at bounding box center [853, 719] width 160 height 38
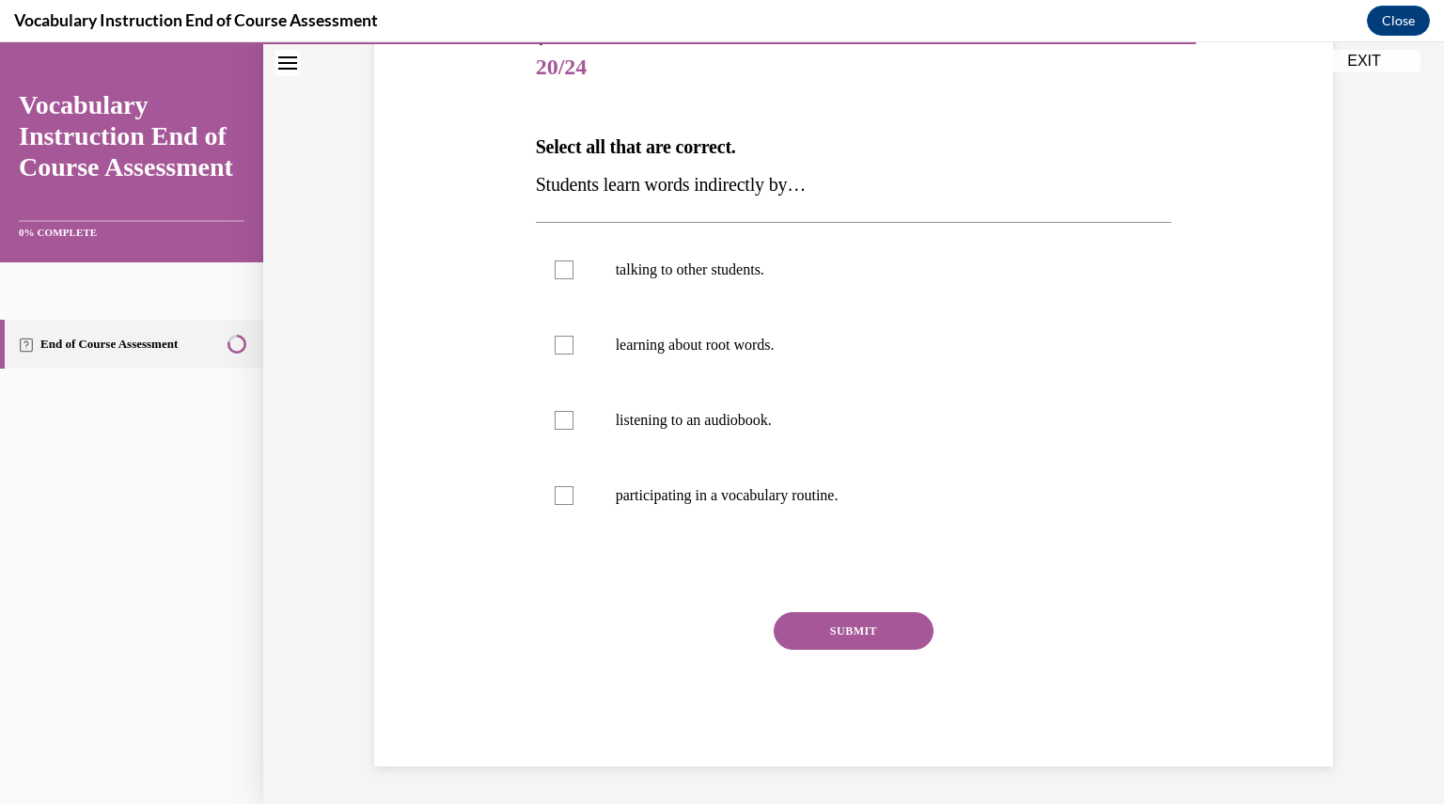
scroll to position [210, 0]
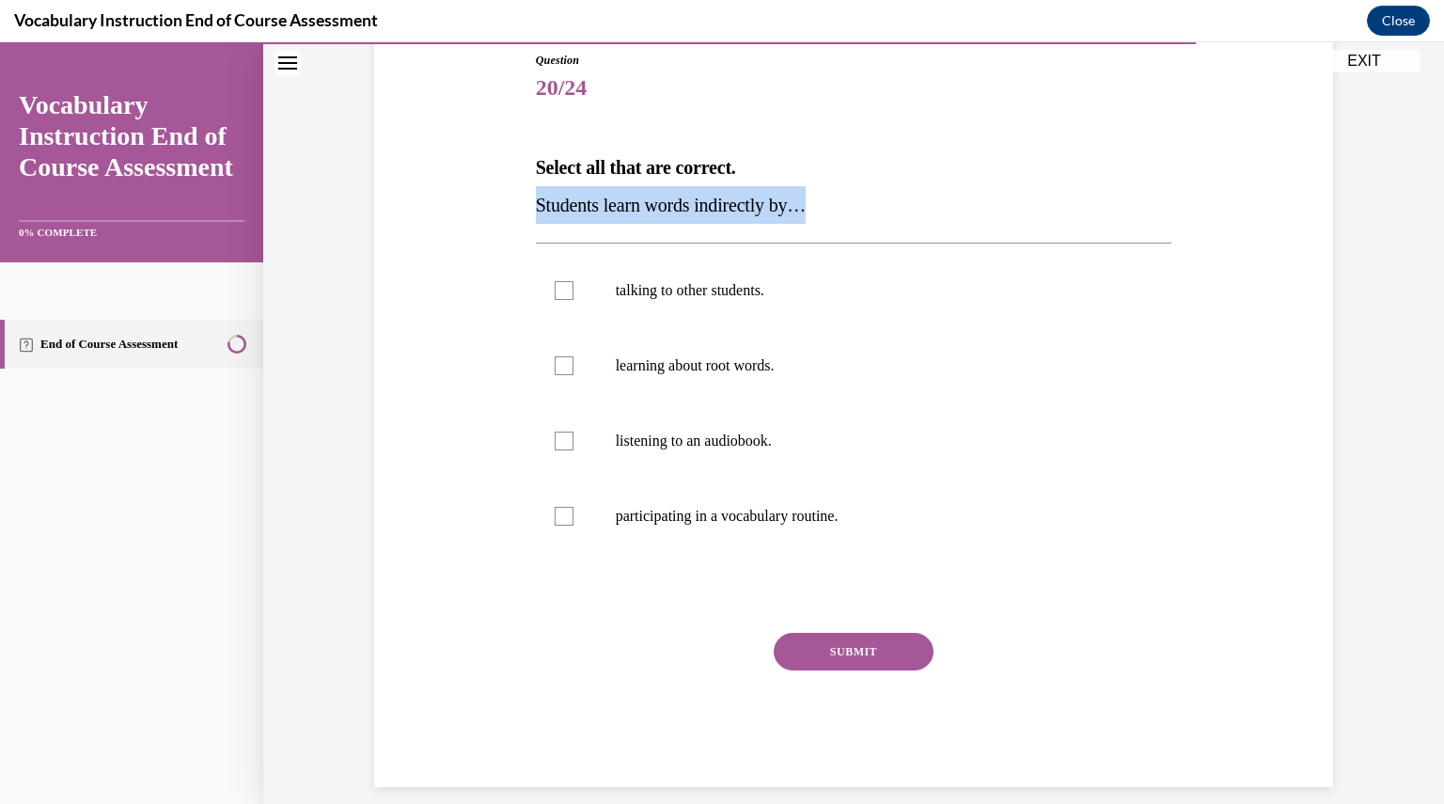
drag, startPoint x: 520, startPoint y: 200, endPoint x: 840, endPoint y: 199, distance: 320.5
click at [840, 199] on div "Question 20/24 Select all that are correct. Students learn words indirectly by……" at bounding box center [853, 390] width 968 height 791
copy span "Students learn words indirectly by…"
click at [435, 254] on div "Question 20/24 Select all that are correct. Students learn words indirectly by……" at bounding box center [853, 390] width 968 height 791
click at [598, 270] on label "talking to other students." at bounding box center [854, 290] width 636 height 75
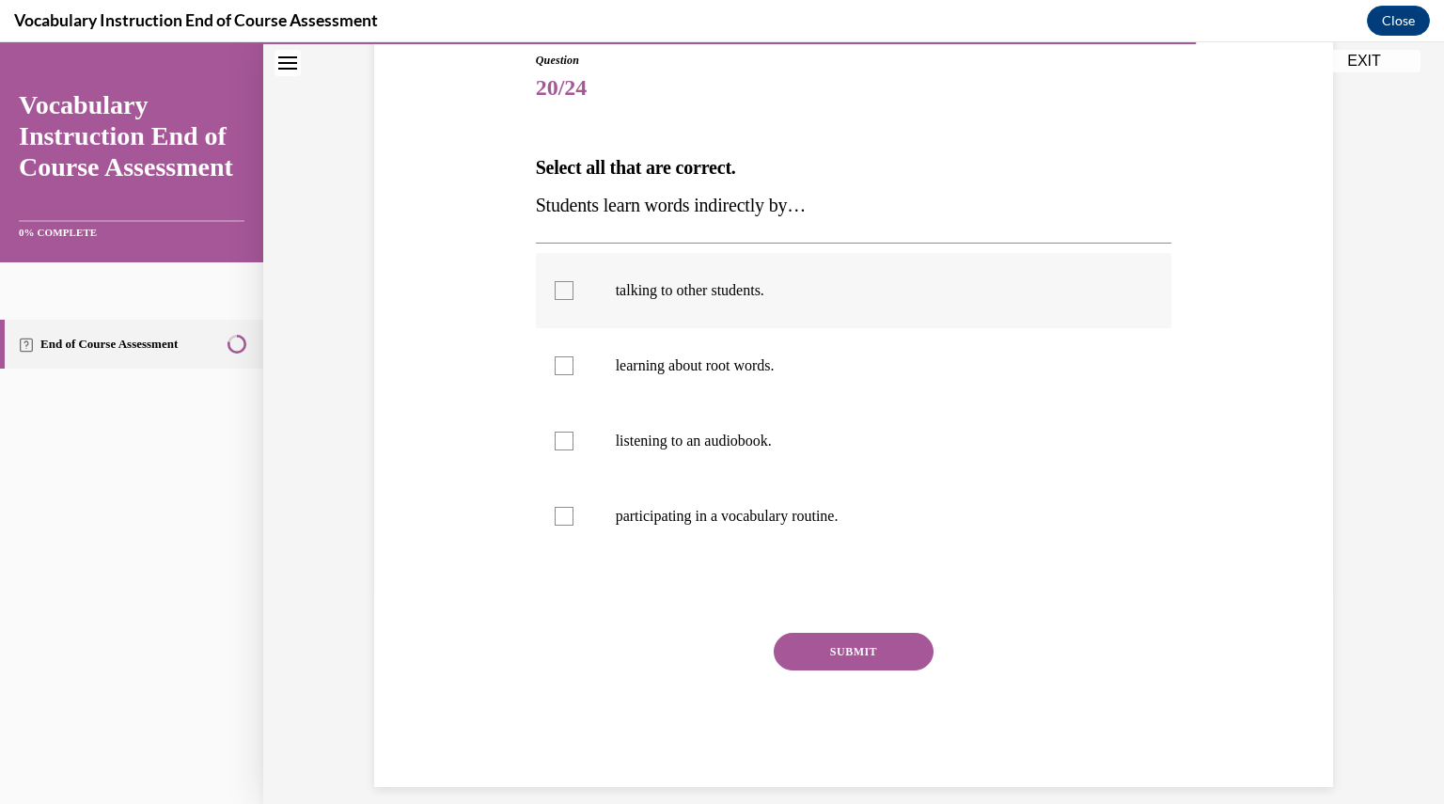
click at [573, 281] on input "talking to other students." at bounding box center [563, 290] width 19 height 19
checkbox input "true"
click at [837, 658] on button "SUBMIT" at bounding box center [853, 651] width 160 height 38
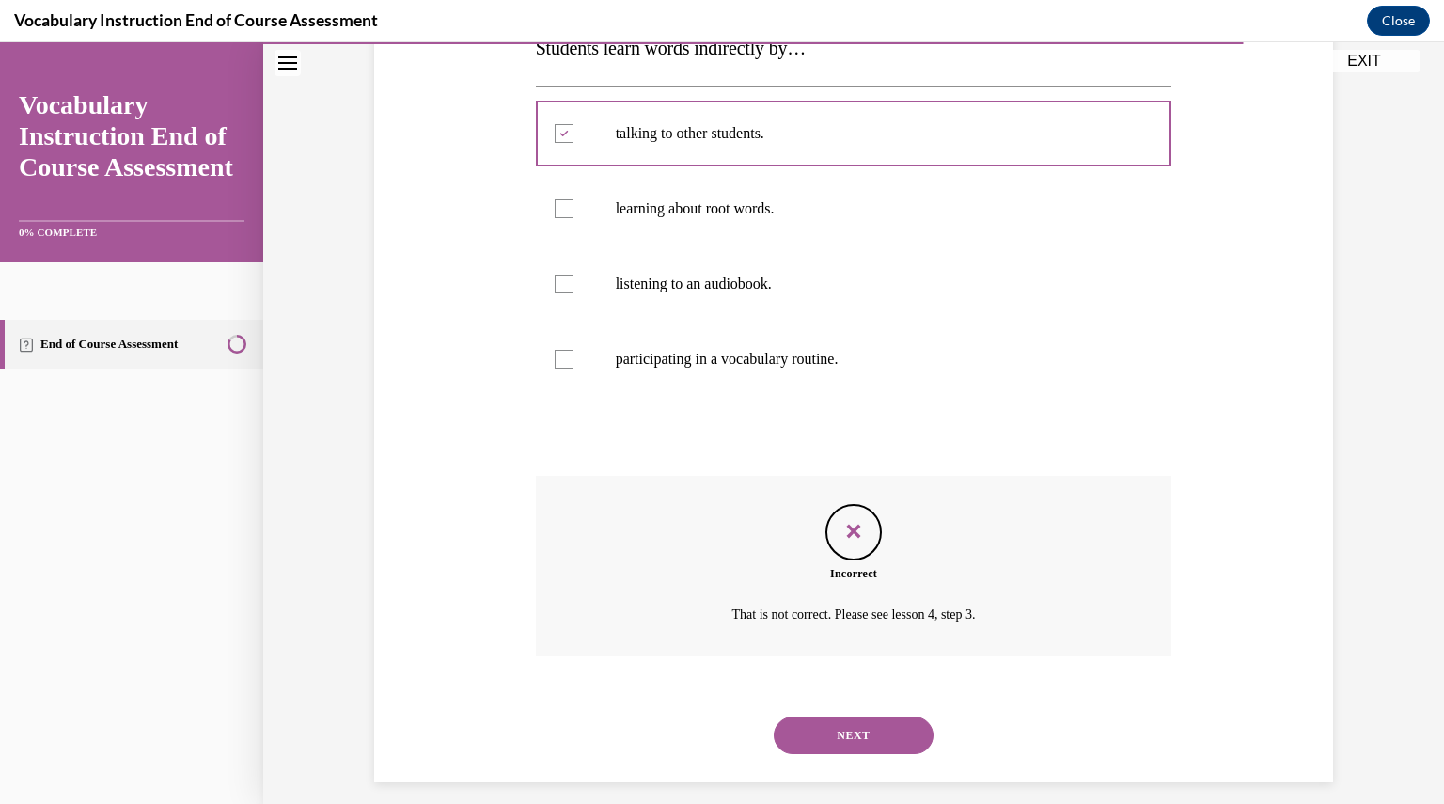
scroll to position [383, 0]
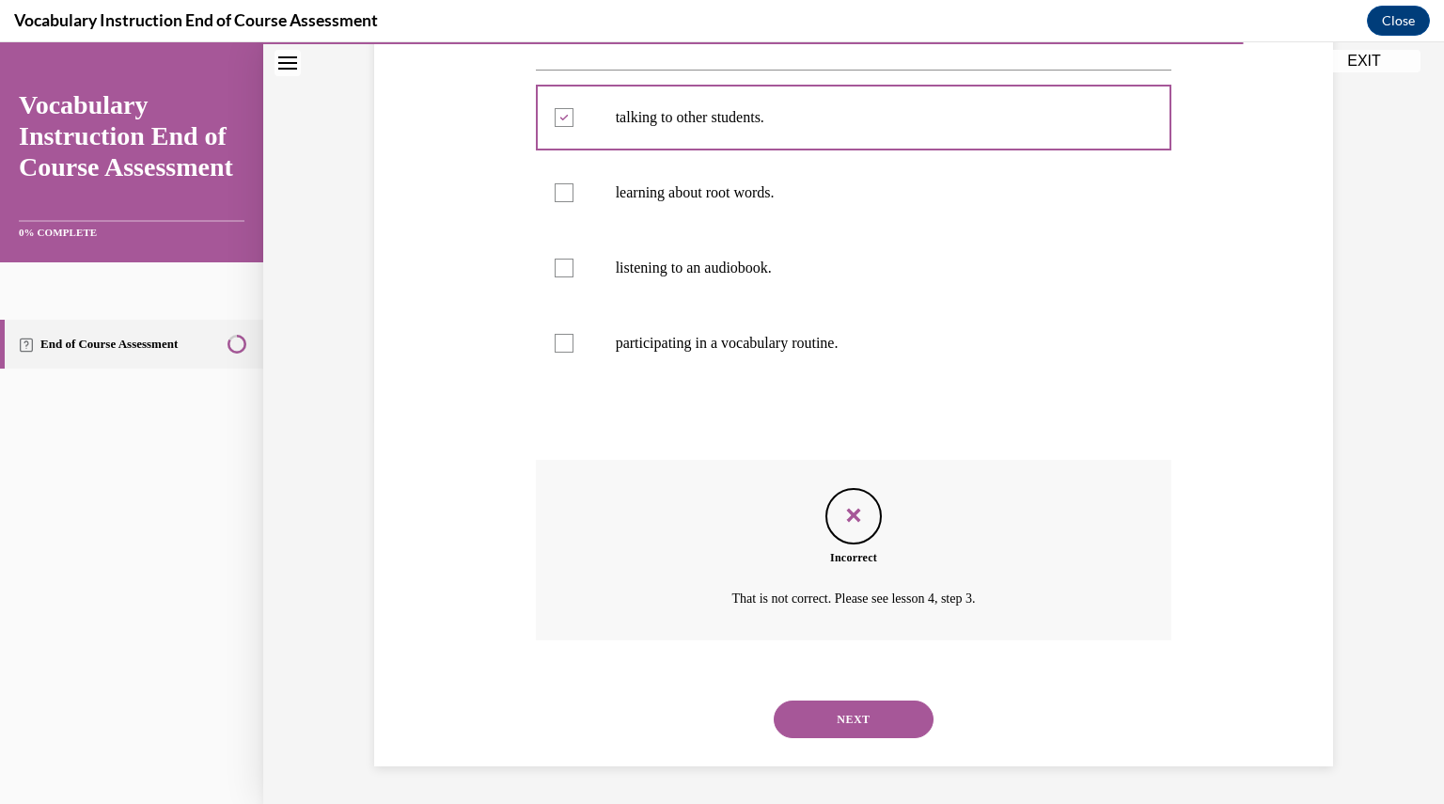
click at [848, 720] on button "NEXT" at bounding box center [853, 719] width 160 height 38
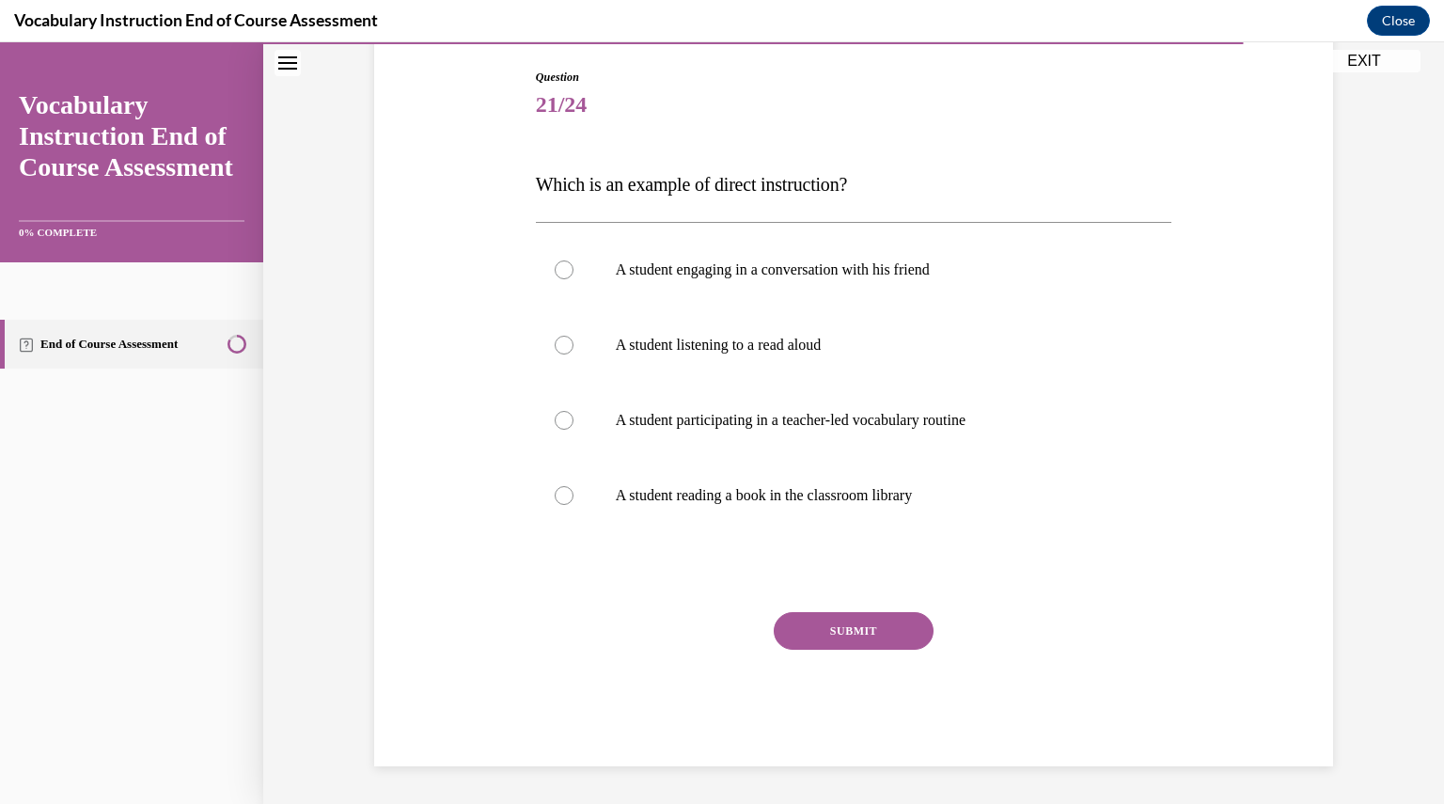
scroll to position [193, 0]
click at [806, 453] on label "A student participating in a teacher-led vocabulary routine" at bounding box center [854, 420] width 636 height 75
click at [573, 429] on input "A student participating in a teacher-led vocabulary routine" at bounding box center [563, 420] width 19 height 19
radio input "true"
click at [836, 610] on div "Question 21/24 Which is an example of direct instruction? A student engaging in…" at bounding box center [854, 417] width 636 height 697
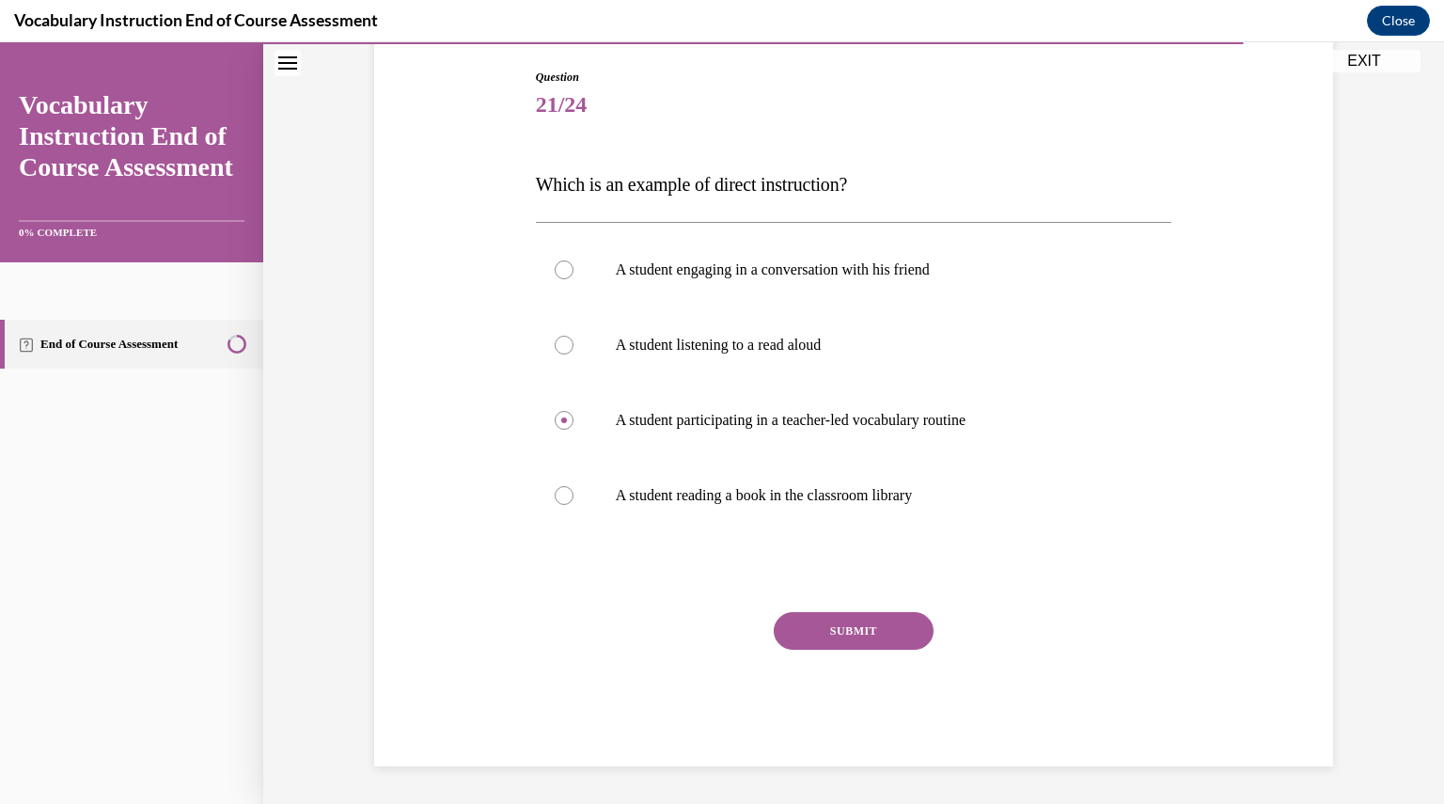
click at [836, 627] on button "SUBMIT" at bounding box center [853, 631] width 160 height 38
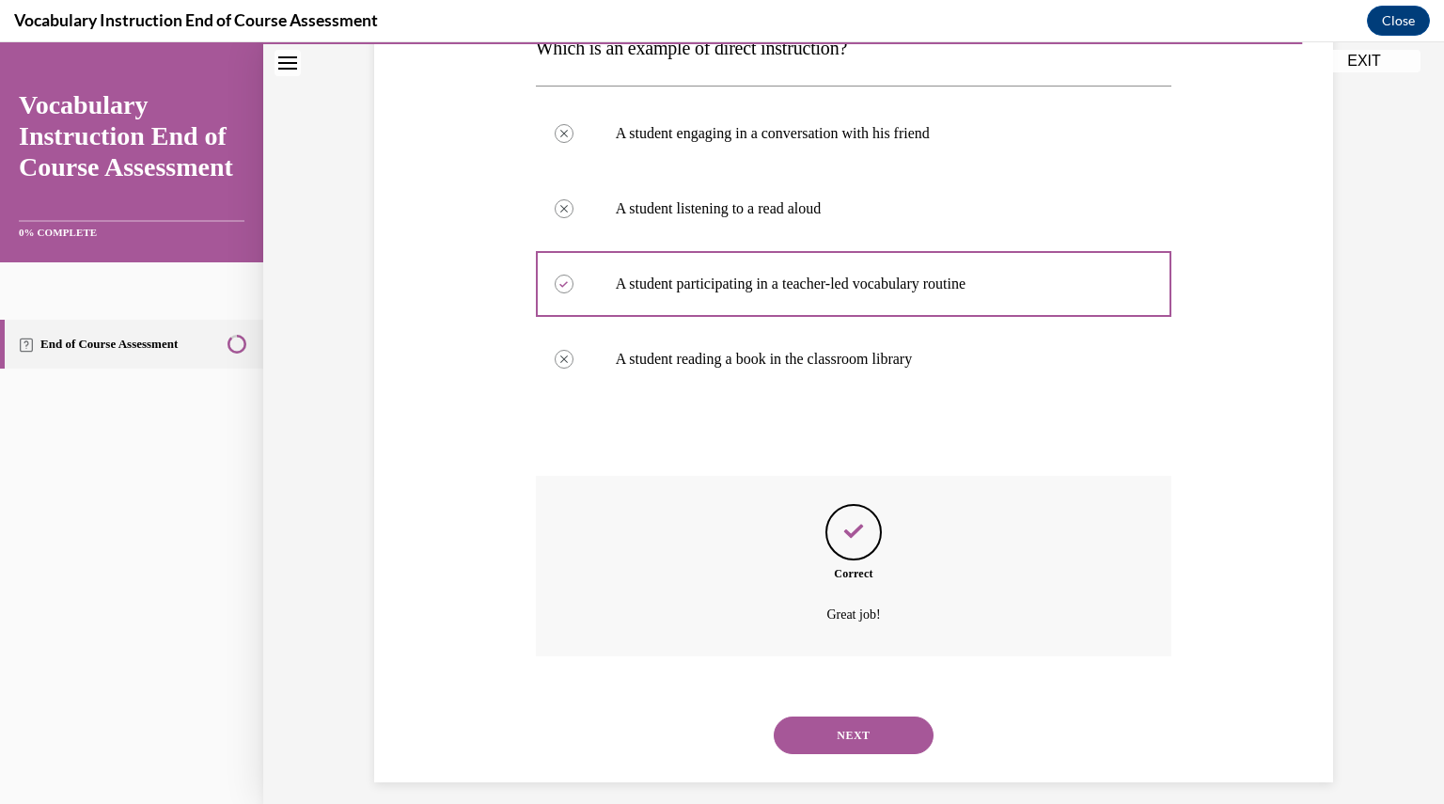
scroll to position [345, 0]
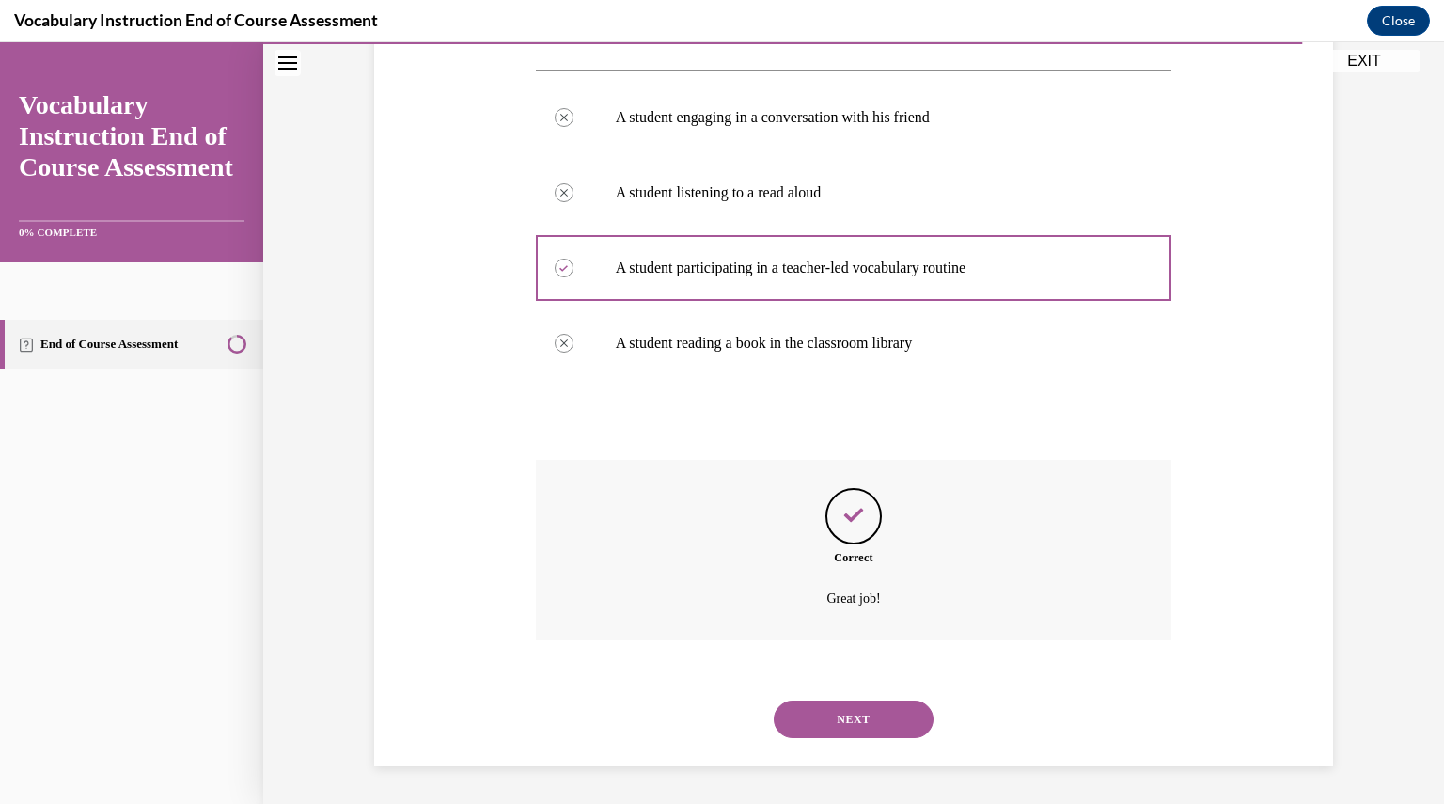
click at [848, 714] on button "NEXT" at bounding box center [853, 719] width 160 height 38
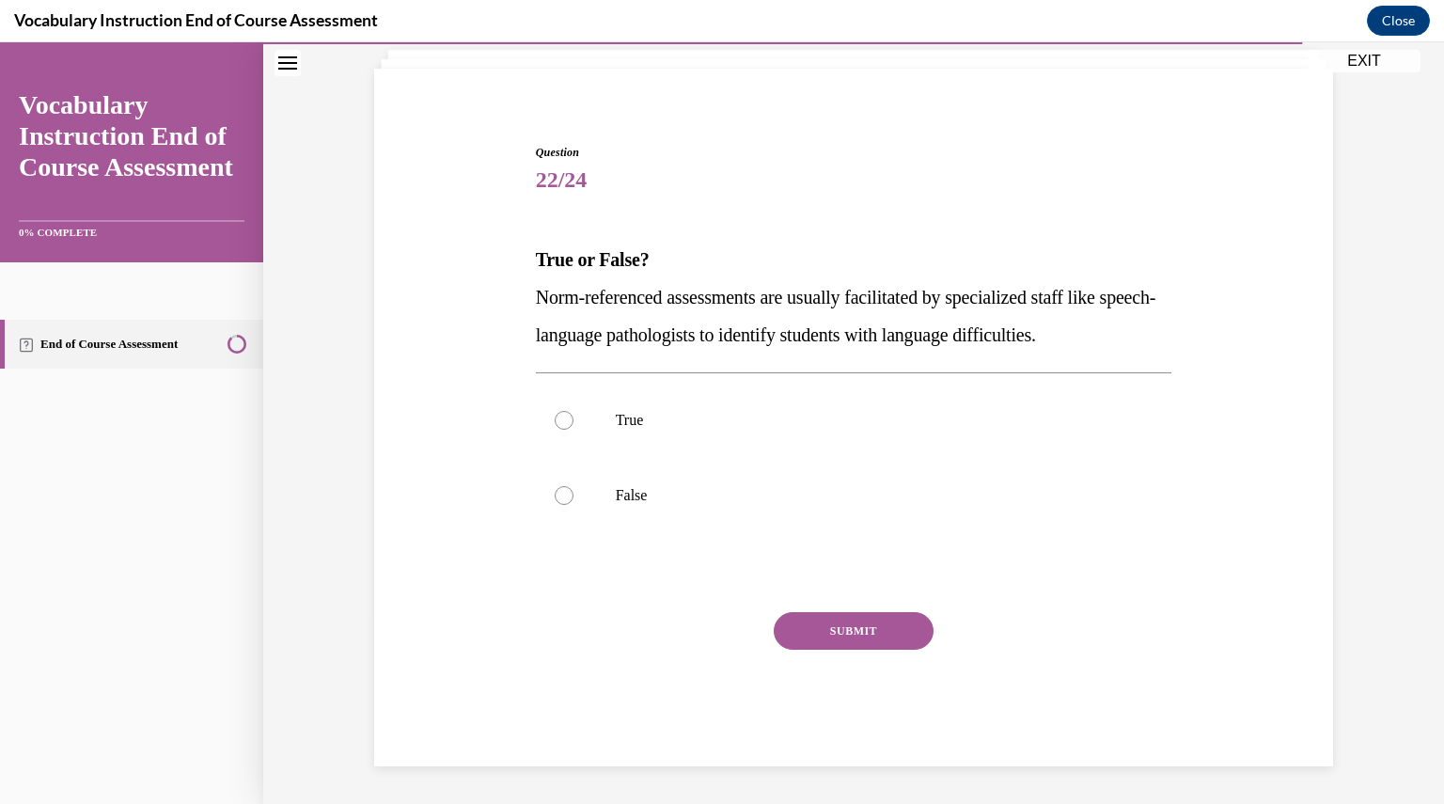
scroll to position [117, 0]
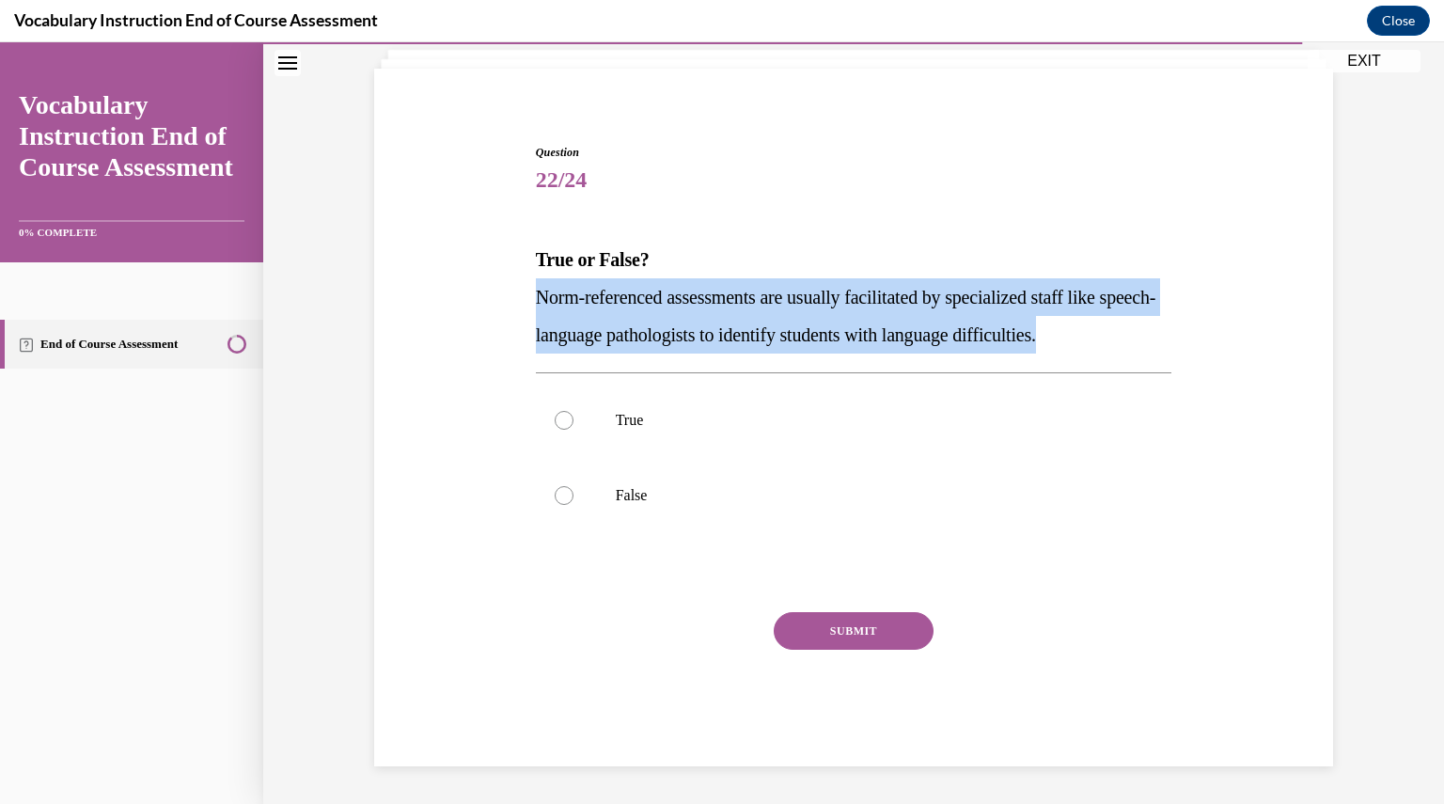
drag, startPoint x: 525, startPoint y: 292, endPoint x: 1141, endPoint y: 340, distance: 617.4
click at [1141, 340] on div "Question 22/24 True or False? Norm-referenced assessments are usually facilitat…" at bounding box center [854, 441] width 646 height 650
copy span "Norm-referenced assessments are usually facilitated by specialized staff like s…"
click at [880, 316] on p "Norm-referenced assessments are usually facilitated by specialized staff like s…" at bounding box center [854, 315] width 636 height 75
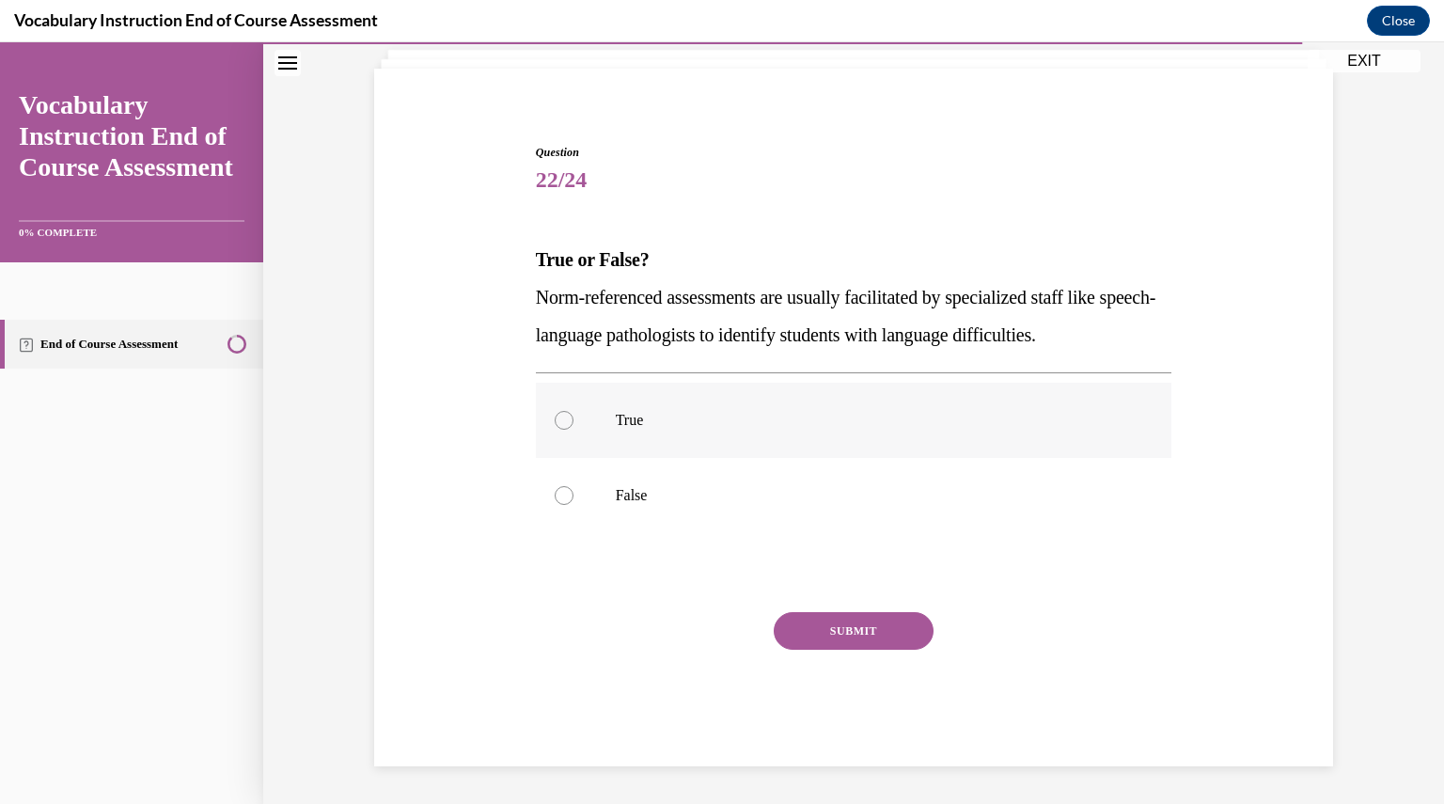
click at [601, 422] on label "True" at bounding box center [854, 420] width 636 height 75
click at [573, 422] on input "True" at bounding box center [563, 420] width 19 height 19
radio input "true"
click at [871, 649] on div "SUBMIT" at bounding box center [854, 659] width 636 height 94
click at [860, 636] on button "SUBMIT" at bounding box center [853, 631] width 160 height 38
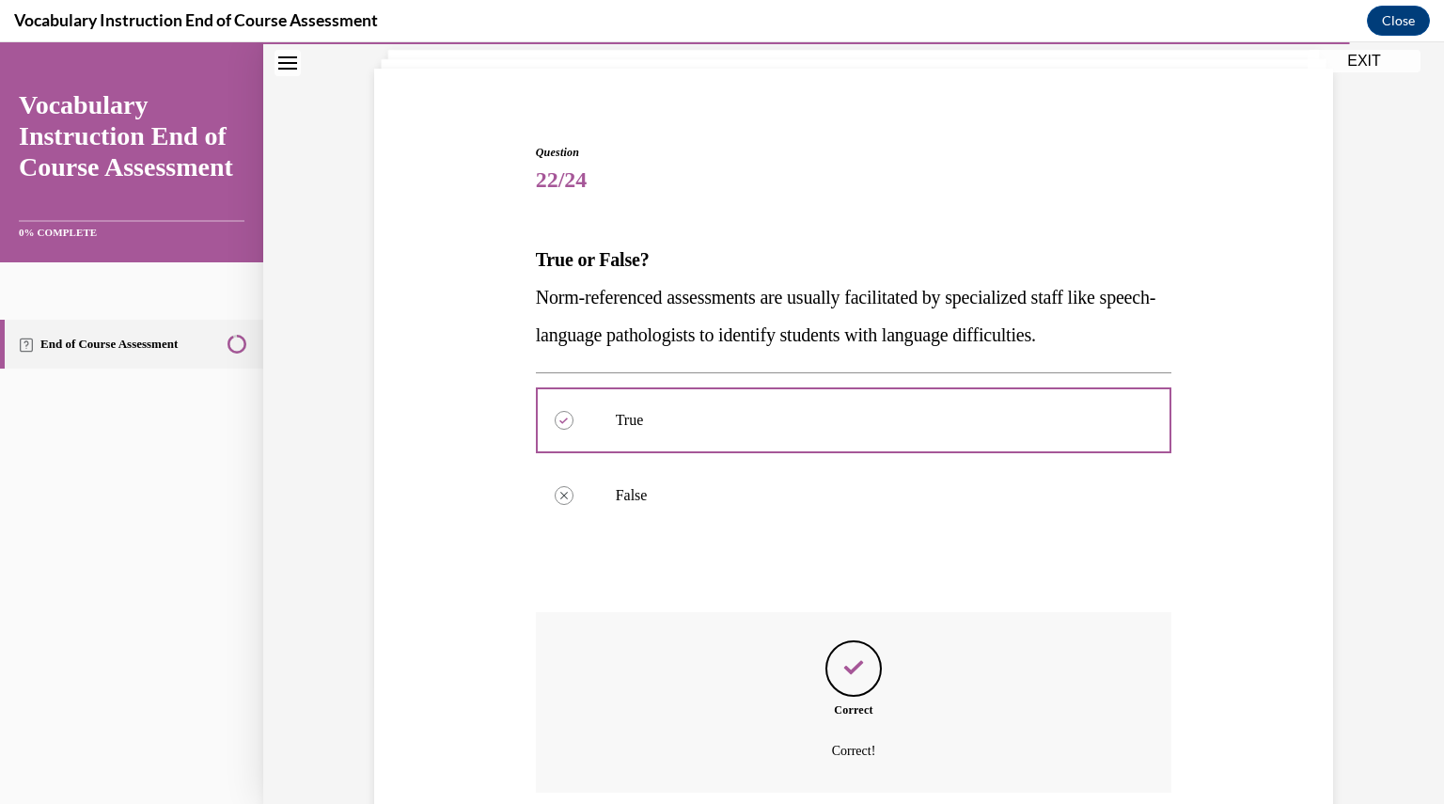
scroll to position [270, 0]
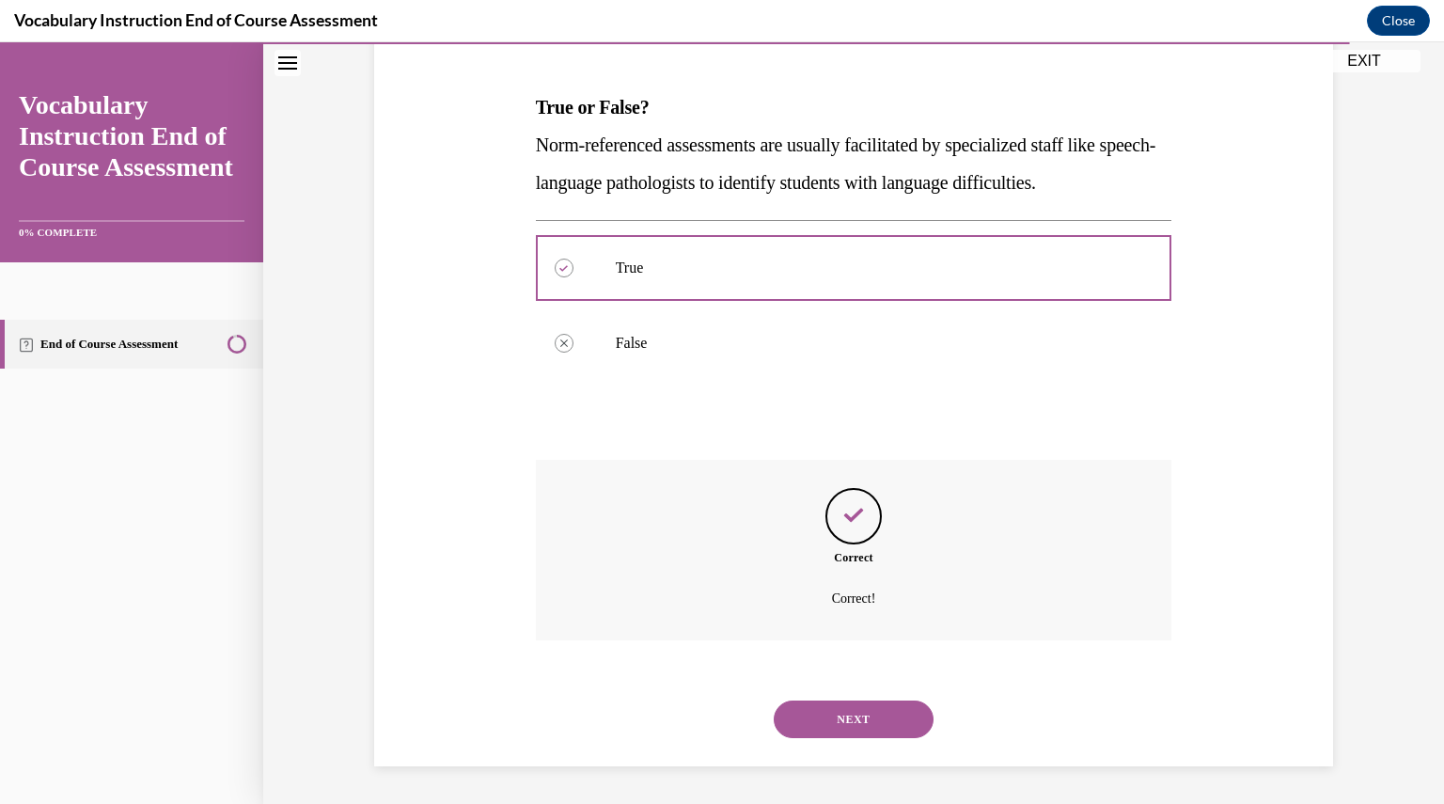
click at [860, 729] on button "NEXT" at bounding box center [853, 719] width 160 height 38
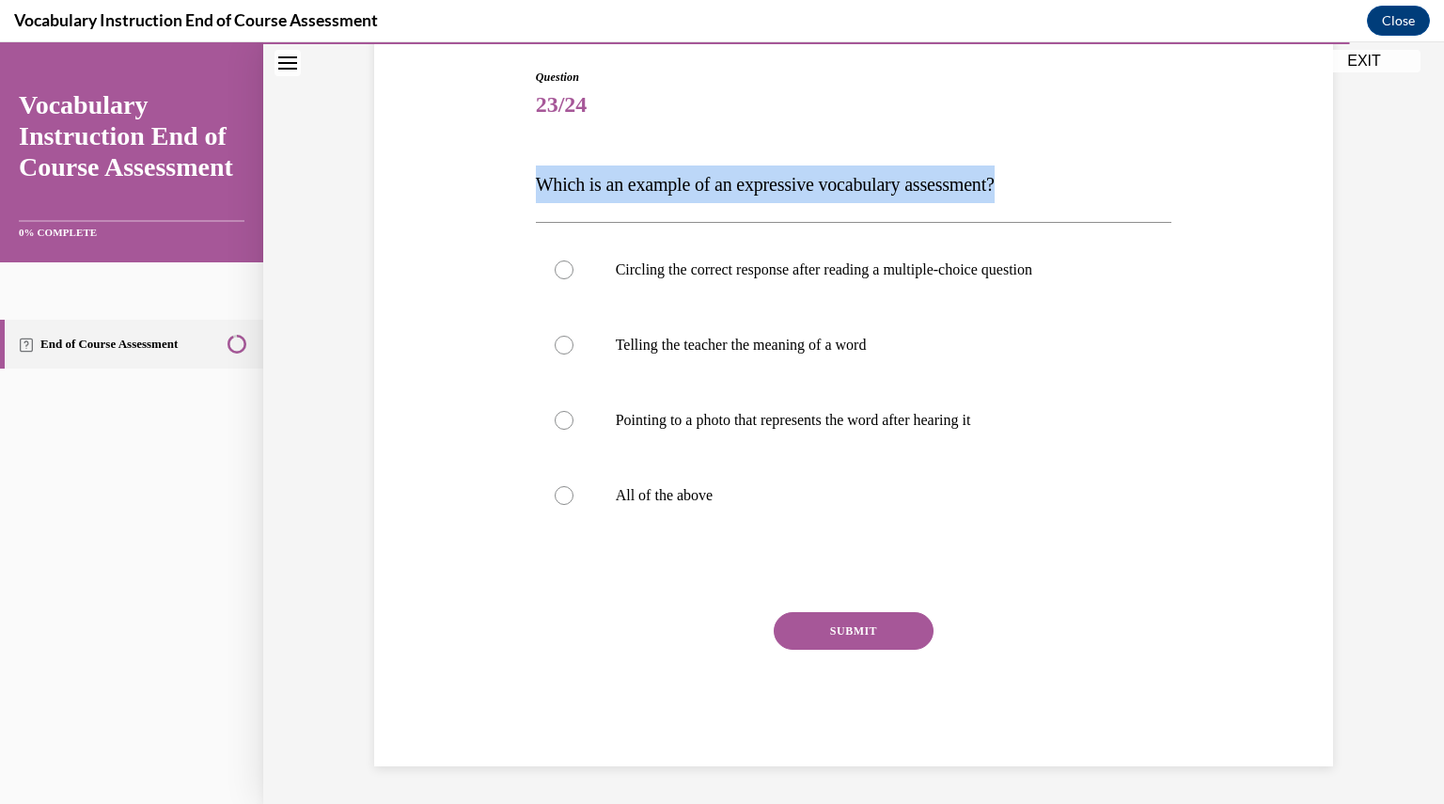
drag, startPoint x: 525, startPoint y: 170, endPoint x: 1040, endPoint y: 189, distance: 515.4
click at [1040, 189] on div "Question 23/24 Which is an example of an expressive vocabulary assessment? Circ…" at bounding box center [854, 403] width 646 height 726
copy span "Which is an example of an expressive vocabulary assessment?"
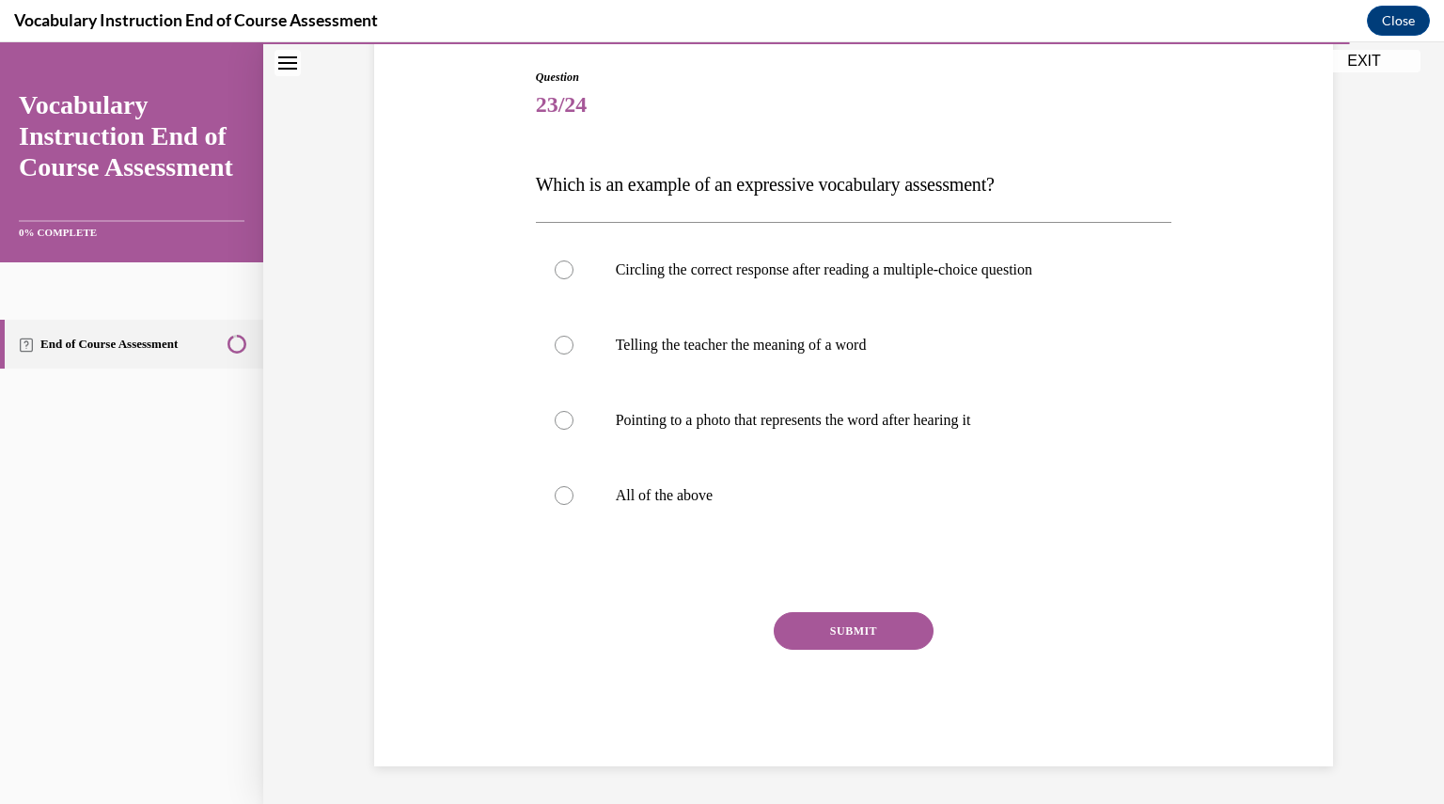
click at [1007, 215] on div "Question 23/24 Which is an example of an expressive vocabulary assessment? Circ…" at bounding box center [854, 417] width 636 height 697
click at [625, 336] on p "Telling the teacher the meaning of a word" at bounding box center [870, 345] width 509 height 19
click at [573, 336] on input "Telling the teacher the meaning of a word" at bounding box center [563, 345] width 19 height 19
radio input "true"
click at [841, 631] on button "SUBMIT" at bounding box center [853, 631] width 160 height 38
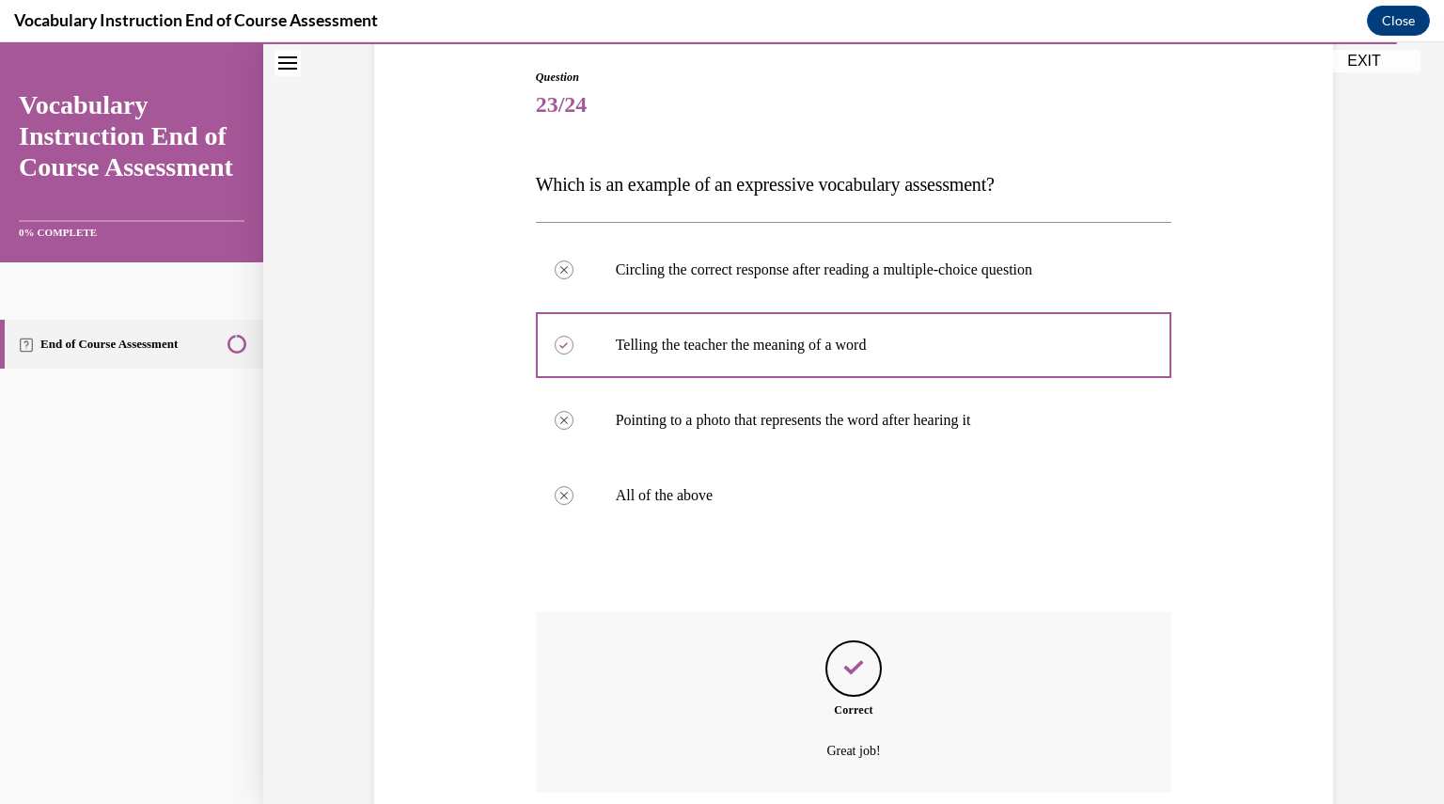
scroll to position [345, 0]
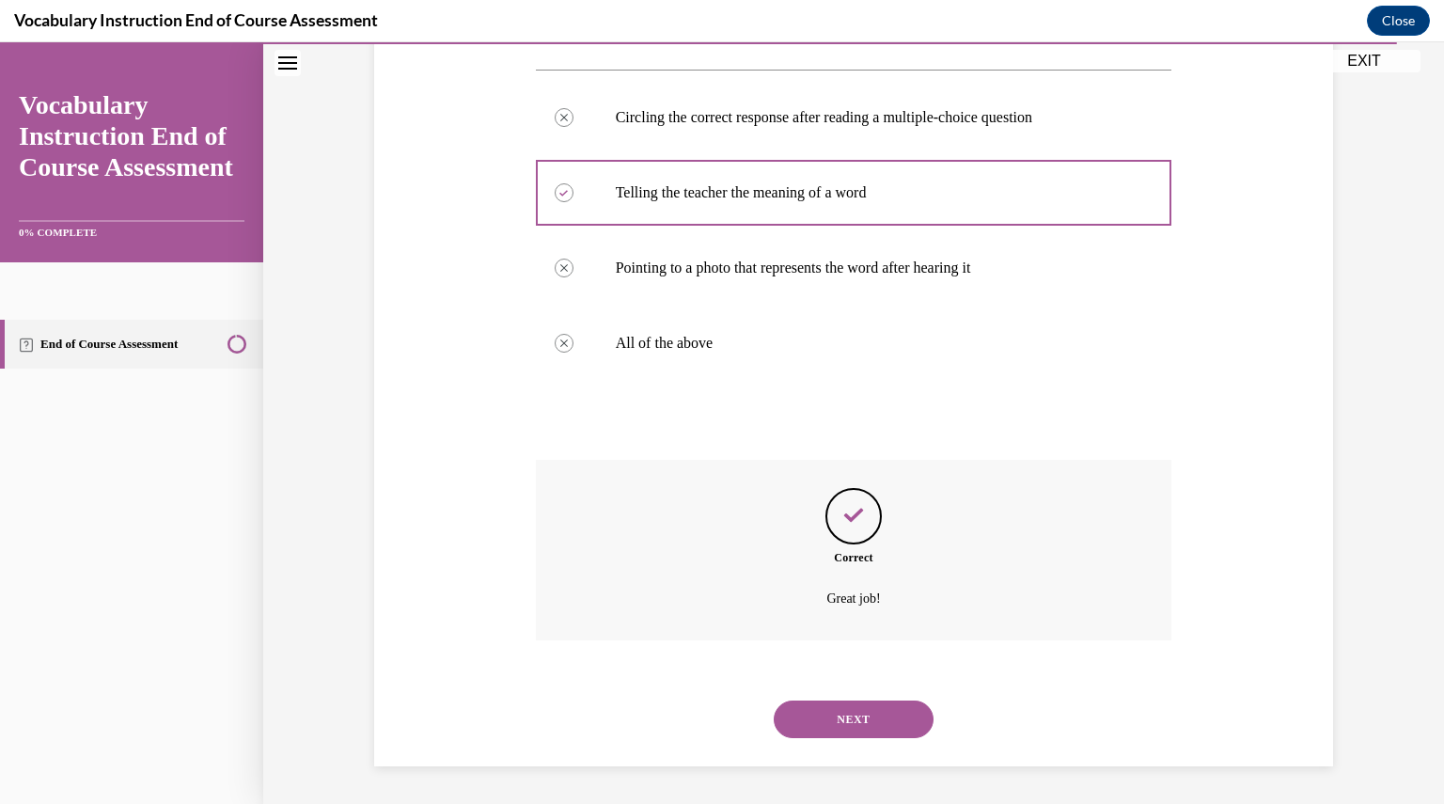
click at [860, 734] on button "NEXT" at bounding box center [853, 719] width 160 height 38
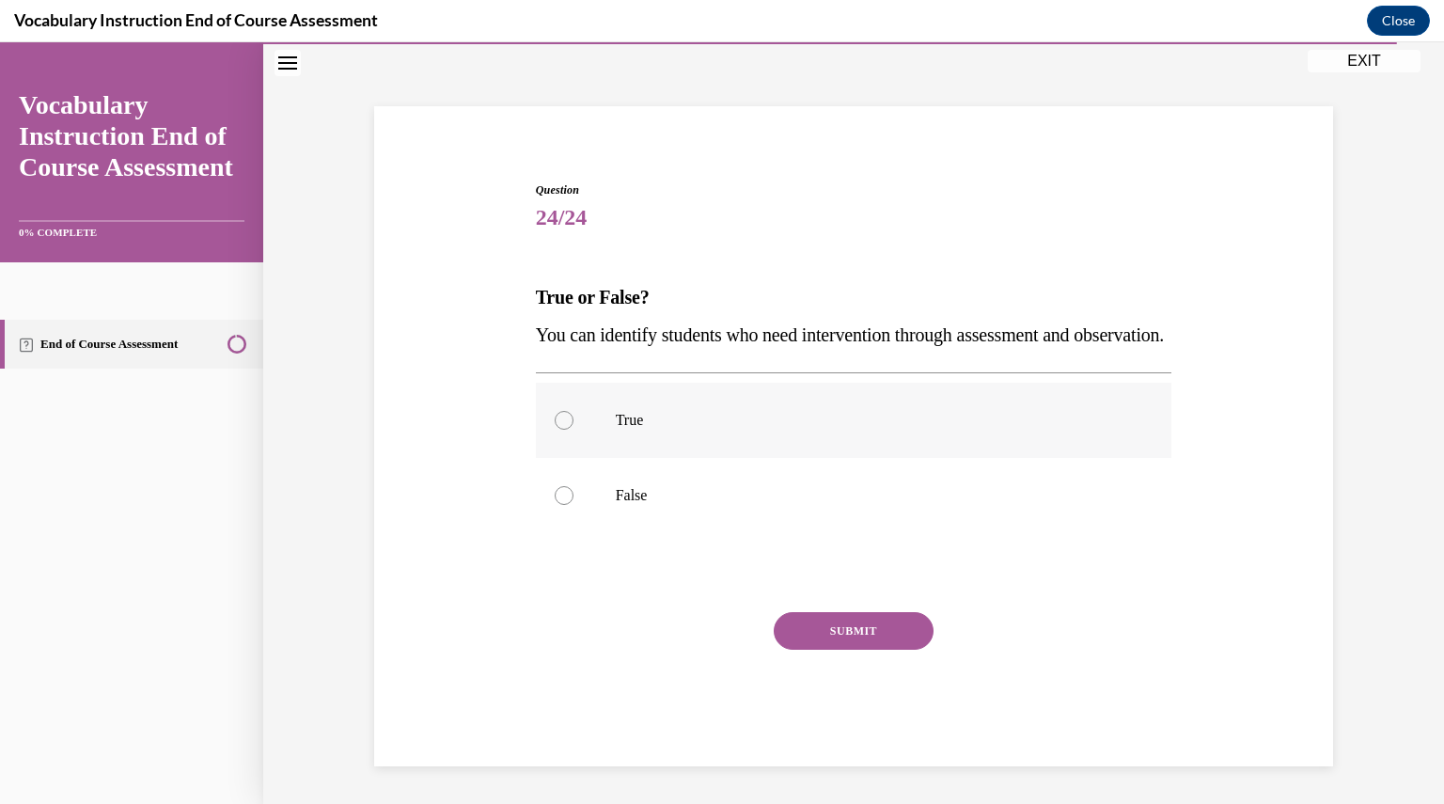
click at [647, 443] on label "True" at bounding box center [854, 420] width 636 height 75
click at [573, 429] on input "True" at bounding box center [563, 420] width 19 height 19
radio input "true"
click at [839, 637] on button "SUBMIT" at bounding box center [853, 631] width 160 height 38
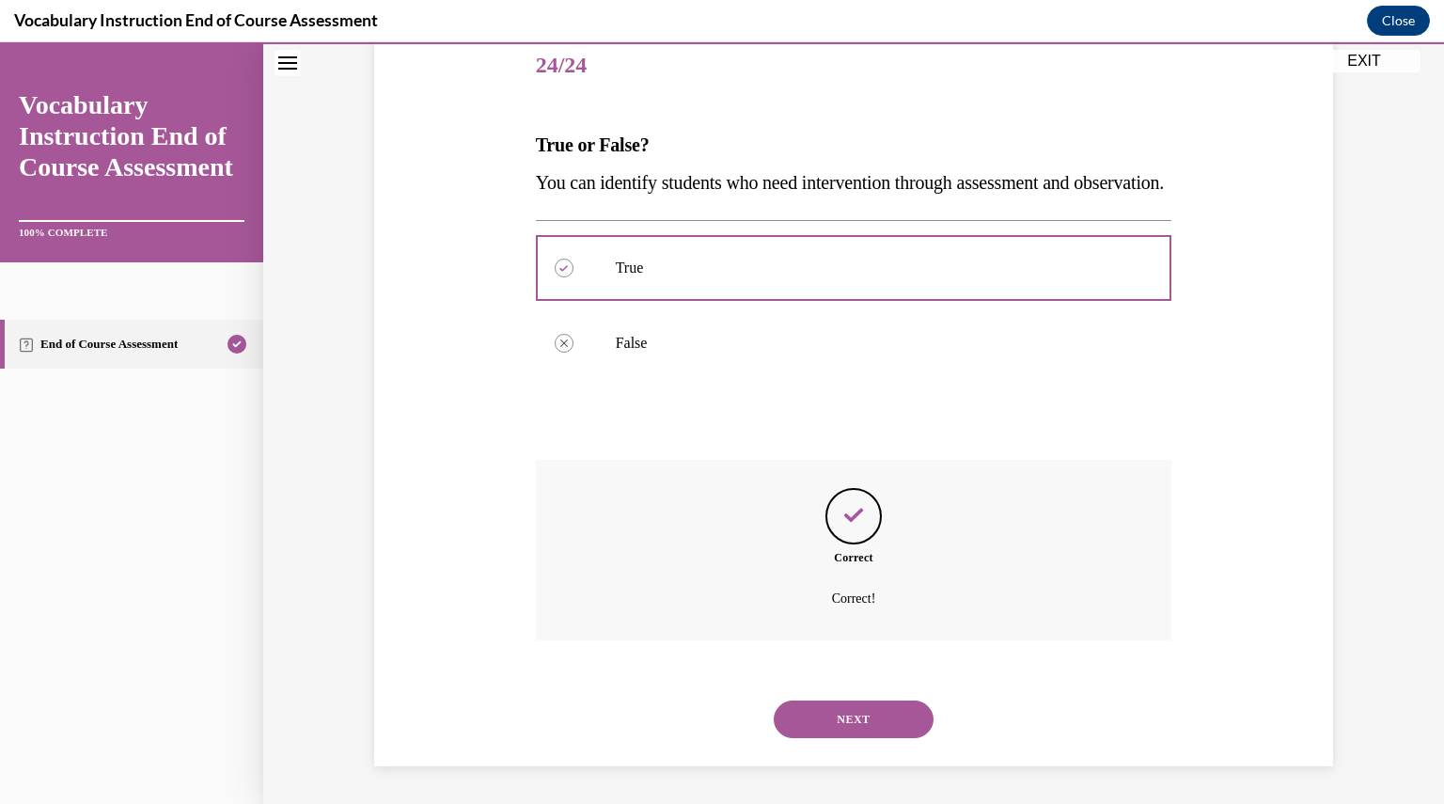
scroll to position [270, 0]
click at [867, 709] on button "NEXT" at bounding box center [853, 719] width 160 height 38
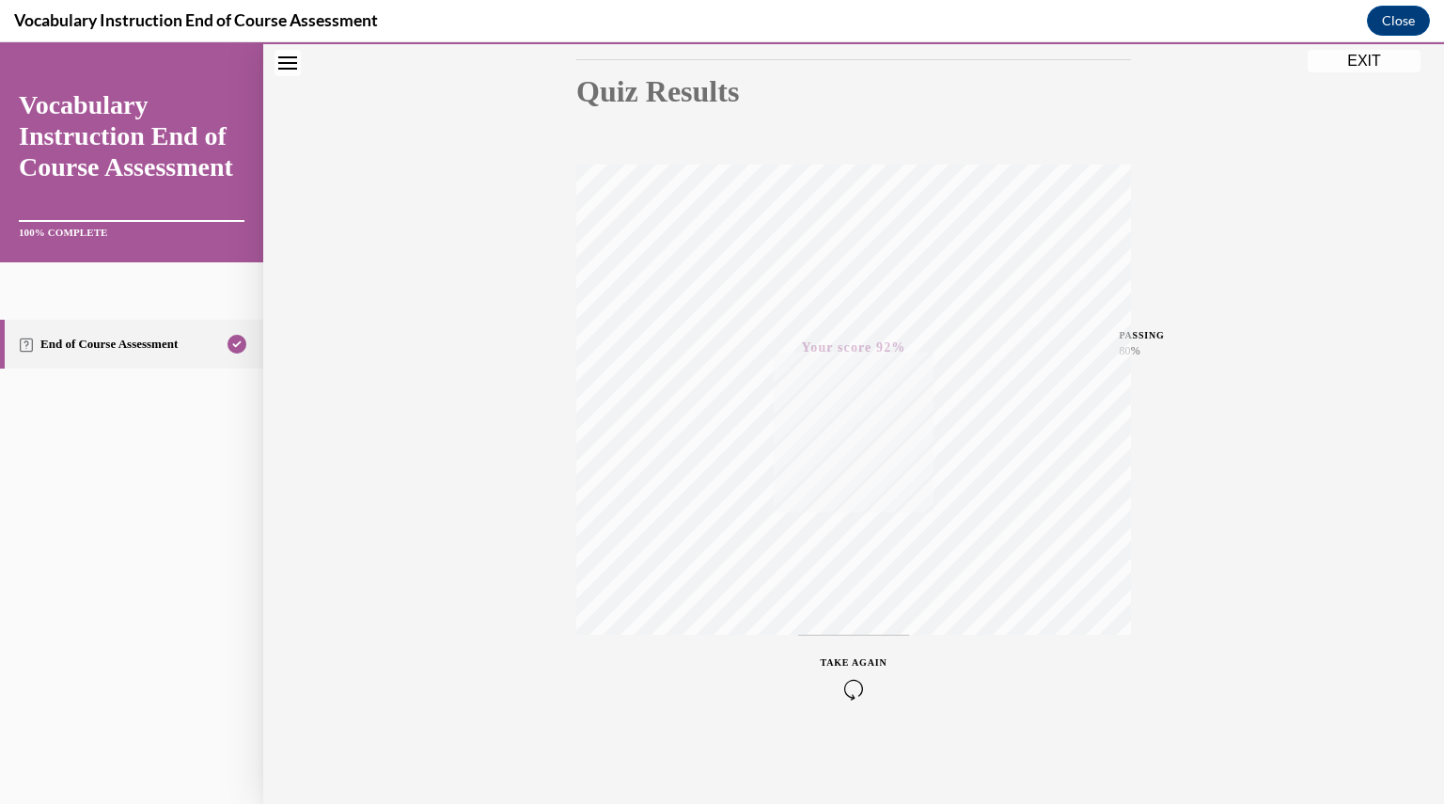
click at [1354, 70] on button "EXIT" at bounding box center [1363, 61] width 113 height 23
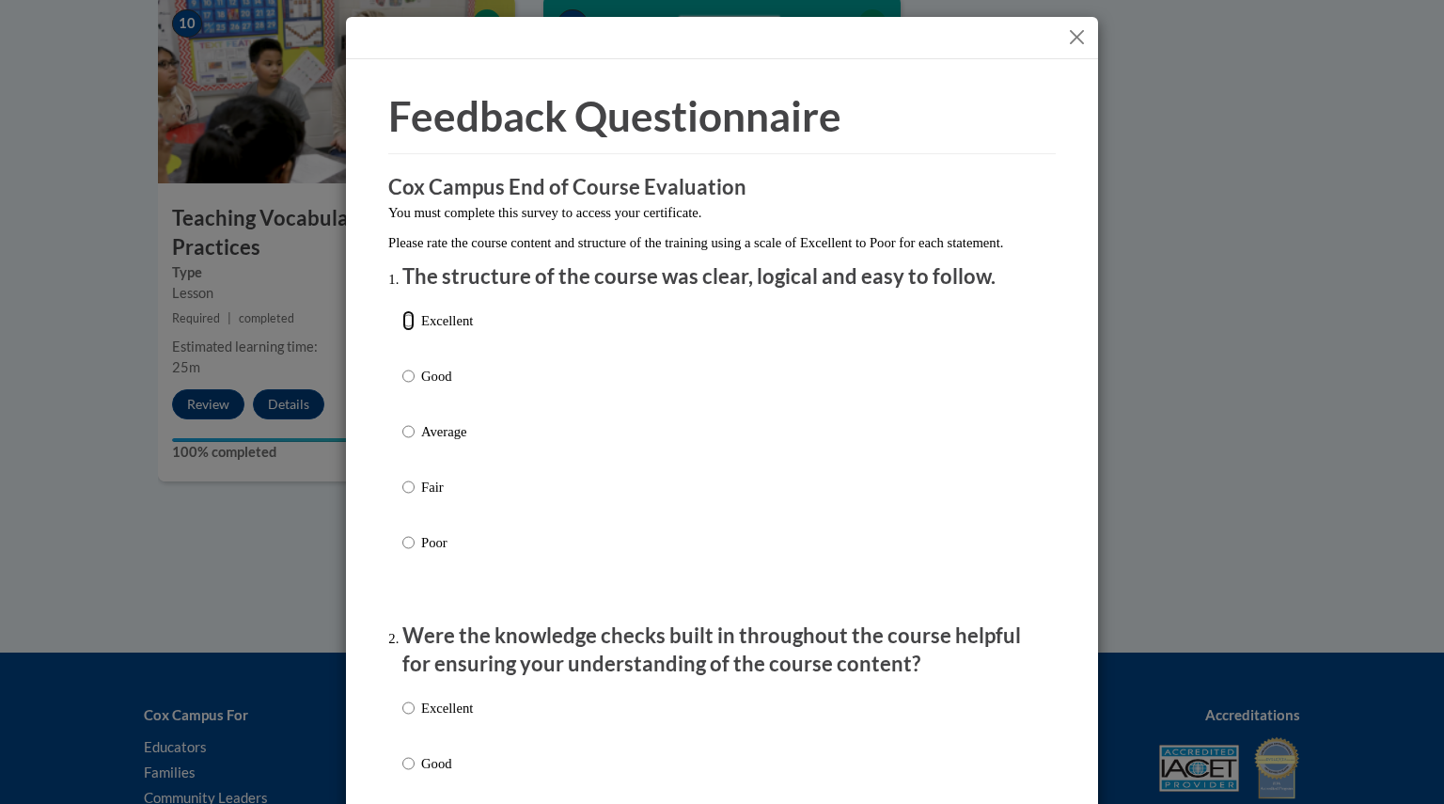
click at [407, 331] on input "Excellent" at bounding box center [408, 320] width 12 height 21
radio input "true"
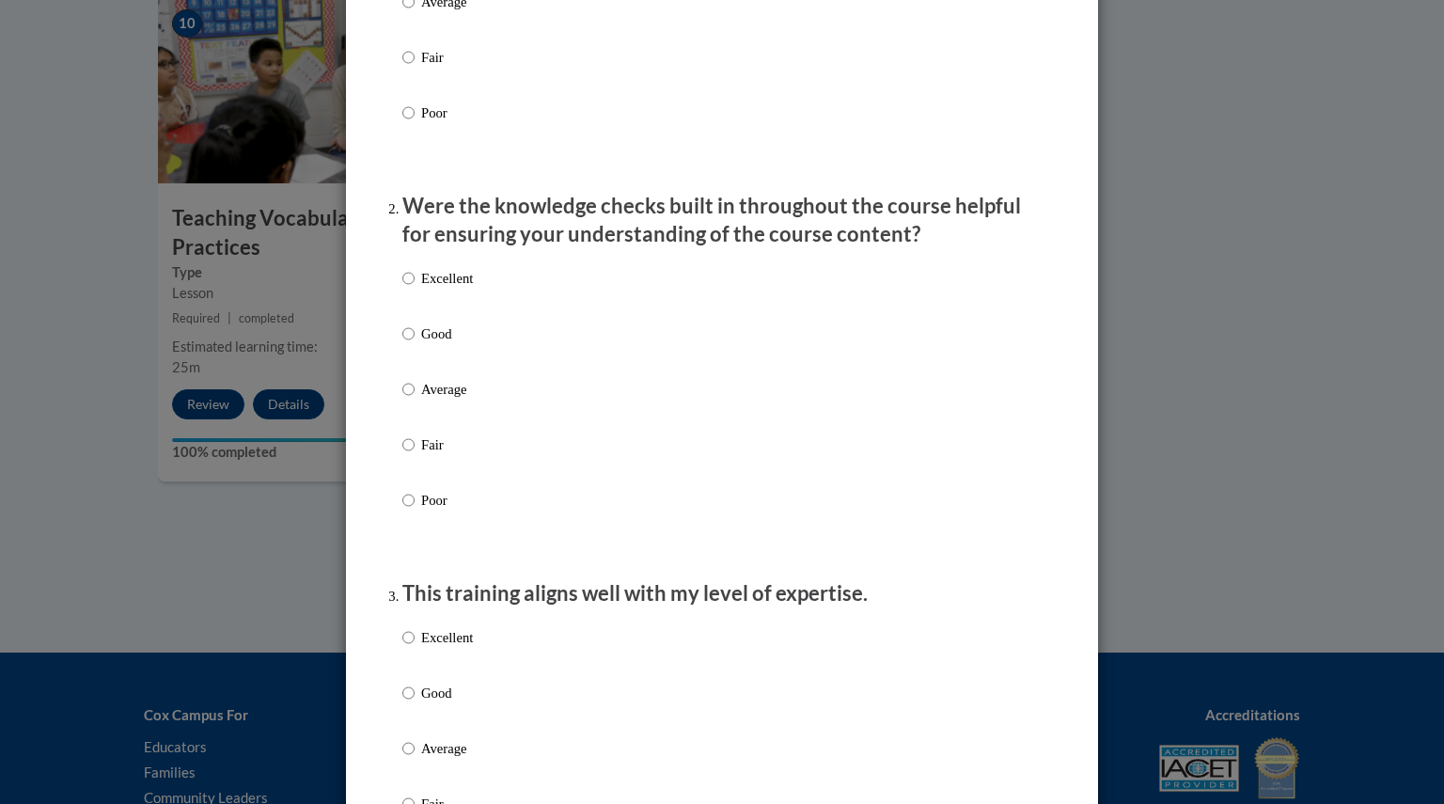
scroll to position [520, 0]
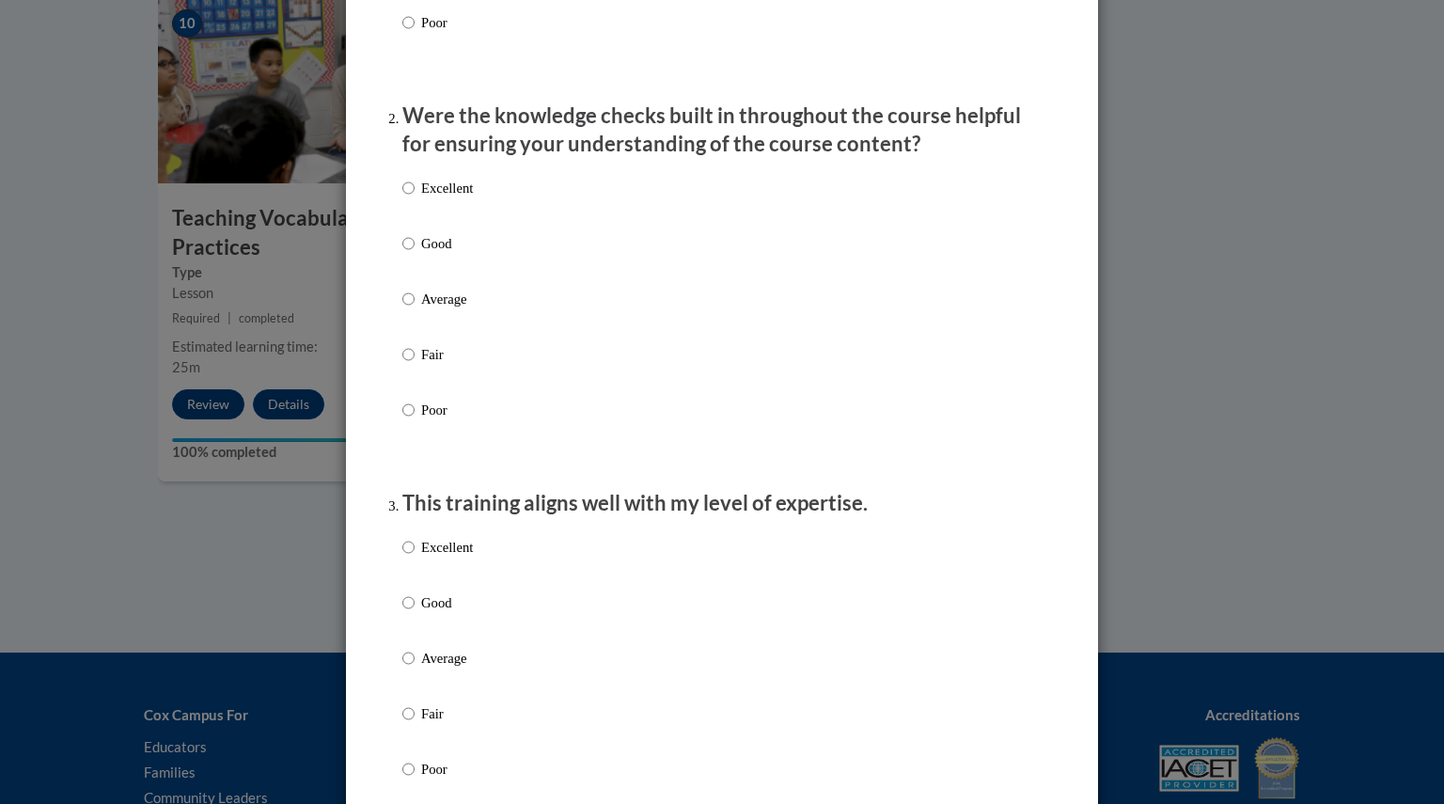
click at [409, 212] on label "Excellent" at bounding box center [437, 203] width 70 height 51
click at [409, 198] on input "Excellent" at bounding box center [408, 188] width 12 height 21
radio input "true"
click at [411, 569] on label "Excellent" at bounding box center [437, 562] width 70 height 51
click at [411, 557] on input "Excellent" at bounding box center [408, 547] width 12 height 21
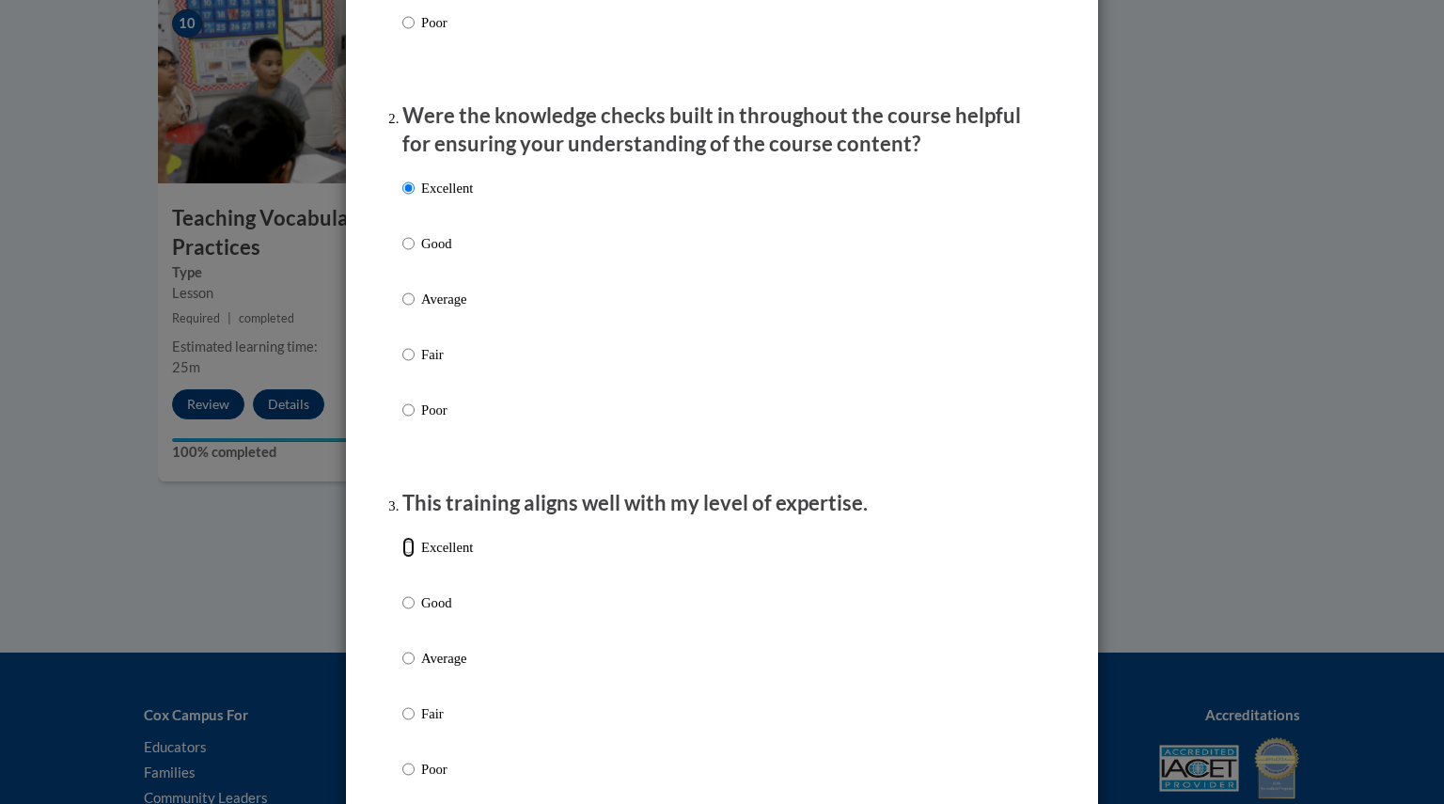
radio input "true"
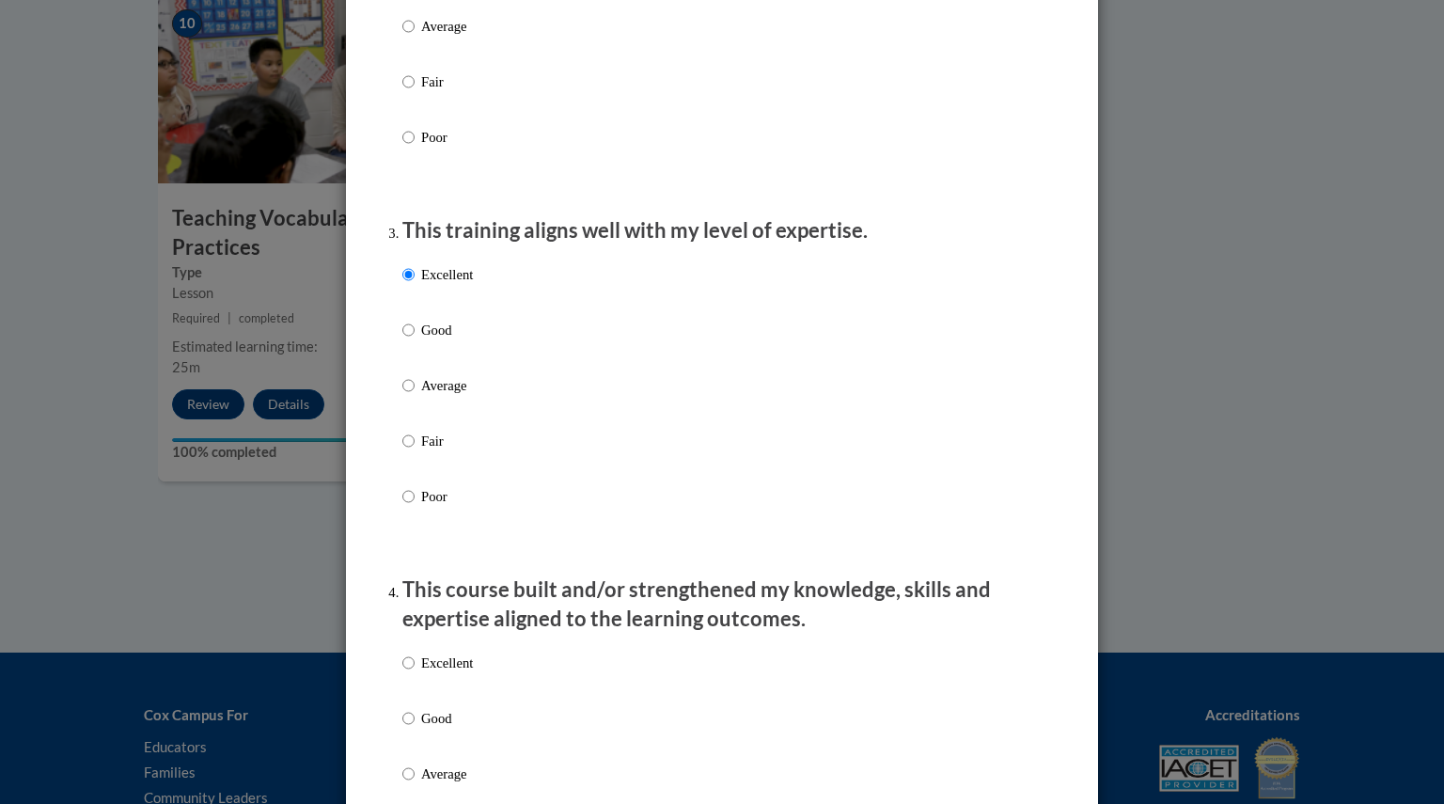
scroll to position [1064, 0]
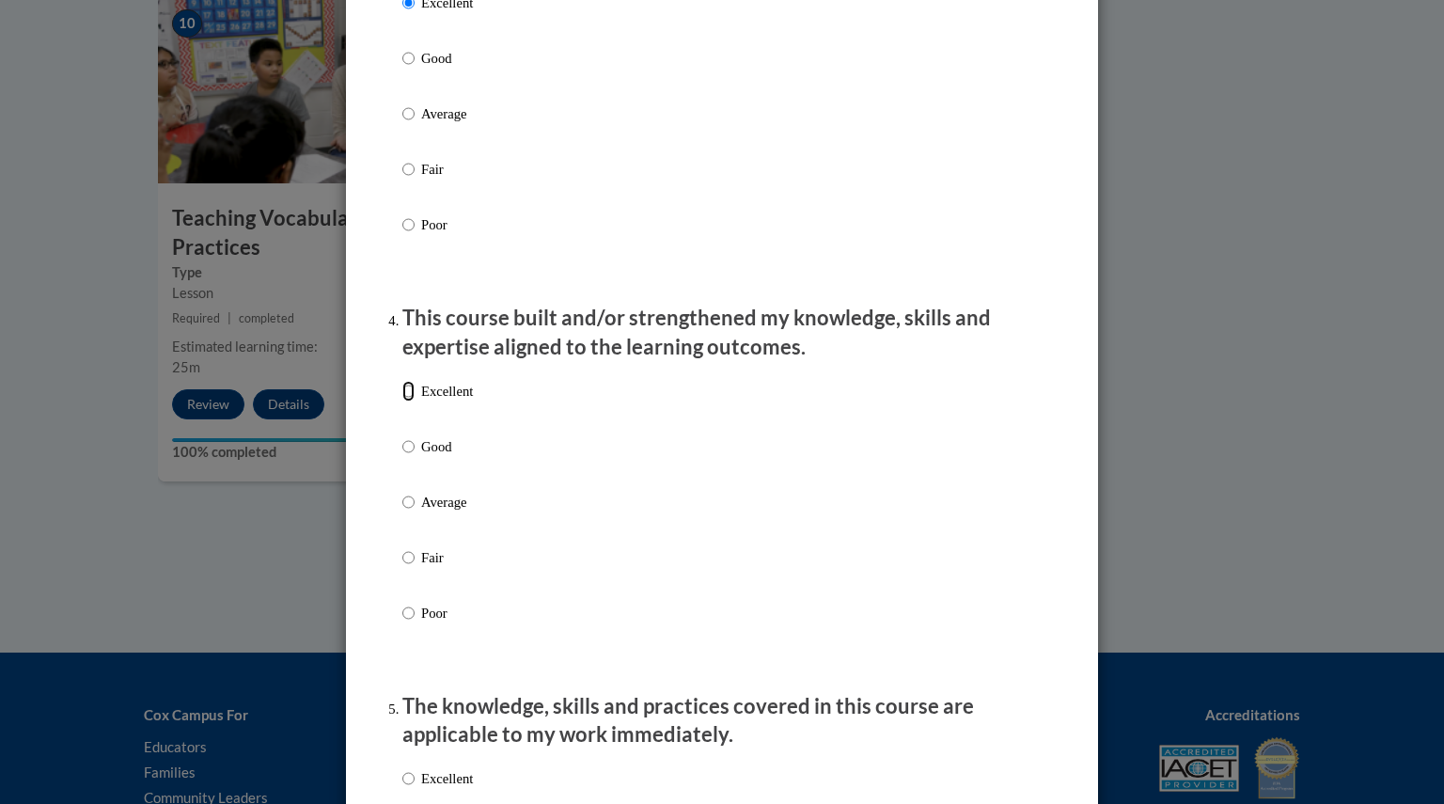
click at [407, 401] on input "Excellent" at bounding box center [408, 391] width 12 height 21
radio input "true"
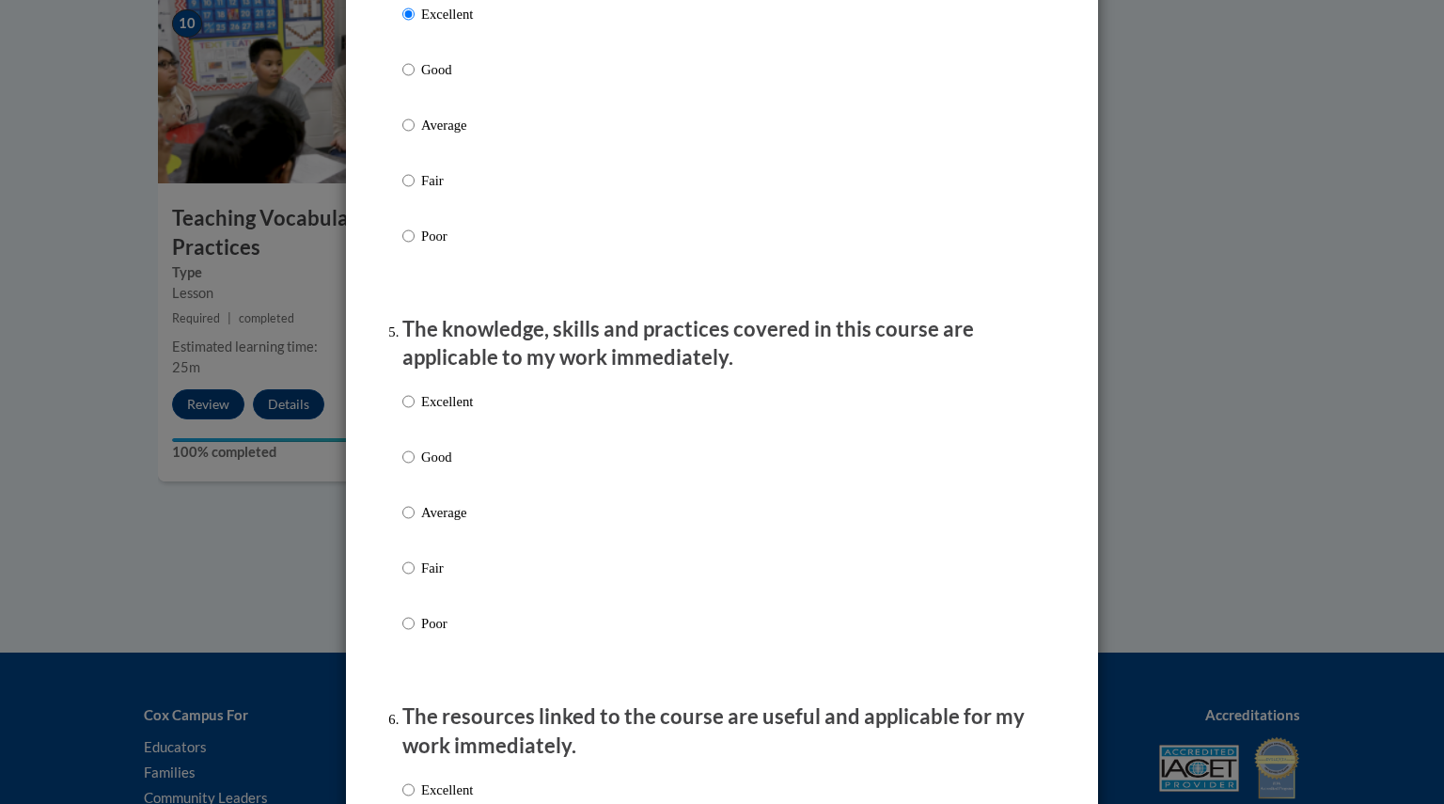
scroll to position [1574, 0]
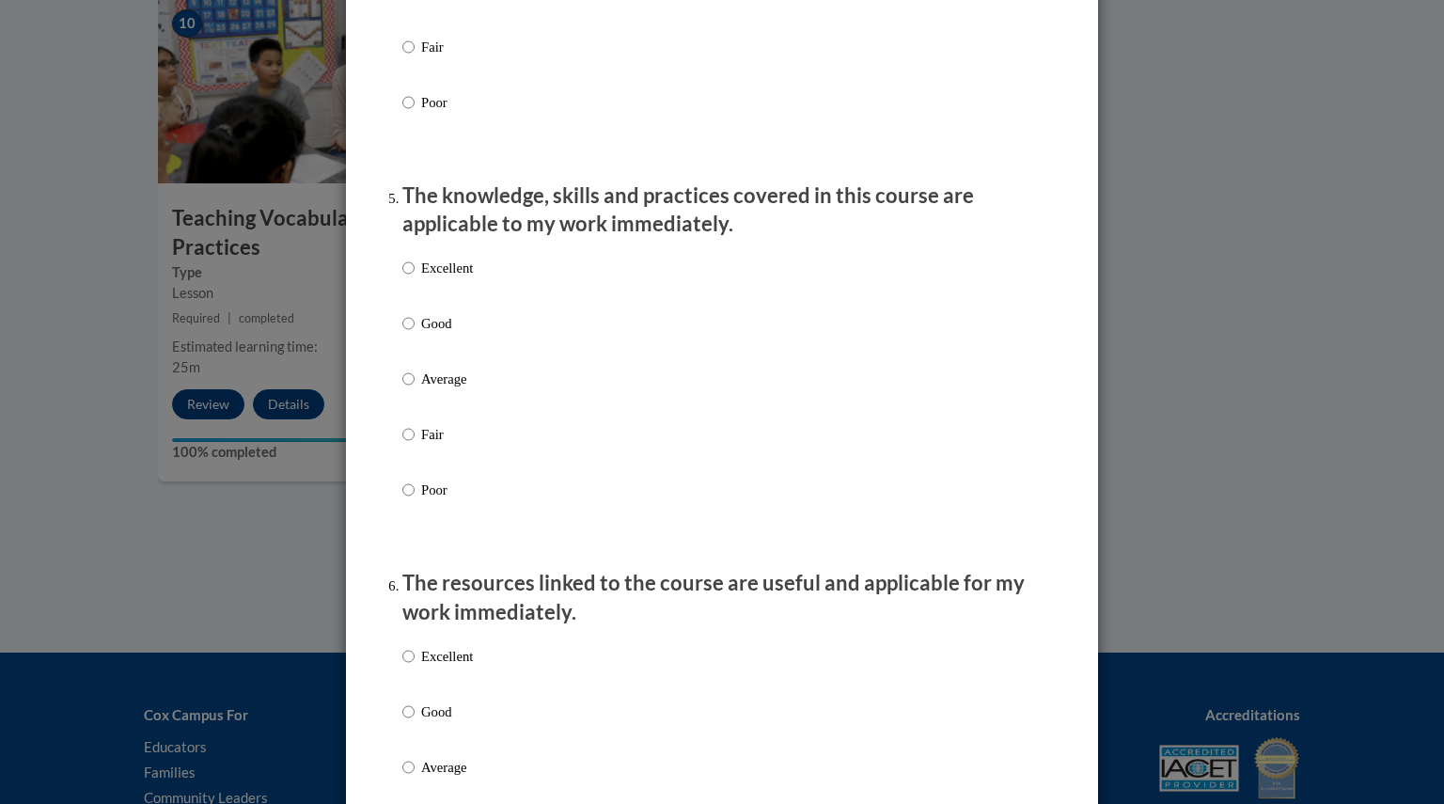
click at [409, 280] on label "Excellent" at bounding box center [437, 283] width 70 height 51
click at [409, 278] on input "Excellent" at bounding box center [408, 268] width 12 height 21
radio input "true"
click at [402, 666] on input "Excellent" at bounding box center [408, 656] width 12 height 21
radio input "true"
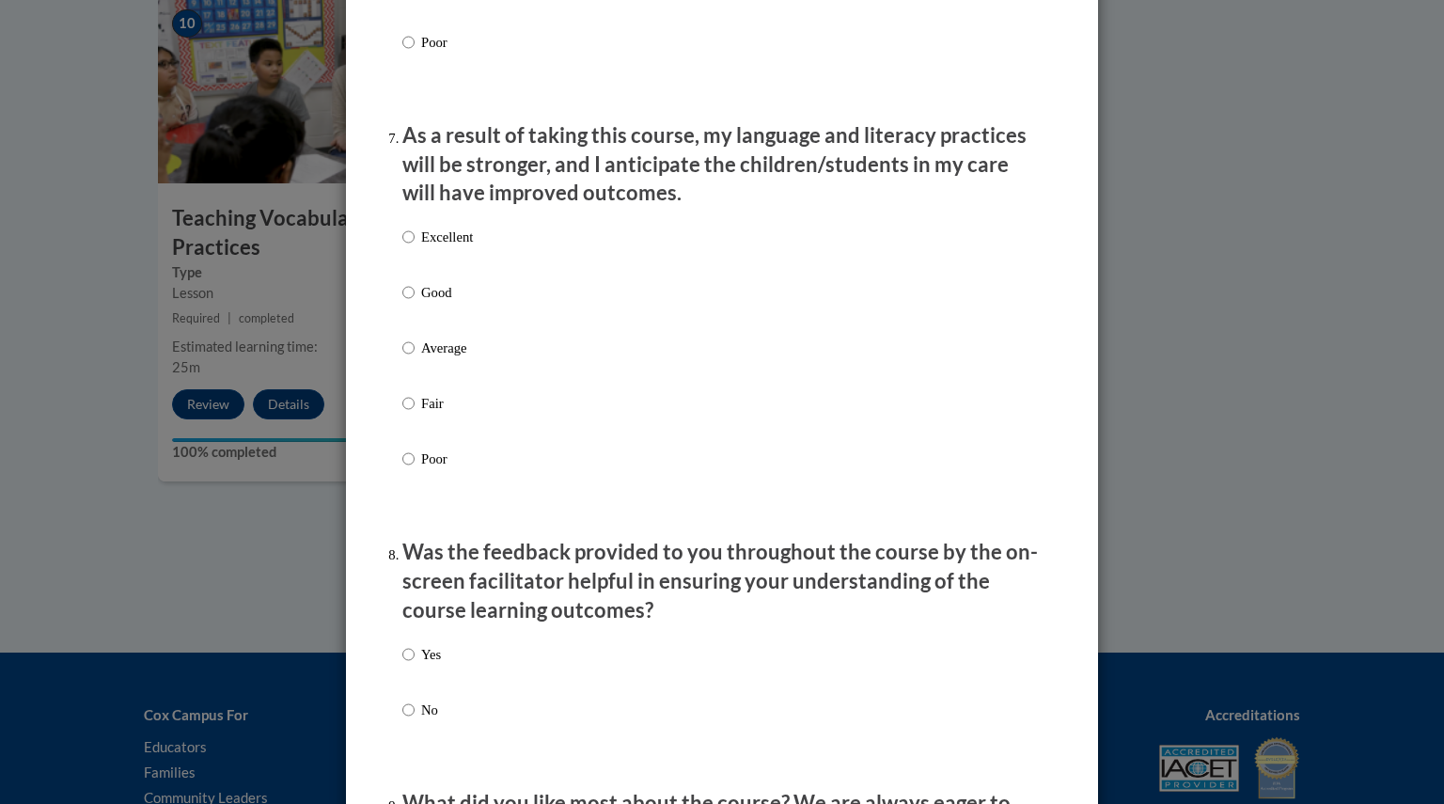
scroll to position [2443, 0]
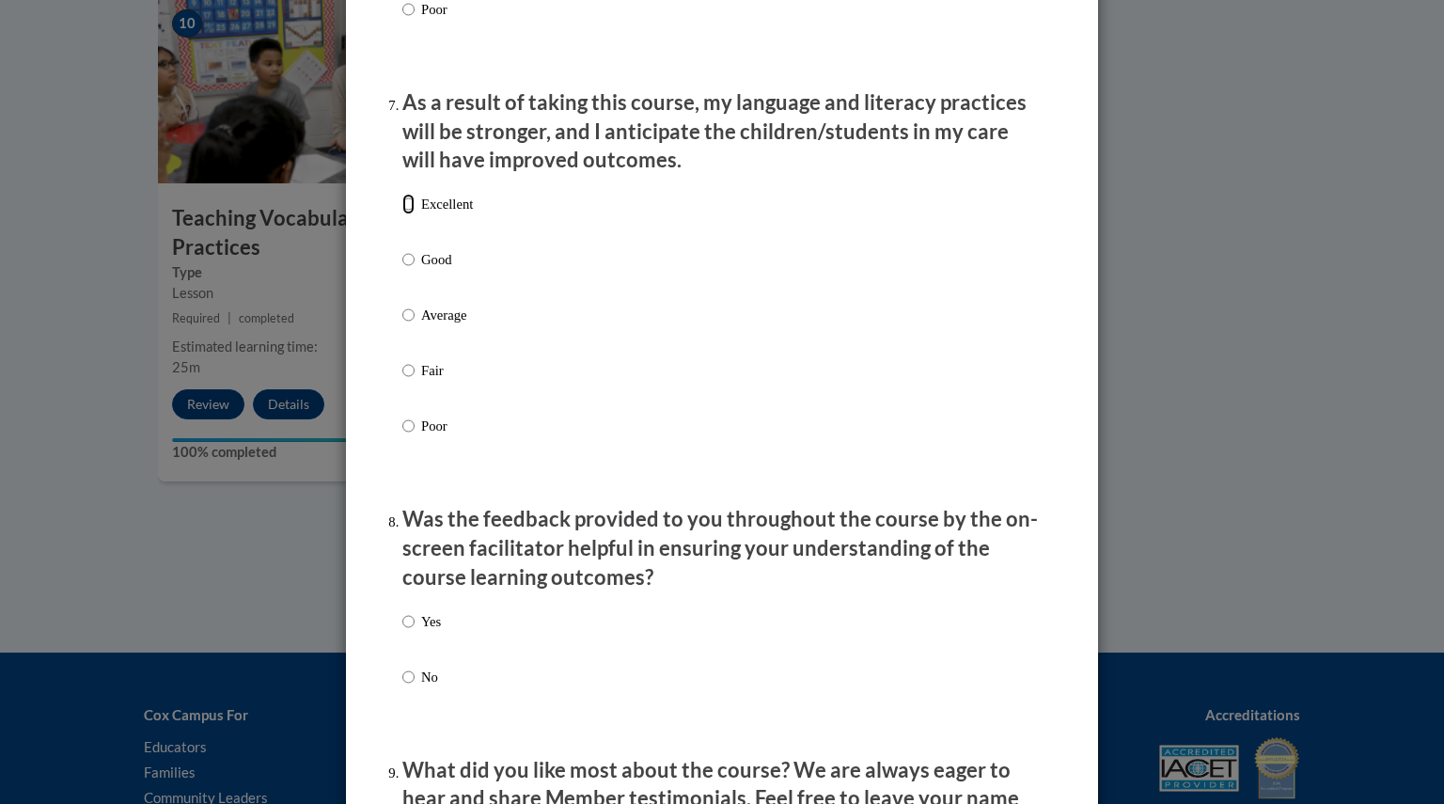
click at [406, 214] on input "Excellent" at bounding box center [408, 204] width 12 height 21
radio input "true"
click at [412, 638] on label "Yes" at bounding box center [421, 636] width 39 height 51
click at [412, 632] on input "Yes" at bounding box center [408, 621] width 12 height 21
radio input "true"
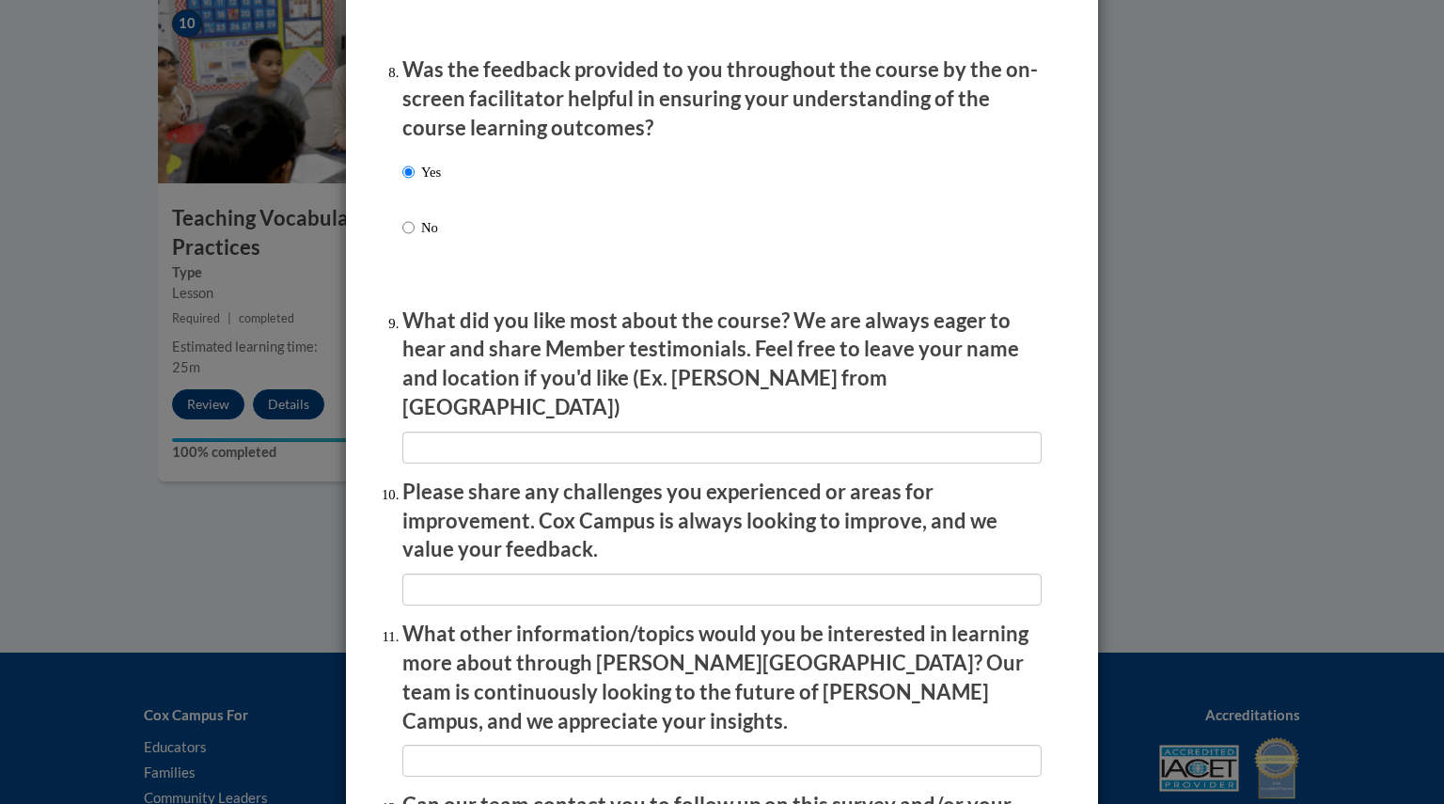
scroll to position [3101, 0]
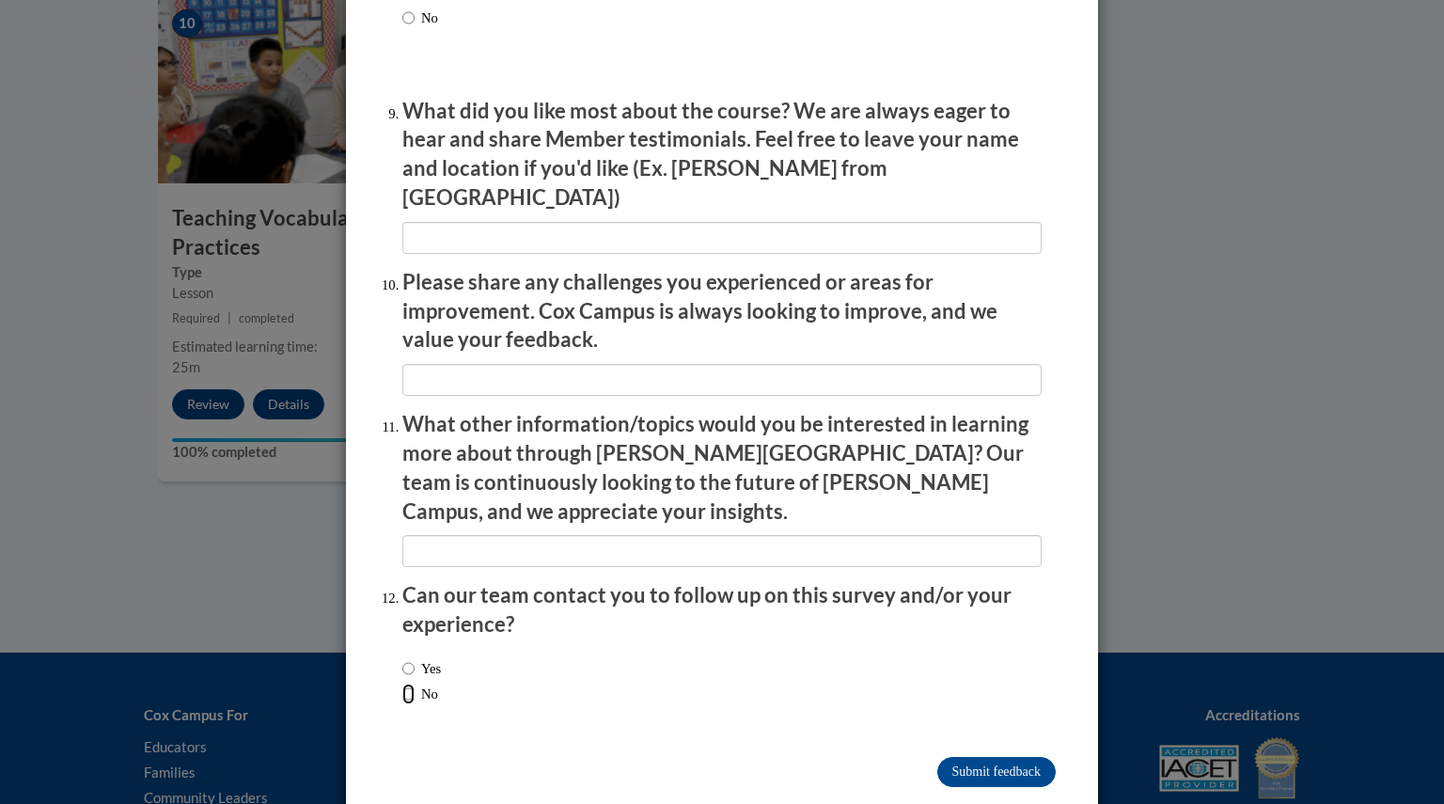
click at [402, 683] on input "No" at bounding box center [408, 693] width 12 height 21
radio input "true"
click at [967, 757] on input "Submit feedback" at bounding box center [996, 772] width 118 height 30
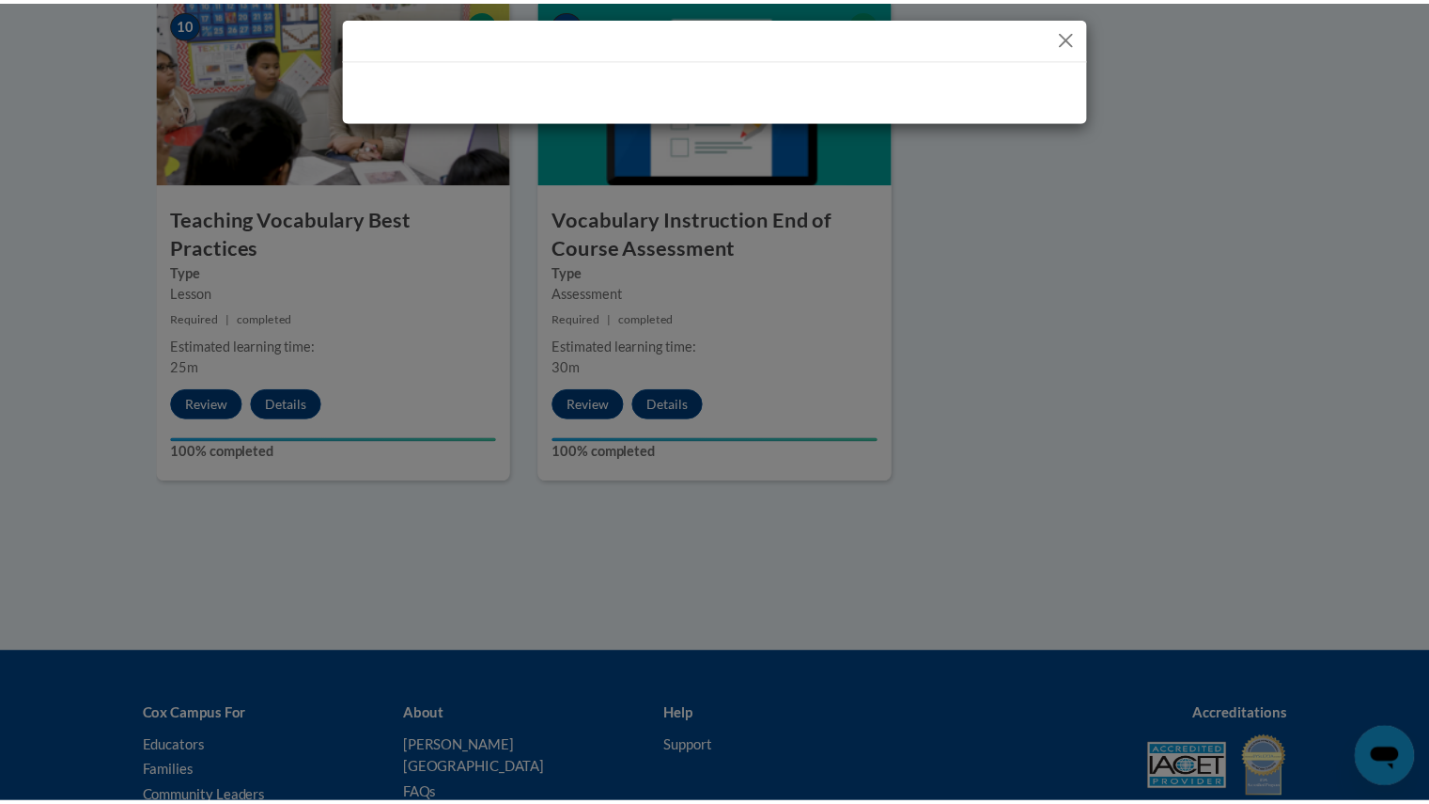
scroll to position [0, 0]
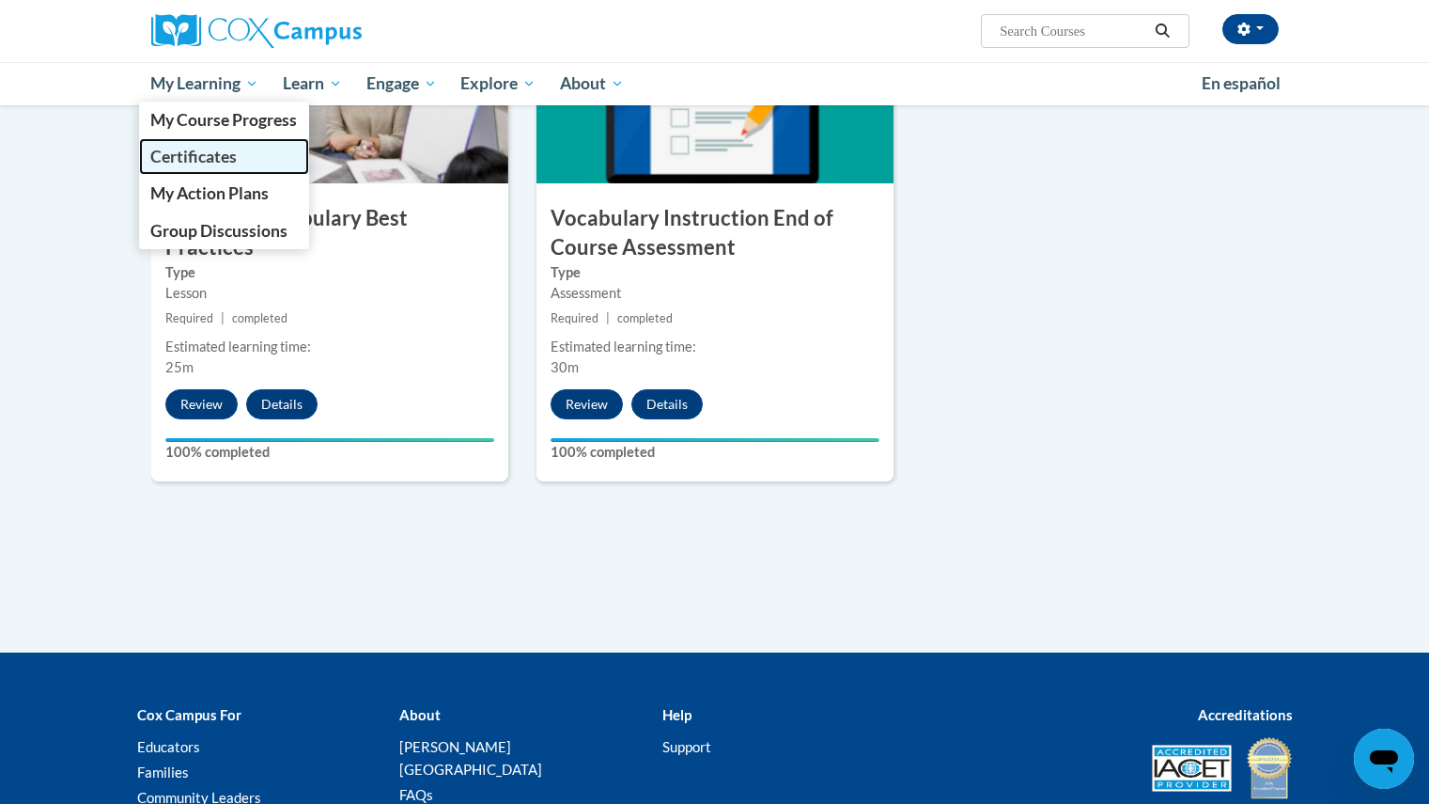
click at [227, 162] on span "Certificates" at bounding box center [193, 157] width 86 height 20
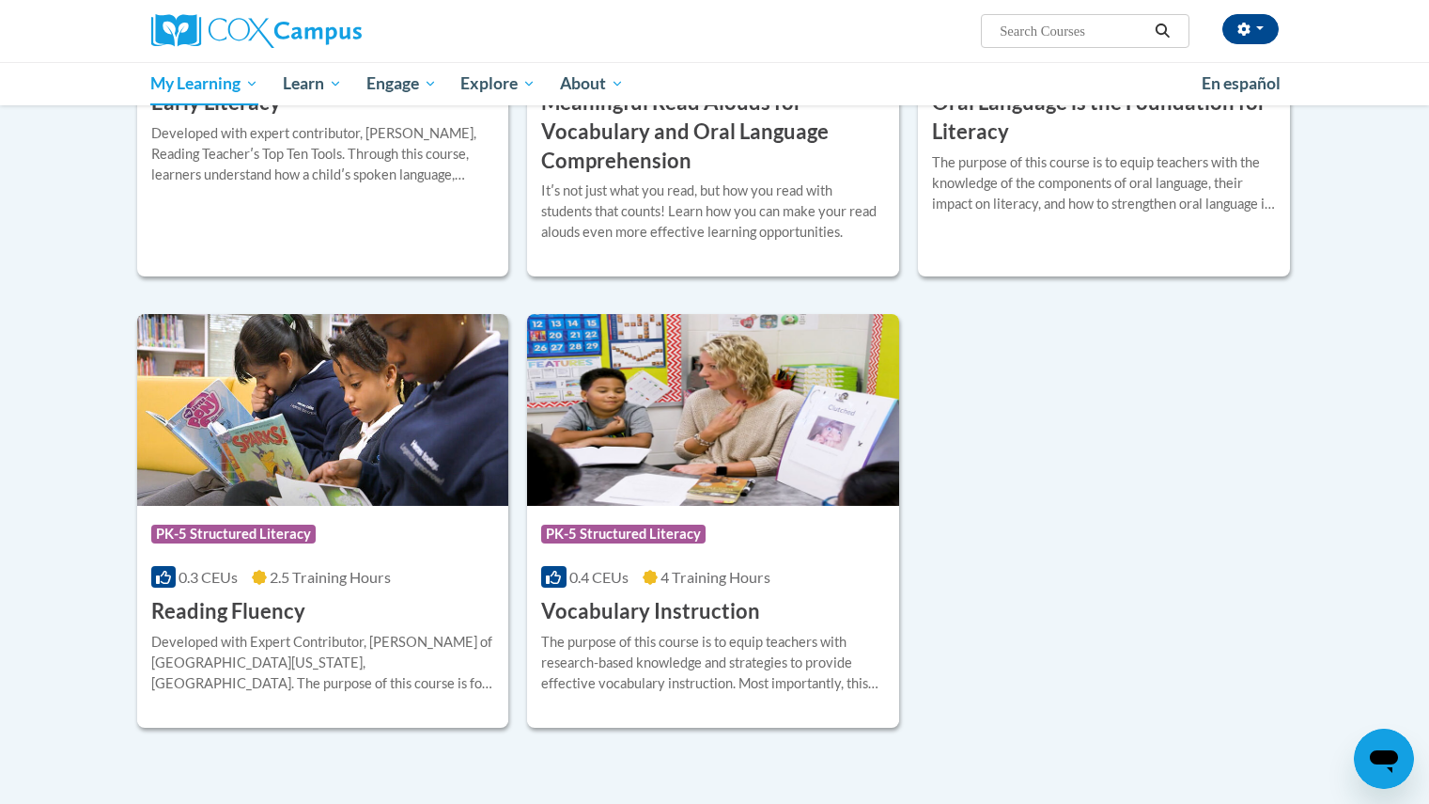
scroll to position [660, 0]
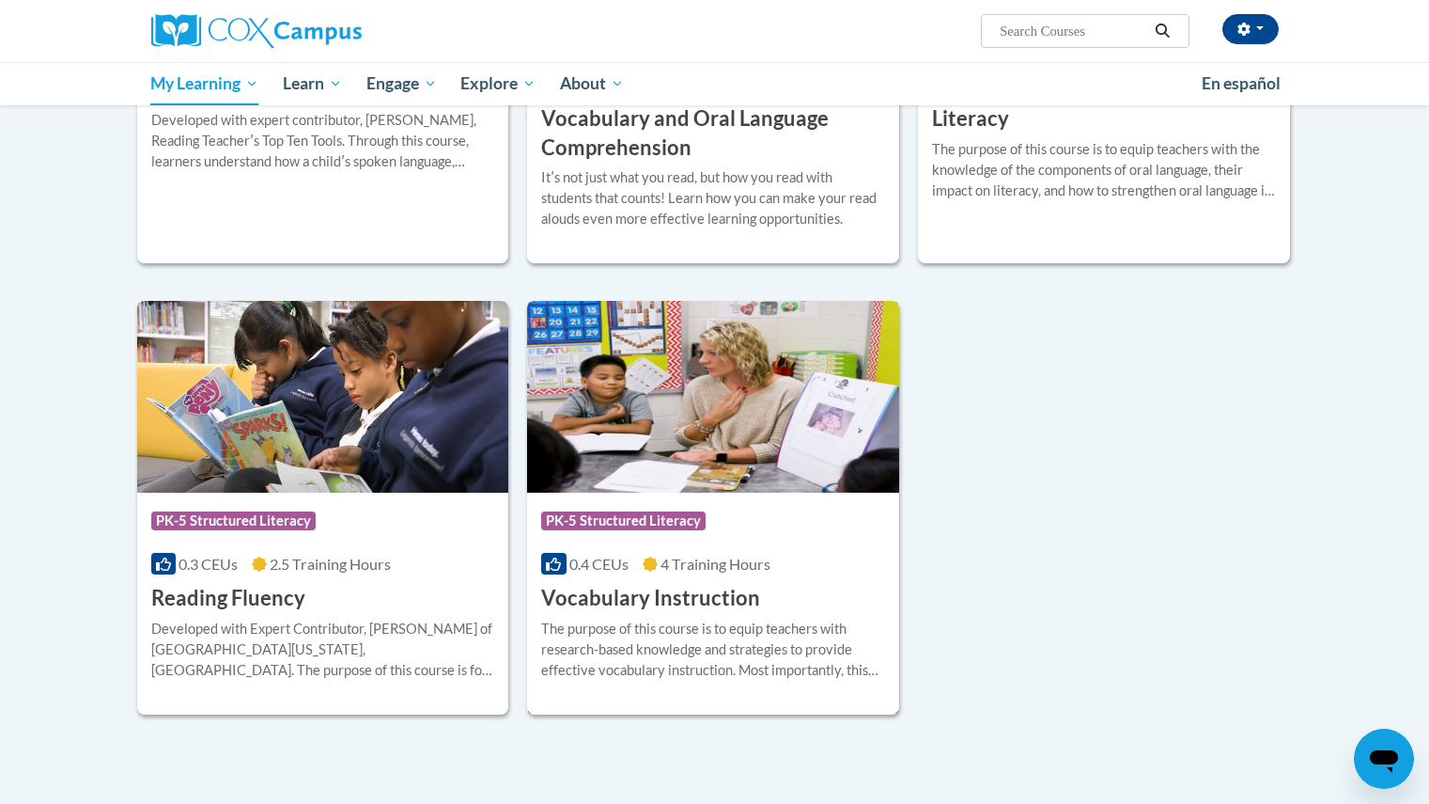
click at [707, 468] on img at bounding box center [713, 397] width 372 height 192
